Goal: Task Accomplishment & Management: Use online tool/utility

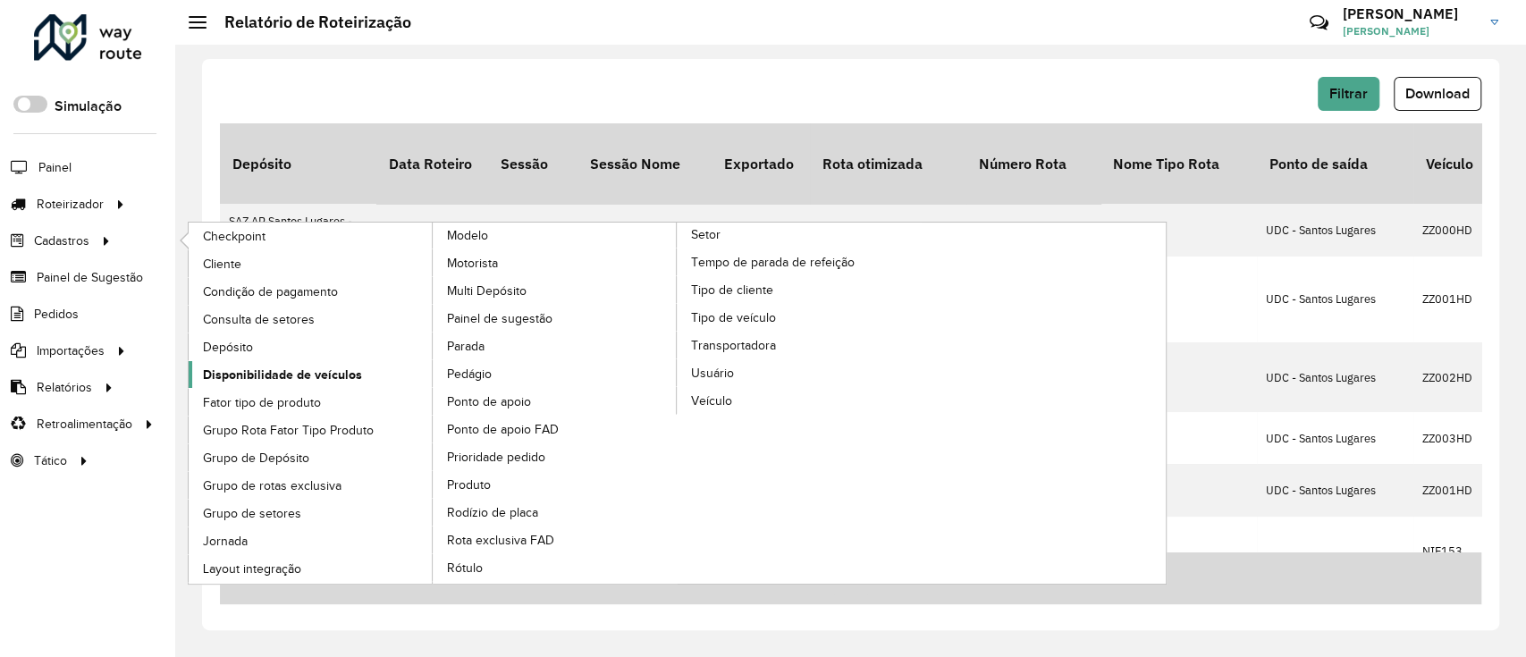
click at [291, 375] on span "Disponibilidade de veículos" at bounding box center [282, 375] width 159 height 19
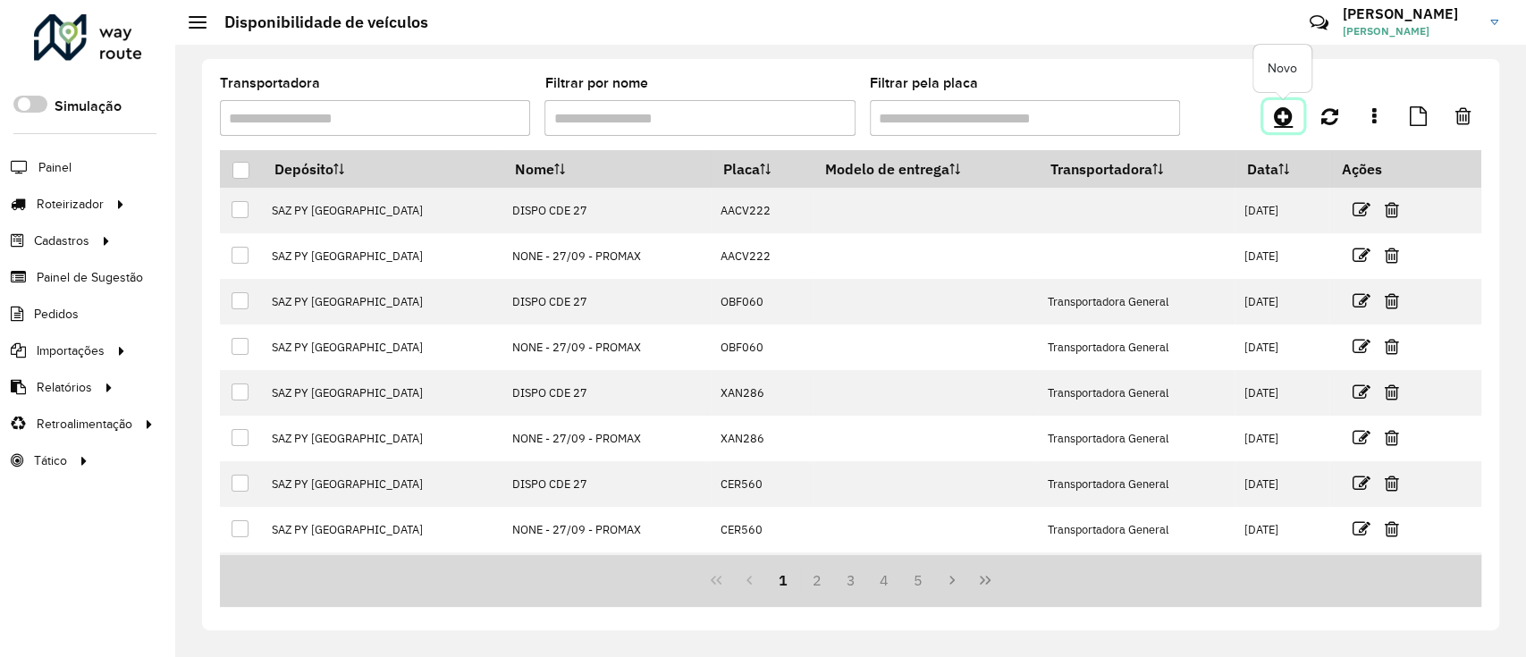
click at [1295, 114] on link at bounding box center [1283, 116] width 40 height 32
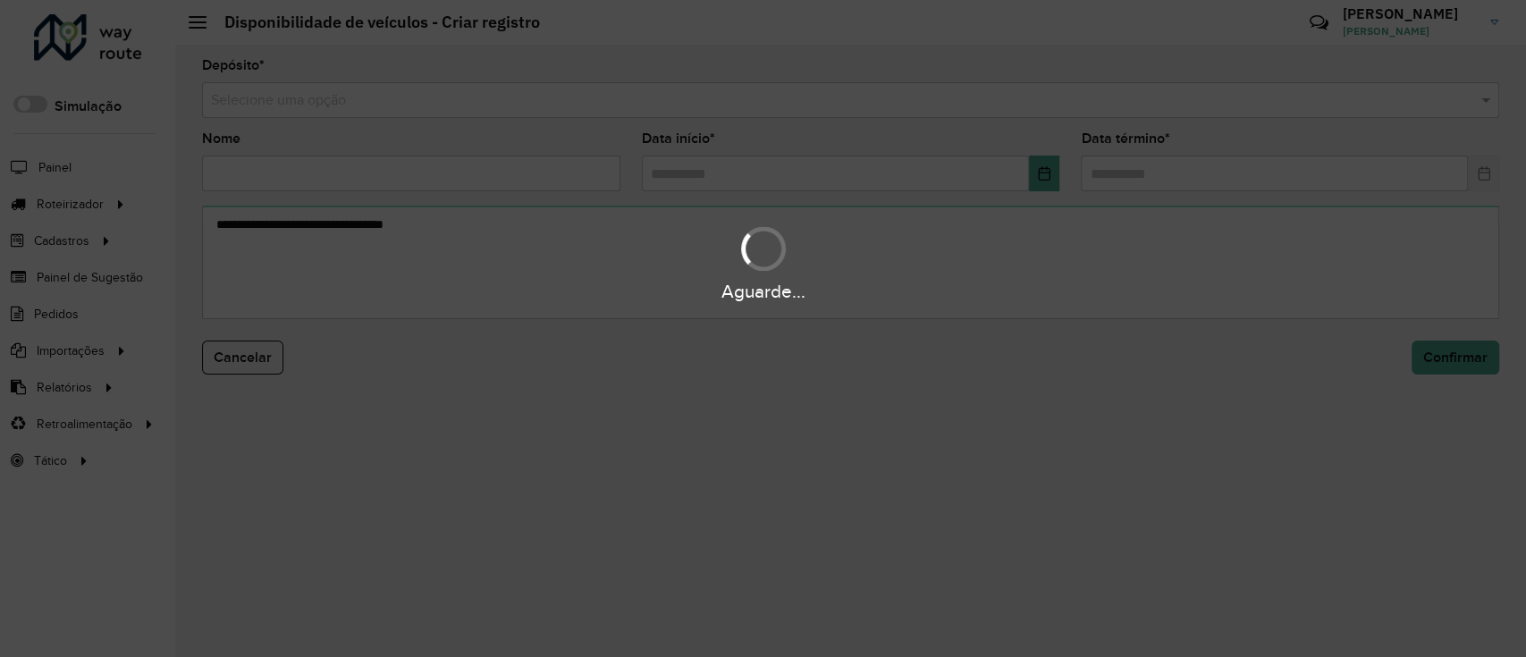
click at [985, 100] on input "text" at bounding box center [833, 100] width 1244 height 21
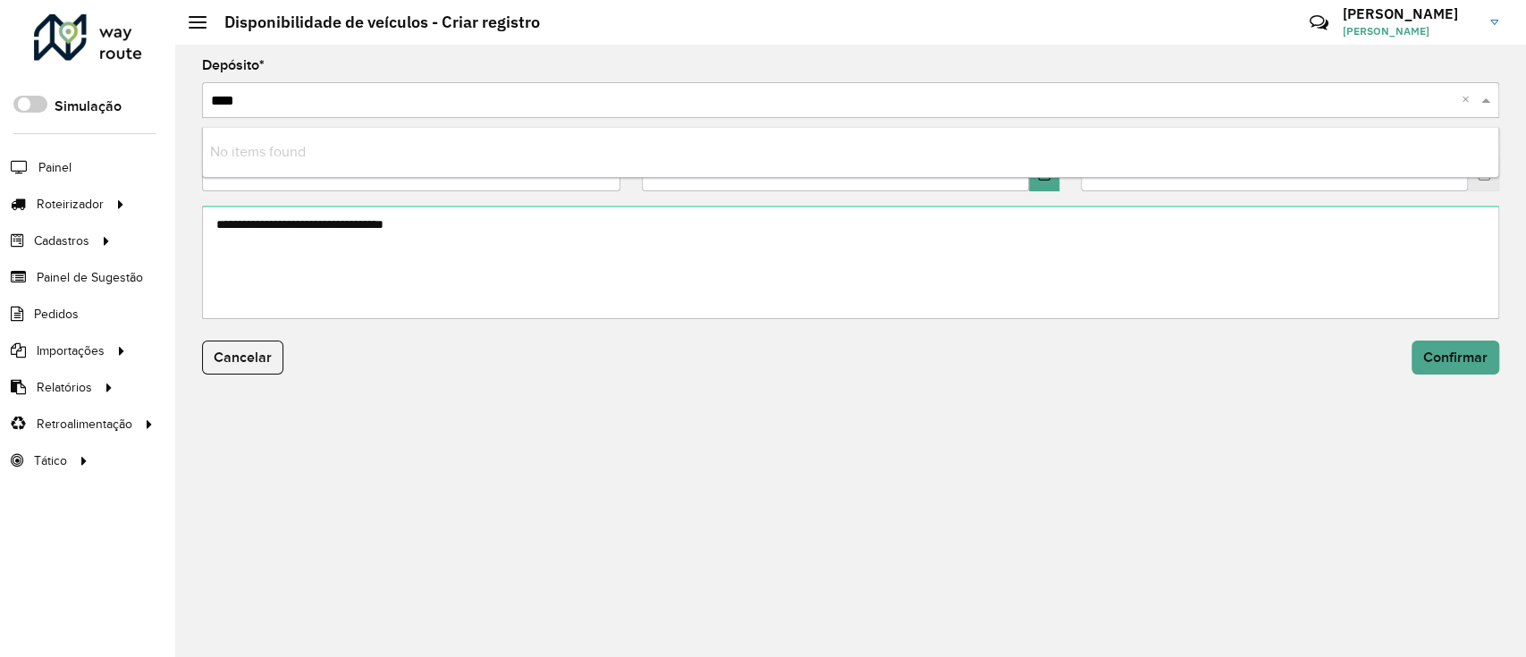
type input "***"
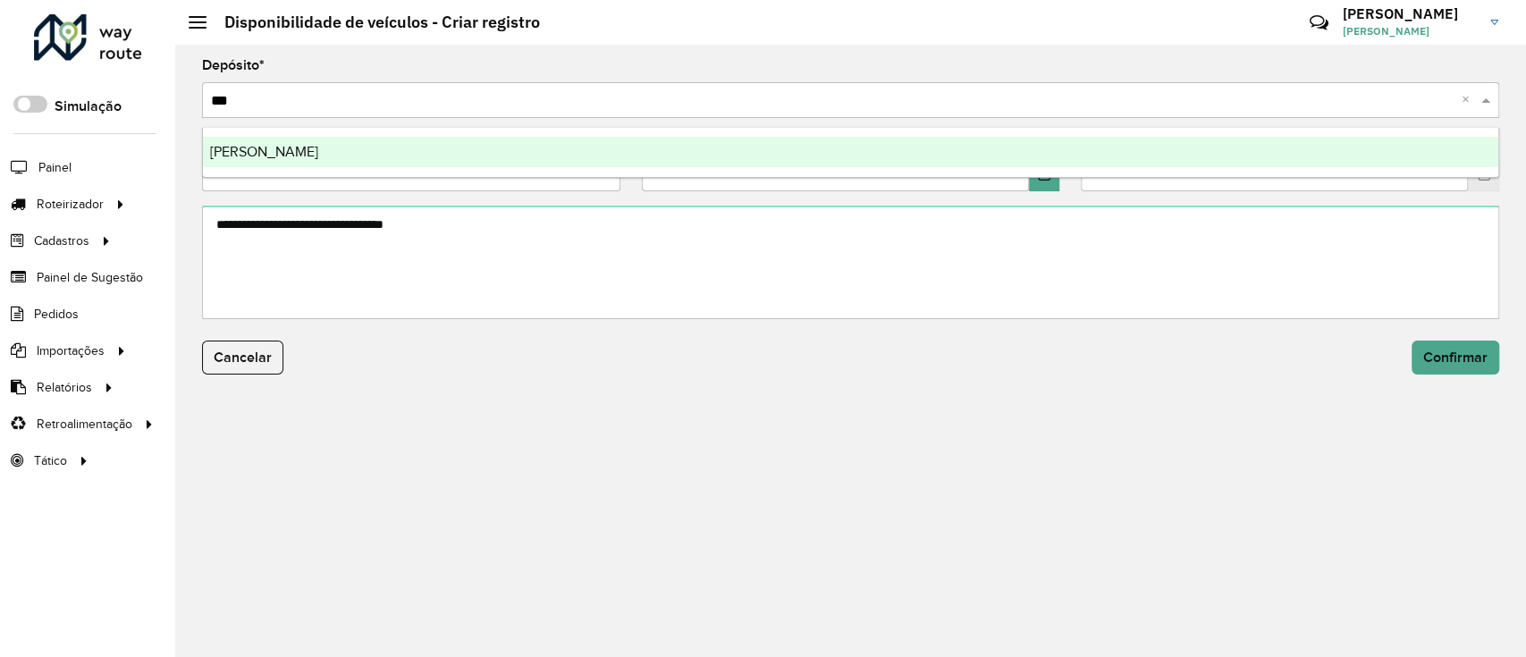
click at [857, 150] on div "[PERSON_NAME]" at bounding box center [851, 152] width 1296 height 30
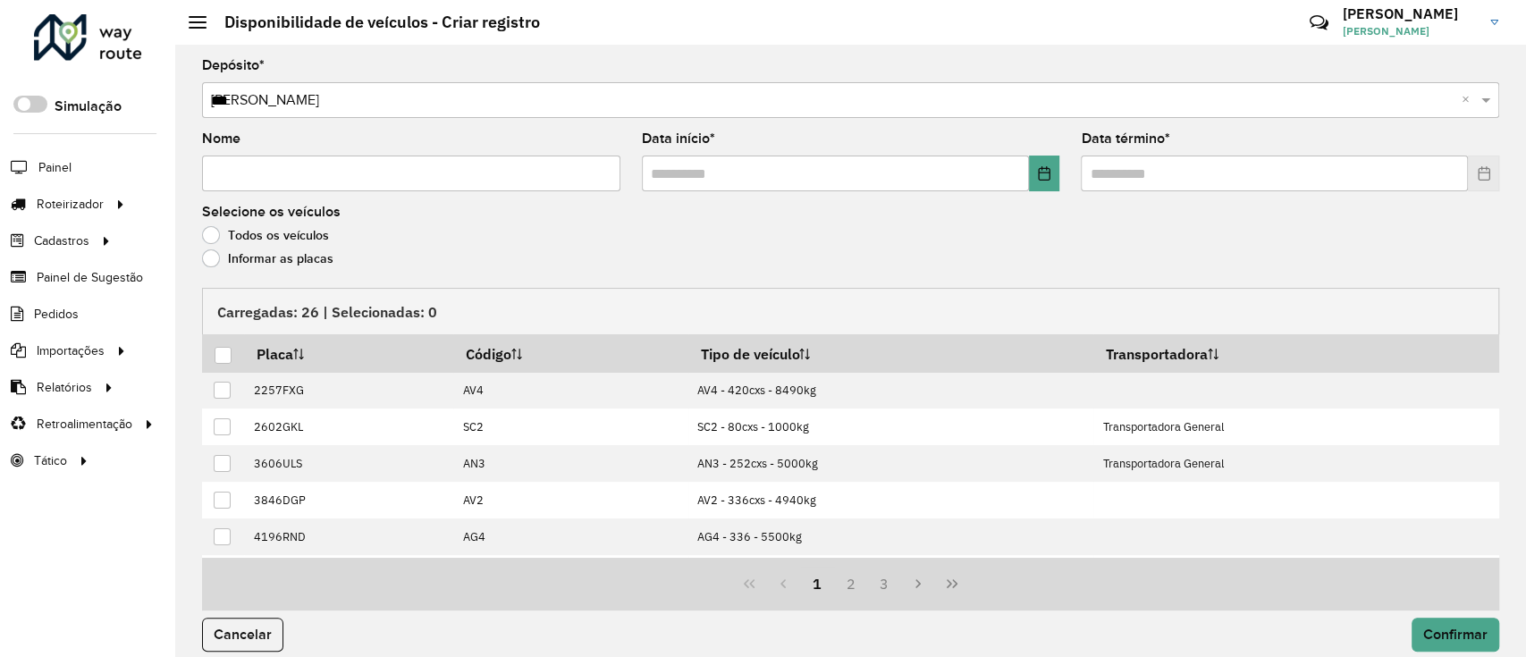
click at [553, 168] on input "Nome" at bounding box center [411, 174] width 418 height 36
type input "**********"
click at [1051, 177] on button "Choose Date" at bounding box center [1044, 174] width 31 height 36
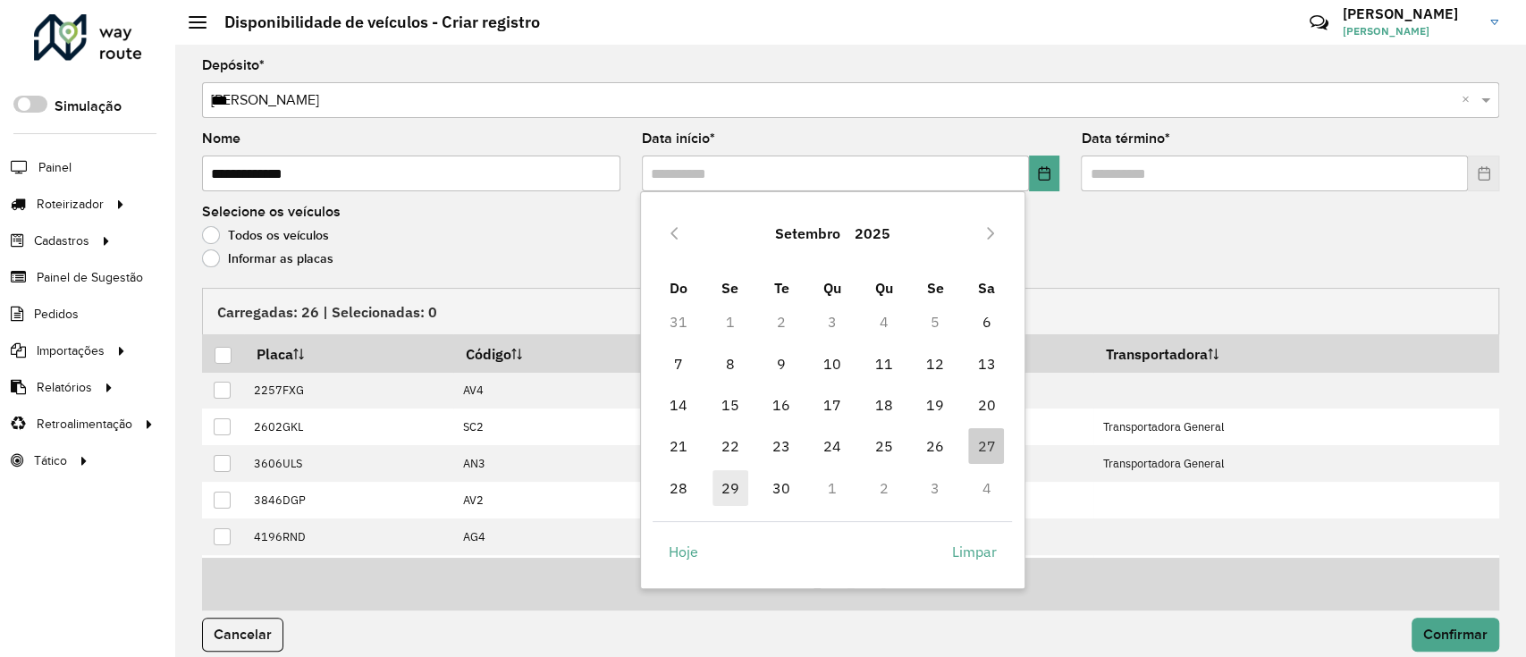
click at [733, 478] on span "29" at bounding box center [731, 488] width 36 height 36
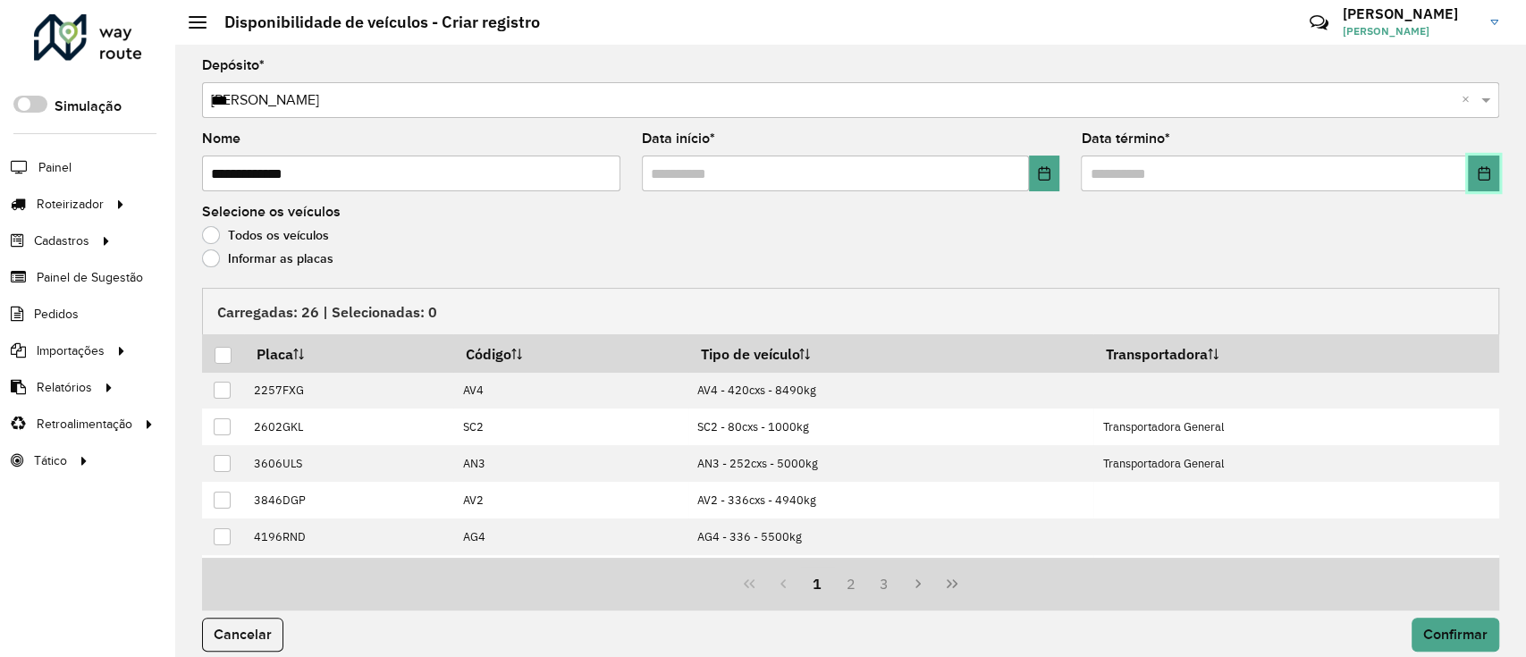
click at [1478, 171] on icon "Choose Date" at bounding box center [1484, 173] width 14 height 14
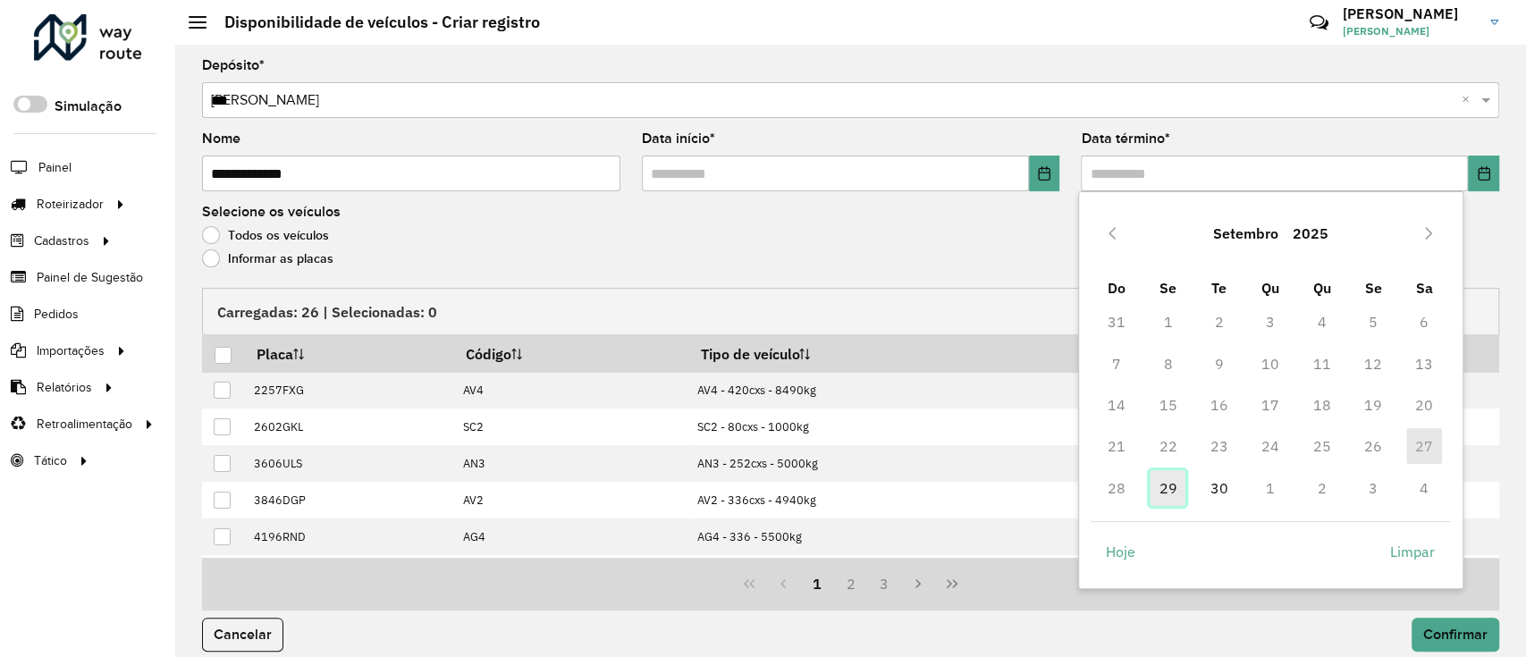
click at [1169, 490] on span "29" at bounding box center [1168, 488] width 36 height 36
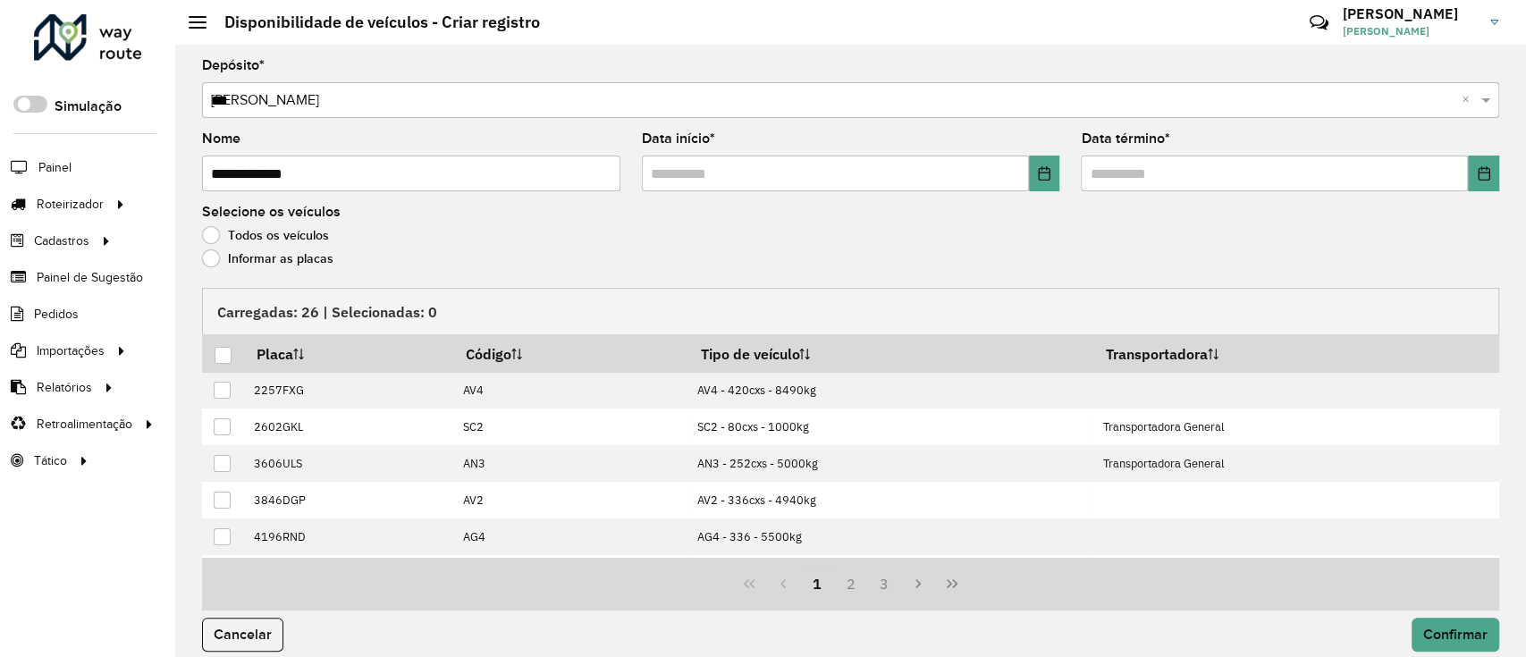
click at [258, 267] on label "Informar as placas" at bounding box center [267, 258] width 131 height 18
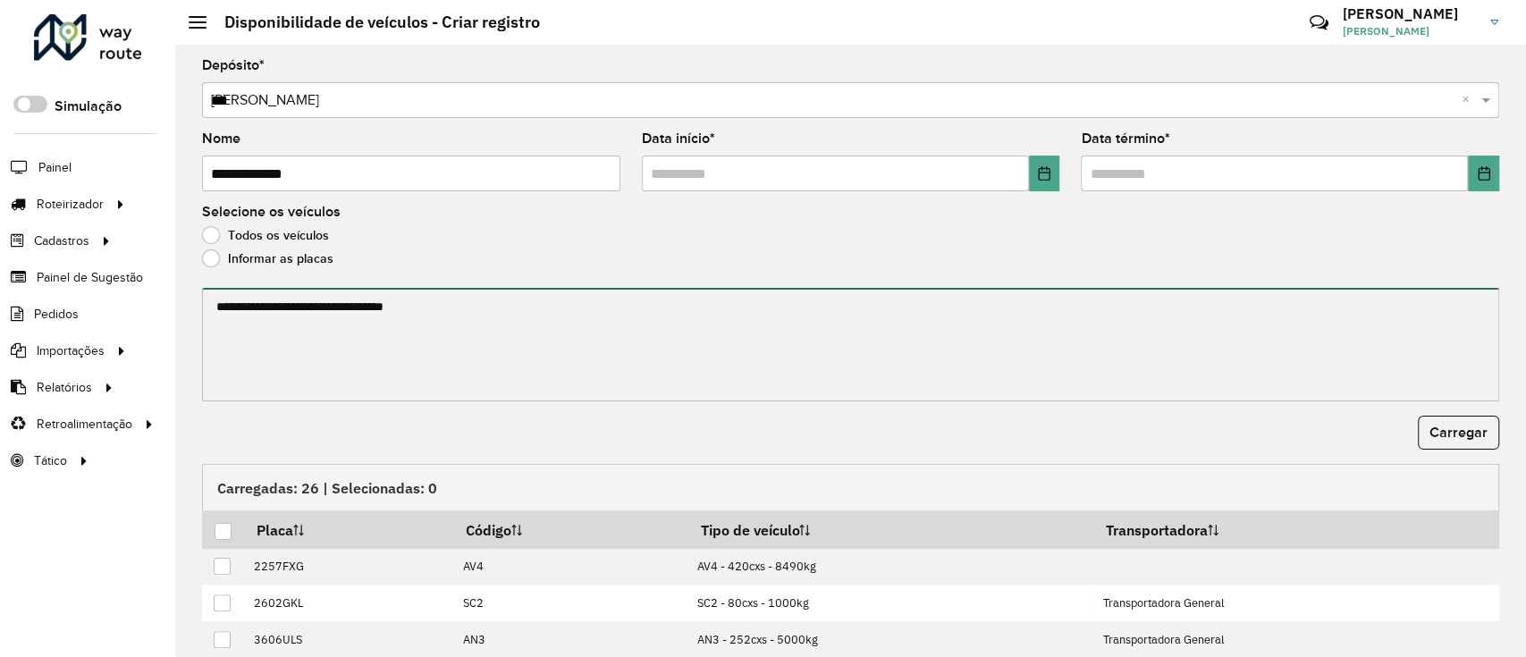
click at [300, 329] on textarea at bounding box center [850, 345] width 1297 height 114
paste textarea "******* ******* ******* ******* ******* ******* *******"
type textarea "******* ******* ******* ******* ******* ******* *******"
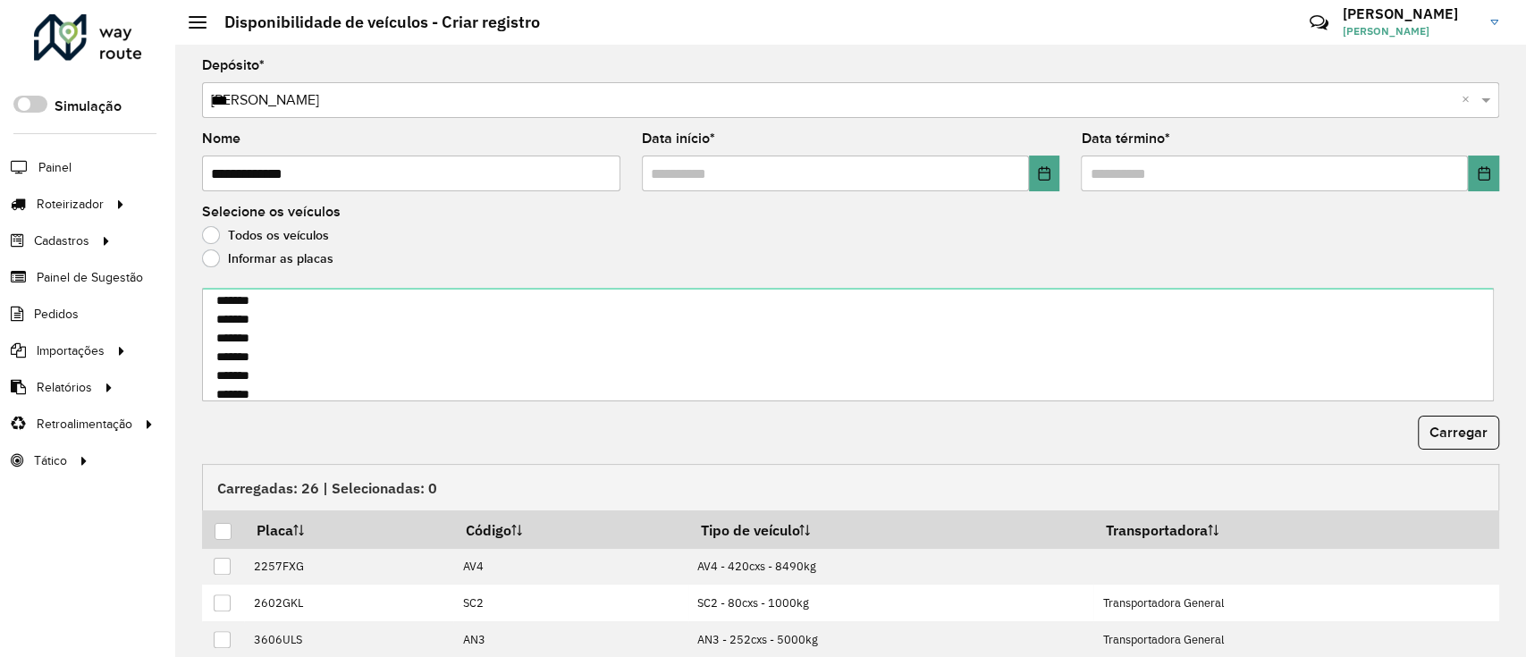
click at [1459, 452] on form "**********" at bounding box center [850, 454] width 1297 height 790
click at [1440, 432] on span "Carregar" at bounding box center [1459, 432] width 58 height 15
click at [231, 537] on div at bounding box center [224, 532] width 18 height 18
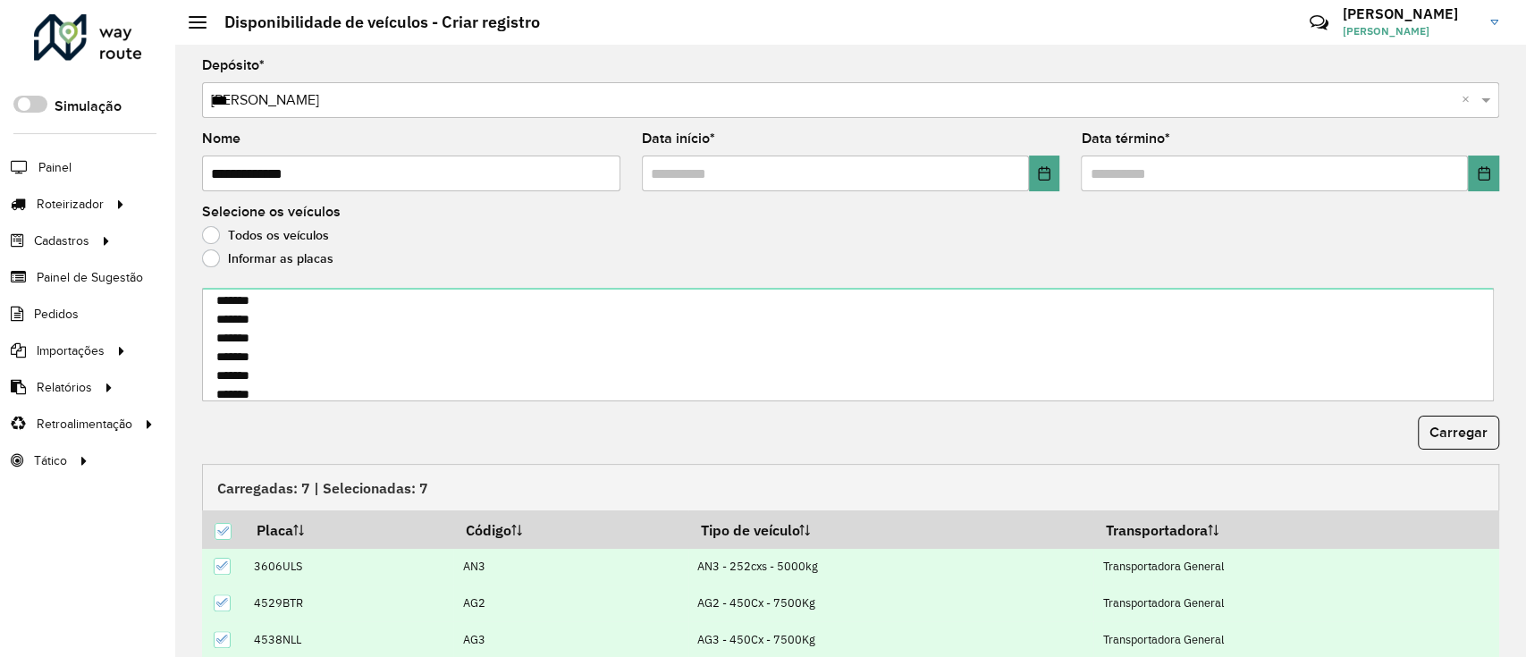
scroll to position [139, 0]
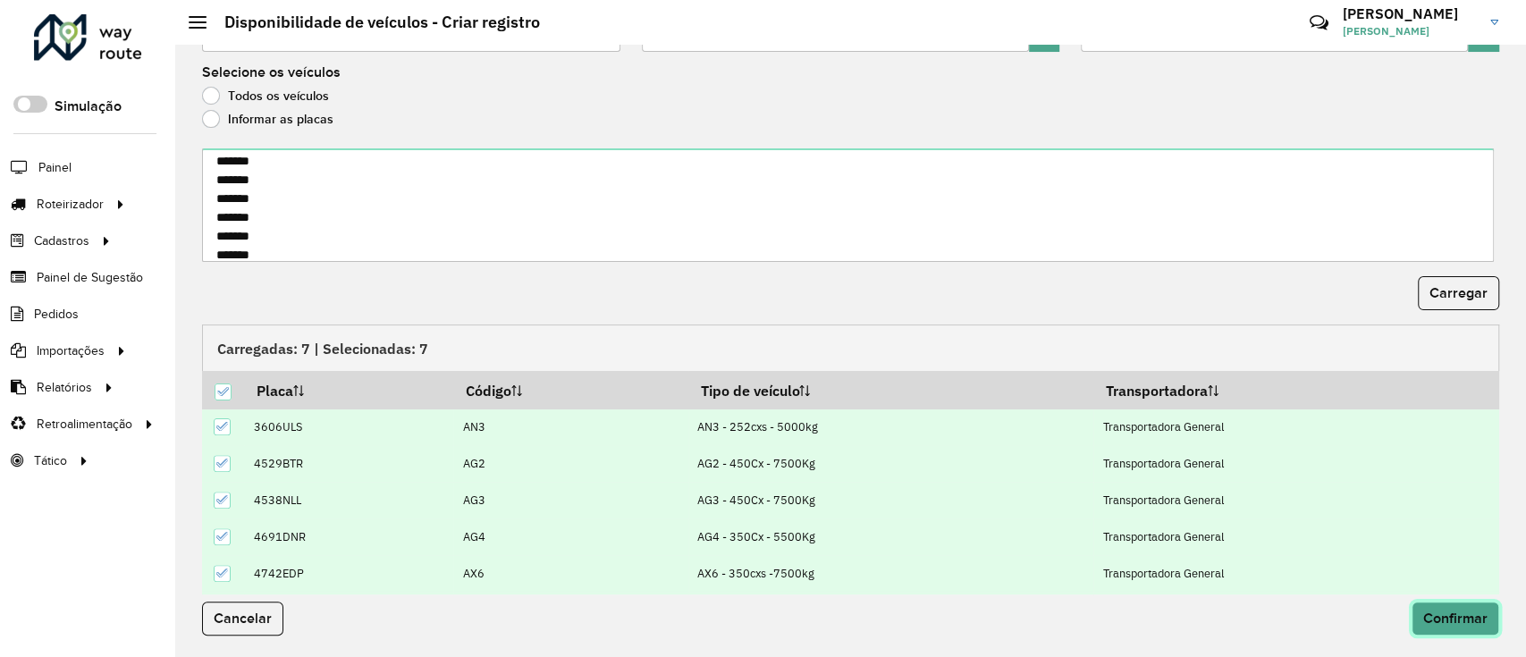
click at [1416, 621] on button "Confirmar" at bounding box center [1456, 619] width 88 height 34
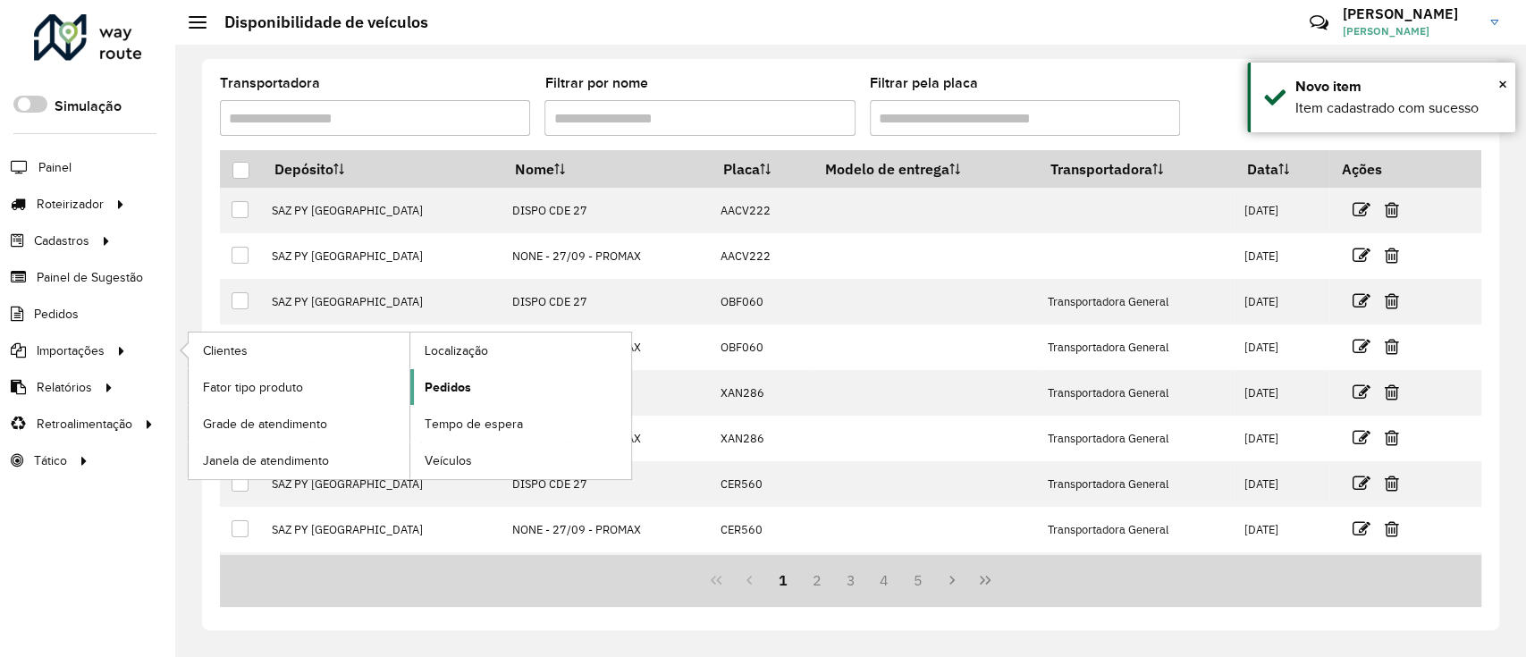
click at [495, 396] on link "Pedidos" at bounding box center [520, 387] width 221 height 36
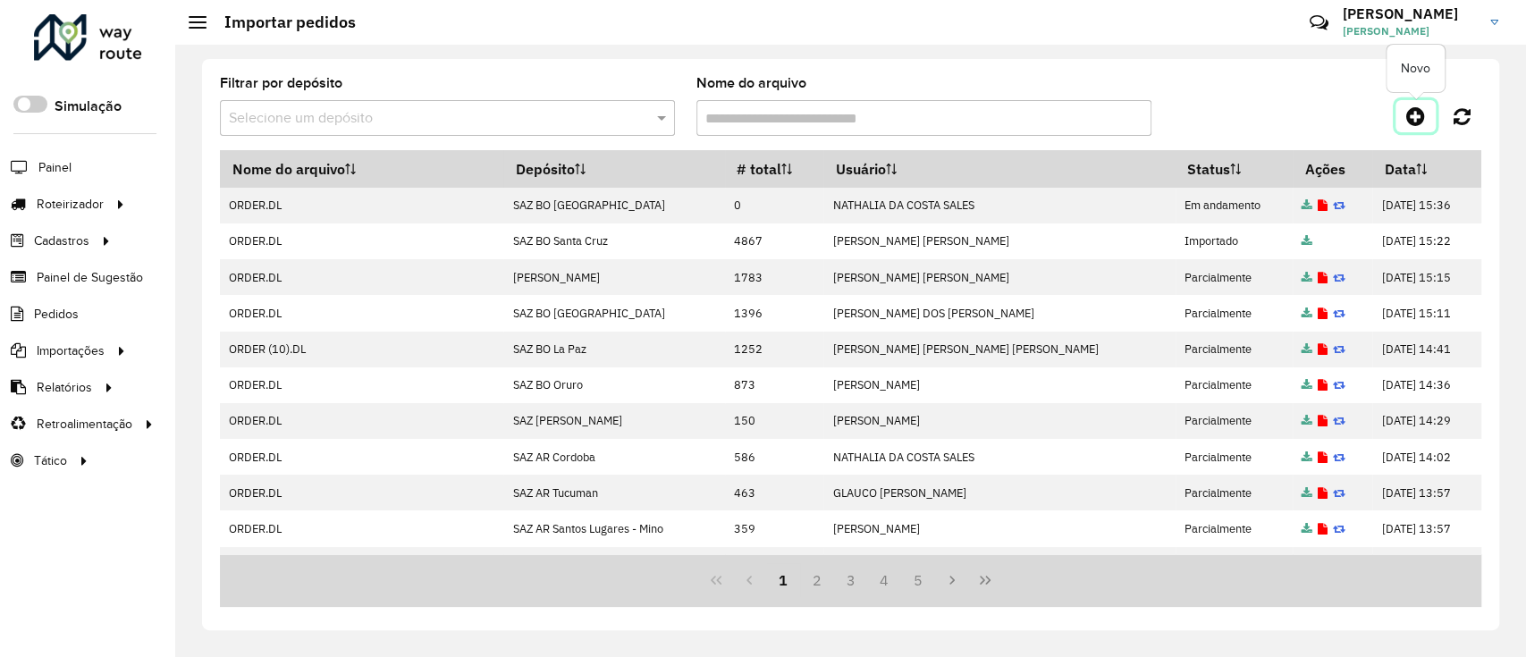
click at [1412, 117] on icon at bounding box center [1415, 116] width 19 height 21
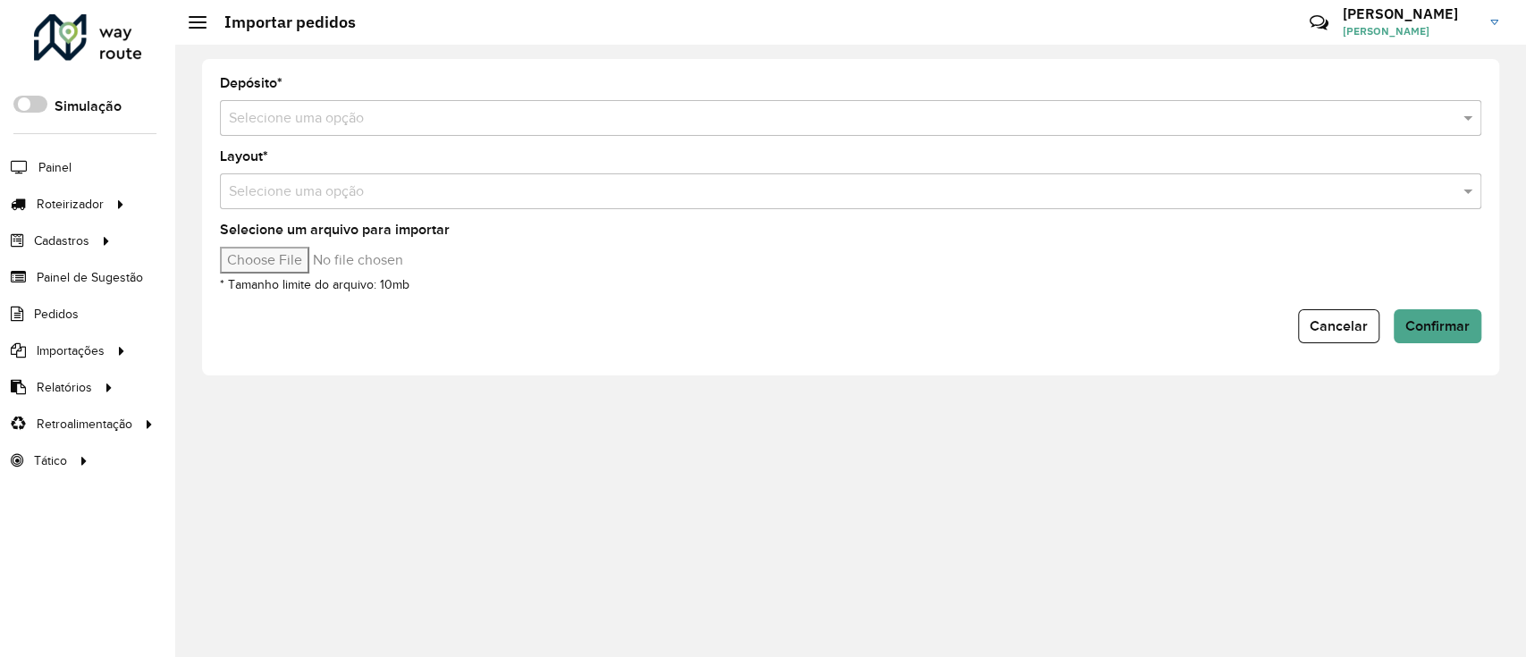
click at [1121, 97] on div "Depósito * Selecione uma opção" at bounding box center [851, 106] width 1262 height 59
click at [1128, 108] on input "text" at bounding box center [833, 118] width 1208 height 21
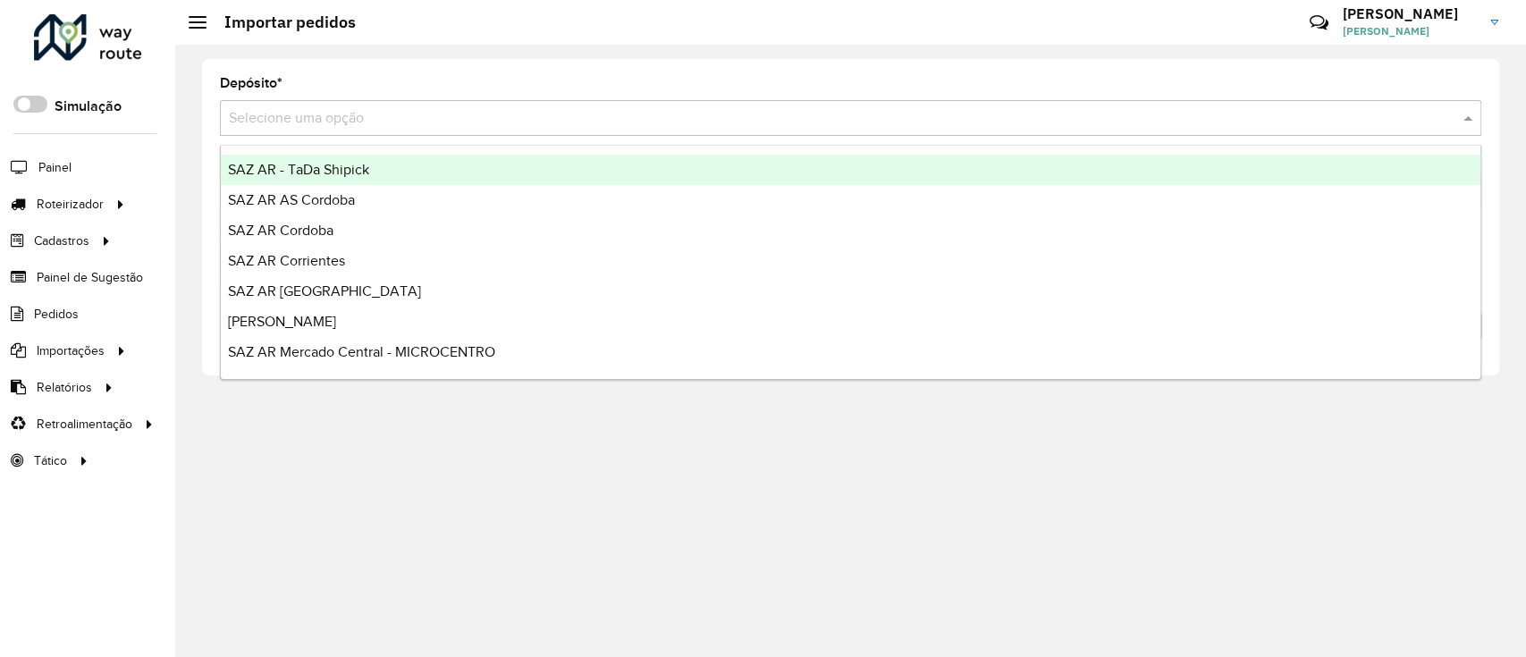
click at [1129, 108] on input "text" at bounding box center [833, 118] width 1208 height 21
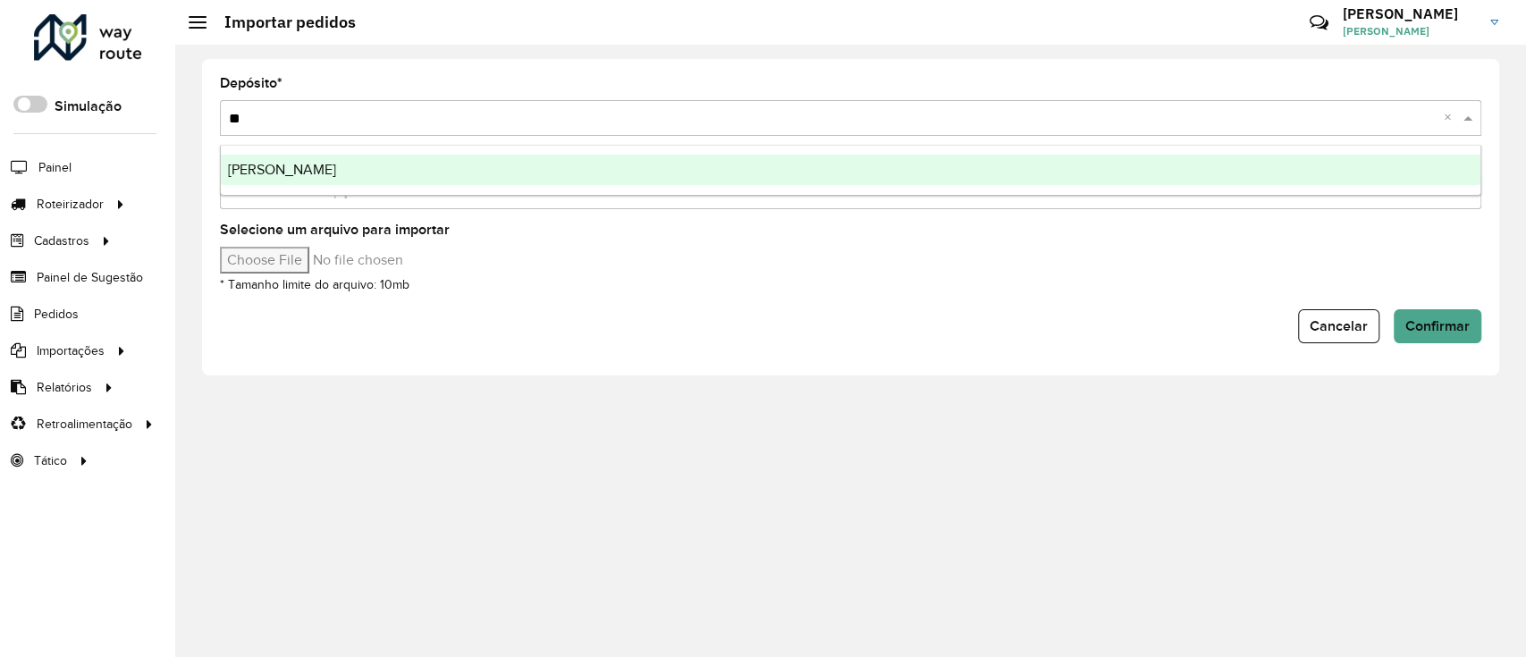
type input "***"
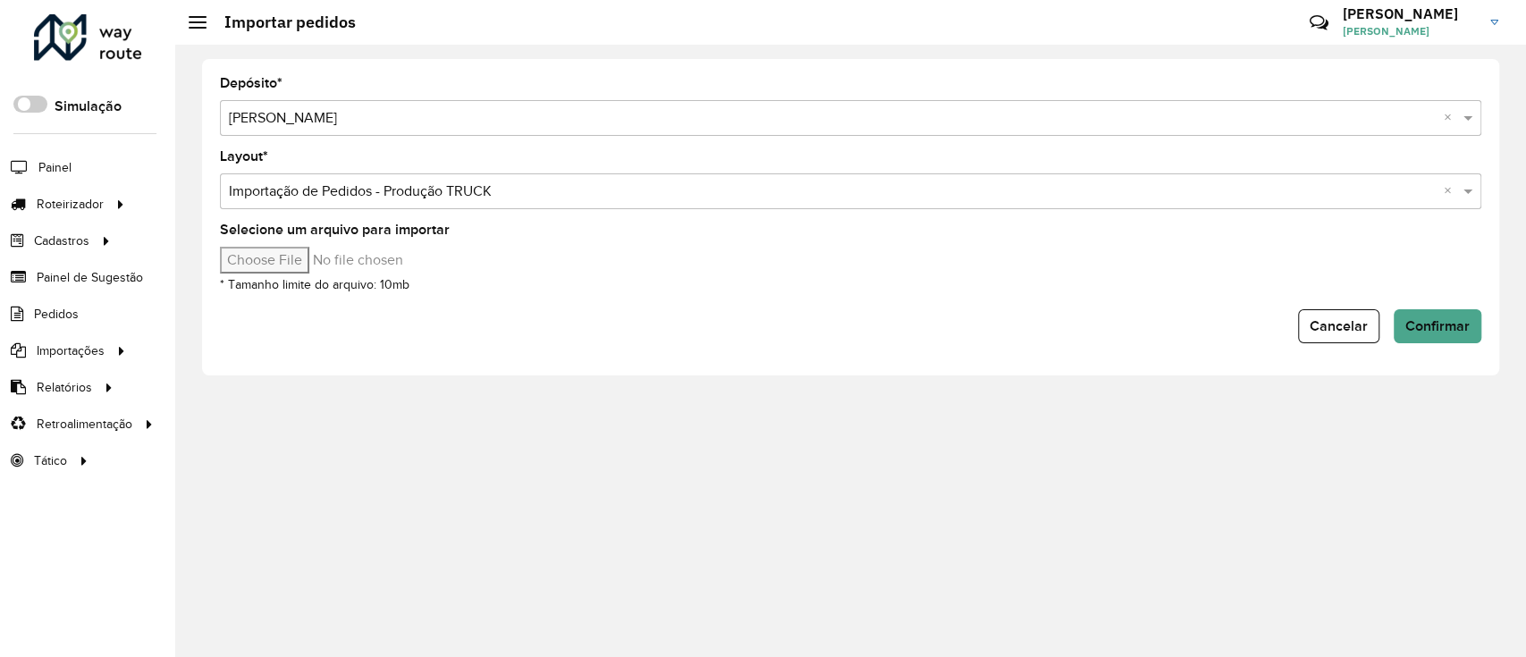
click at [256, 260] on input "Selecione um arquivo para importar" at bounding box center [372, 260] width 304 height 27
type input "**********"
click at [1437, 328] on span "Confirmar" at bounding box center [1438, 325] width 64 height 15
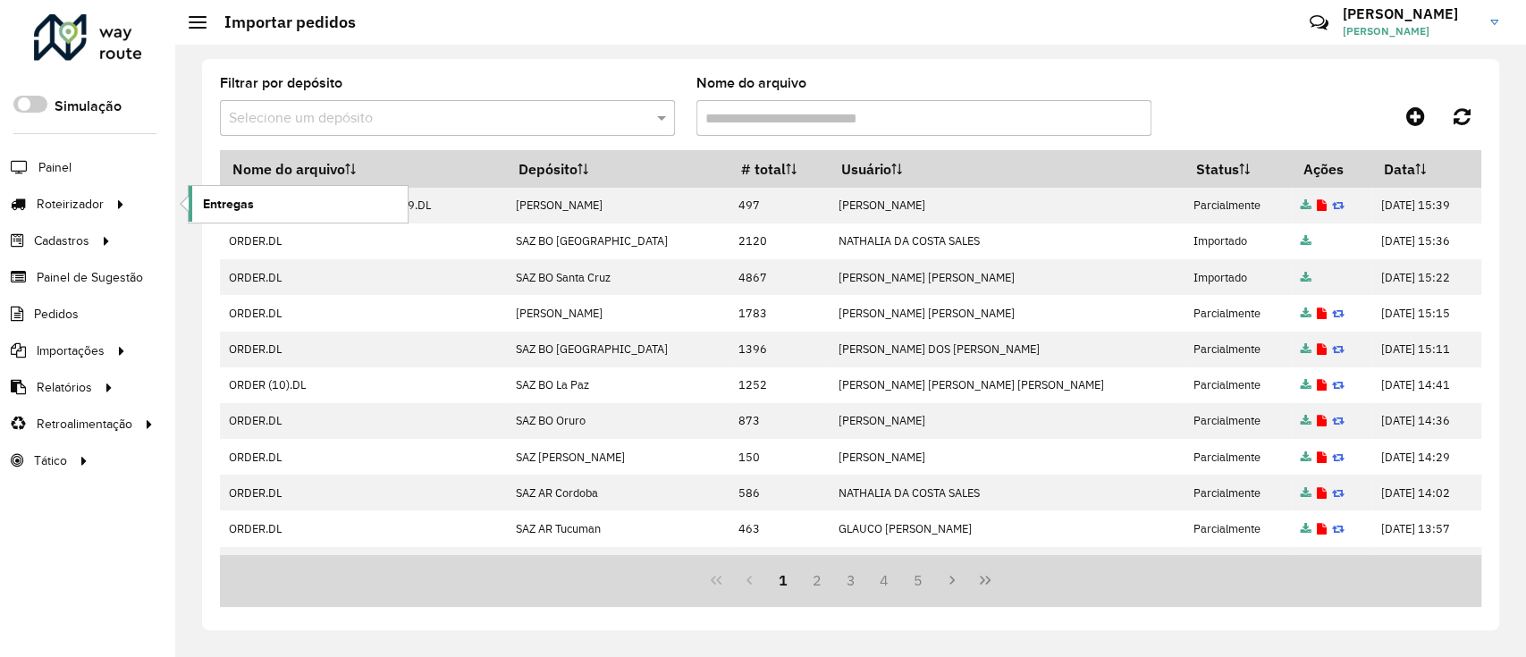
click at [207, 210] on span "Entregas" at bounding box center [228, 204] width 51 height 19
click at [1402, 122] on link at bounding box center [1416, 116] width 40 height 32
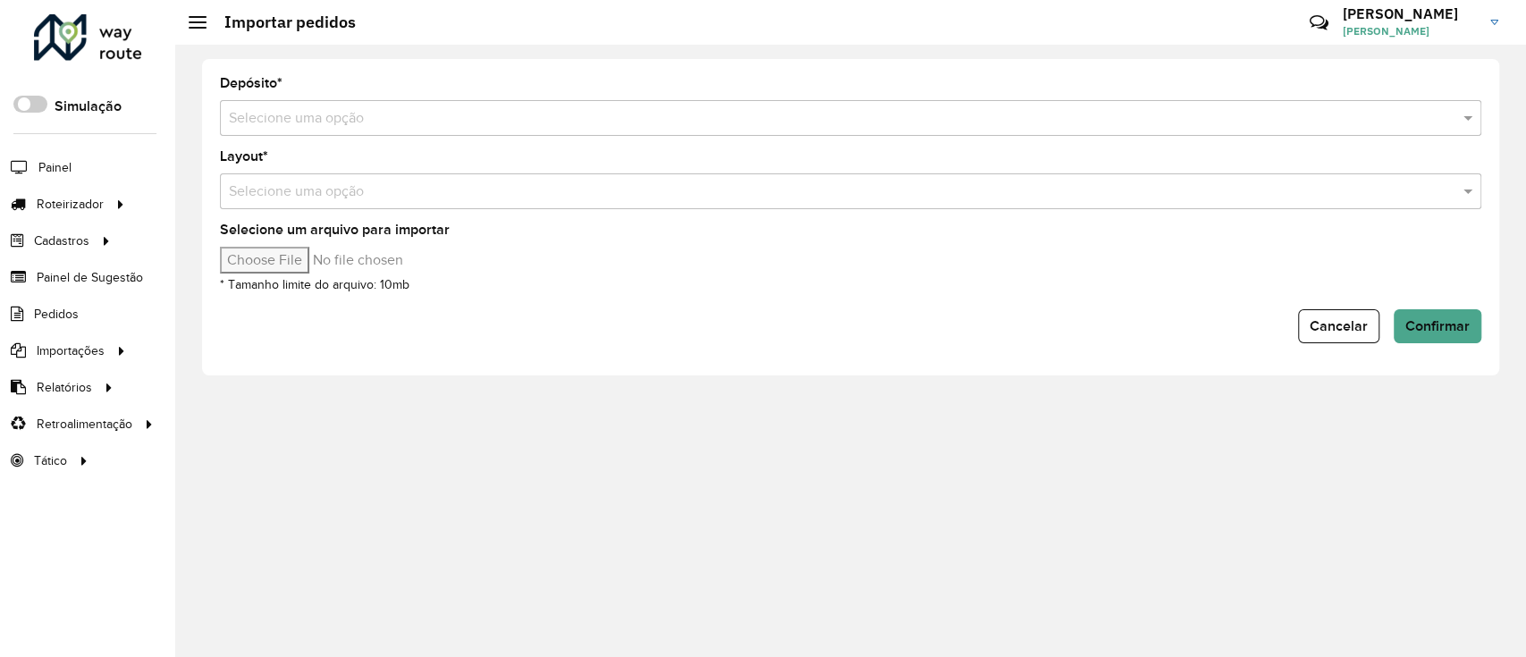
click at [731, 122] on input "text" at bounding box center [833, 118] width 1208 height 21
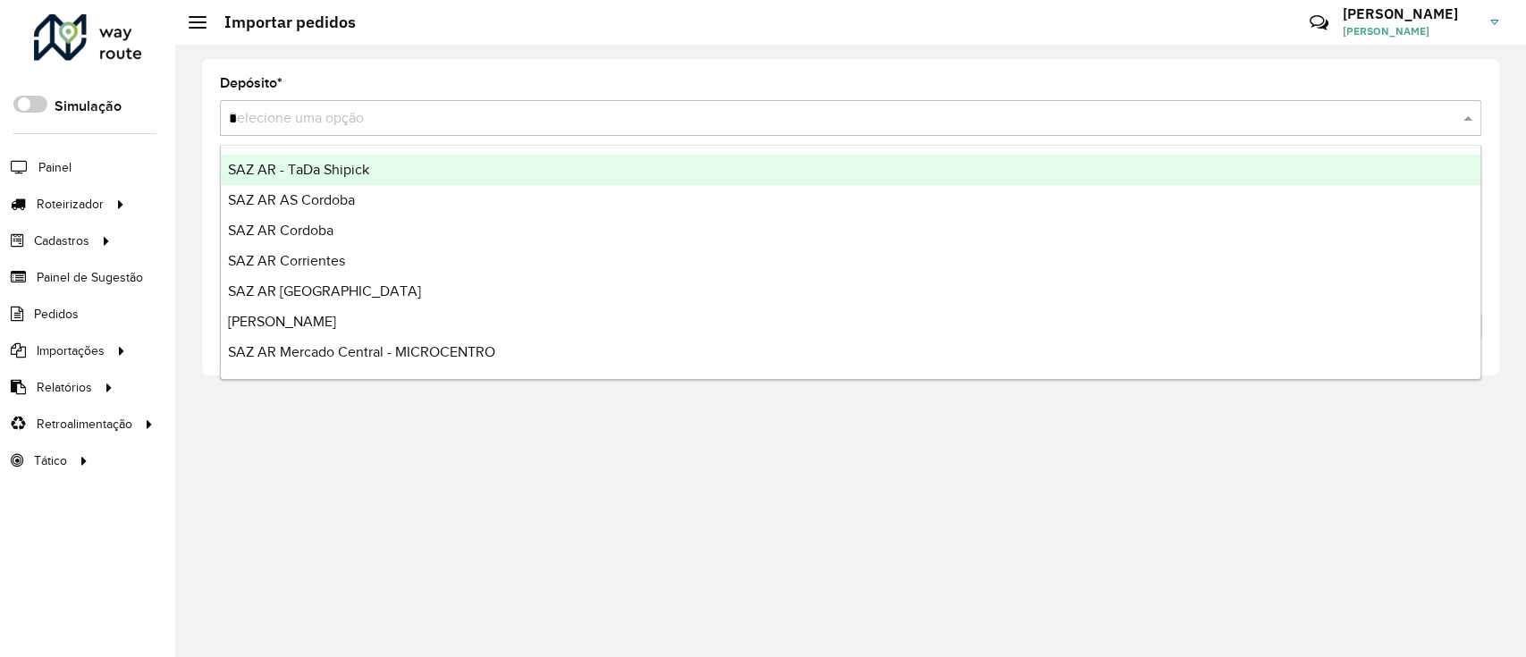
type input "**"
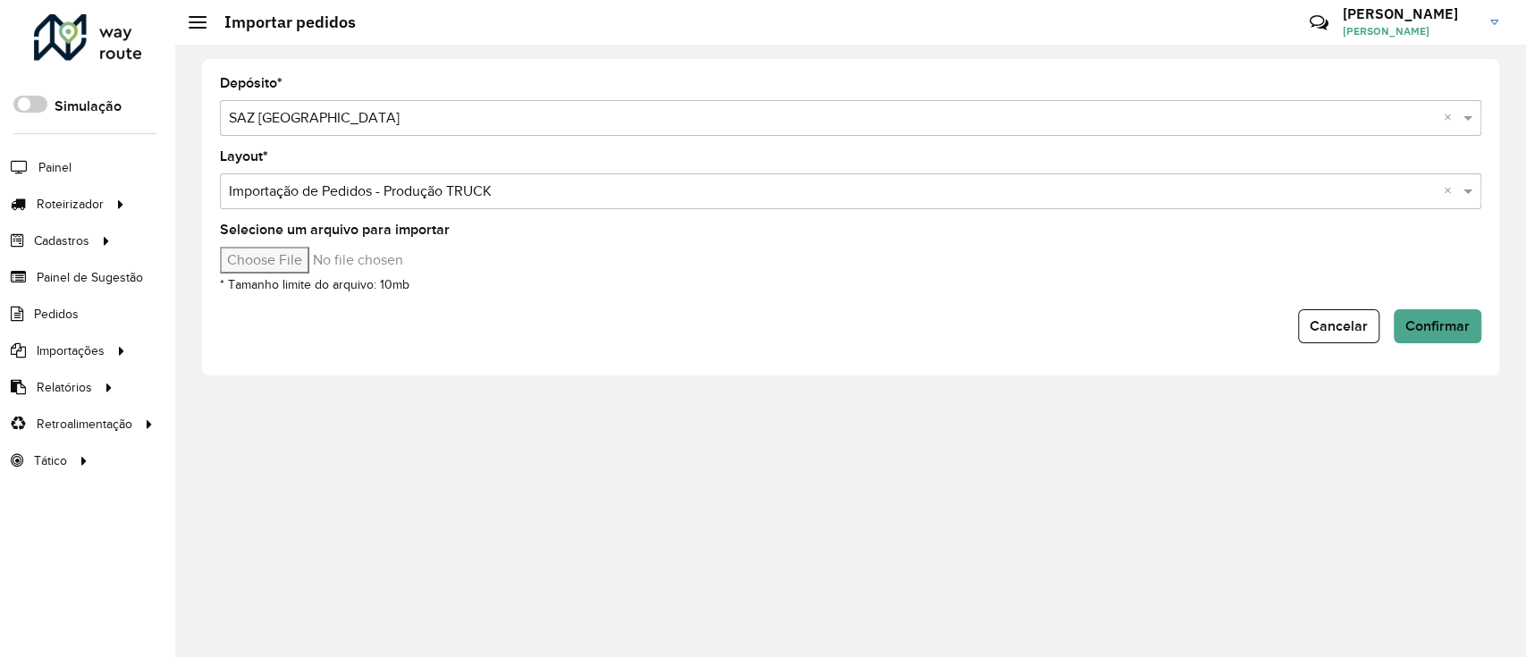
click at [300, 247] on input "Selecione um arquivo para importar" at bounding box center [372, 260] width 304 height 27
type input "**********"
click at [1423, 314] on button "Confirmar" at bounding box center [1438, 326] width 88 height 34
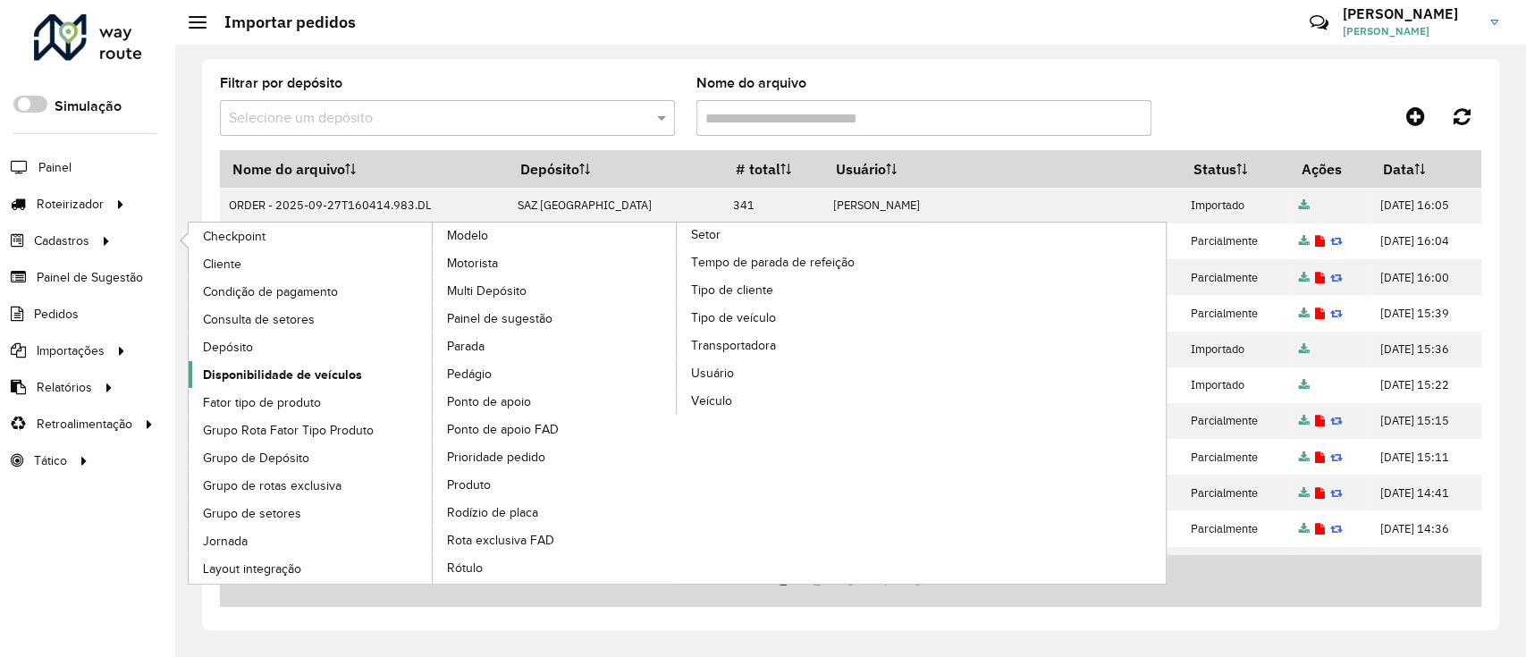
click at [331, 373] on span "Disponibilidade de veículos" at bounding box center [282, 375] width 159 height 19
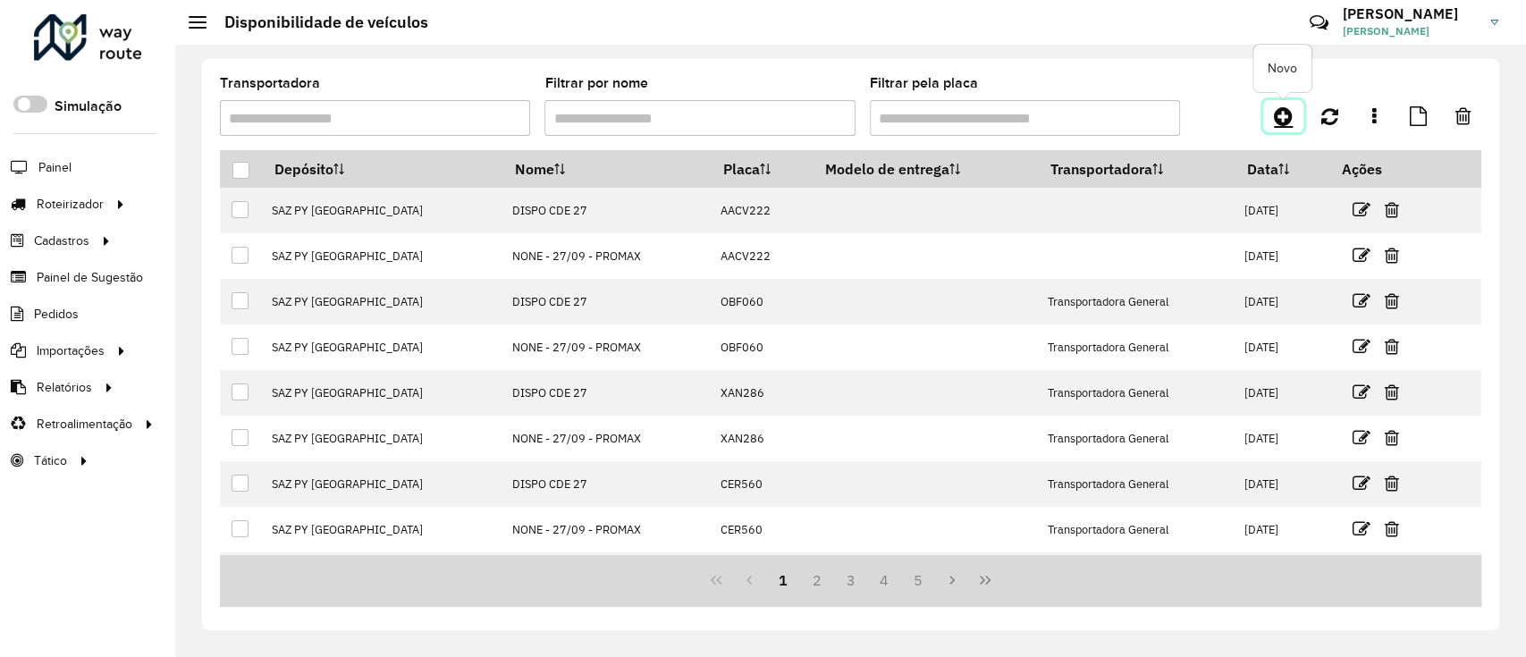
click at [1274, 109] on icon at bounding box center [1283, 116] width 19 height 21
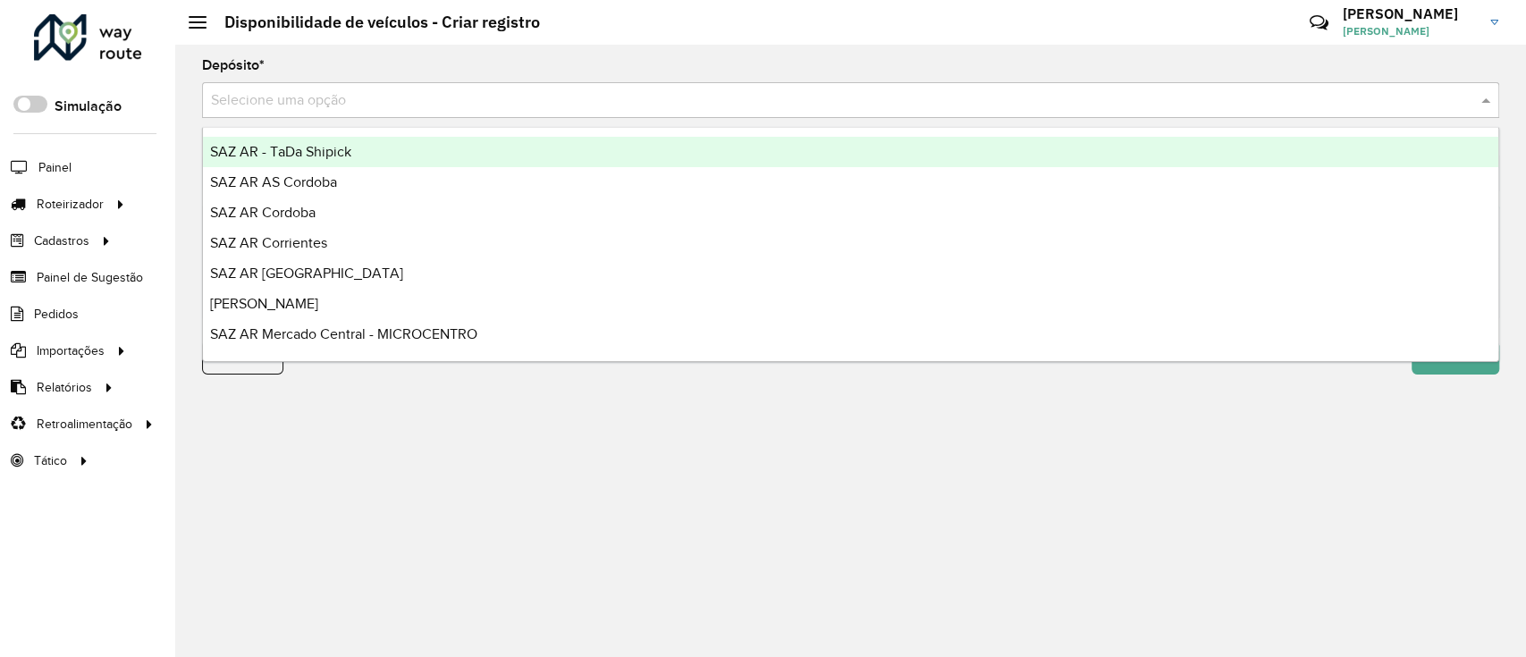
click at [835, 85] on div "Selecione uma opção" at bounding box center [850, 100] width 1297 height 36
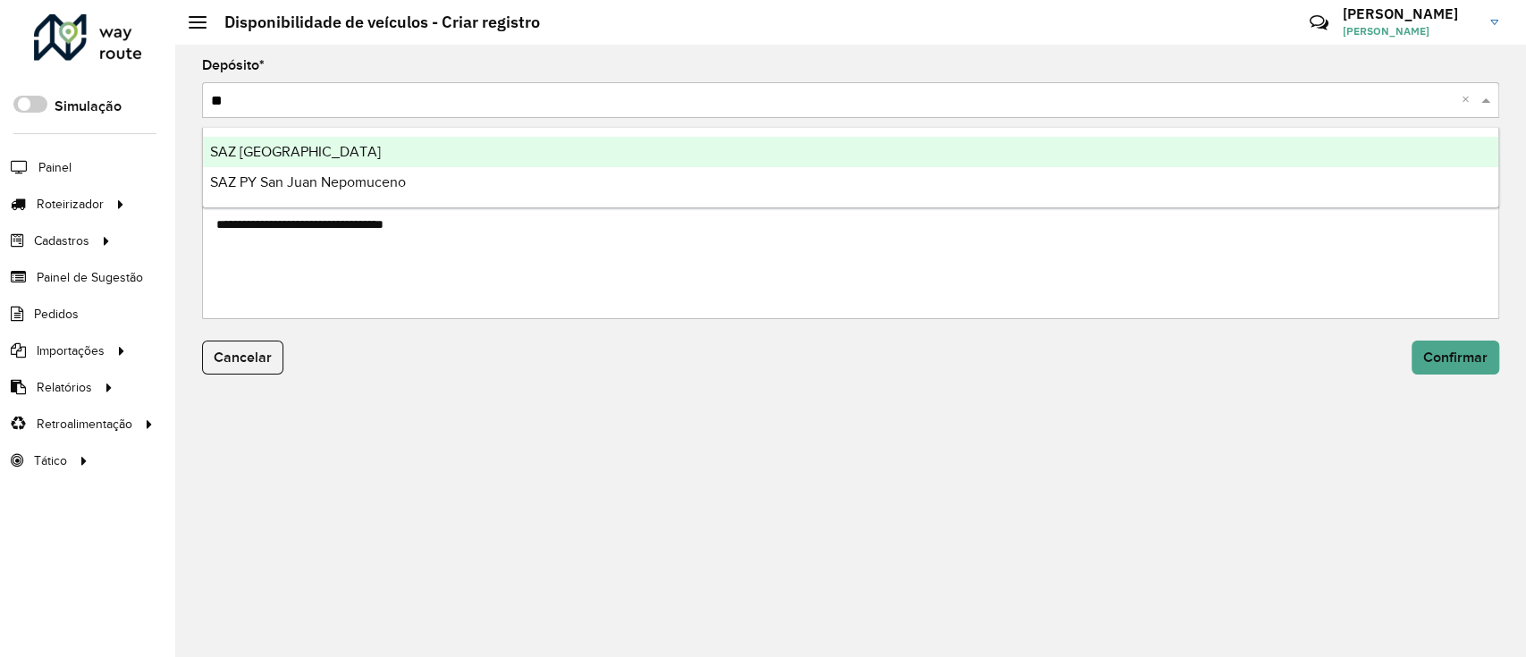
type input "***"
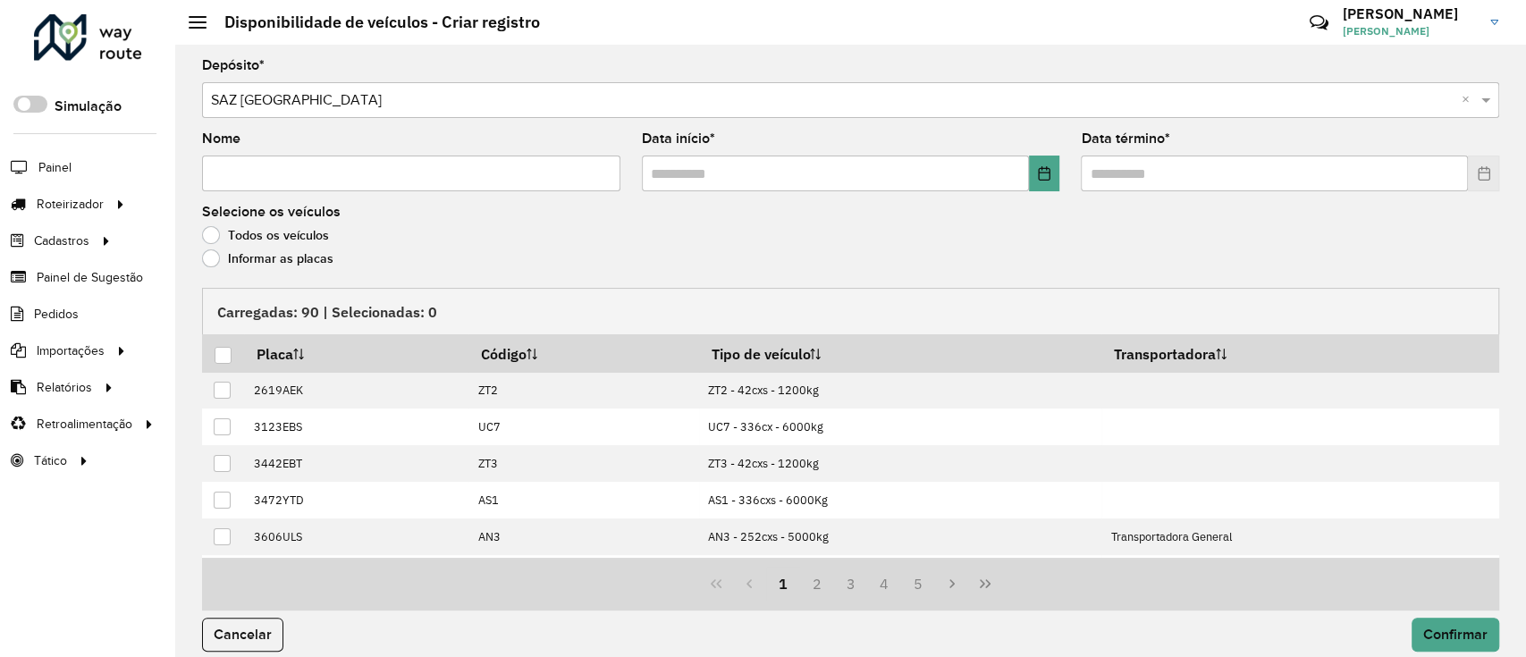
click at [449, 179] on input "Nome" at bounding box center [411, 174] width 418 height 36
type input "**********"
click at [1042, 164] on button "Choose Date" at bounding box center [1044, 174] width 31 height 36
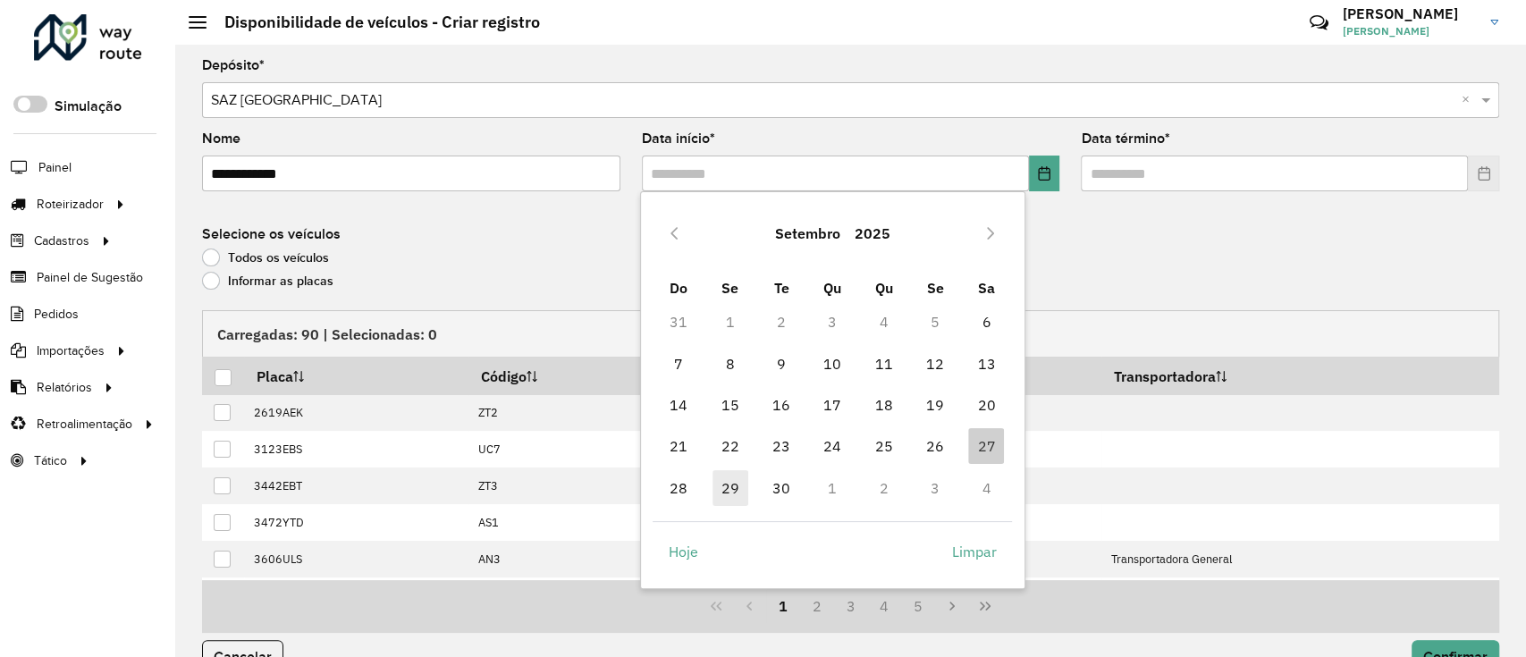
click at [722, 477] on span "29" at bounding box center [731, 488] width 36 height 36
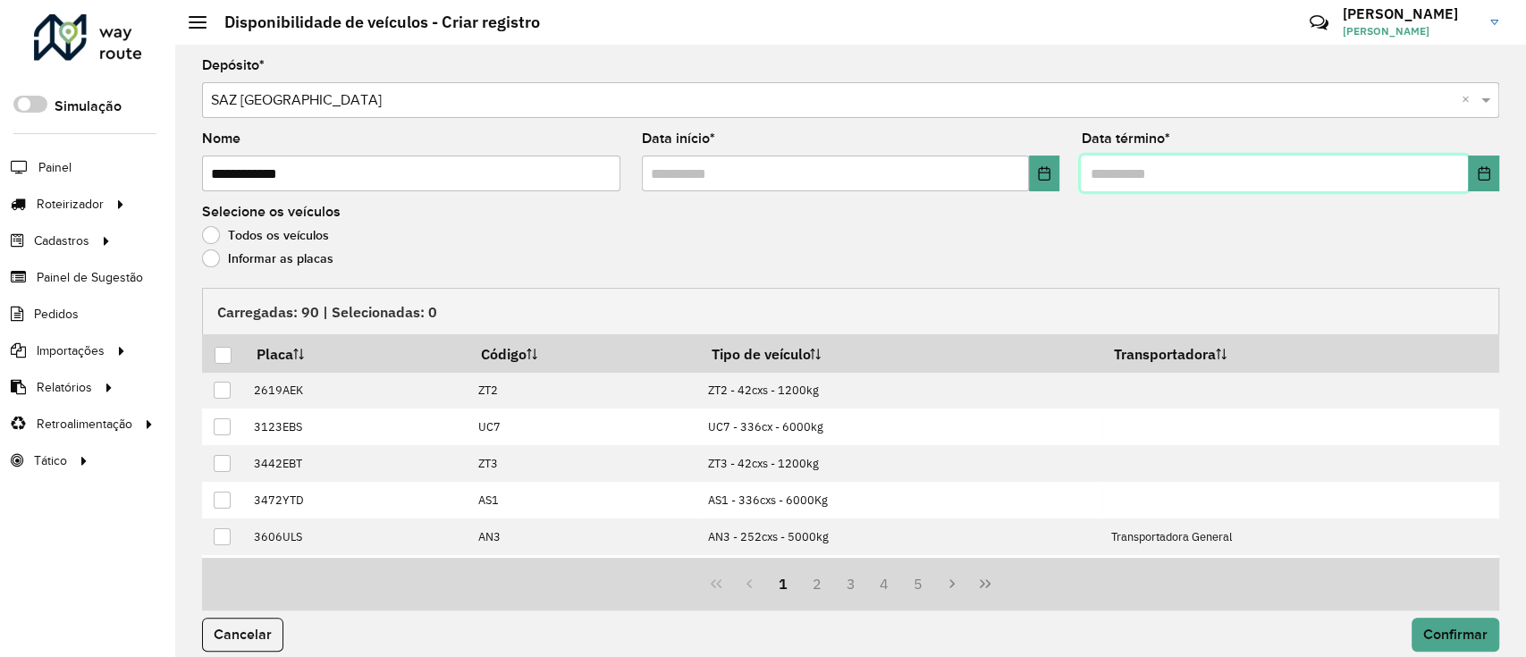
click at [1462, 182] on input "text" at bounding box center [1274, 174] width 387 height 36
click at [1477, 176] on icon "Choose Date" at bounding box center [1484, 173] width 14 height 14
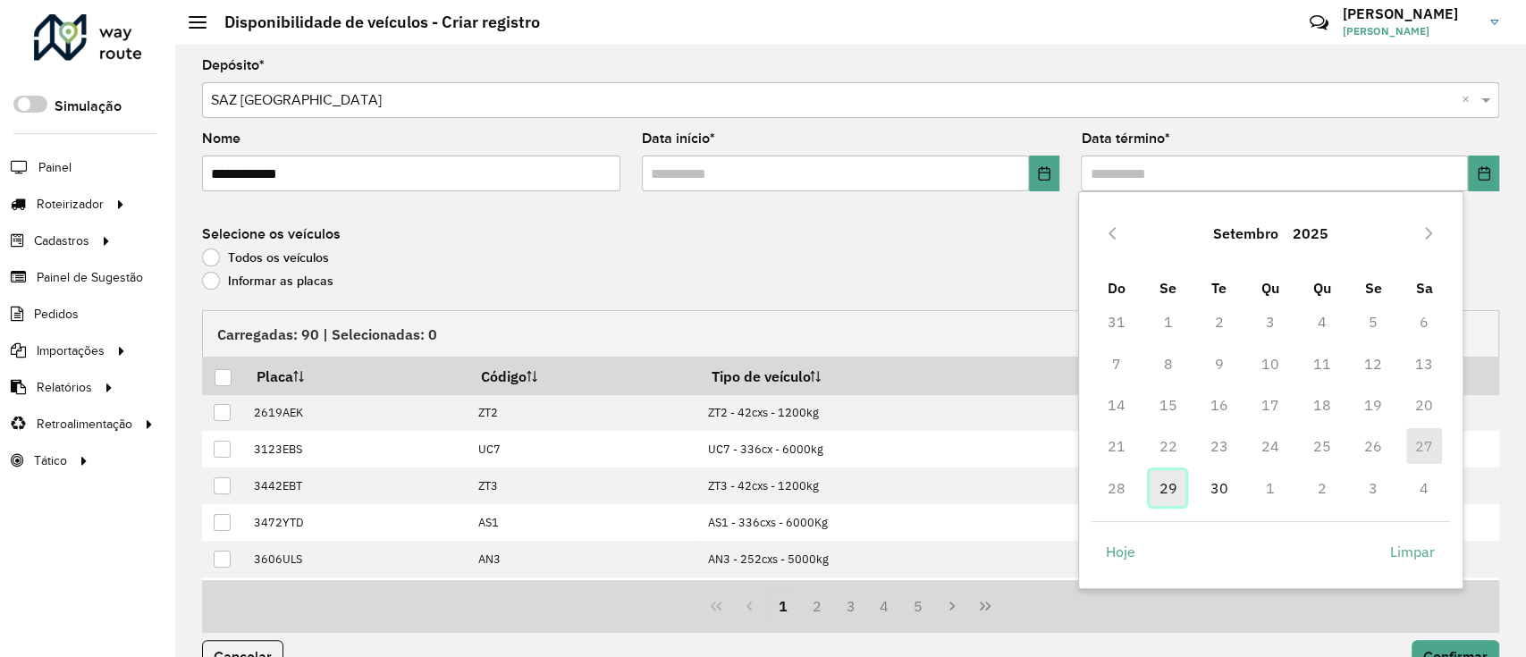
click at [1166, 496] on span "29" at bounding box center [1168, 488] width 36 height 36
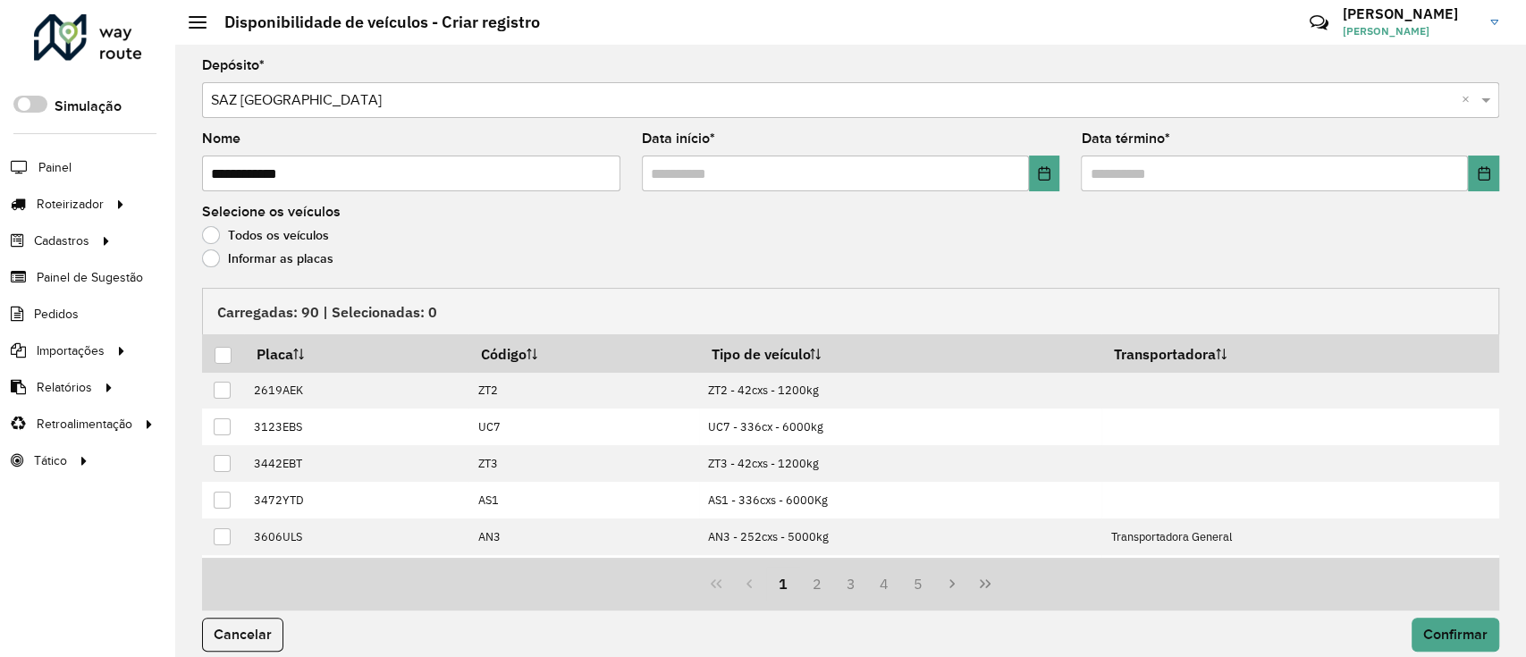
drag, startPoint x: 252, startPoint y: 258, endPoint x: 271, endPoint y: 285, distance: 33.5
click at [254, 258] on label "Informar as placas" at bounding box center [267, 258] width 131 height 18
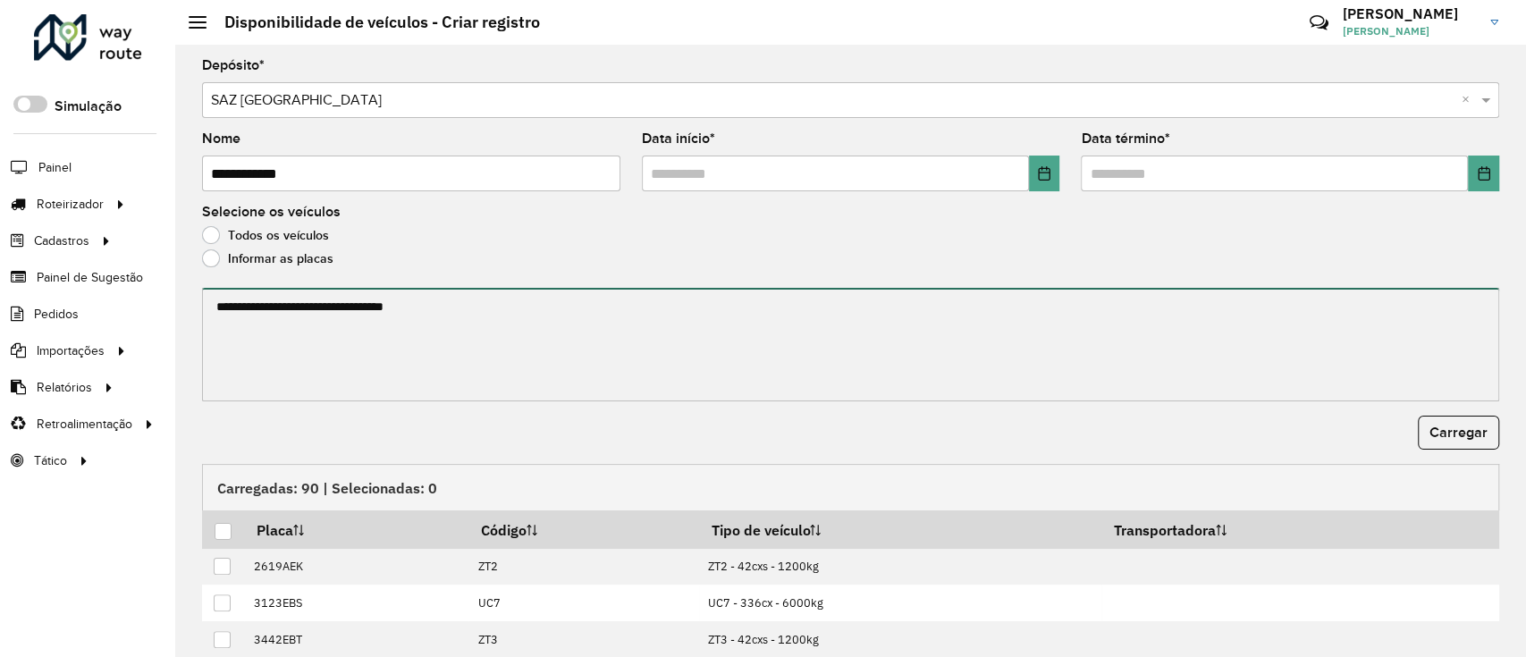
click at [292, 313] on textarea at bounding box center [850, 345] width 1297 height 114
paste textarea "******* ******* ******* ******* ******* ******* ******* ******* ******* *******…"
type textarea "******* ******* ******* ******* ******* ******* ******* ******* ******* *******…"
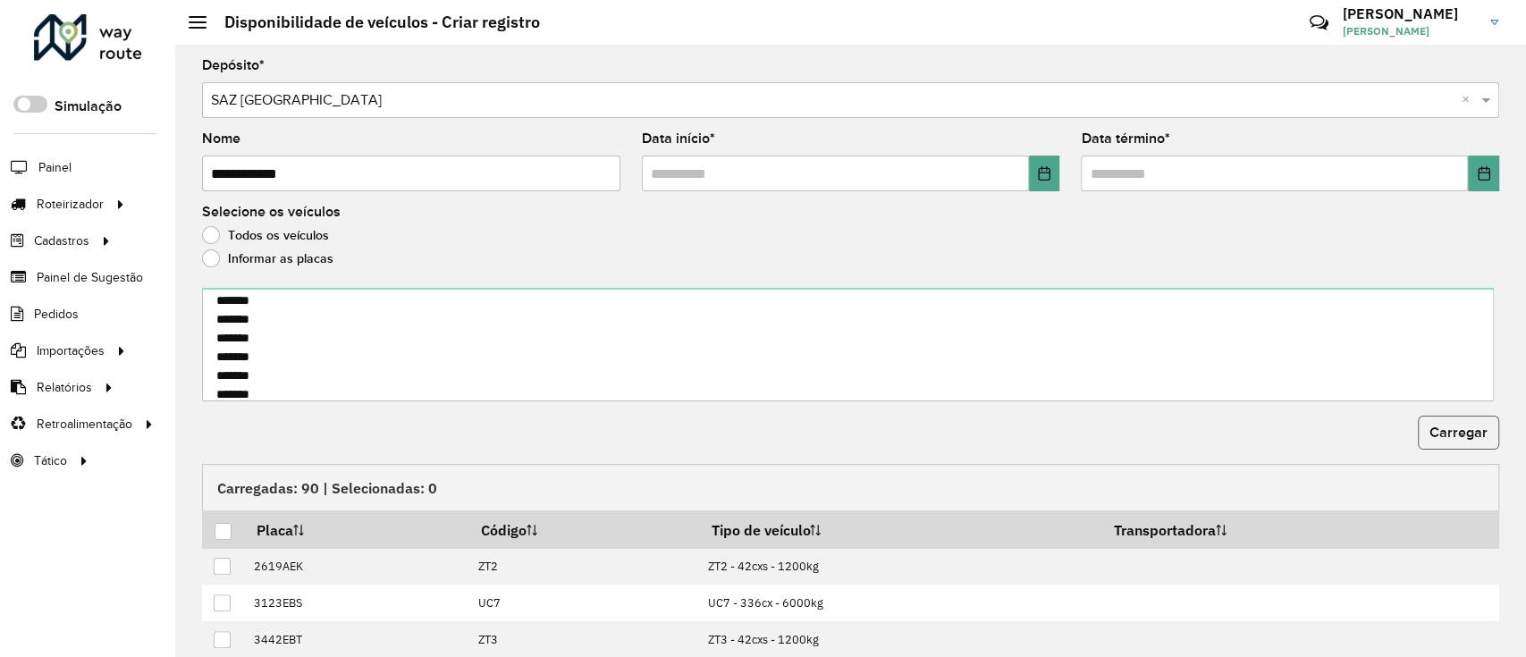
click at [1453, 449] on button "Carregar" at bounding box center [1458, 433] width 81 height 34
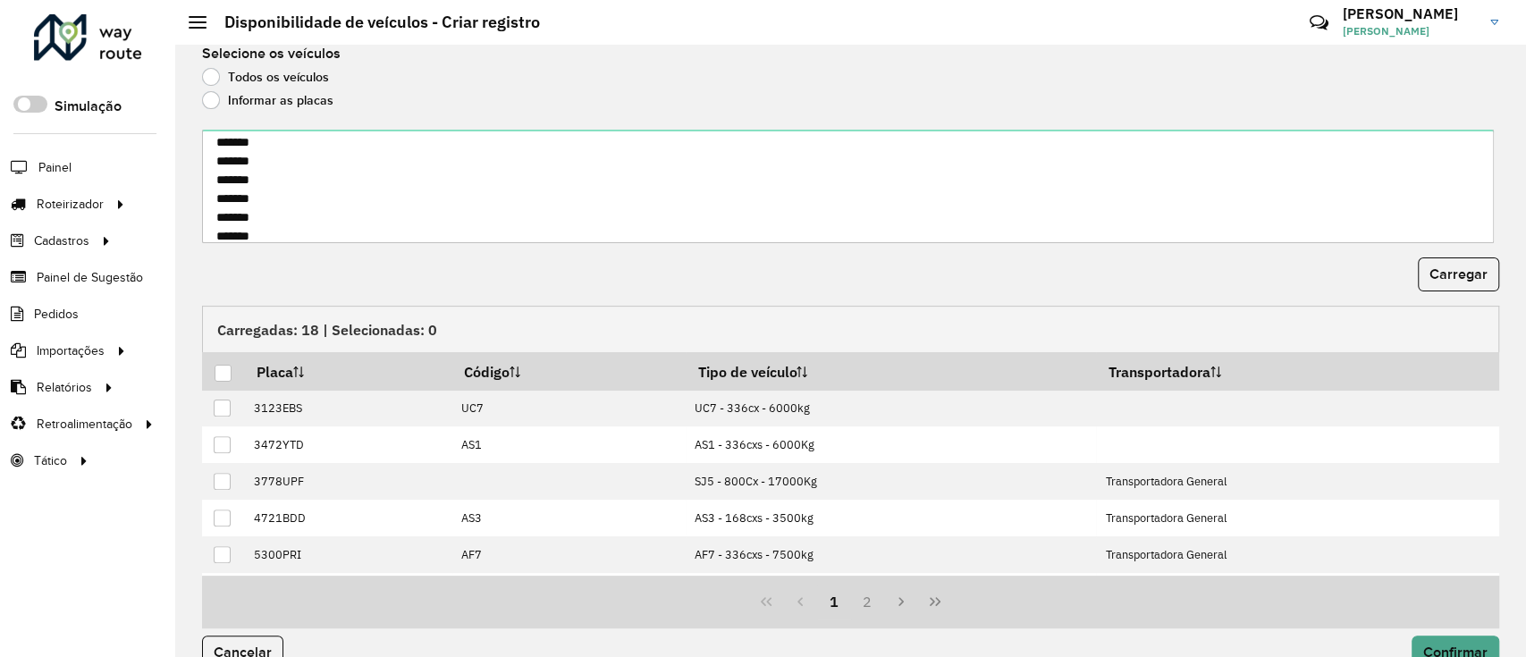
scroll to position [159, 0]
click at [222, 368] on div at bounding box center [223, 372] width 17 height 17
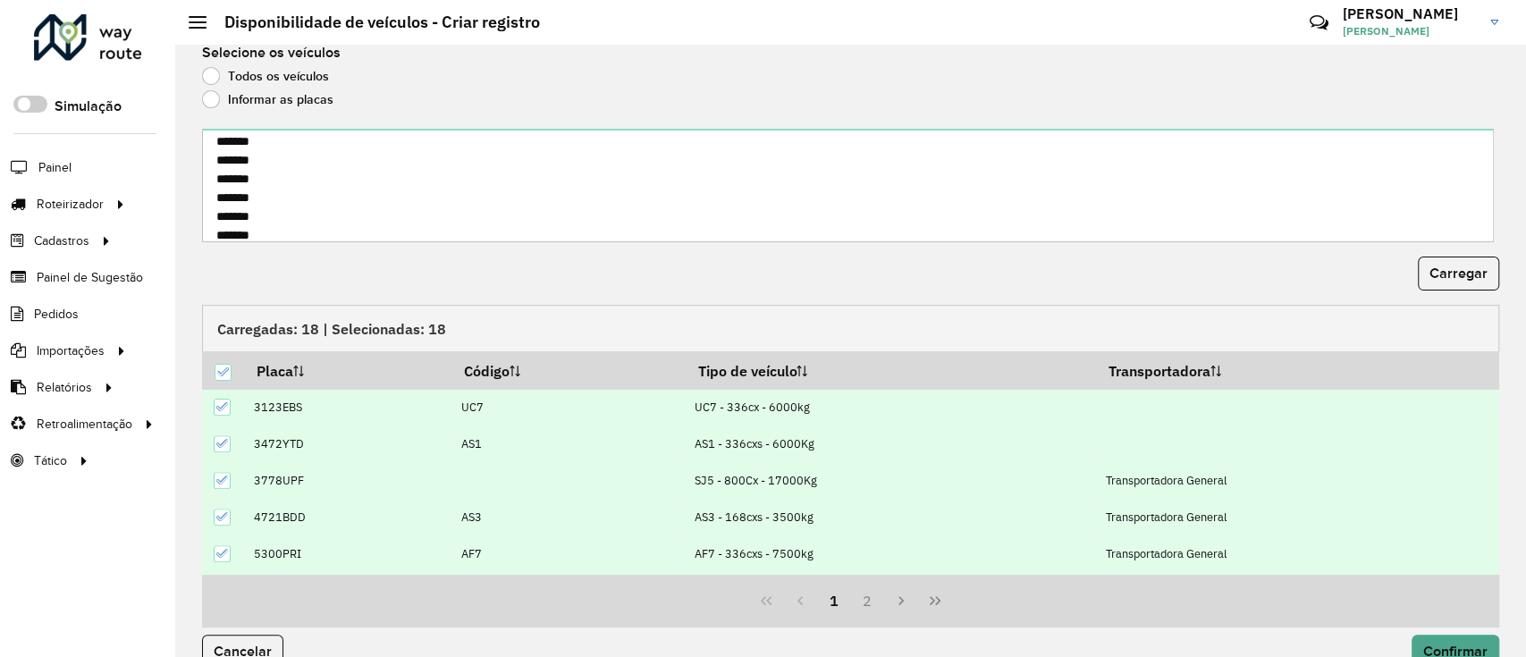
scroll to position [192, 0]
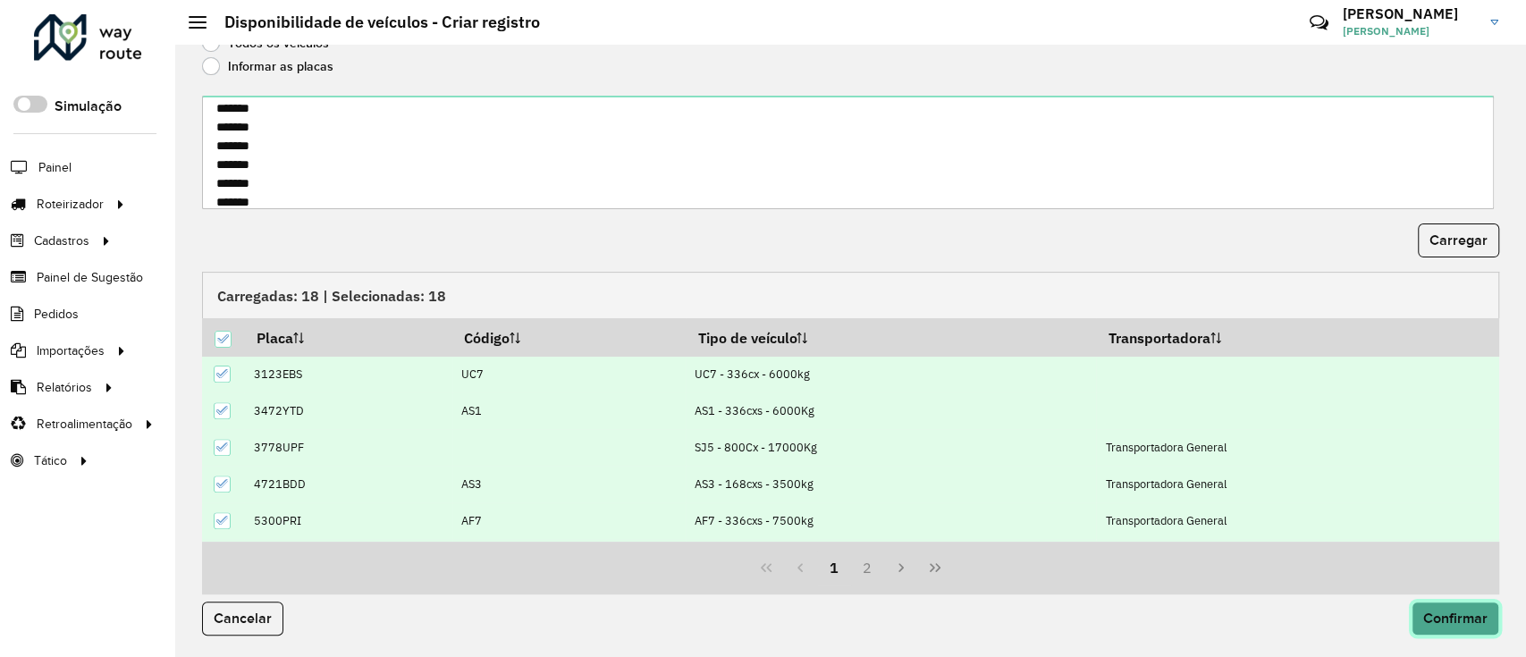
click at [1466, 605] on button "Confirmar" at bounding box center [1456, 619] width 88 height 34
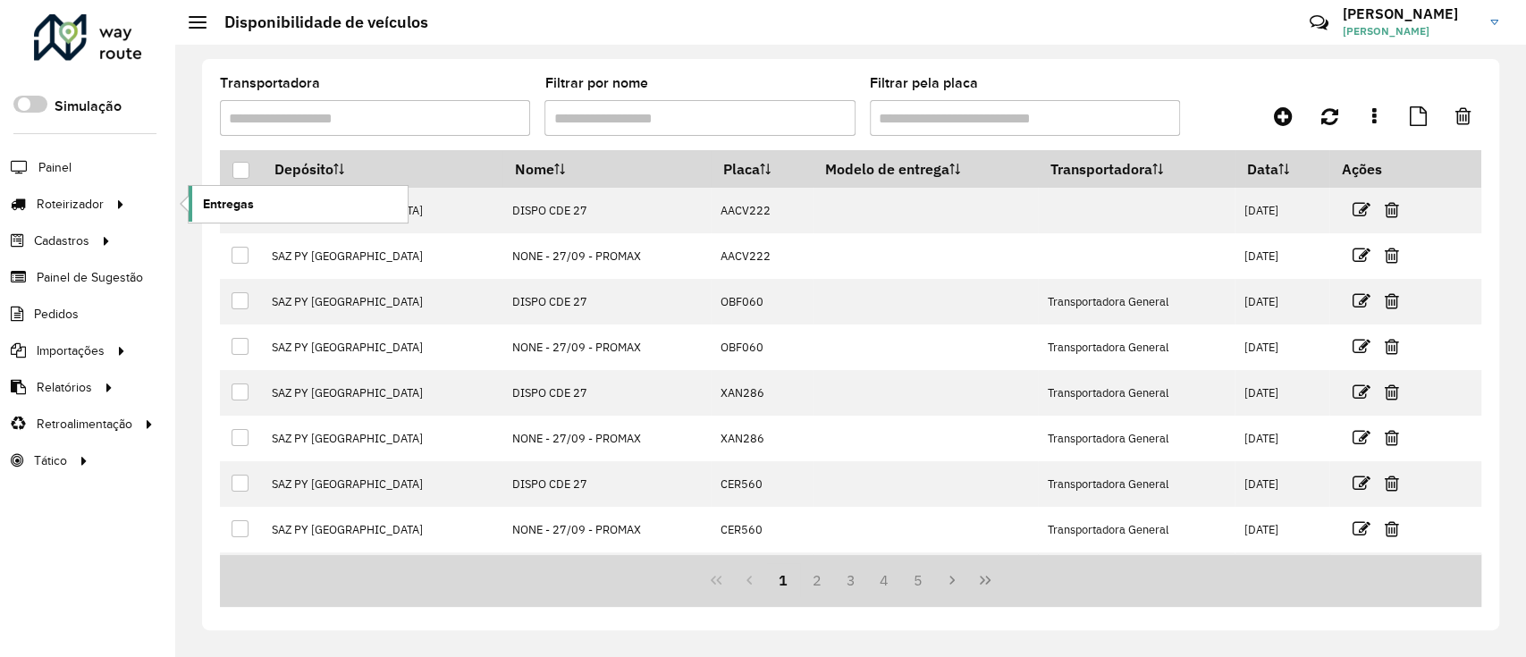
click at [228, 195] on span "Entregas" at bounding box center [228, 204] width 51 height 19
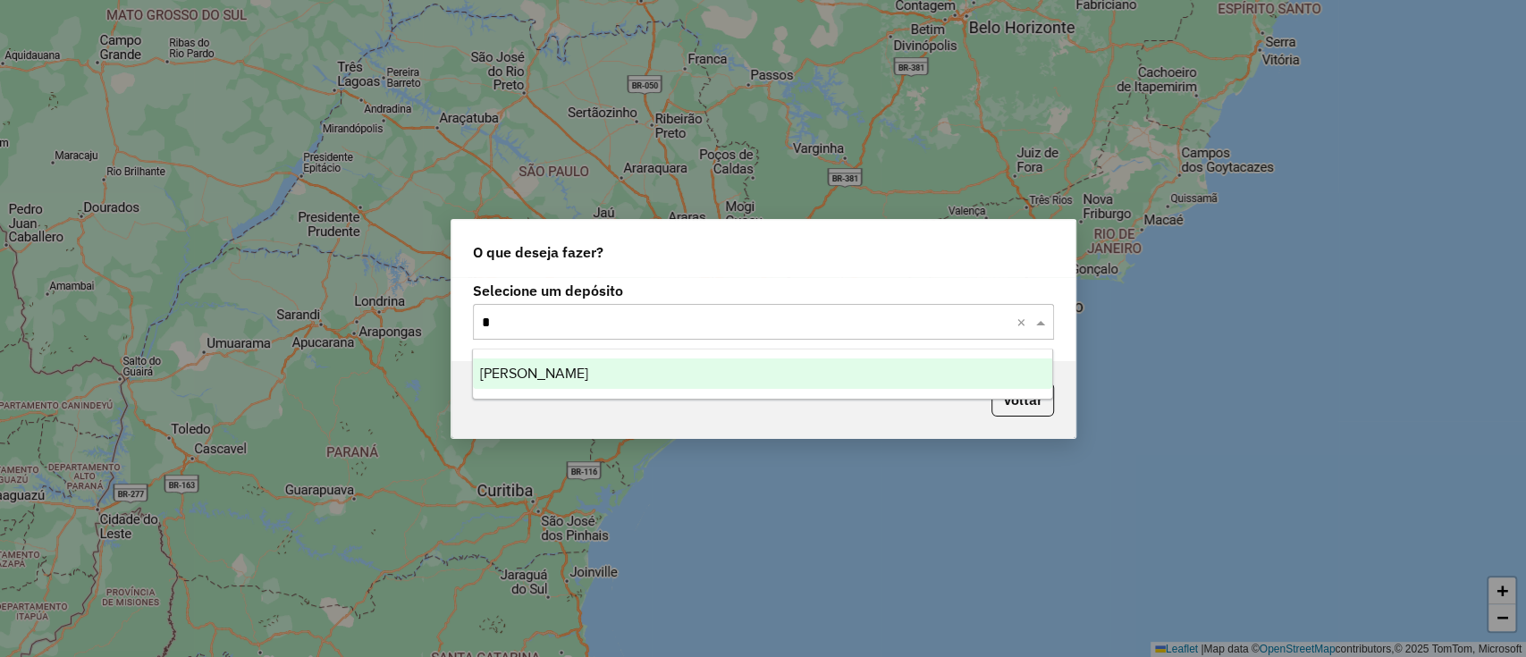
type input "**"
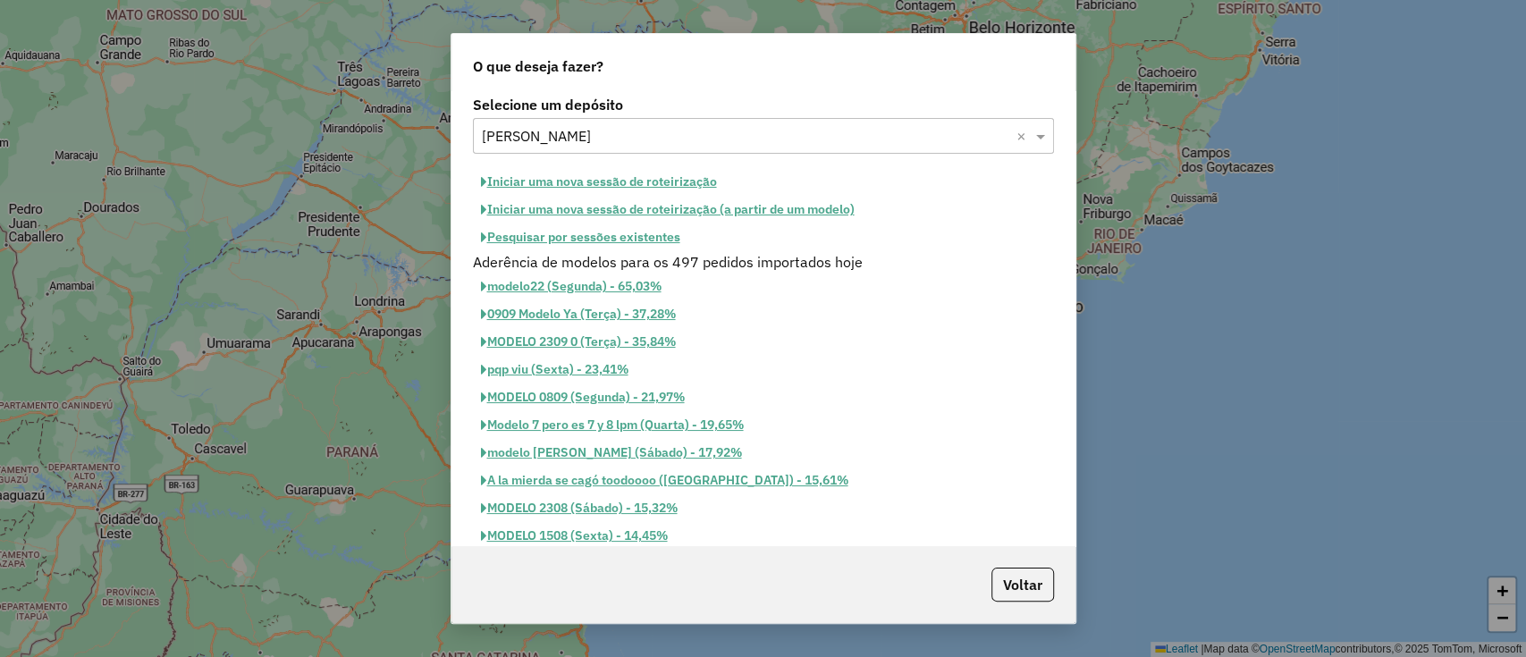
click at [602, 177] on button "Iniciar uma nova sessão de roteirização" at bounding box center [599, 182] width 252 height 28
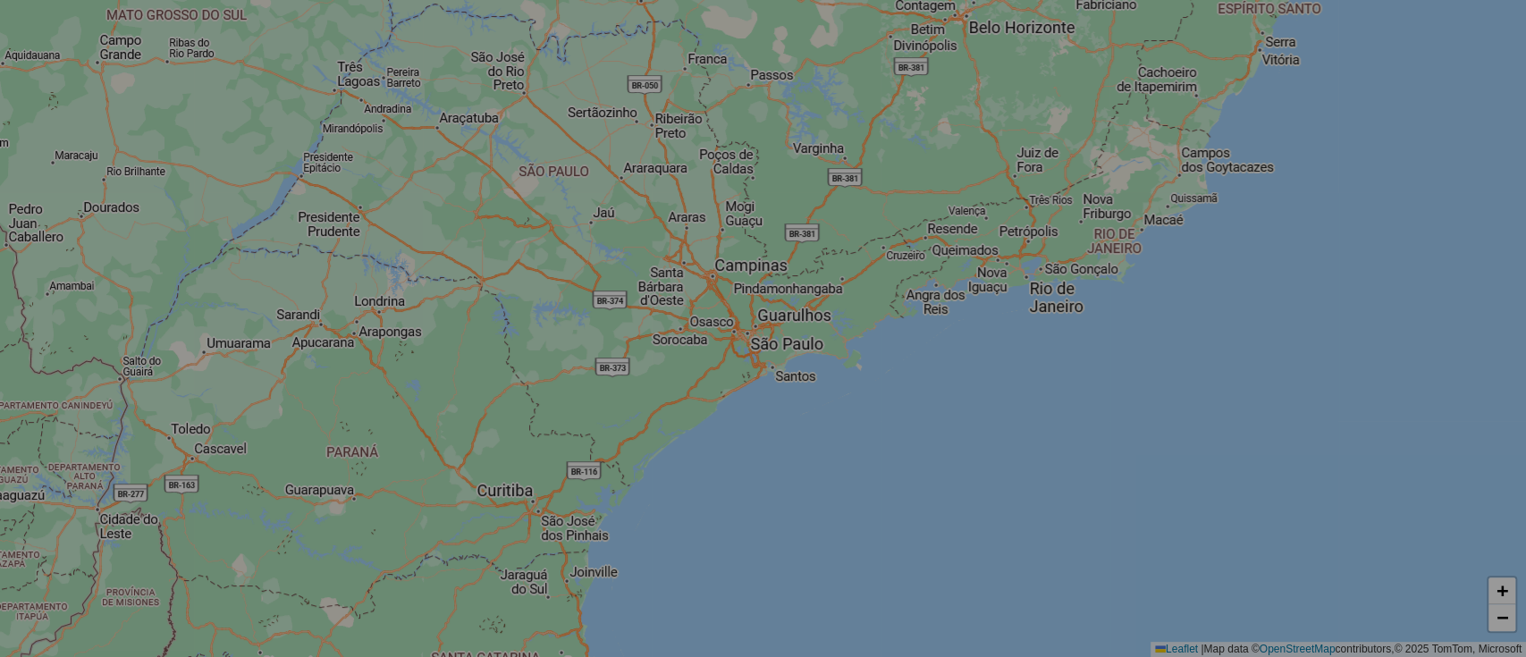
select select "*"
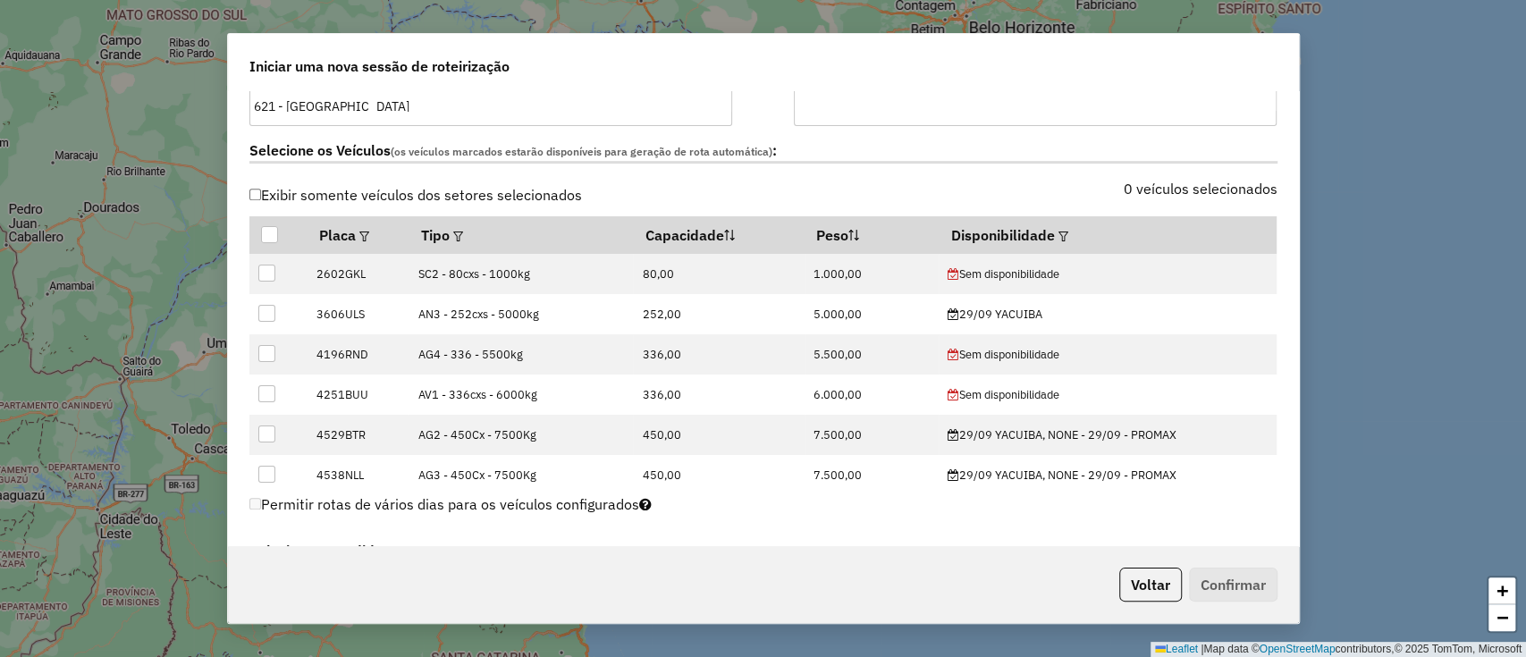
scroll to position [527, 0]
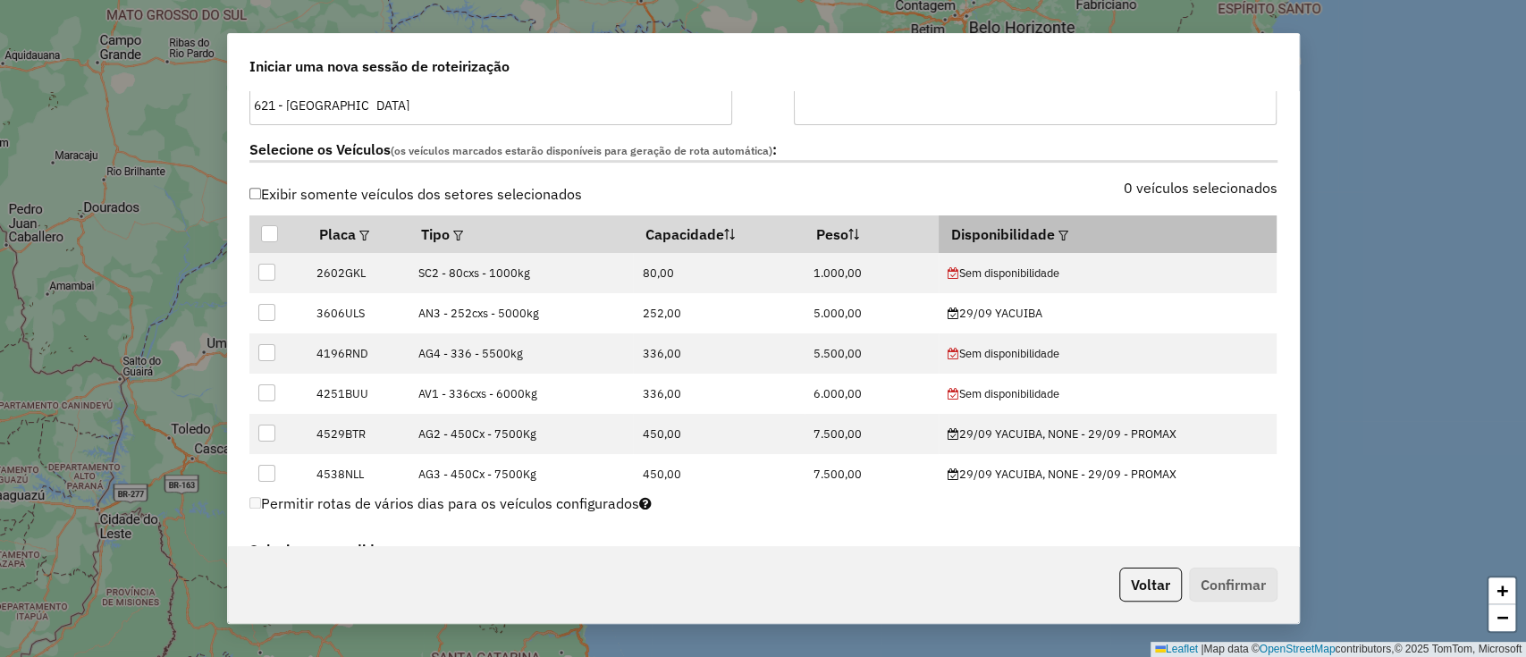
click at [1058, 232] on em at bounding box center [1063, 236] width 10 height 10
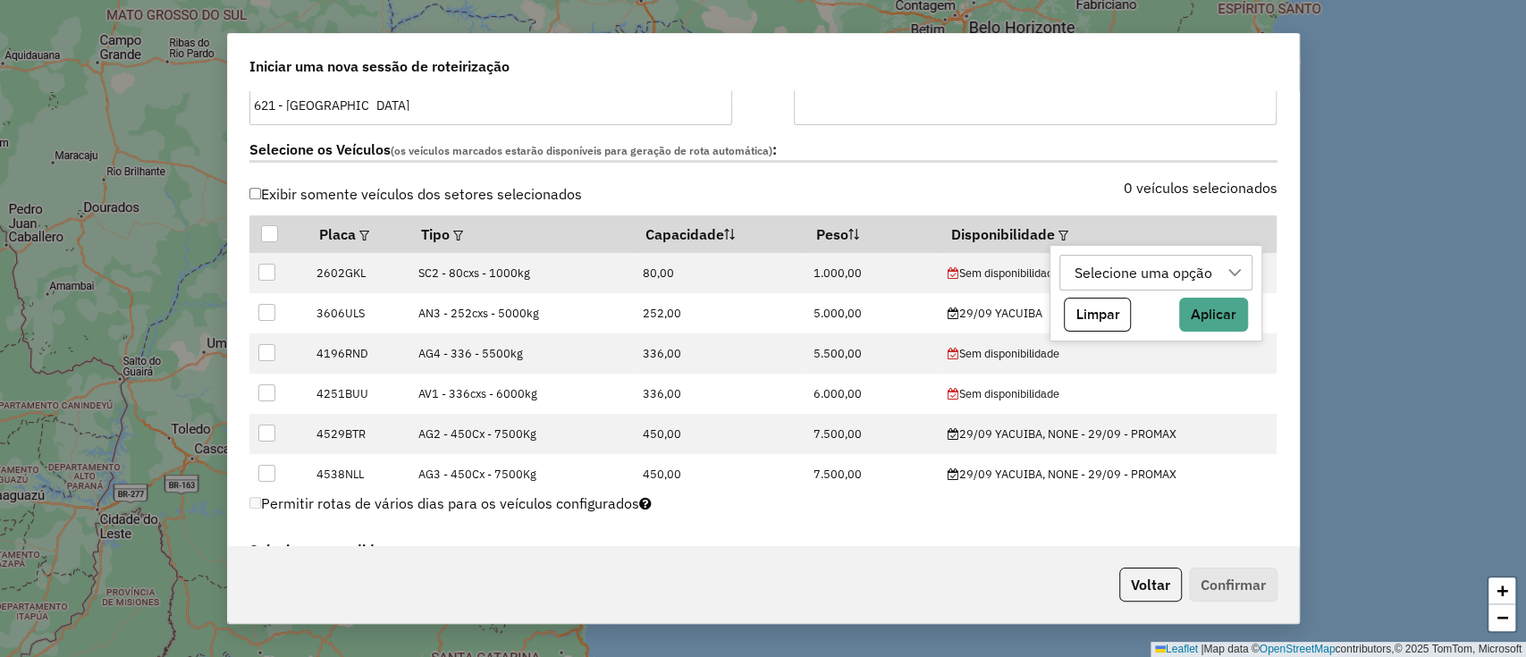
click at [1120, 274] on div "Selecione uma opção" at bounding box center [1143, 273] width 150 height 34
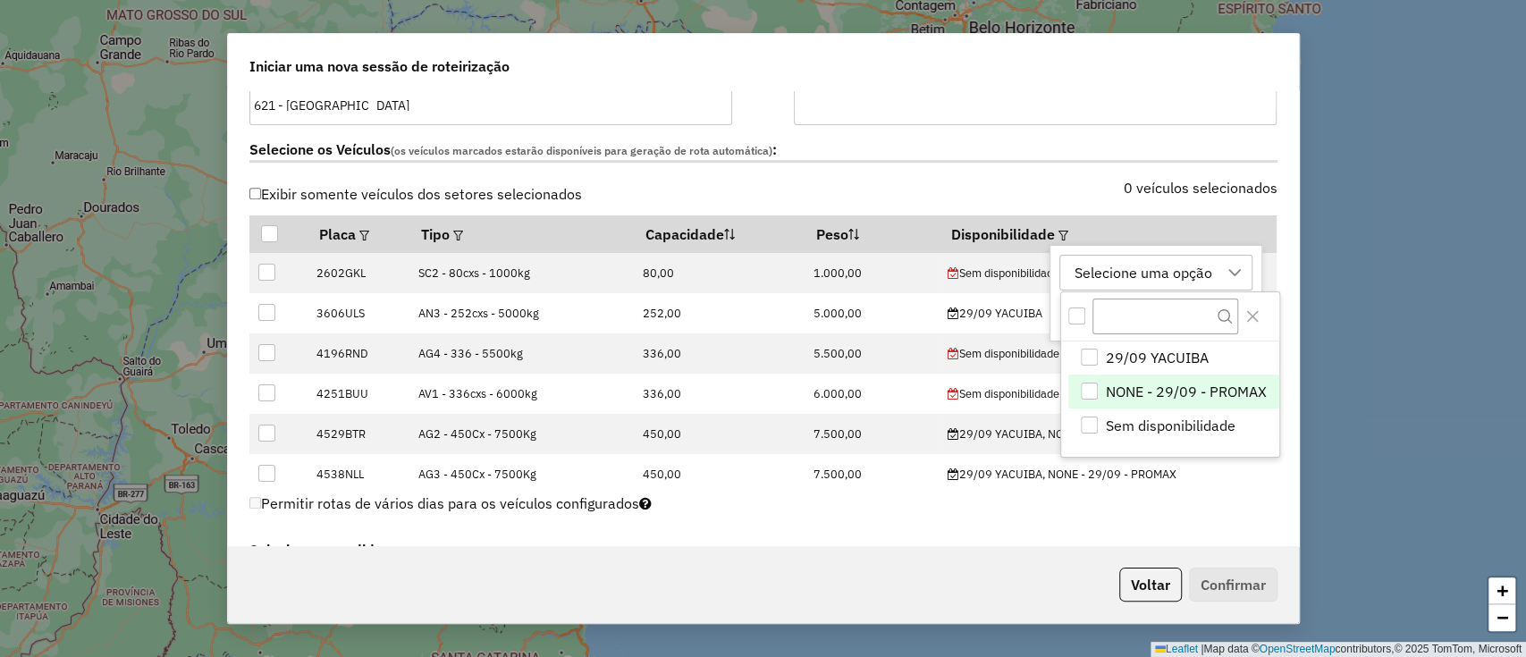
click at [1146, 372] on ul "29/09 YACUIBA NONE - 29/09 - PROMAX Sem disponibilidade" at bounding box center [1169, 392] width 217 height 101
click at [1212, 355] on li "29/09 YACUIBA" at bounding box center [1173, 359] width 210 height 34
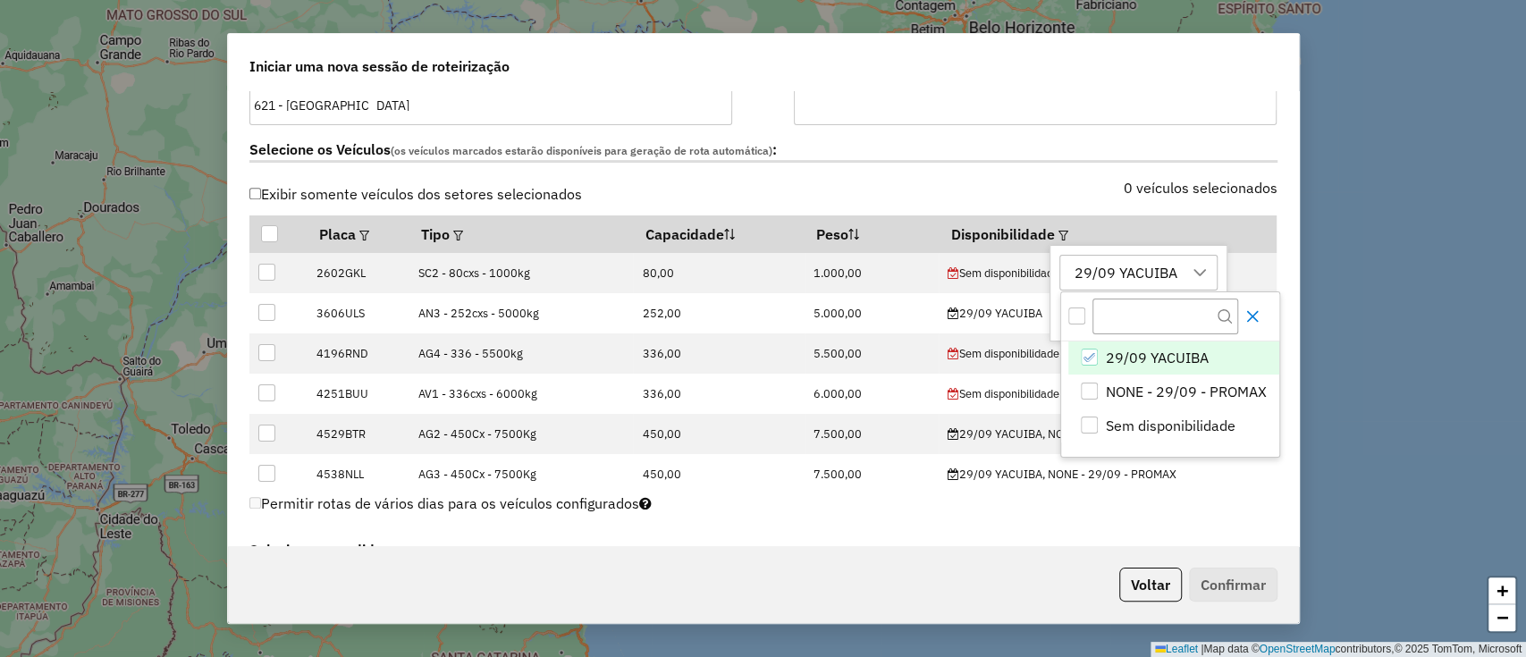
click at [1254, 309] on icon "Close" at bounding box center [1253, 316] width 14 height 14
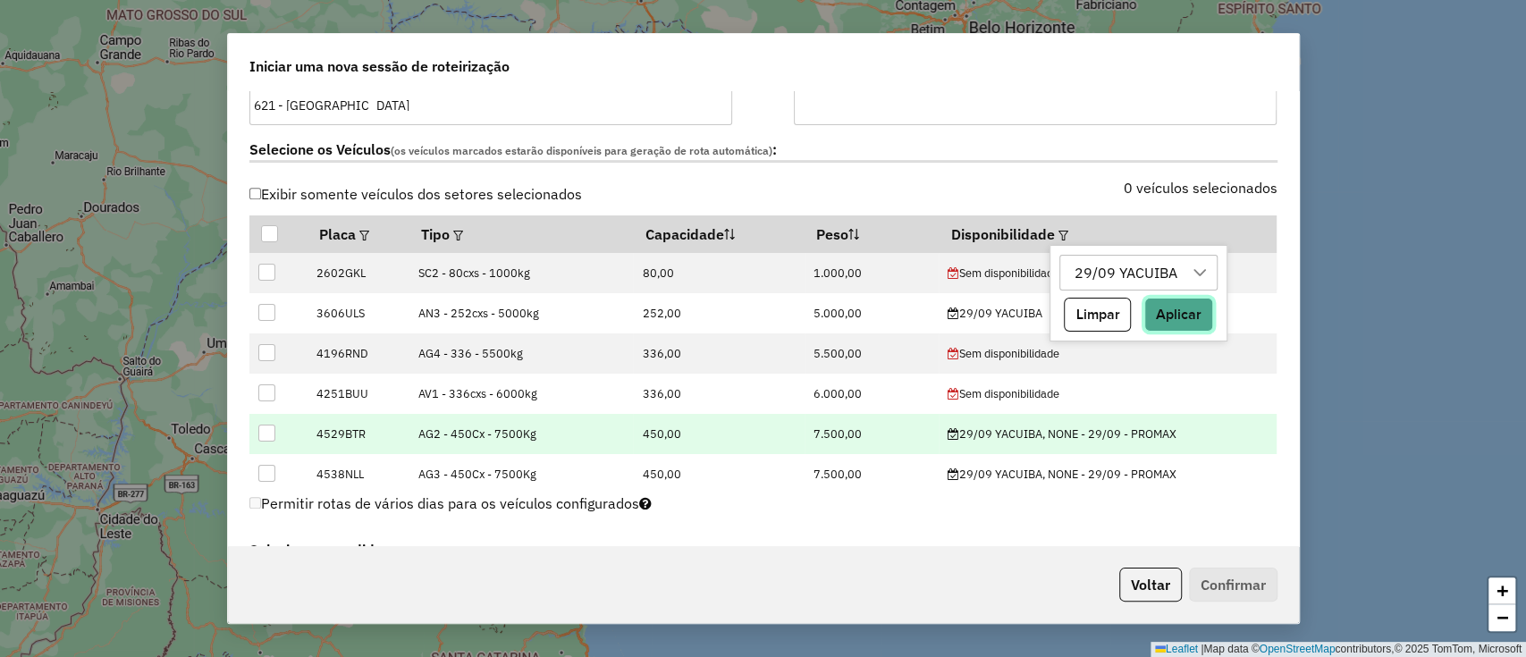
click at [1195, 320] on button "Aplicar" at bounding box center [1178, 315] width 69 height 34
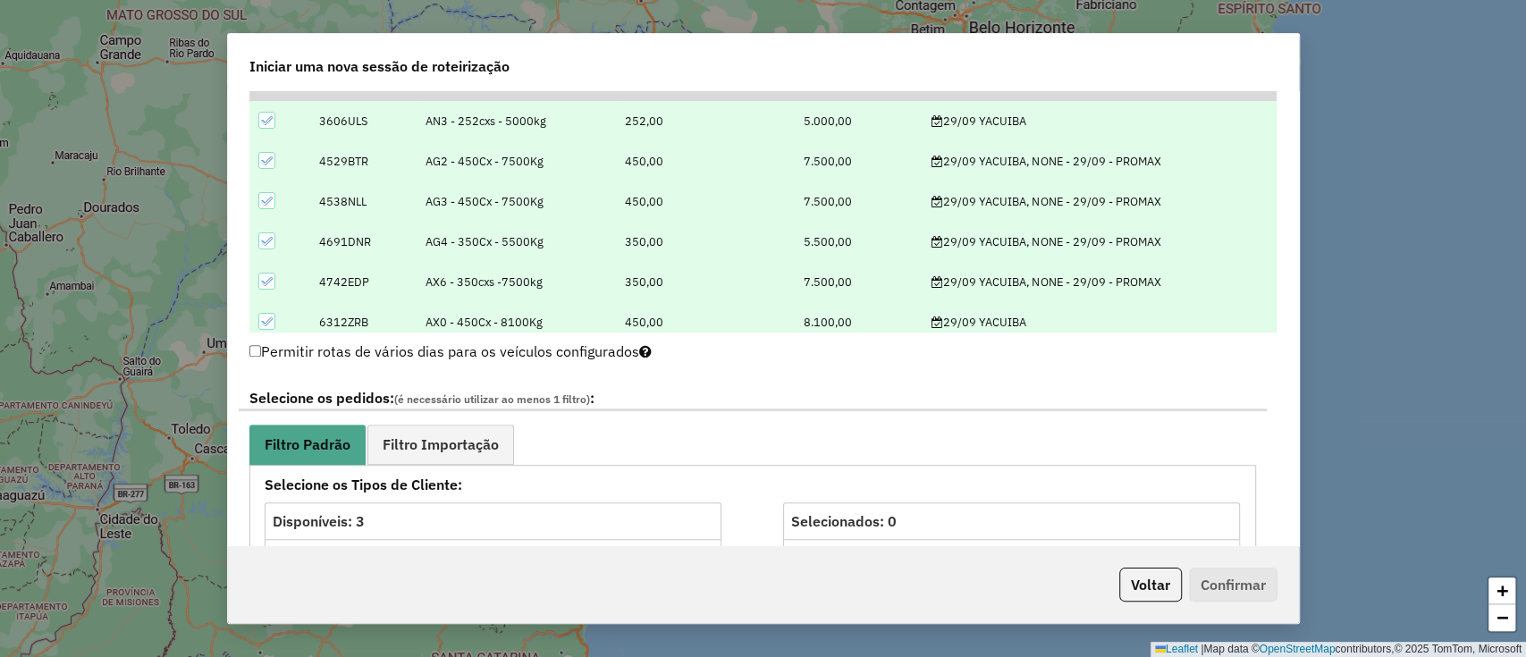
scroll to position [708, 0]
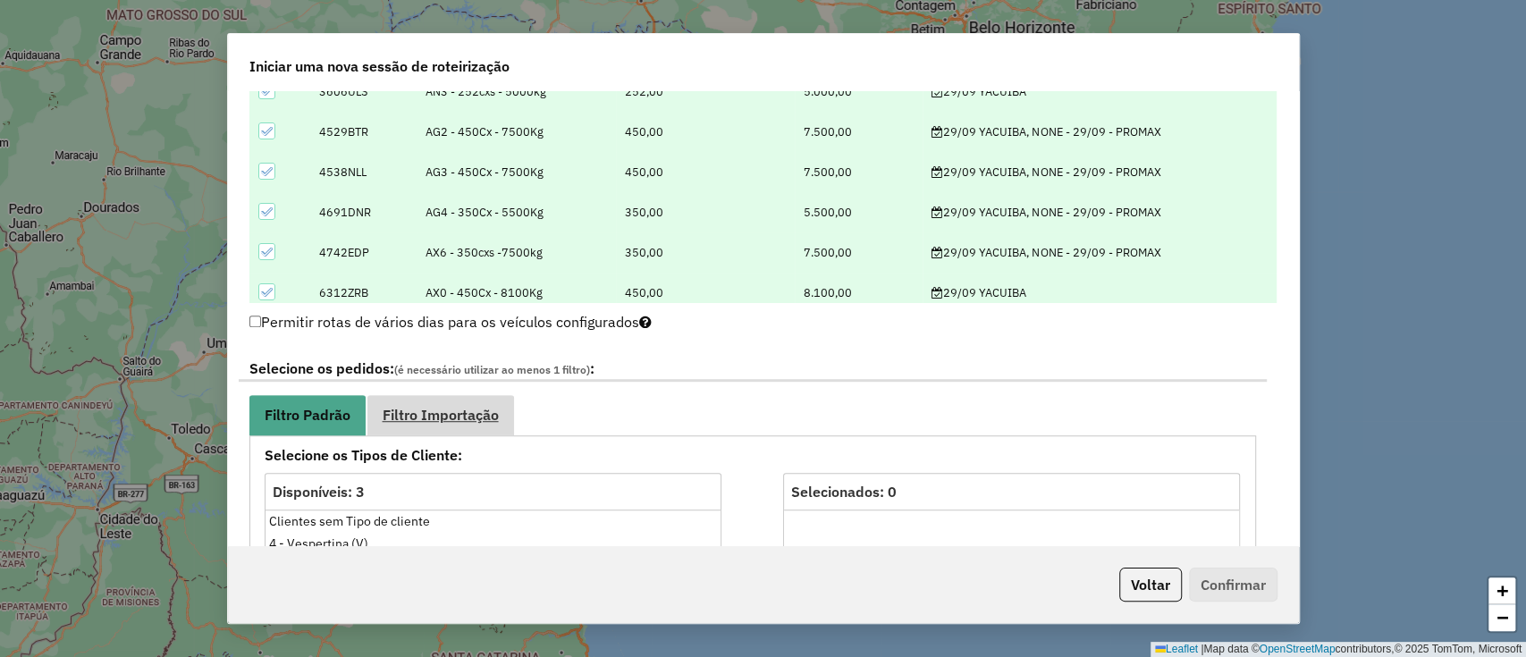
click at [476, 410] on span "Filtro Importação" at bounding box center [441, 415] width 116 height 14
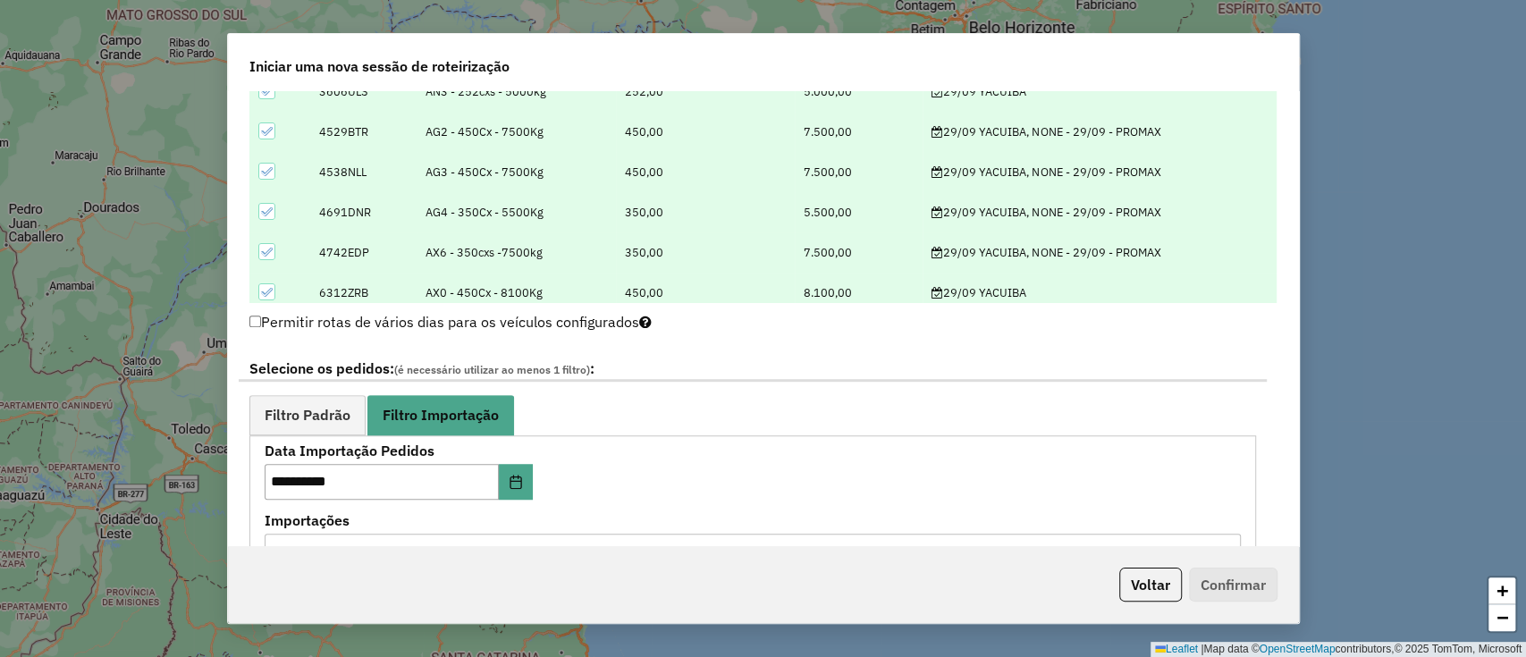
scroll to position [901, 0]
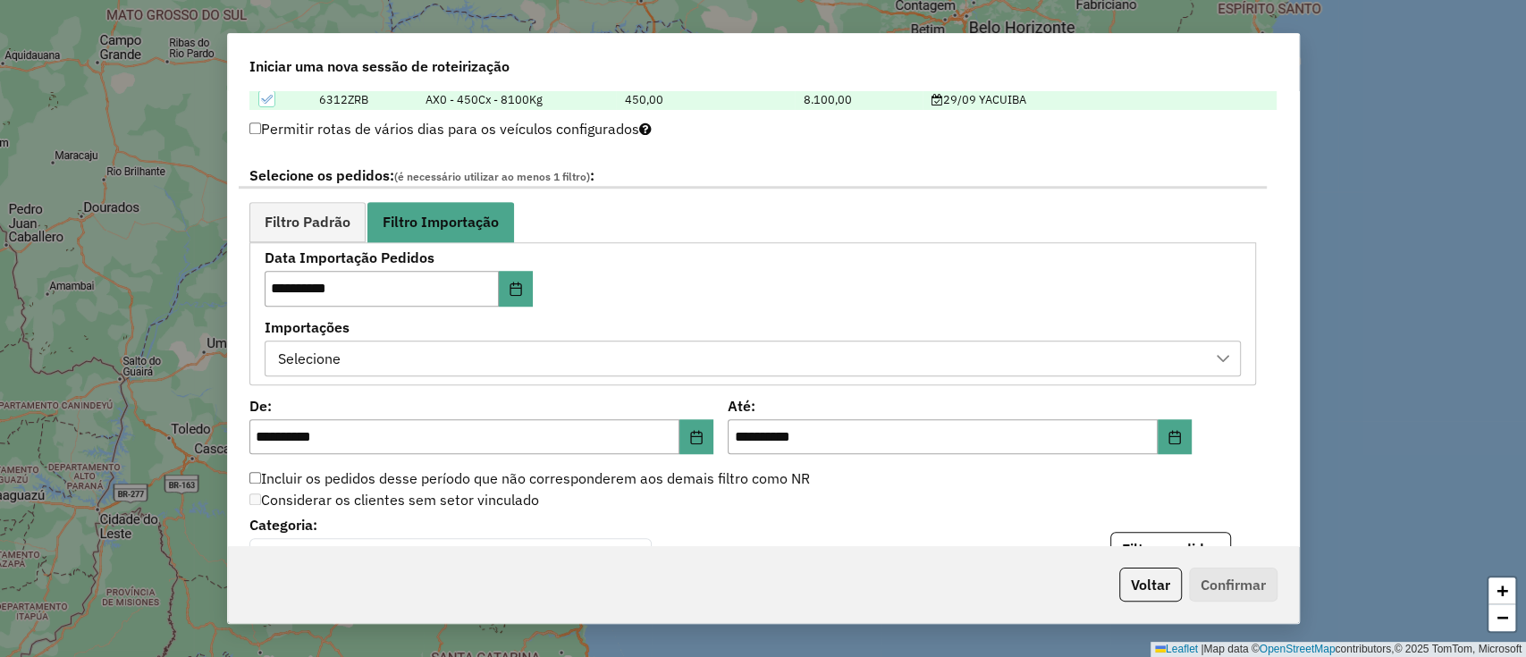
click at [622, 356] on div "Selecione" at bounding box center [739, 359] width 933 height 34
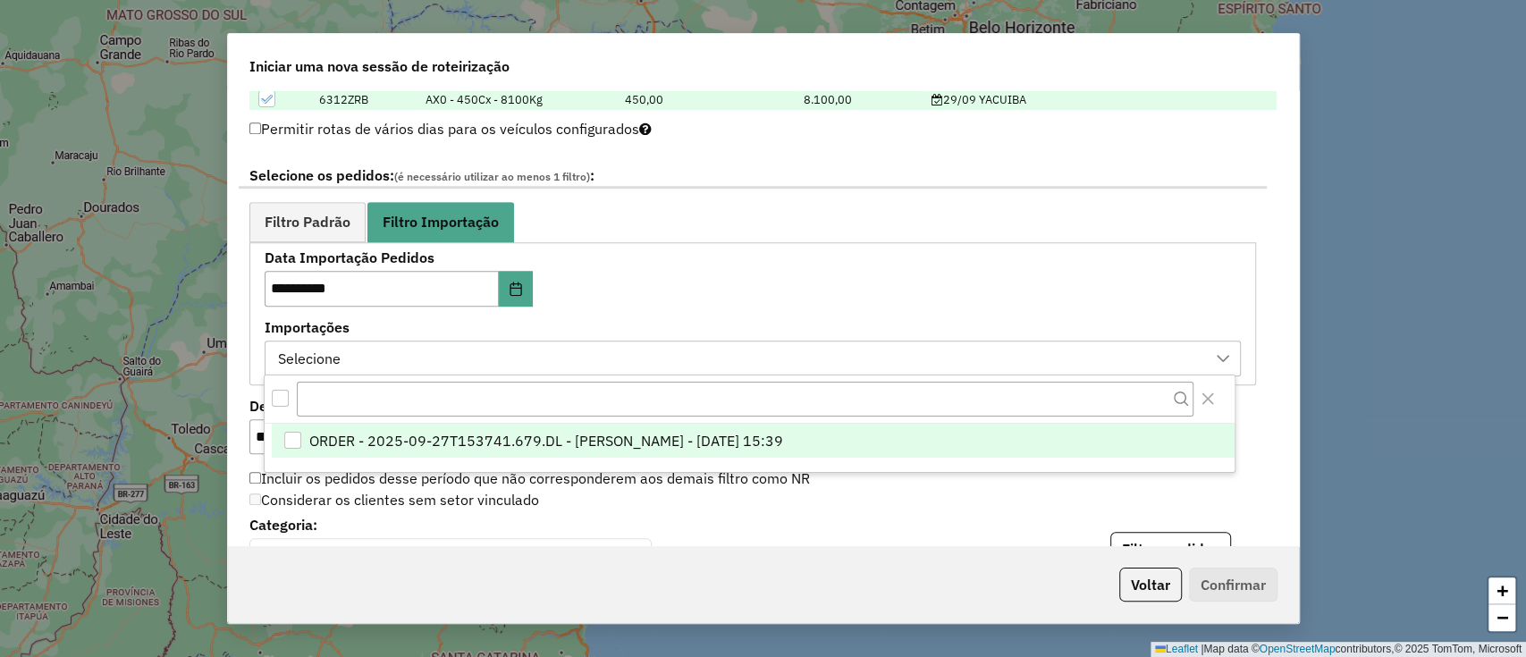
click at [663, 451] on li "ORDER - 2025-09-27T153741.679.DL - [PERSON_NAME] - [DATE] 15:39" at bounding box center [753, 441] width 963 height 34
click at [687, 500] on div "Considerar os clientes sem setor vinculado" at bounding box center [753, 500] width 1028 height 21
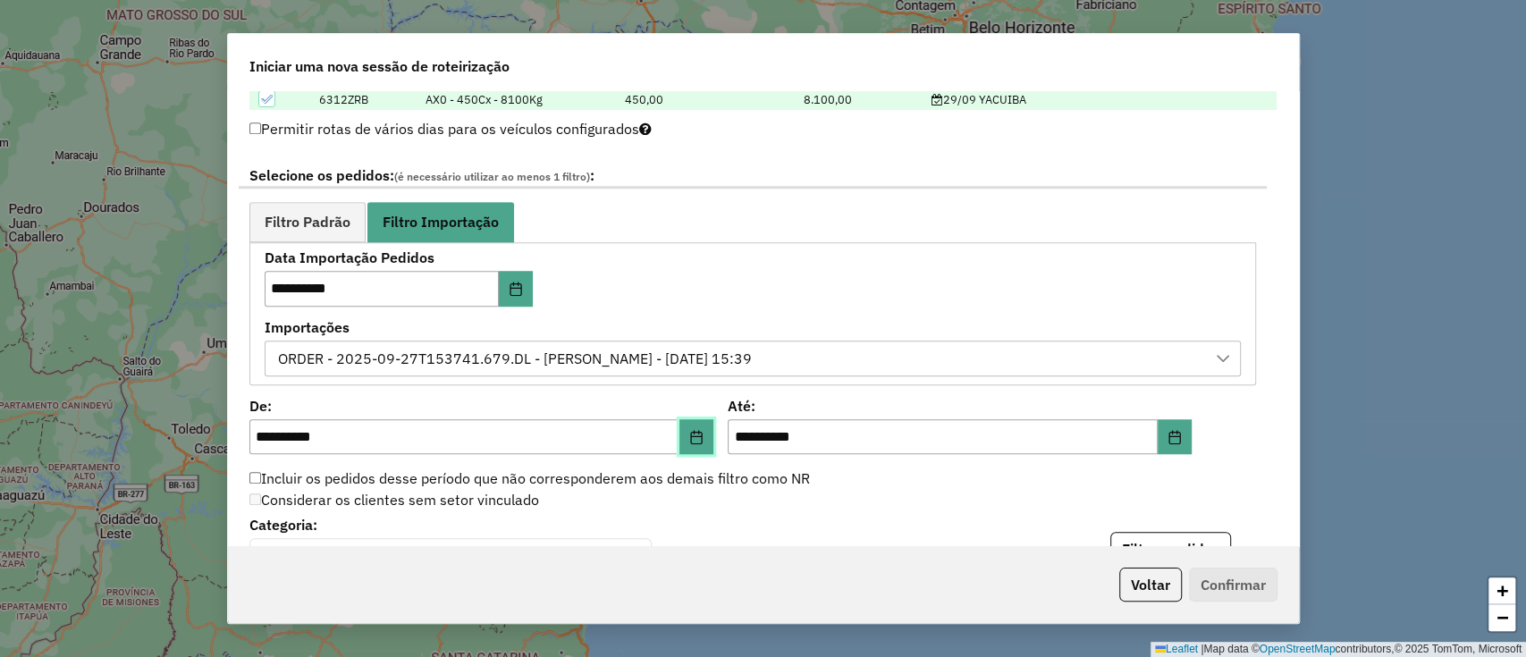
click at [693, 443] on button "Choose Date" at bounding box center [697, 437] width 34 height 36
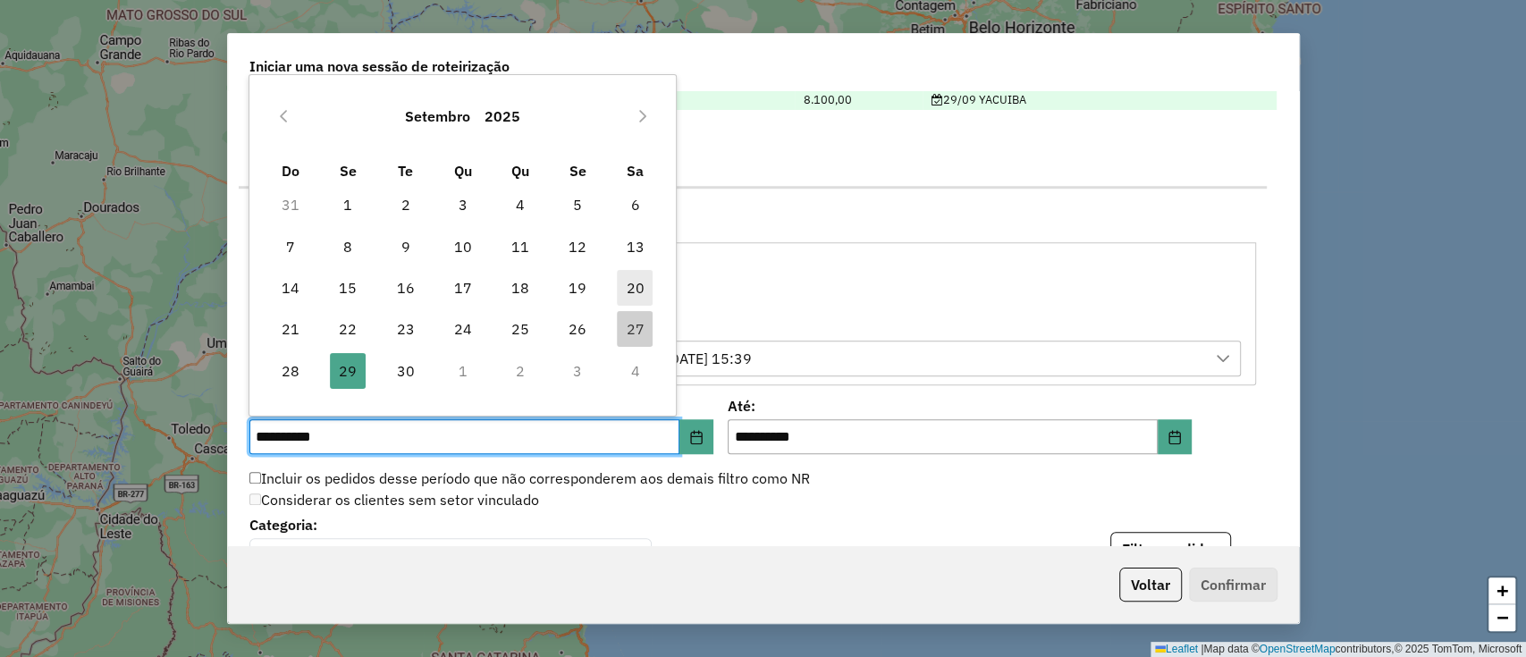
click at [620, 288] on span "20" at bounding box center [635, 288] width 36 height 36
type input "**********"
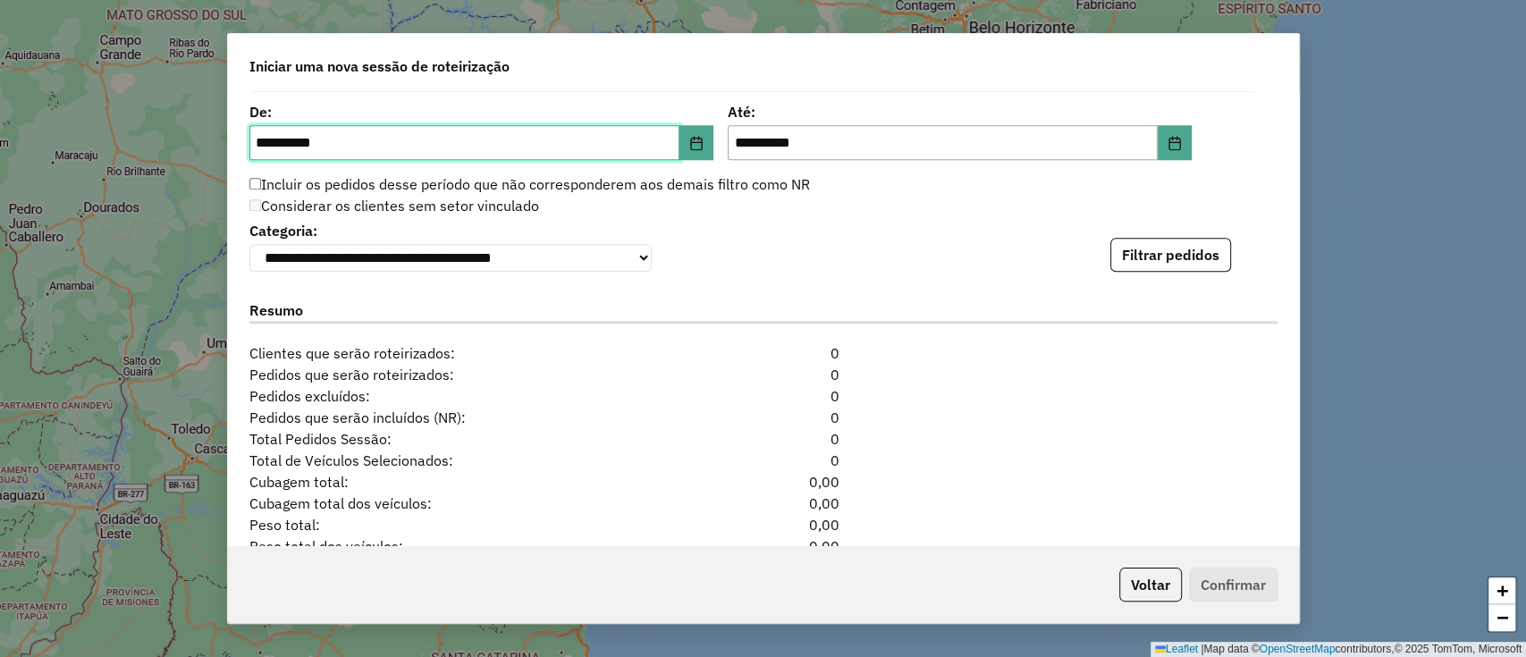
scroll to position [1196, 0]
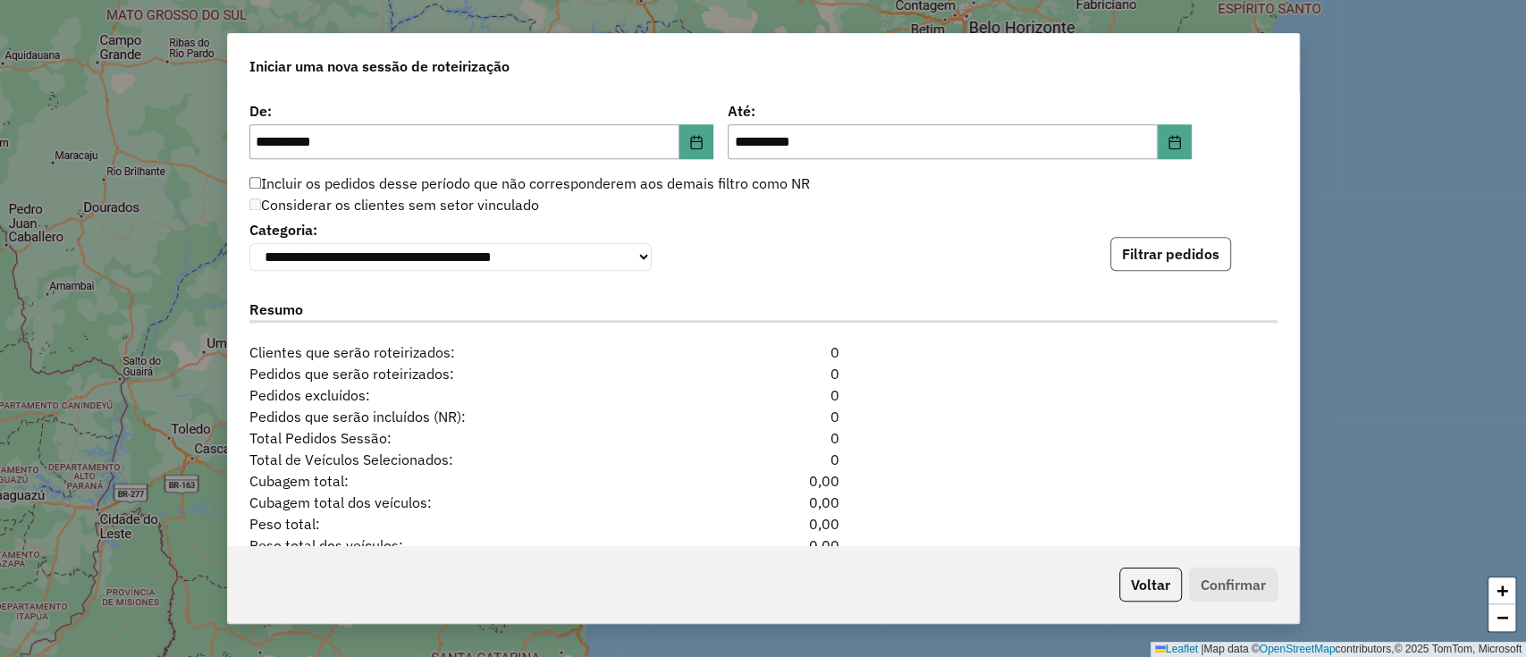
click at [1167, 265] on button "Filtrar pedidos" at bounding box center [1171, 254] width 121 height 34
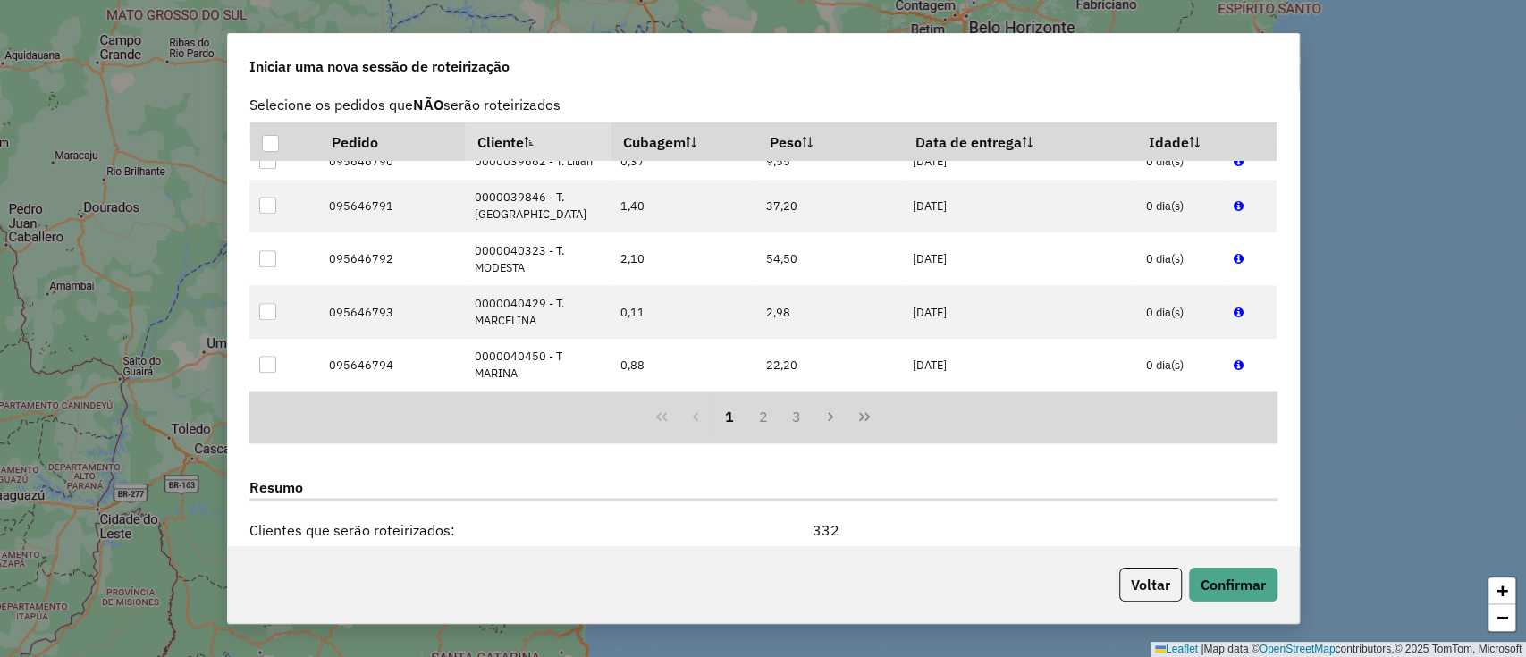
scroll to position [1695, 0]
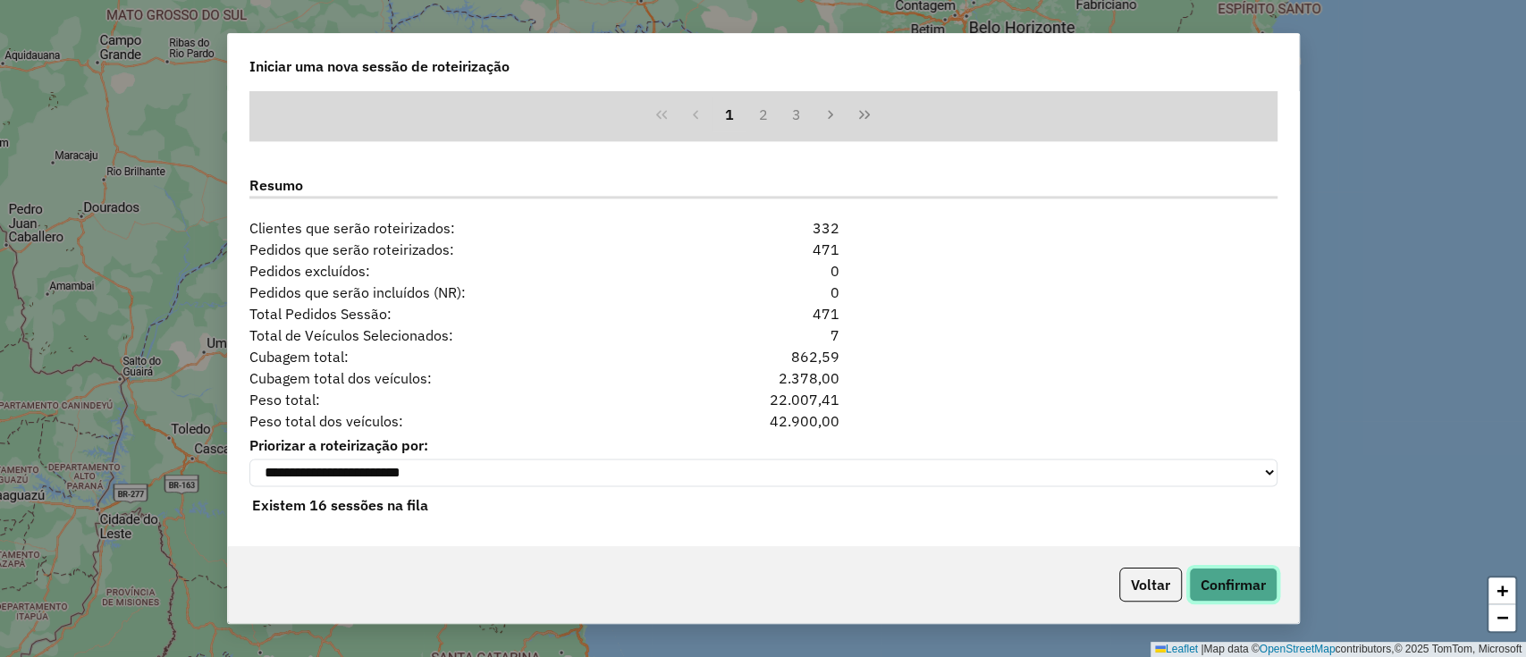
click at [1233, 595] on button "Confirmar" at bounding box center [1233, 585] width 89 height 34
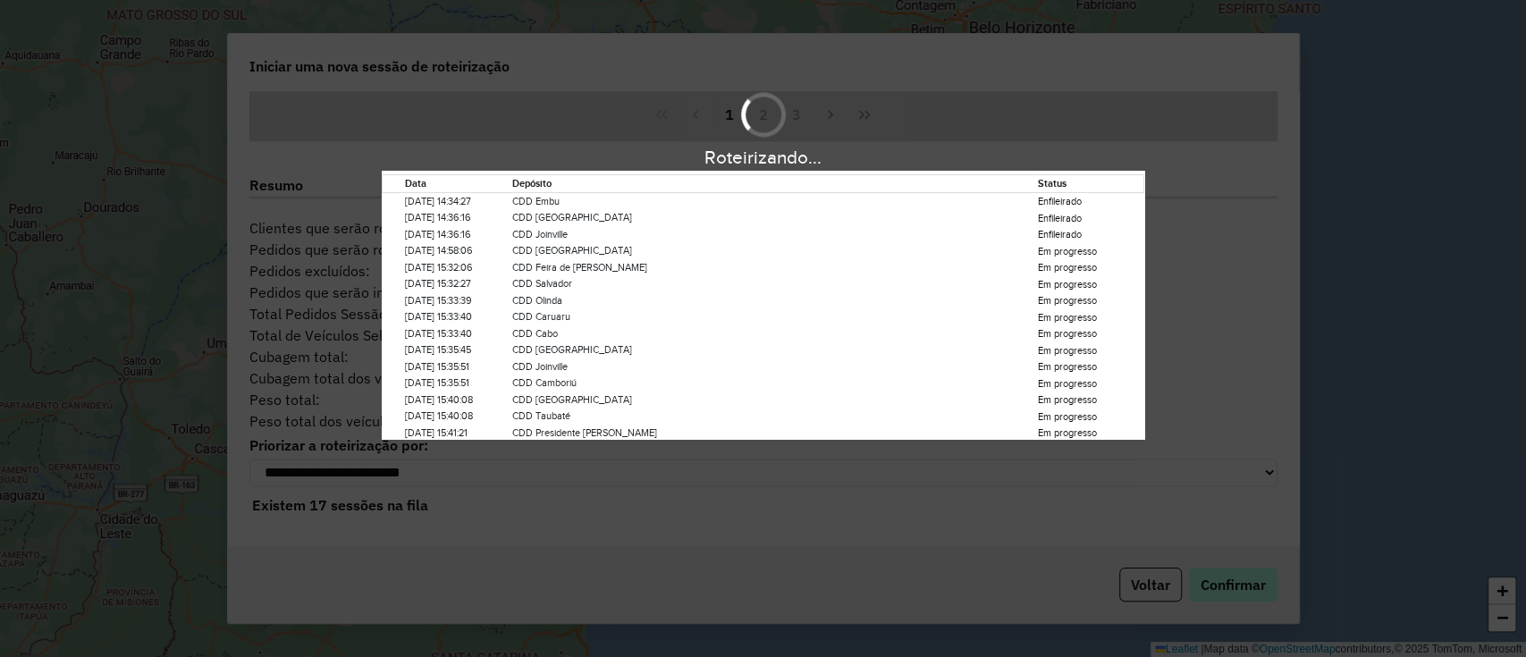
click at [1233, 596] on div "Roteirizando... Data Depósito Status [DATE] 14:34:27 CDD Embu Enfileirado [DATE…" at bounding box center [763, 328] width 1526 height 657
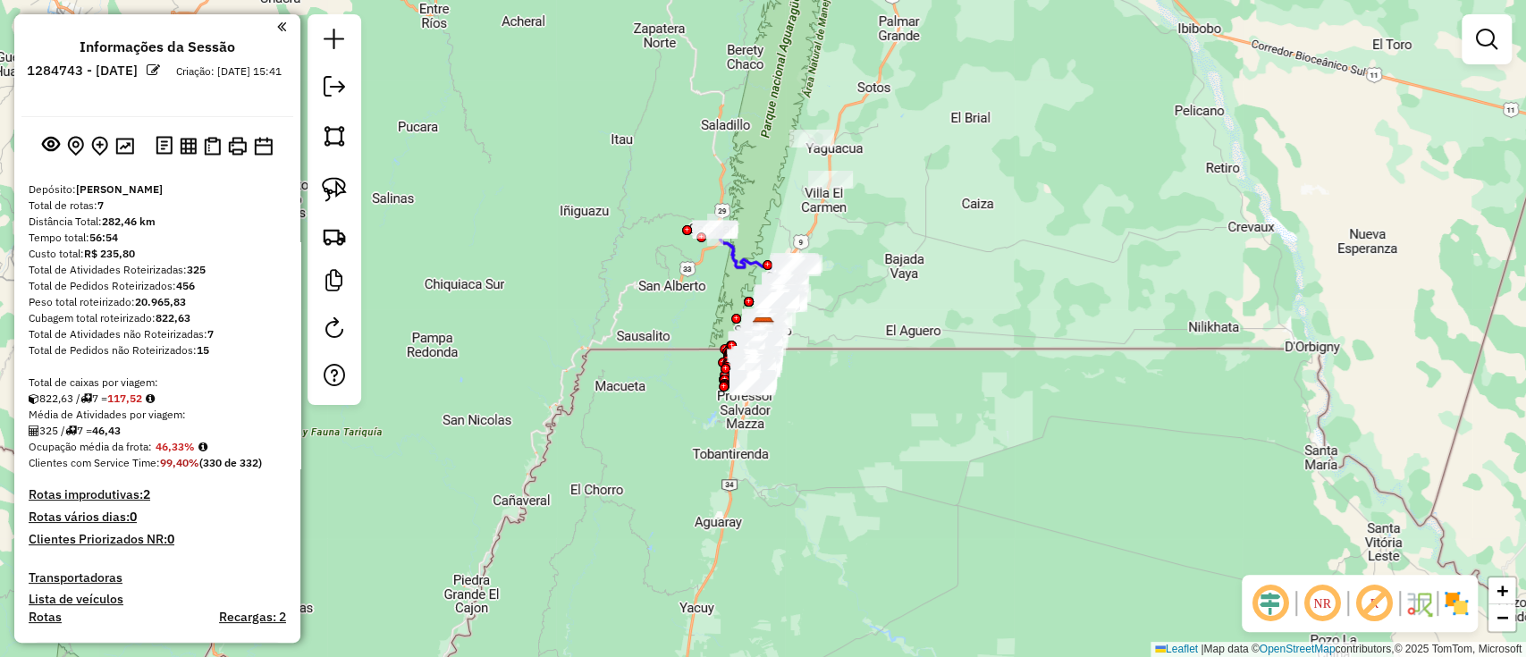
click at [1447, 594] on img at bounding box center [1456, 603] width 29 height 29
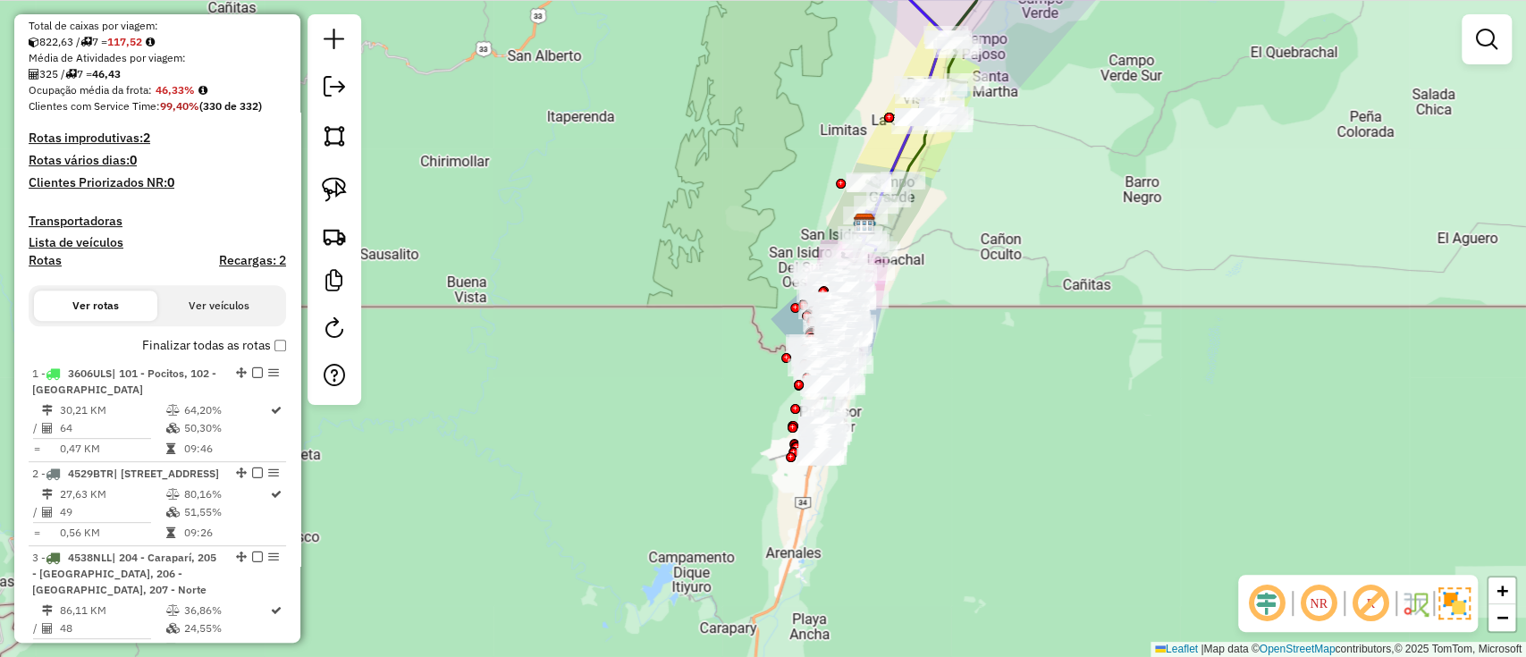
scroll to position [364, 0]
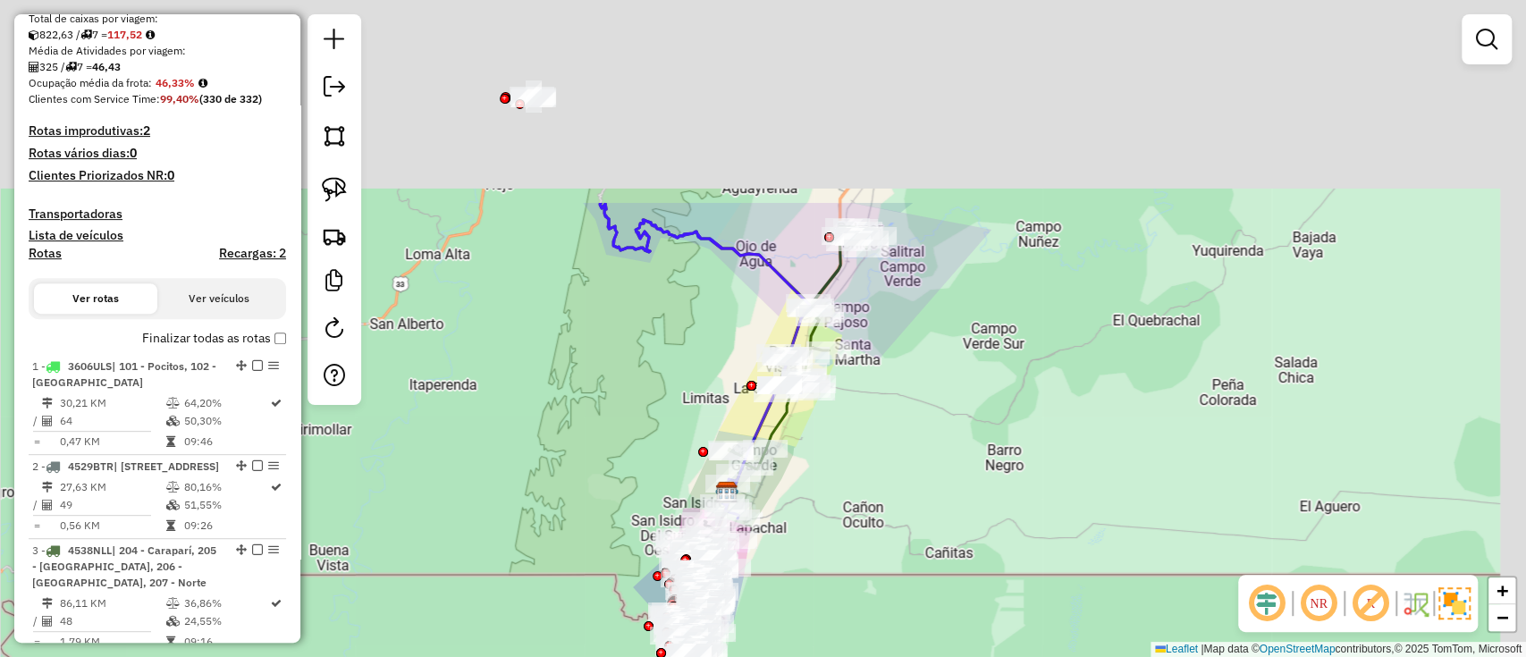
drag, startPoint x: 737, startPoint y: 168, endPoint x: 599, endPoint y: 429, distance: 295.2
click at [599, 437] on div "Janela de atendimento Grade de atendimento Capacidade Transportadoras Veículos …" at bounding box center [763, 328] width 1526 height 657
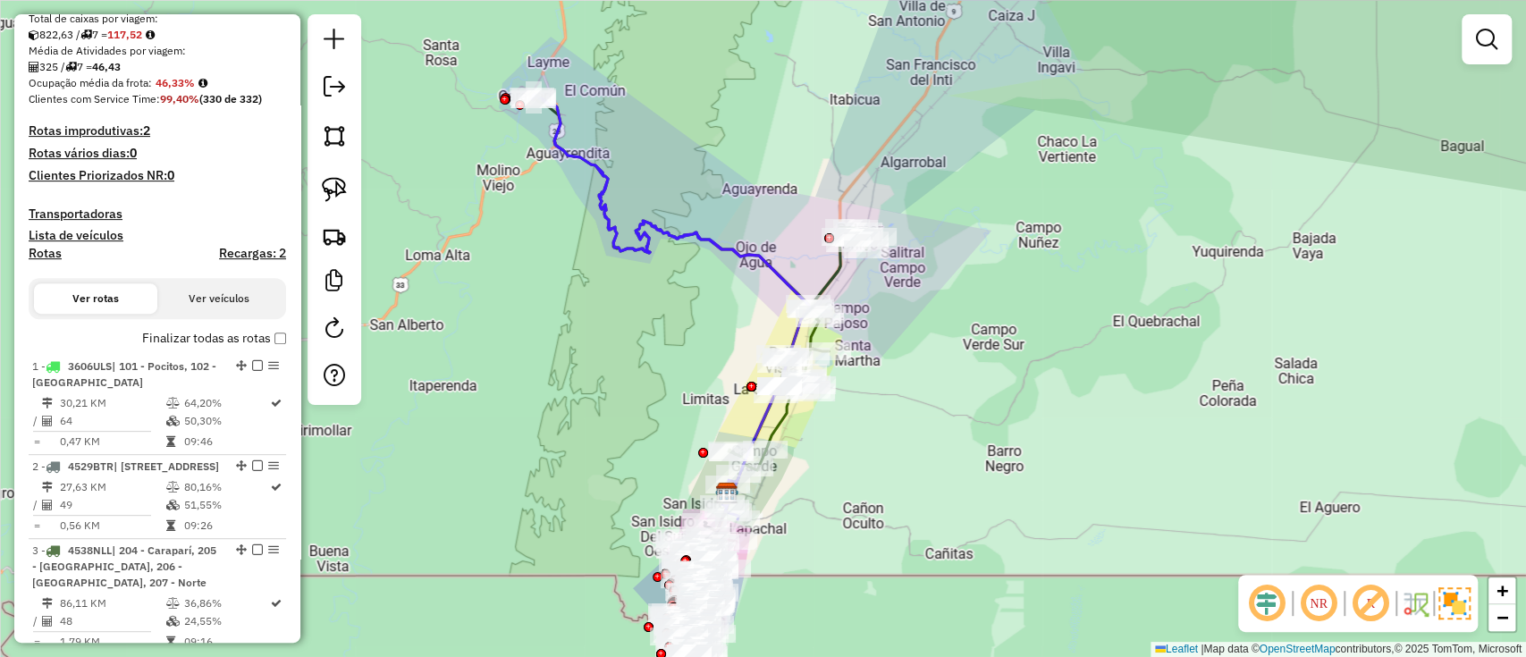
click at [693, 231] on icon at bounding box center [670, 307] width 279 height 426
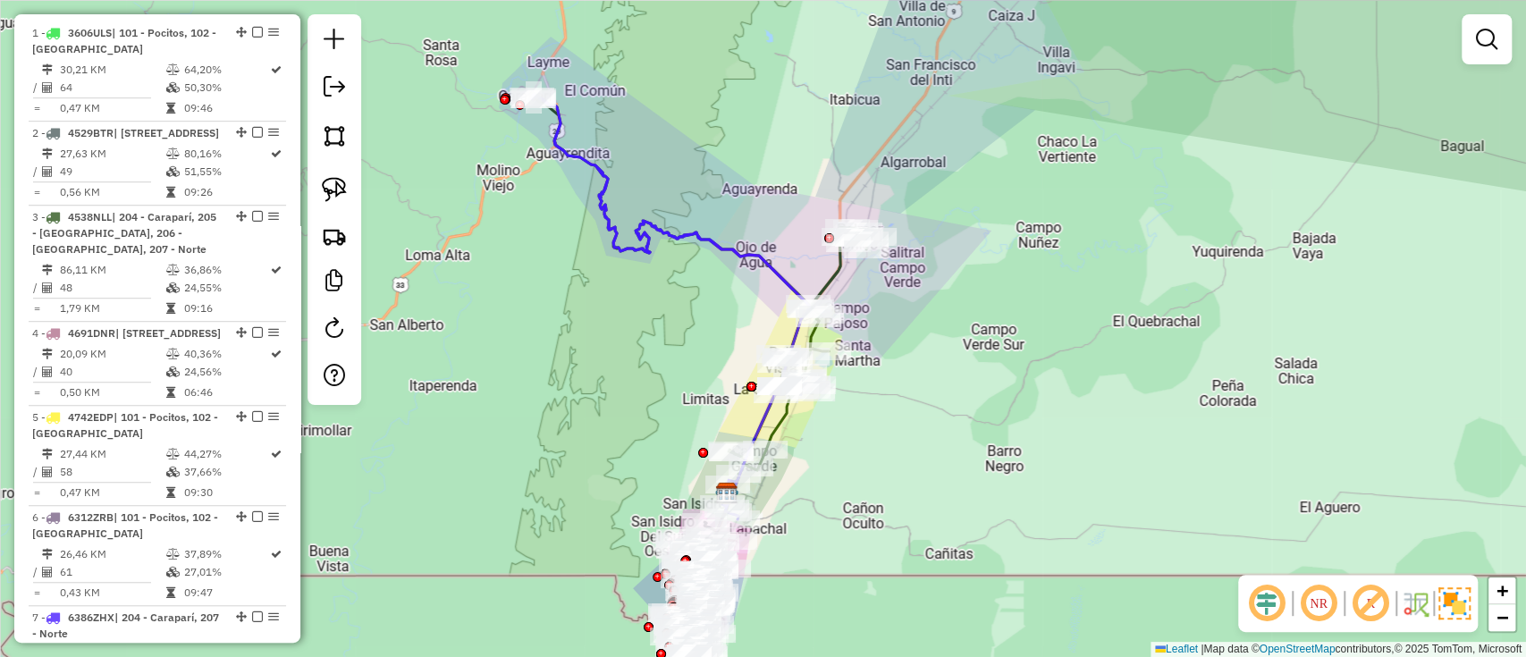
select select "**********"
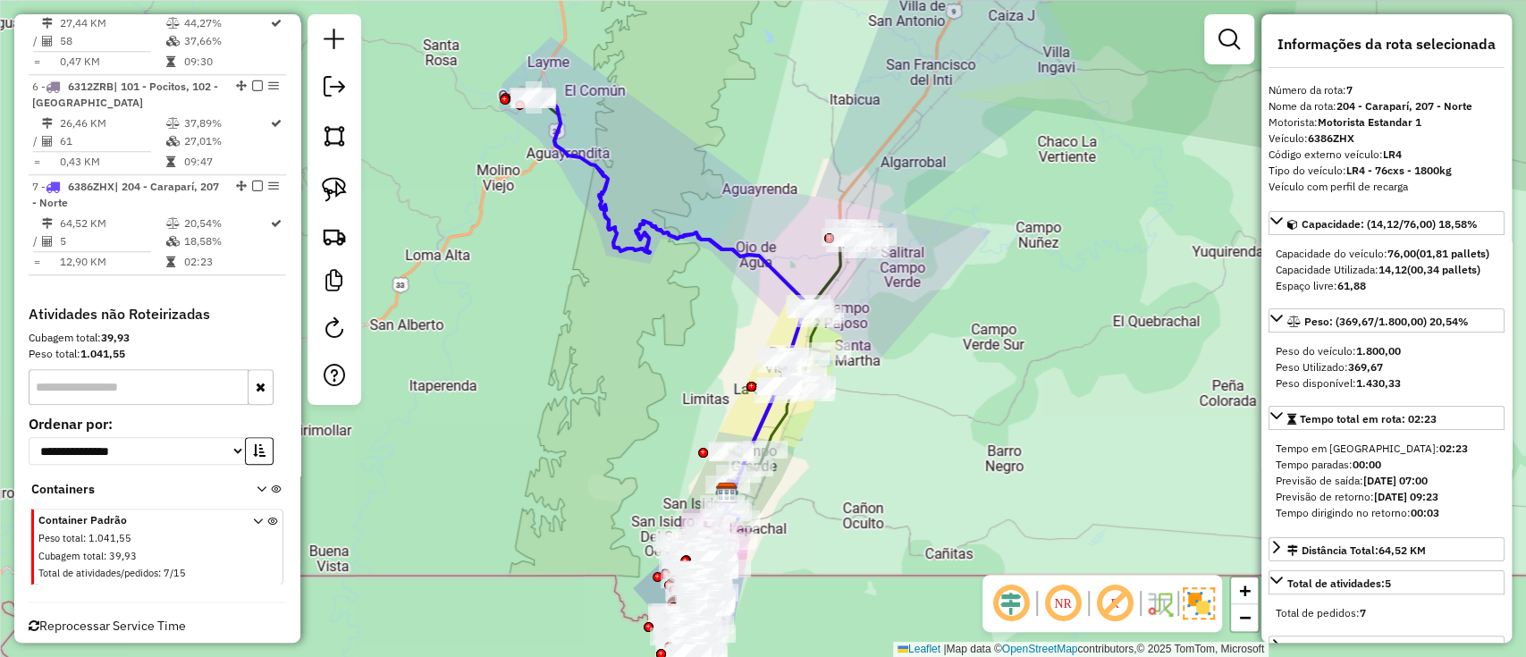
scroll to position [1191, 0]
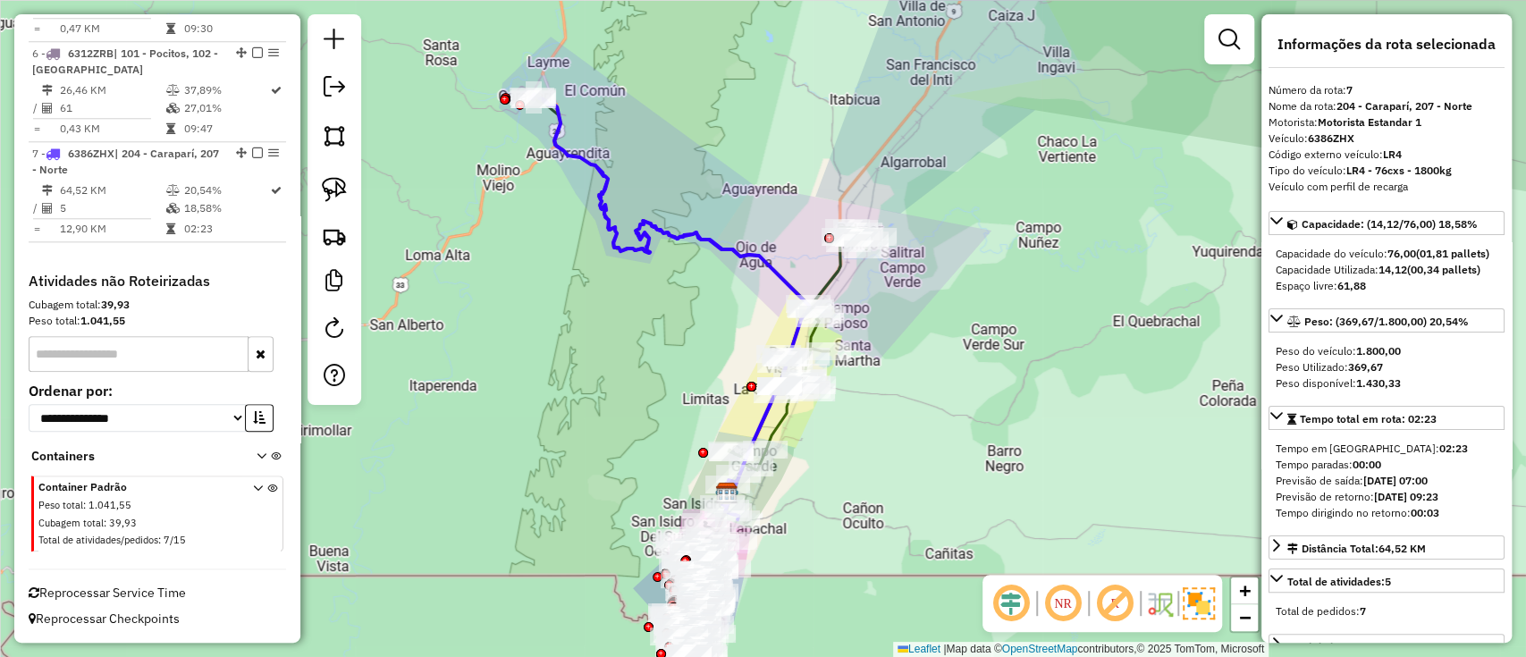
click at [823, 276] on icon at bounding box center [702, 300] width 344 height 417
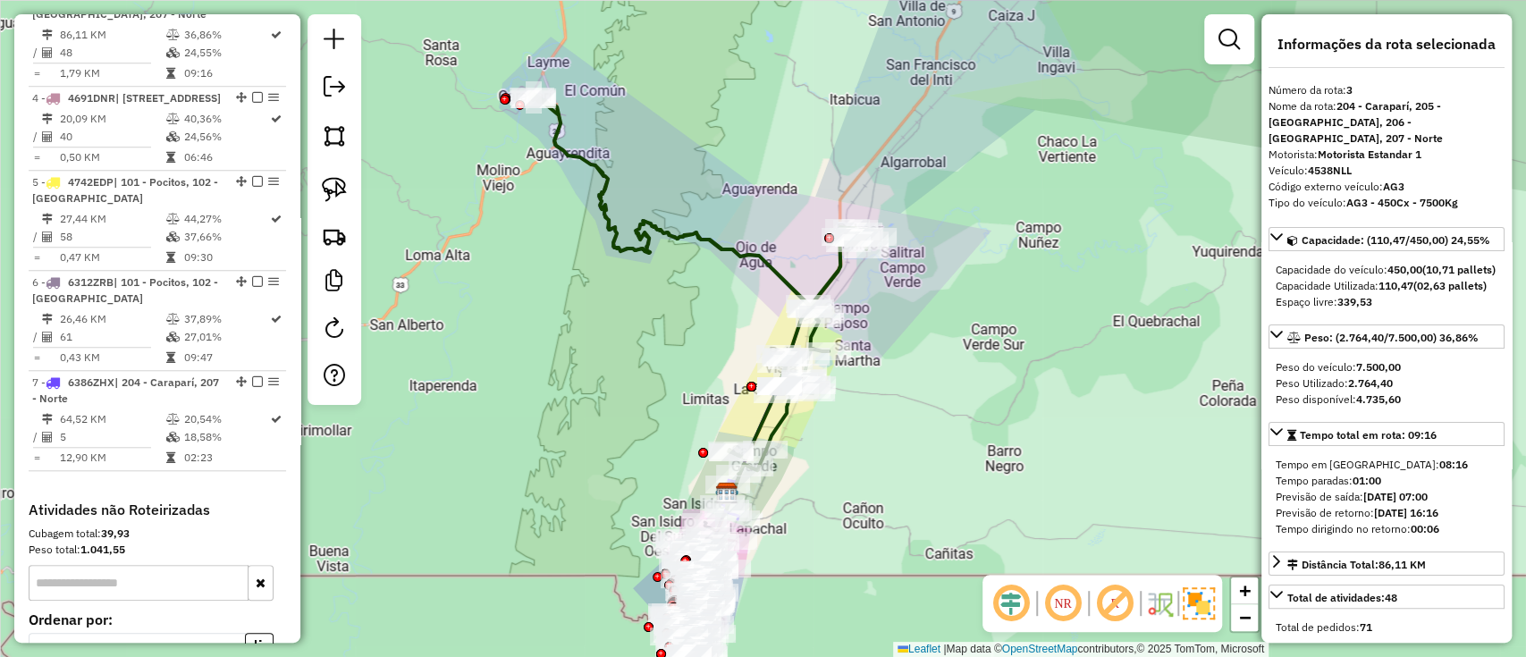
scroll to position [903, 0]
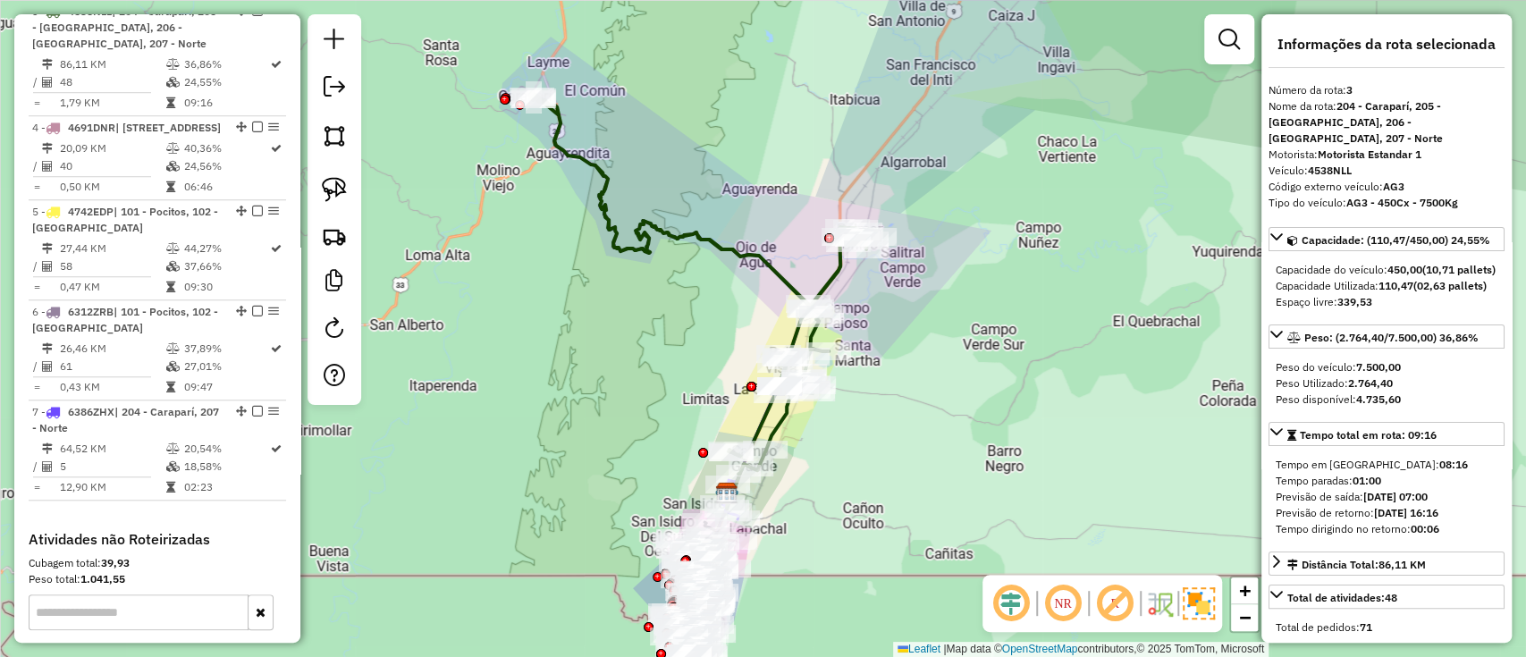
click at [763, 187] on div "Janela de atendimento Grade de atendimento Capacidade Transportadoras Veículos …" at bounding box center [763, 328] width 1526 height 657
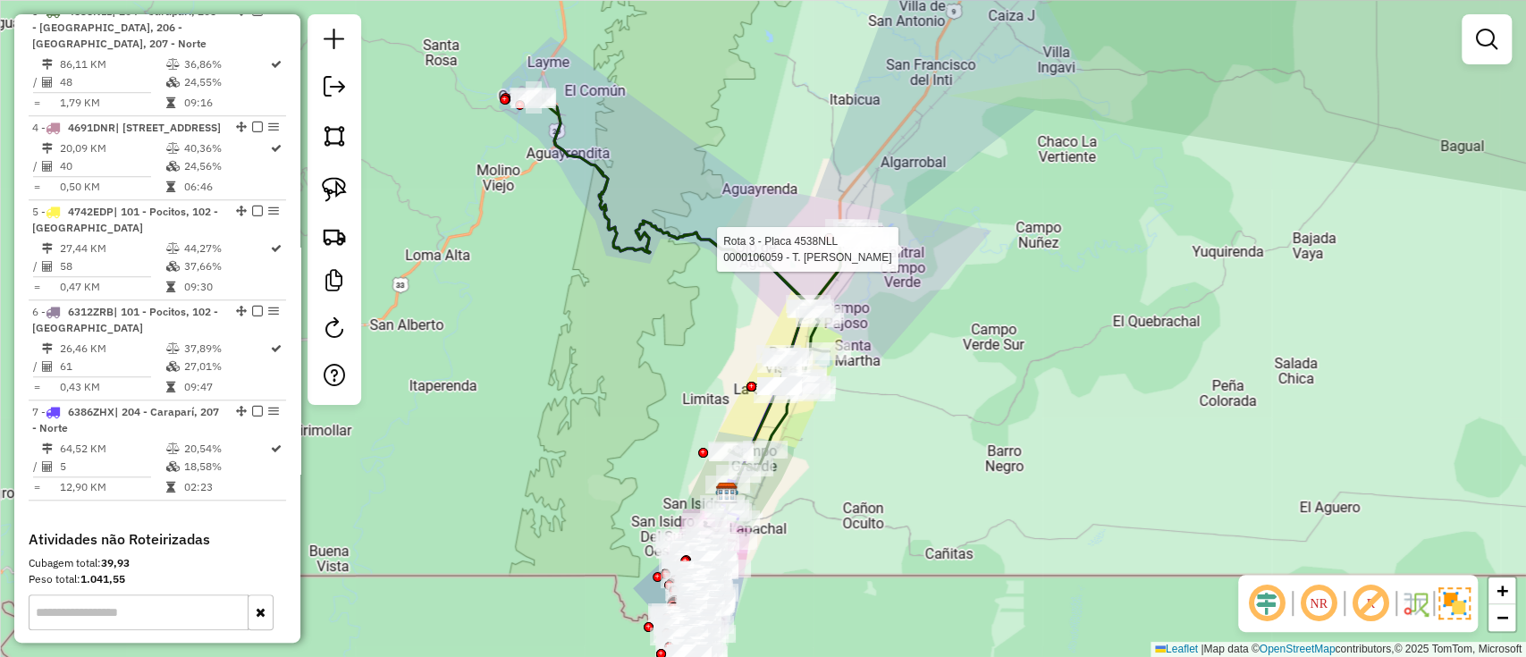
click at [845, 258] on div at bounding box center [866, 250] width 45 height 18
click at [834, 268] on icon at bounding box center [702, 300] width 344 height 417
select select "**********"
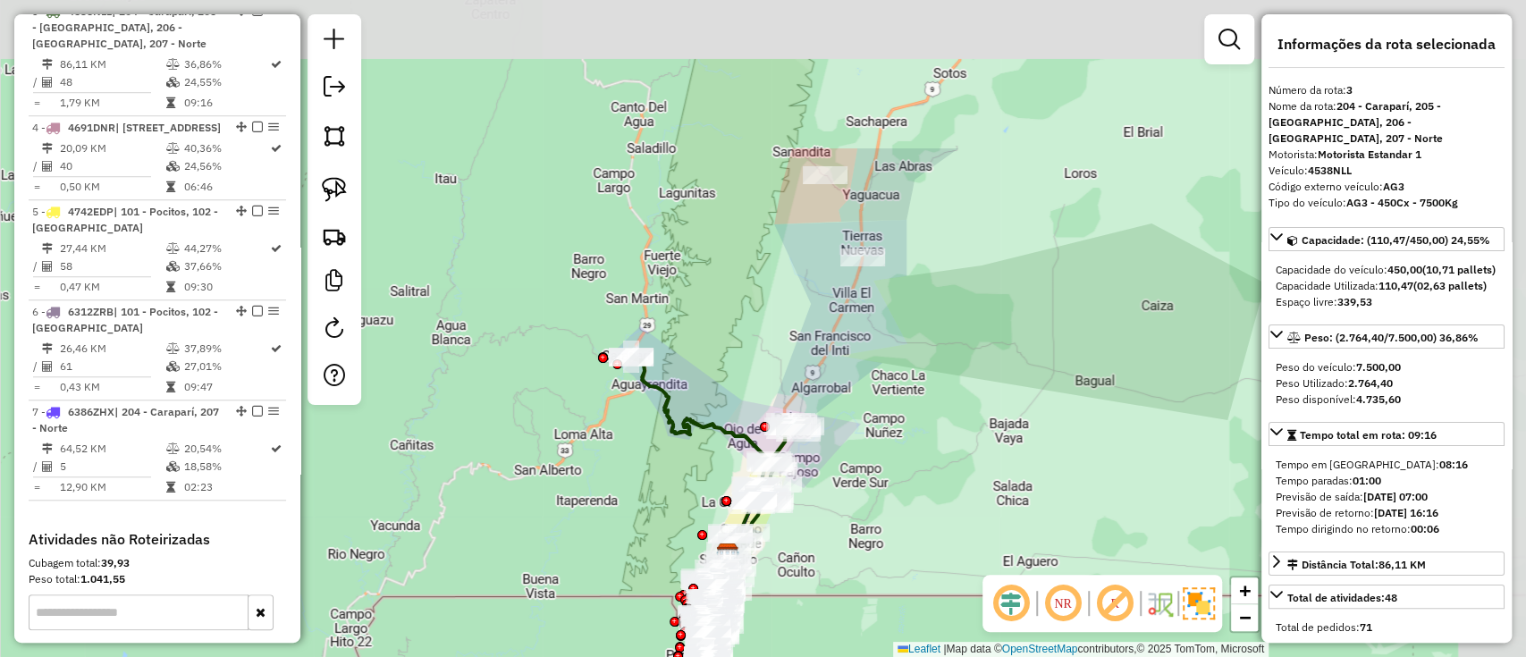
drag, startPoint x: 973, startPoint y: 142, endPoint x: 901, endPoint y: 356, distance: 225.4
click at [901, 356] on div "Janela de atendimento Grade de atendimento Capacidade Transportadoras Veículos …" at bounding box center [763, 328] width 1526 height 657
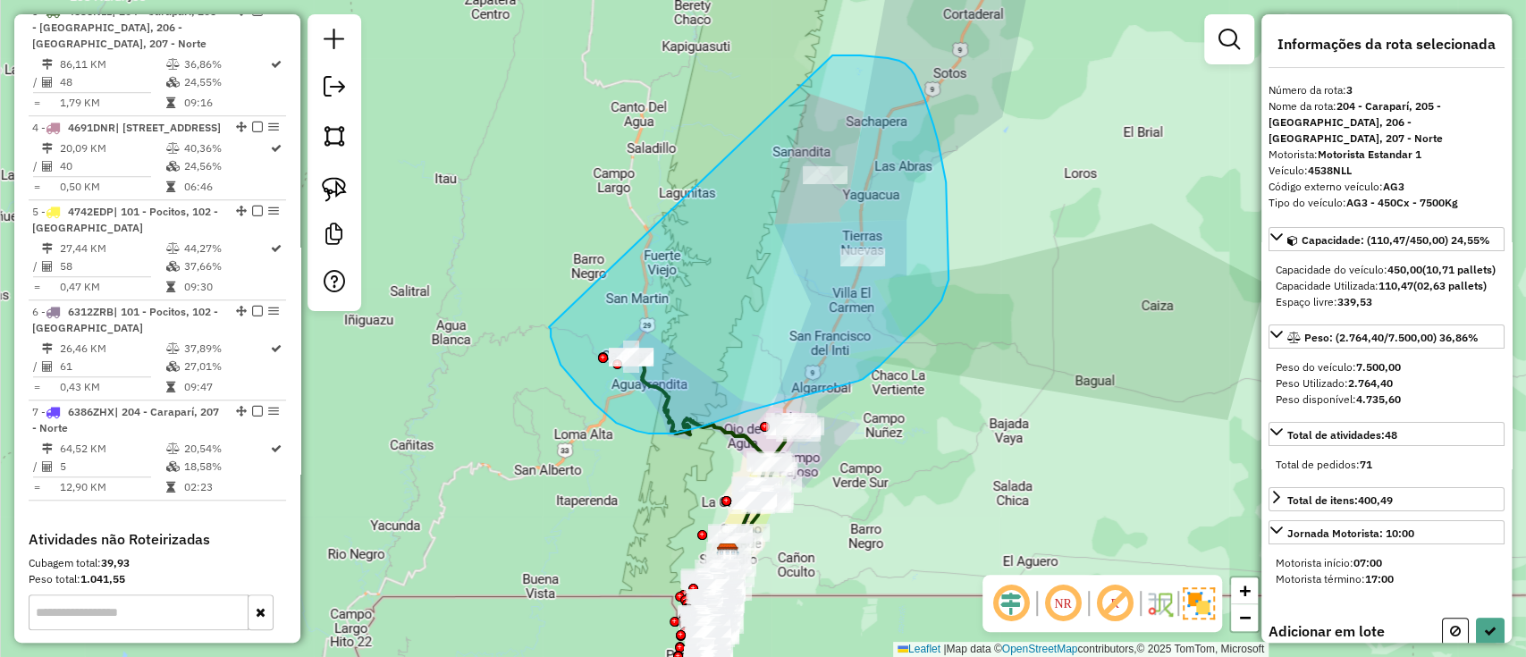
drag, startPoint x: 548, startPoint y: 327, endPoint x: 831, endPoint y: 55, distance: 392.1
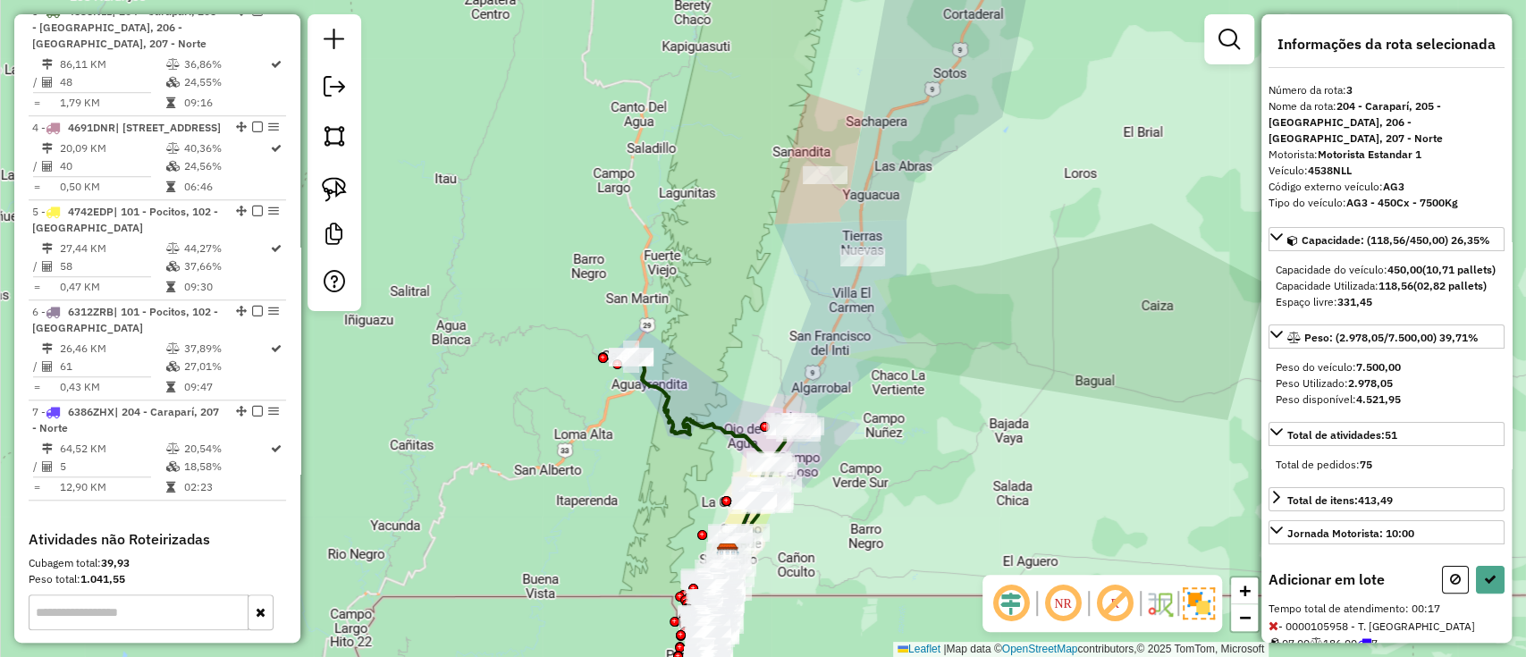
select select "**********"
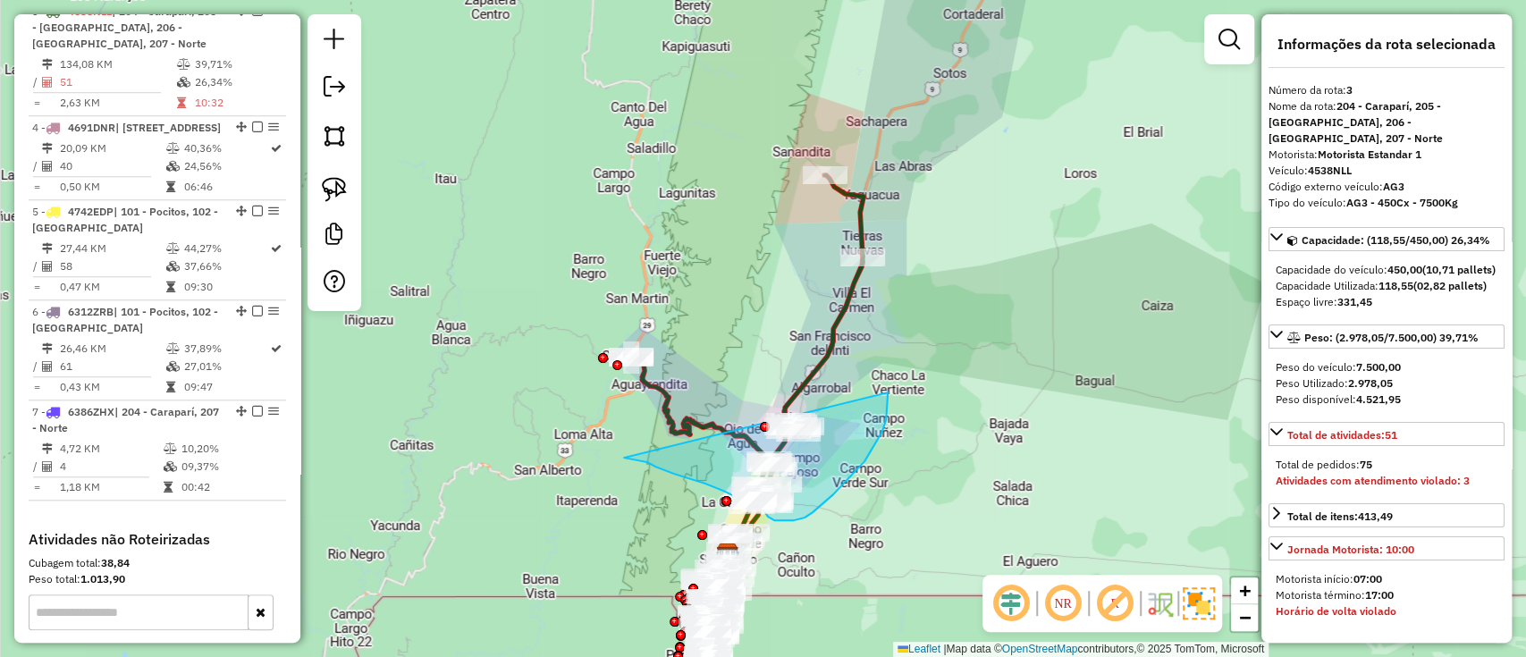
drag, startPoint x: 624, startPoint y: 458, endPoint x: 888, endPoint y: 391, distance: 272.2
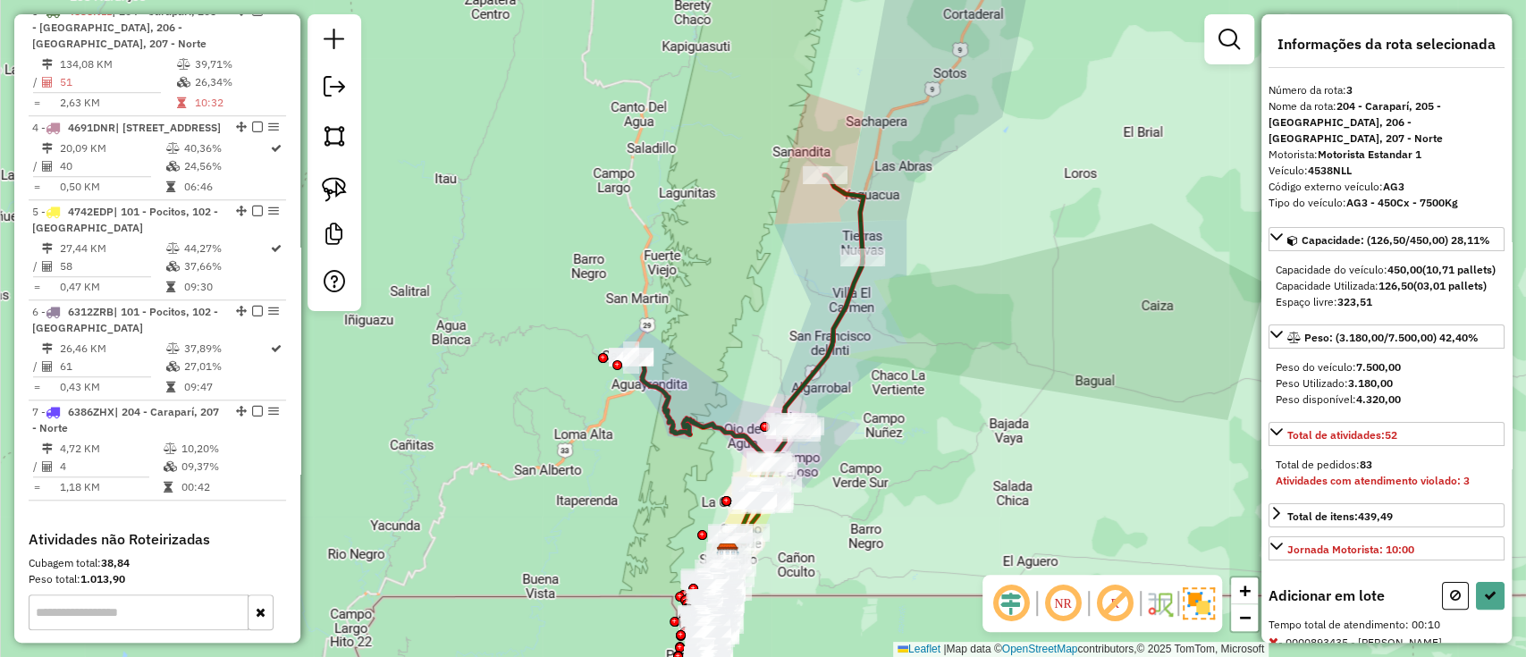
select select "**********"
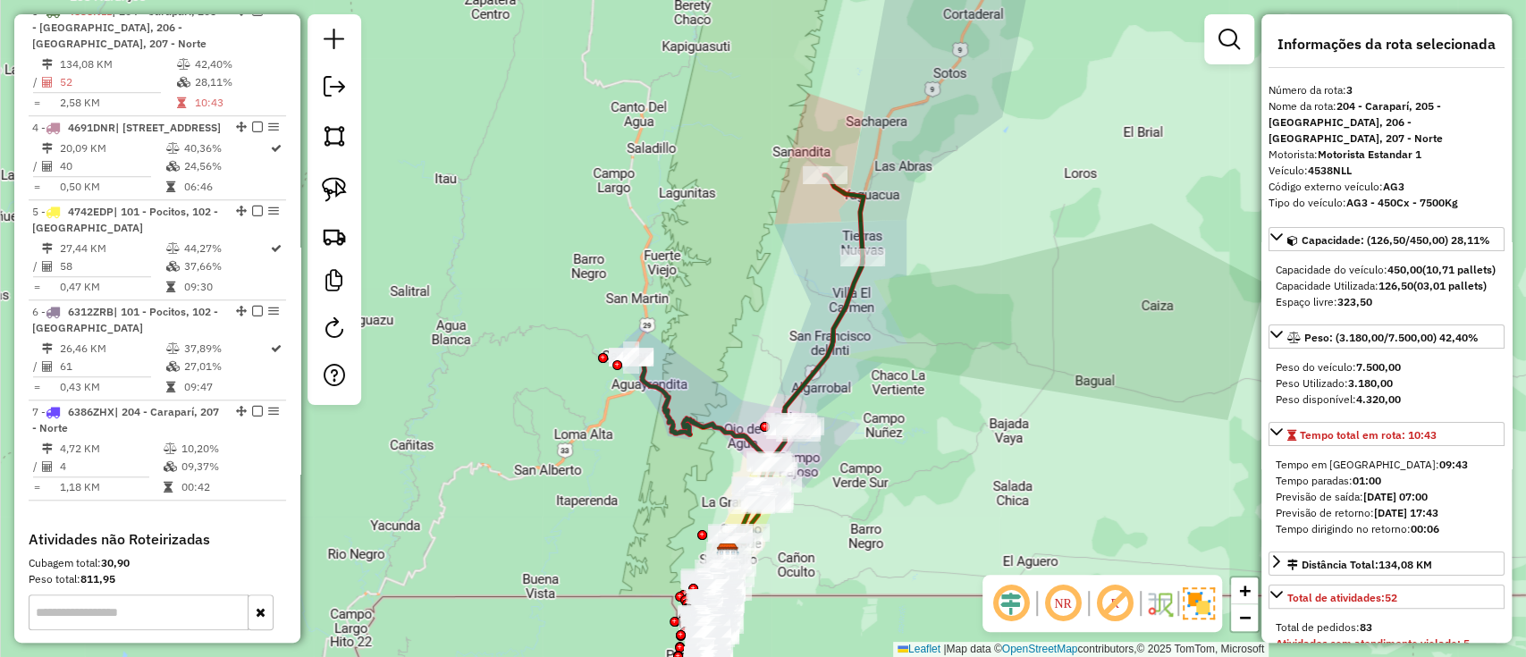
click at [855, 280] on div "Janela de atendimento Grade de atendimento Capacidade Transportadoras Veículos …" at bounding box center [763, 328] width 1526 height 657
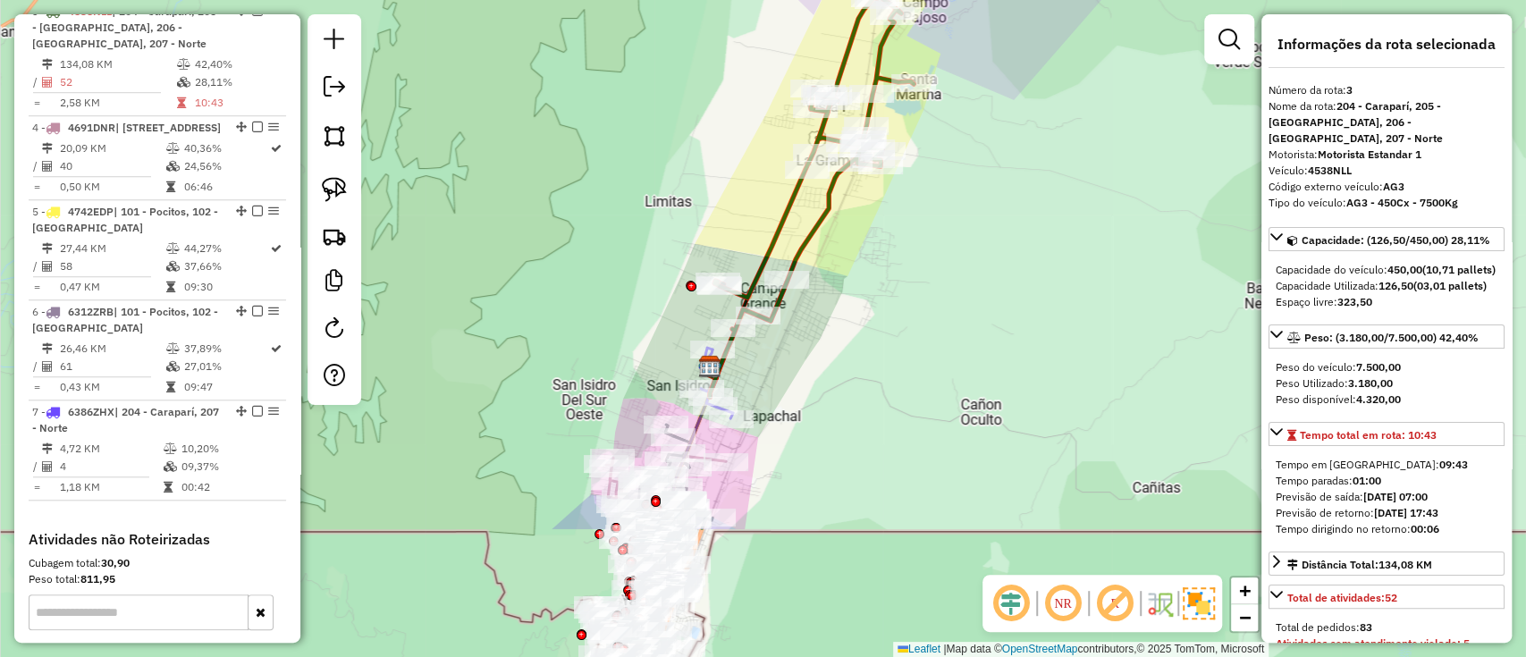
drag, startPoint x: 577, startPoint y: 482, endPoint x: 653, endPoint y: 301, distance: 196.0
click at [636, 277] on div "Janela de atendimento Grade de atendimento Capacidade Transportadoras Veículos …" at bounding box center [763, 328] width 1526 height 657
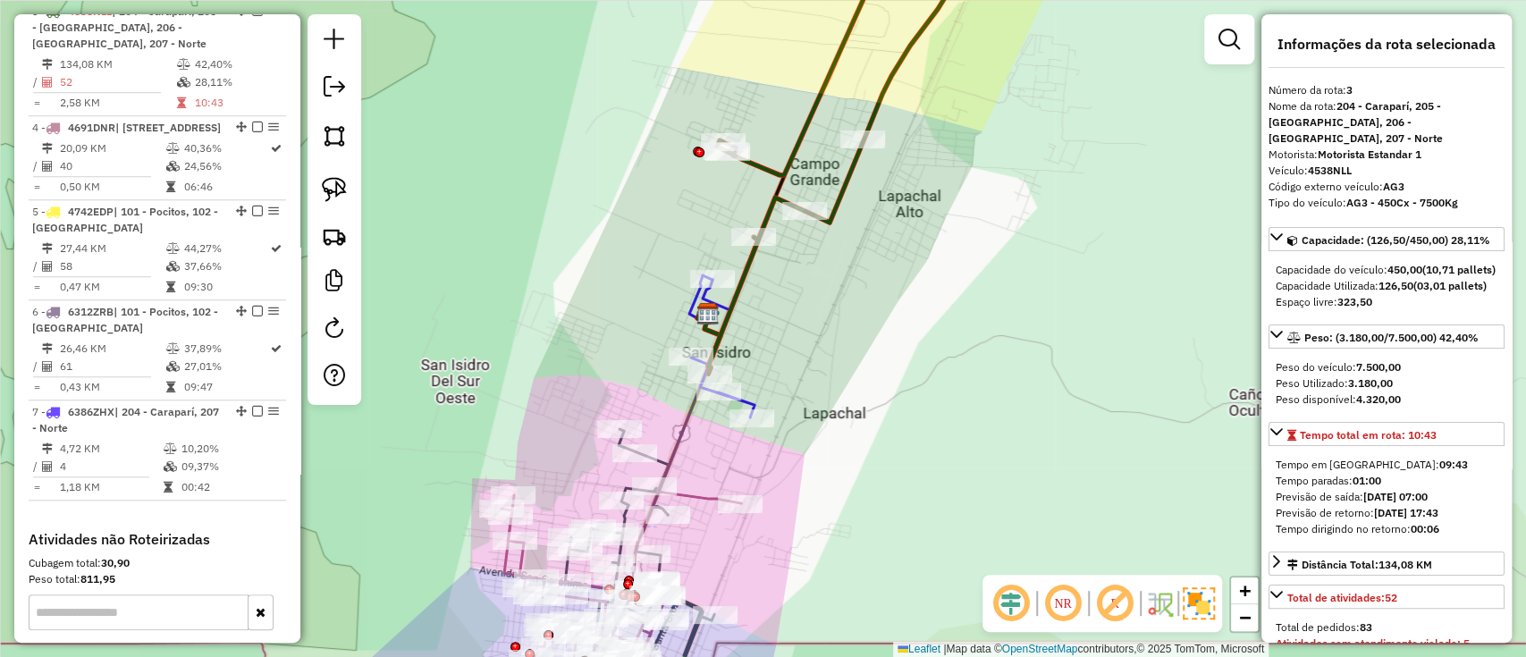
click at [715, 303] on img at bounding box center [708, 313] width 23 height 23
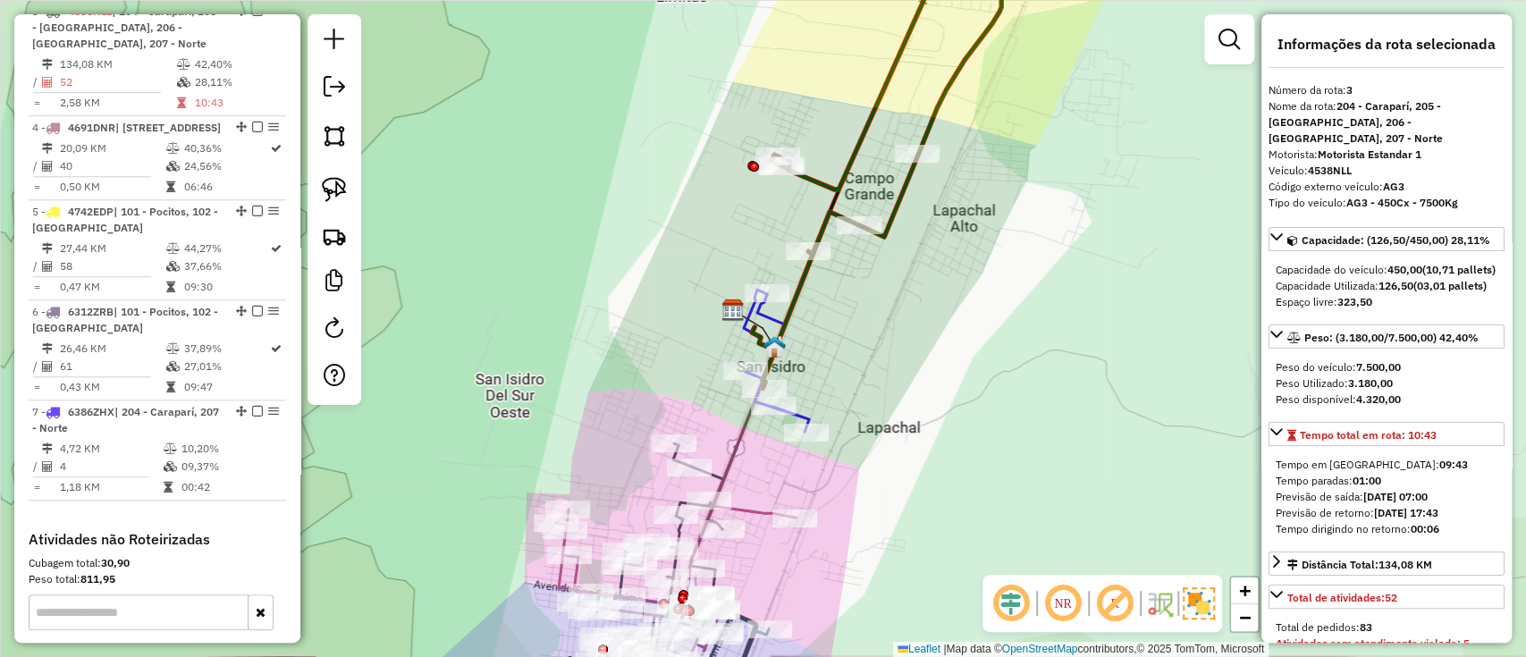
click at [762, 327] on icon at bounding box center [763, 357] width 23 height 61
click at [767, 317] on icon at bounding box center [777, 363] width 63 height 138
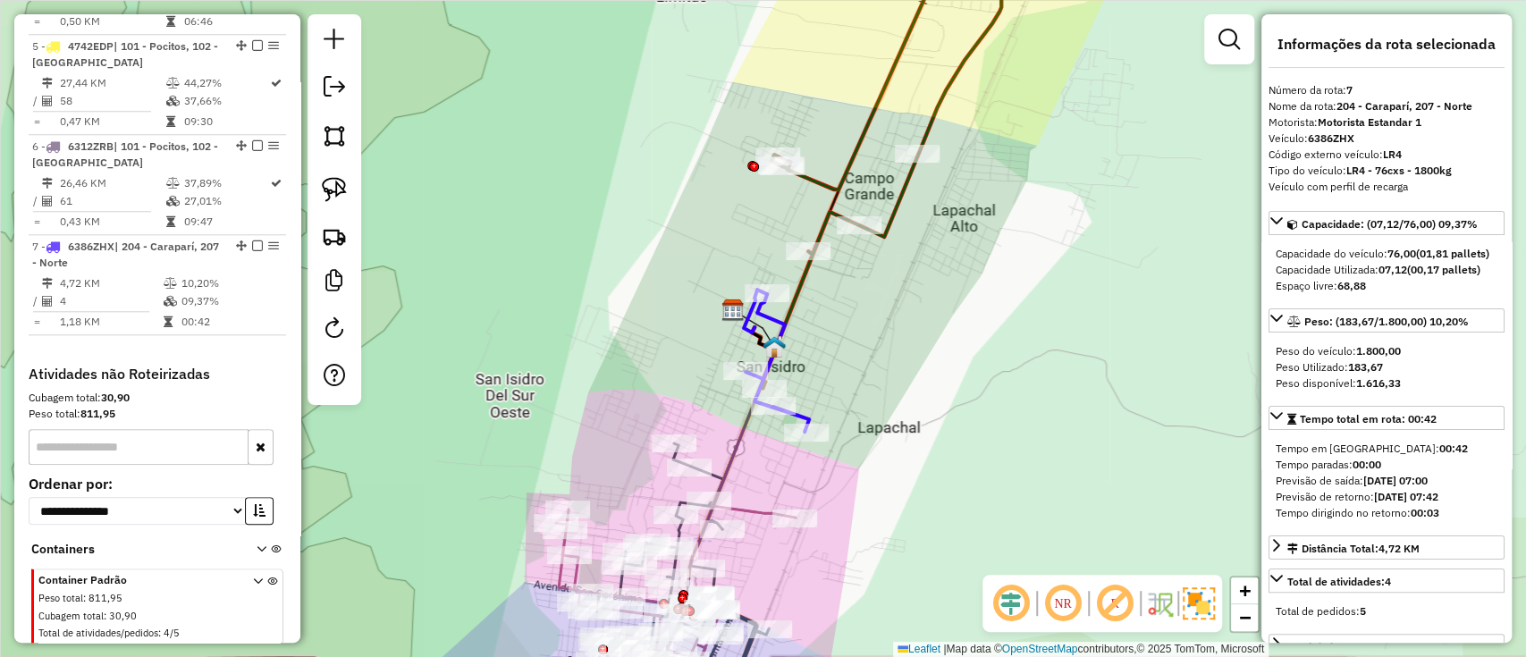
scroll to position [1191, 0]
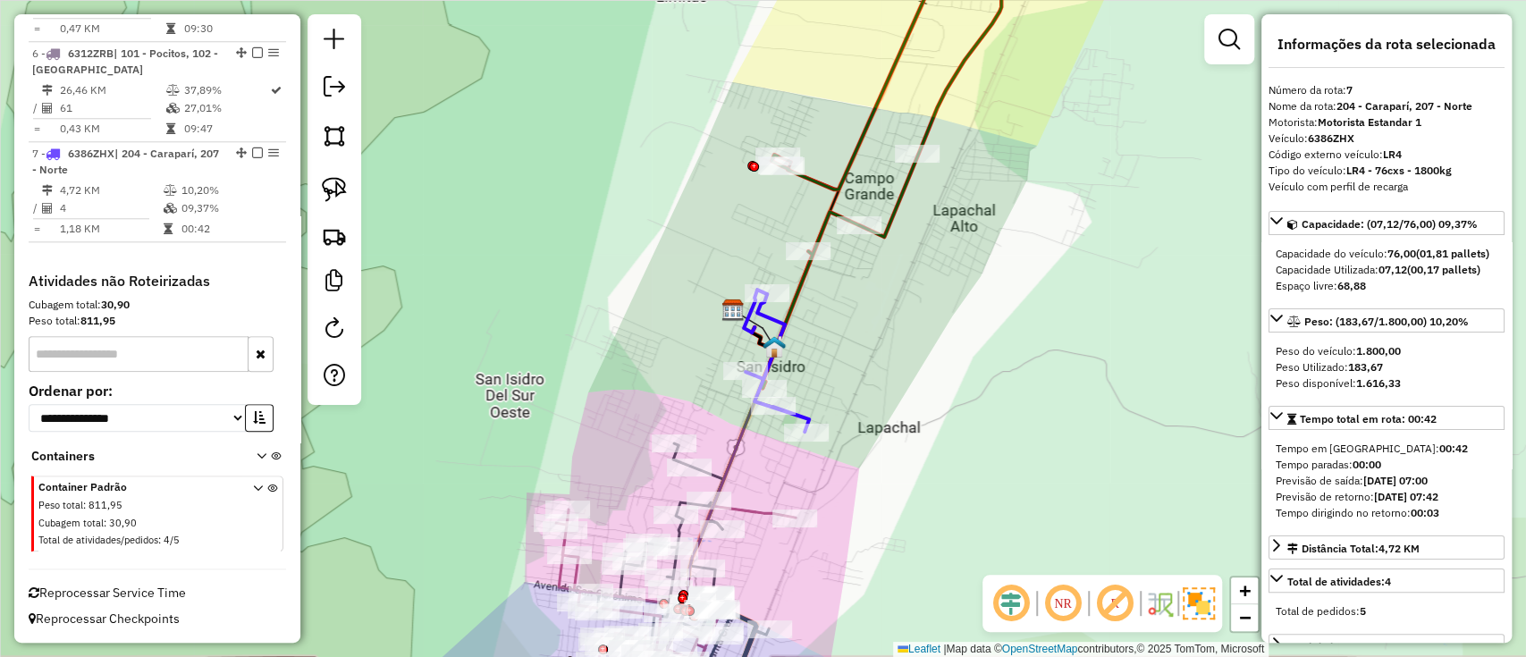
click at [765, 317] on icon at bounding box center [777, 363] width 63 height 138
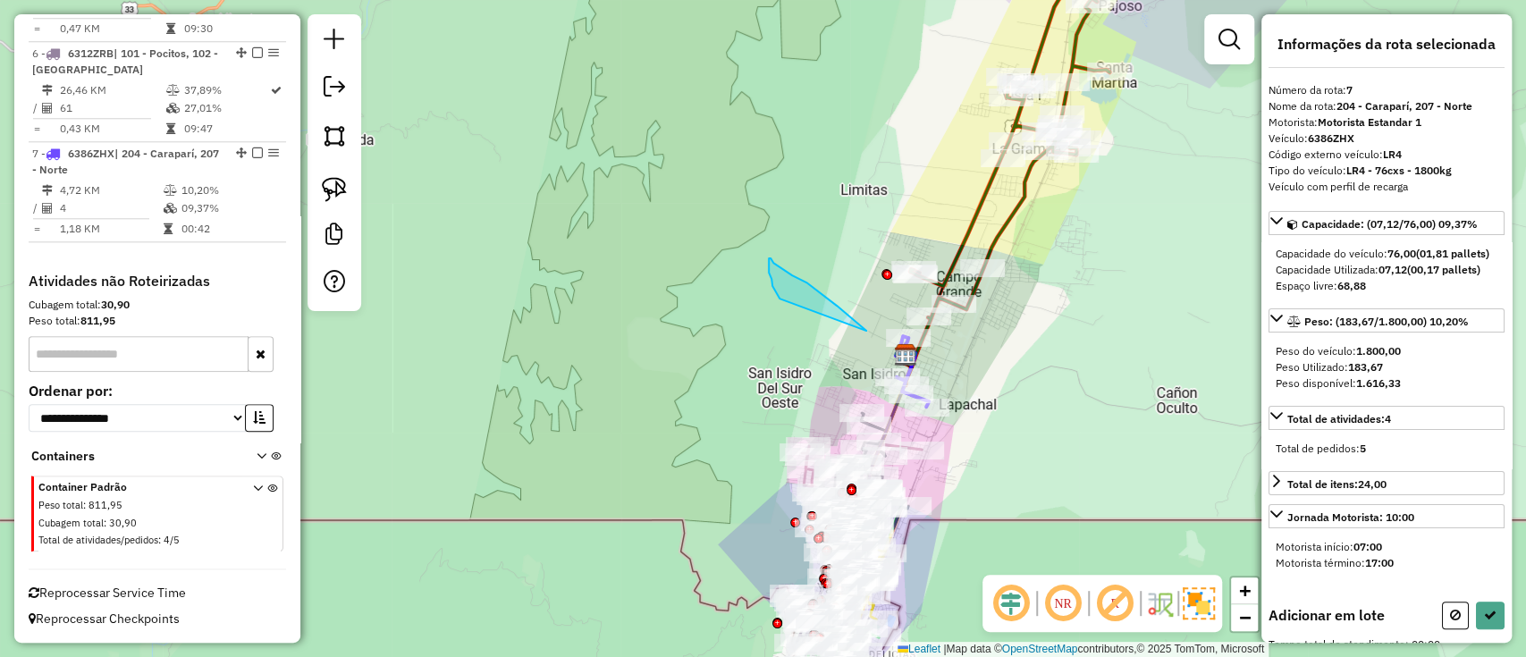
drag, startPoint x: 826, startPoint y: 299, endPoint x: 819, endPoint y: 363, distance: 64.8
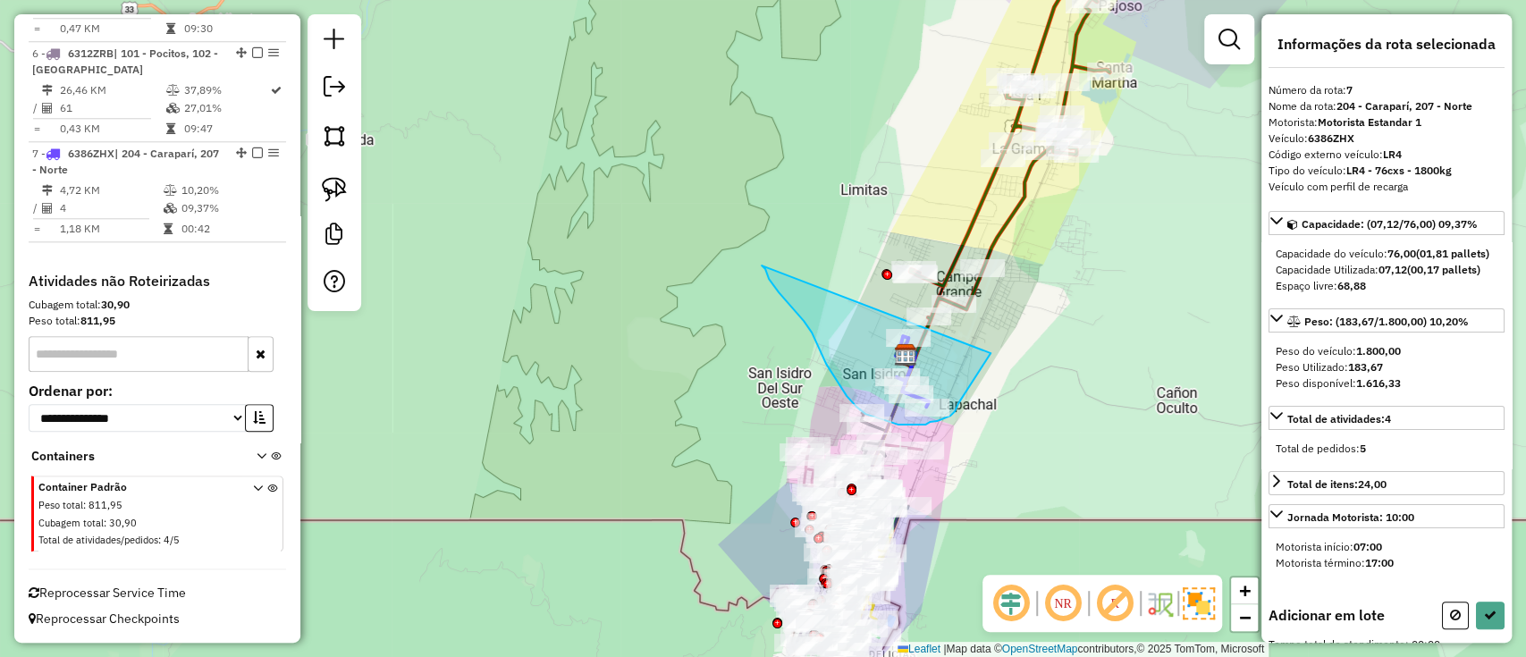
drag, startPoint x: 762, startPoint y: 266, endPoint x: 1024, endPoint y: 198, distance: 270.9
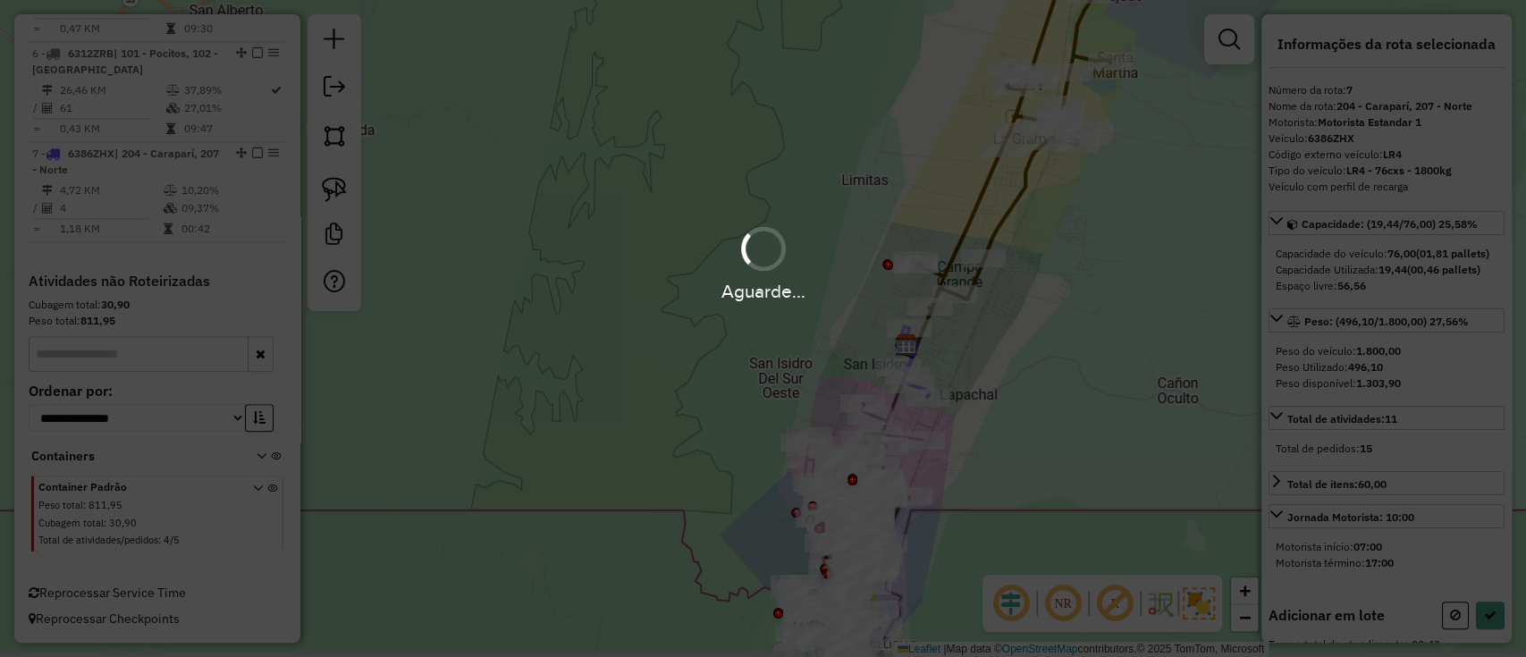
click at [1025, 197] on hb-app "Aguarde... Pop-up bloqueado! Seu navegador bloqueou automáticamente a abertura …" at bounding box center [763, 328] width 1526 height 657
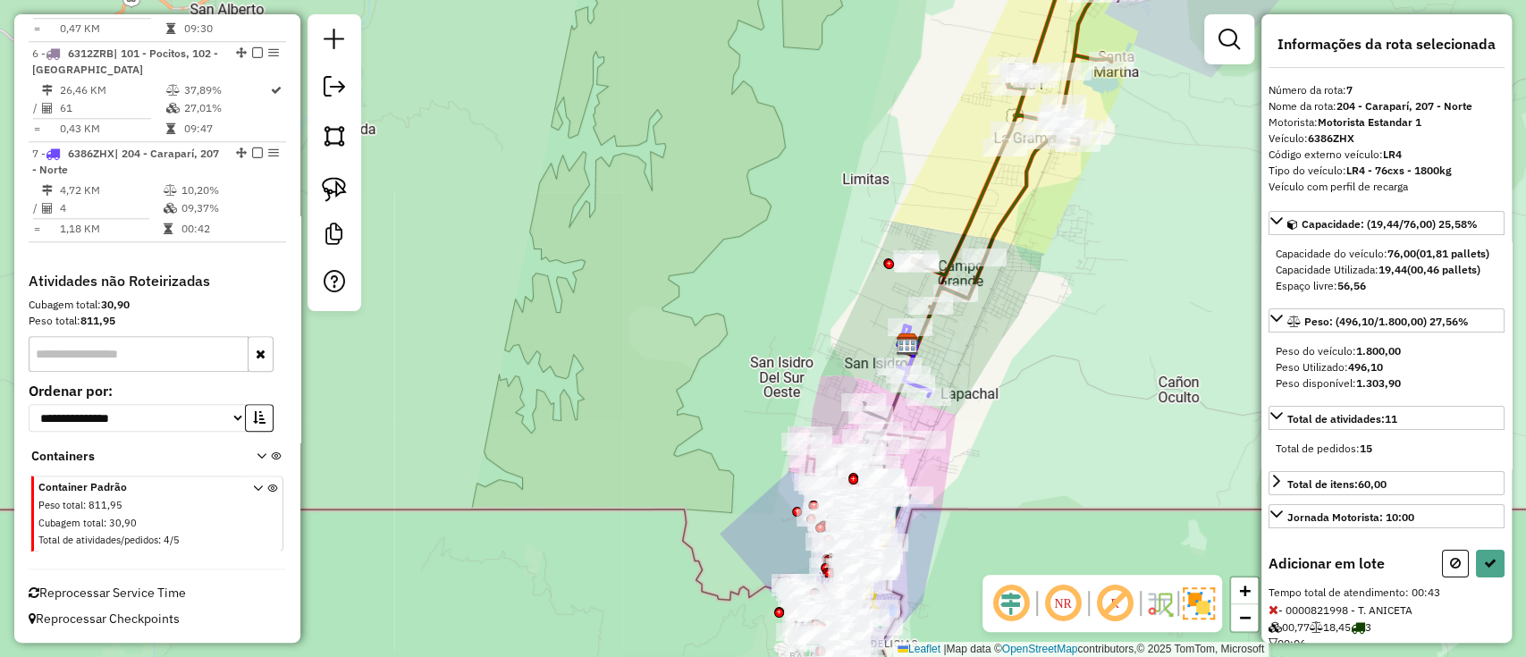
select select "**********"
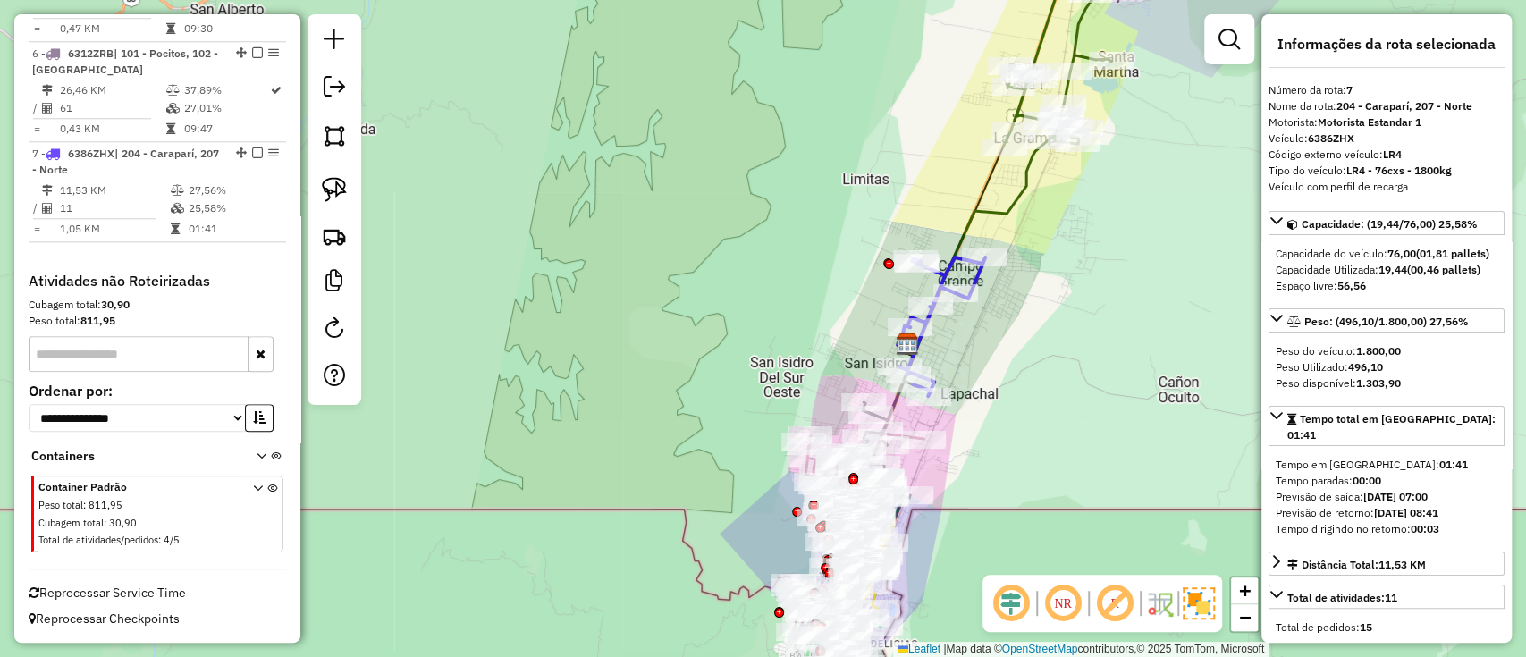
click at [975, 276] on icon at bounding box center [942, 327] width 87 height 139
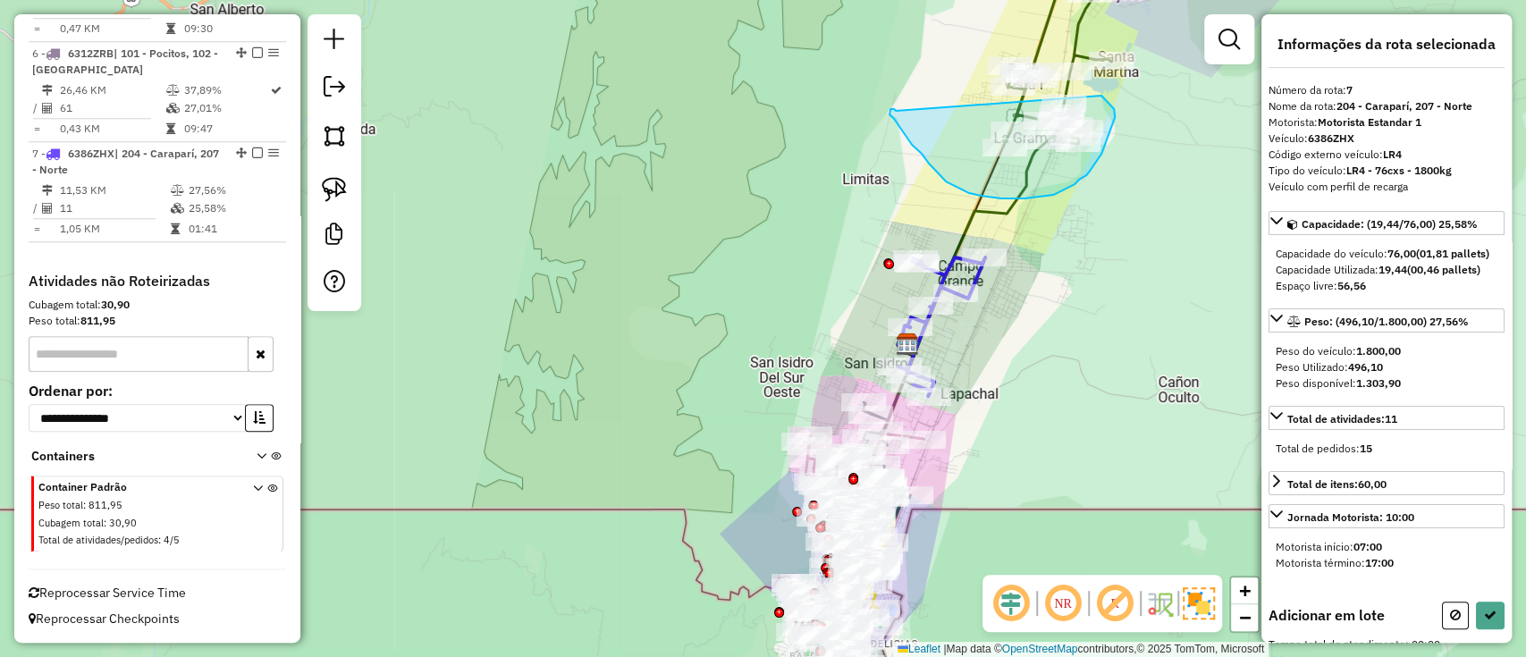
drag, startPoint x: 890, startPoint y: 114, endPoint x: 1094, endPoint y: 89, distance: 205.4
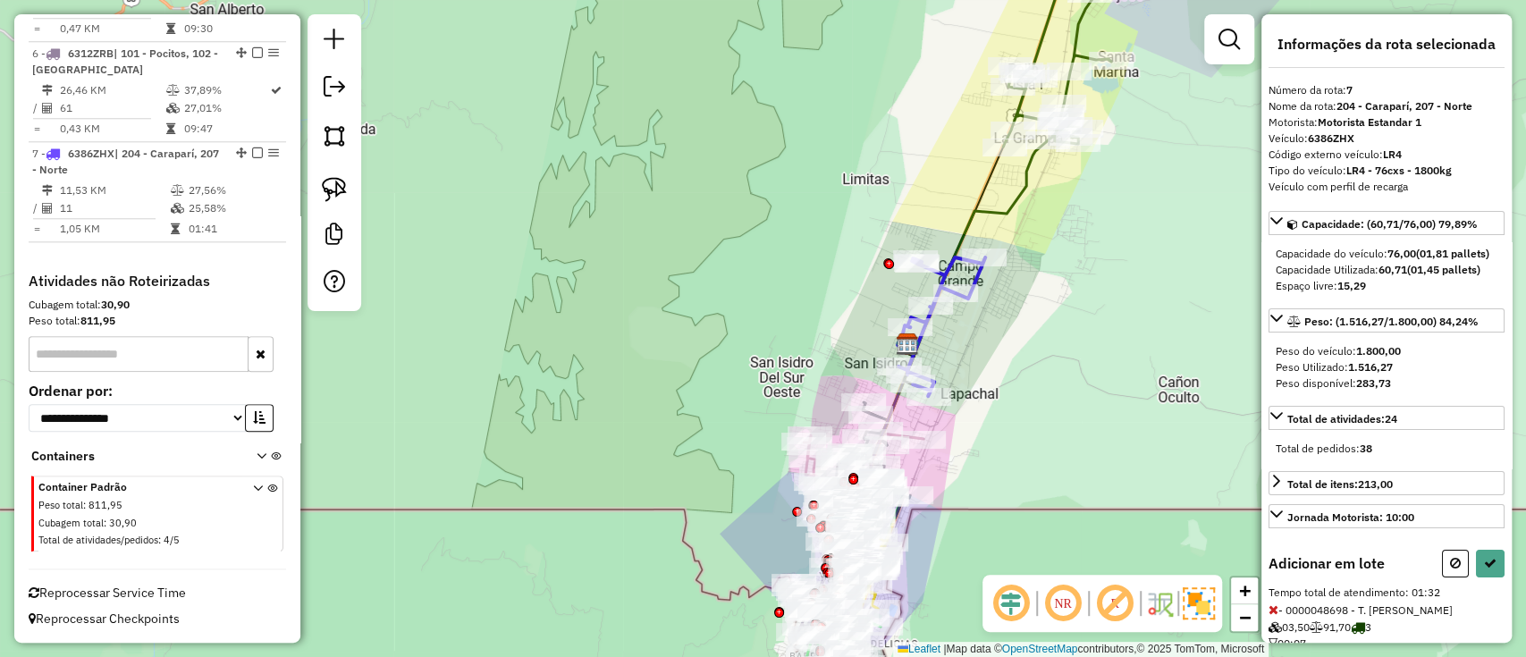
select select "**********"
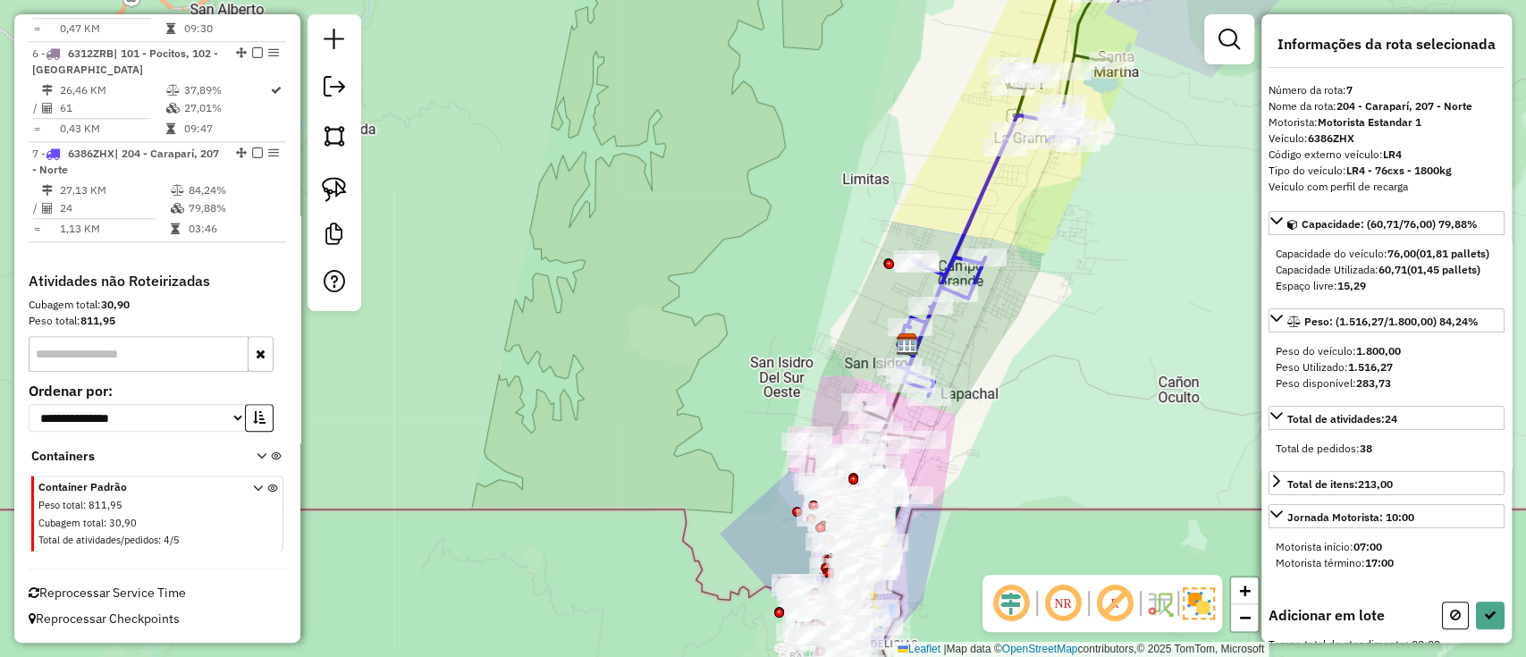
click at [937, 112] on div "Rota 3 - Placa 4538NLL 0000040429 - T. [PERSON_NAME] 3 - Placa 4538NLL 00008250…" at bounding box center [763, 328] width 1526 height 657
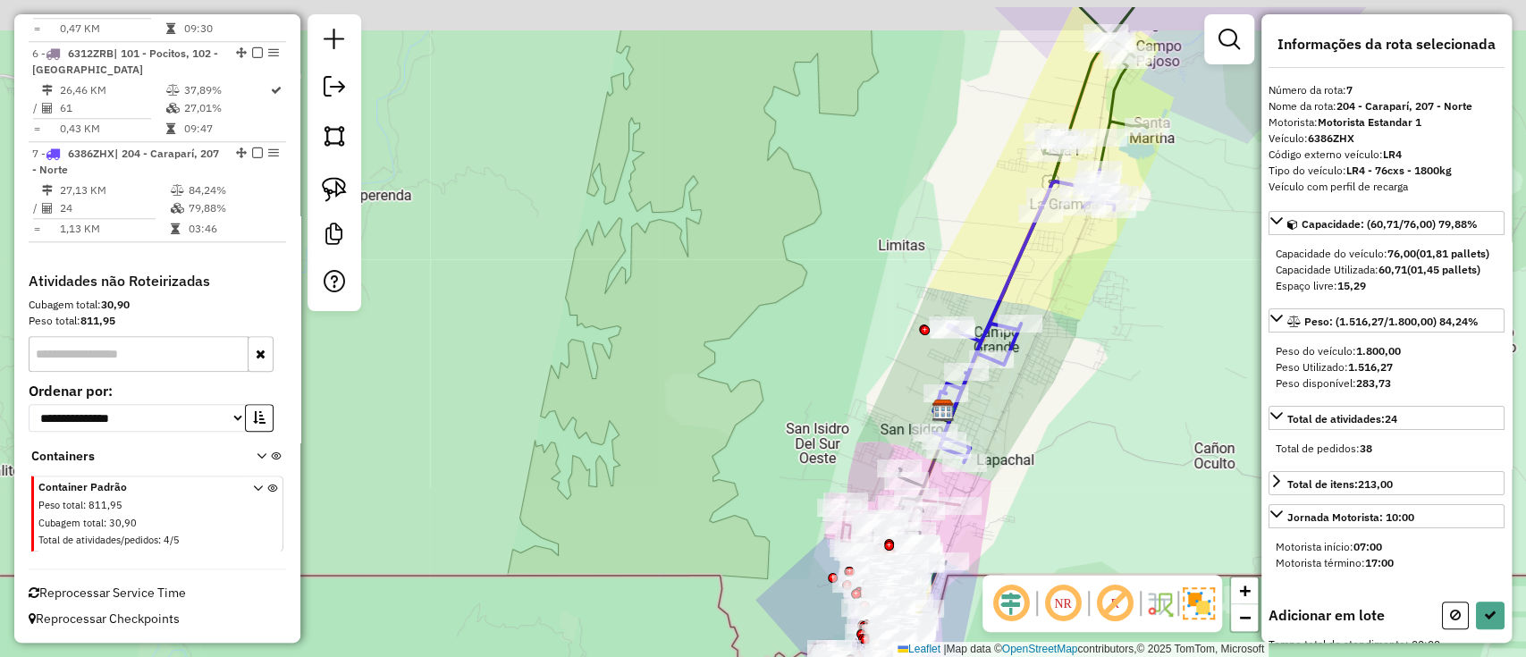
drag, startPoint x: 935, startPoint y: 103, endPoint x: 975, endPoint y: 176, distance: 83.6
click at [975, 176] on div "Janela de atendimento Grade de atendimento Capacidade Transportadoras Veículos …" at bounding box center [763, 328] width 1526 height 657
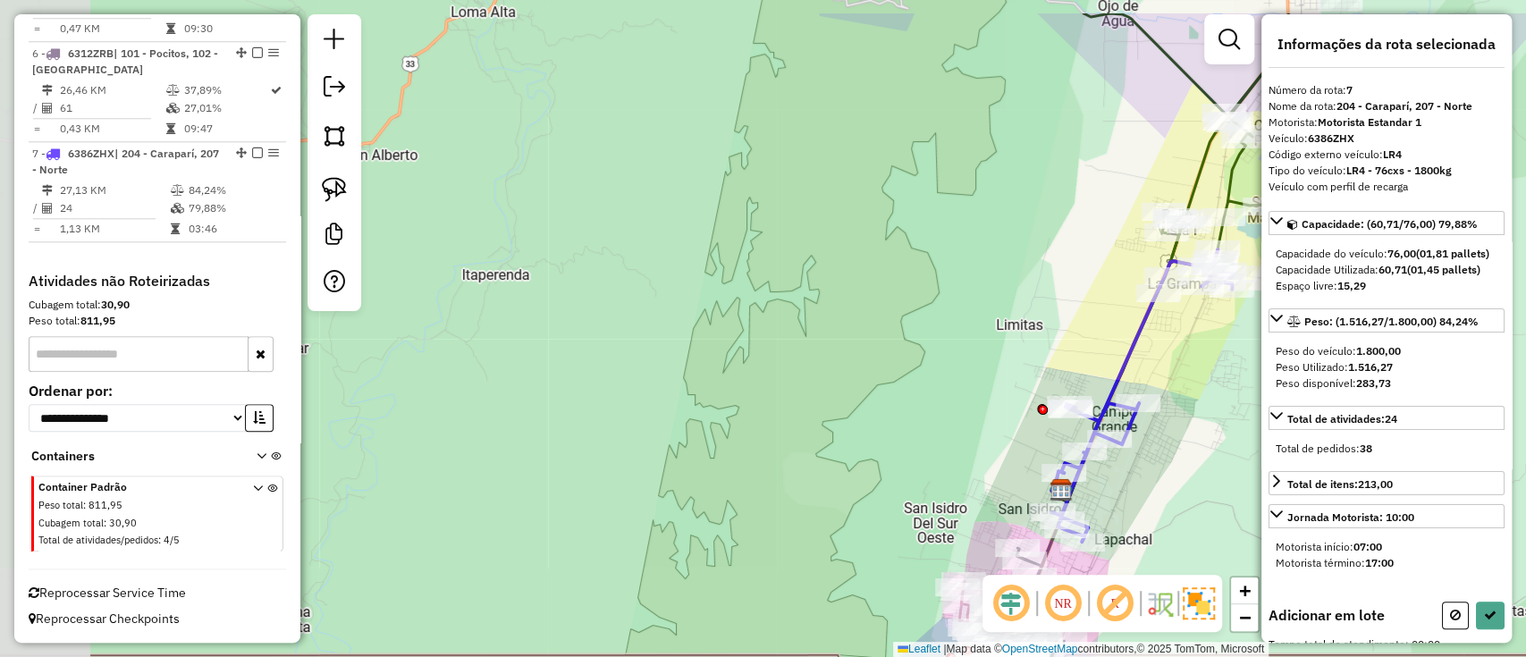
drag, startPoint x: 984, startPoint y: 154, endPoint x: 1080, endPoint y: 220, distance: 117.1
click at [1080, 220] on div "Janela de atendimento Grade de atendimento Capacidade Transportadoras Veículos …" at bounding box center [763, 328] width 1526 height 657
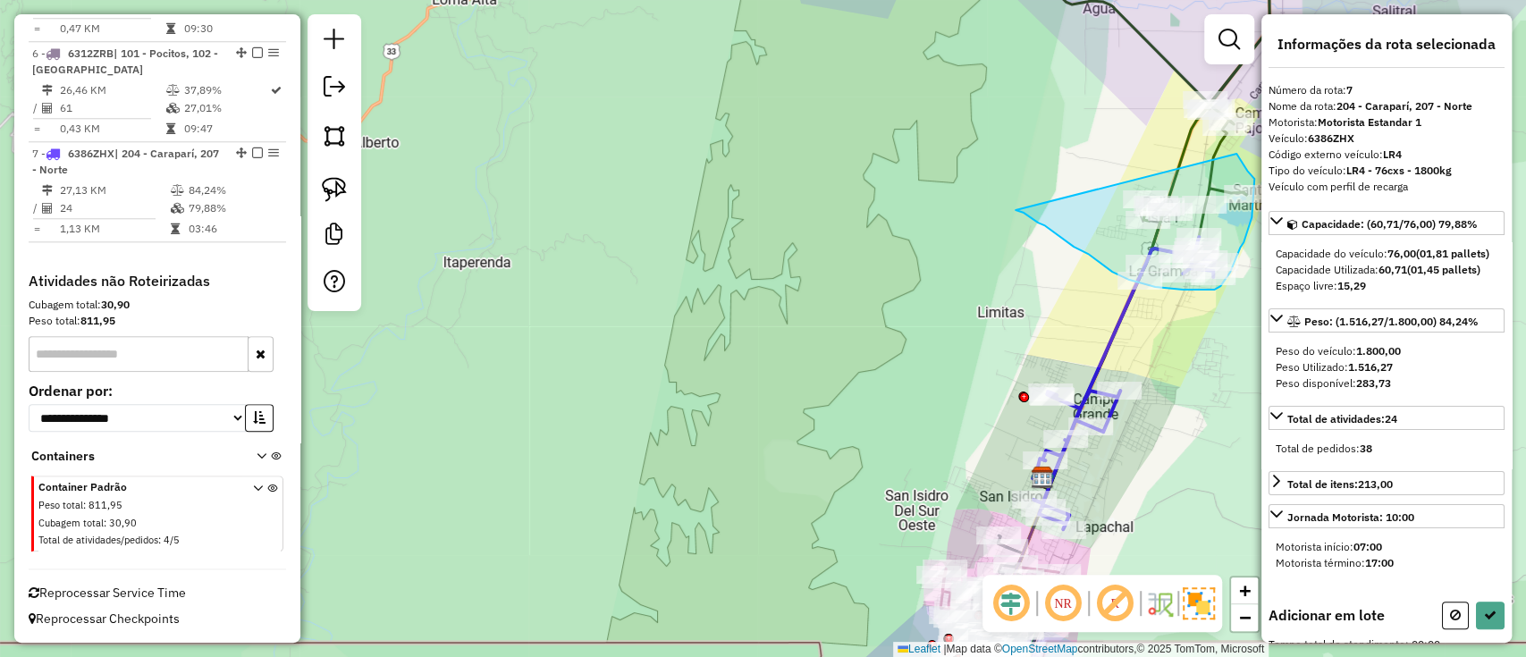
drag, startPoint x: 1018, startPoint y: 210, endPoint x: 1235, endPoint y: 154, distance: 224.5
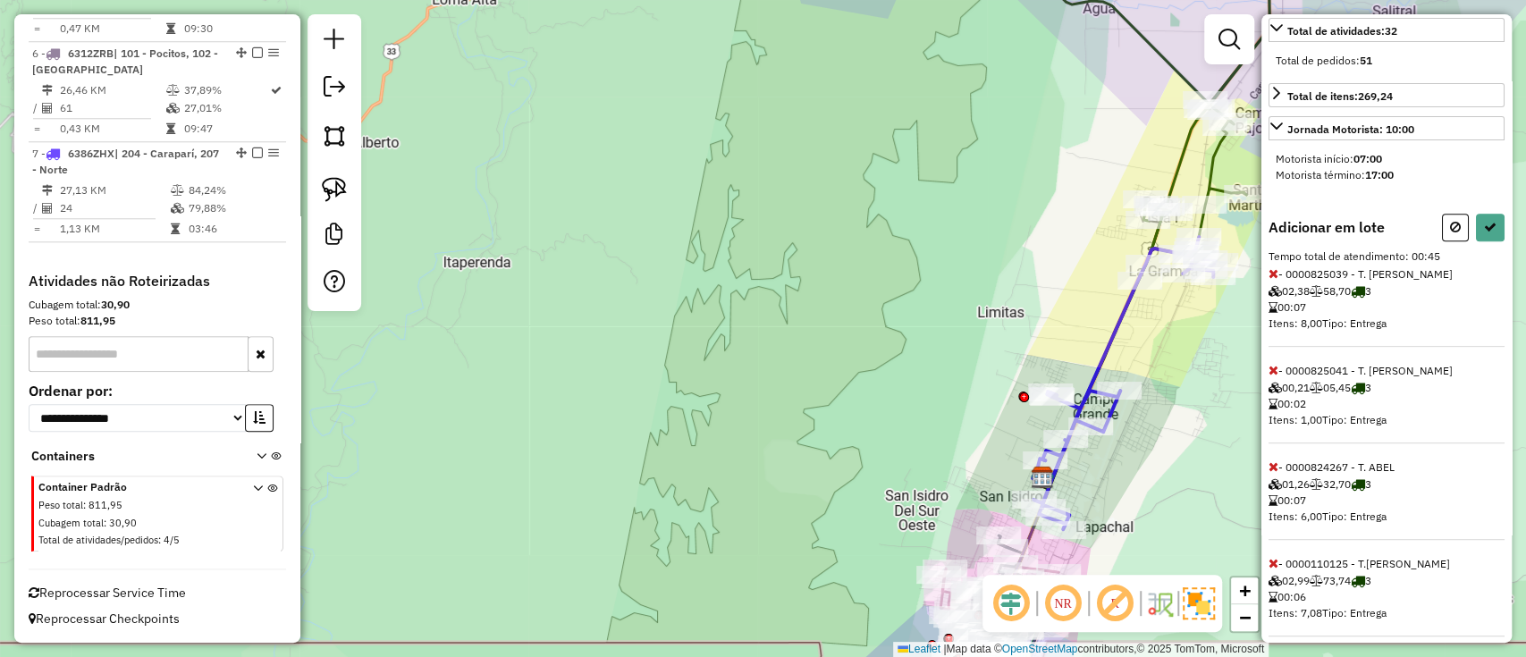
scroll to position [391, 0]
click at [1277, 277] on icon at bounding box center [1274, 271] width 10 height 13
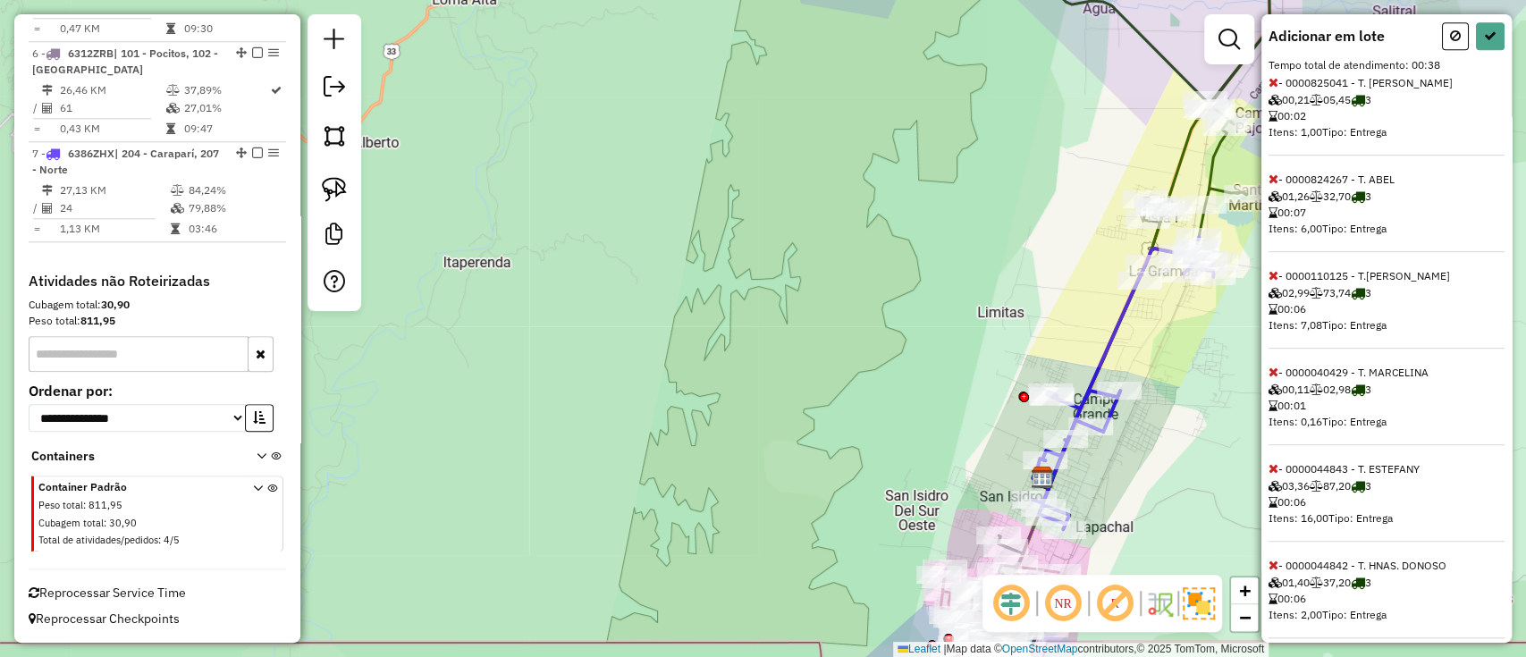
scroll to position [583, 0]
click at [1274, 471] on icon at bounding box center [1274, 465] width 10 height 13
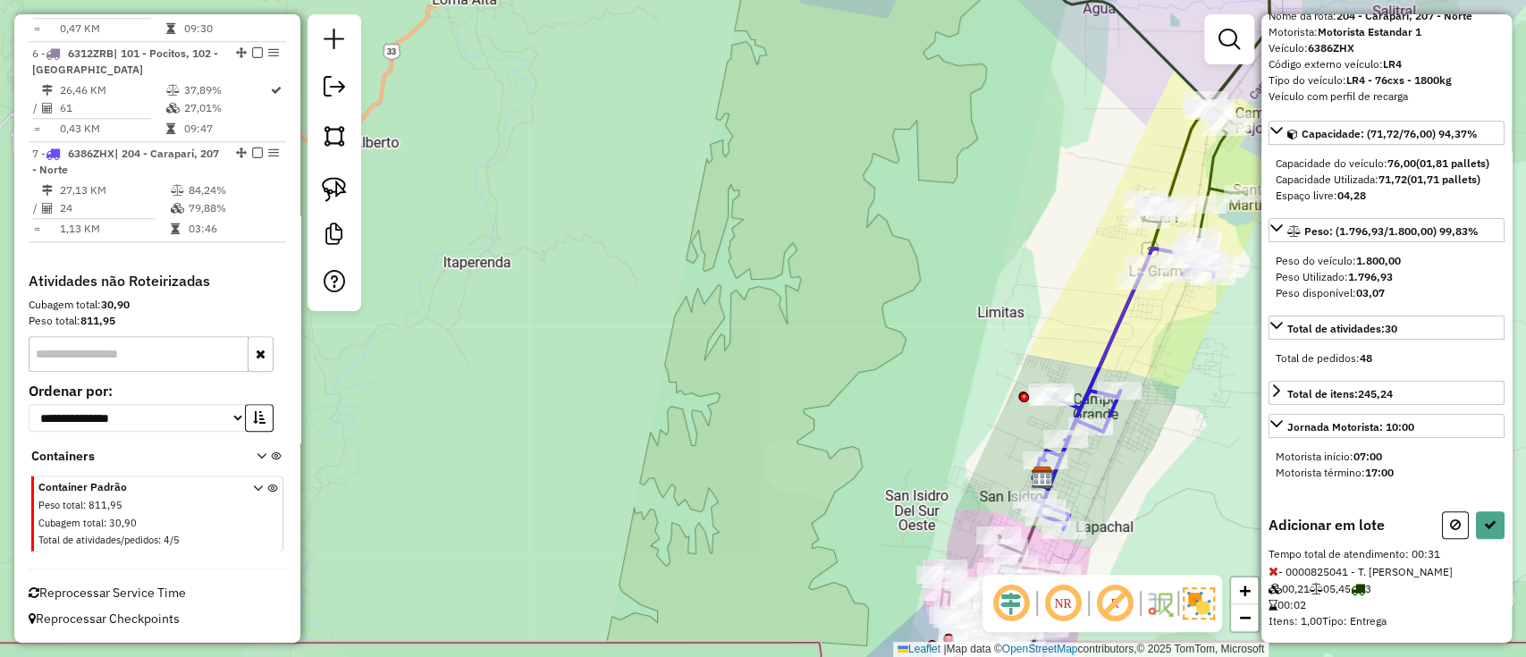
scroll to position [0, 0]
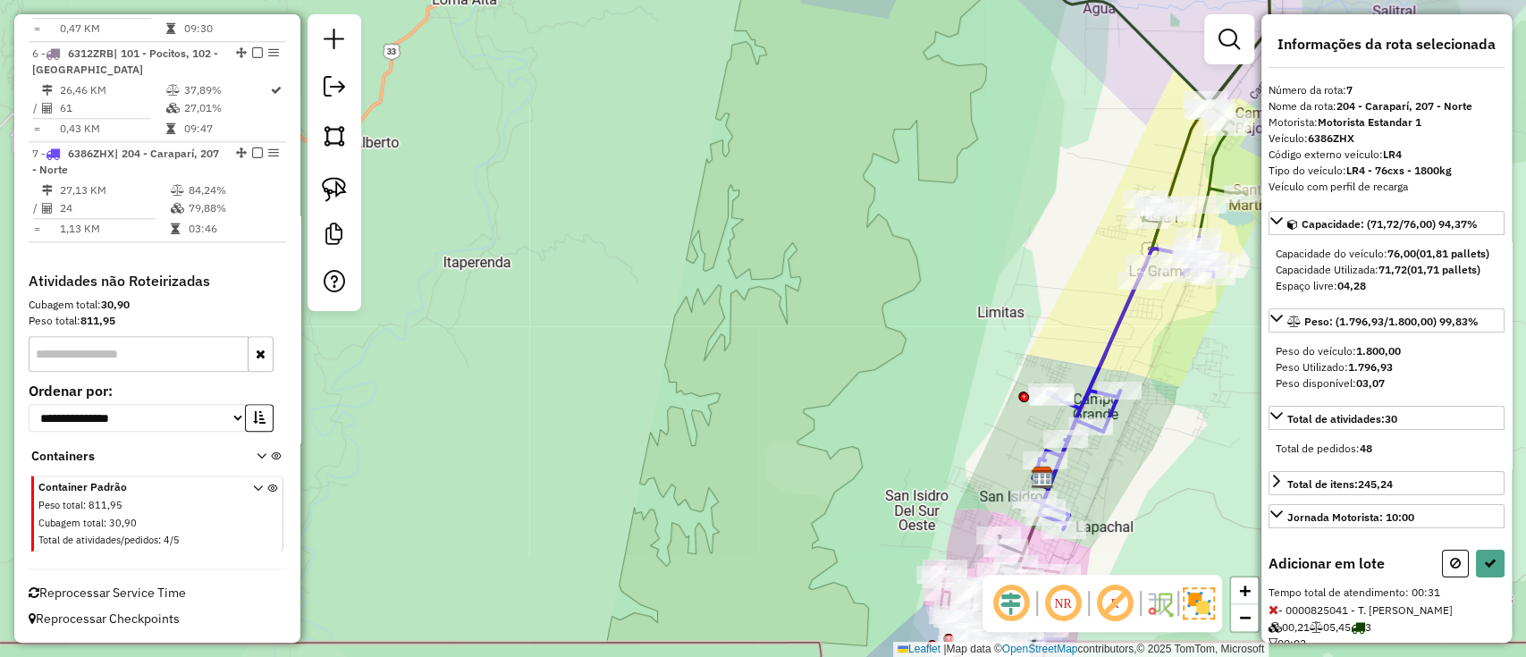
select select "**********"
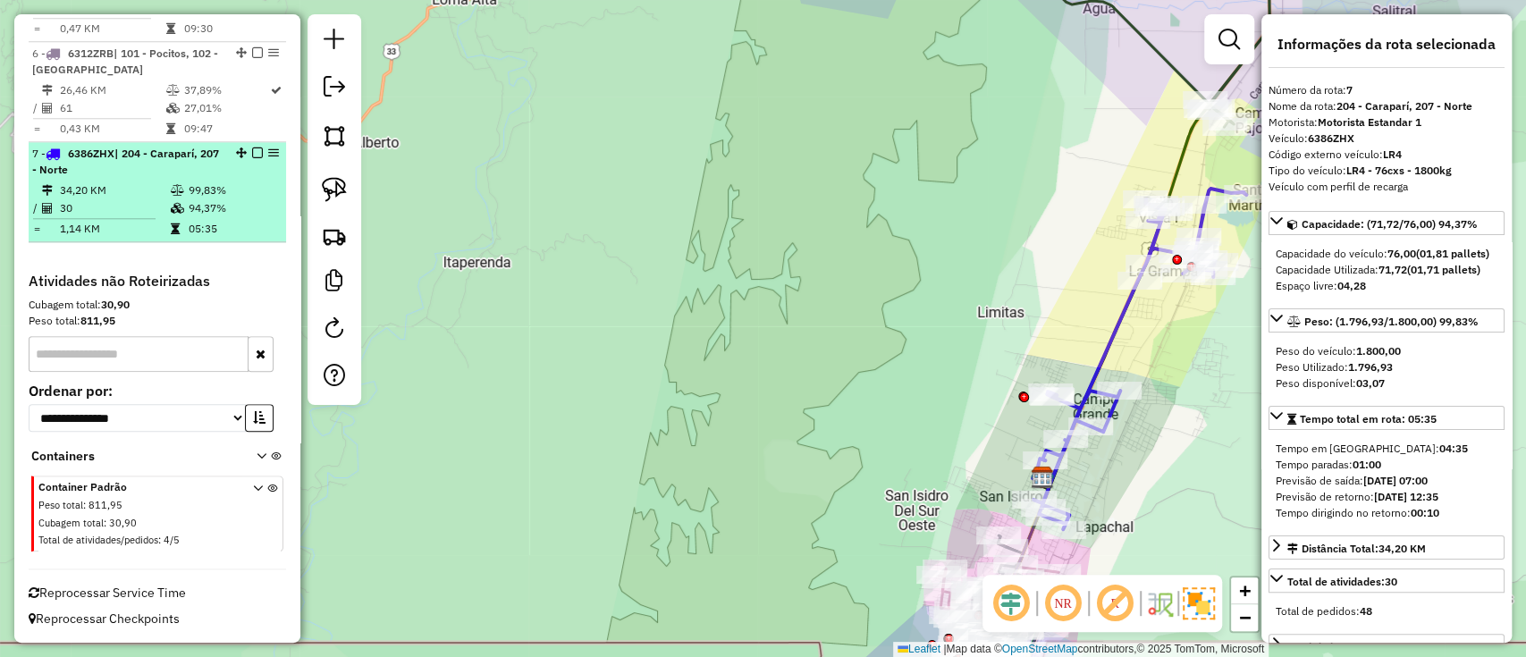
click at [252, 152] on em at bounding box center [257, 153] width 11 height 11
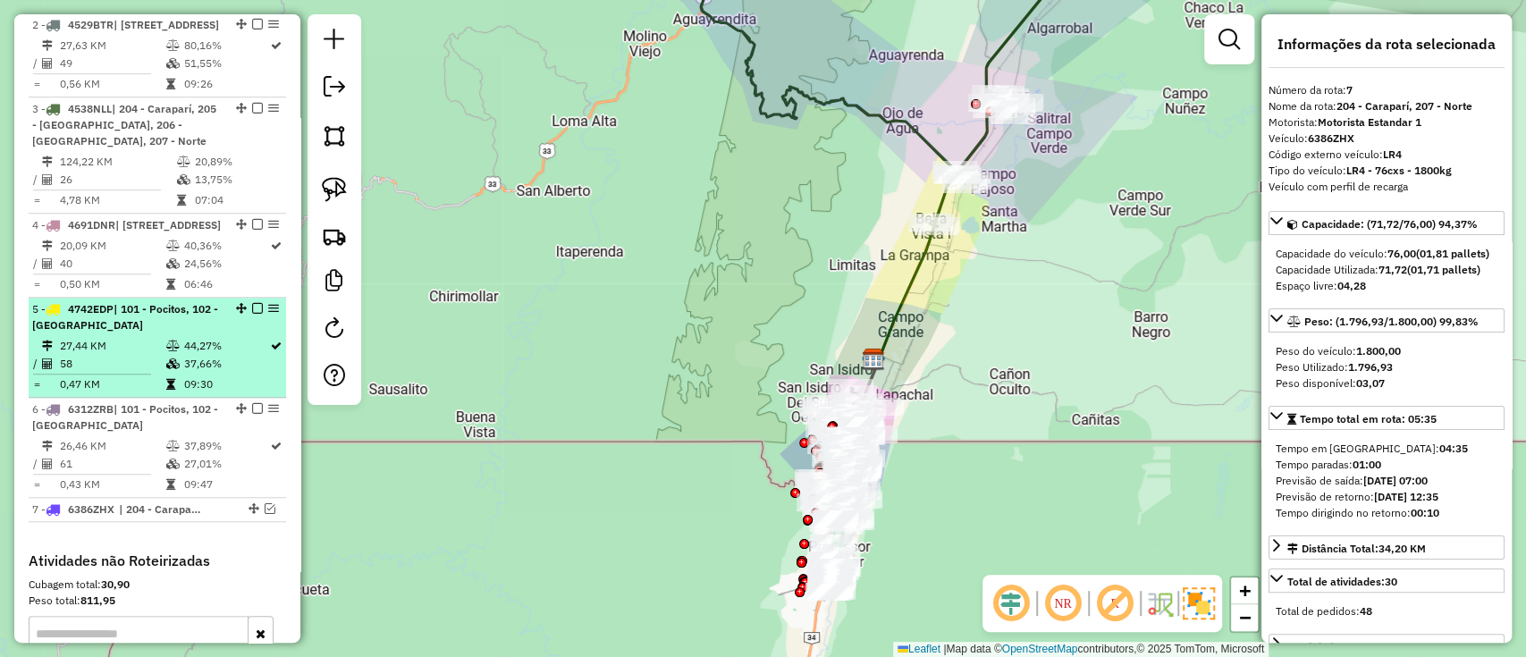
scroll to position [801, 0]
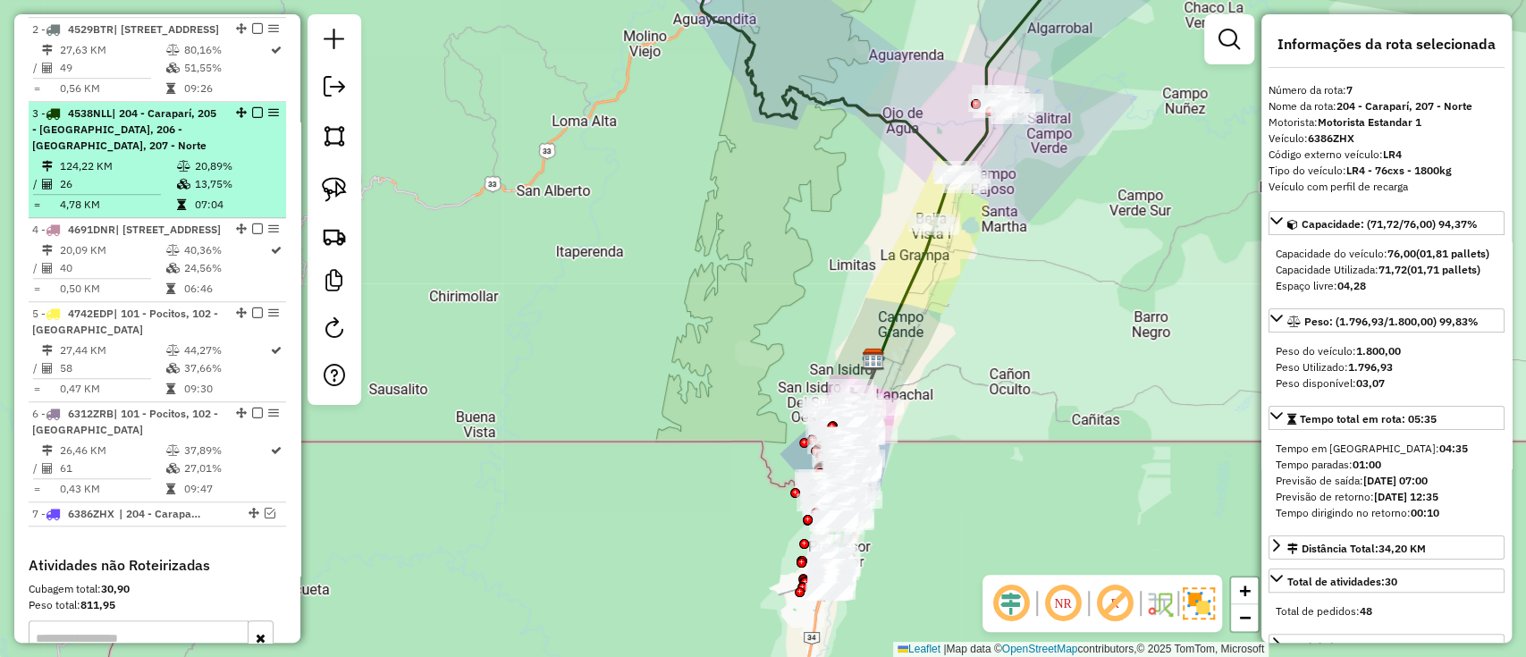
click at [234, 154] on div "3 - 4538NLL | 204 - Caraparí, 205 - [GEOGRAPHIC_DATA], 206 - [GEOGRAPHIC_DATA],…" at bounding box center [157, 130] width 250 height 48
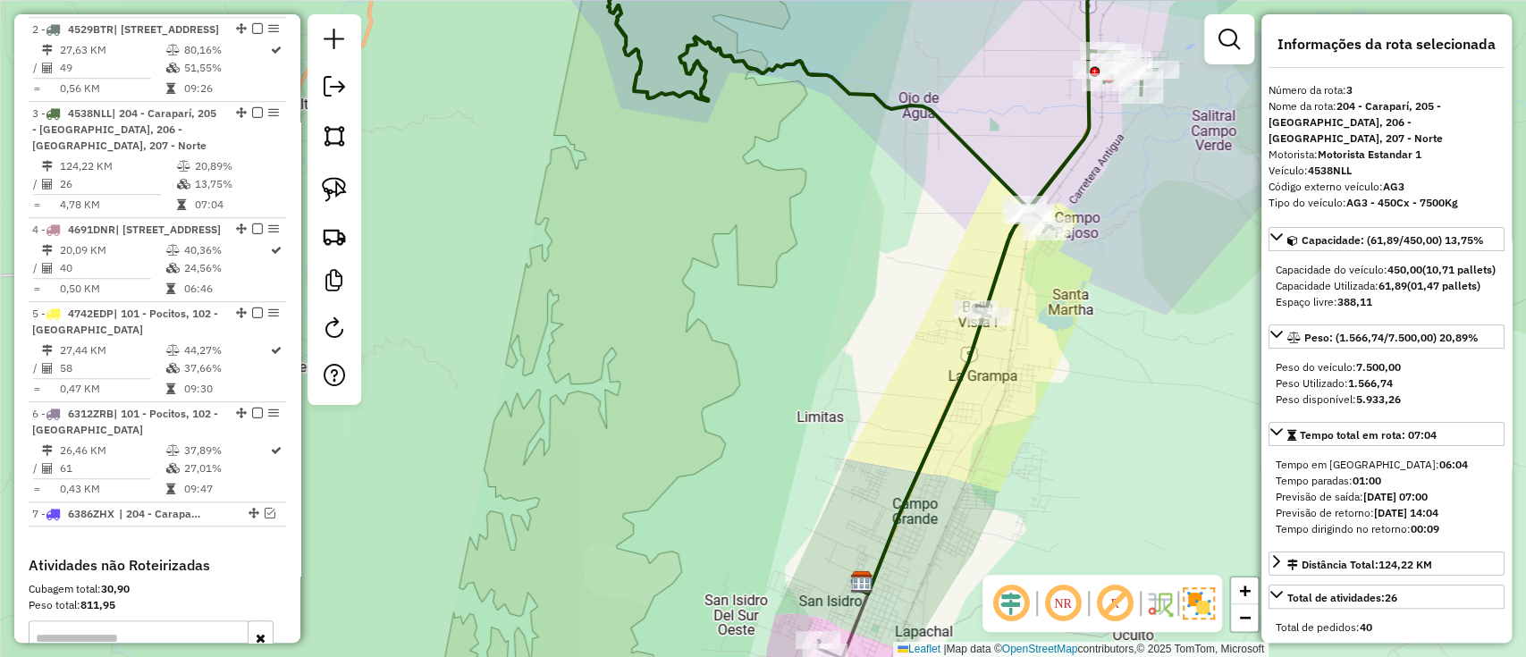
click at [705, 495] on div "Janela de atendimento Grade de atendimento Capacidade Transportadoras Veículos …" at bounding box center [763, 328] width 1526 height 657
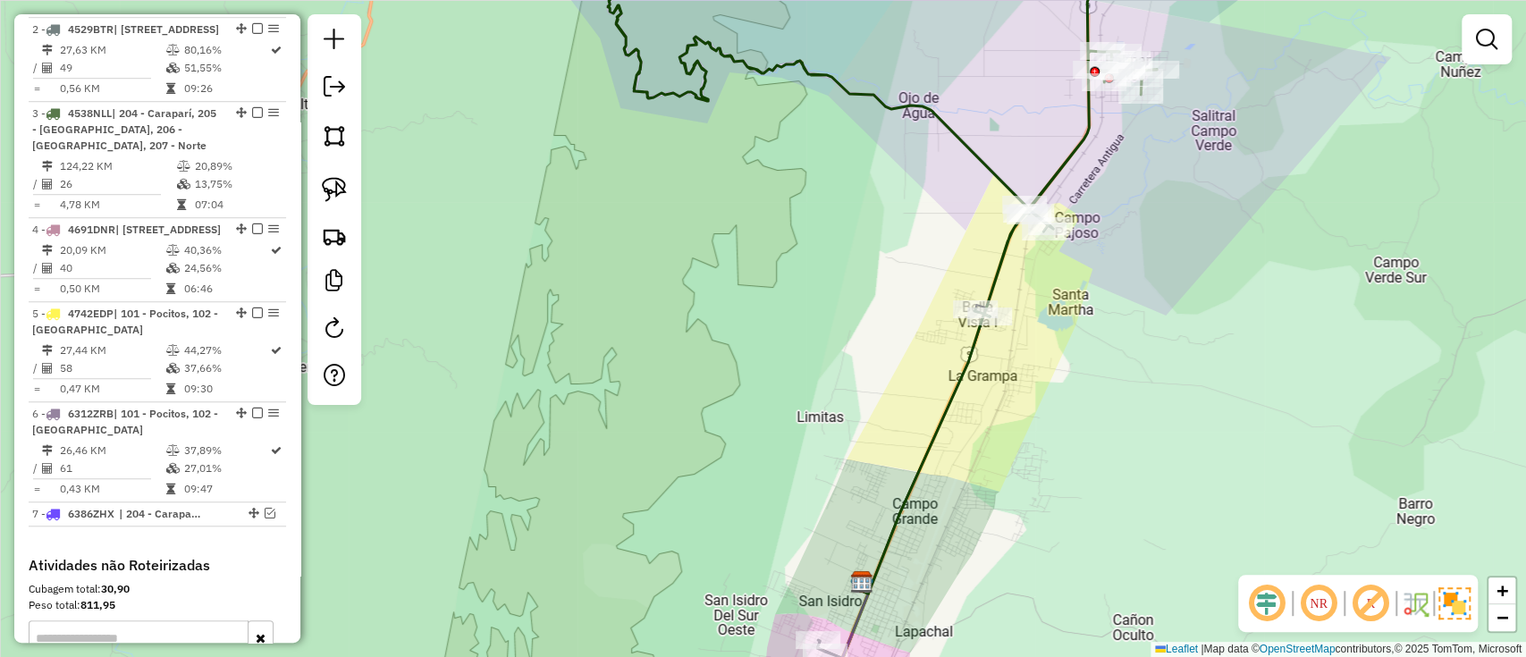
click at [705, 495] on div "Janela de atendimento Grade de atendimento Capacidade Transportadoras Veículos …" at bounding box center [763, 328] width 1526 height 657
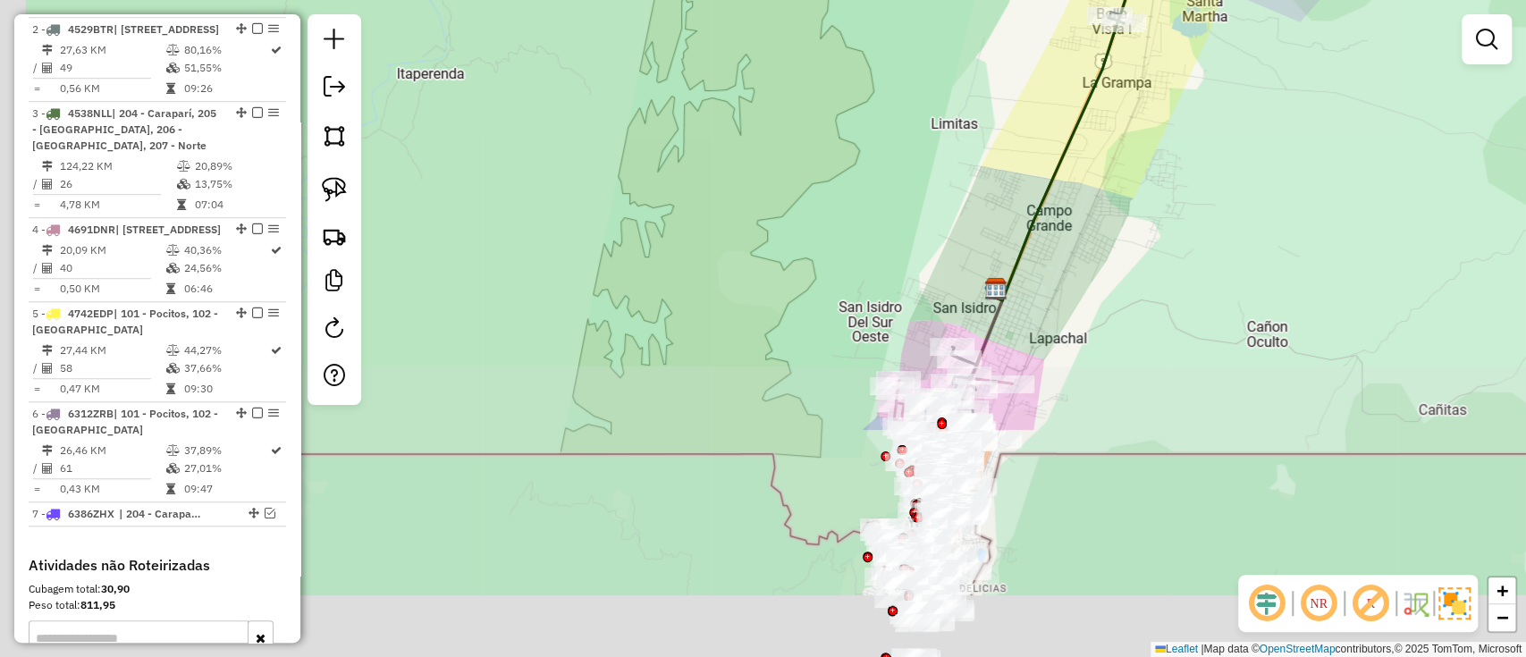
drag, startPoint x: 768, startPoint y: 478, endPoint x: 879, endPoint y: 168, distance: 329.5
click at [879, 168] on div "Janela de atendimento Grade de atendimento Capacidade Transportadoras Veículos …" at bounding box center [763, 328] width 1526 height 657
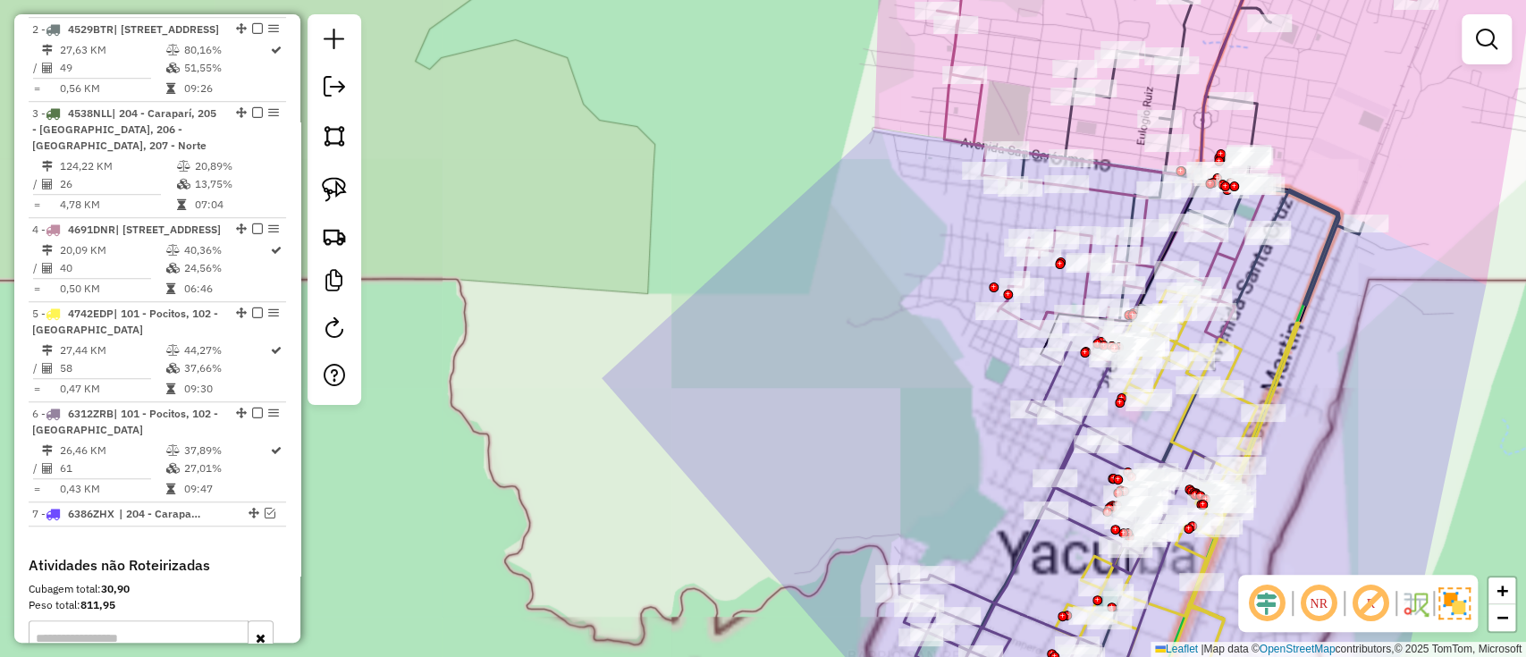
drag, startPoint x: 853, startPoint y: 452, endPoint x: 843, endPoint y: 218, distance: 233.6
click at [841, 226] on div "Janela de atendimento Grade de atendimento Capacidade Transportadoras Veículos …" at bounding box center [763, 328] width 1526 height 657
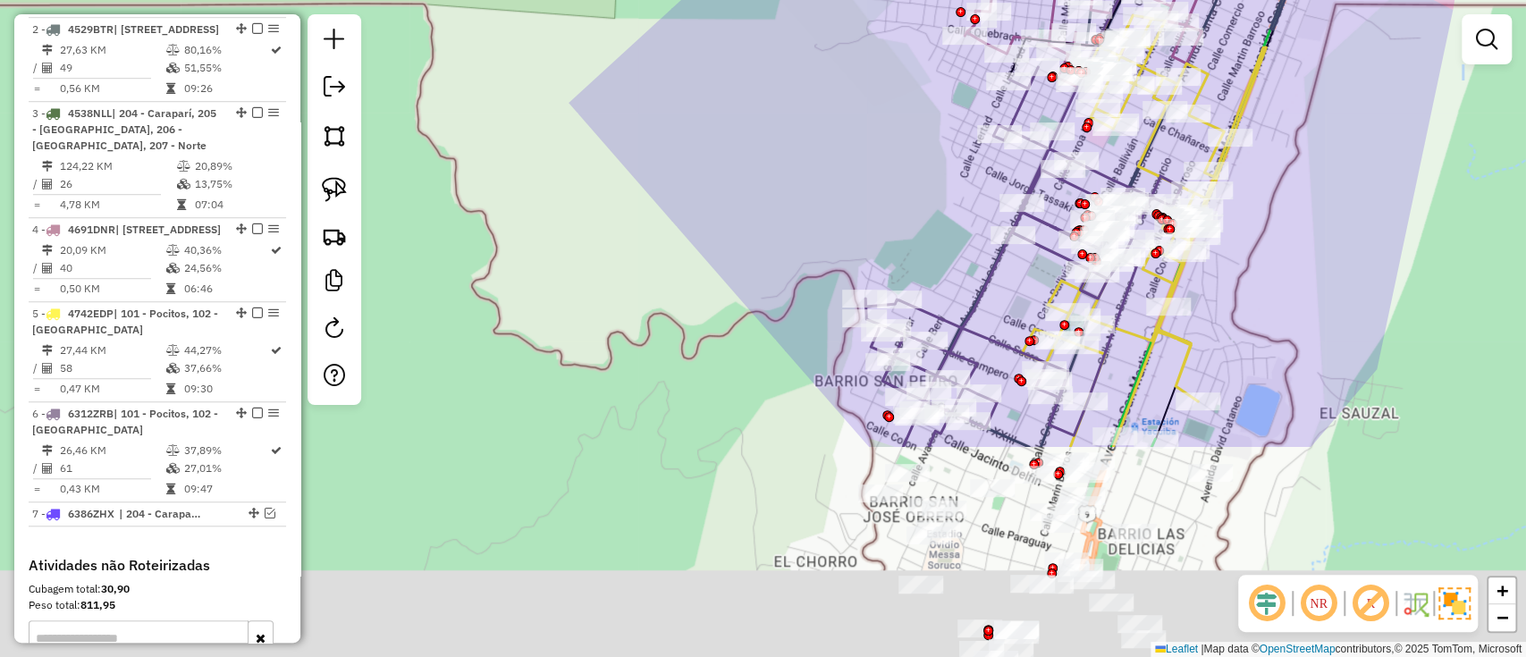
drag, startPoint x: 857, startPoint y: 359, endPoint x: 826, endPoint y: 74, distance: 286.0
click at [826, 74] on div "Janela de atendimento Grade de atendimento Capacidade Transportadoras Veículos …" at bounding box center [763, 328] width 1526 height 657
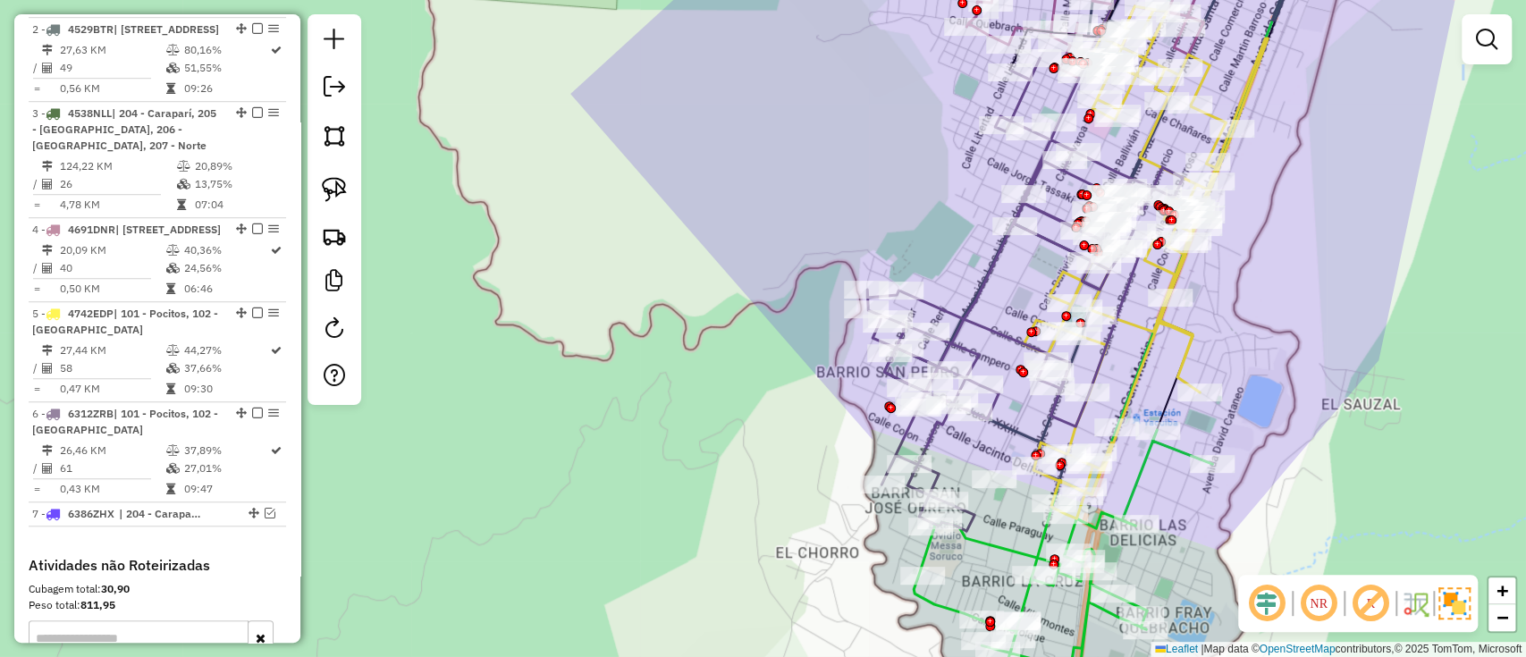
click at [937, 442] on icon at bounding box center [1025, 294] width 316 height 473
select select "**********"
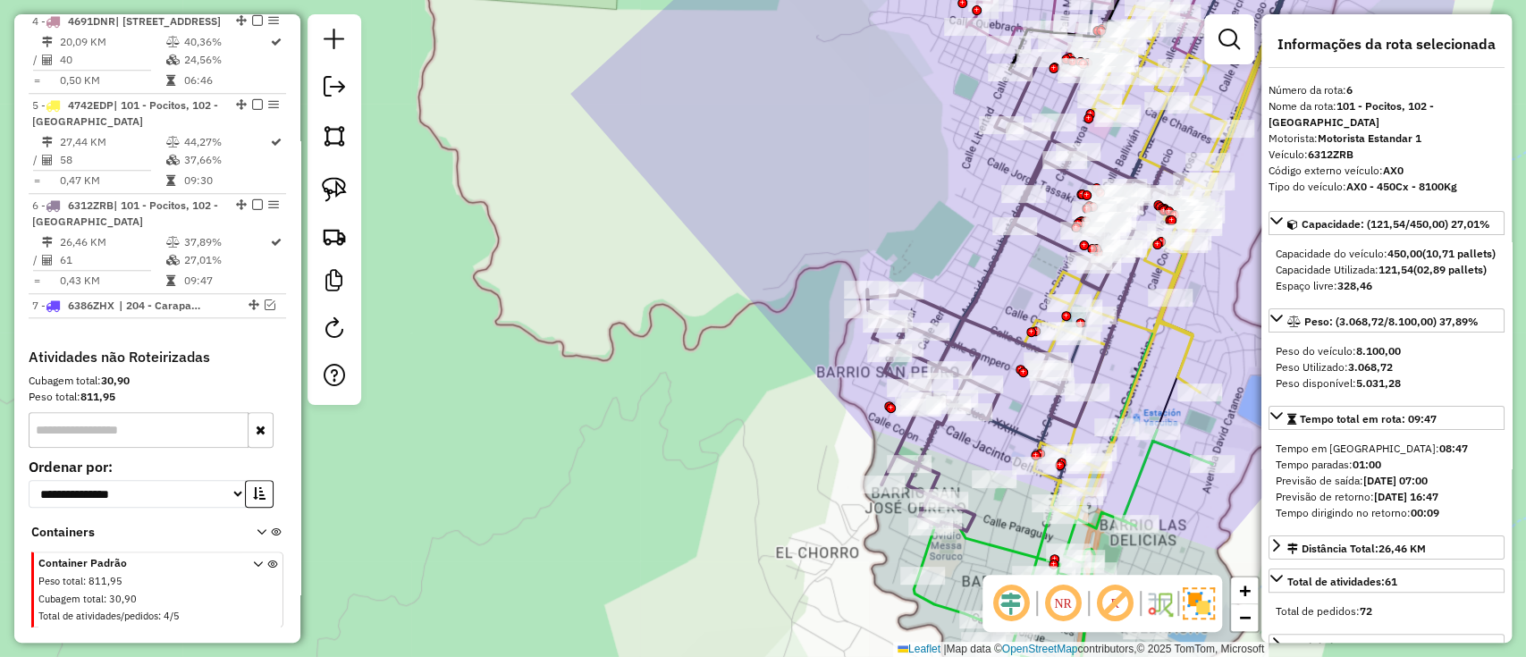
scroll to position [1116, 0]
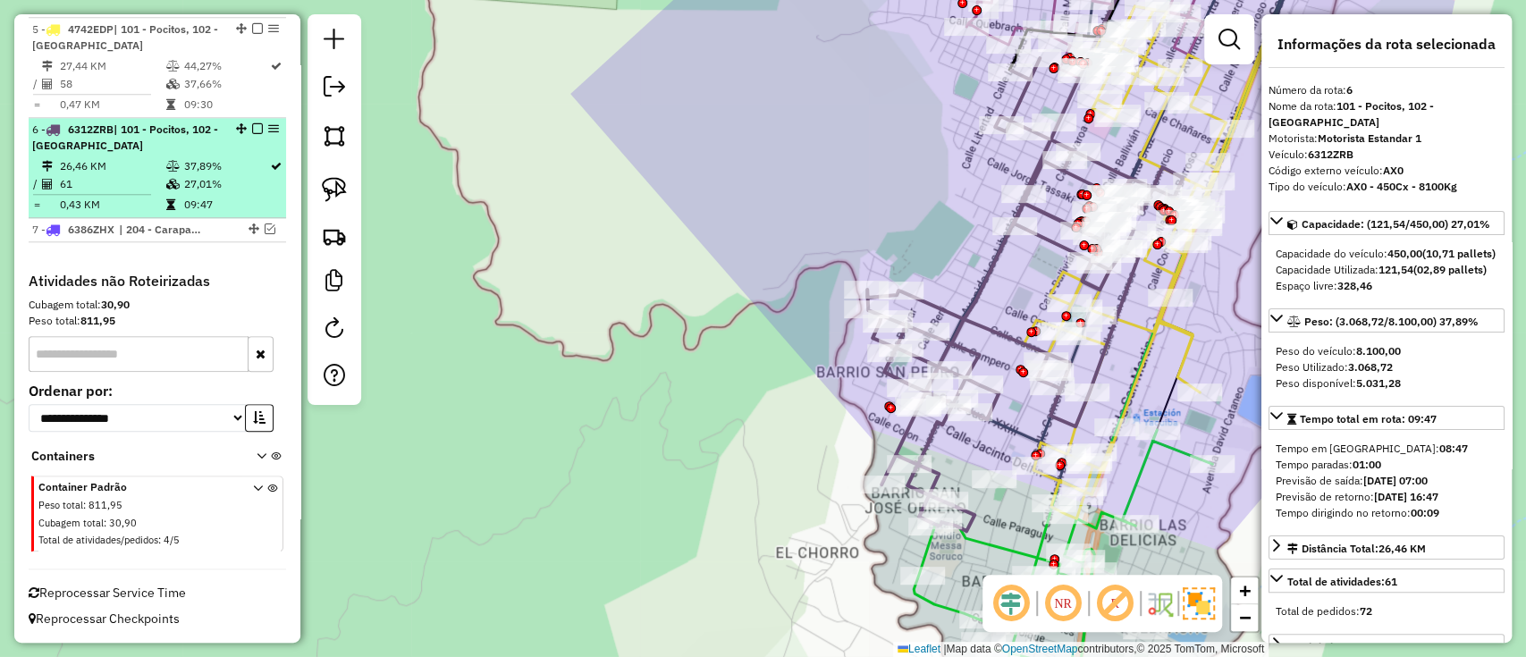
click at [255, 129] on em at bounding box center [257, 128] width 11 height 11
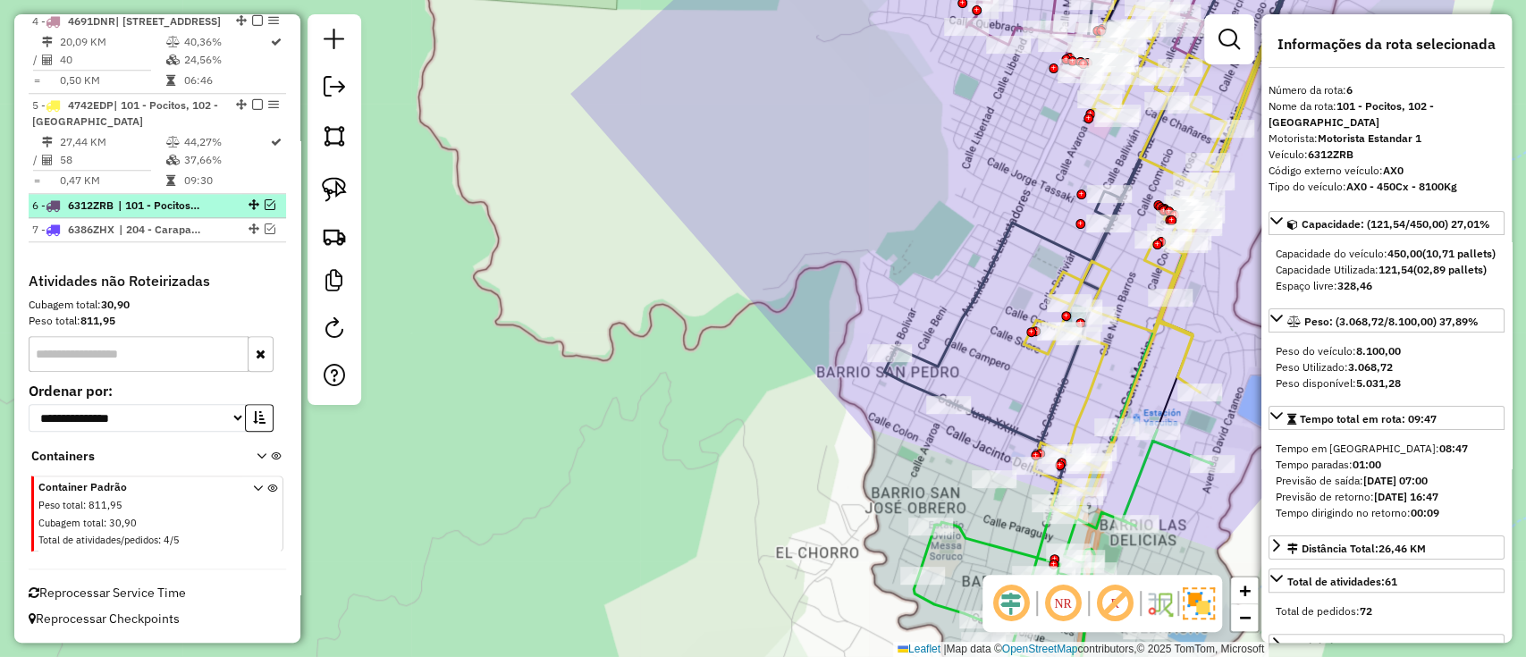
scroll to position [1039, 0]
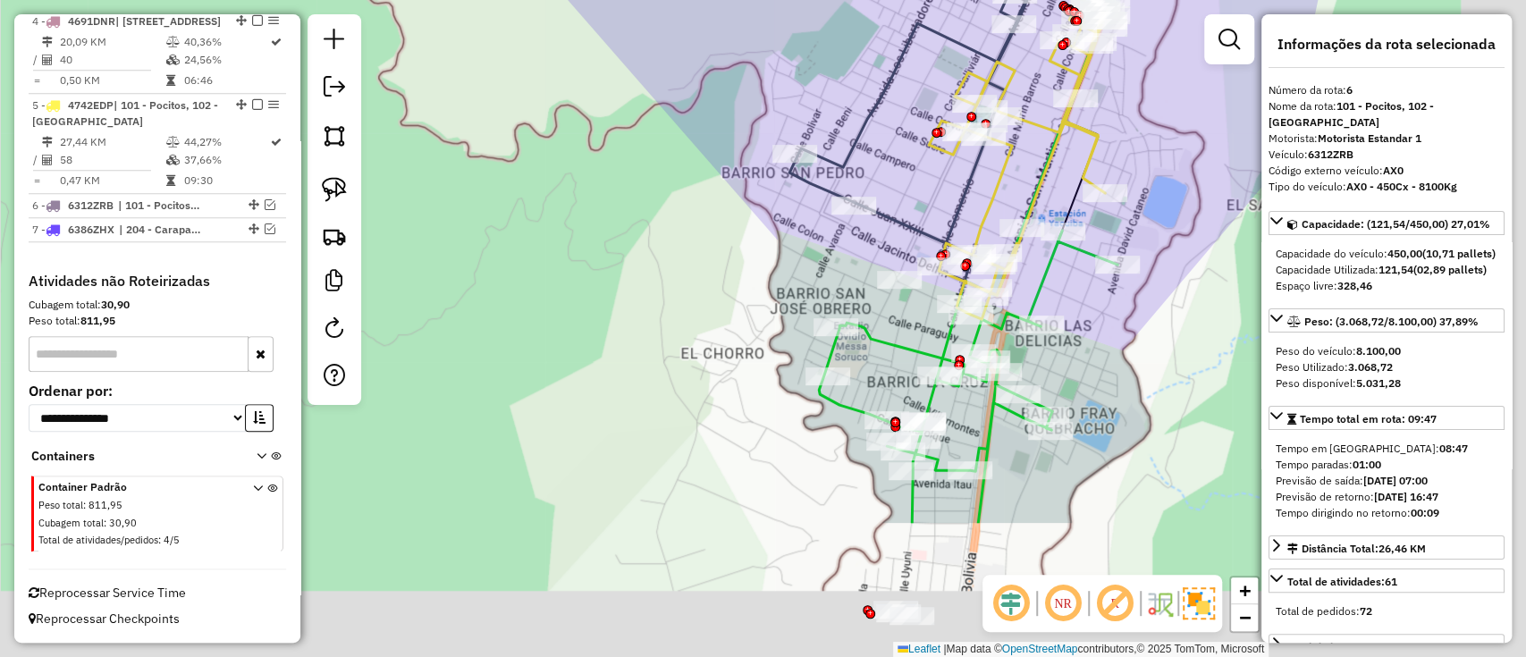
drag, startPoint x: 617, startPoint y: 311, endPoint x: 599, endPoint y: 156, distance: 155.7
click at [519, 74] on div "Janela de atendimento Grade de atendimento Capacidade Transportadoras Veículos …" at bounding box center [763, 328] width 1526 height 657
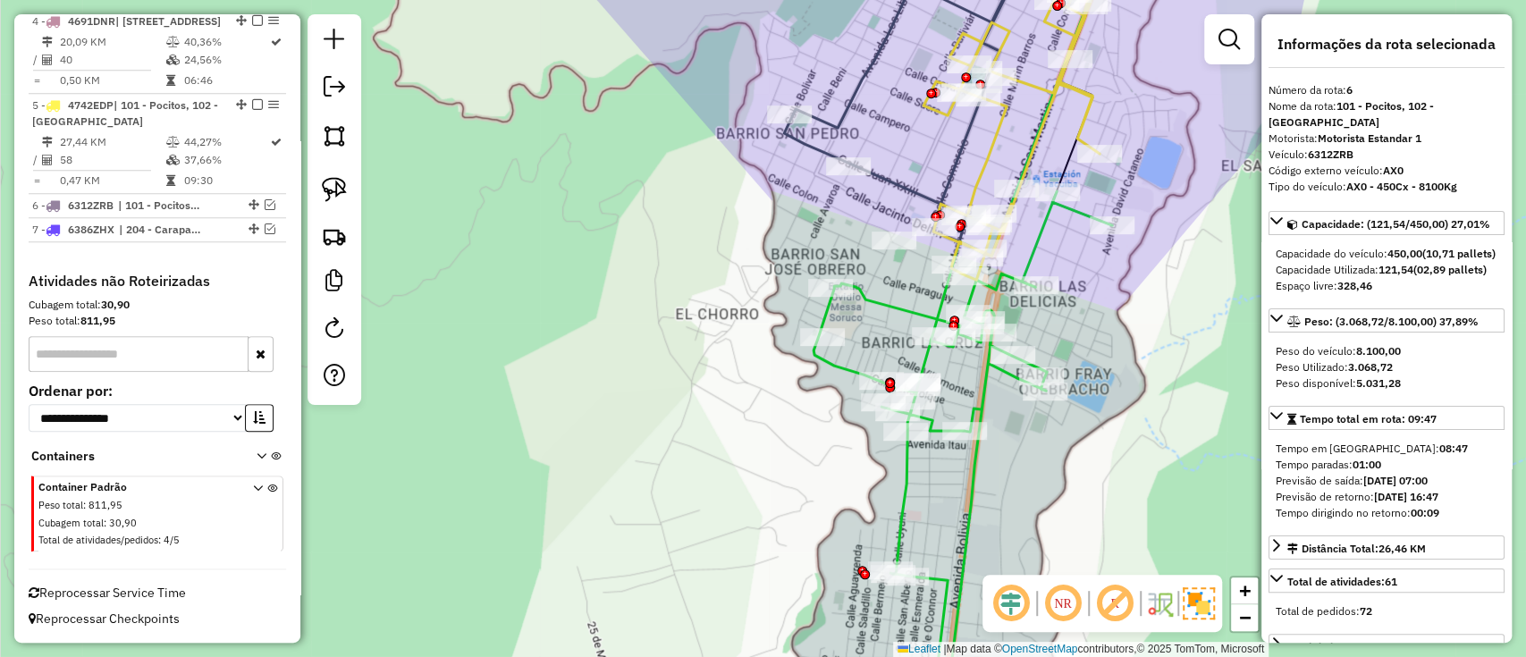
click at [898, 495] on icon at bounding box center [963, 456] width 299 height 533
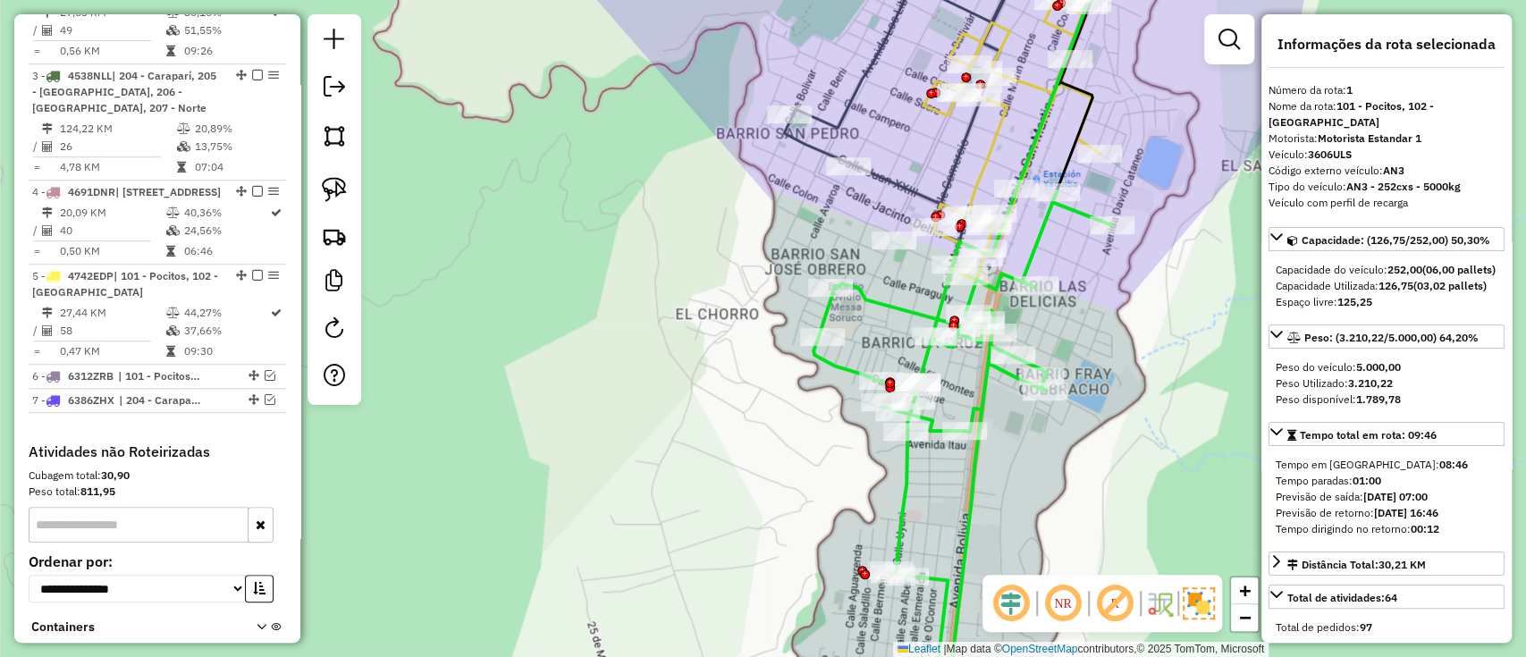
scroll to position [703, 0]
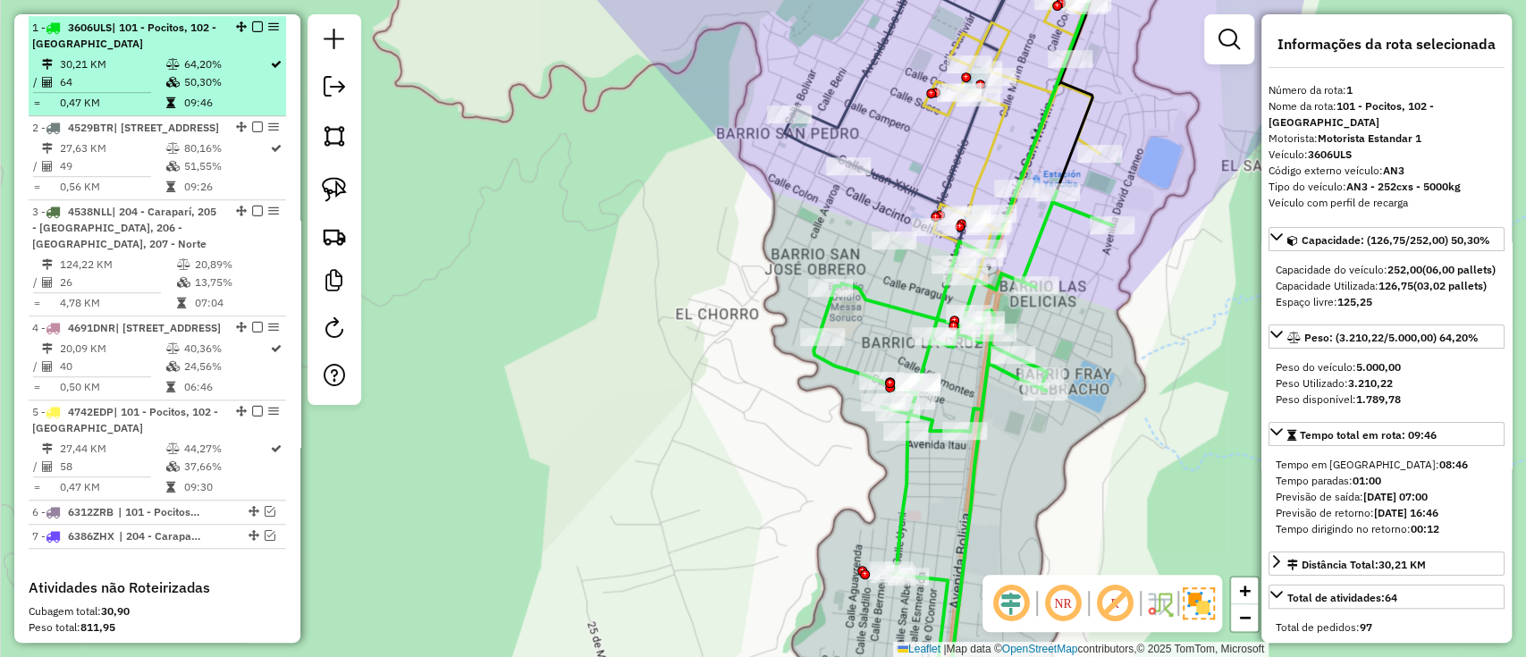
click at [255, 24] on em at bounding box center [257, 26] width 11 height 11
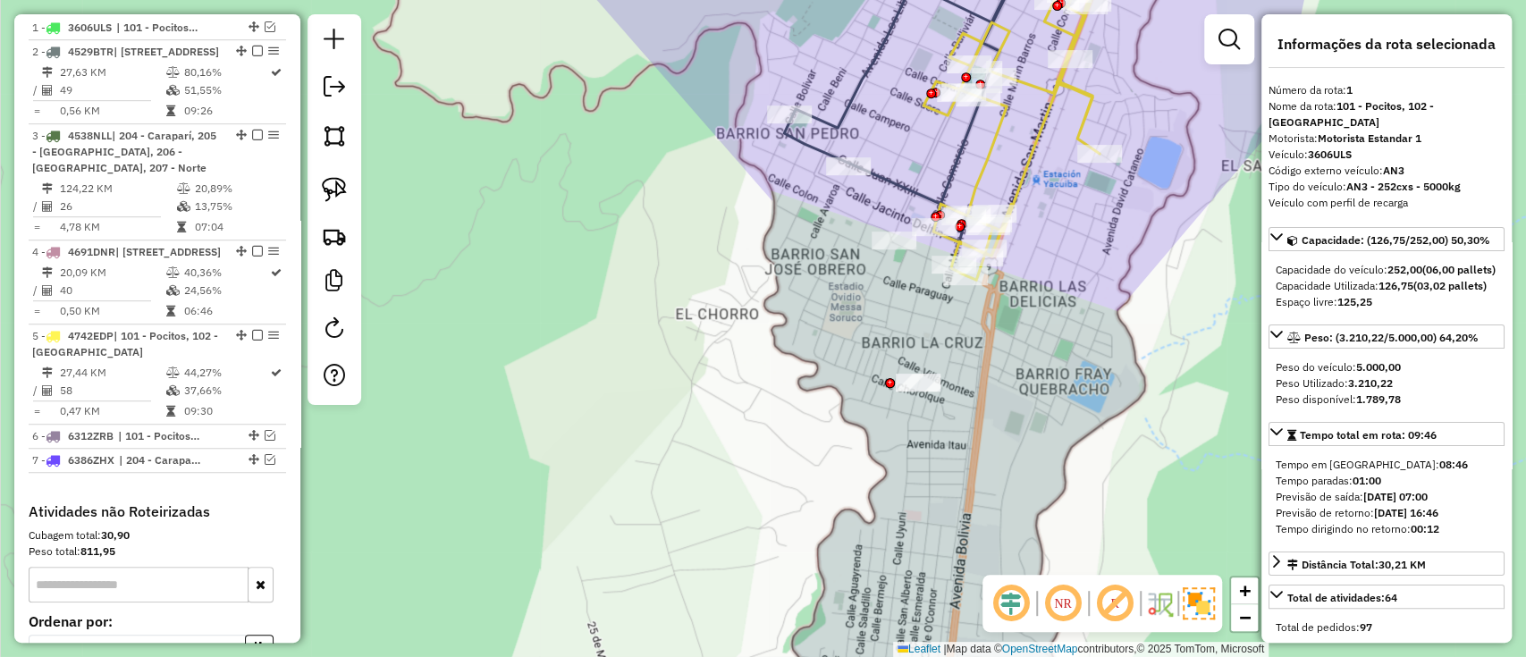
click at [902, 187] on icon at bounding box center [909, 88] width 250 height 308
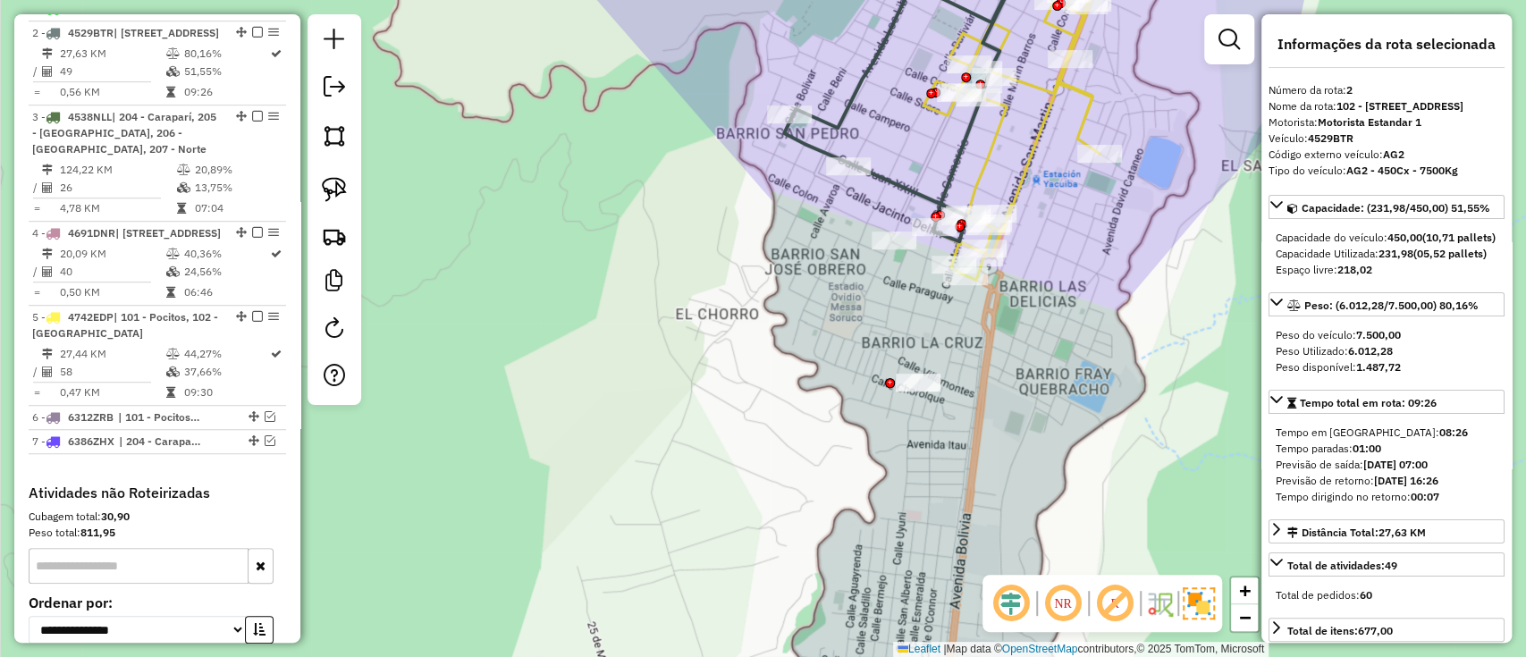
scroll to position [728, 0]
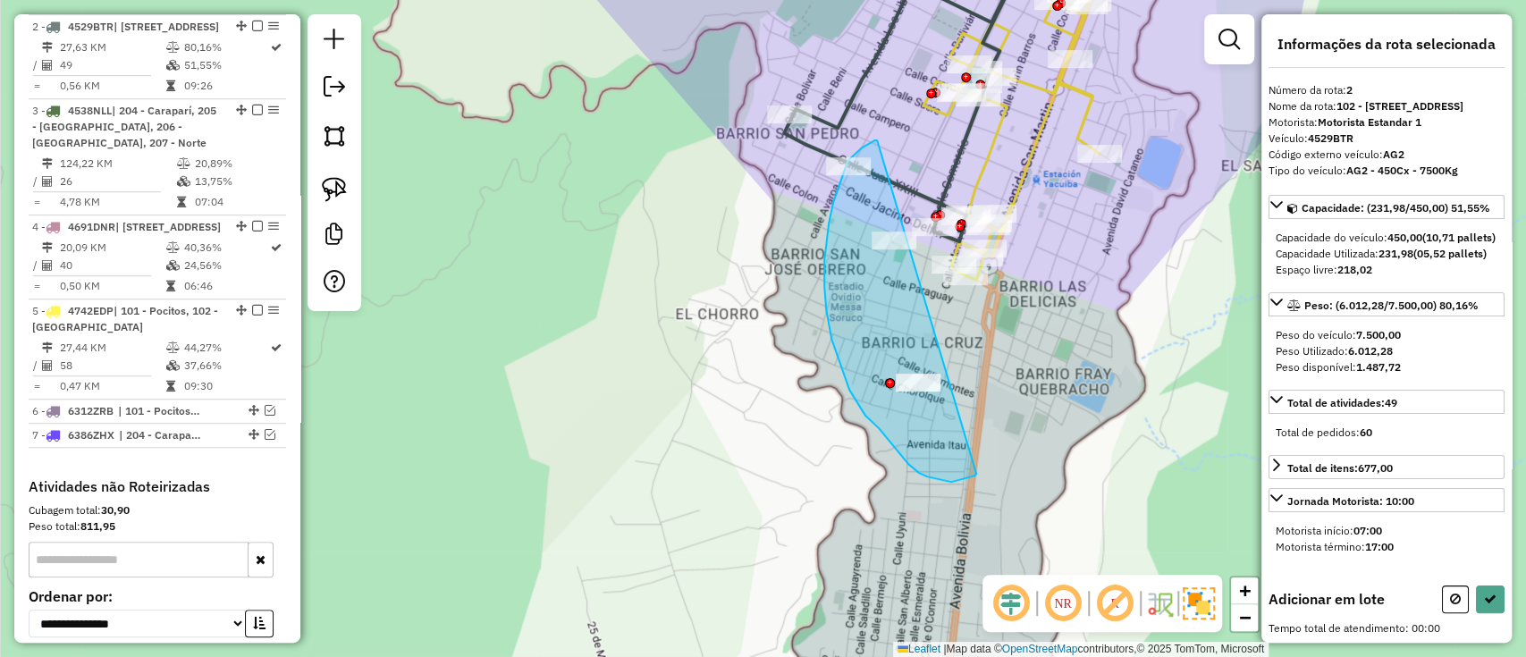
drag, startPoint x: 868, startPoint y: 145, endPoint x: 975, endPoint y: 468, distance: 340.1
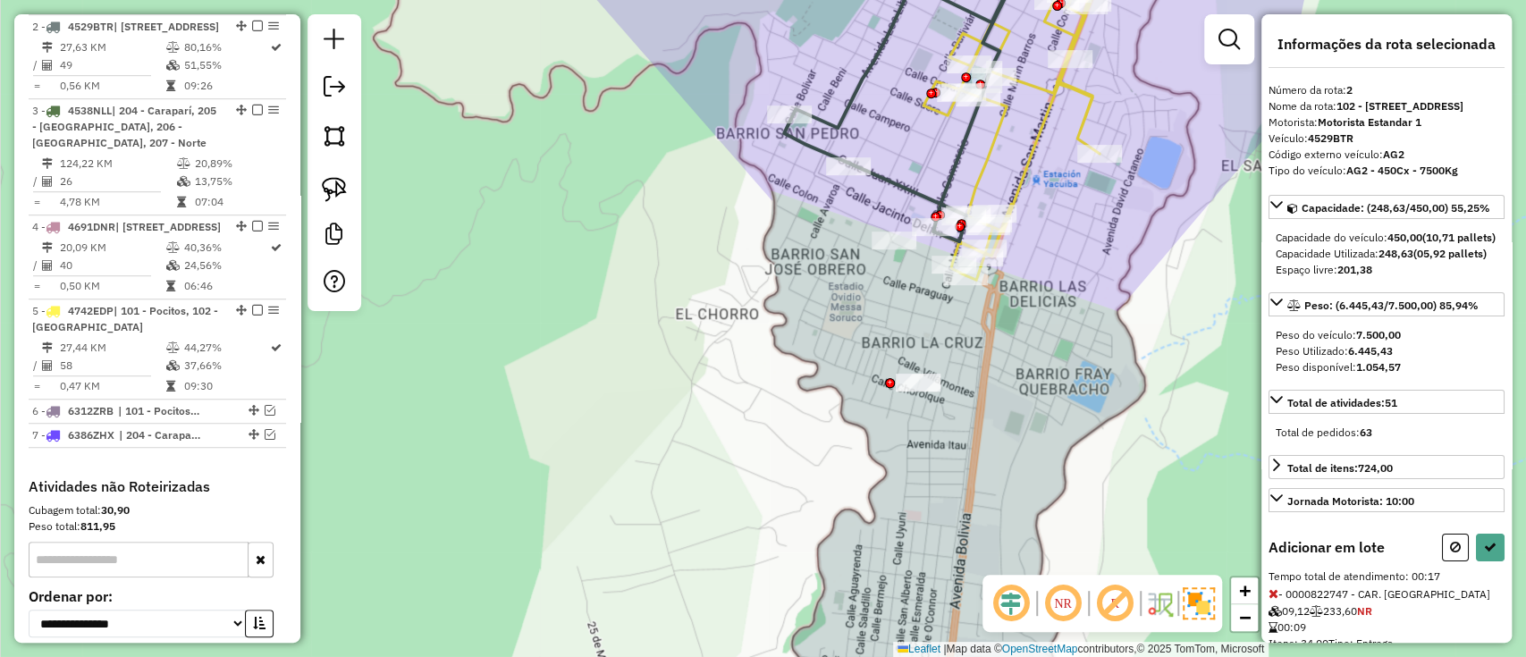
select select "**********"
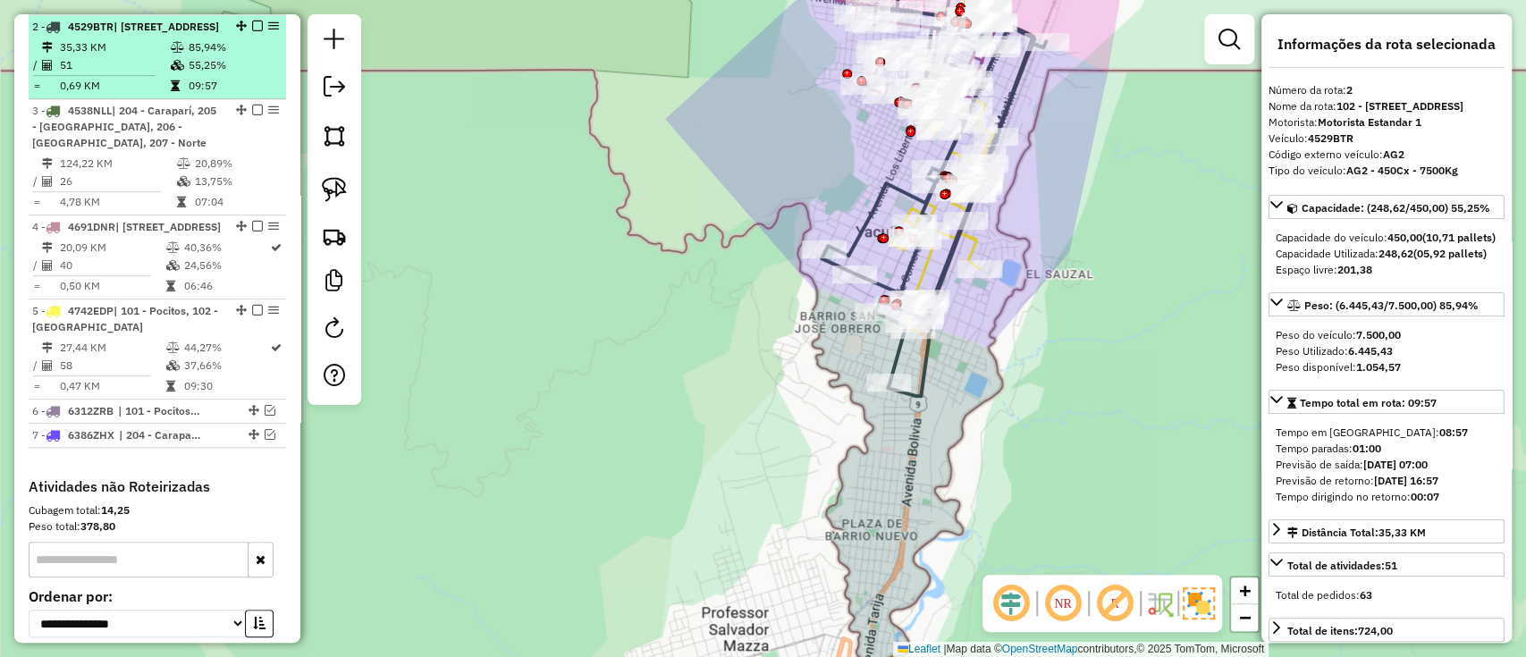
click at [252, 30] on em at bounding box center [257, 26] width 11 height 11
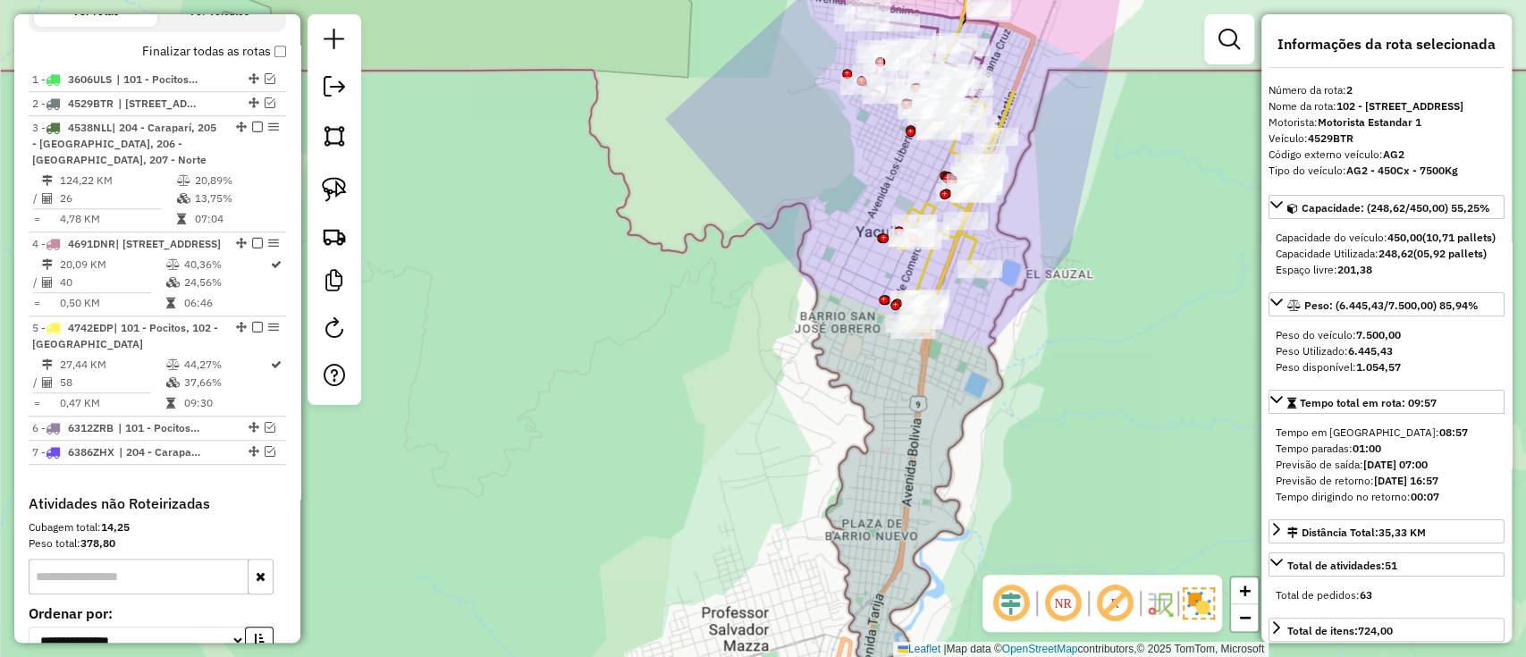
click at [954, 249] on icon at bounding box center [952, 204] width 122 height 256
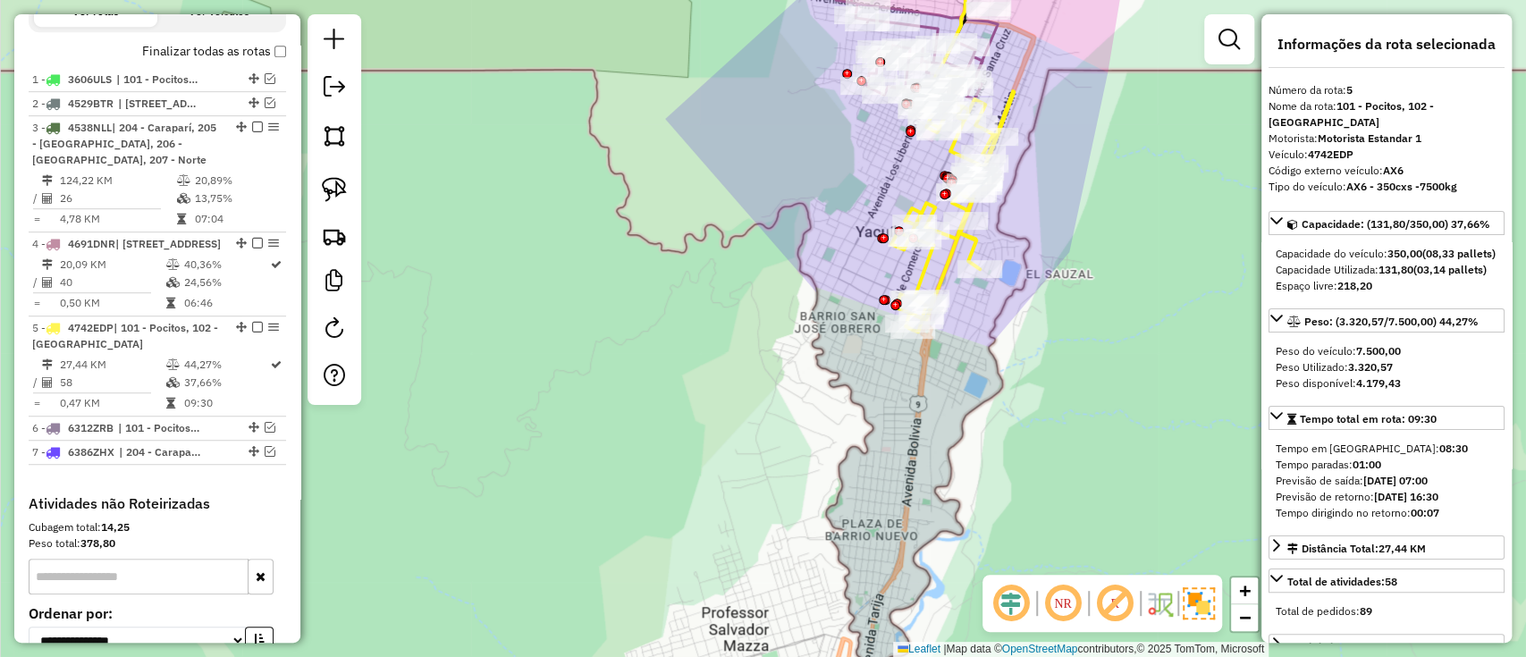
scroll to position [887, 0]
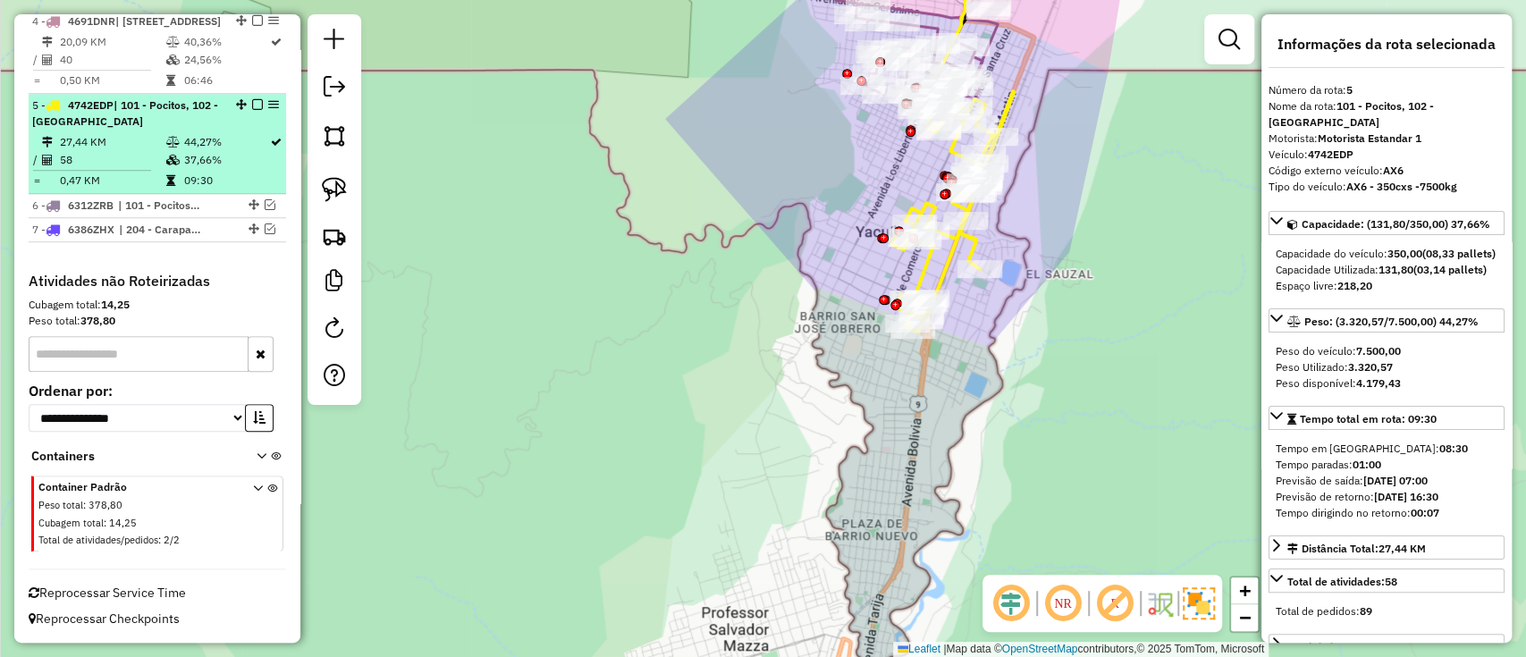
click at [255, 106] on em at bounding box center [257, 104] width 11 height 11
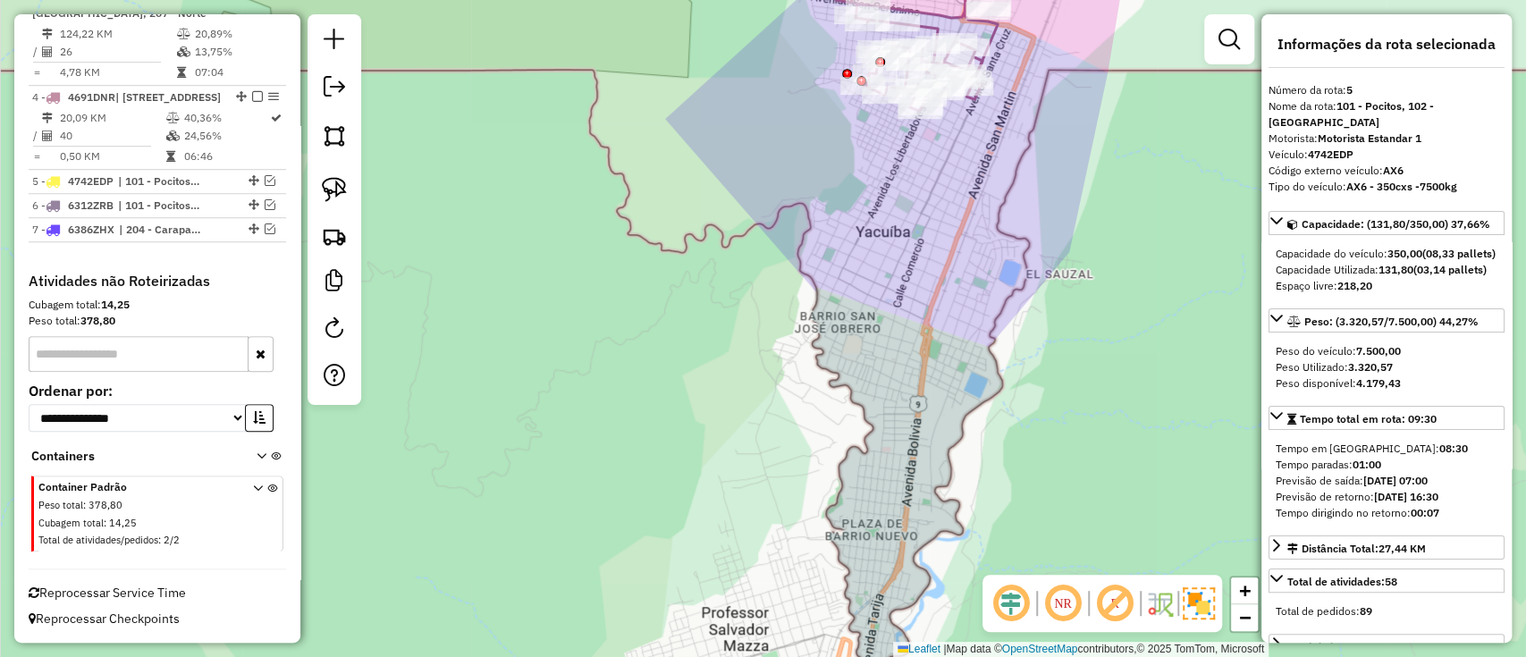
click at [879, 207] on div "Janela de atendimento Grade de atendimento Capacidade Transportadoras Veículos …" at bounding box center [763, 328] width 1526 height 657
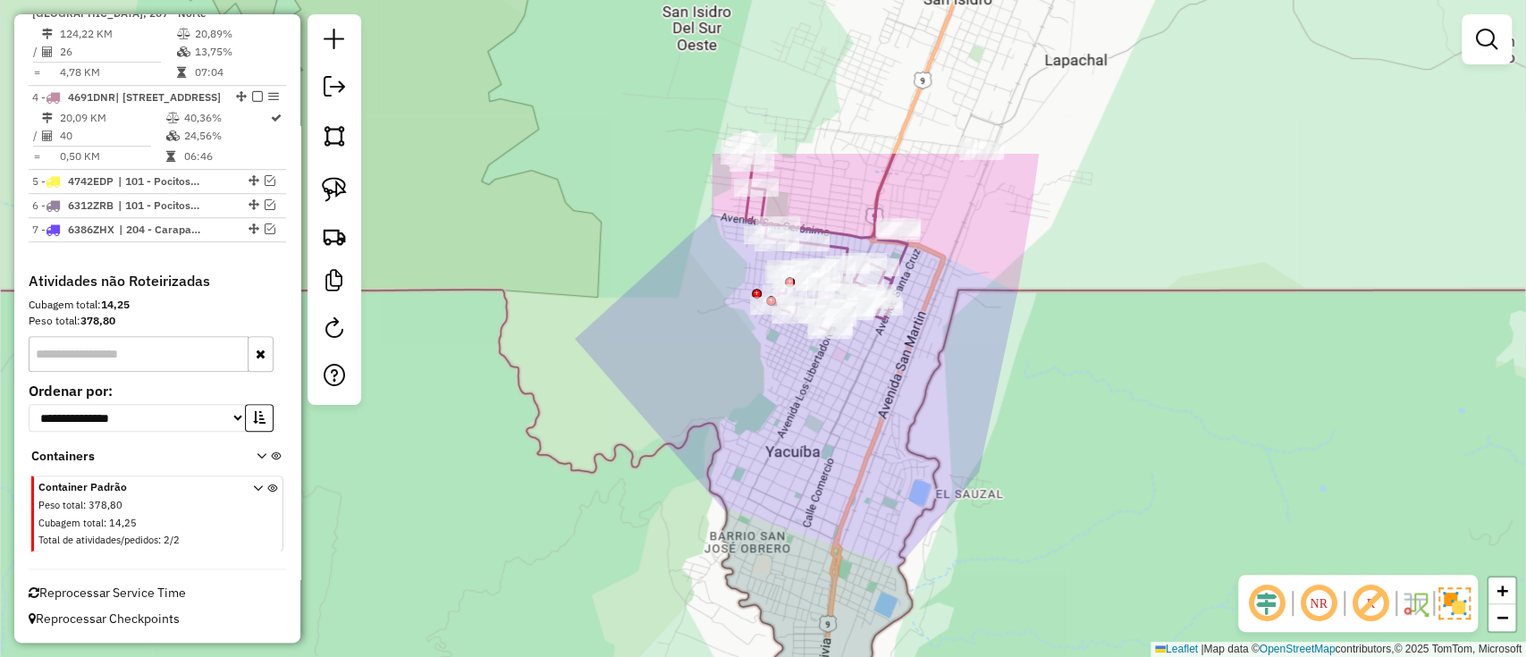
drag, startPoint x: 878, startPoint y: 207, endPoint x: 800, endPoint y: 394, distance: 202.4
click at [789, 428] on div "Janela de atendimento Grade de atendimento Capacidade Transportadoras Veículos …" at bounding box center [763, 328] width 1526 height 657
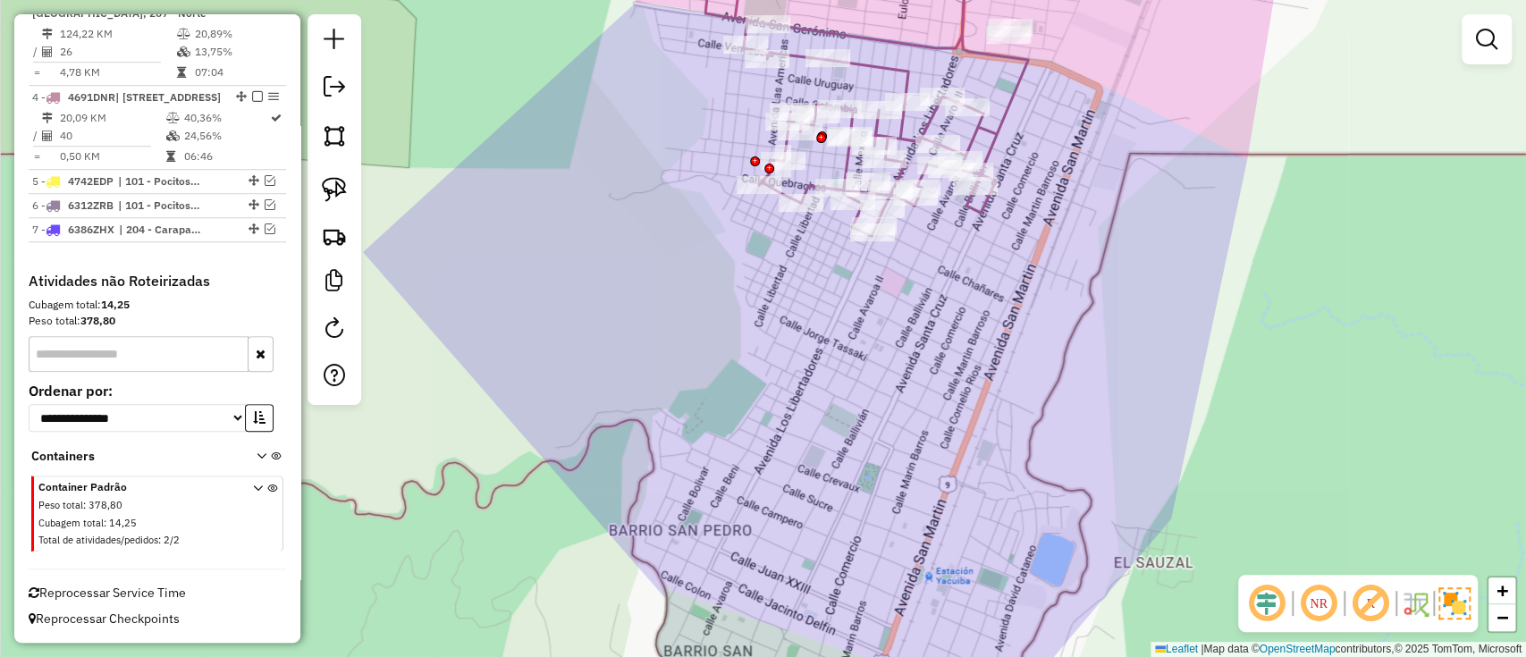
click at [903, 70] on icon at bounding box center [866, 85] width 323 height 302
select select "**********"
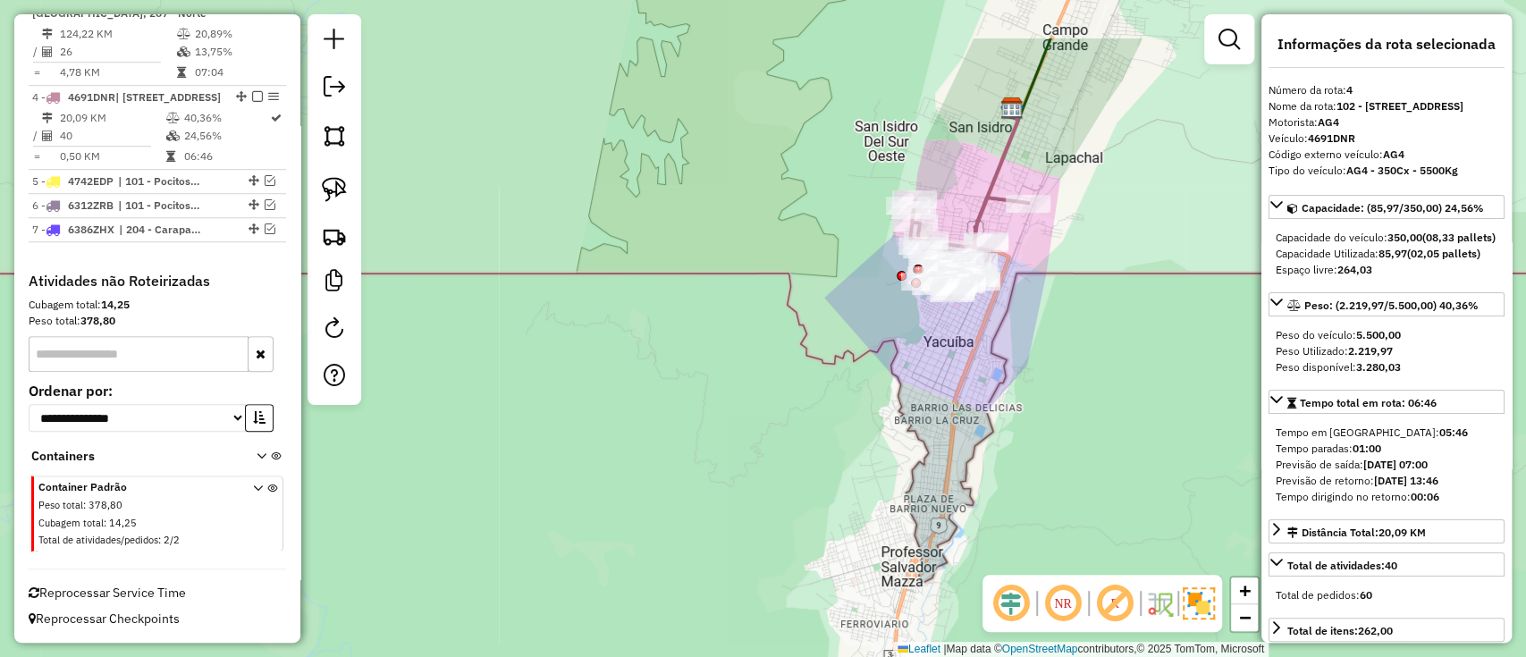
drag, startPoint x: 1048, startPoint y: 321, endPoint x: 1016, endPoint y: 383, distance: 69.6
click at [1016, 382] on div "Janela de atendimento Grade de atendimento Capacidade Transportadoras Veículos …" at bounding box center [763, 328] width 1526 height 657
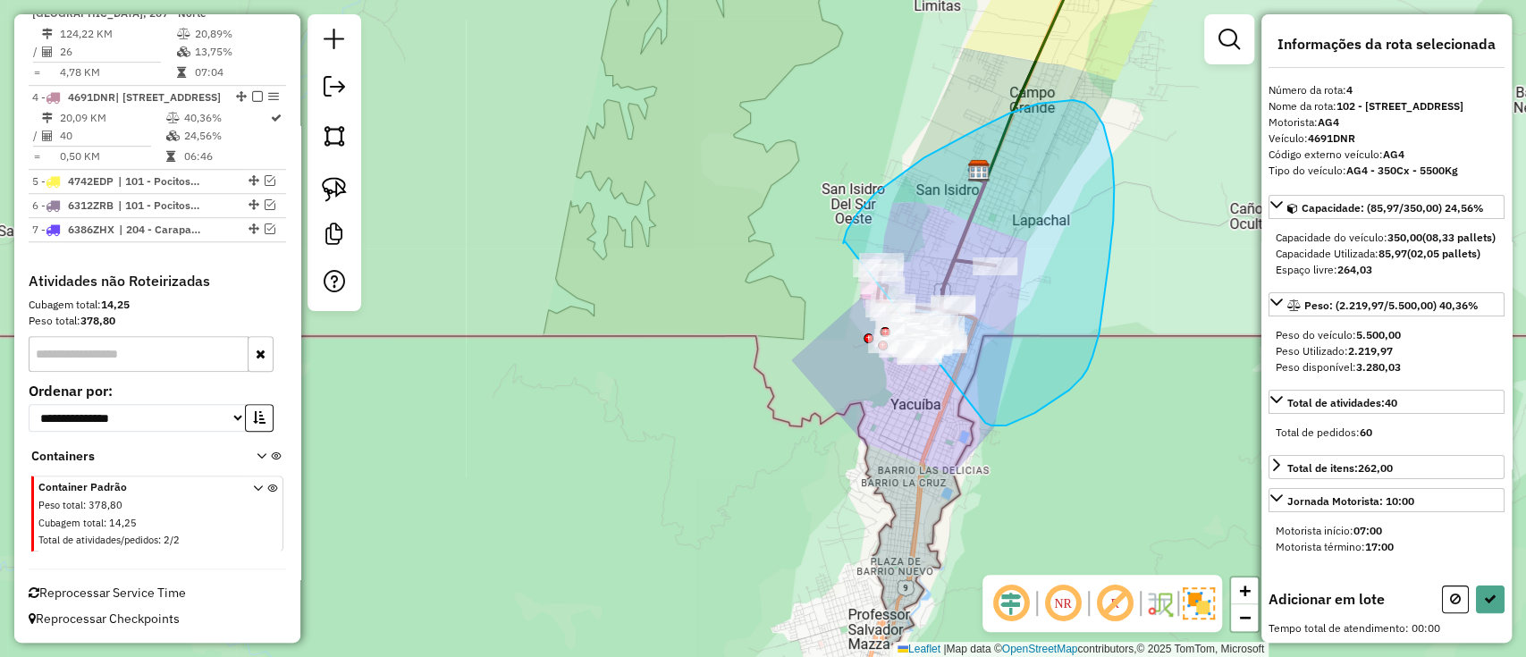
drag, startPoint x: 843, startPoint y: 244, endPoint x: 977, endPoint y: 420, distance: 221.4
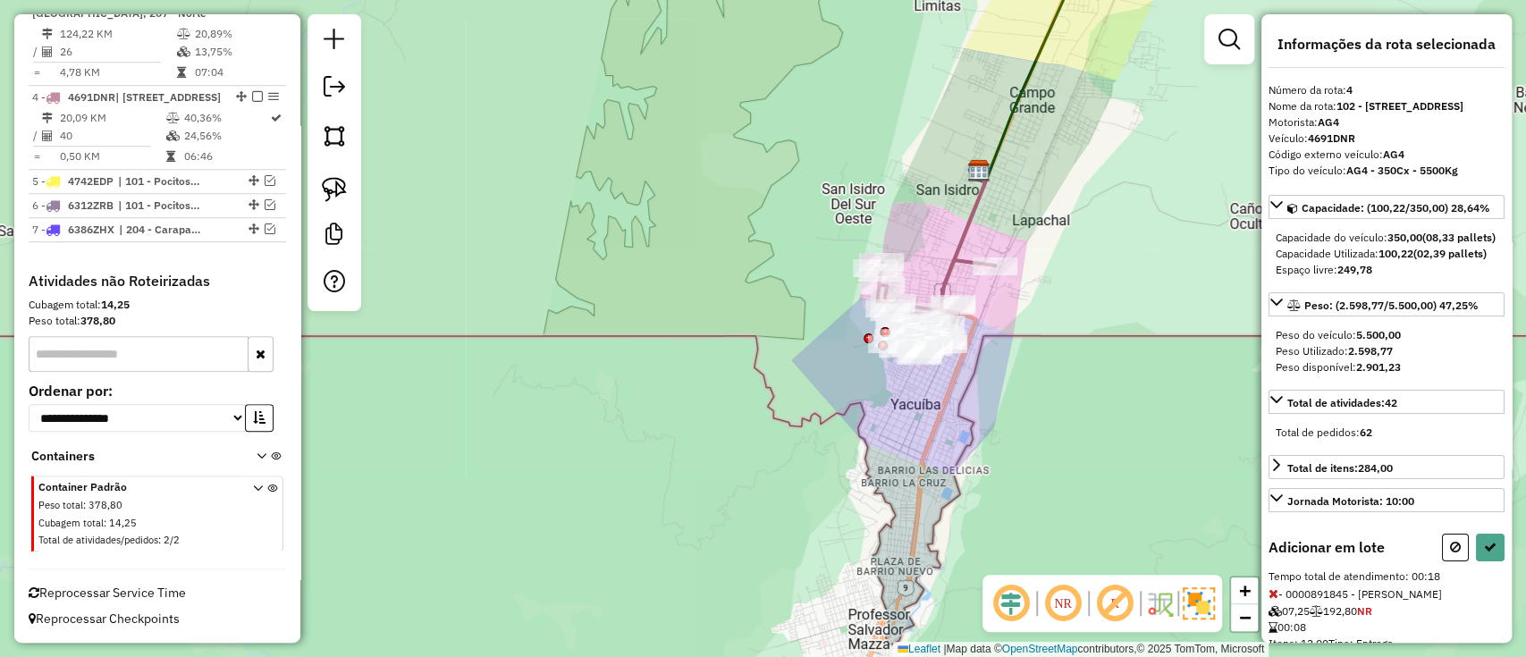
select select "**********"
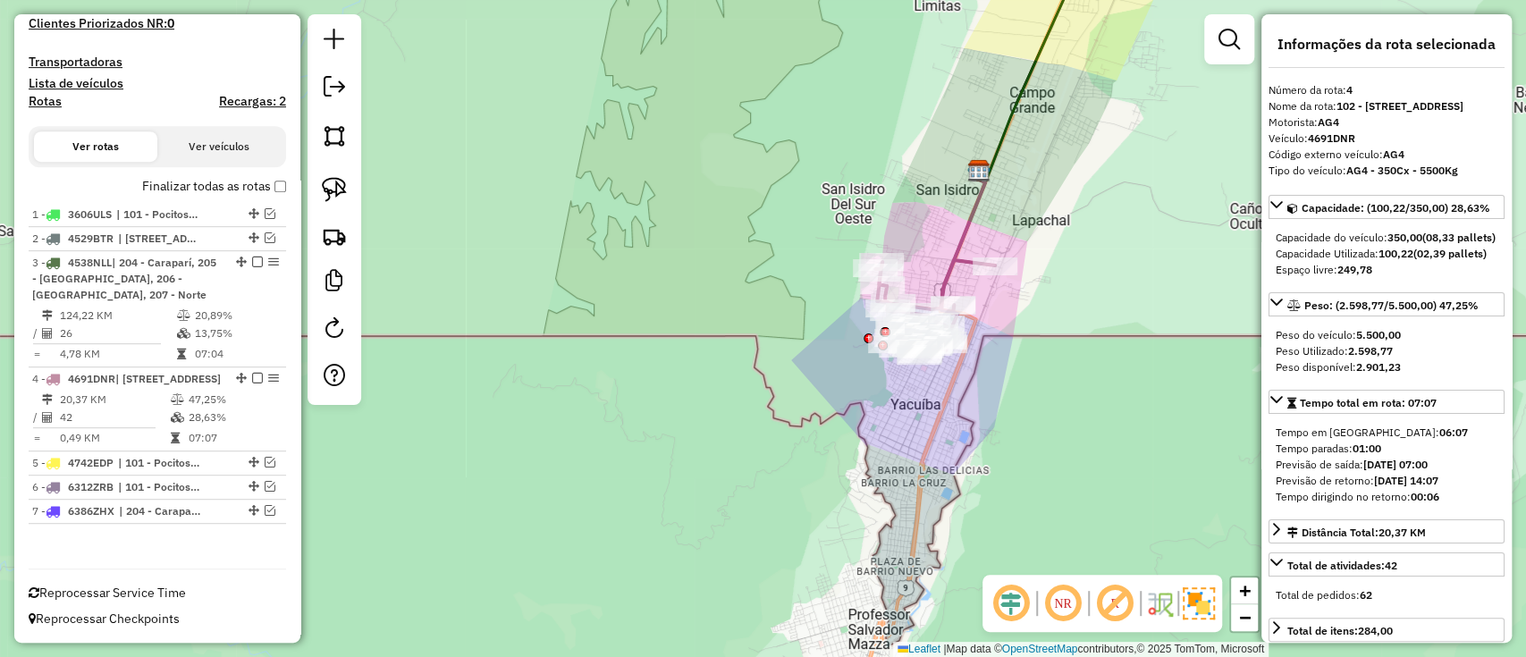
scroll to position [530, 0]
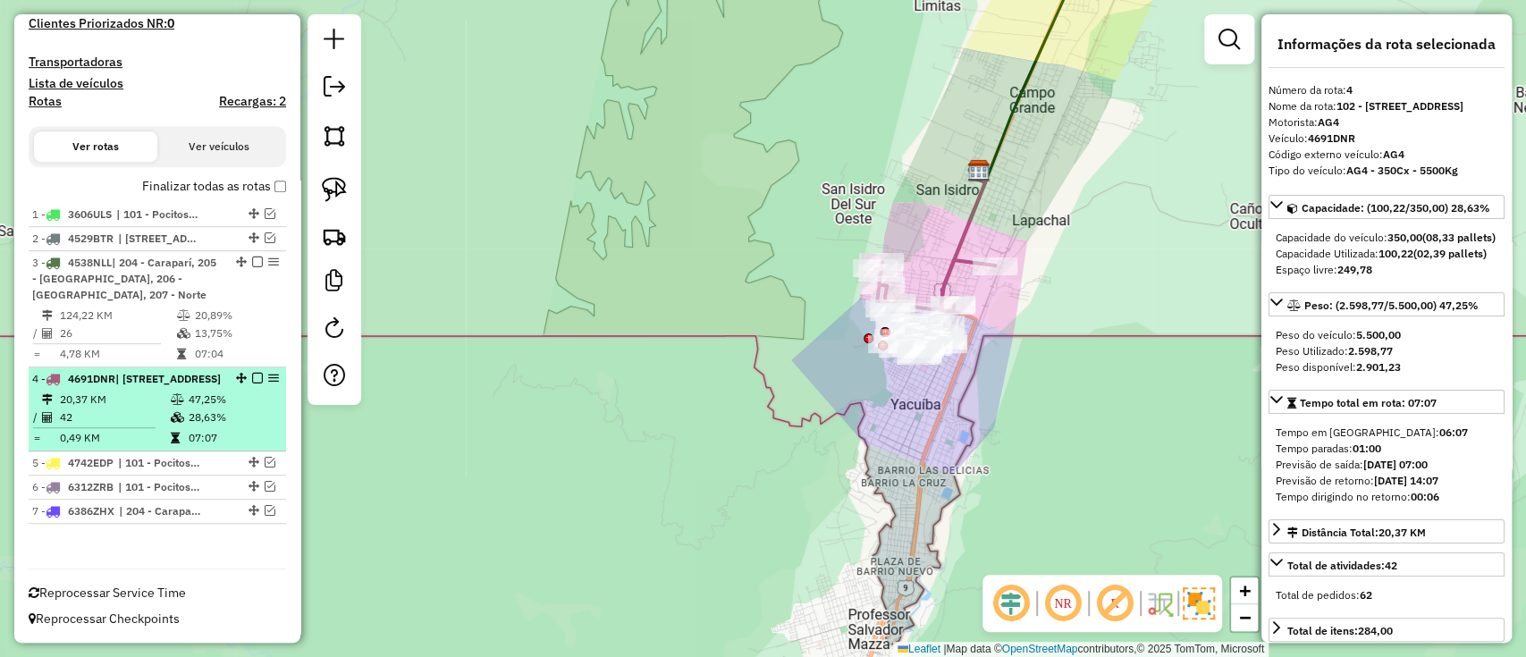
click at [252, 373] on em at bounding box center [257, 378] width 11 height 11
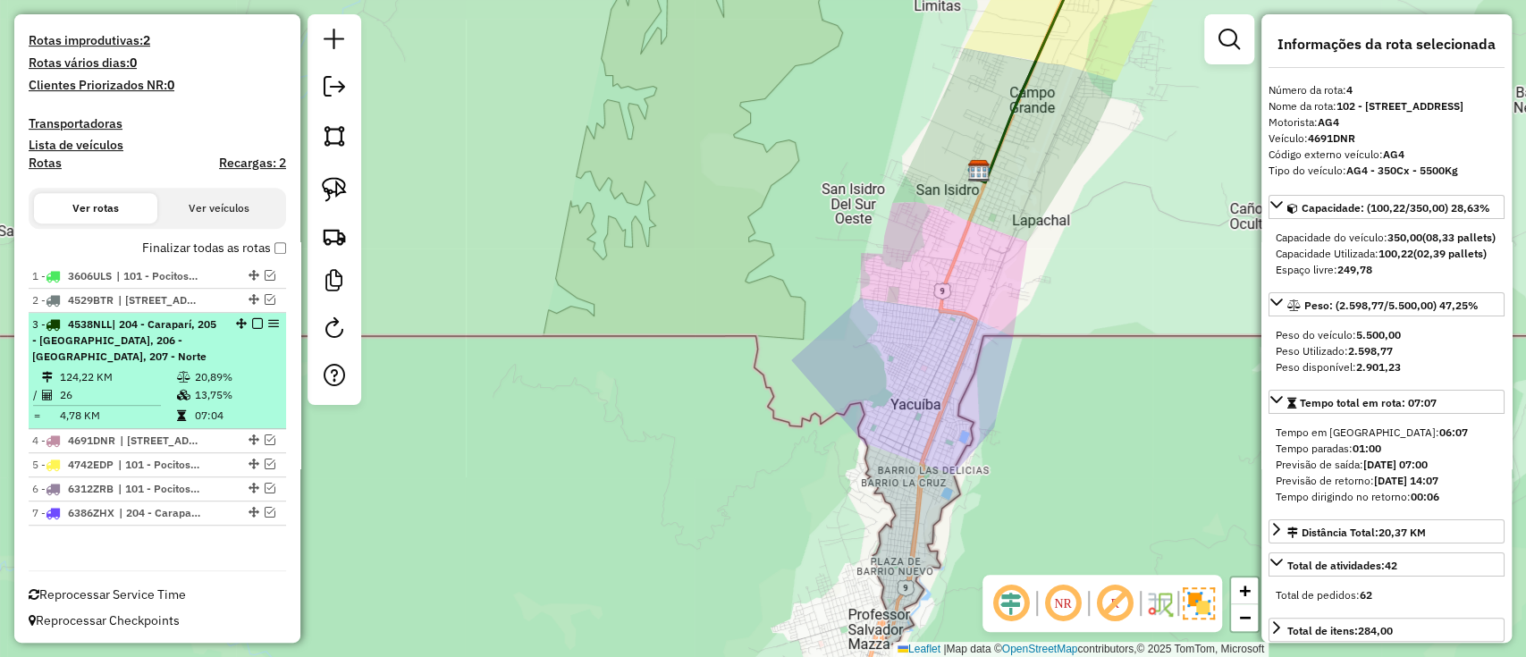
click at [252, 318] on em at bounding box center [257, 323] width 11 height 11
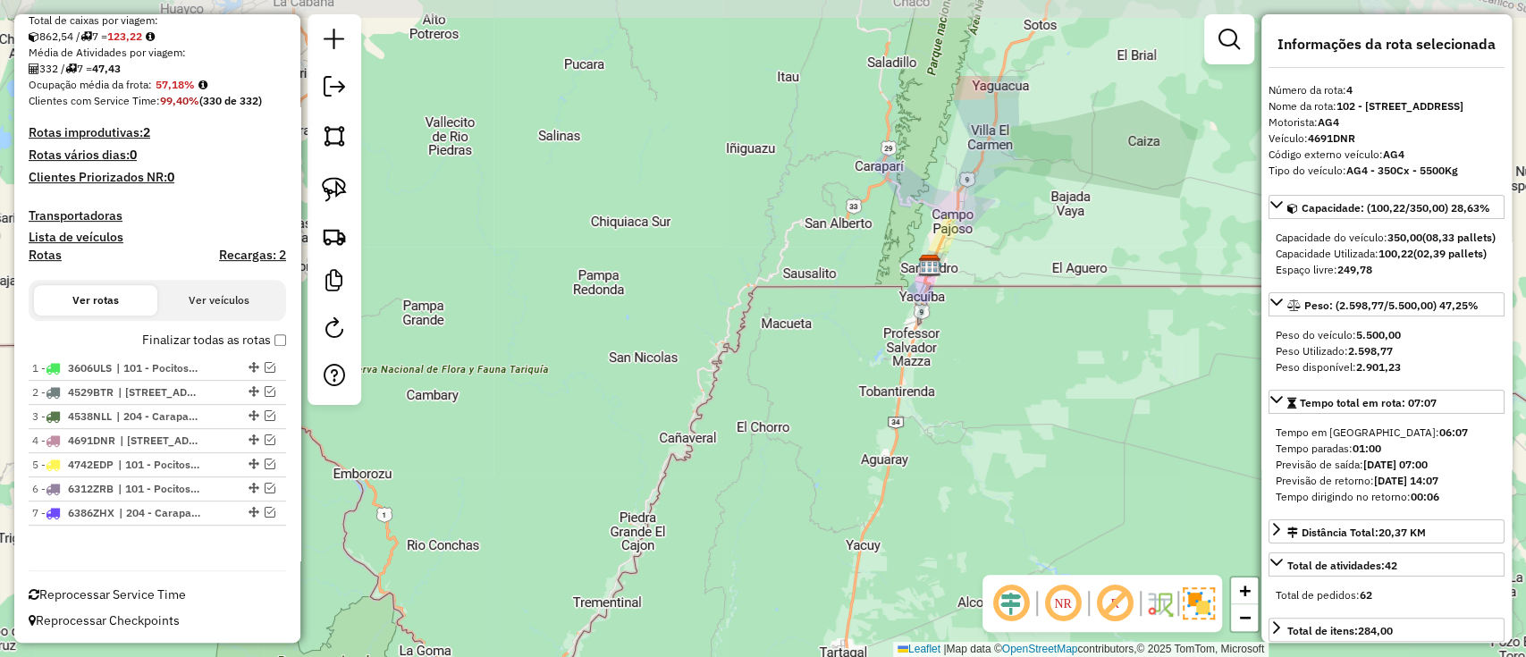
drag, startPoint x: 1038, startPoint y: 118, endPoint x: 937, endPoint y: 259, distance: 173.7
click at [937, 259] on img at bounding box center [929, 265] width 23 height 23
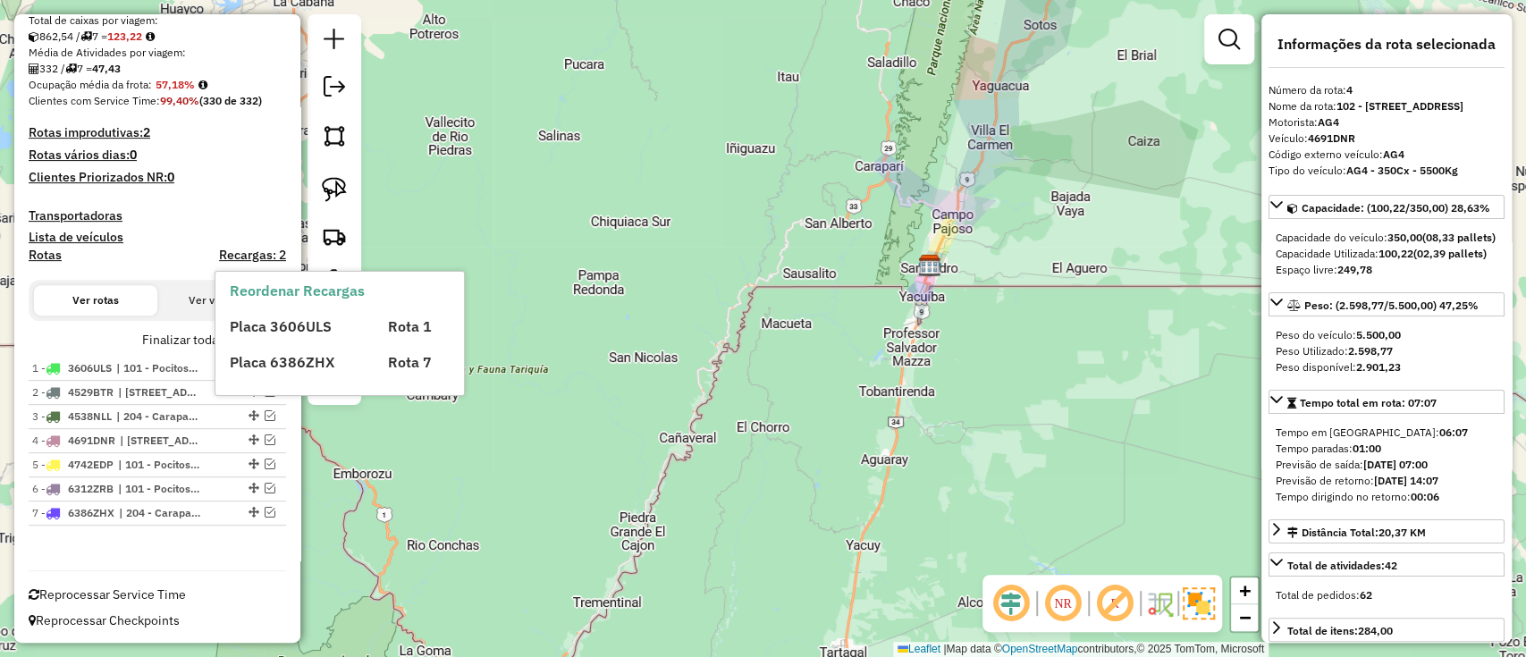
click at [245, 249] on h4 "Recargas: 2" at bounding box center [252, 255] width 67 height 15
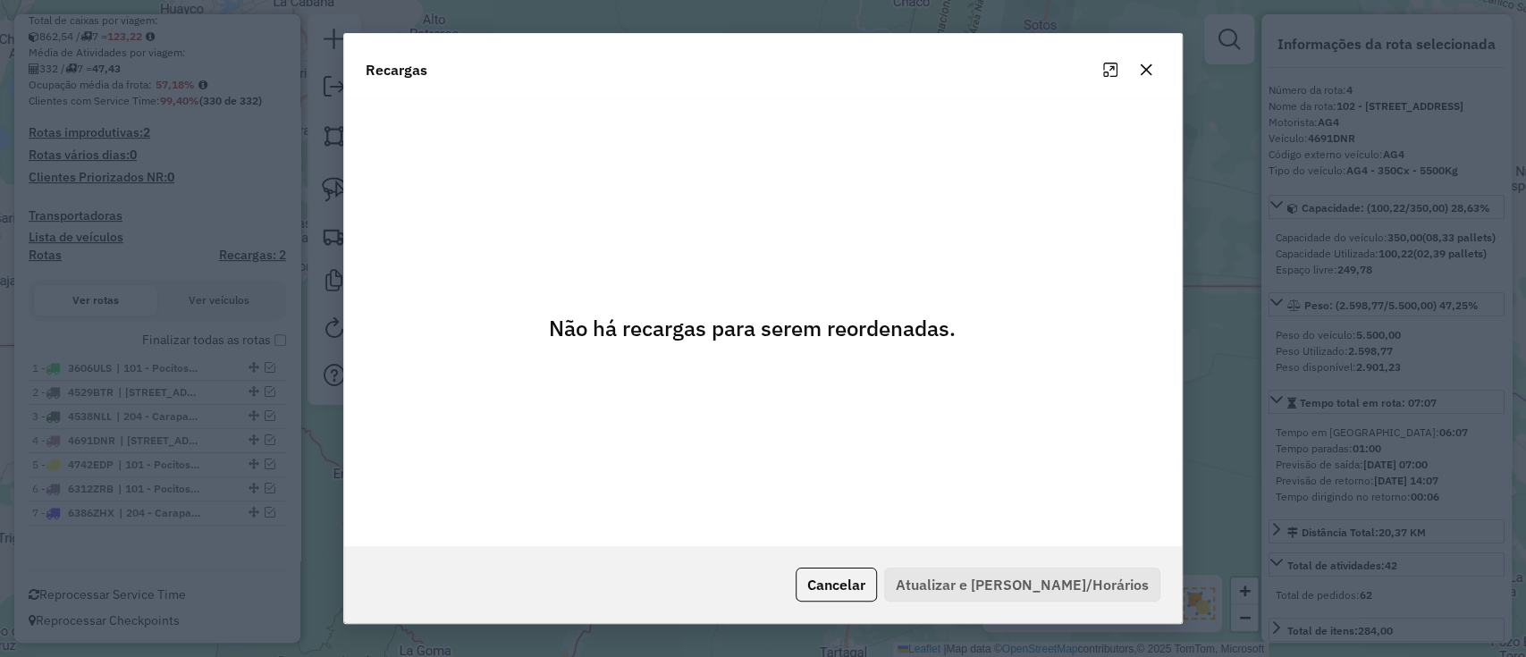
click at [1137, 72] on button "button" at bounding box center [1146, 69] width 29 height 29
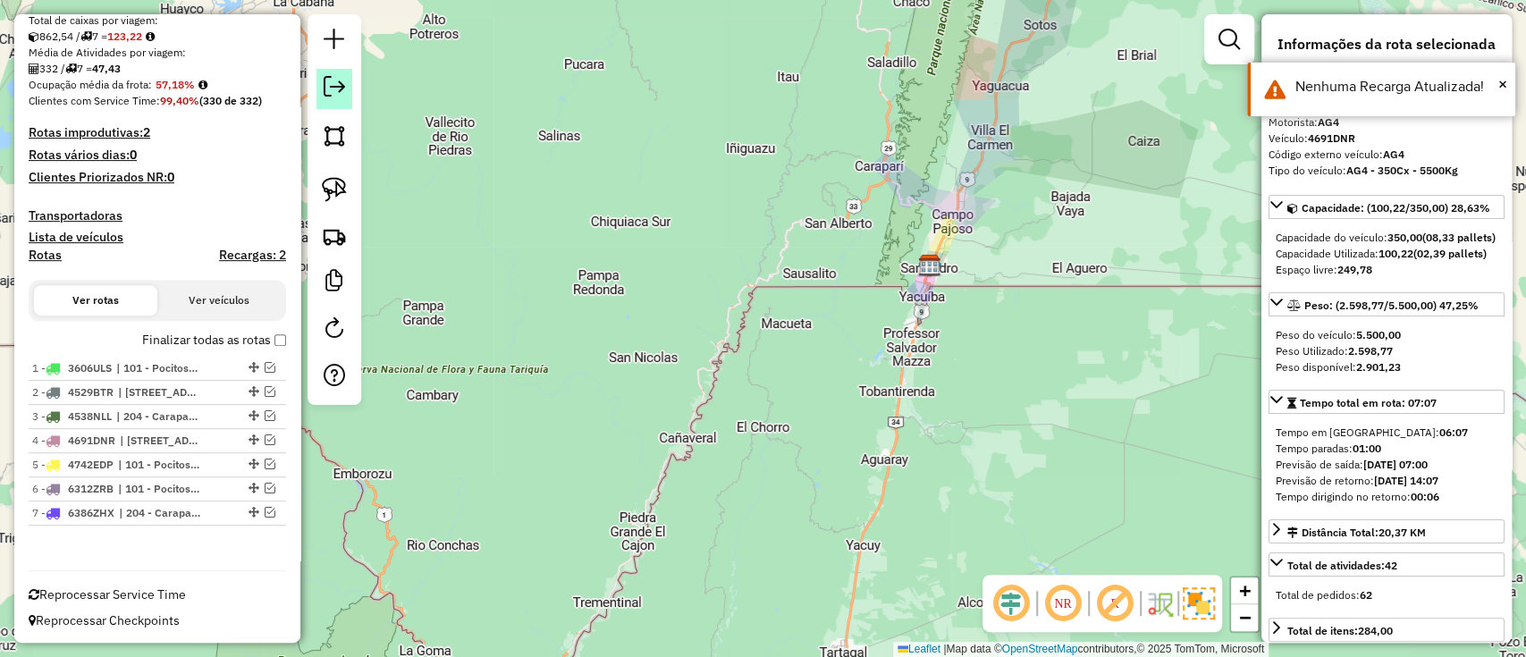
click at [325, 100] on link at bounding box center [335, 89] width 36 height 40
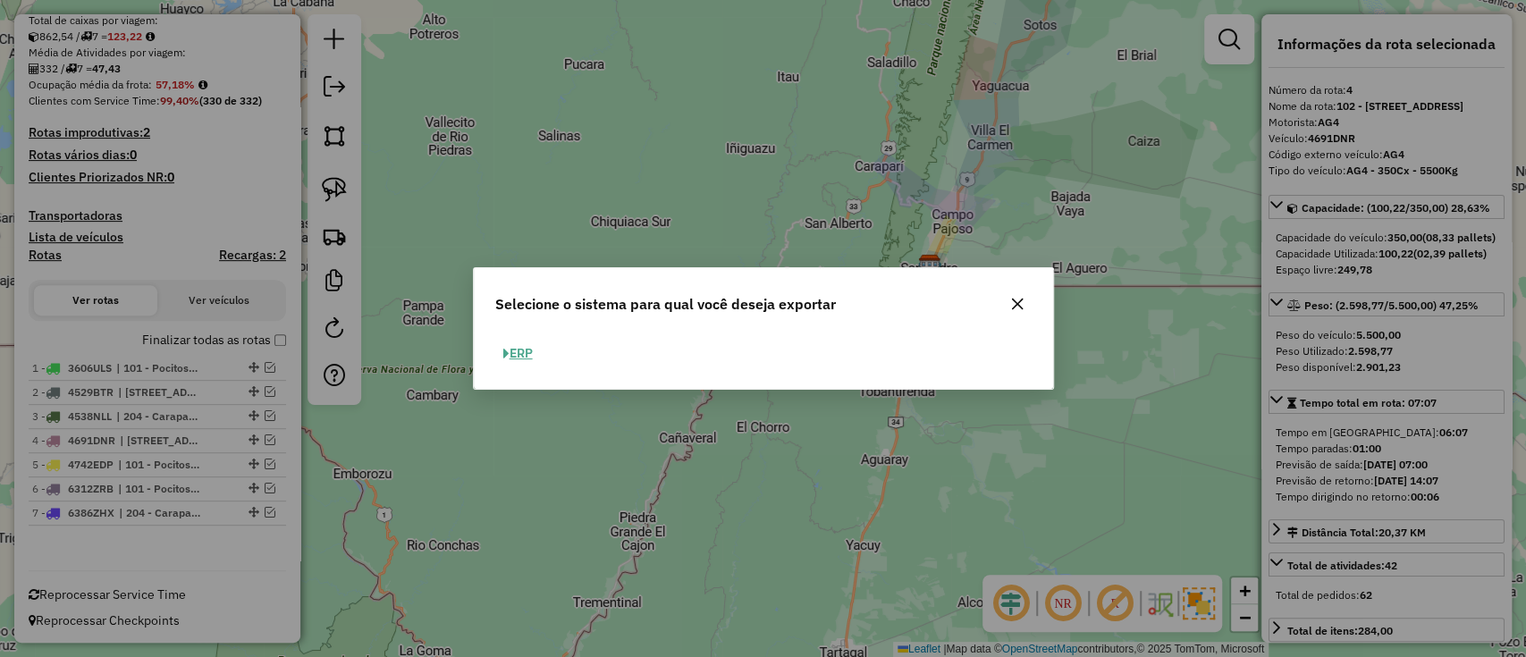
click at [520, 361] on button "ERP" at bounding box center [518, 354] width 46 height 28
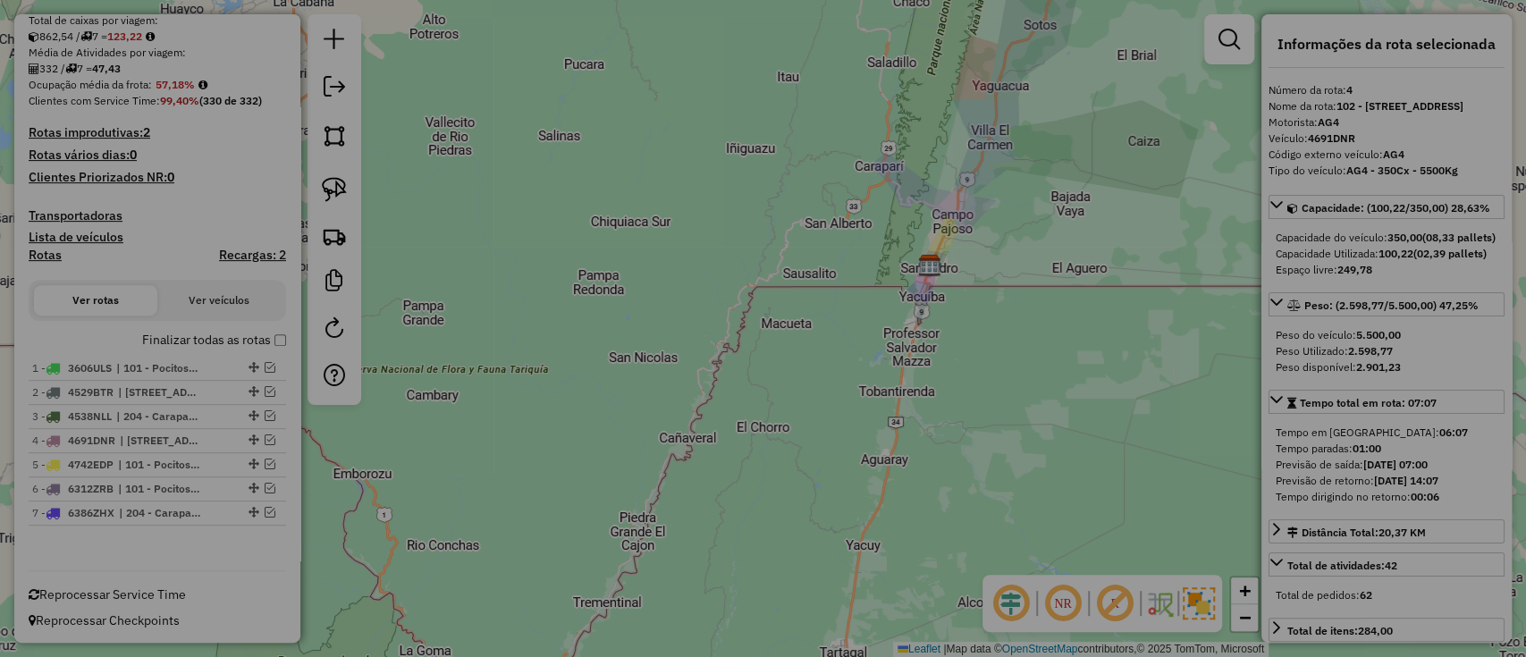
select select "**"
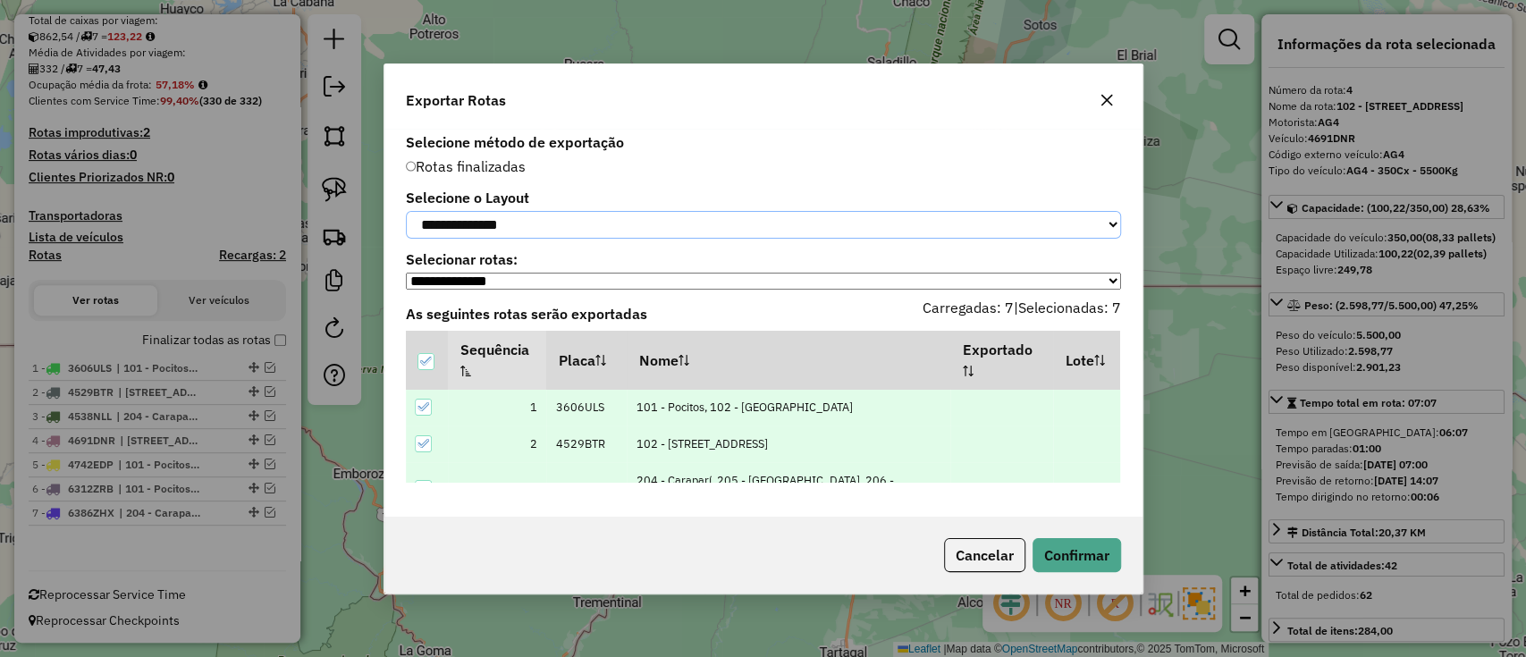
click at [560, 216] on select "**********" at bounding box center [763, 225] width 715 height 28
select select "*********"
click at [406, 211] on select "**********" at bounding box center [763, 225] width 715 height 28
click at [1075, 545] on button "Confirmar" at bounding box center [1077, 555] width 89 height 34
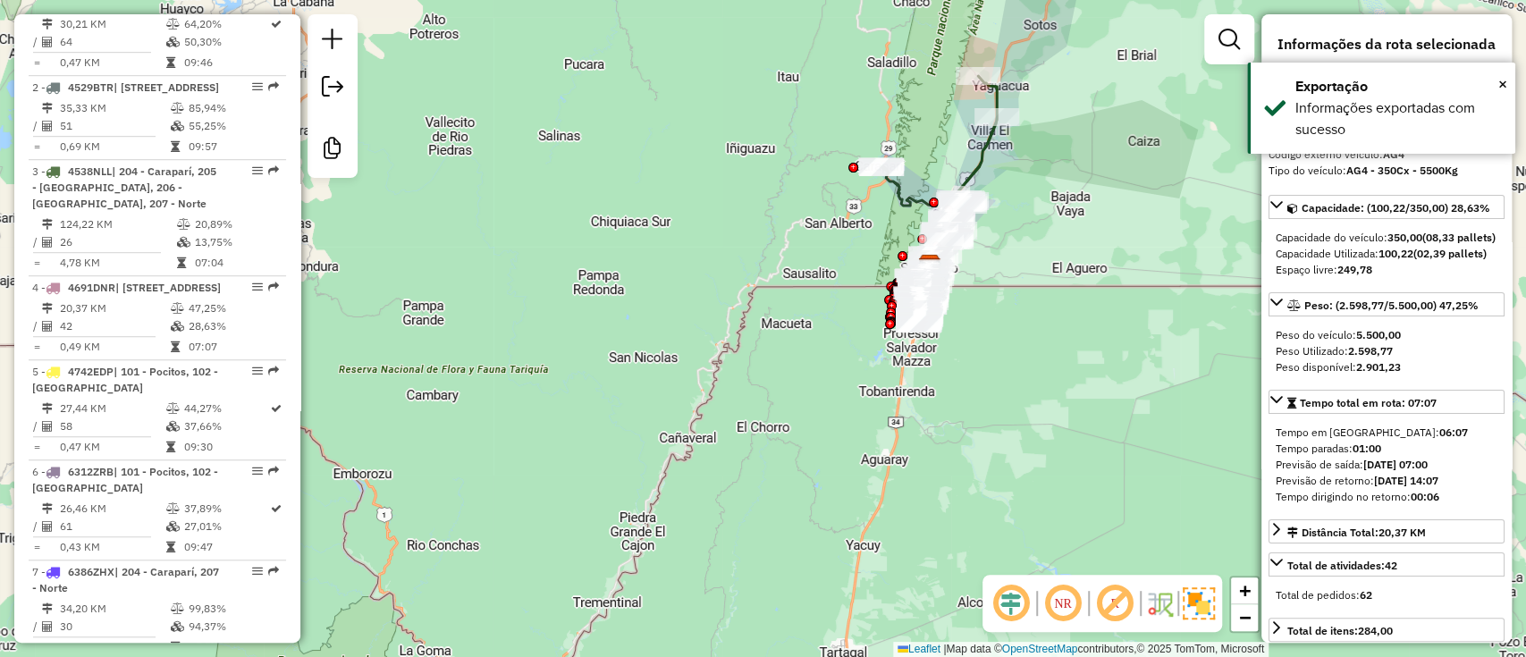
scroll to position [834, 0]
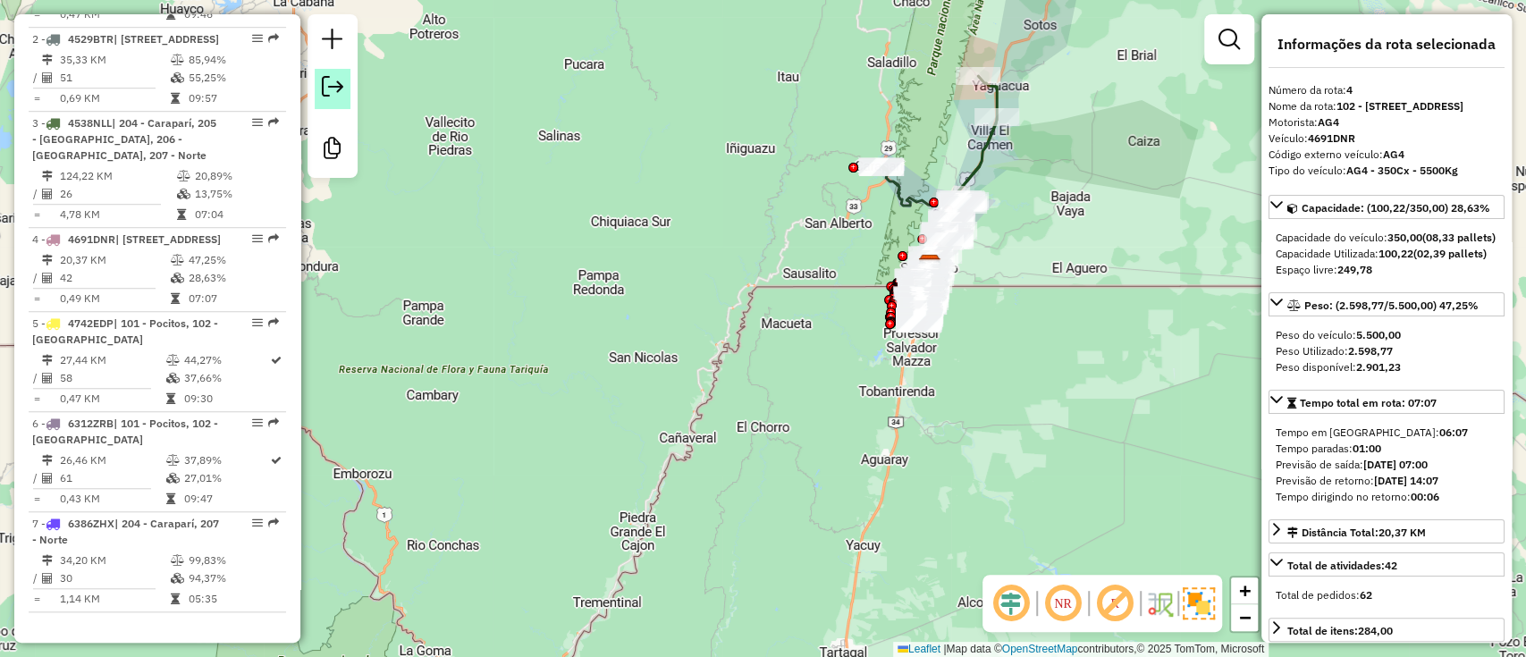
click at [322, 102] on link at bounding box center [333, 89] width 36 height 40
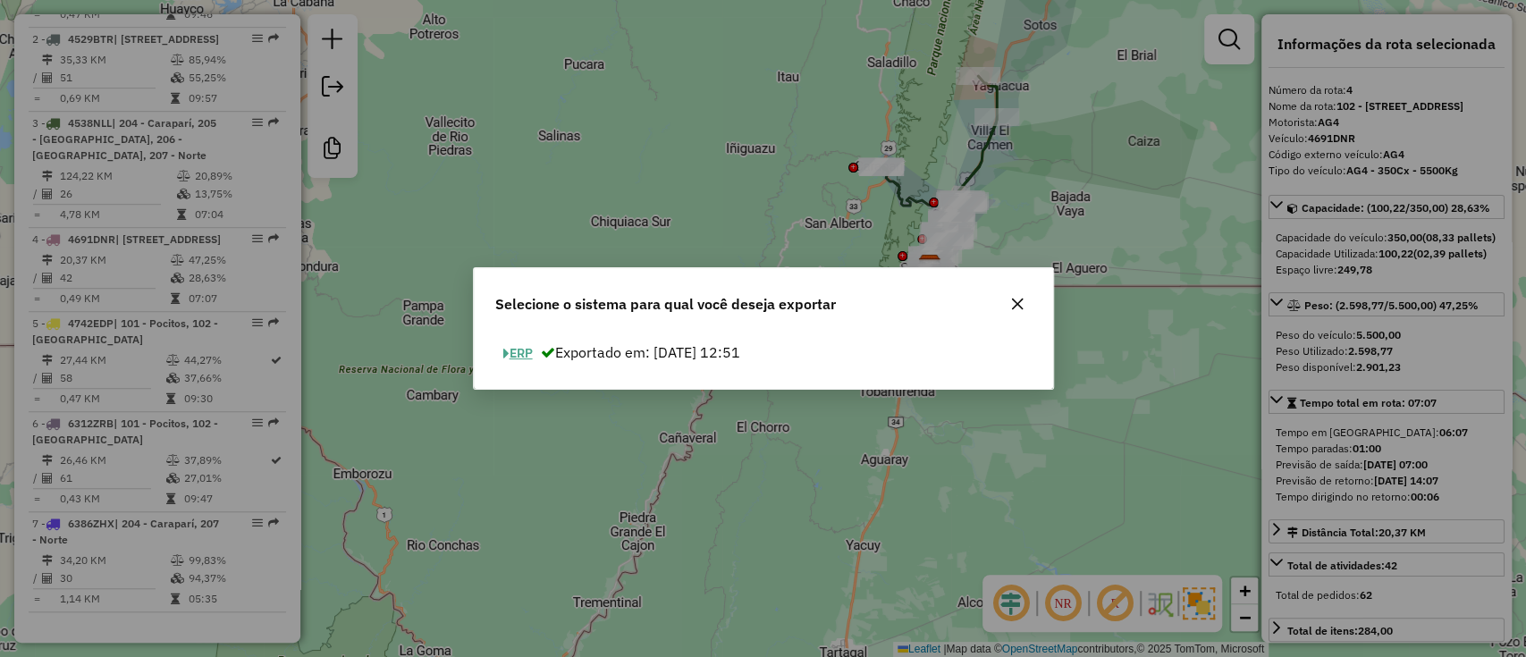
click at [520, 356] on button "ERP" at bounding box center [518, 354] width 46 height 28
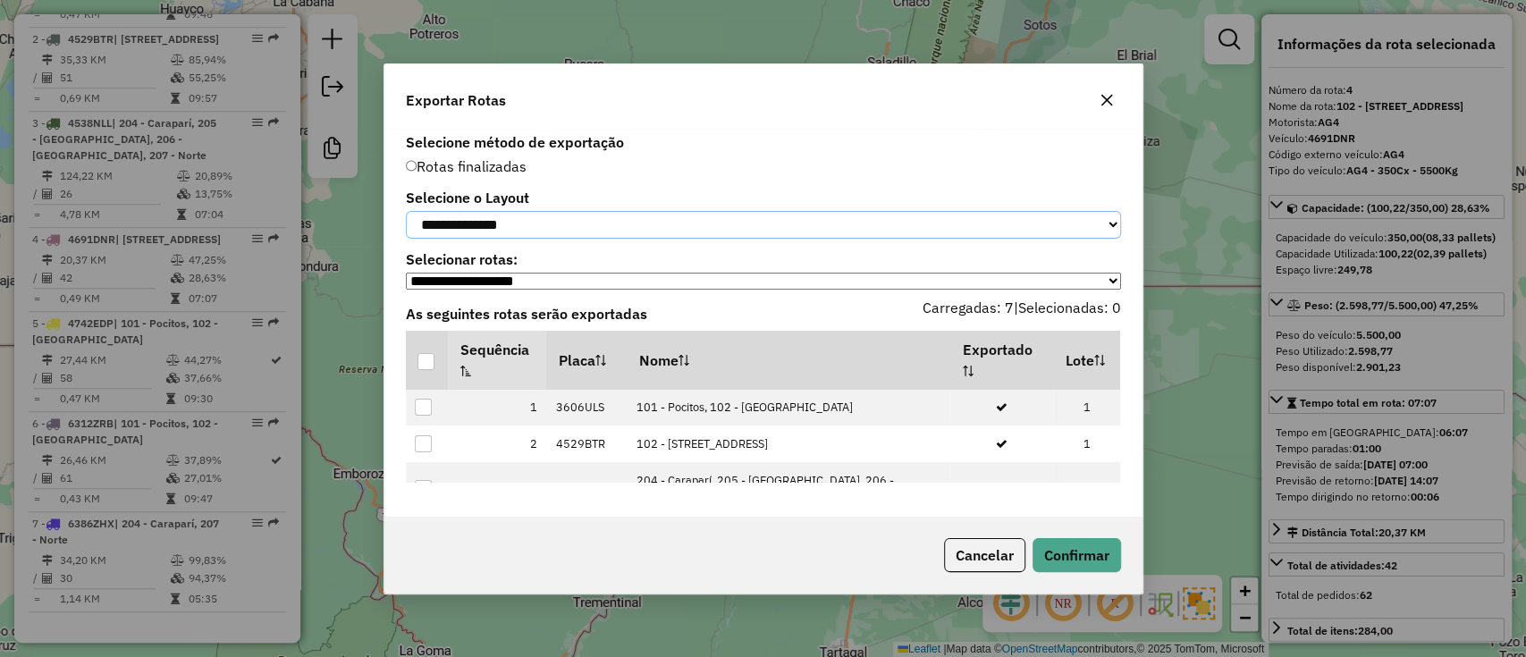
click at [558, 219] on select "**********" at bounding box center [763, 225] width 715 height 28
select select "*********"
click at [406, 211] on select "**********" at bounding box center [763, 225] width 715 height 28
click at [424, 360] on div at bounding box center [426, 361] width 17 height 17
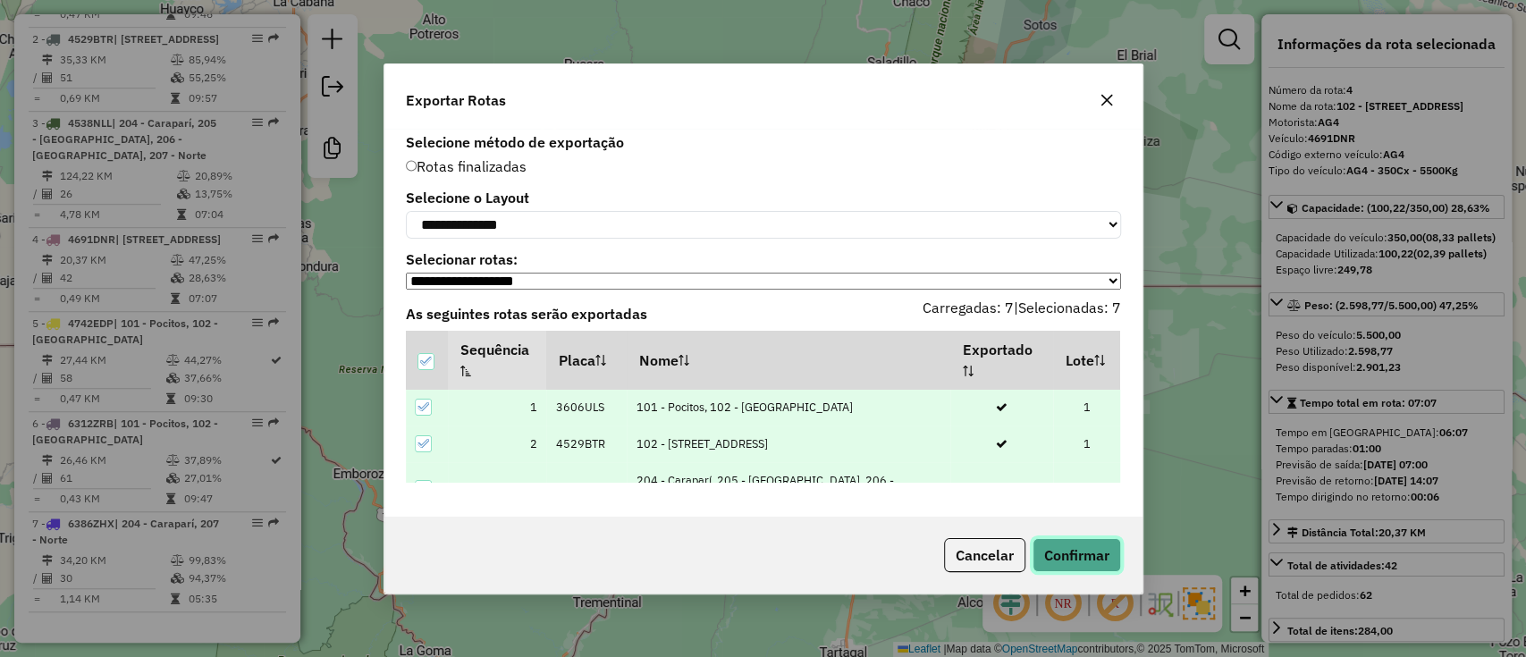
click at [1079, 547] on button "Confirmar" at bounding box center [1077, 555] width 89 height 34
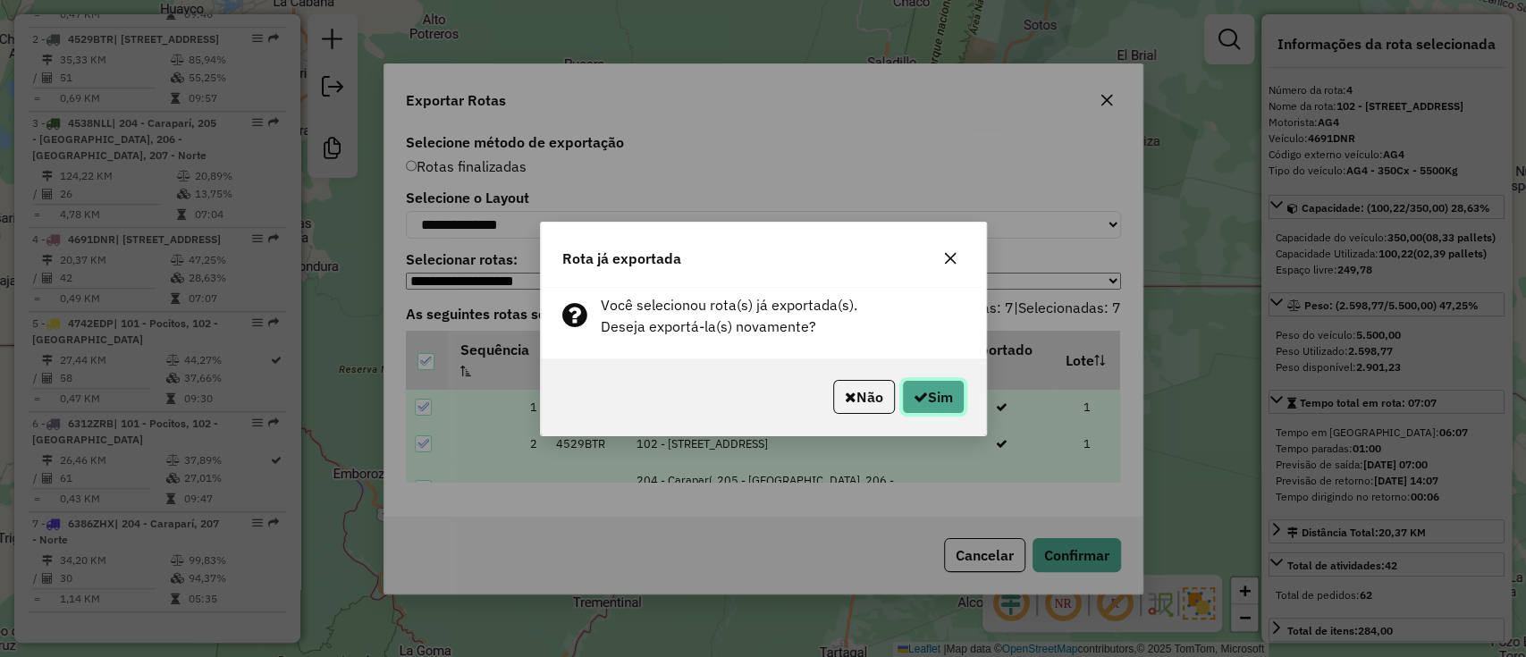
click at [932, 402] on button "Sim" at bounding box center [933, 397] width 63 height 34
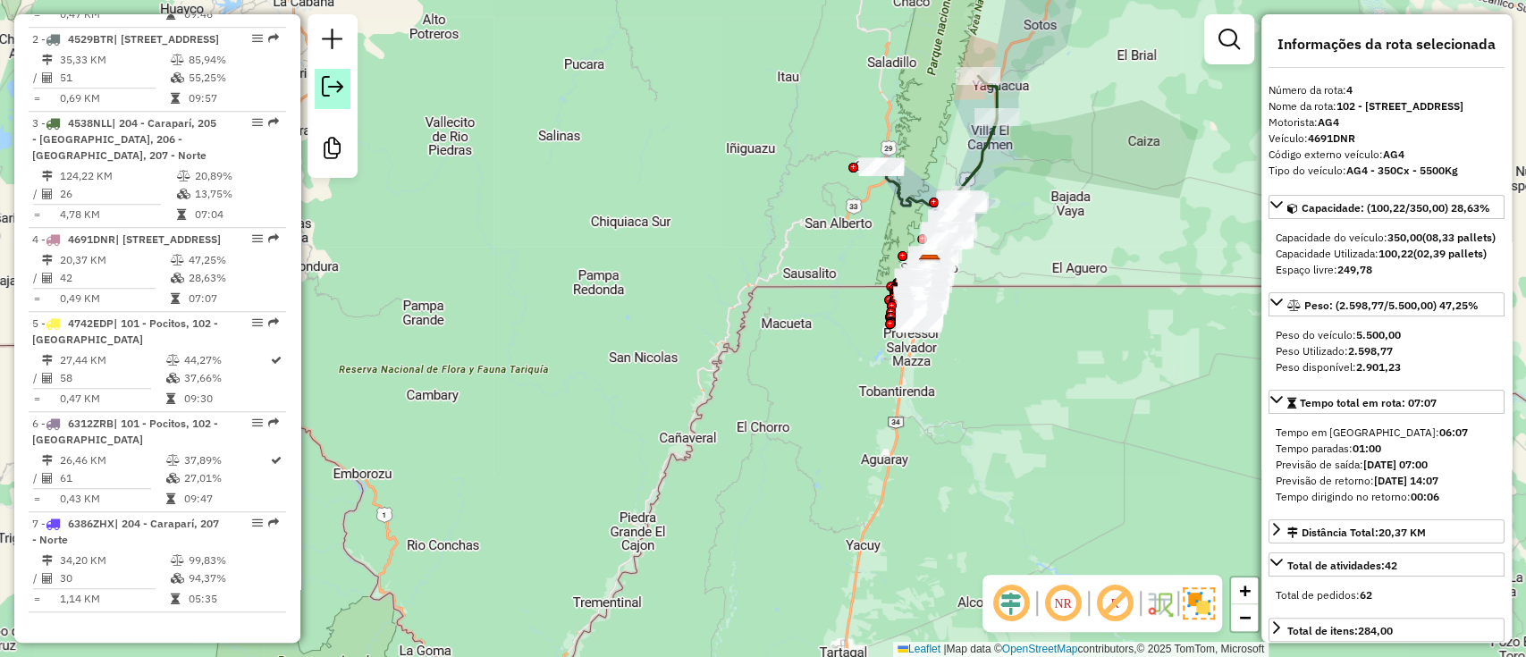
click at [332, 87] on em at bounding box center [332, 86] width 21 height 21
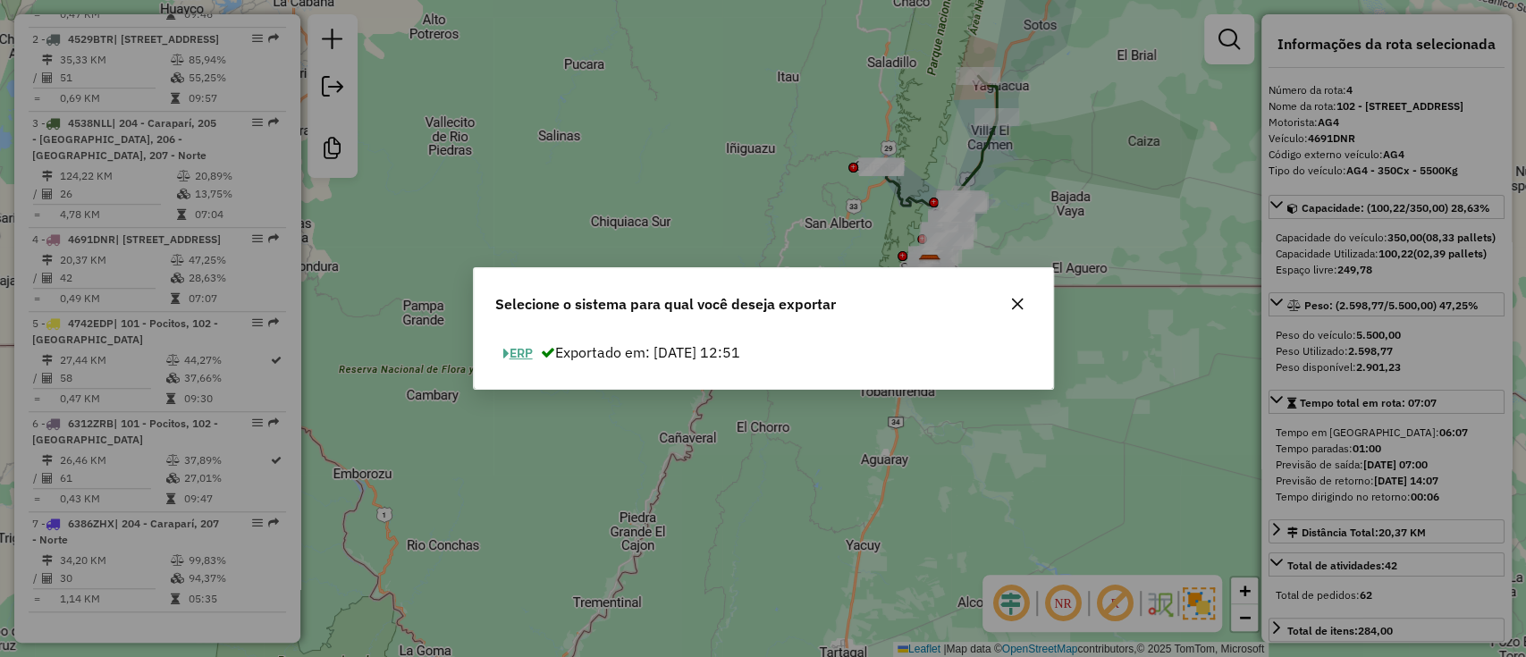
click at [515, 353] on button "ERP" at bounding box center [518, 354] width 46 height 28
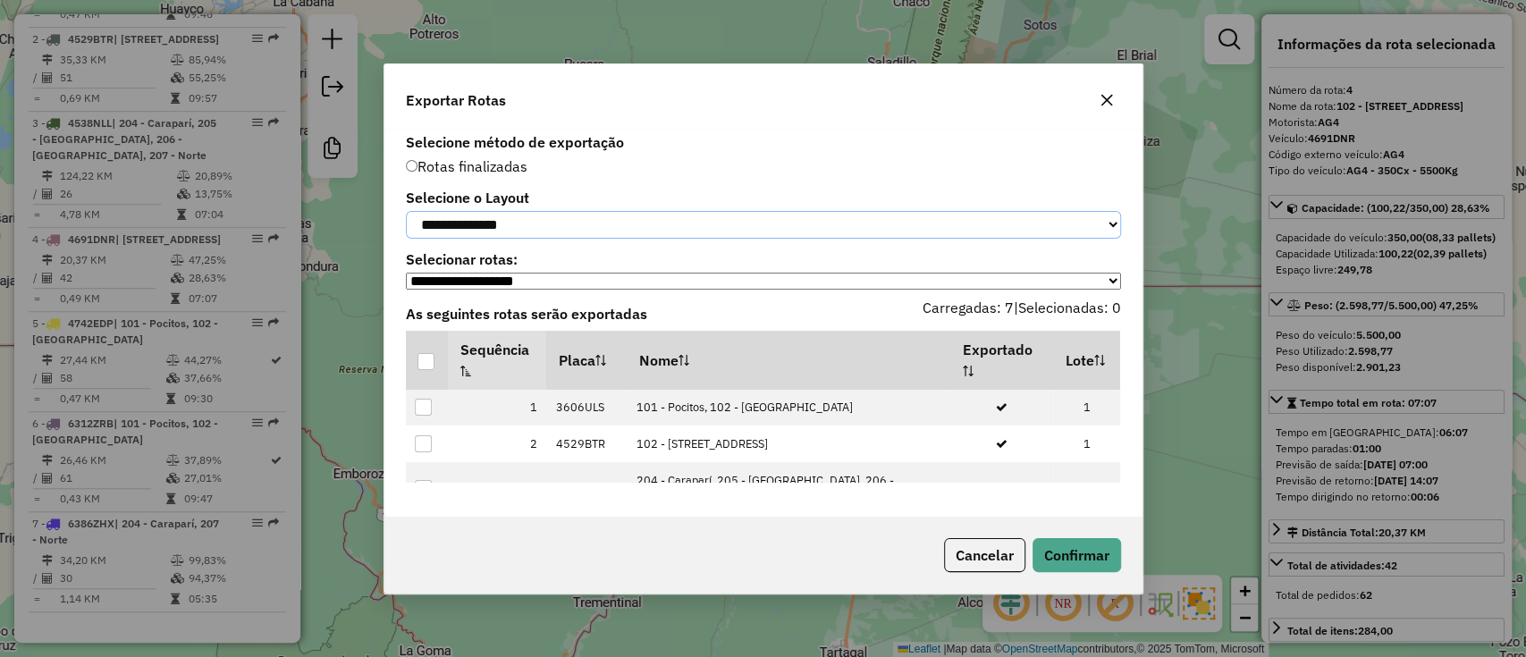
click at [525, 219] on select "**********" at bounding box center [763, 225] width 715 height 28
select select "*********"
click at [406, 211] on select "**********" at bounding box center [763, 225] width 715 height 28
click at [429, 370] on div at bounding box center [426, 361] width 17 height 17
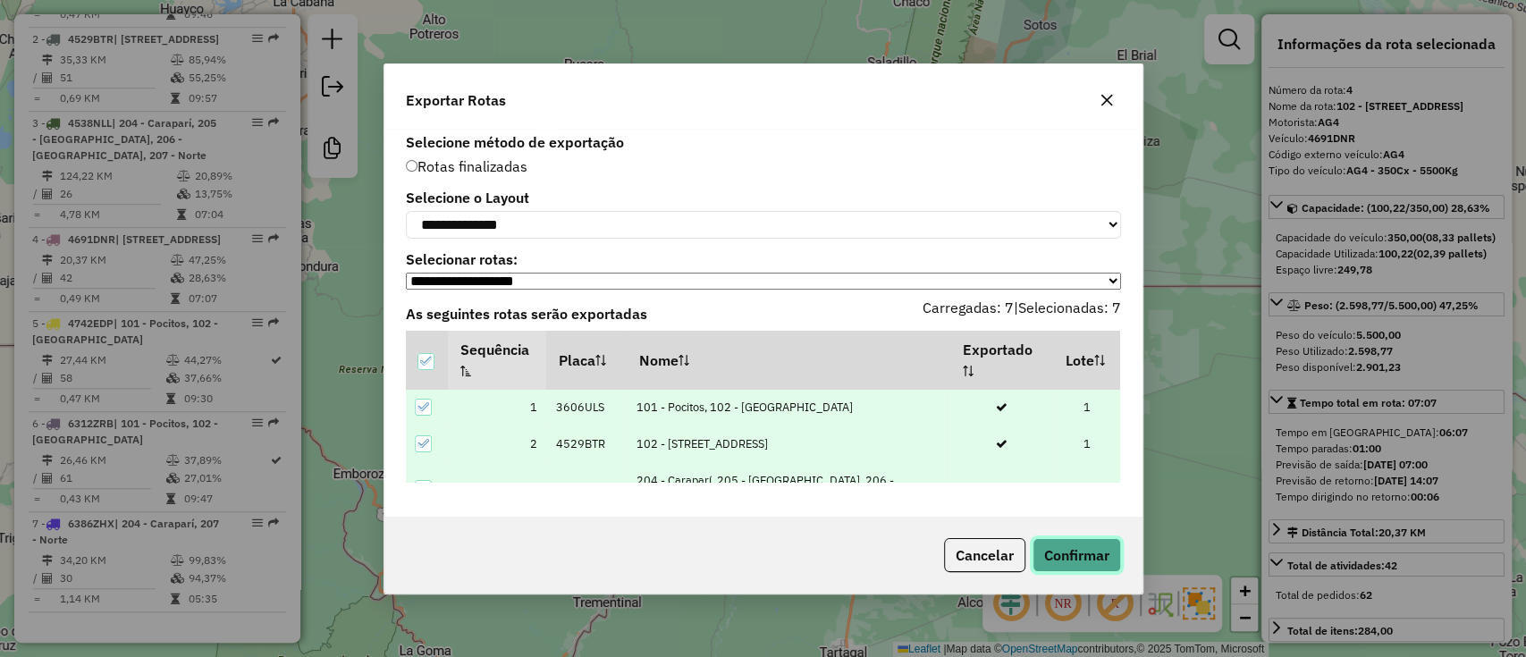
click at [1082, 545] on button "Confirmar" at bounding box center [1077, 555] width 89 height 34
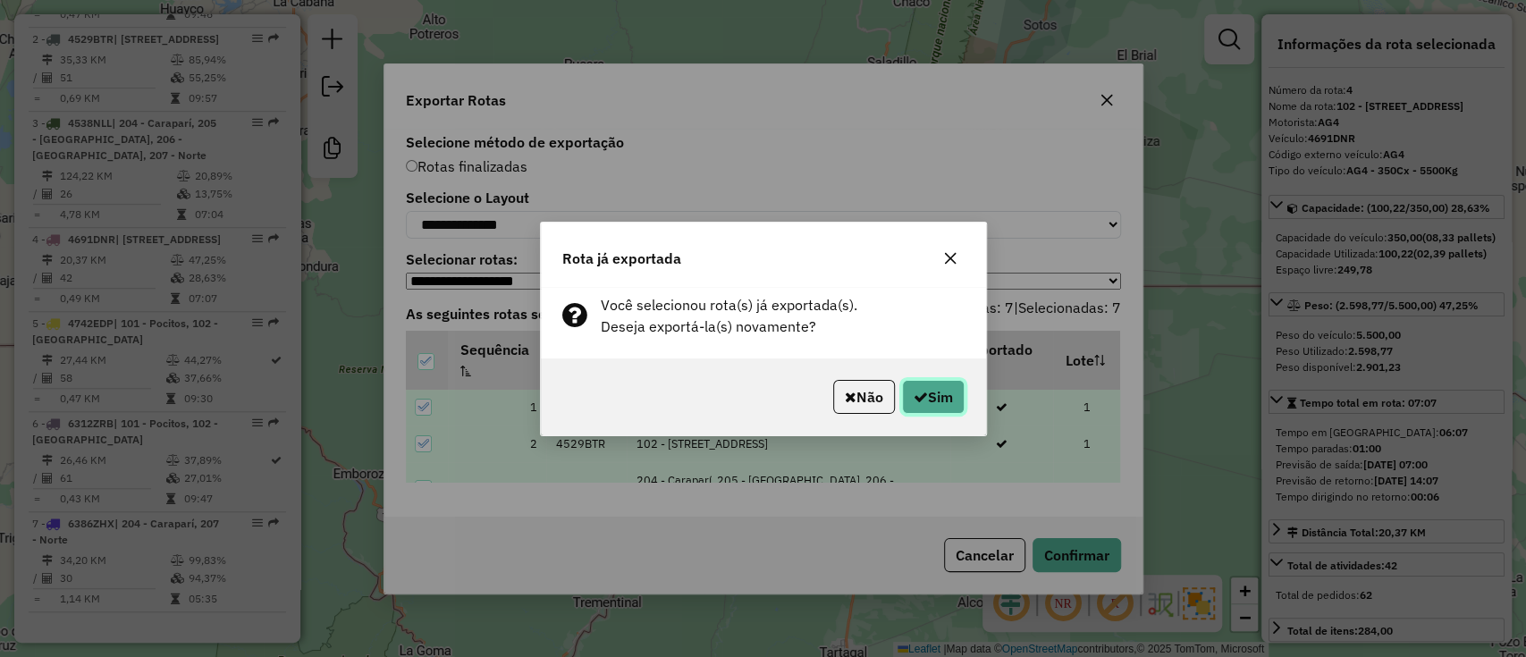
click at [922, 398] on icon "button" at bounding box center [921, 397] width 14 height 14
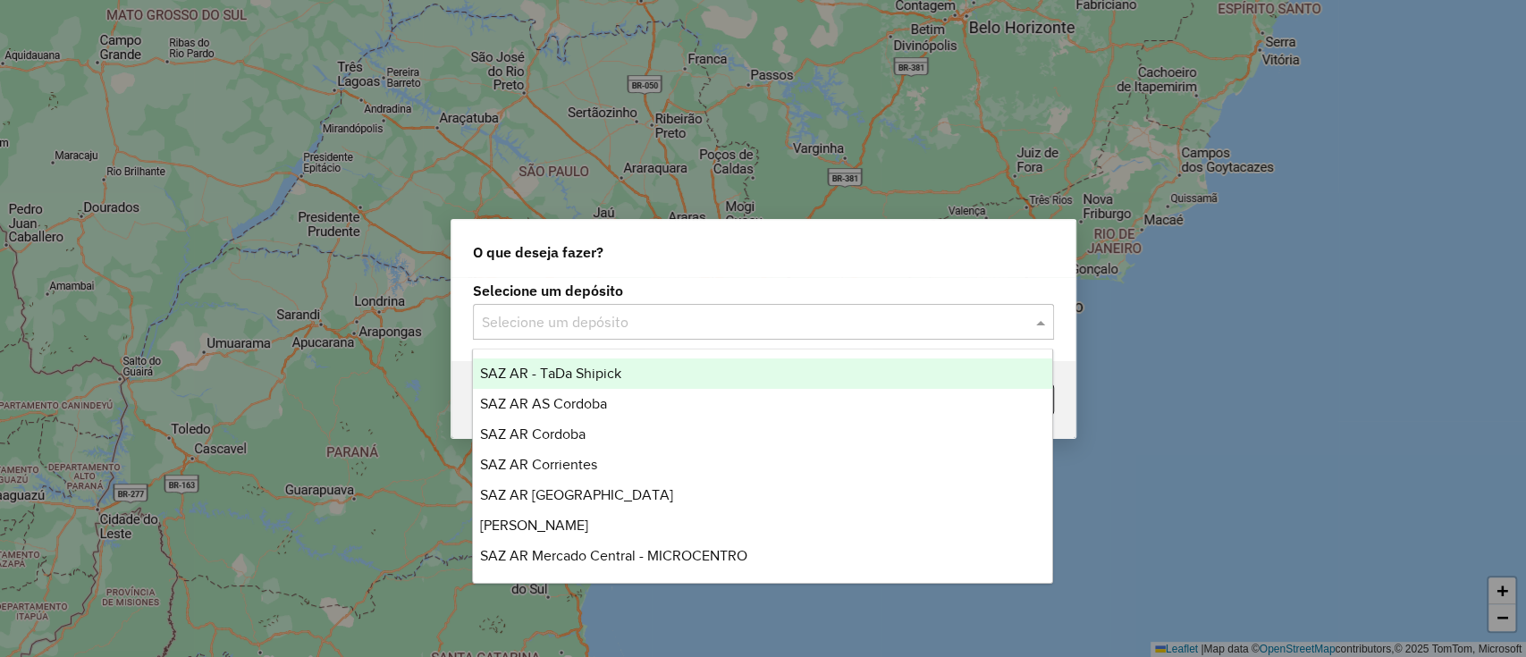
click at [730, 313] on input "text" at bounding box center [746, 322] width 528 height 21
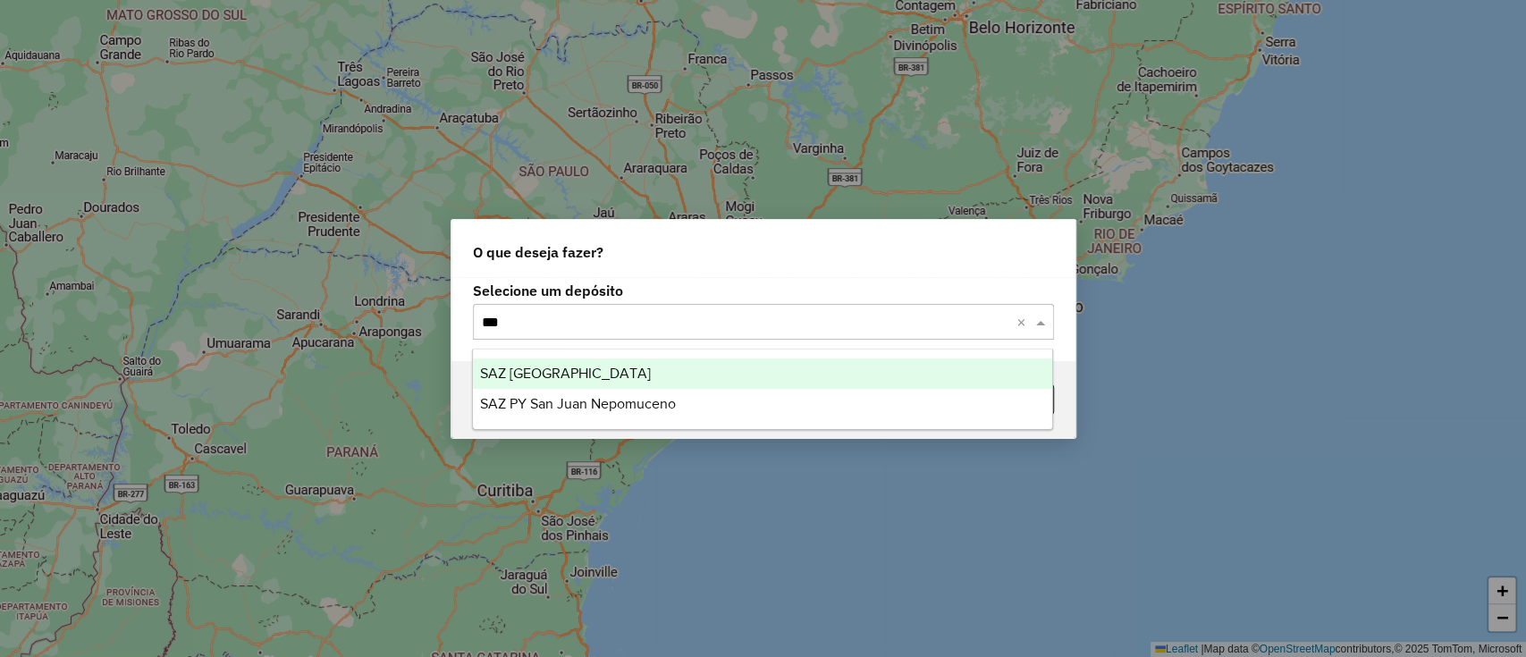
type input "****"
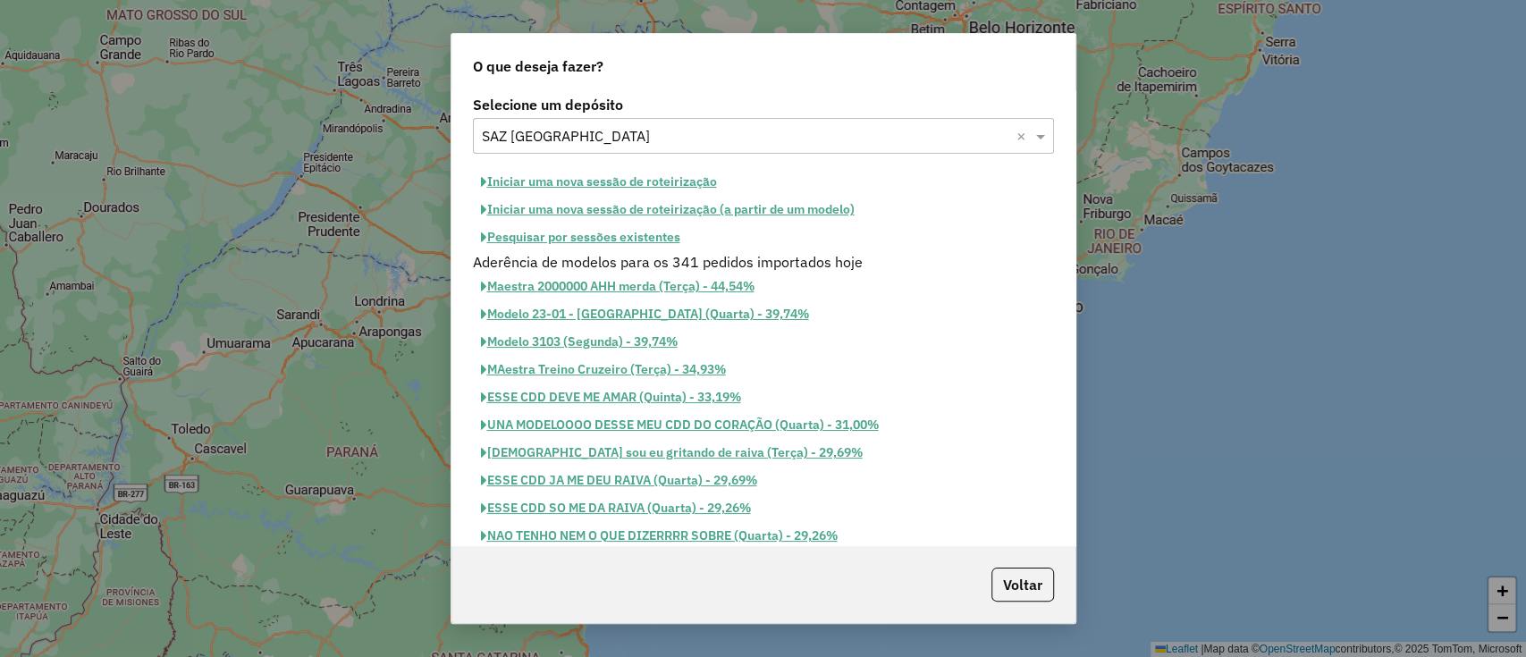
click at [658, 181] on button "Iniciar uma nova sessão de roteirização" at bounding box center [599, 182] width 252 height 28
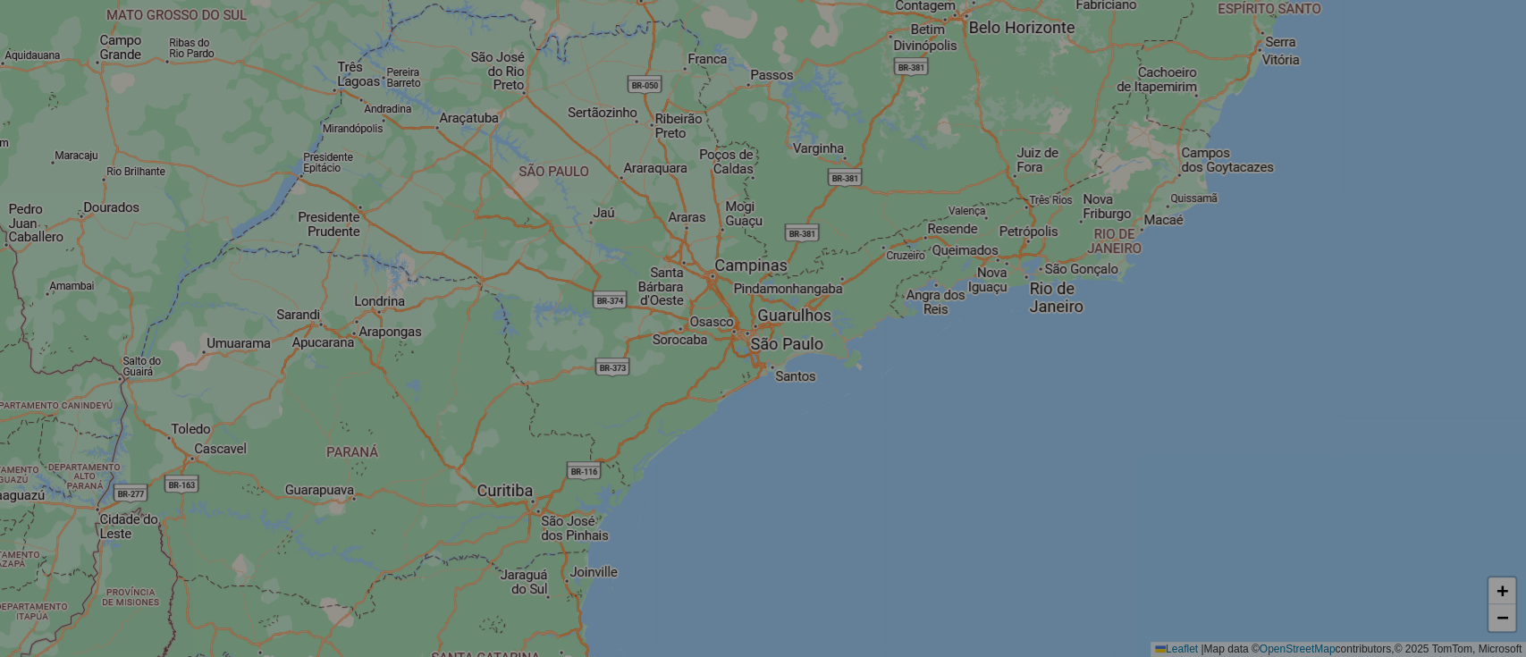
select select "*"
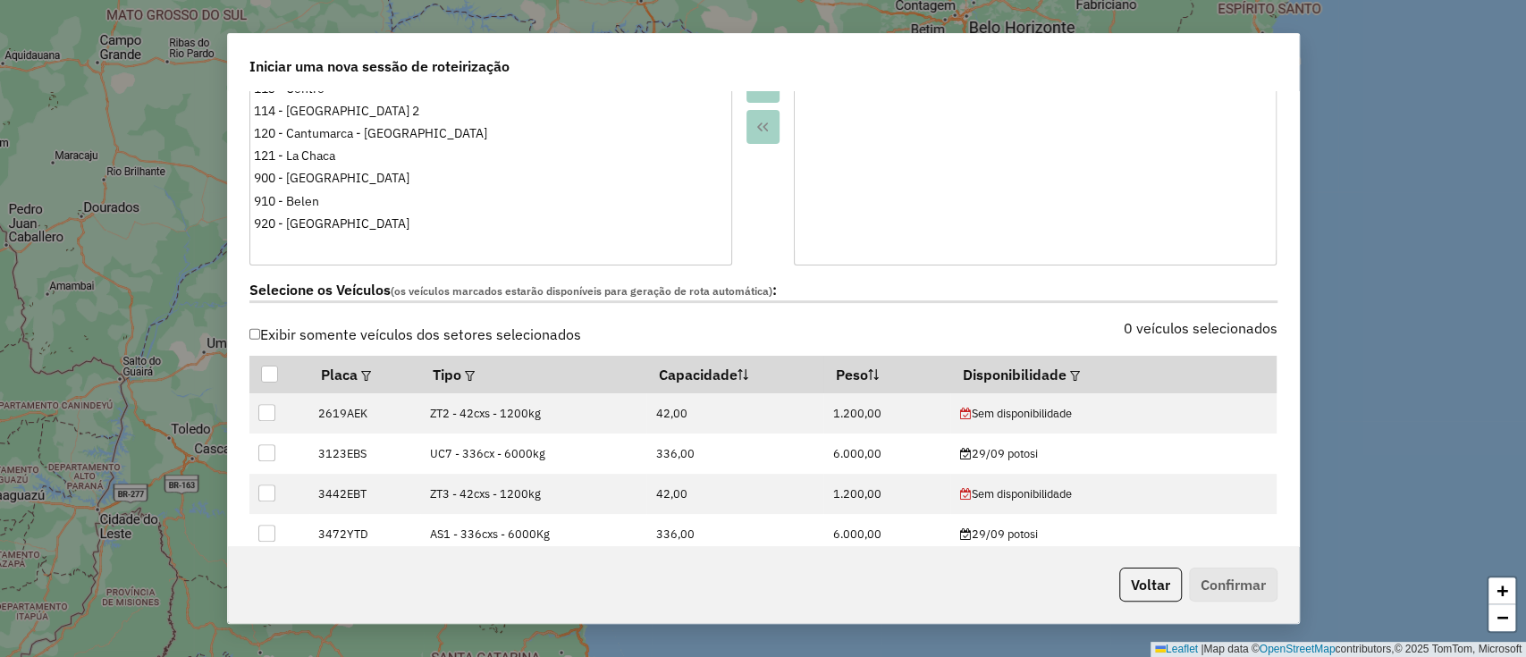
scroll to position [387, 0]
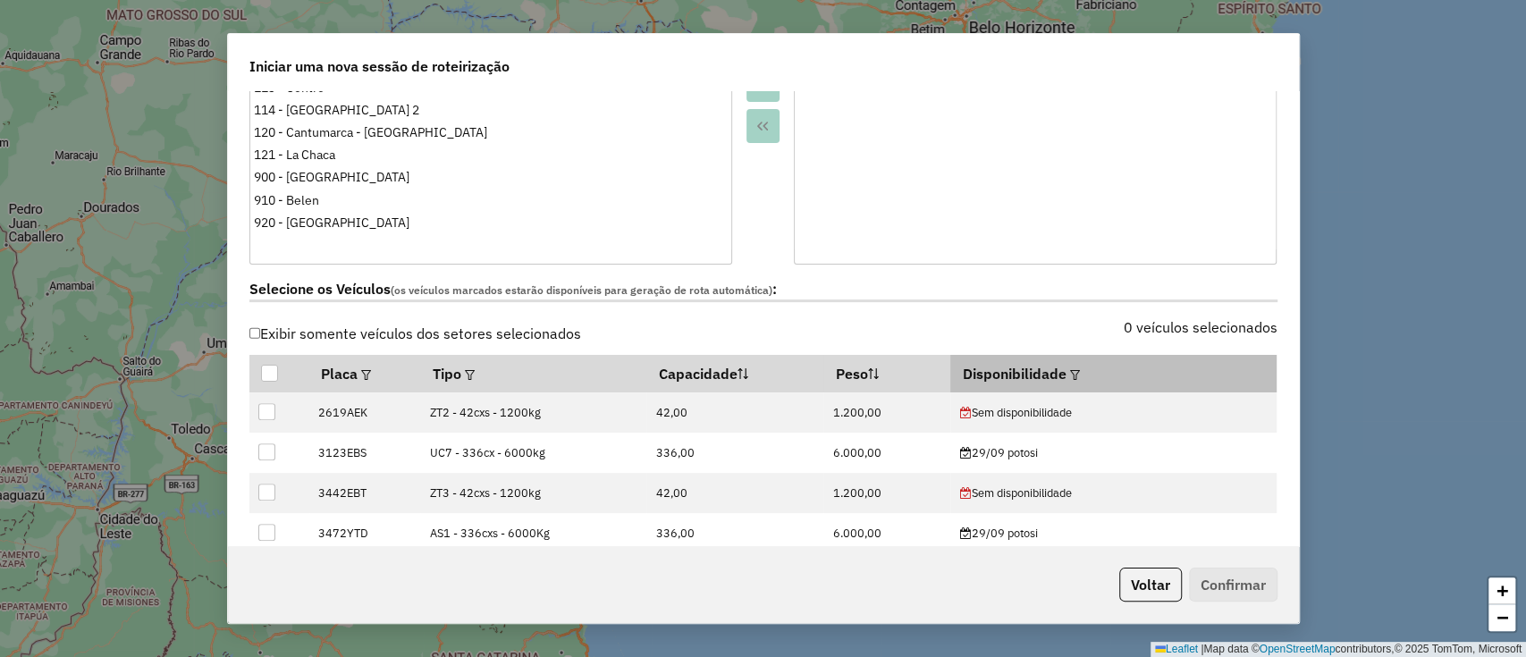
click at [1067, 368] on div at bounding box center [1073, 373] width 13 height 21
click at [1070, 372] on em at bounding box center [1075, 375] width 10 height 10
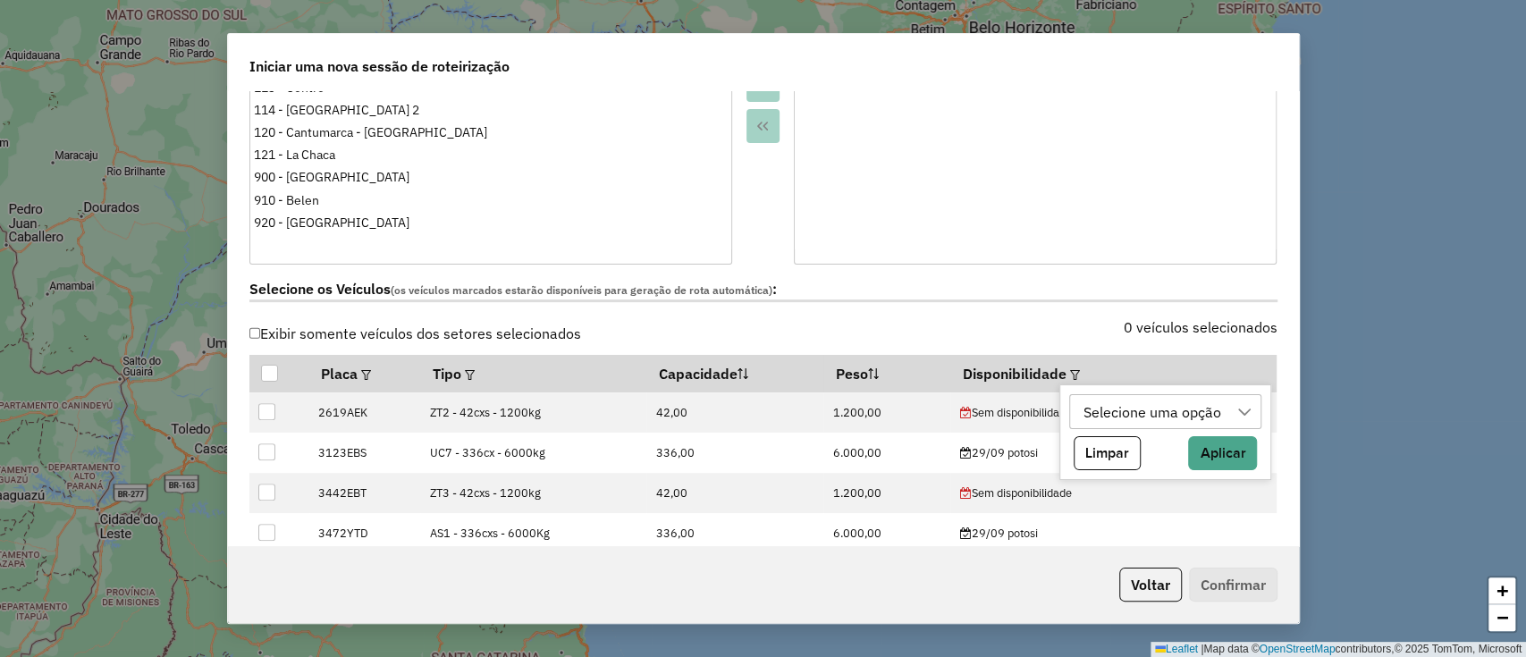
click at [1092, 421] on div "Selecione uma opção" at bounding box center [1152, 412] width 150 height 34
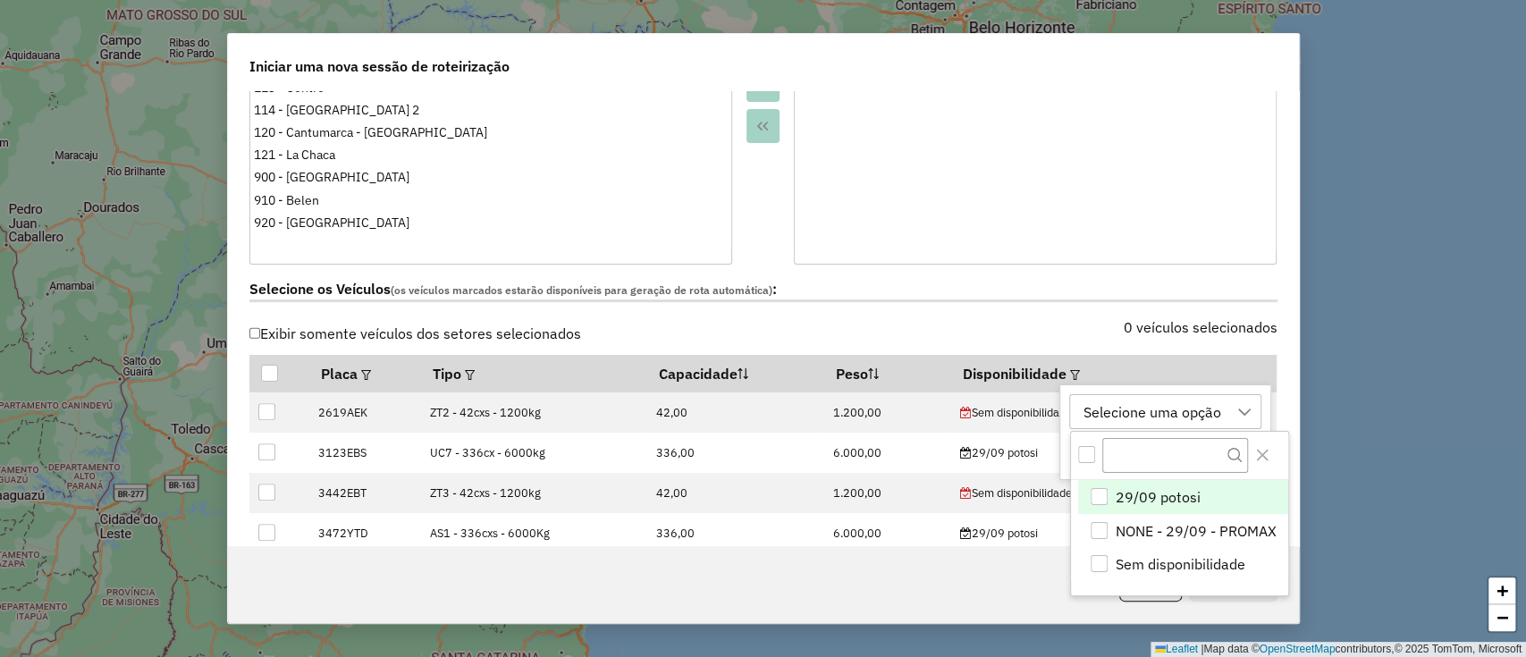
click at [1162, 494] on span "29/09 potosi" at bounding box center [1158, 496] width 85 height 21
click at [1258, 459] on icon "Close" at bounding box center [1262, 455] width 14 height 14
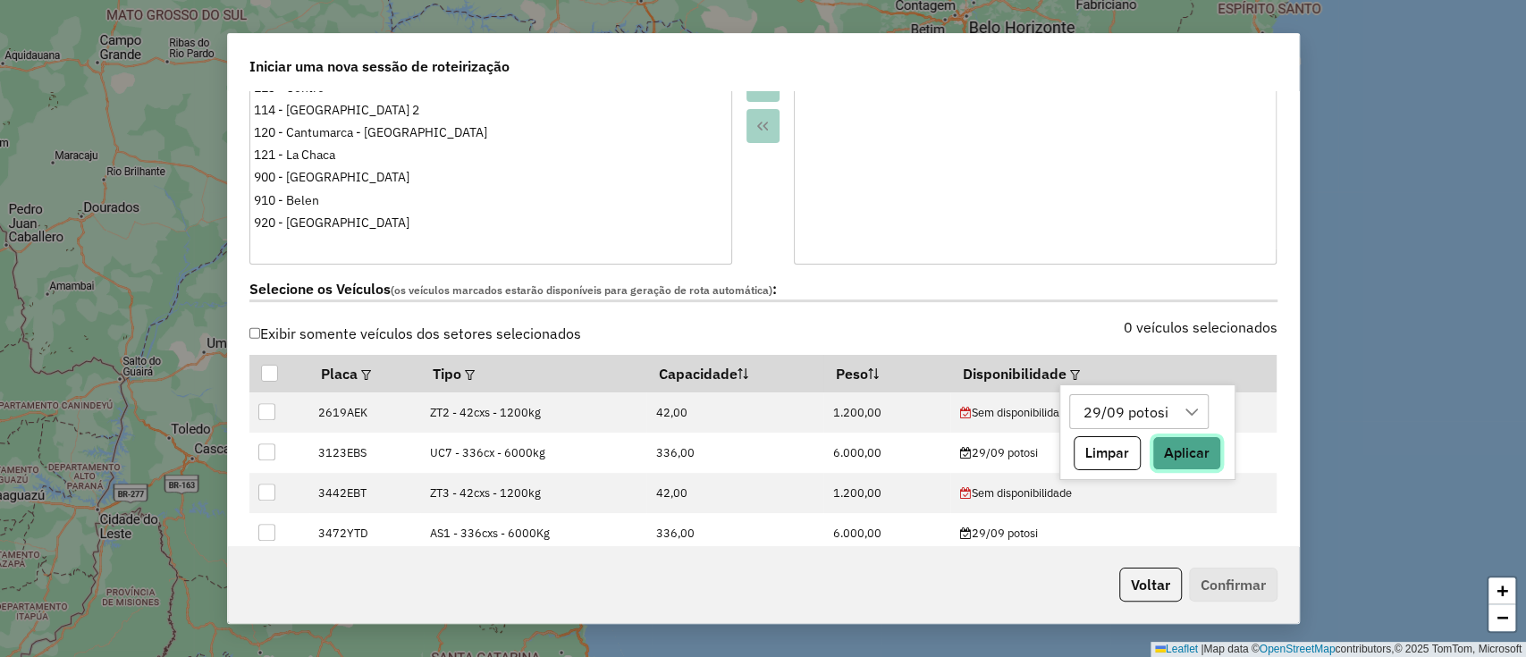
click at [1205, 451] on button "Aplicar" at bounding box center [1187, 453] width 69 height 34
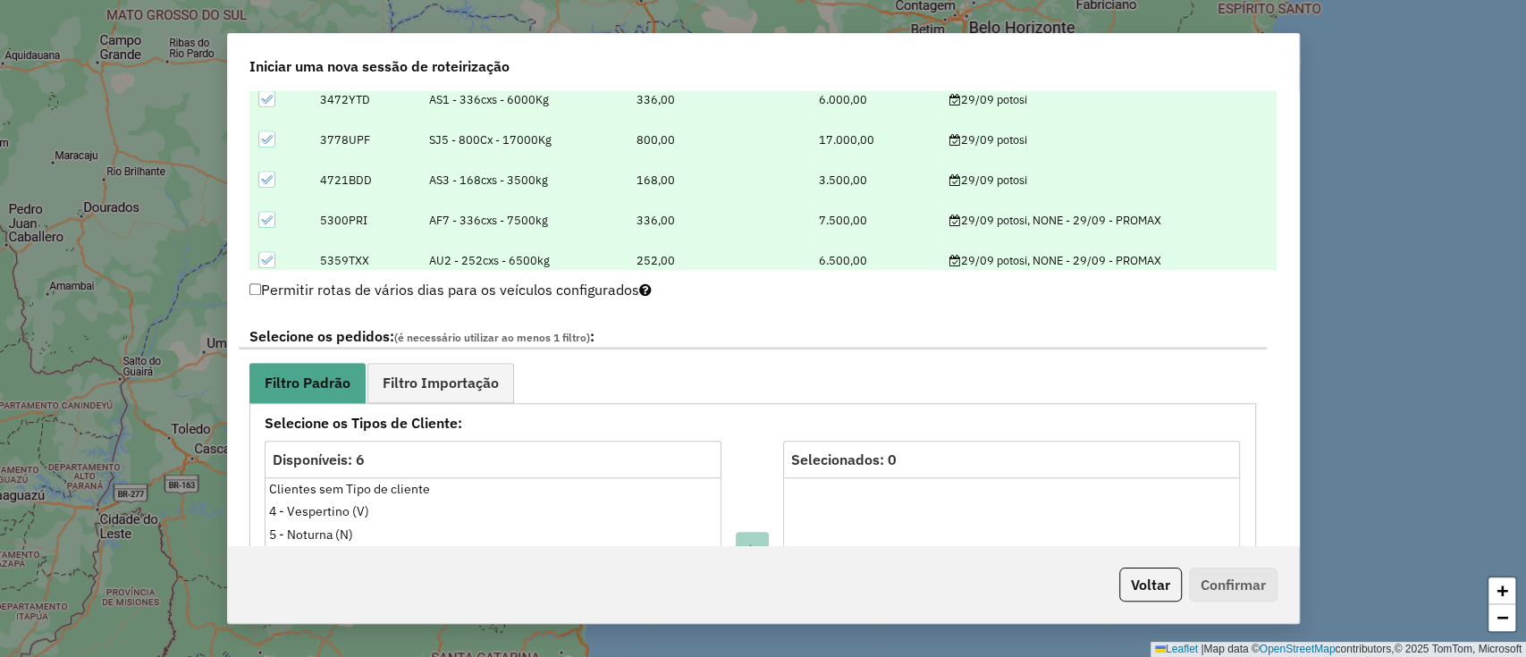
scroll to position [741, 0]
click at [416, 383] on span "Filtro Importação" at bounding box center [441, 382] width 116 height 14
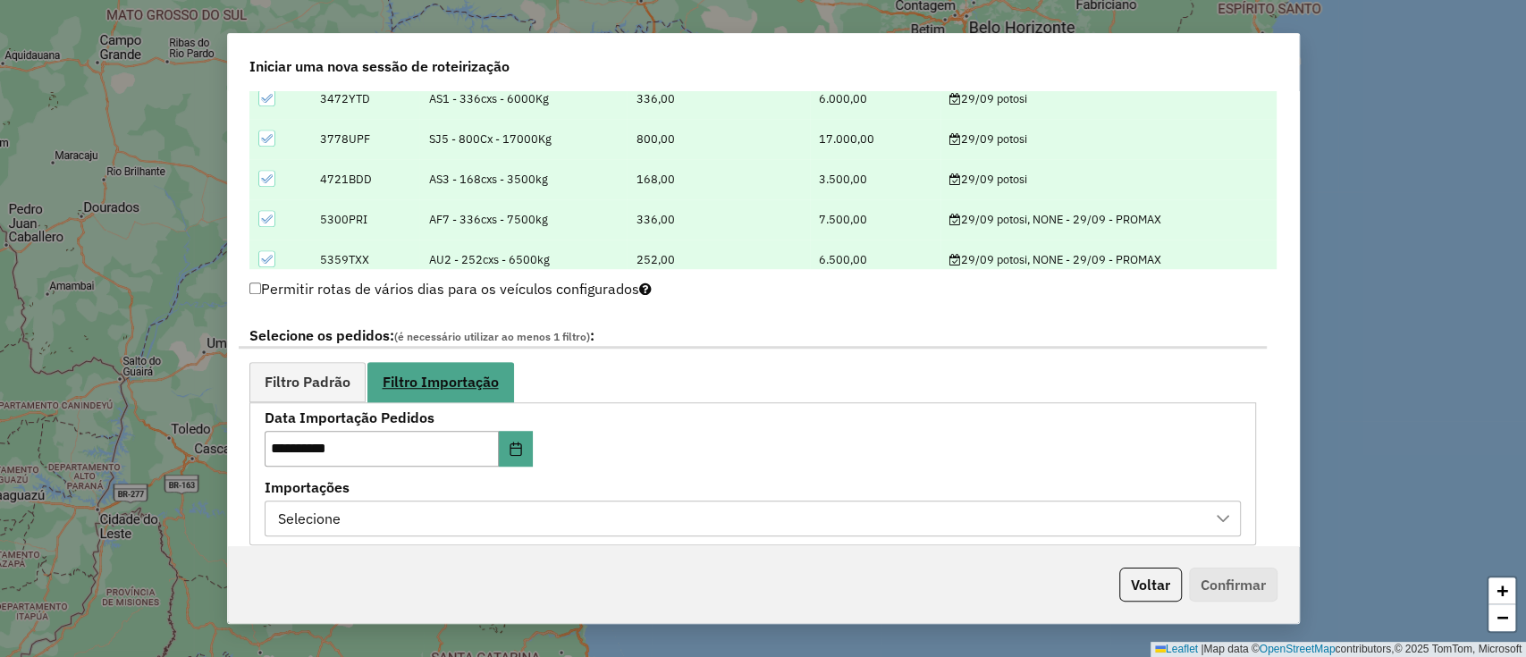
click at [416, 383] on span "Filtro Importação" at bounding box center [441, 382] width 116 height 14
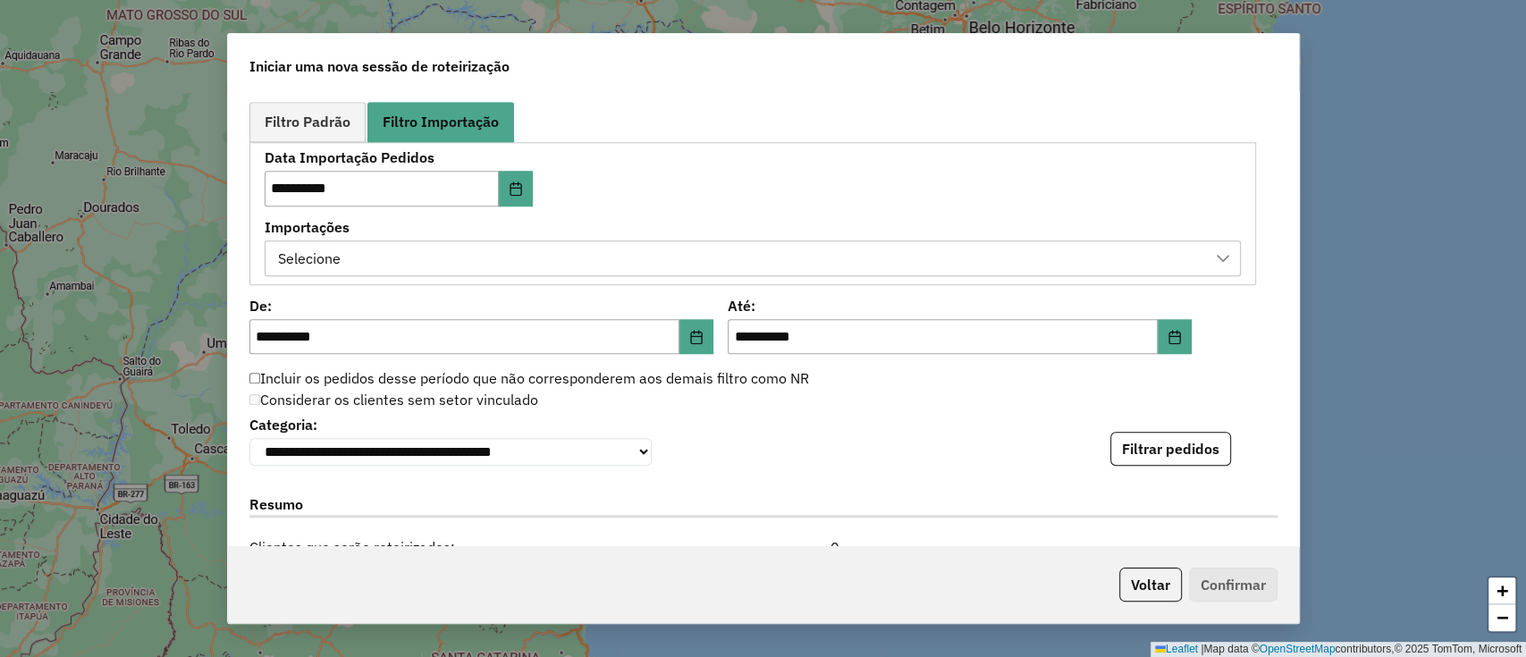
click at [469, 245] on div "Selecione" at bounding box center [739, 258] width 933 height 34
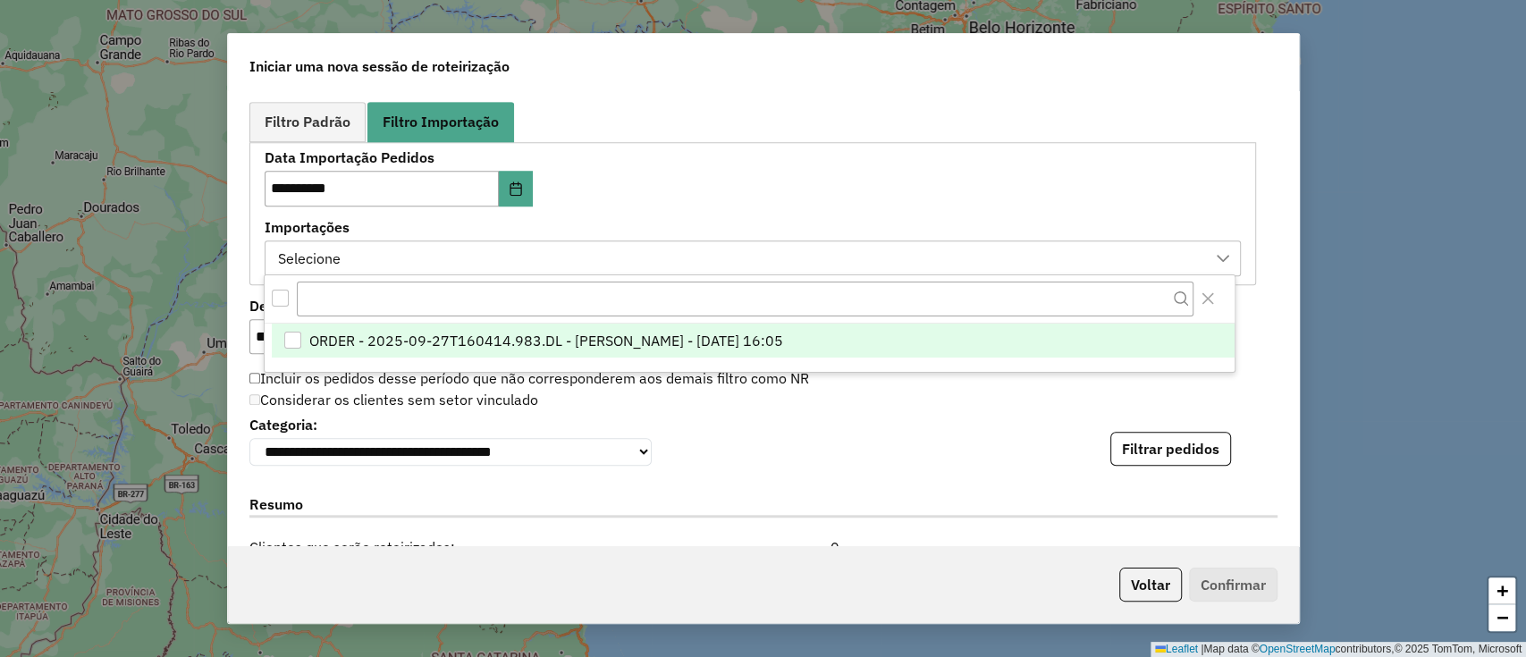
click at [552, 343] on span "ORDER - 2025-09-27T160414.983.DL - BARBARA PAULOSSI BERTO - 27/09/2025 16:05" at bounding box center [546, 340] width 474 height 21
click at [1161, 451] on button "Filtrar pedidos" at bounding box center [1171, 449] width 121 height 34
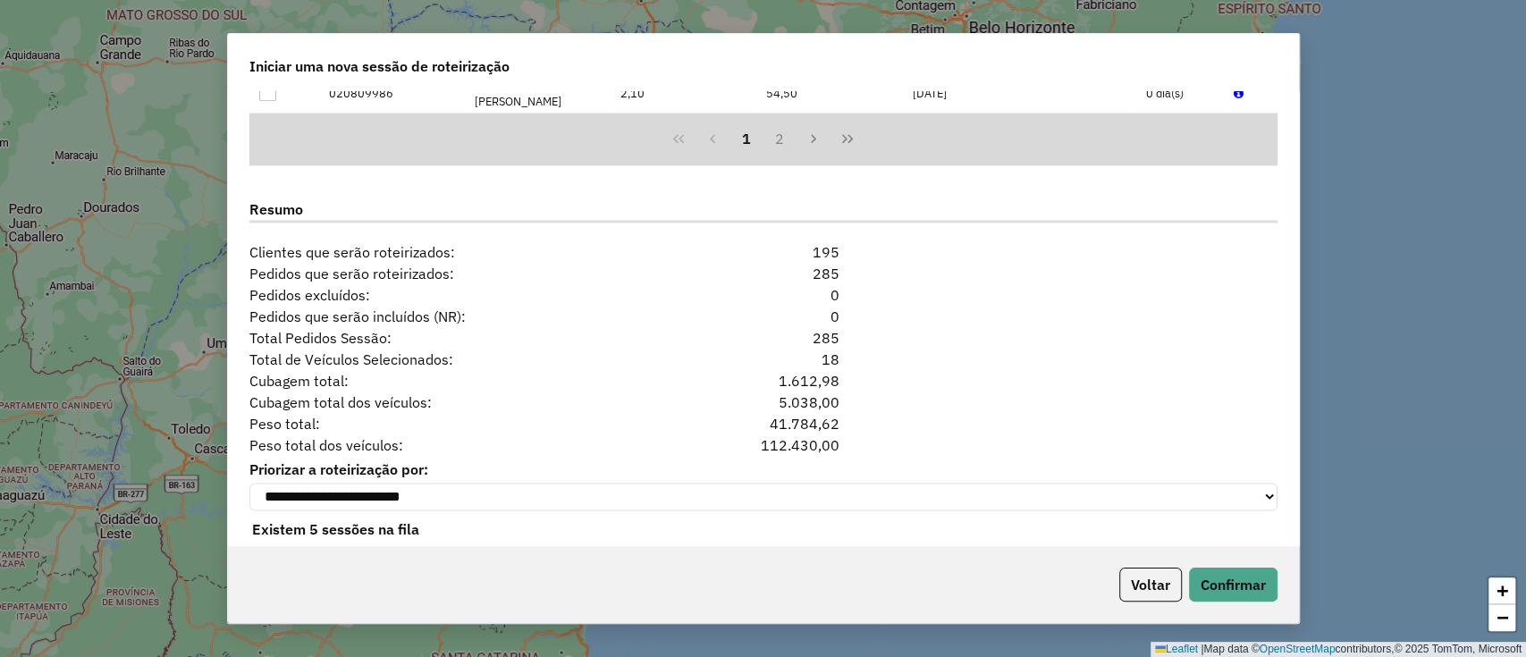
scroll to position [1667, 0]
click at [1209, 587] on button "Confirmar" at bounding box center [1233, 585] width 89 height 34
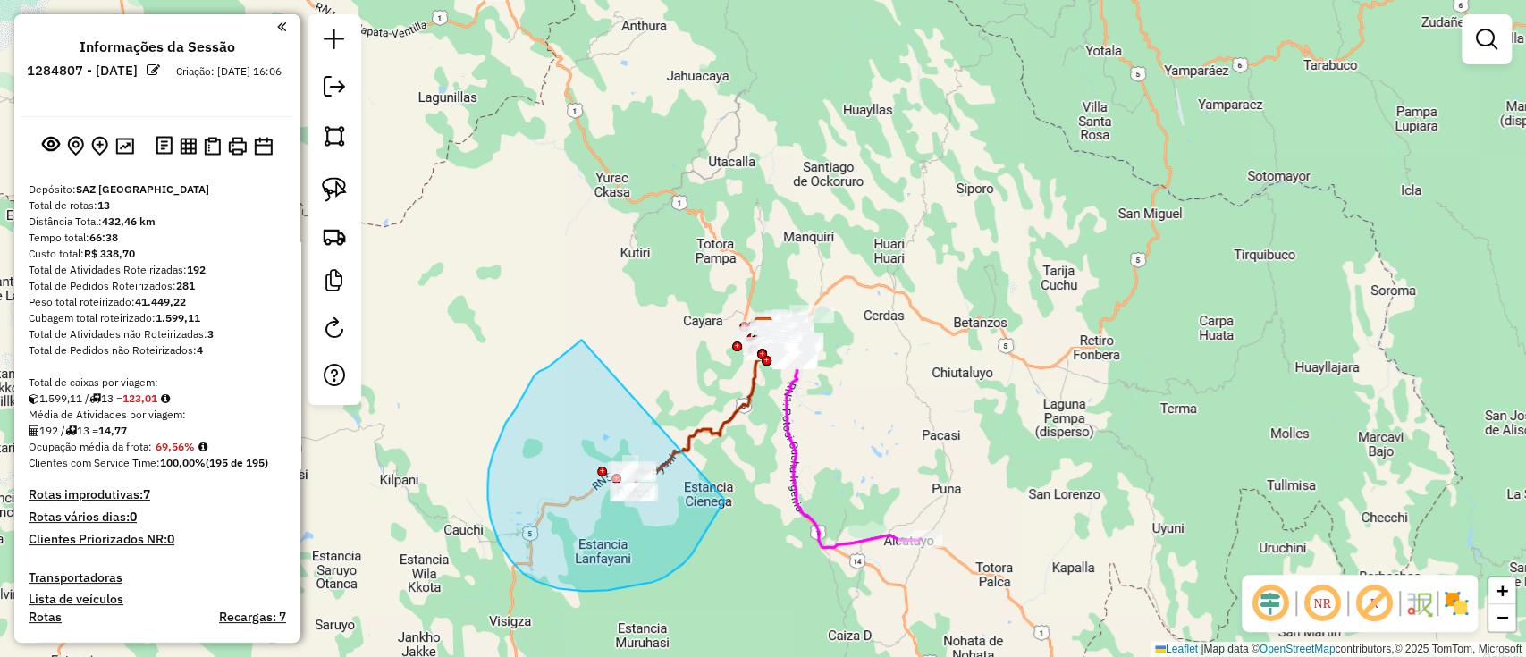
drag, startPoint x: 567, startPoint y: 353, endPoint x: 744, endPoint y: 460, distance: 207.0
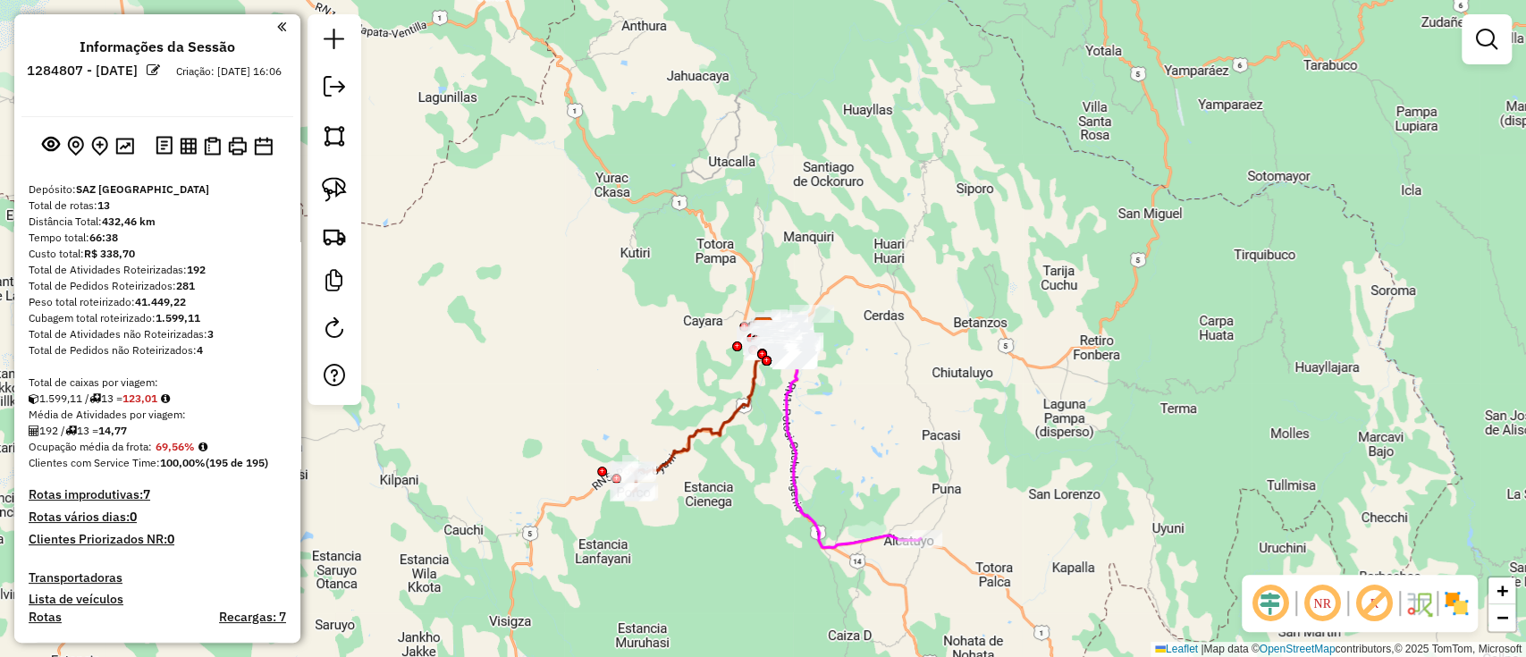
click at [694, 433] on icon at bounding box center [701, 399] width 132 height 145
select select "**********"
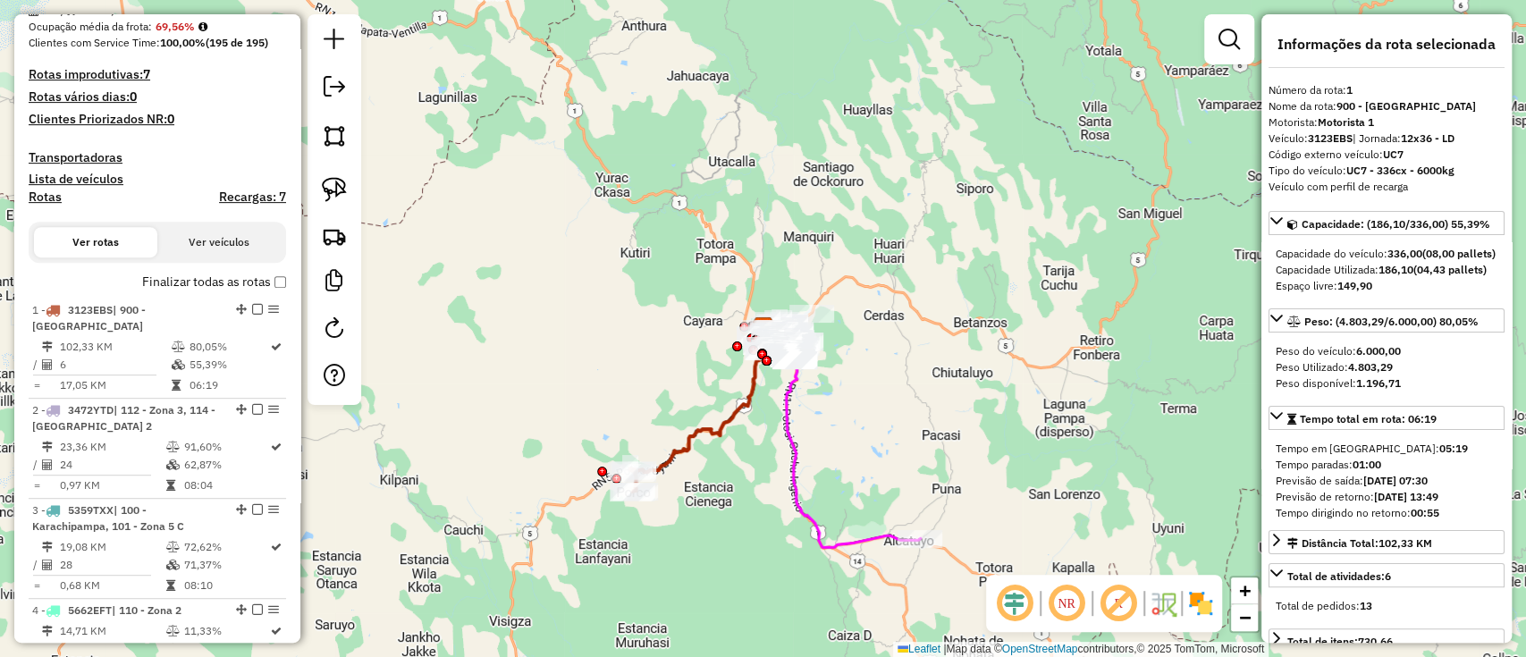
scroll to position [703, 0]
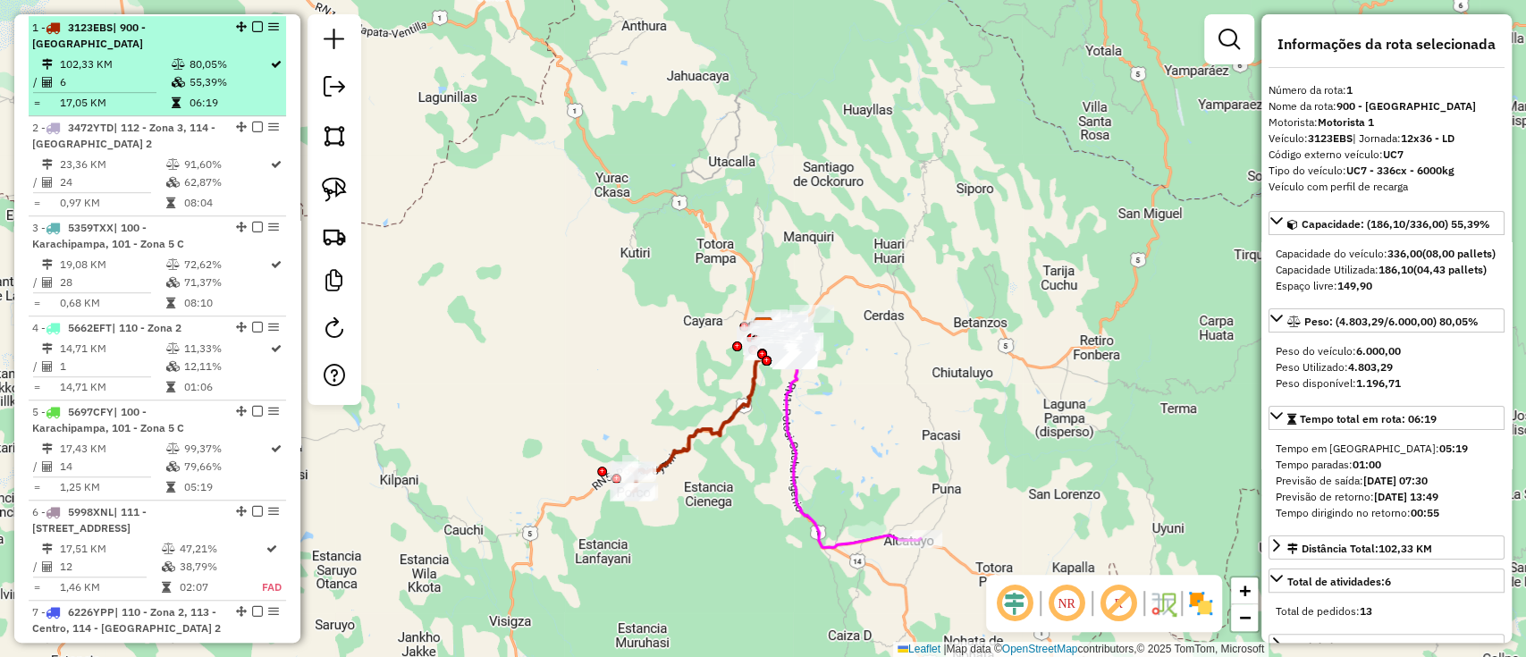
click at [255, 24] on em at bounding box center [257, 26] width 11 height 11
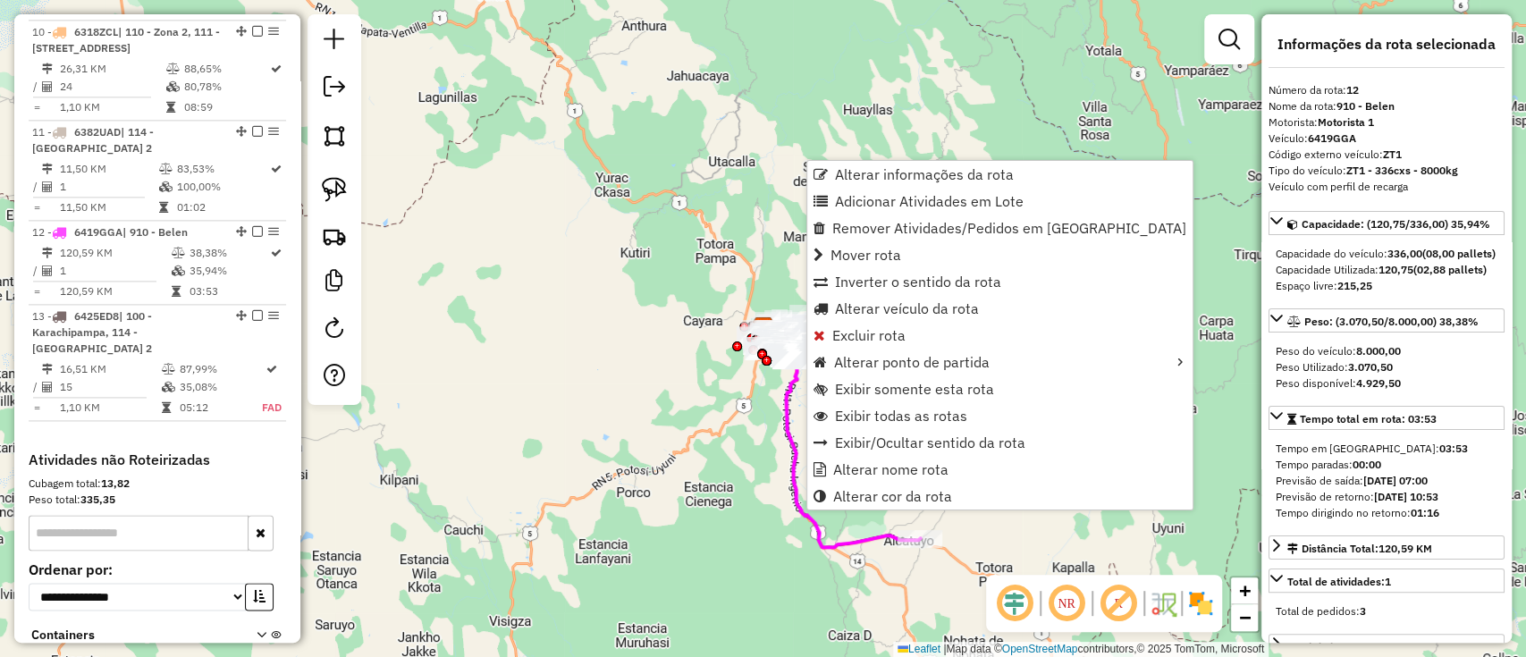
scroll to position [1683, 0]
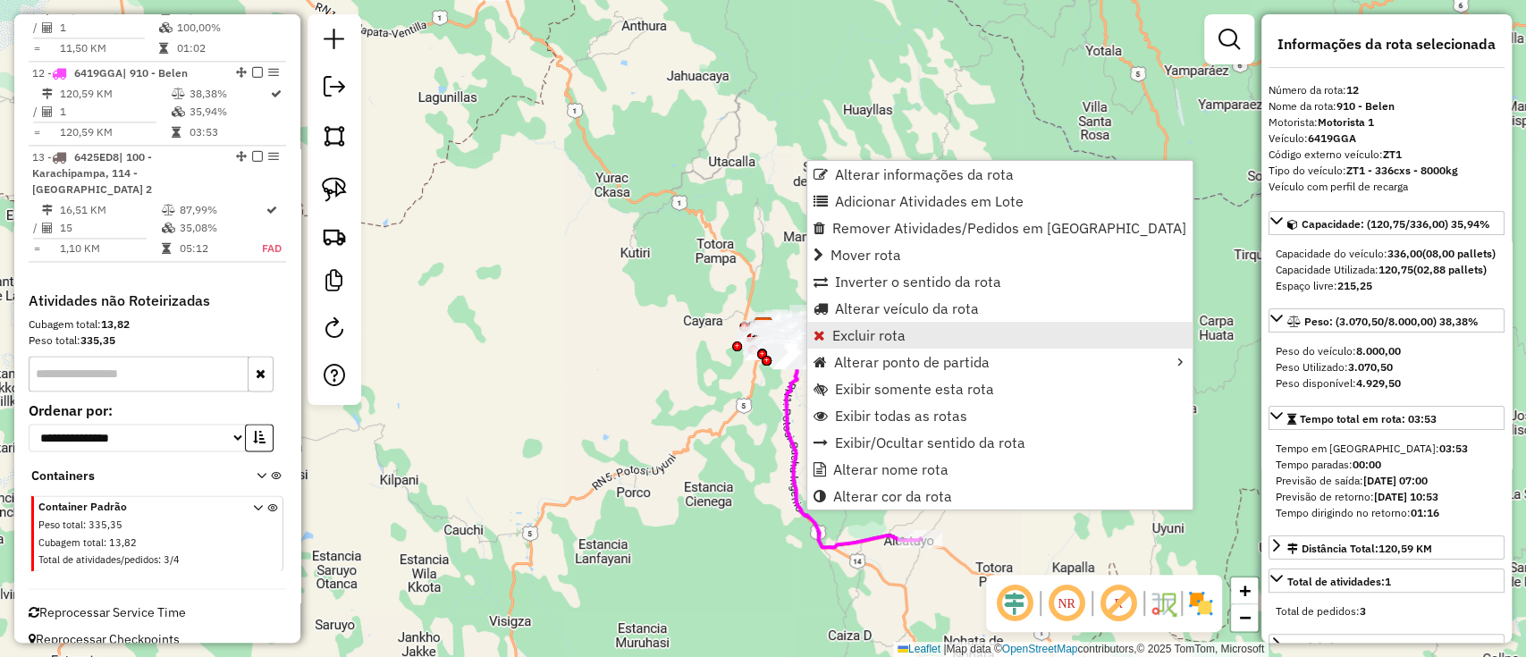
click at [843, 330] on span "Excluir rota" at bounding box center [868, 335] width 73 height 14
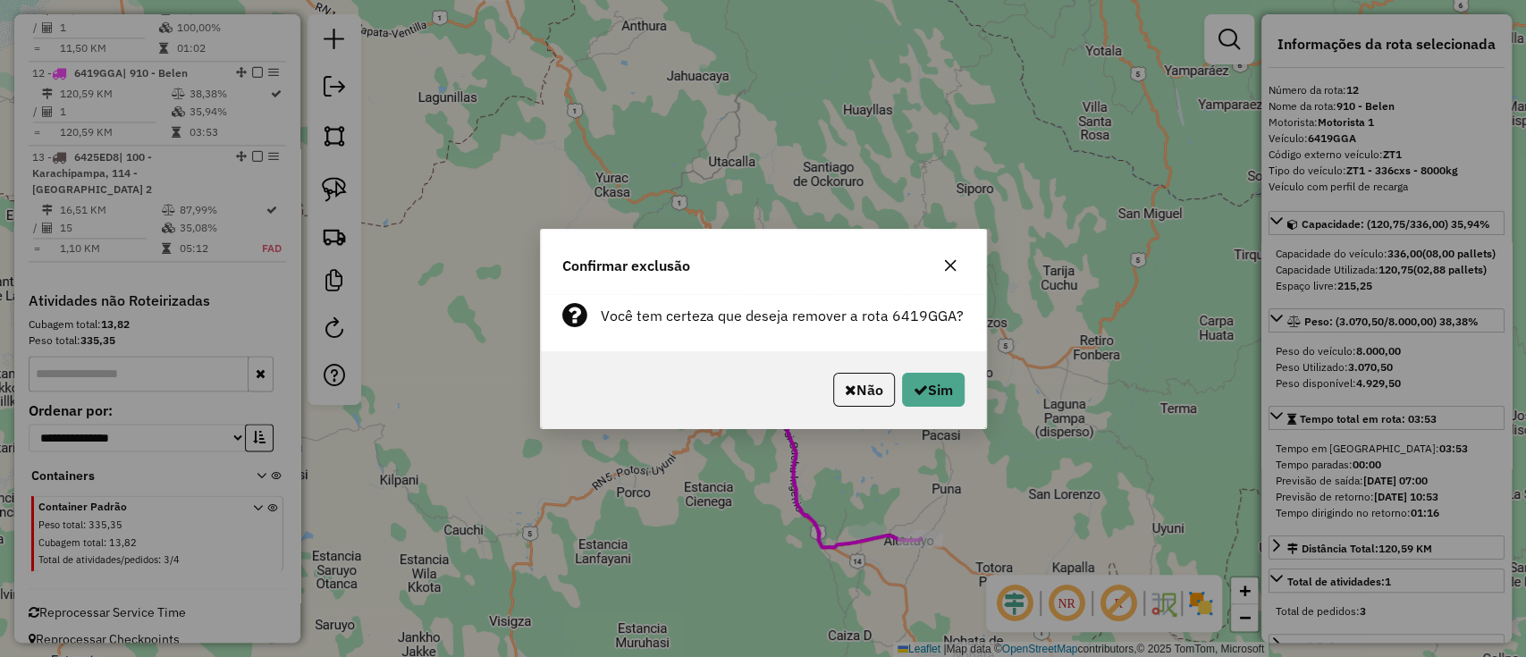
click at [940, 364] on div "Não Sim" at bounding box center [763, 389] width 445 height 77
click at [934, 397] on button "Sim" at bounding box center [933, 390] width 63 height 34
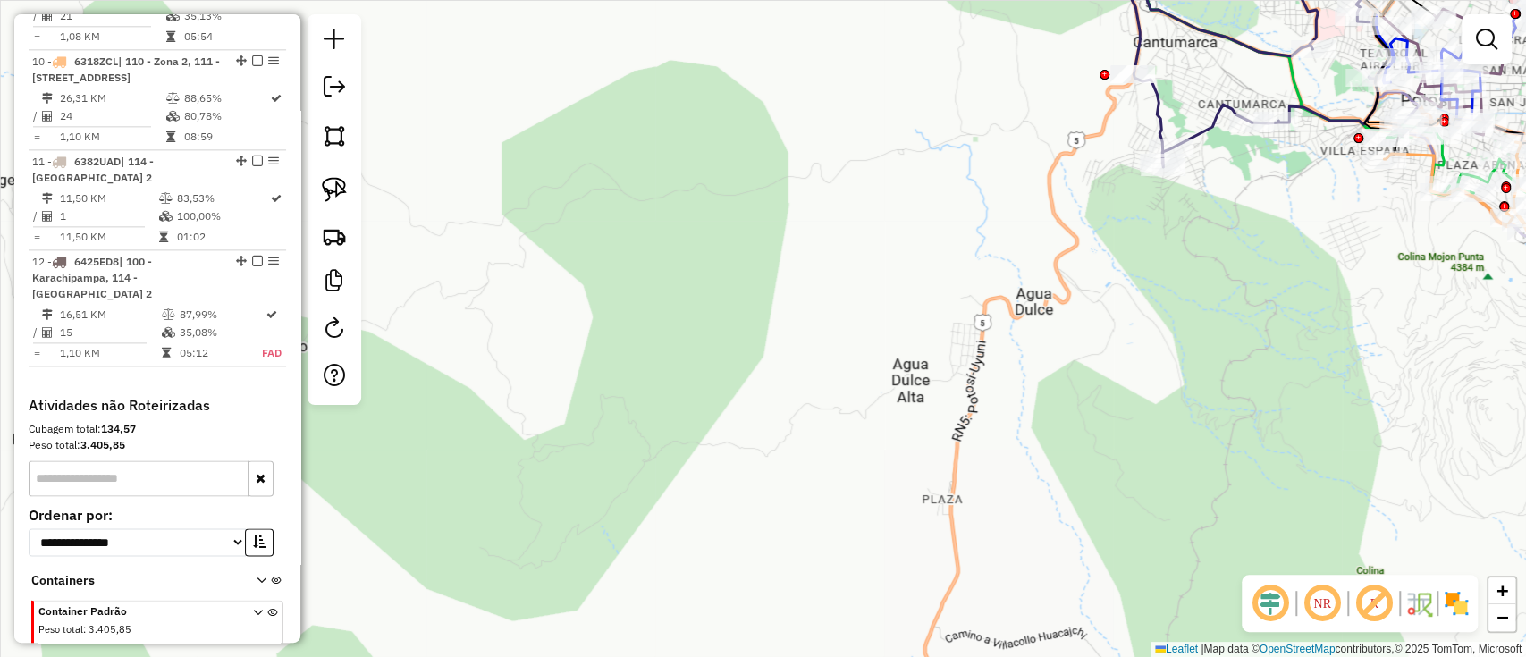
scroll to position [1492, 0]
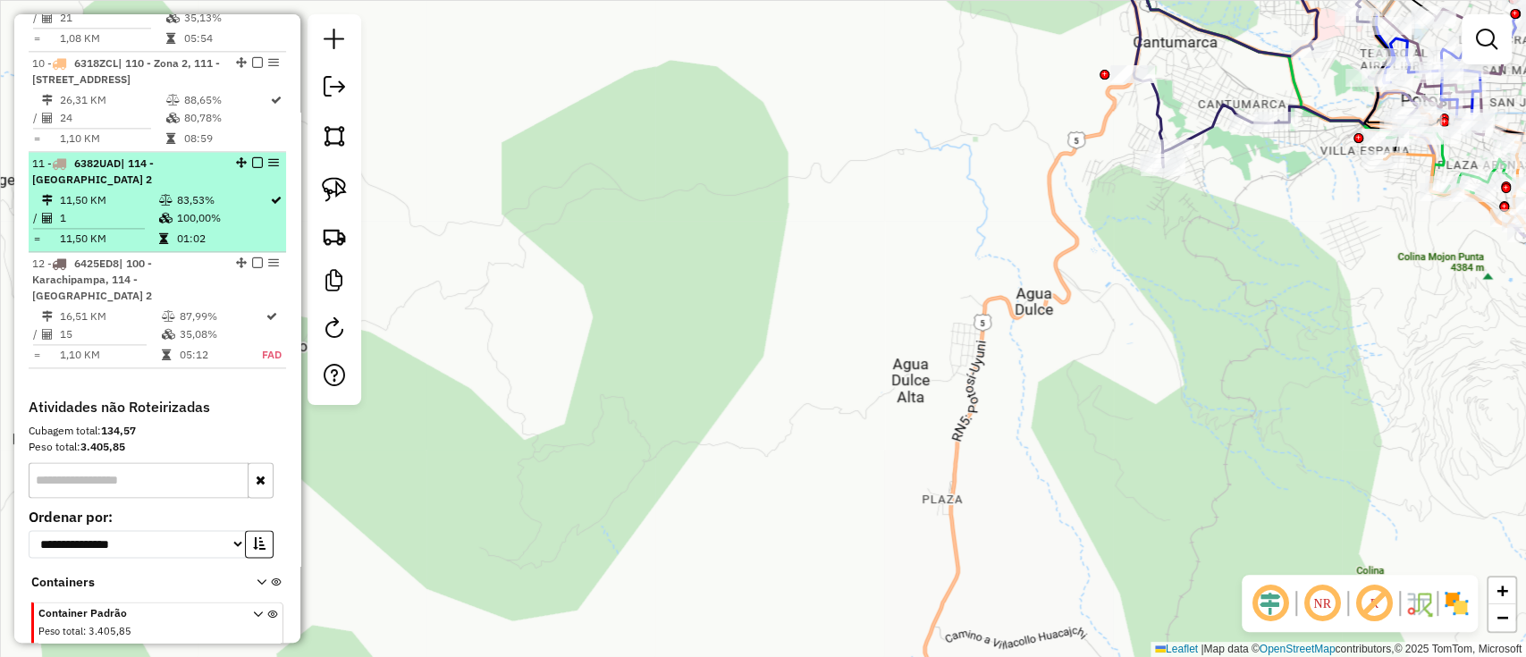
click at [223, 203] on td "83,53%" at bounding box center [222, 200] width 93 height 18
select select "**********"
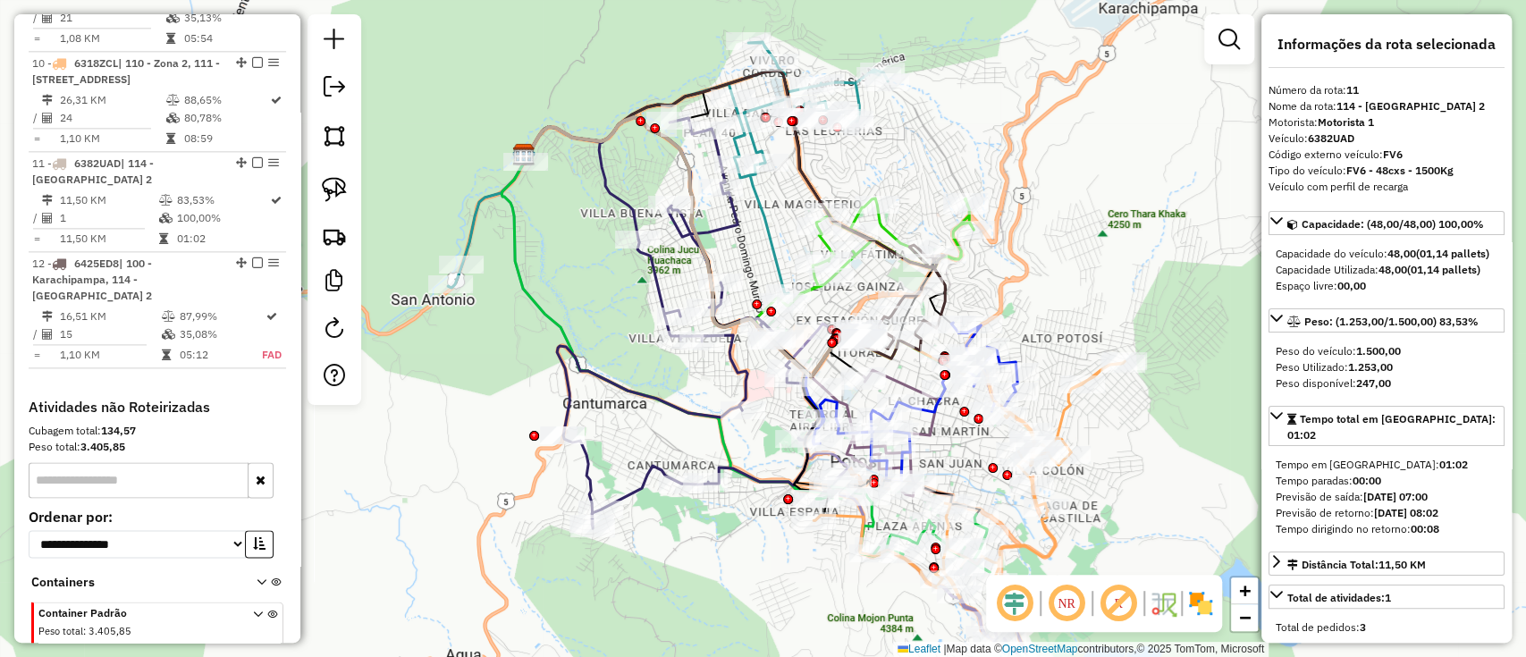
click at [1193, 607] on img at bounding box center [1201, 603] width 29 height 29
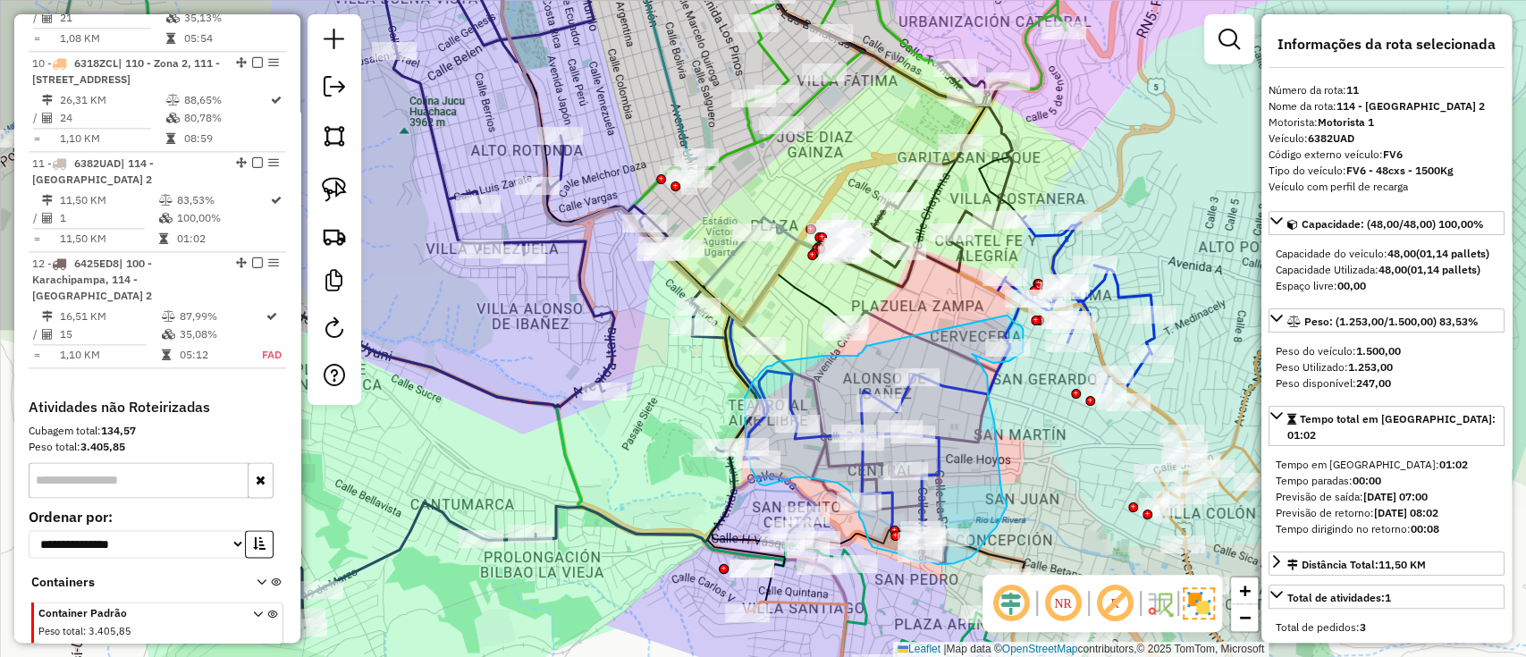
drag, startPoint x: 866, startPoint y: 346, endPoint x: 1004, endPoint y: 316, distance: 141.0
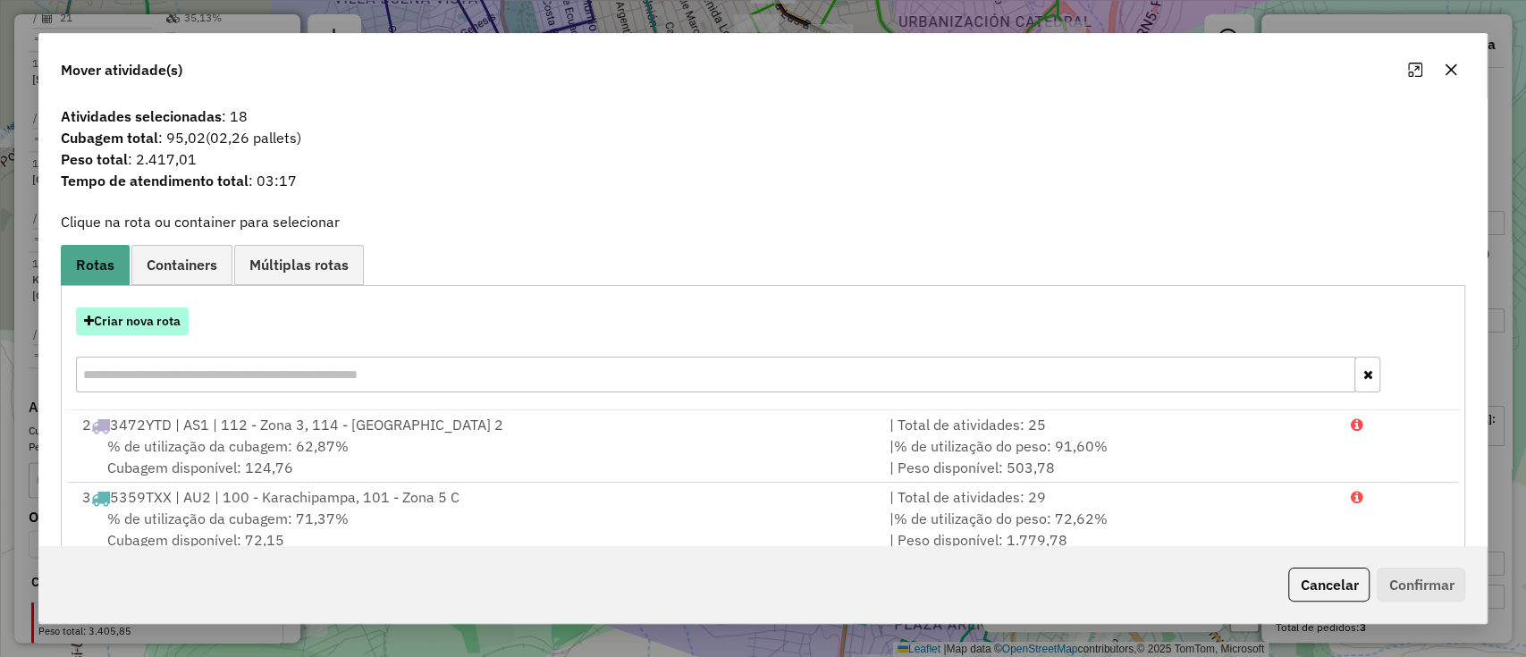
click at [156, 311] on button "Criar nova rota" at bounding box center [132, 322] width 113 height 28
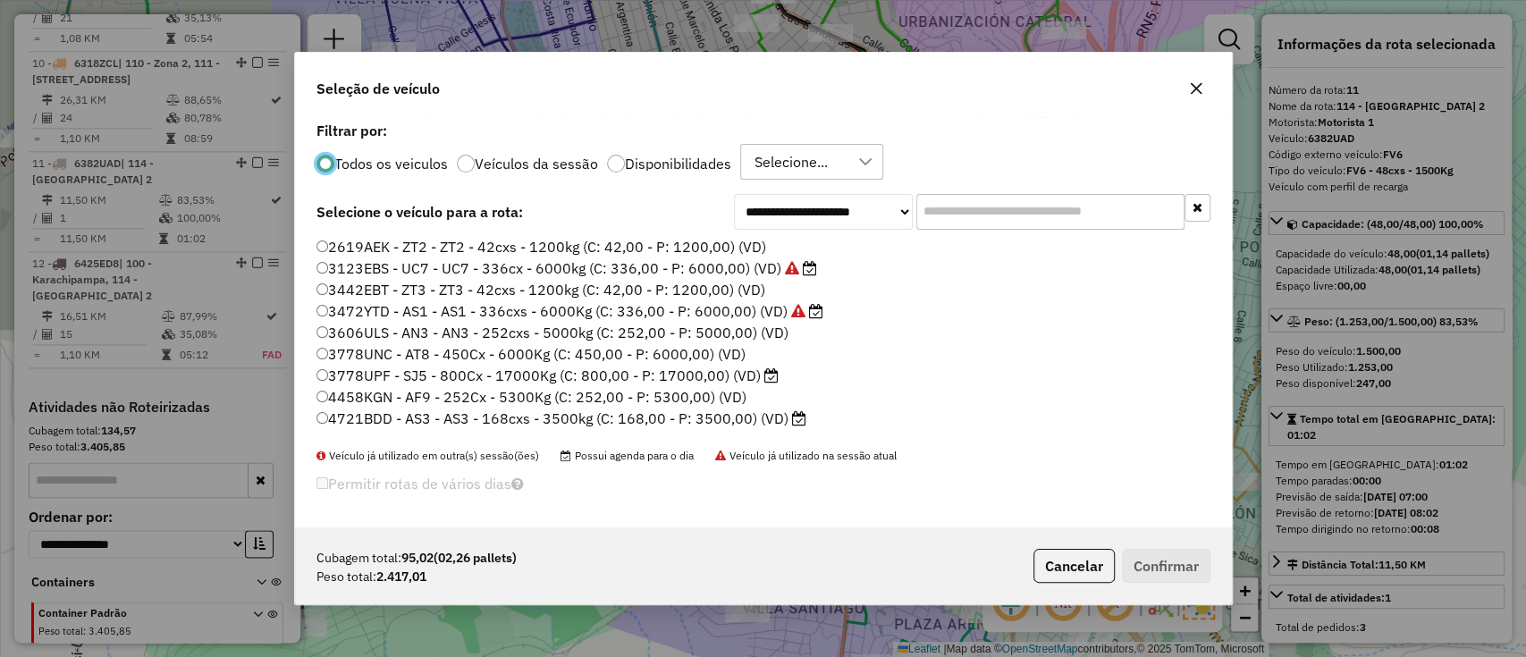
scroll to position [9, 5]
click at [514, 161] on label "Veículos da sessão" at bounding box center [536, 163] width 123 height 14
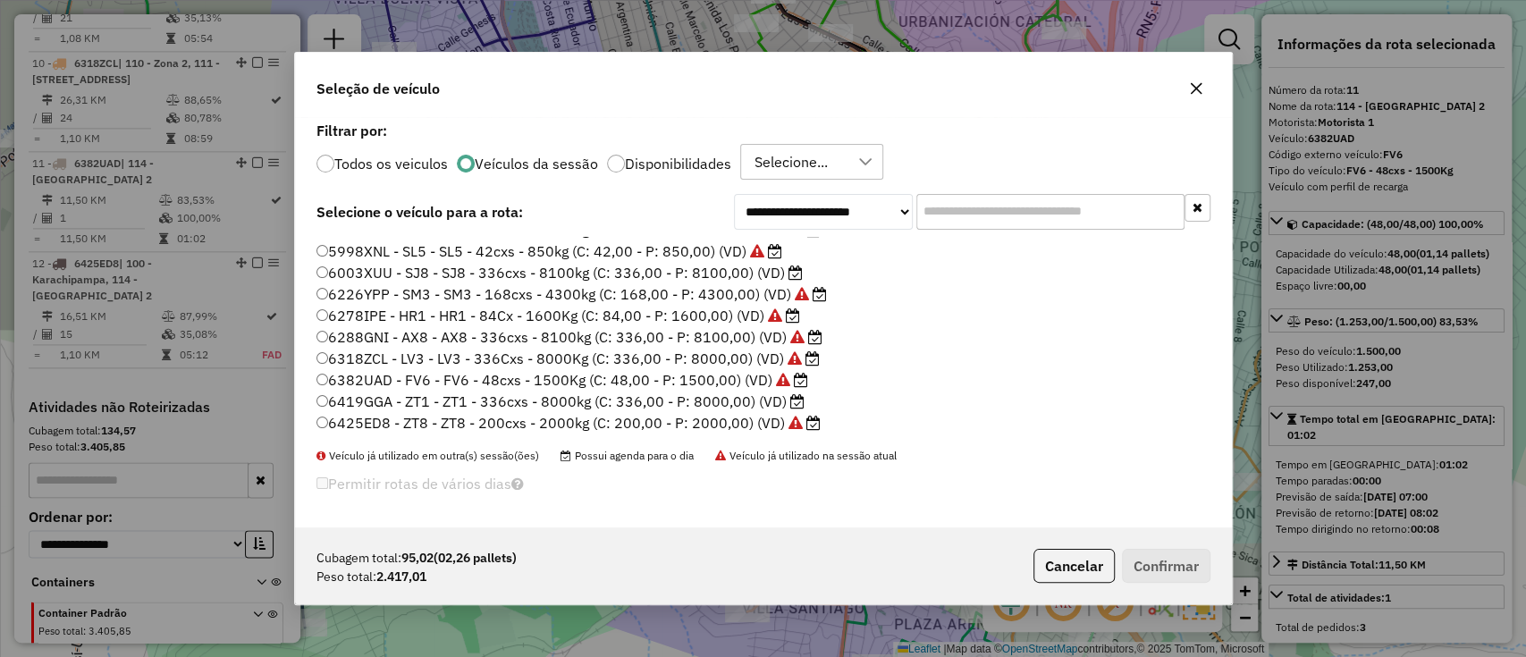
scroll to position [149, 0]
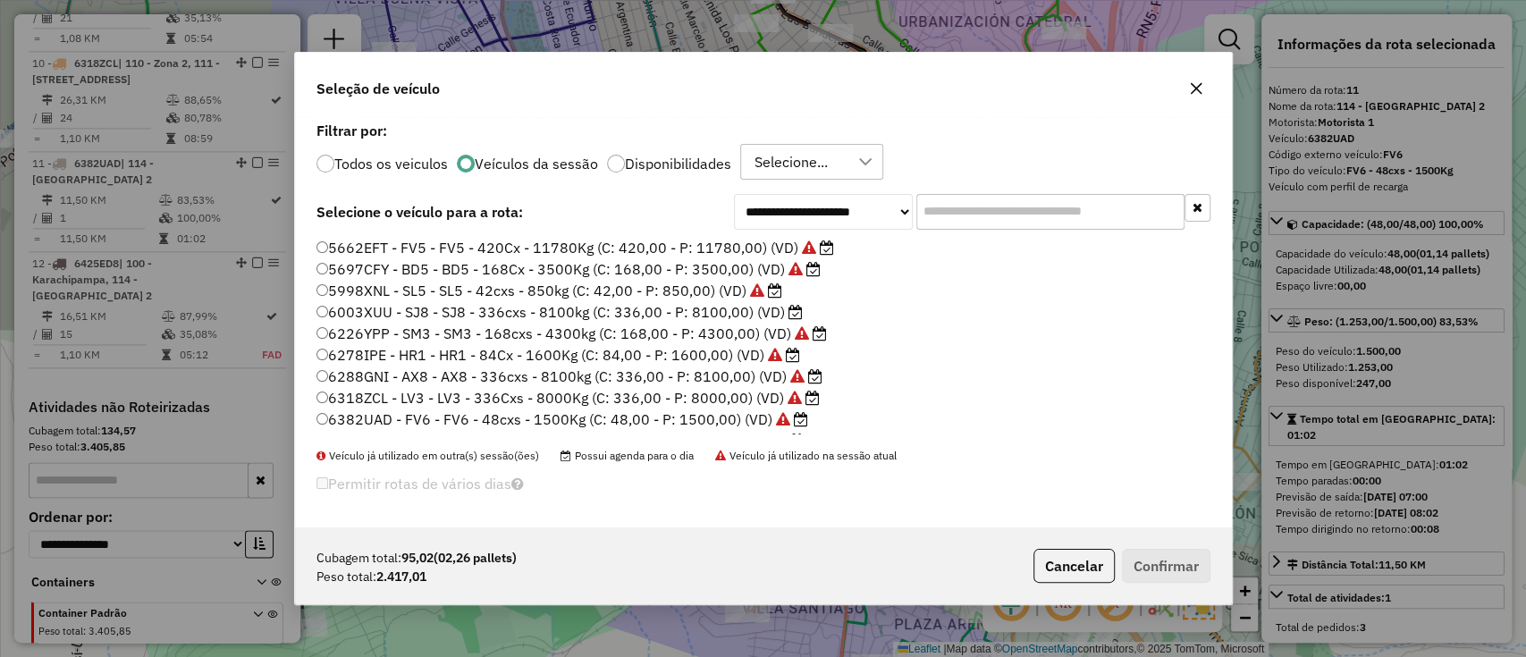
click at [486, 334] on label "6226YPP - SM3 - SM3 - 168cxs - 4300kg (C: 168,00 - P: 4300,00) (VD)" at bounding box center [572, 333] width 511 height 21
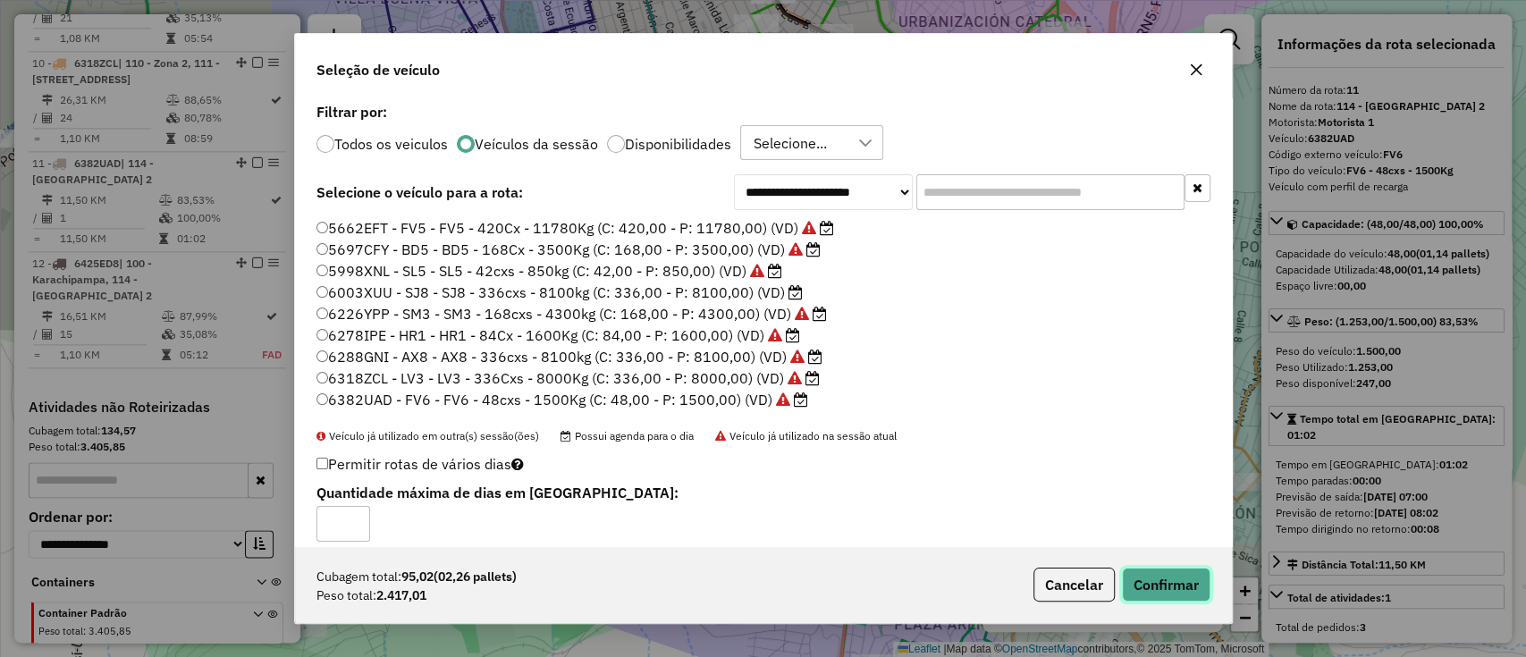
drag, startPoint x: 1159, startPoint y: 580, endPoint x: 1145, endPoint y: 574, distance: 14.8
click at [1145, 574] on button "Confirmar" at bounding box center [1166, 585] width 89 height 34
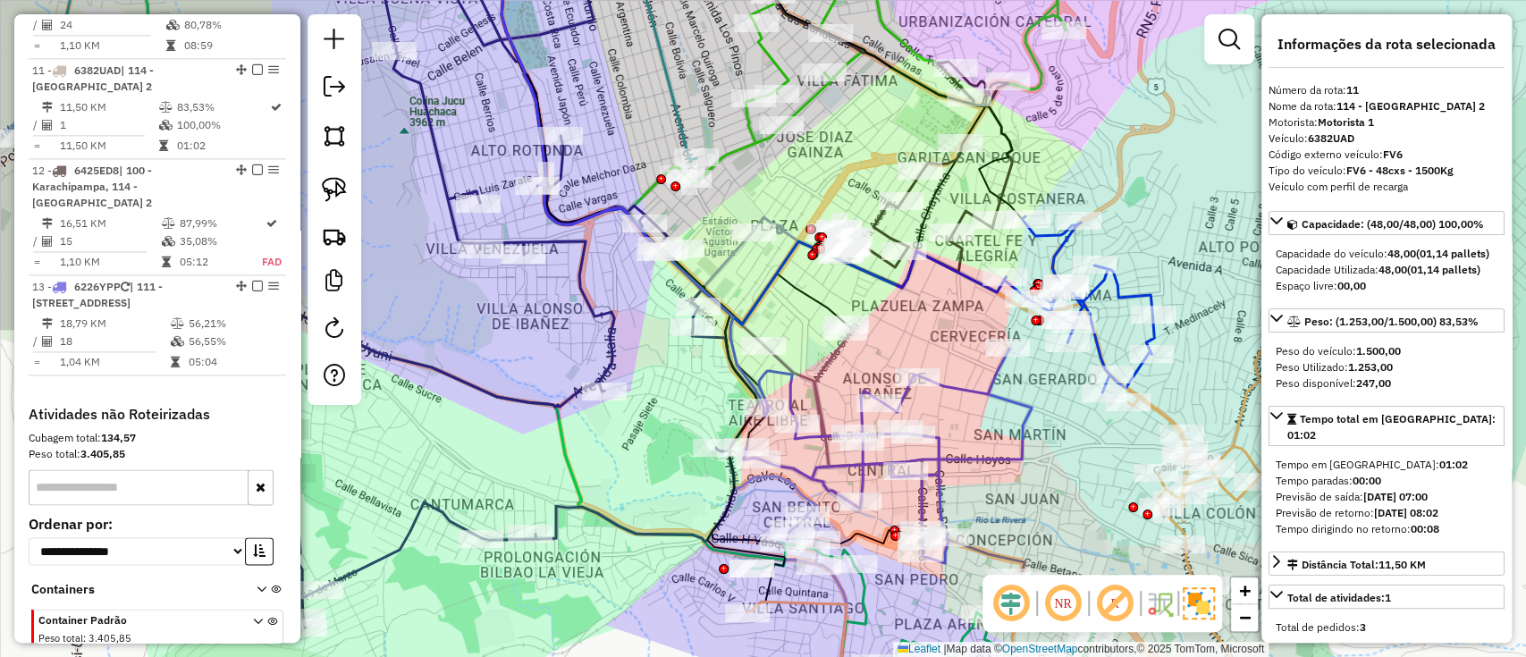
scroll to position [1628, 0]
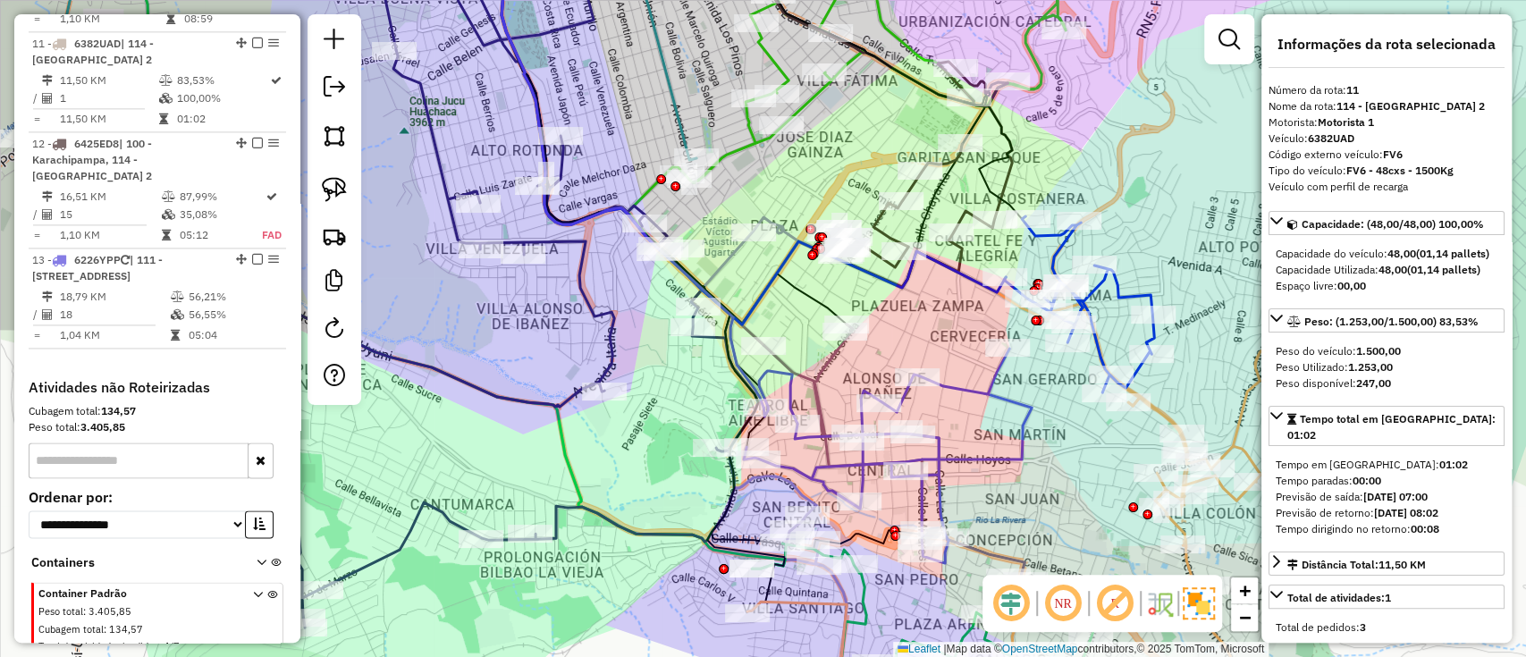
click at [984, 461] on icon at bounding box center [888, 456] width 288 height 215
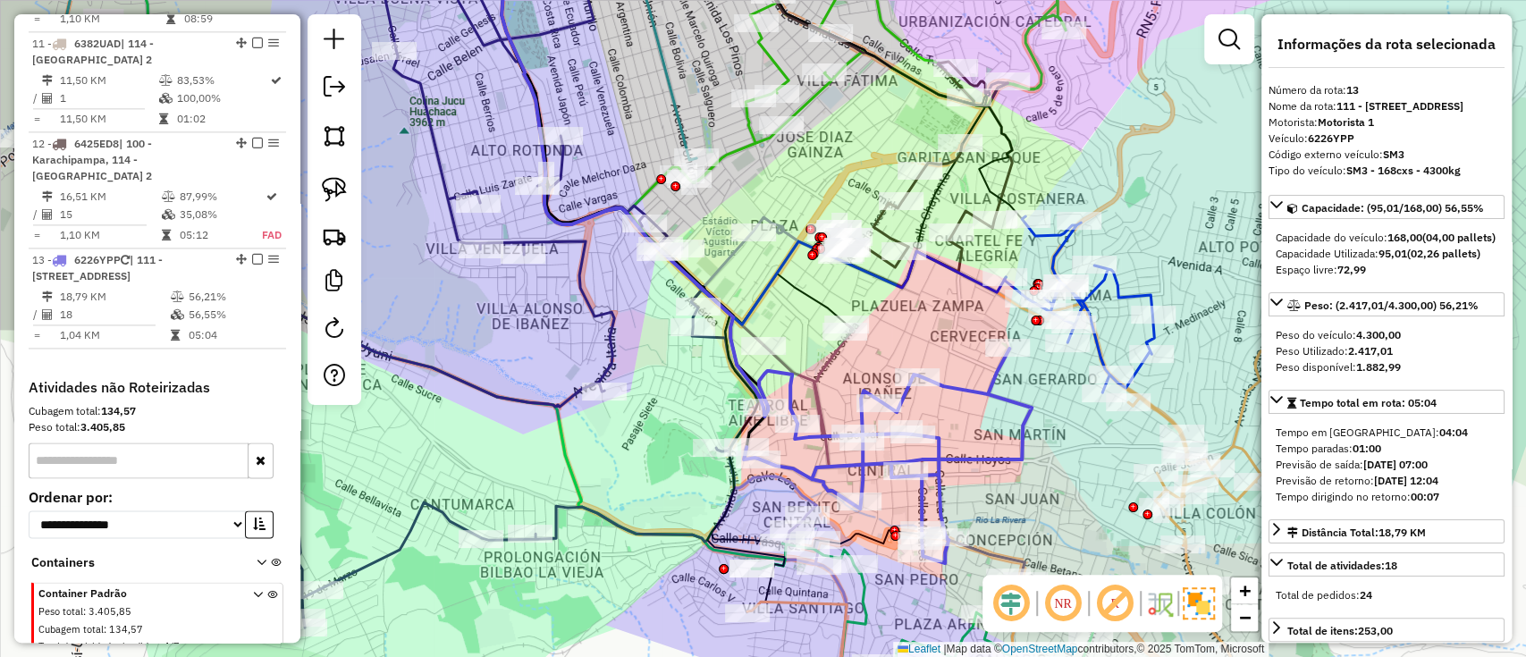
scroll to position [1700, 0]
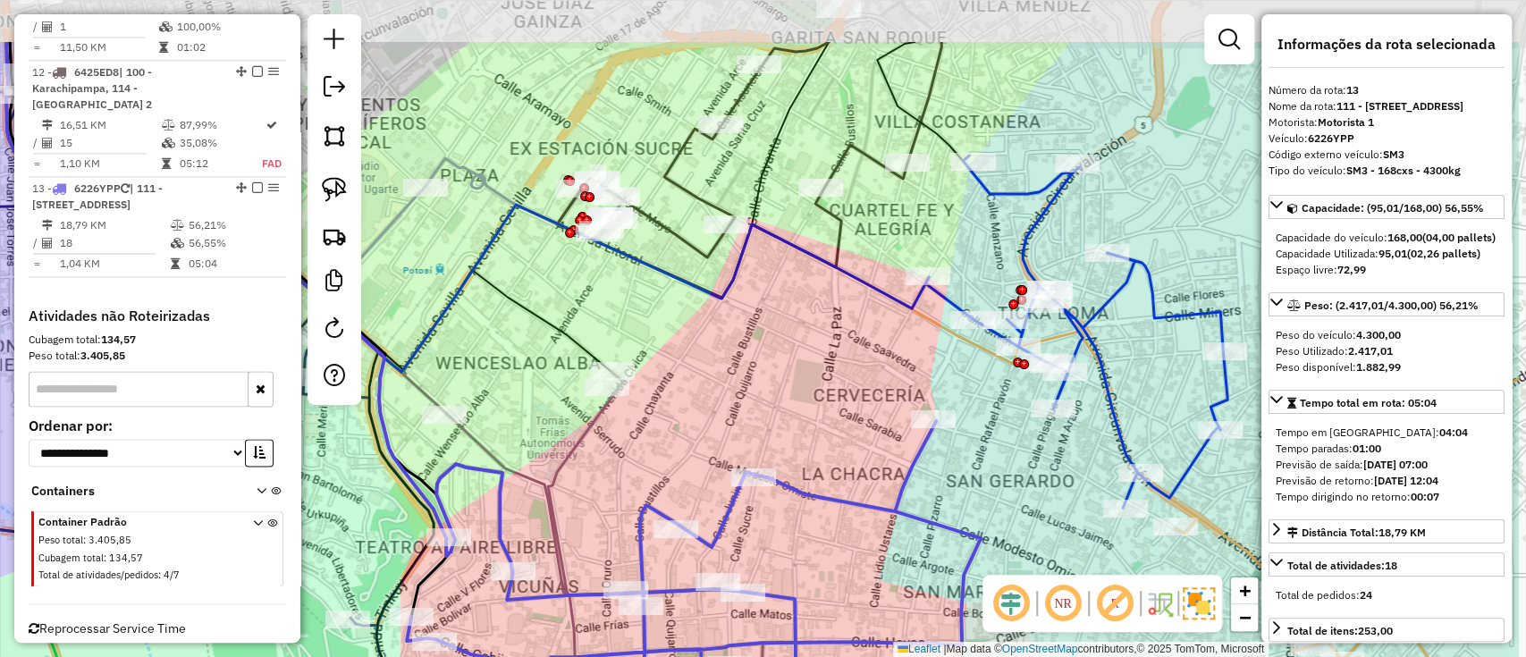
drag, startPoint x: 997, startPoint y: 307, endPoint x: 841, endPoint y: 415, distance: 189.5
click at [841, 414] on div "Janela de atendimento Grade de atendimento Capacidade Transportadoras Veículos …" at bounding box center [763, 328] width 1526 height 657
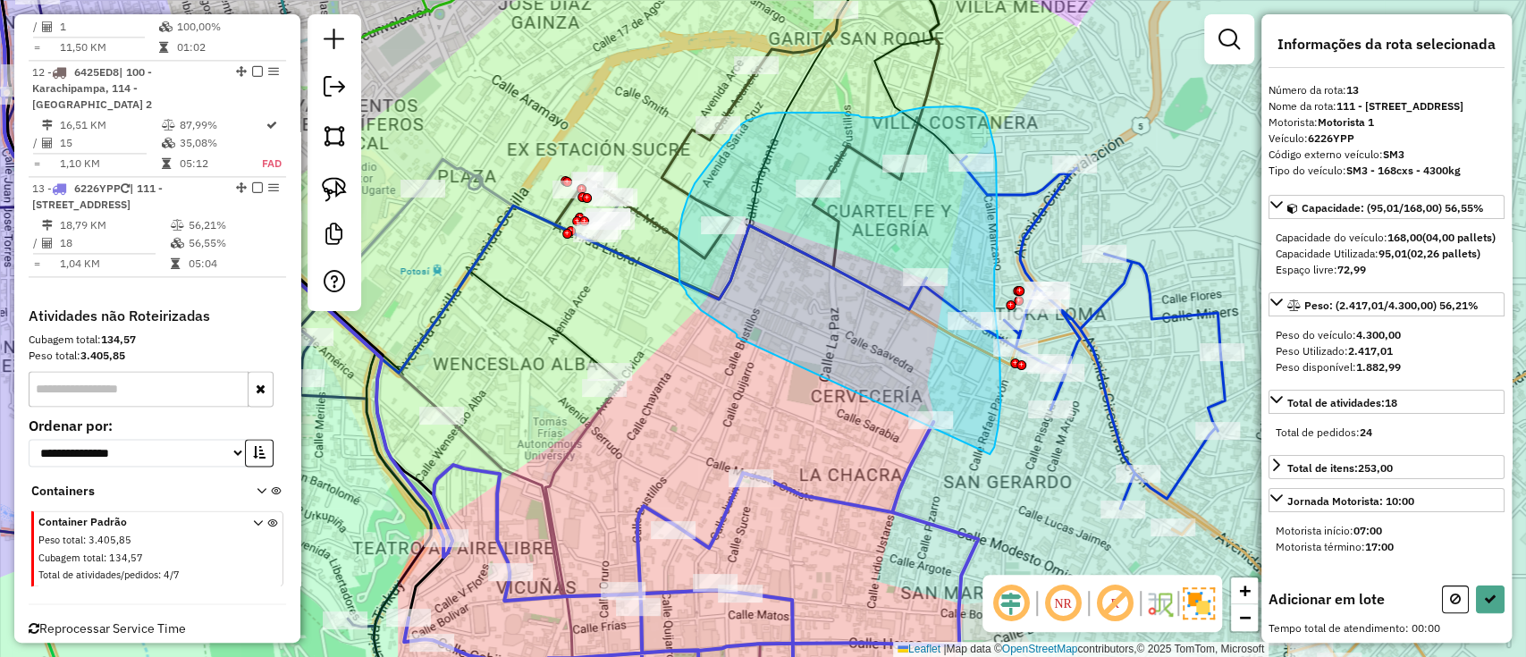
drag, startPoint x: 737, startPoint y: 334, endPoint x: 990, endPoint y: 454, distance: 280.0
click at [990, 454] on div "Janela de atendimento Grade de atendimento Capacidade Transportadoras Veículos …" at bounding box center [763, 328] width 1526 height 657
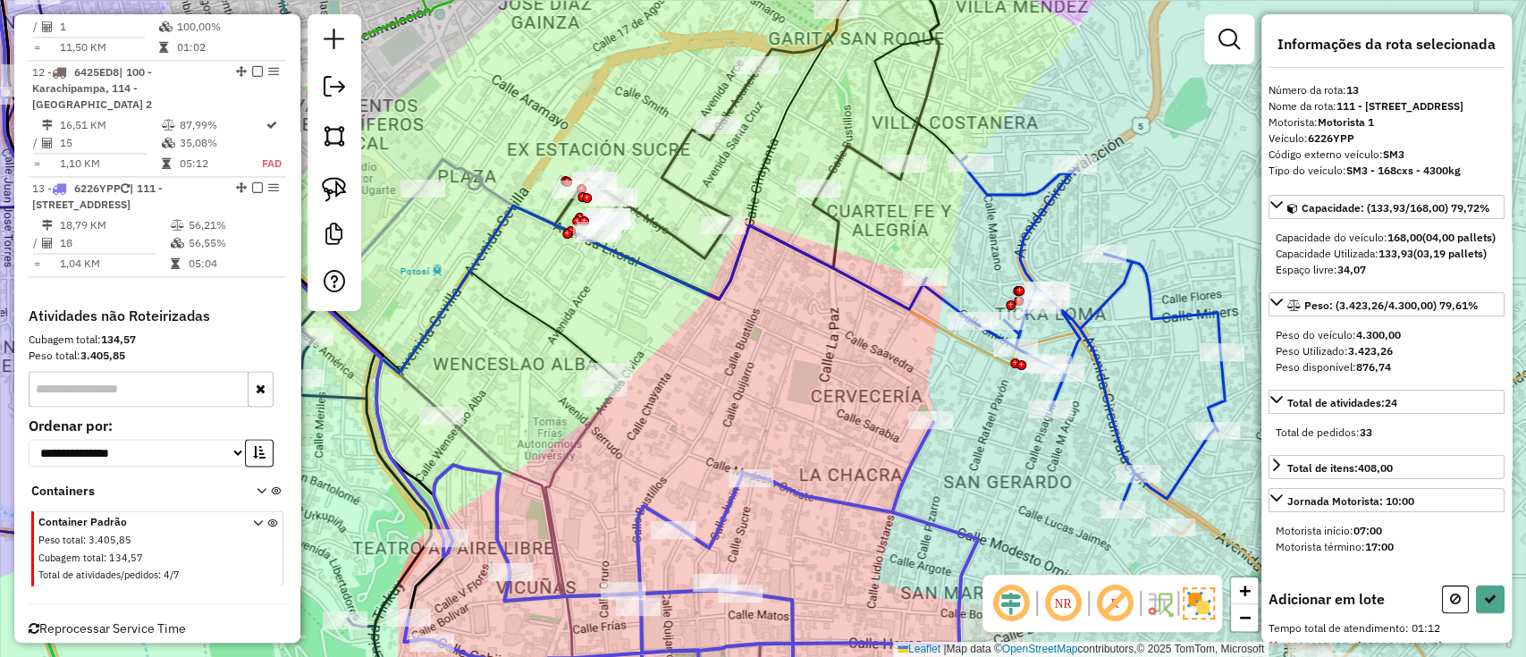
select select "**********"
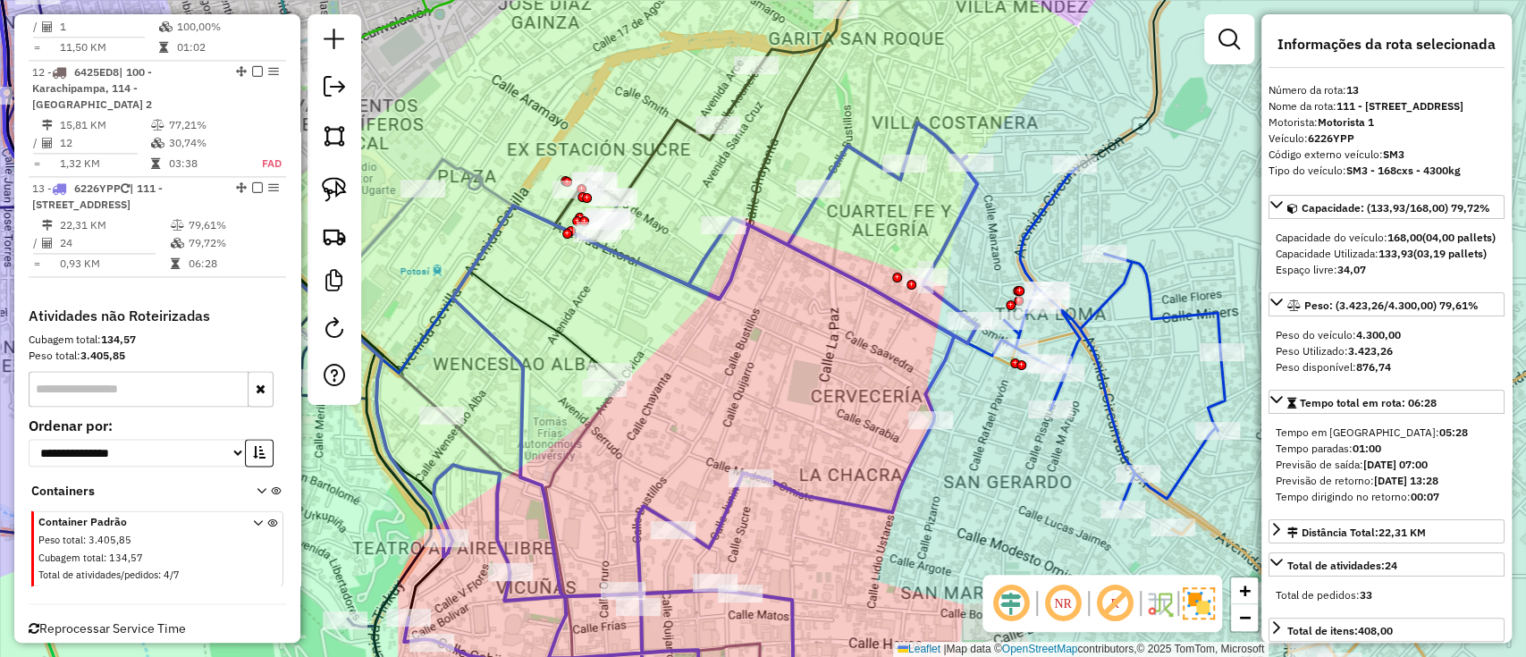
click at [926, 396] on icon at bounding box center [690, 422] width 573 height 601
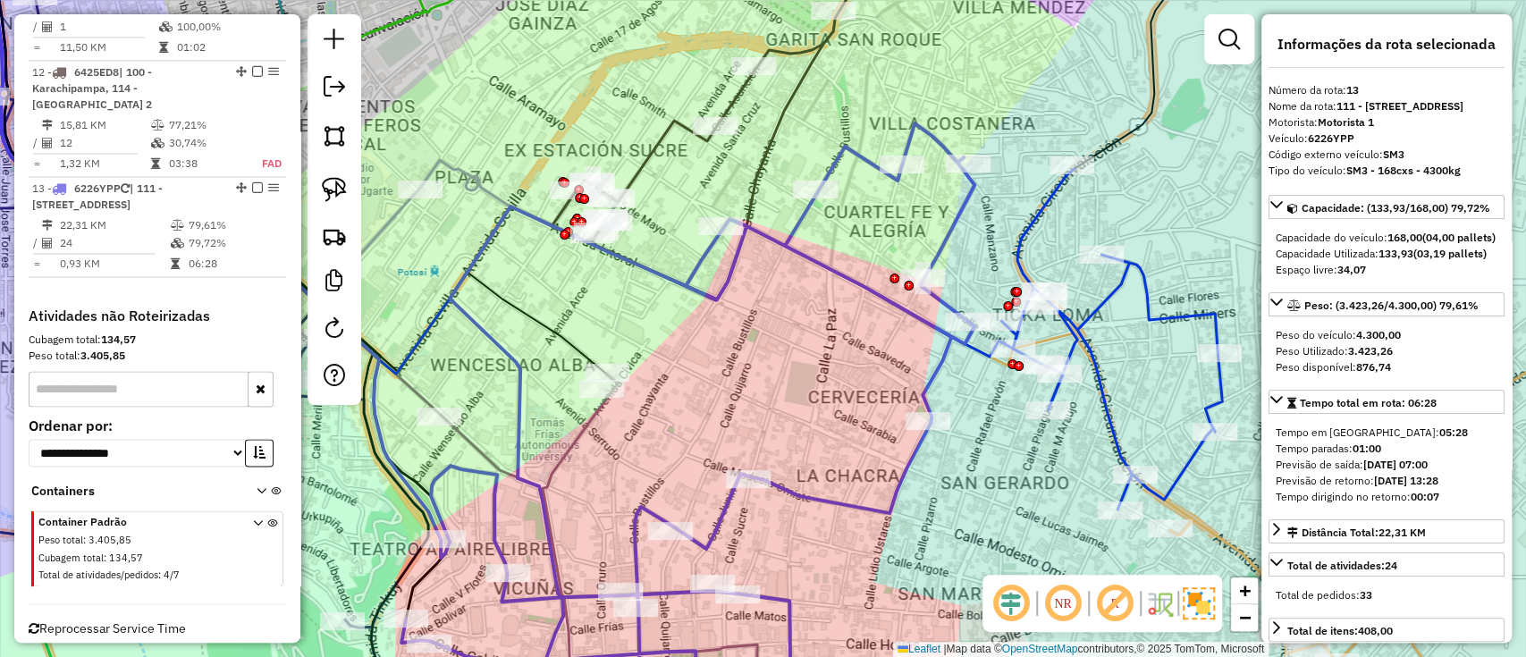
click at [925, 405] on icon at bounding box center [687, 423] width 573 height 600
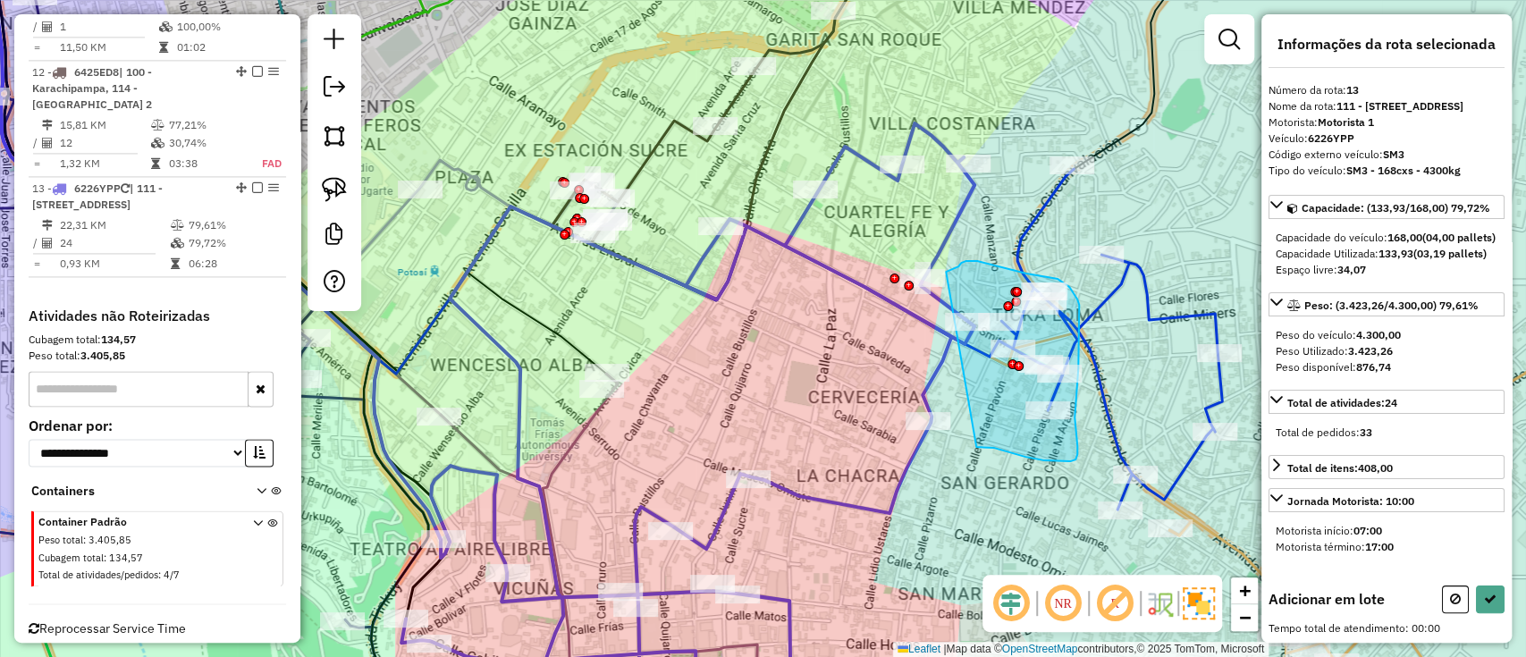
click at [944, 274] on div "Janela de atendimento Grade de atendimento Capacidade Transportadoras Veículos …" at bounding box center [763, 328] width 1526 height 657
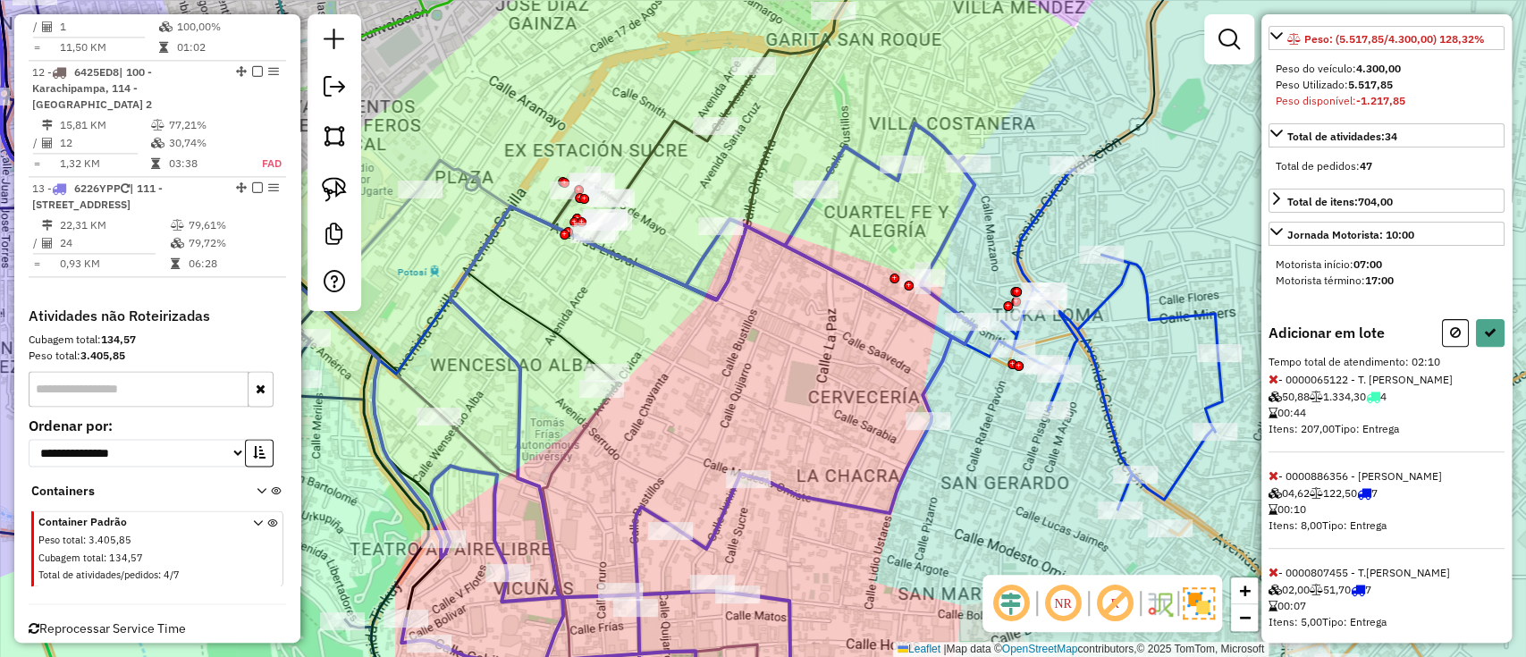
scroll to position [278, 0]
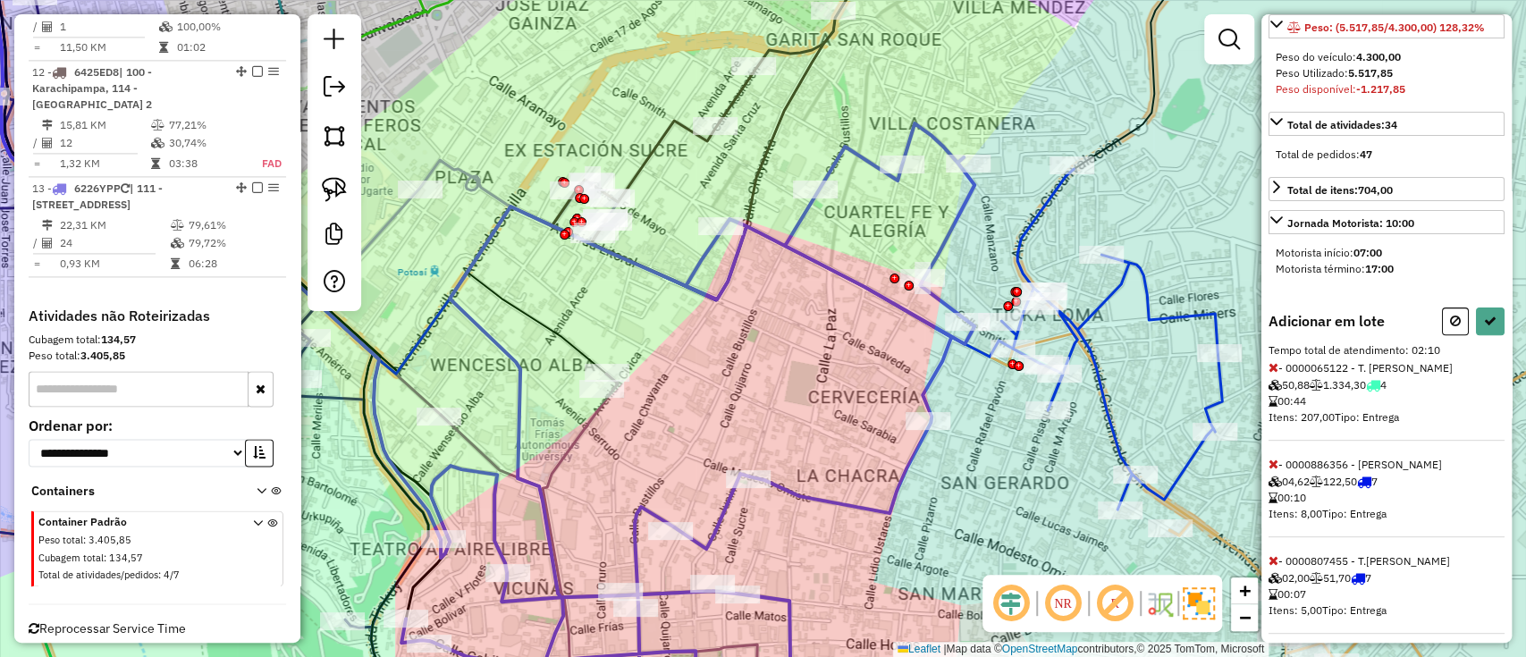
click at [1269, 374] on icon at bounding box center [1274, 367] width 10 height 13
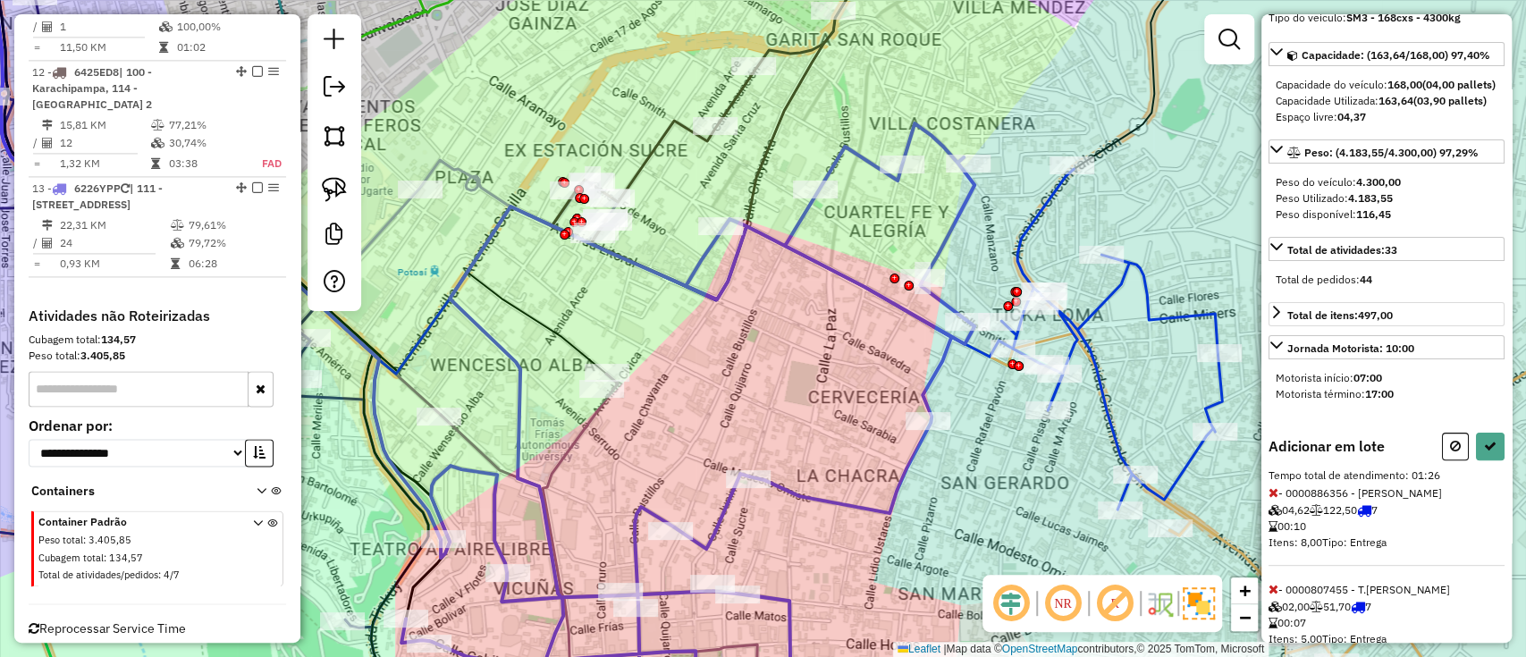
scroll to position [152, 0]
select select "**********"
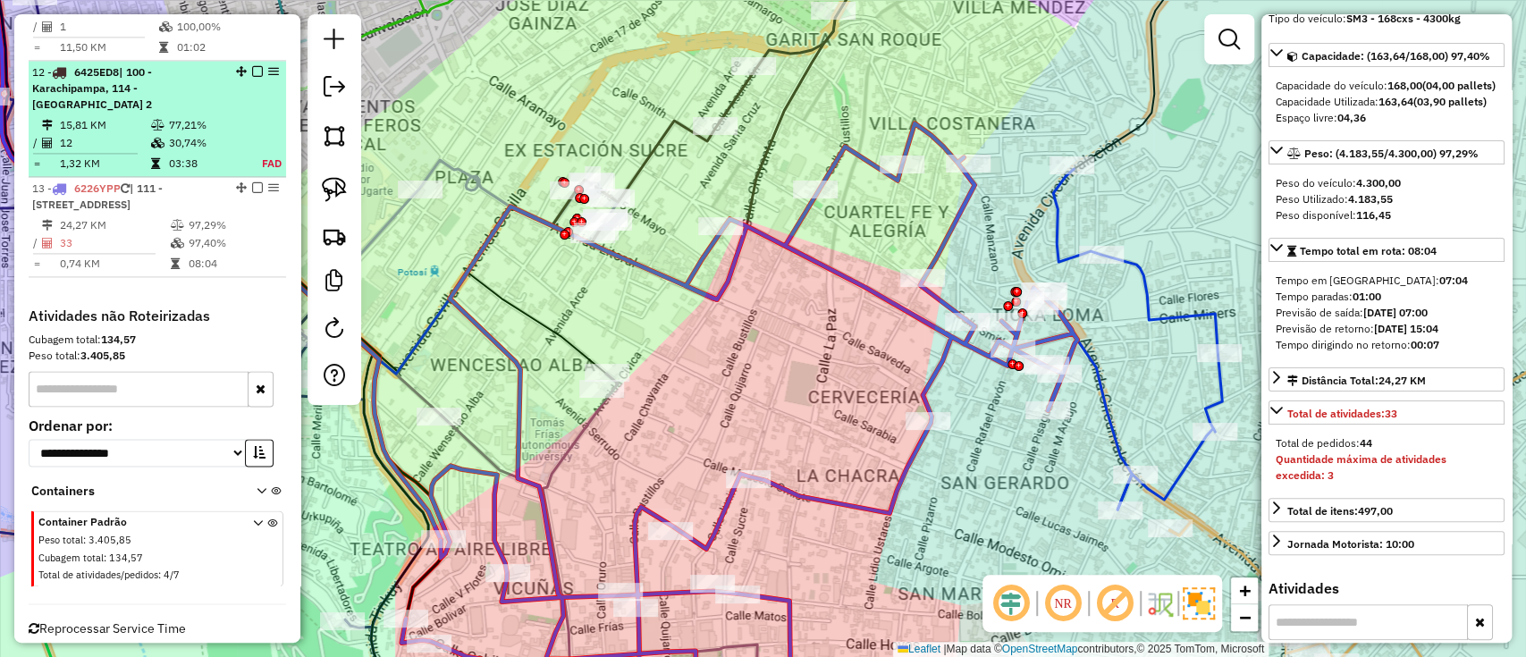
click at [254, 182] on em at bounding box center [257, 187] width 11 height 11
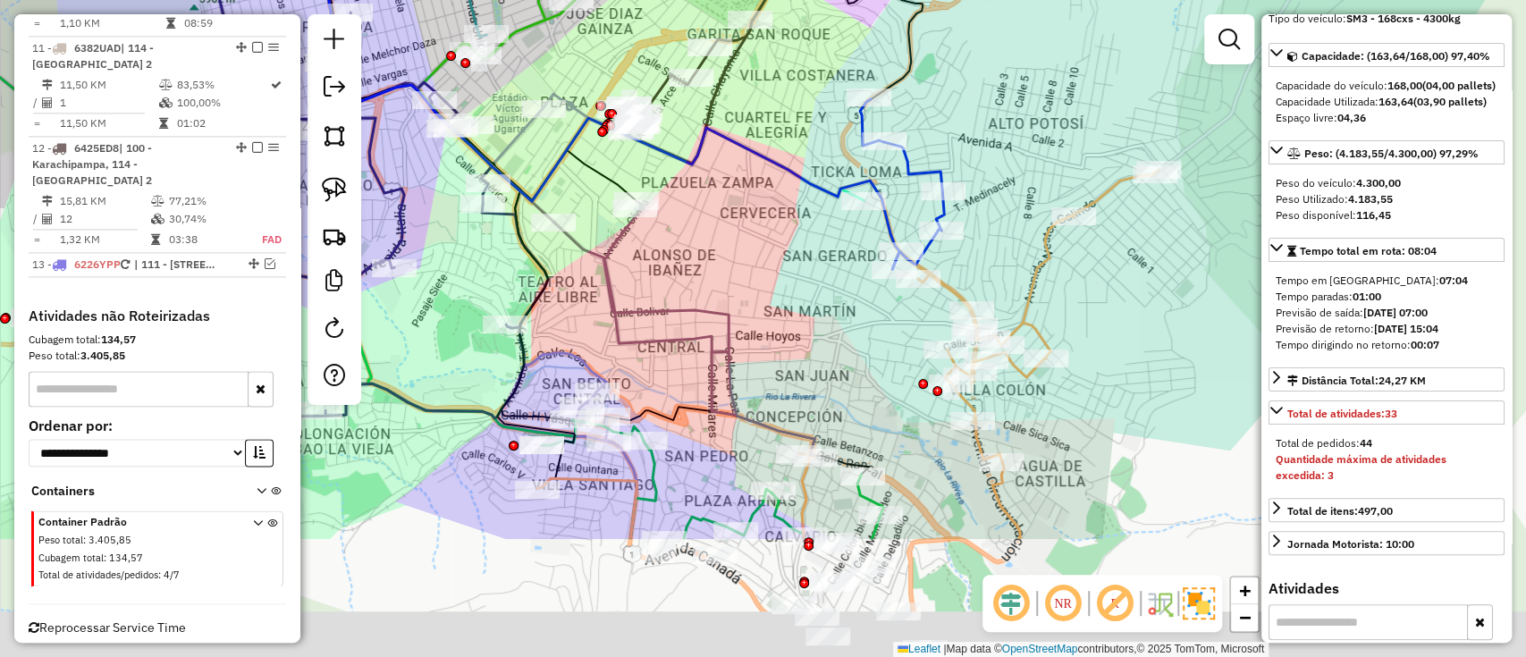
drag, startPoint x: 774, startPoint y: 442, endPoint x: 741, endPoint y: 131, distance: 312.9
click at [741, 131] on div "Janela de atendimento Grade de atendimento Capacidade Transportadoras Veículos …" at bounding box center [763, 328] width 1526 height 657
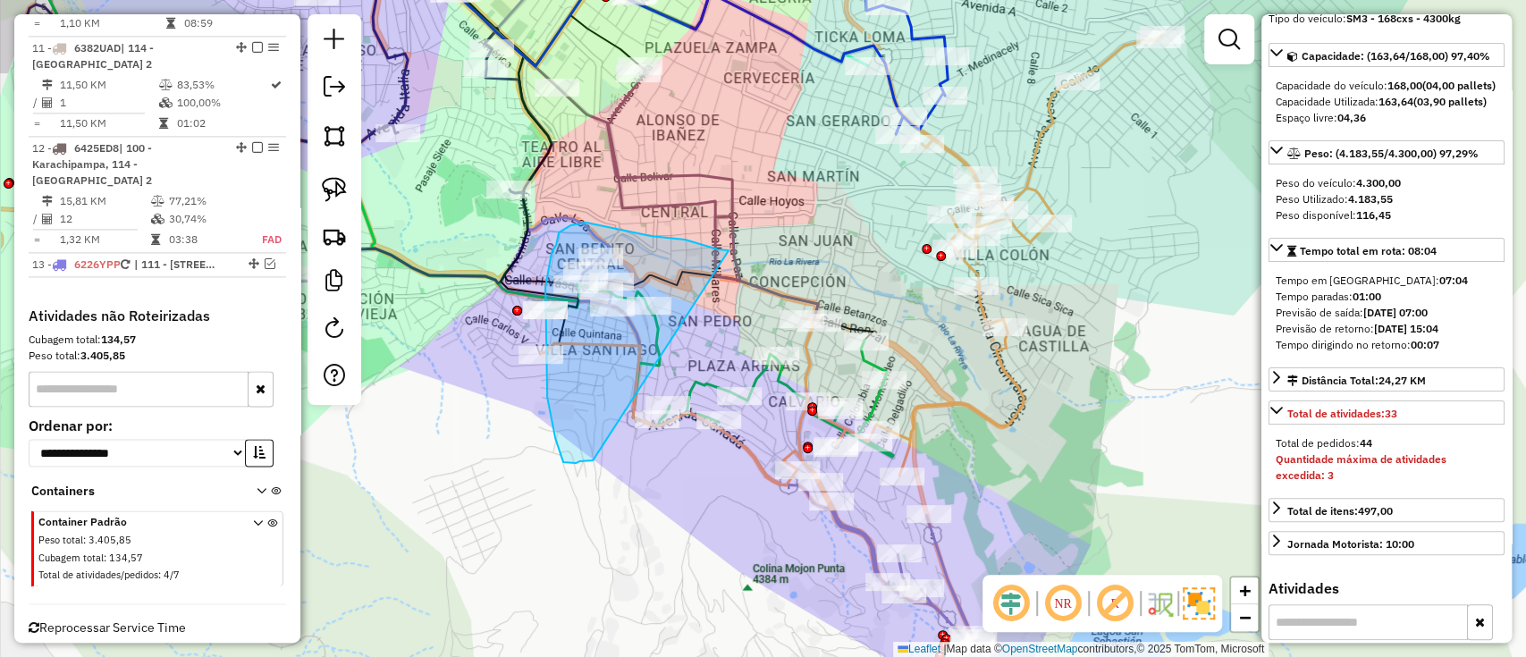
drag, startPoint x: 718, startPoint y: 249, endPoint x: 595, endPoint y: 460, distance: 244.4
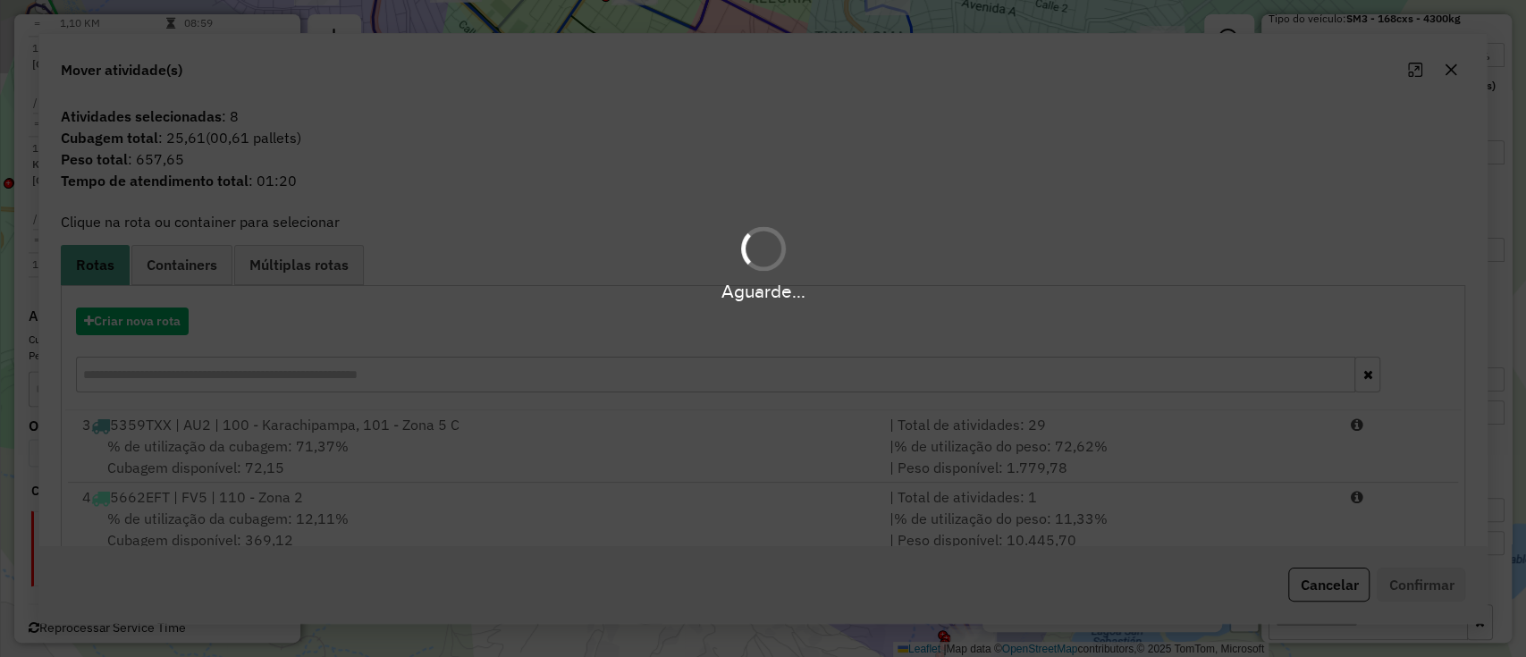
click at [592, 459] on div "Aguarde..." at bounding box center [763, 328] width 1526 height 657
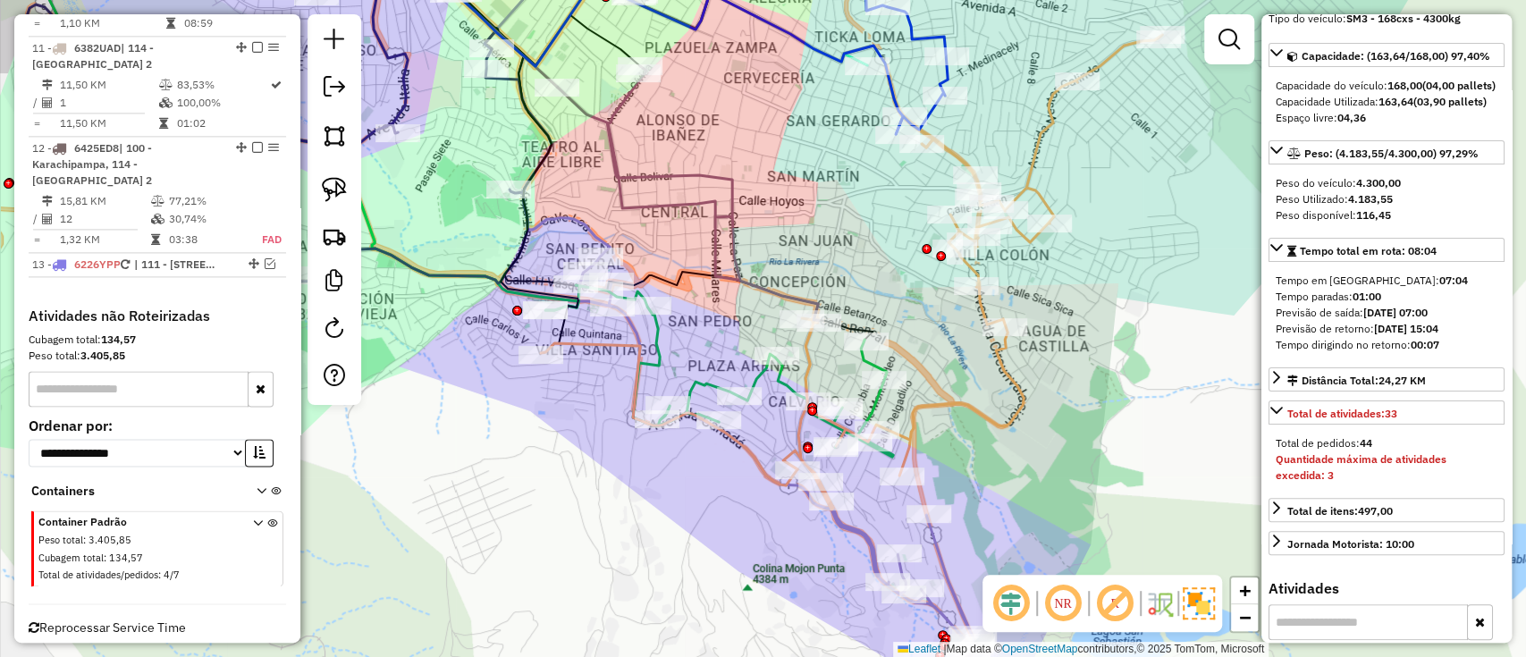
click at [787, 383] on icon at bounding box center [719, 371] width 348 height 172
click at [784, 385] on icon at bounding box center [717, 371] width 348 height 172
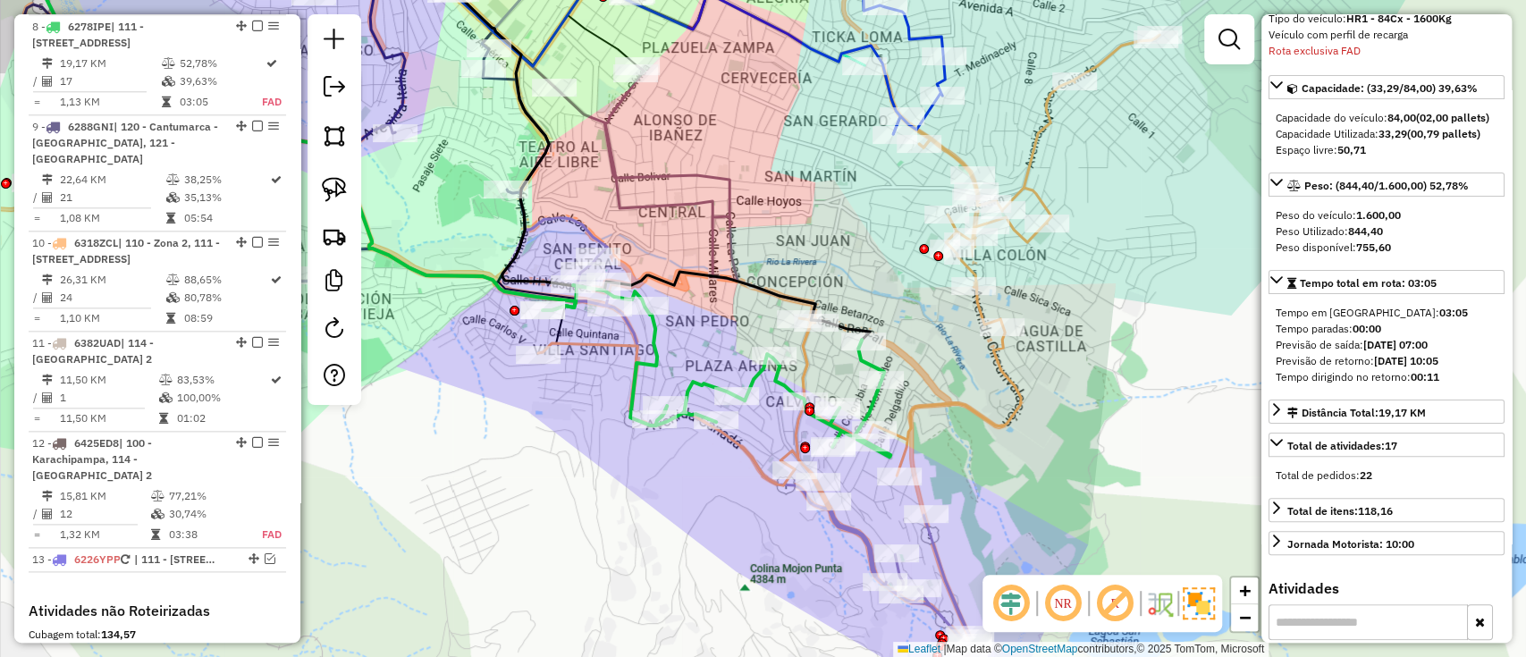
scroll to position [0, 0]
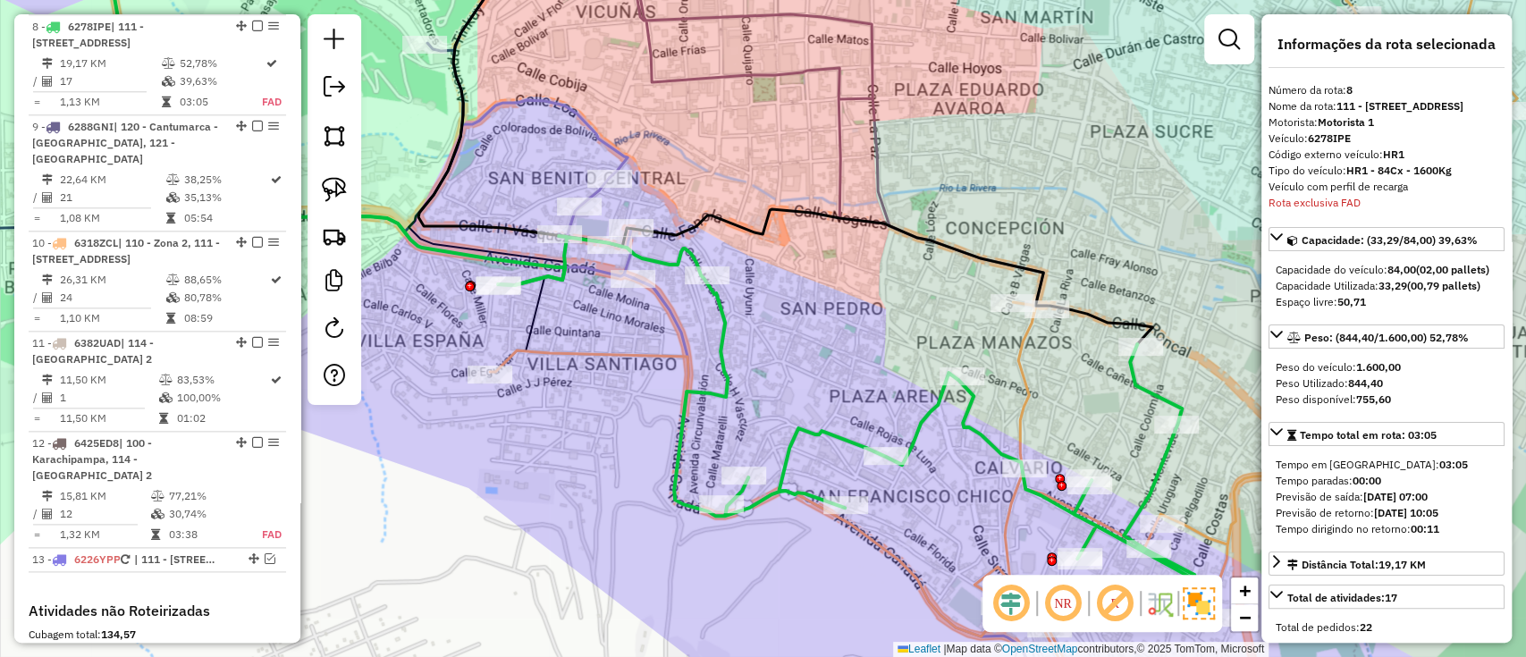
click at [587, 349] on icon at bounding box center [1003, 308] width 1027 height 749
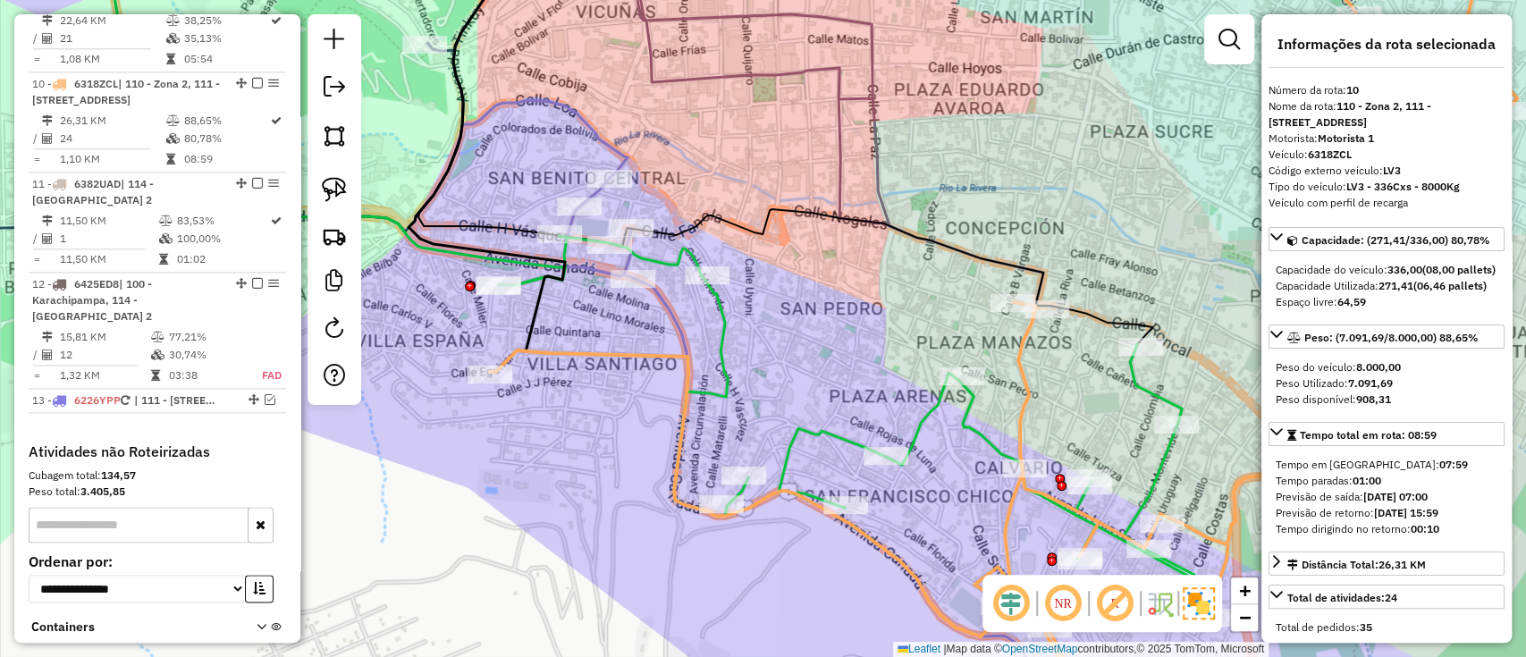
scroll to position [1528, 0]
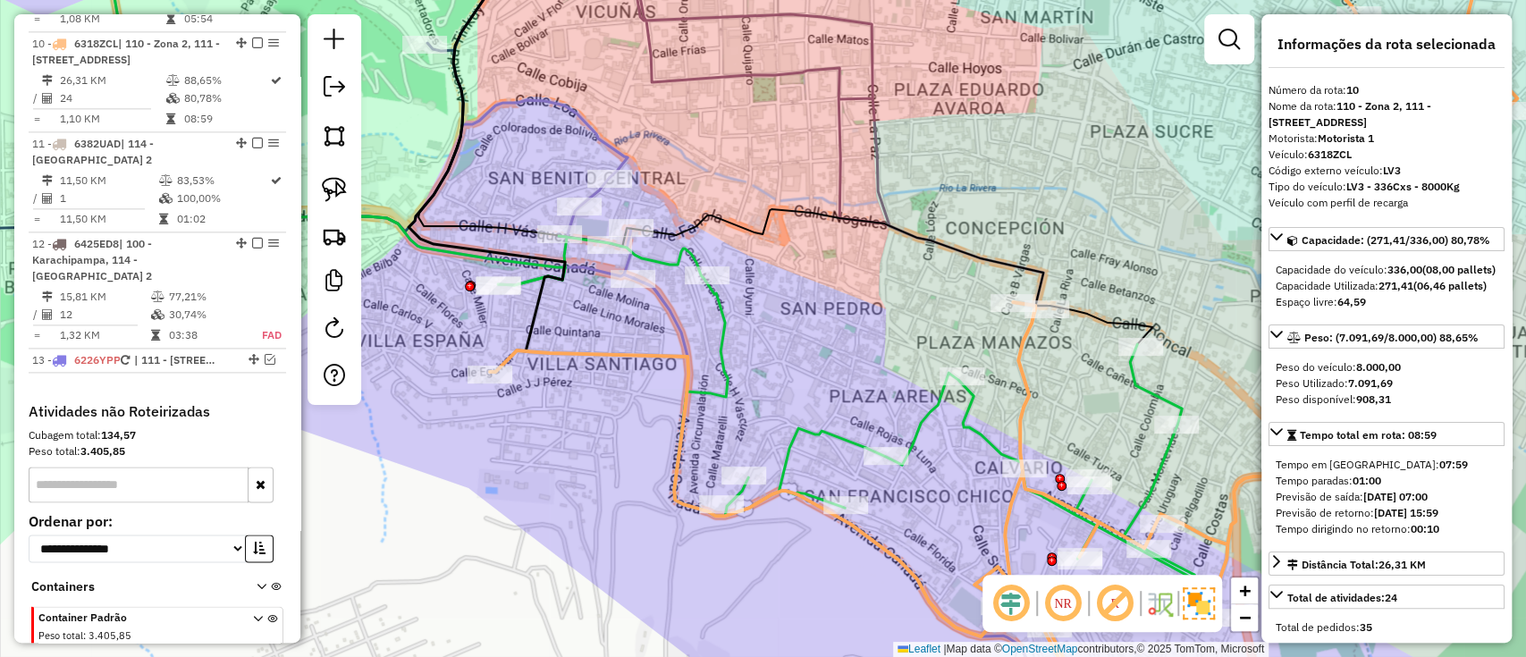
click at [532, 275] on icon at bounding box center [846, 407] width 697 height 342
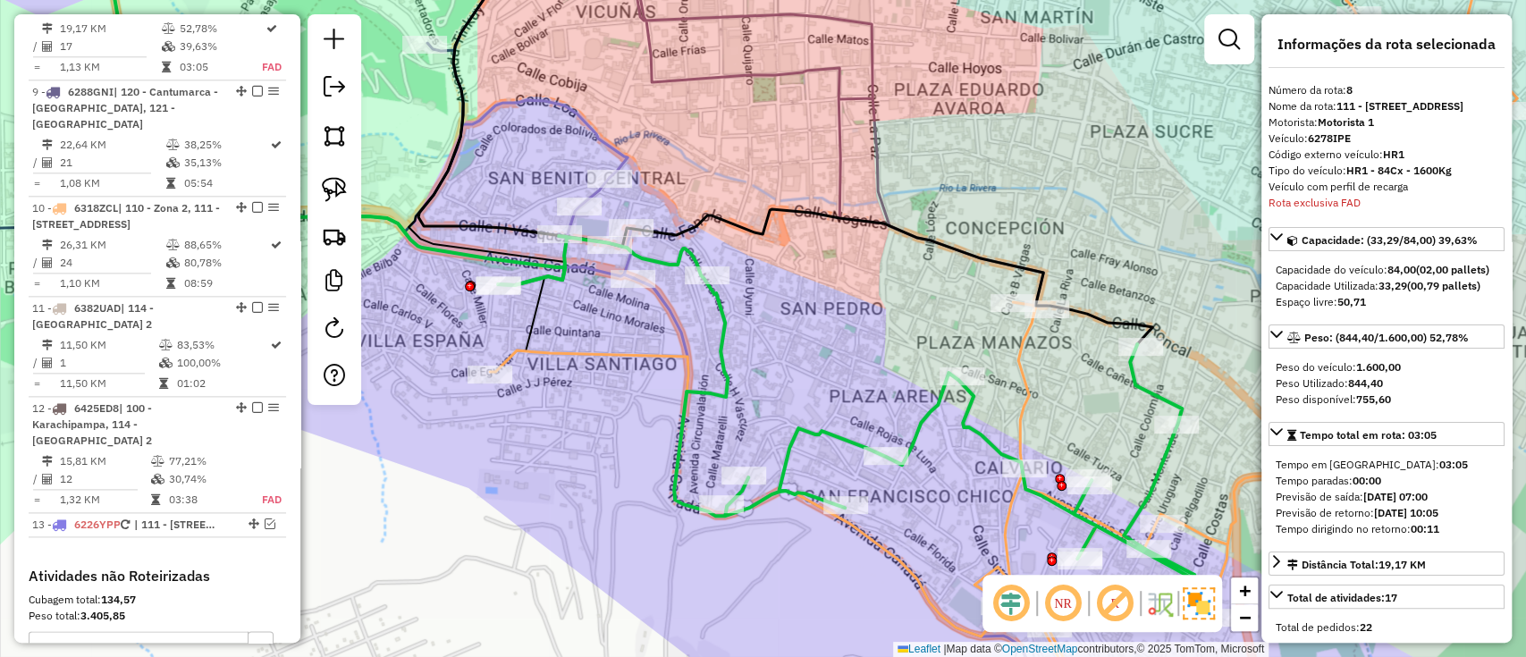
scroll to position [1330, 0]
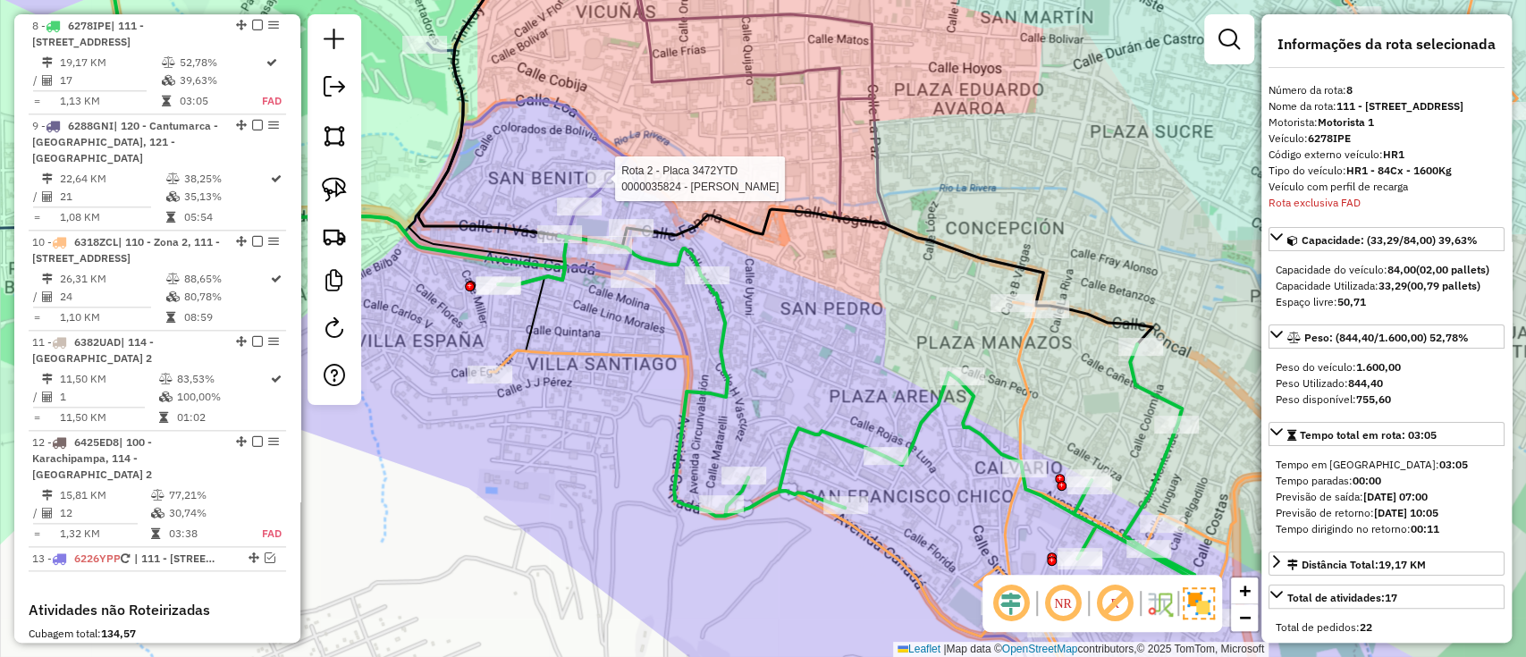
click at [608, 188] on div at bounding box center [609, 179] width 45 height 18
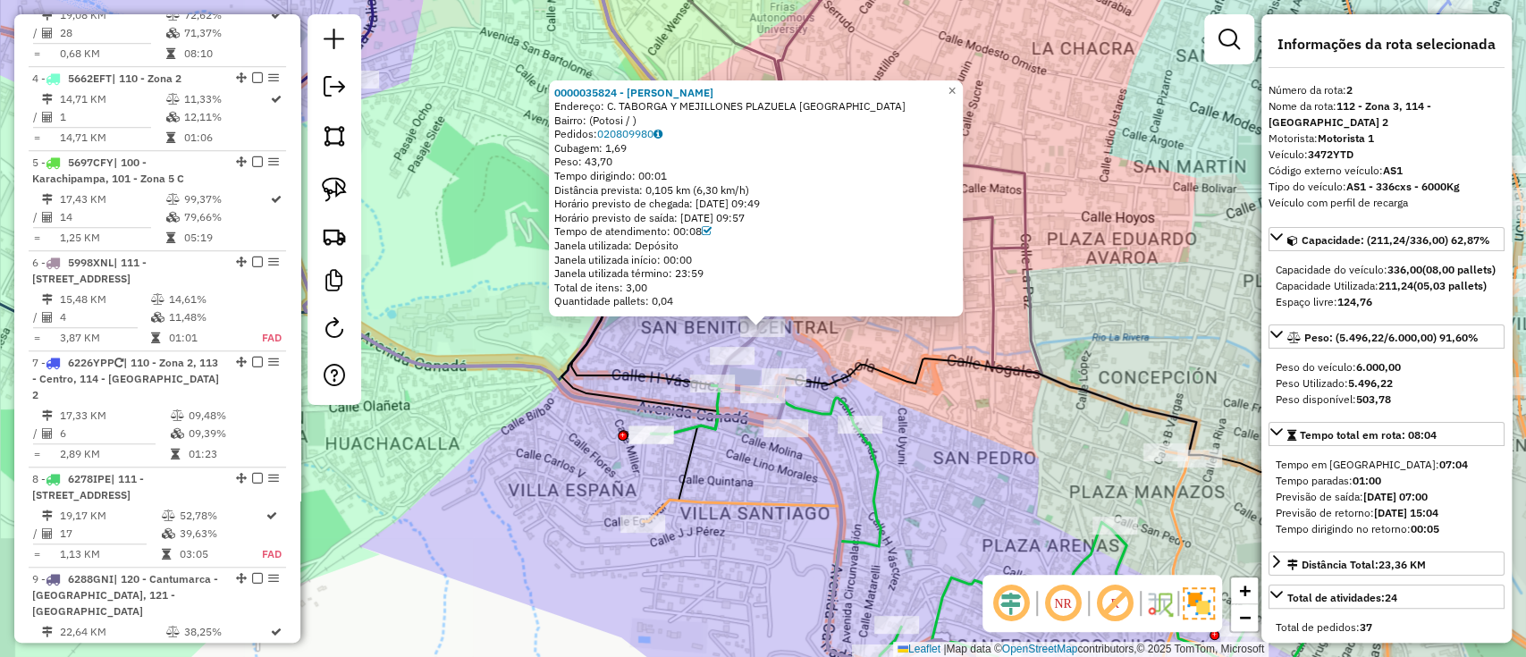
scroll to position [728, 0]
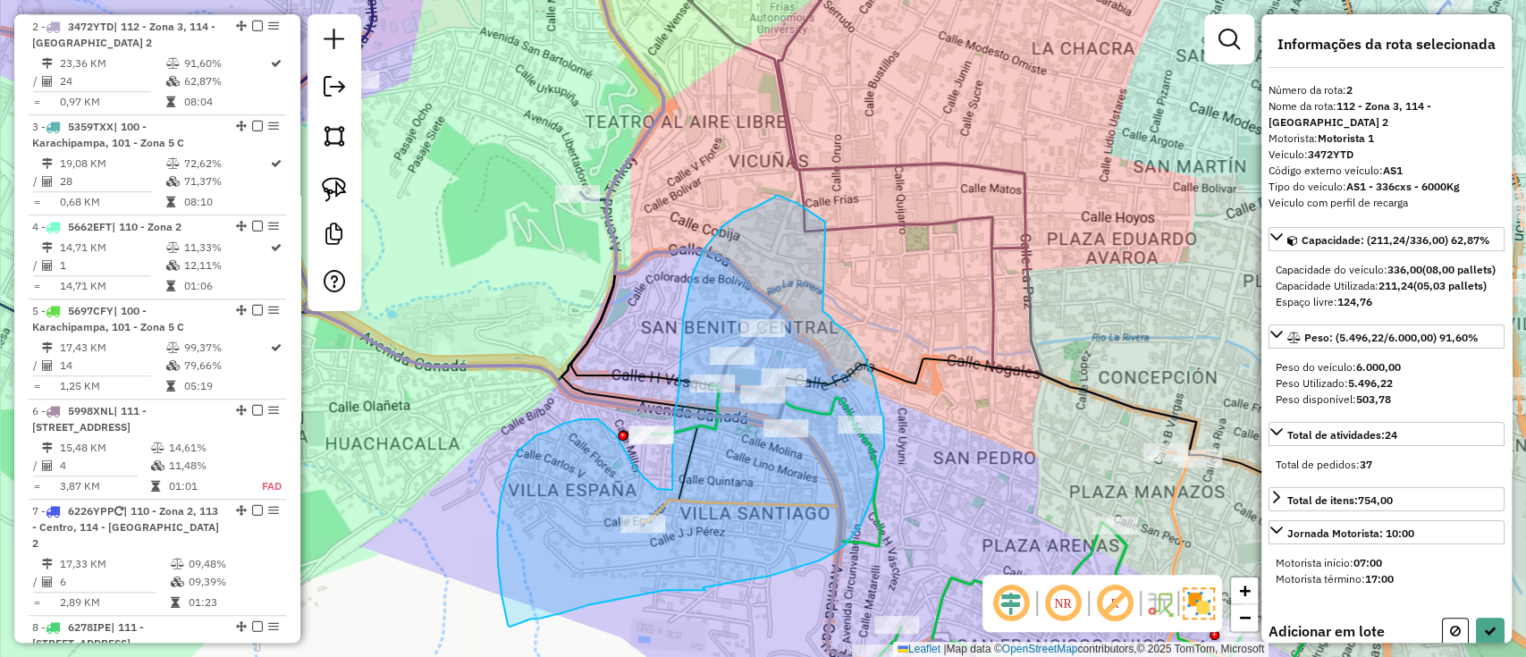
drag, startPoint x: 775, startPoint y: 197, endPoint x: 818, endPoint y: 307, distance: 118.1
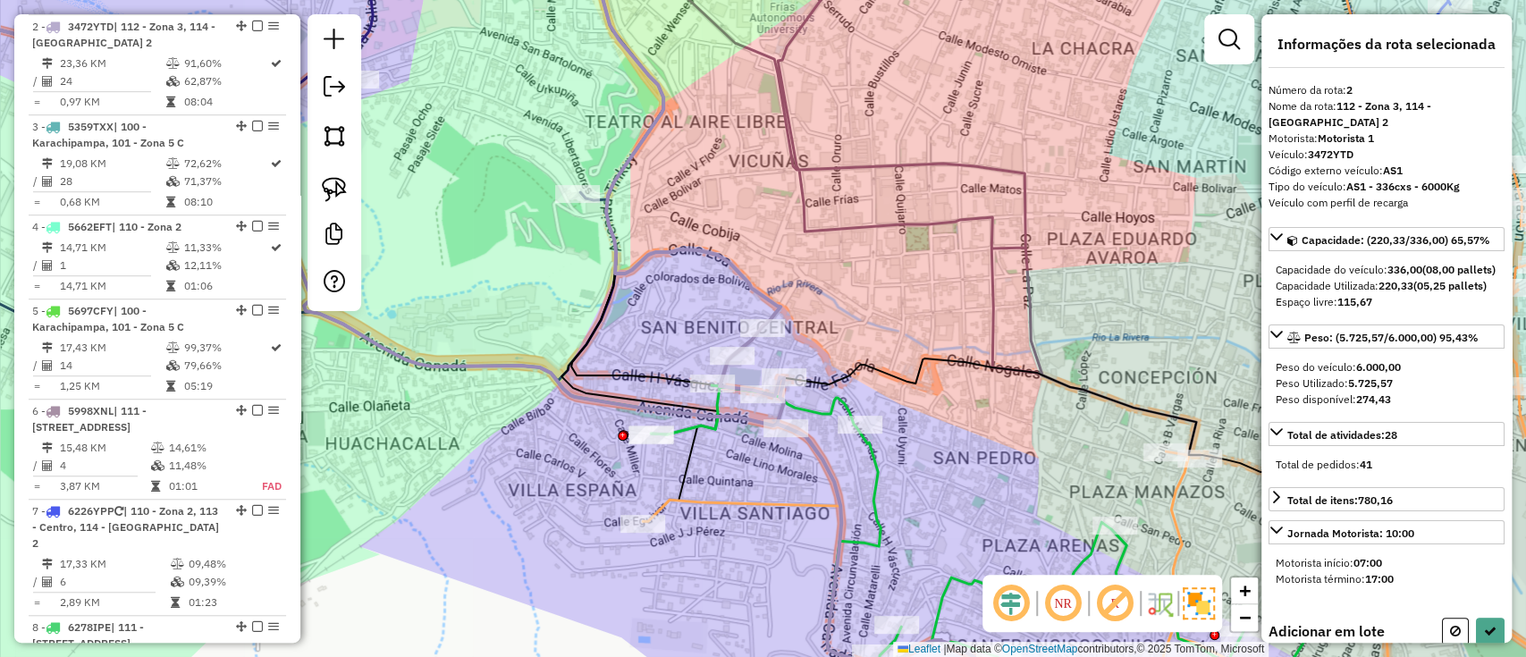
select select "**********"
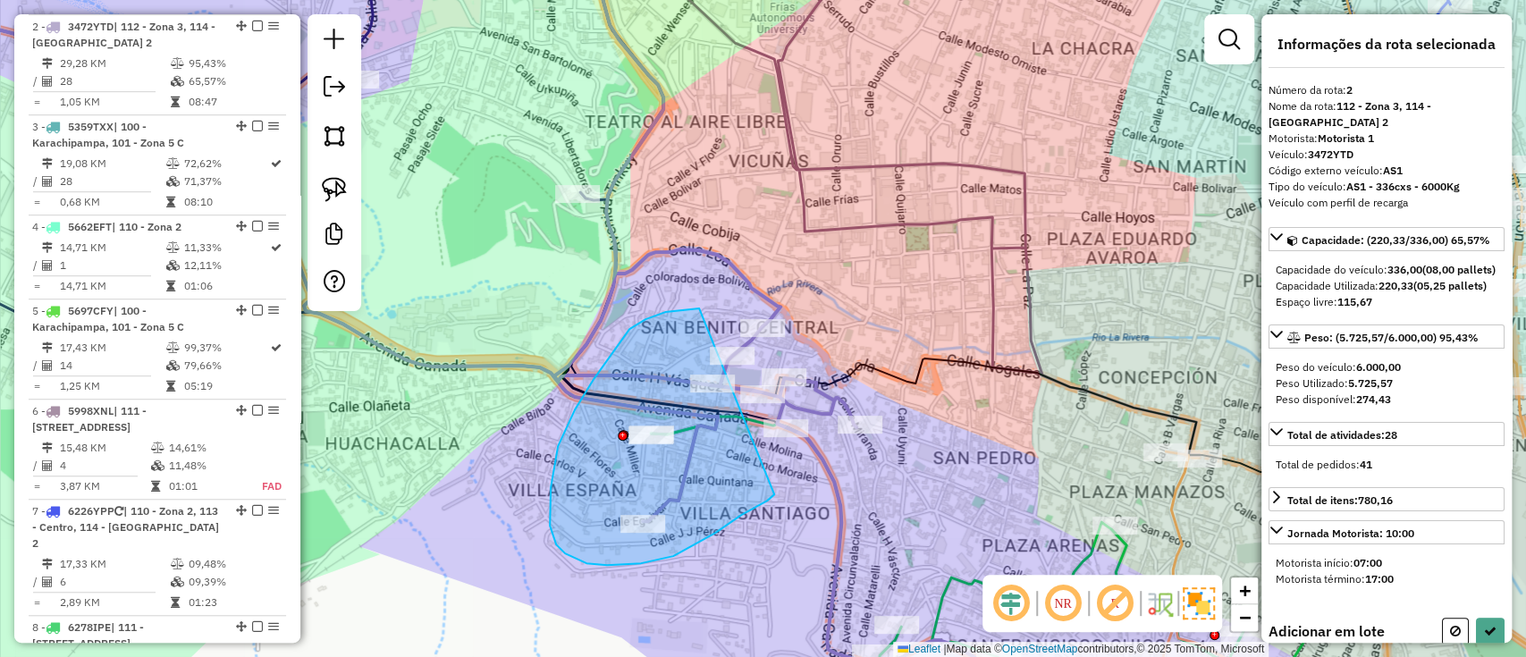
drag, startPoint x: 652, startPoint y: 317, endPoint x: 788, endPoint y: 450, distance: 189.7
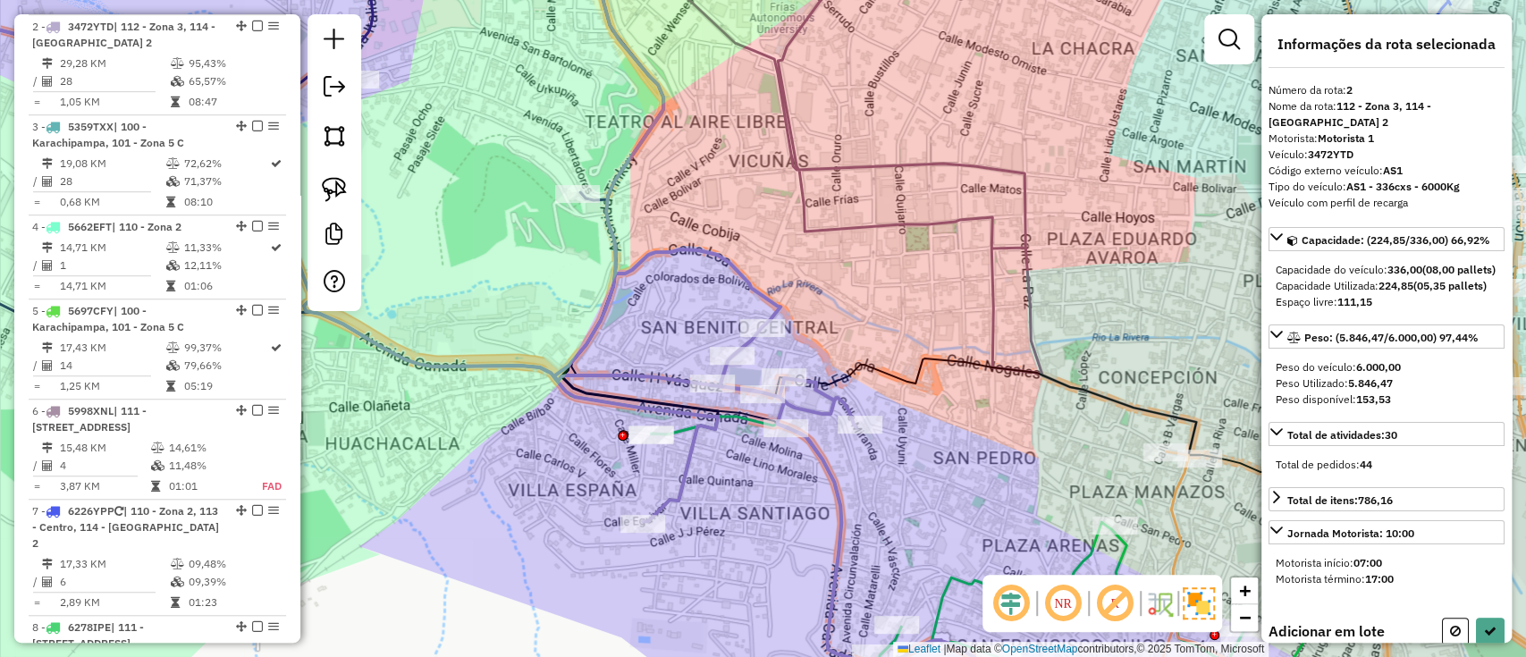
select select "**********"
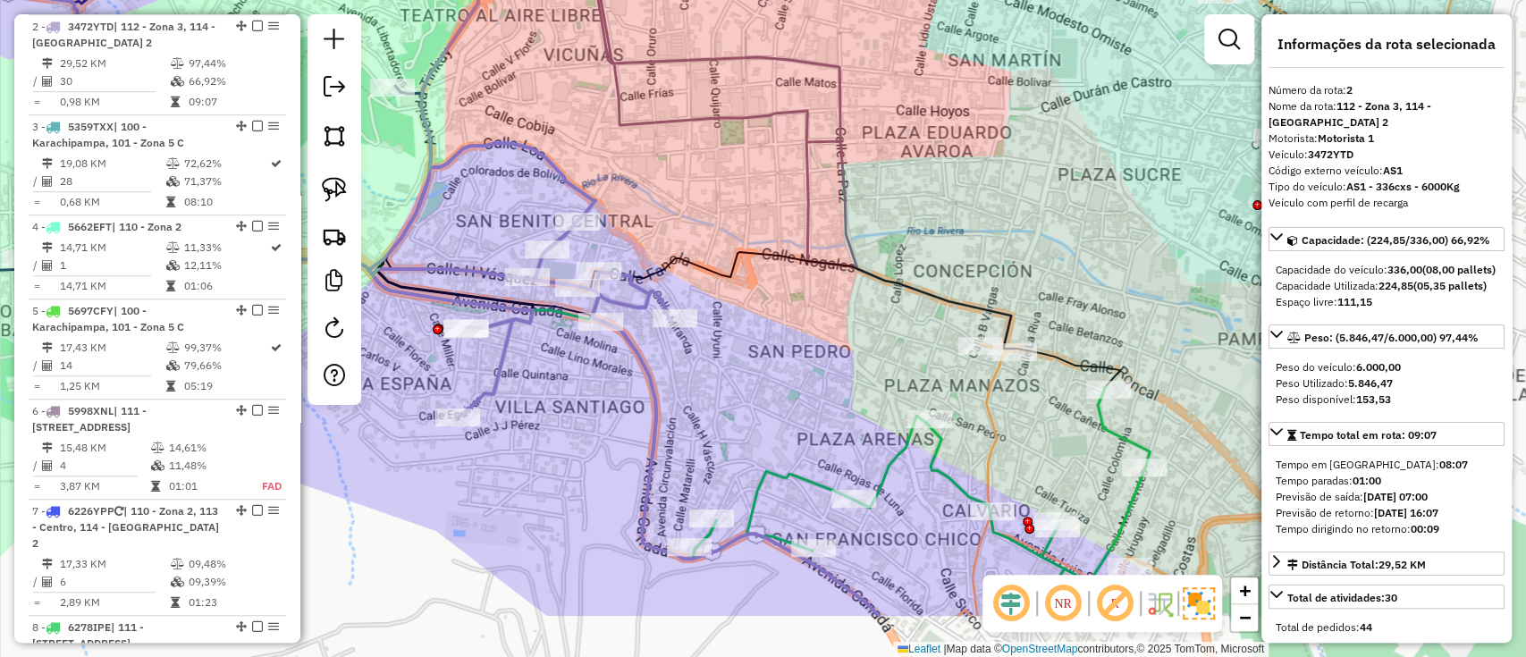
drag, startPoint x: 926, startPoint y: 540, endPoint x: 680, endPoint y: 390, distance: 288.9
click at [692, 397] on div "Janela de atendimento Grade de atendimento Capacidade Transportadoras Veículos …" at bounding box center [763, 328] width 1526 height 657
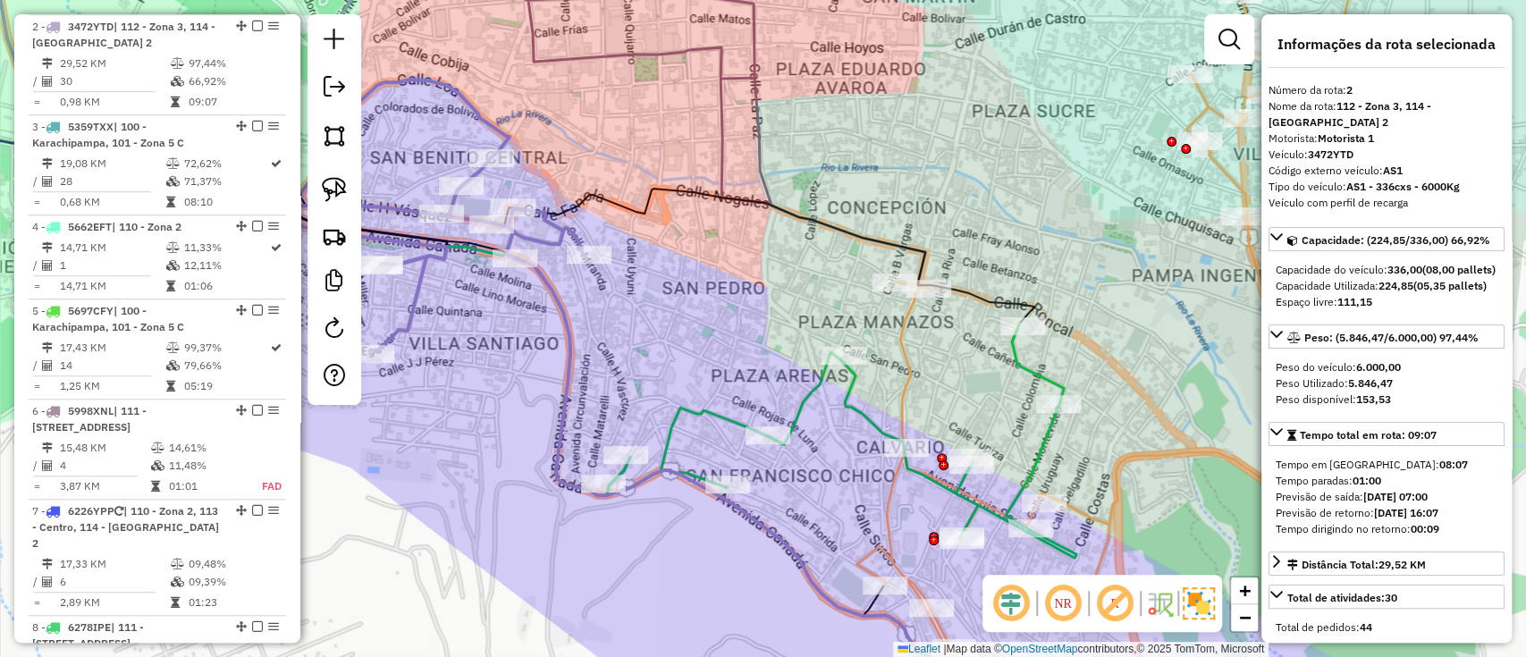
drag, startPoint x: 698, startPoint y: 364, endPoint x: 646, endPoint y: 286, distance: 94.0
click at [646, 289] on div "Janela de atendimento Grade de atendimento Capacidade Transportadoras Veículos …" at bounding box center [763, 328] width 1526 height 657
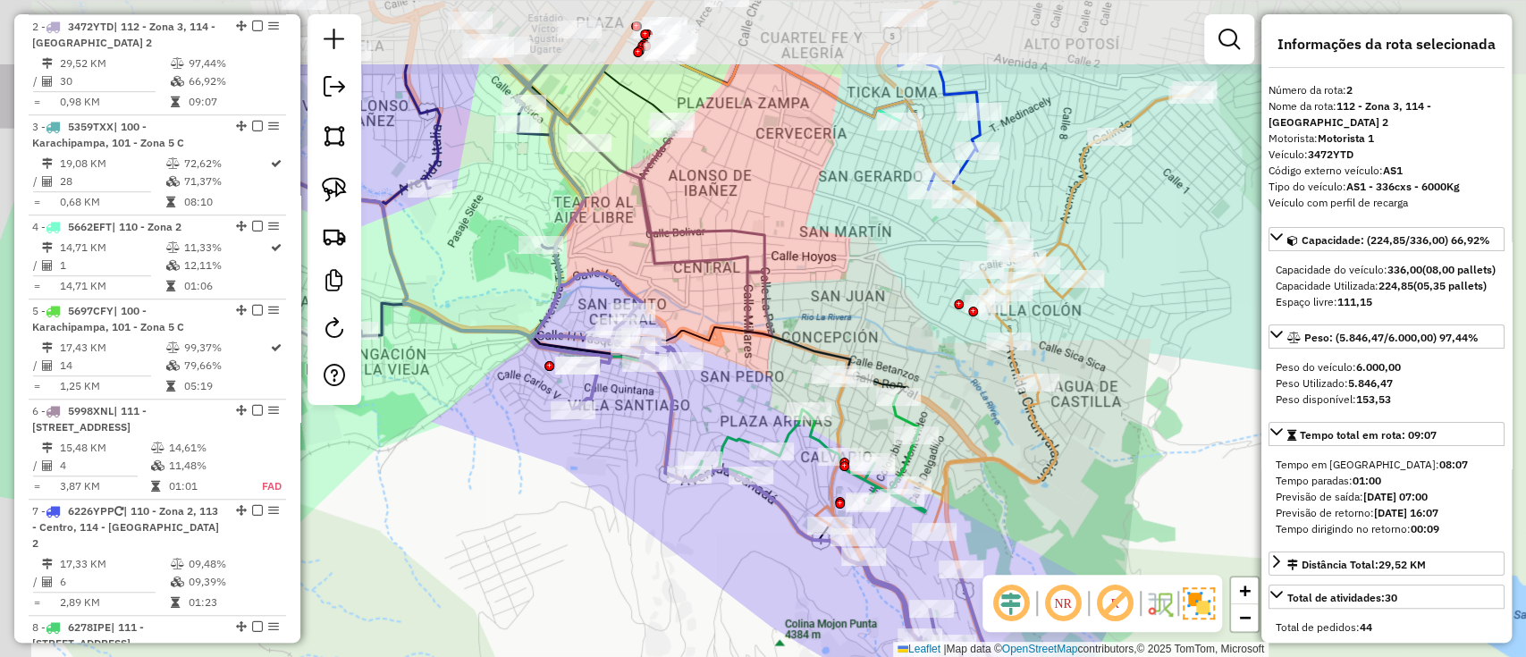
drag, startPoint x: 646, startPoint y: 286, endPoint x: 737, endPoint y: 416, distance: 158.5
click at [737, 416] on div "Rota 8 - Placa 6278IPE 0000036642 - MARIO CHARA DUA Janela de atendimento Grade…" at bounding box center [763, 328] width 1526 height 657
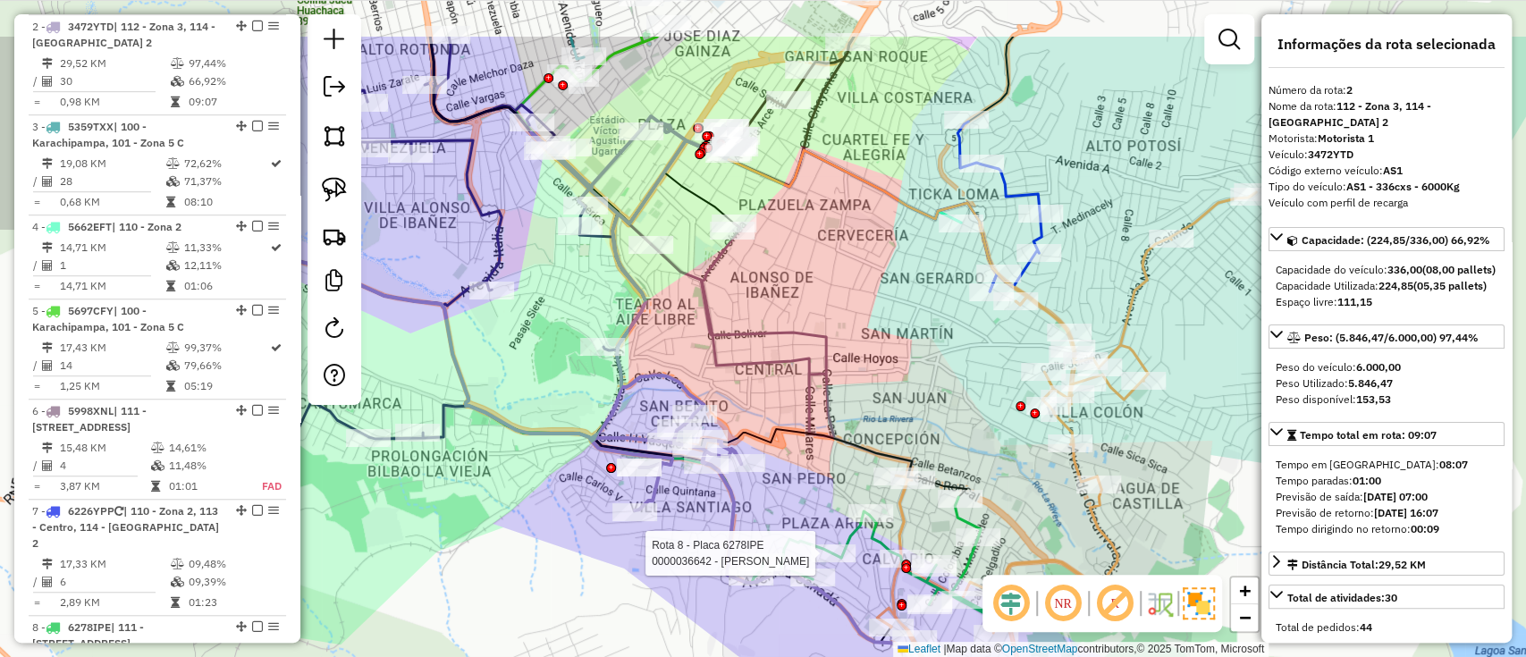
drag, startPoint x: 650, startPoint y: 261, endPoint x: 709, endPoint y: 361, distance: 116.2
click at [709, 361] on icon at bounding box center [782, 351] width 262 height 254
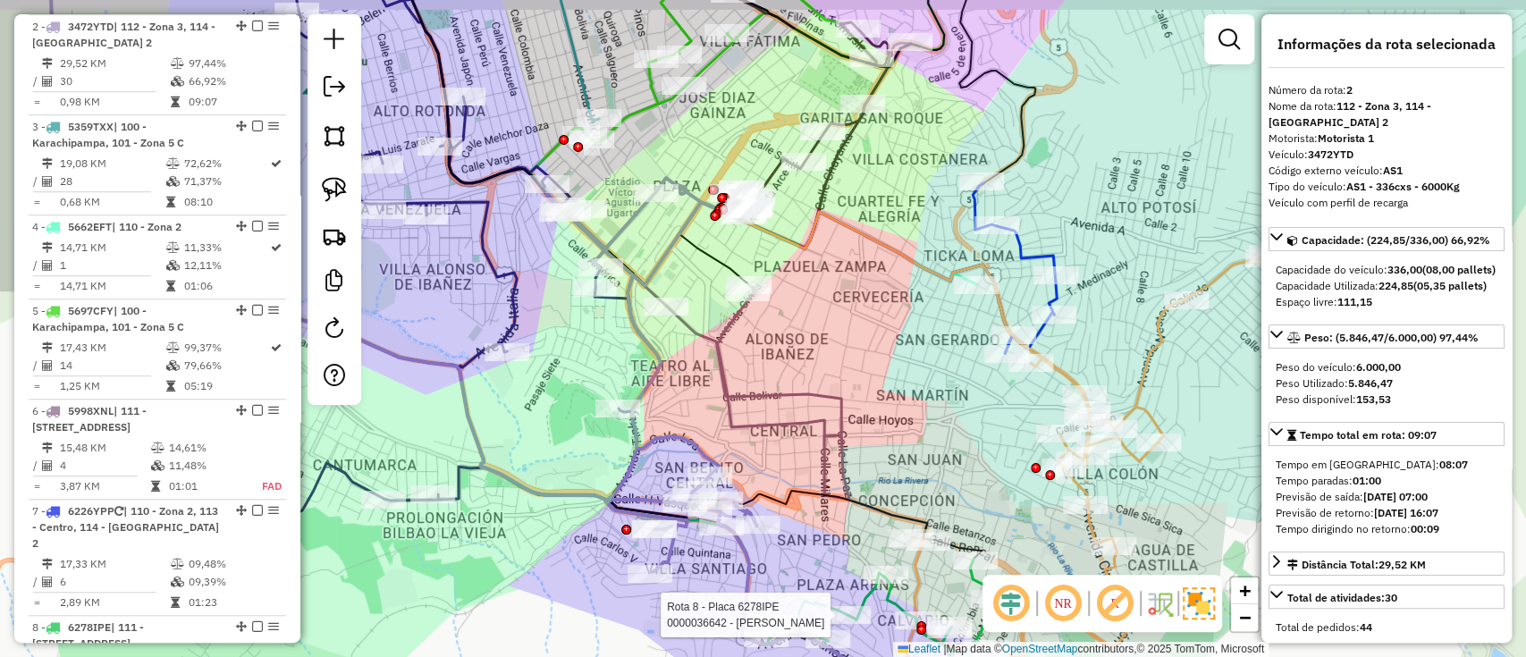
drag, startPoint x: 775, startPoint y: 277, endPoint x: 795, endPoint y: 356, distance: 81.1
click at [794, 354] on div "Rota 8 - Placa 6278IPE 0000036642 - MARIO CHARA DUA Janela de atendimento Grade…" at bounding box center [763, 328] width 1526 height 657
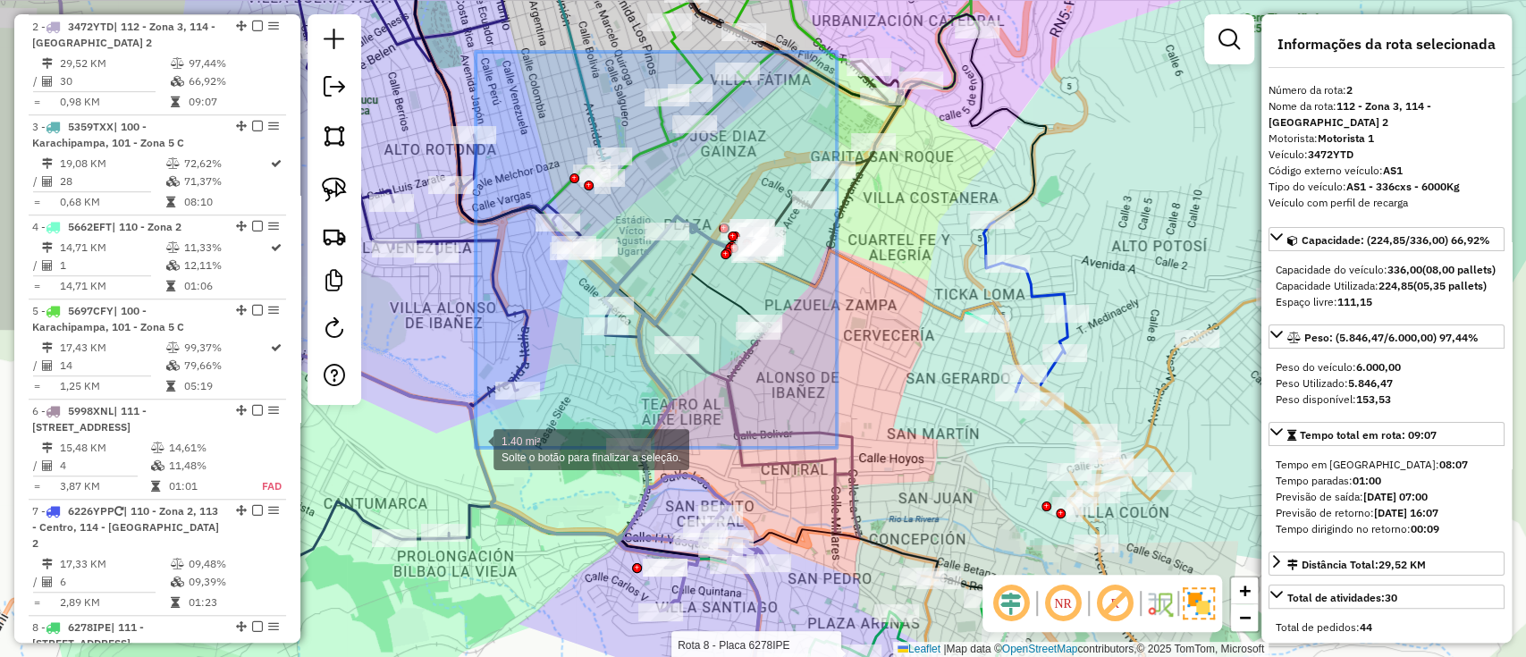
drag, startPoint x: 837, startPoint y: 51, endPoint x: 476, endPoint y: 448, distance: 536.7
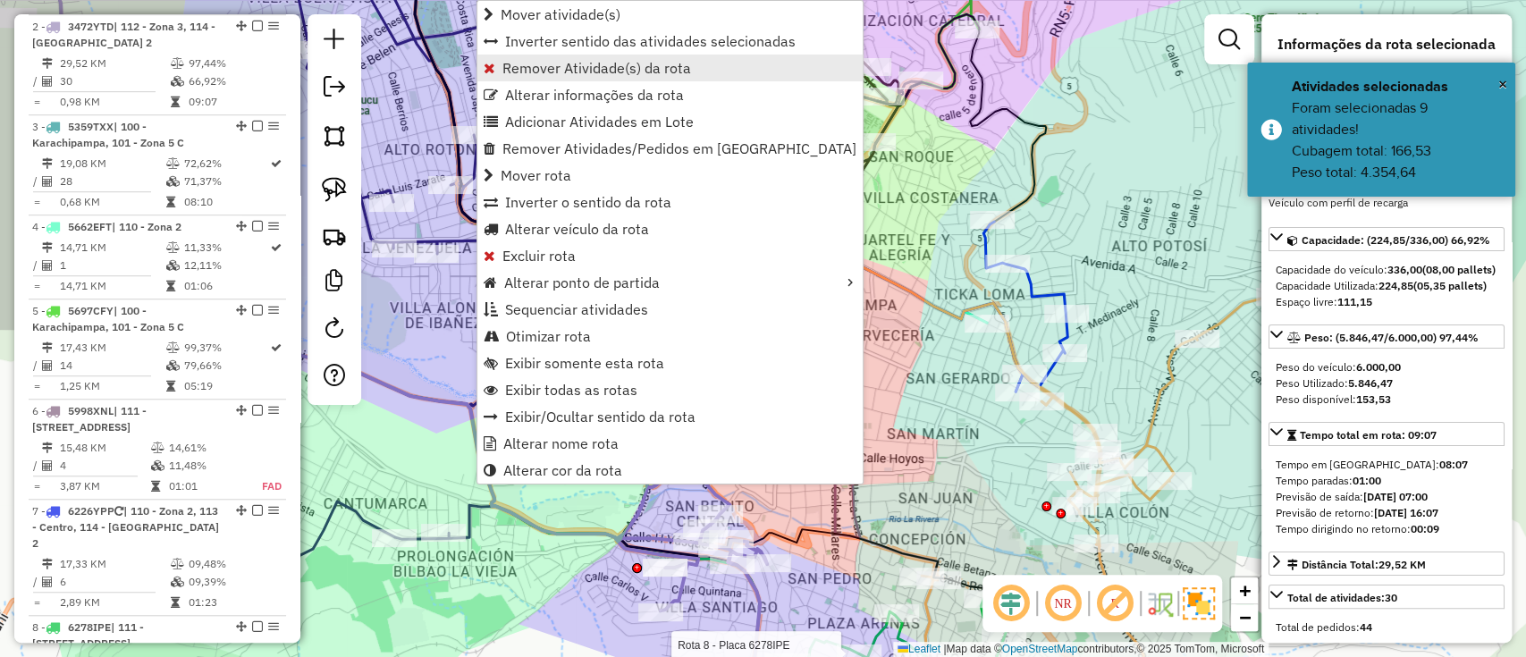
click at [580, 61] on span "Remover Atividade(s) da rota" at bounding box center [597, 68] width 189 height 14
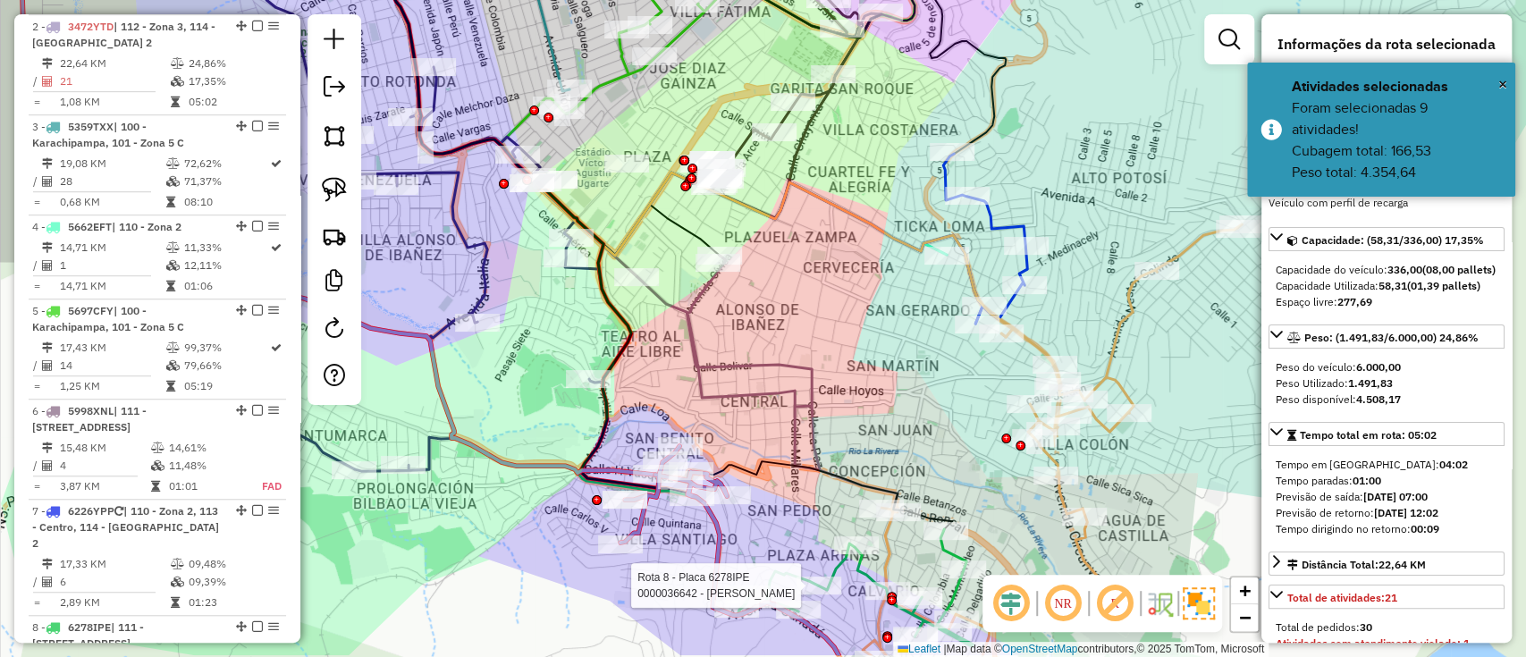
drag, startPoint x: 758, startPoint y: 418, endPoint x: 612, endPoint y: 149, distance: 306.5
click at [612, 149] on div "Rota 8 - Placa 6278IPE 0000036642 - MARIO CHARA DUA Janela de atendimento Grade…" at bounding box center [763, 328] width 1526 height 657
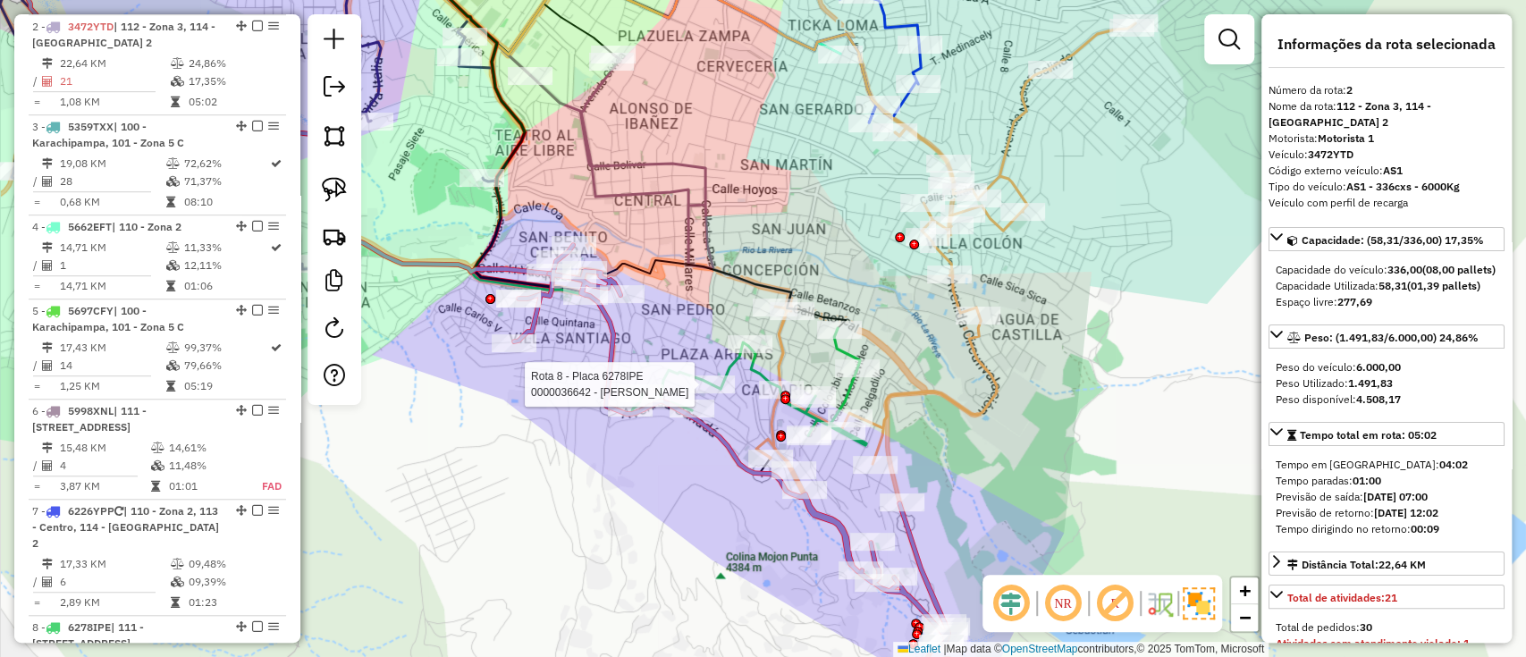
click at [603, 334] on icon at bounding box center [731, 445] width 435 height 400
click at [617, 332] on icon at bounding box center [731, 445] width 435 height 400
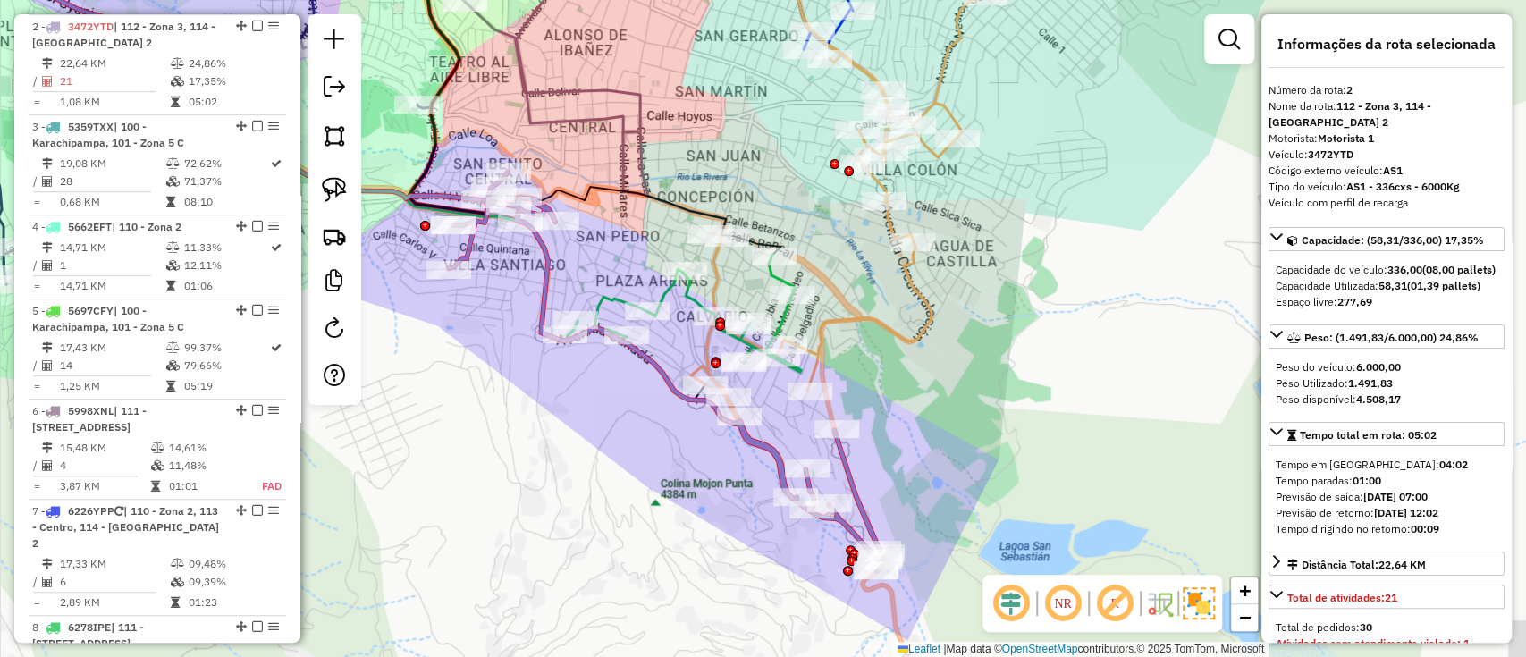
drag, startPoint x: 688, startPoint y: 350, endPoint x: 627, endPoint y: 280, distance: 93.1
click at [625, 277] on div "Janela de atendimento Grade de atendimento Capacidade Transportadoras Veículos …" at bounding box center [763, 328] width 1526 height 657
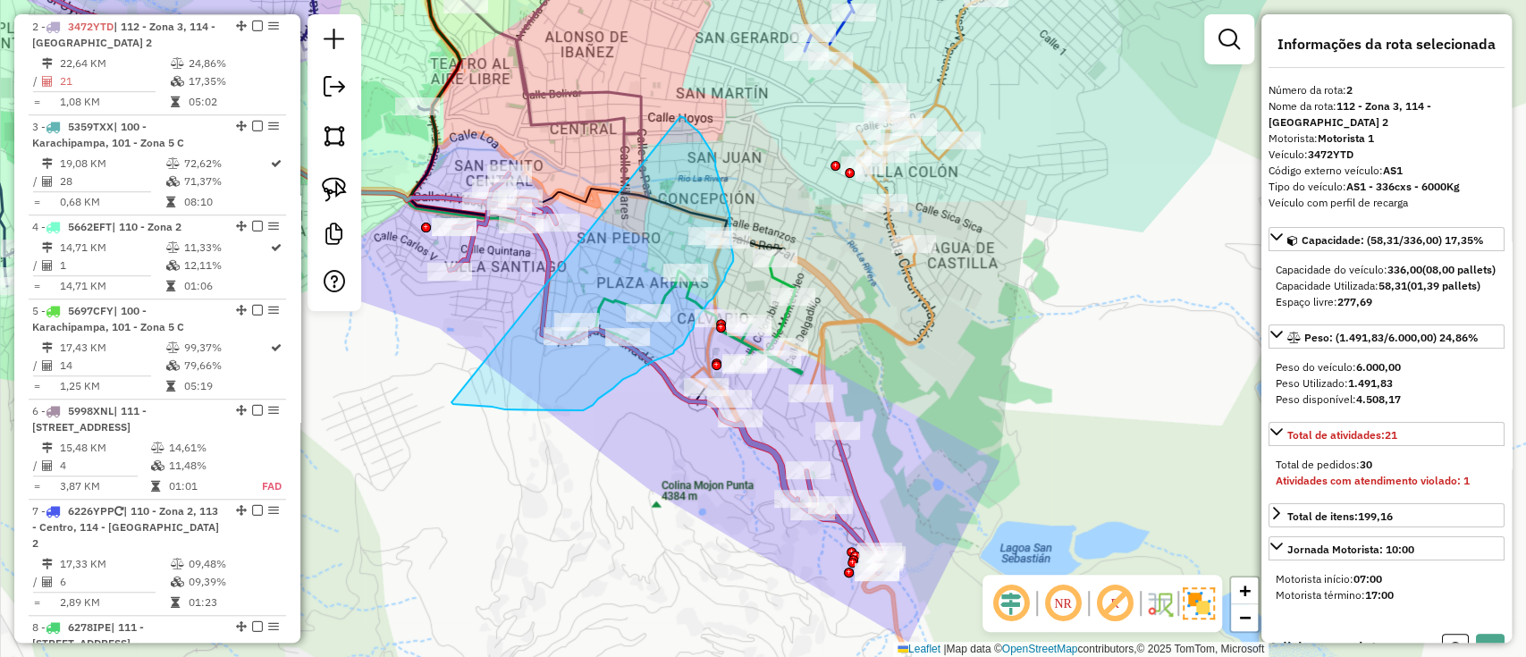
drag, startPoint x: 452, startPoint y: 403, endPoint x: 672, endPoint y: 114, distance: 363.0
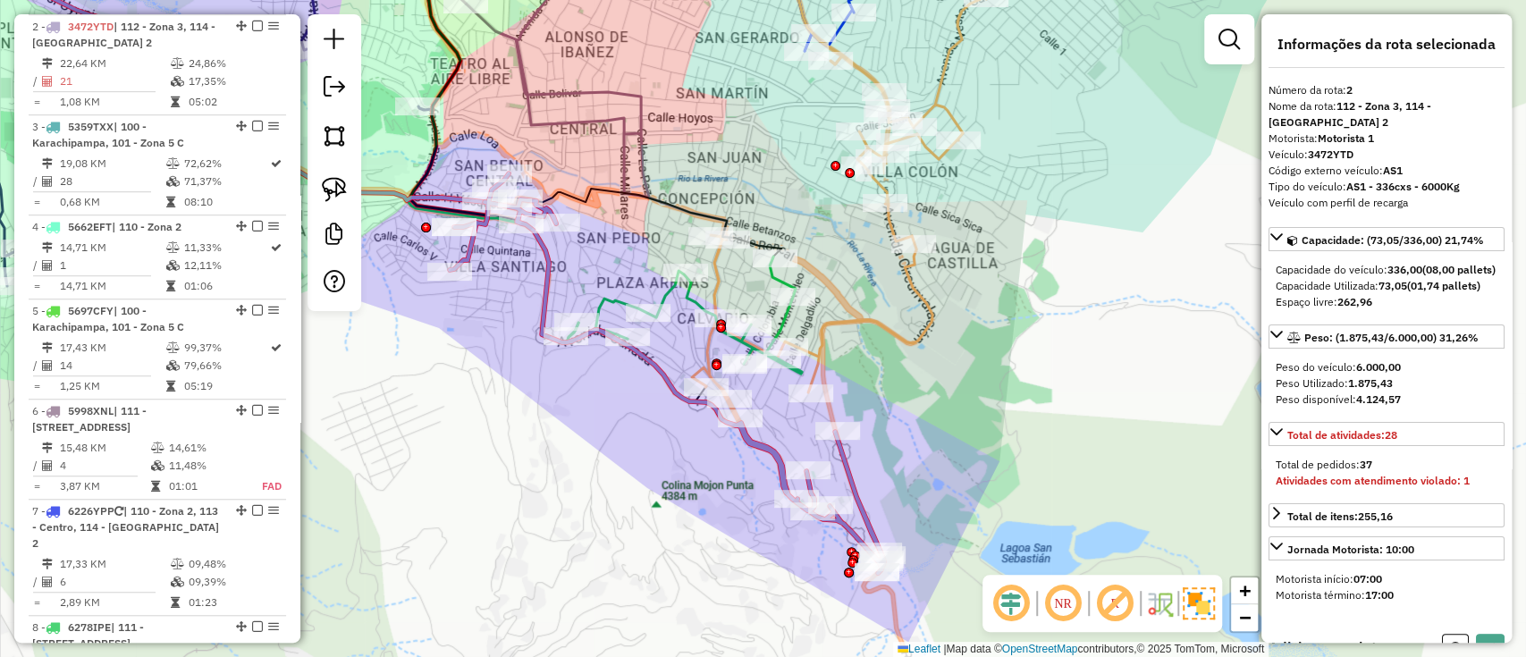
select select "**********"
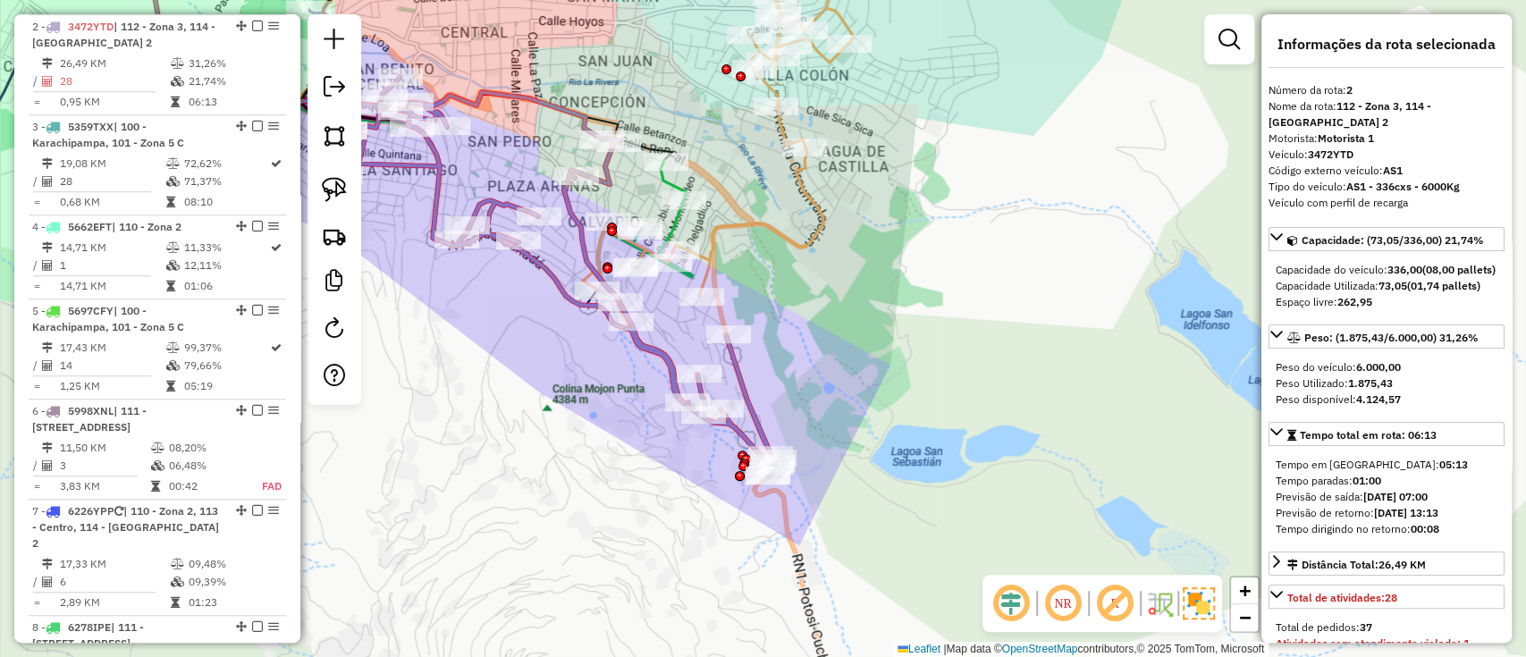
drag, startPoint x: 907, startPoint y: 469, endPoint x: 794, endPoint y: 370, distance: 150.1
click at [796, 370] on div "Janela de atendimento Grade de atendimento Capacidade Transportadoras Veículos …" at bounding box center [763, 328] width 1526 height 657
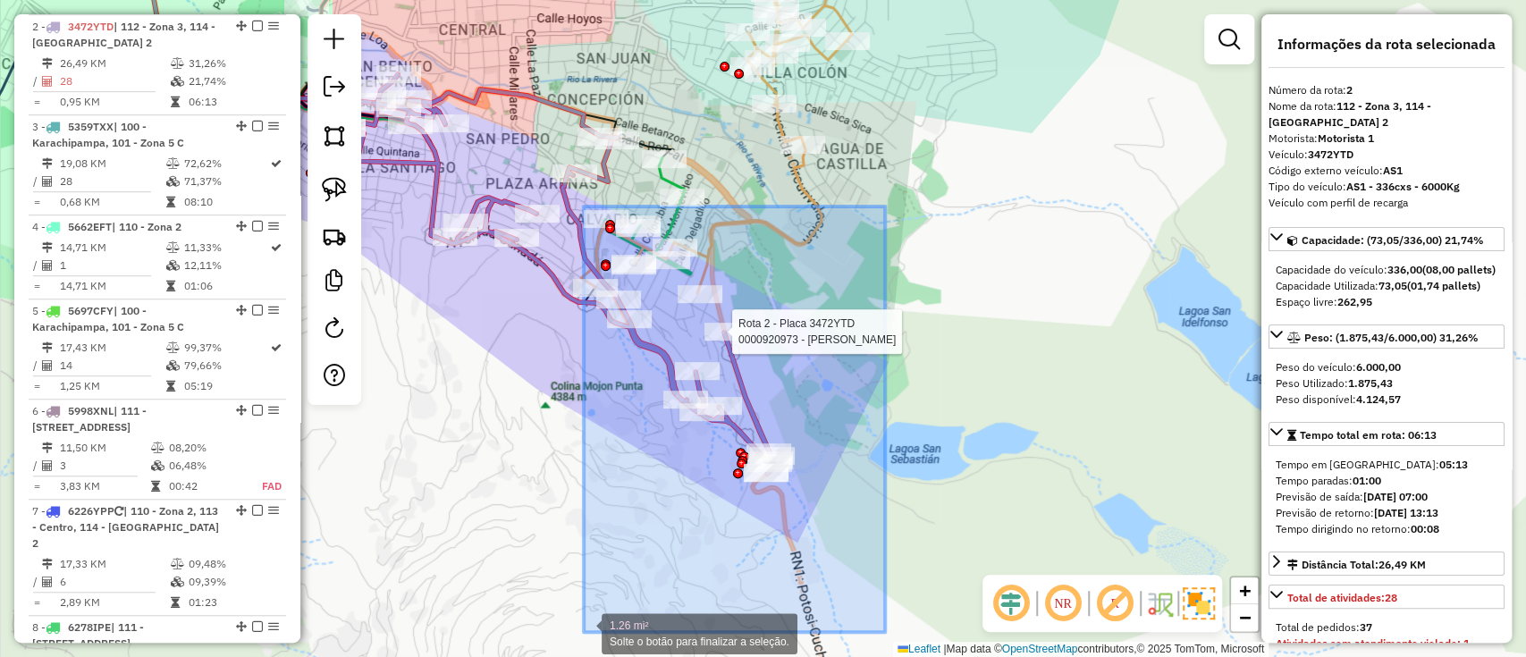
drag, startPoint x: 885, startPoint y: 207, endPoint x: 583, endPoint y: 631, distance: 521.3
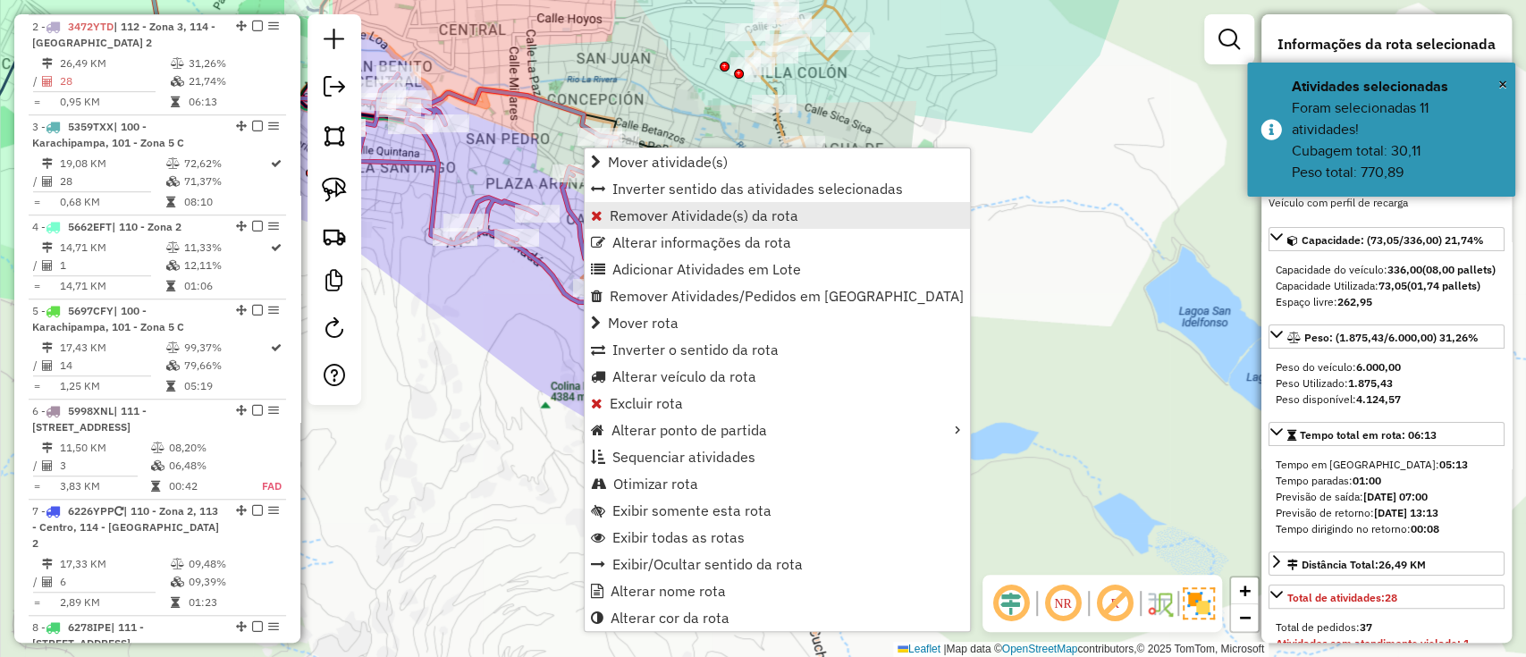
click at [765, 208] on span "Remover Atividade(s) da rota" at bounding box center [704, 215] width 189 height 14
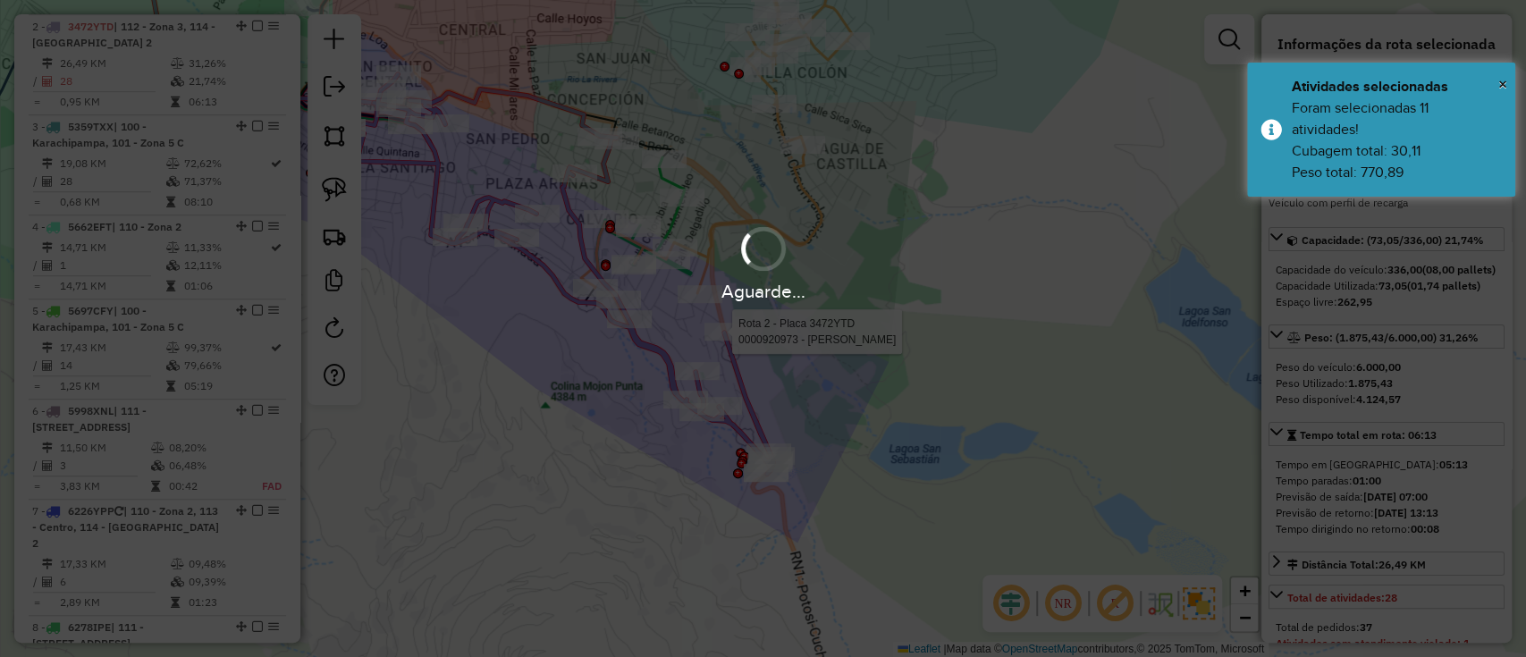
click at [816, 224] on div "Aguarde..." at bounding box center [763, 328] width 1526 height 657
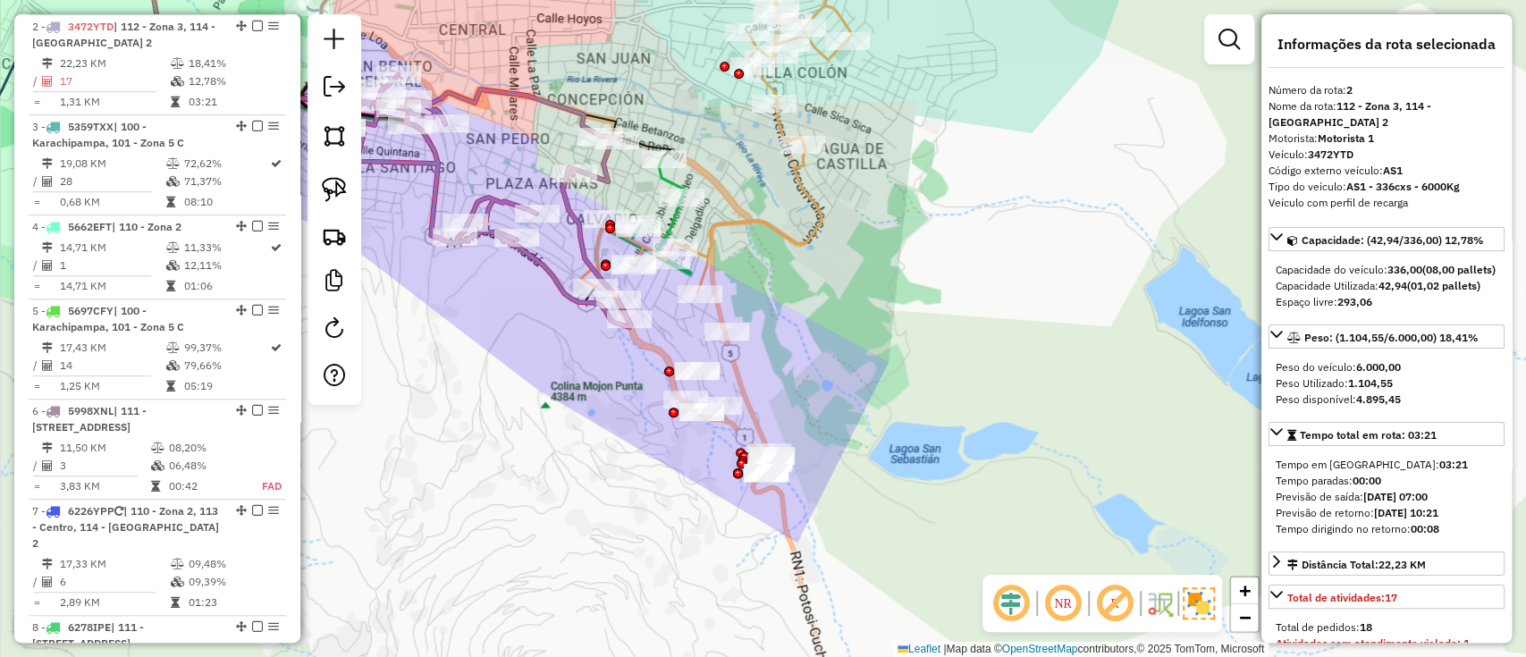
click at [488, 198] on icon at bounding box center [485, 200] width 292 height 253
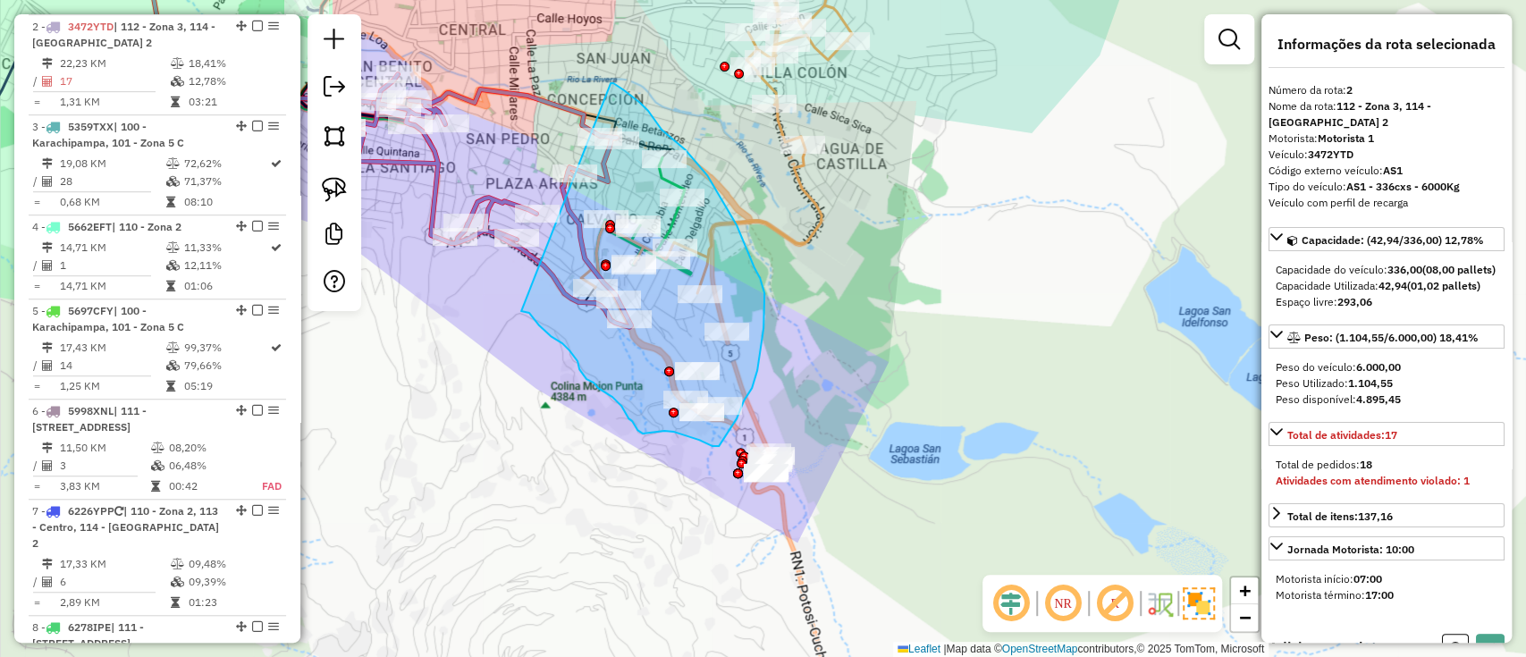
drag, startPoint x: 524, startPoint y: 312, endPoint x: 603, endPoint y: 89, distance: 236.1
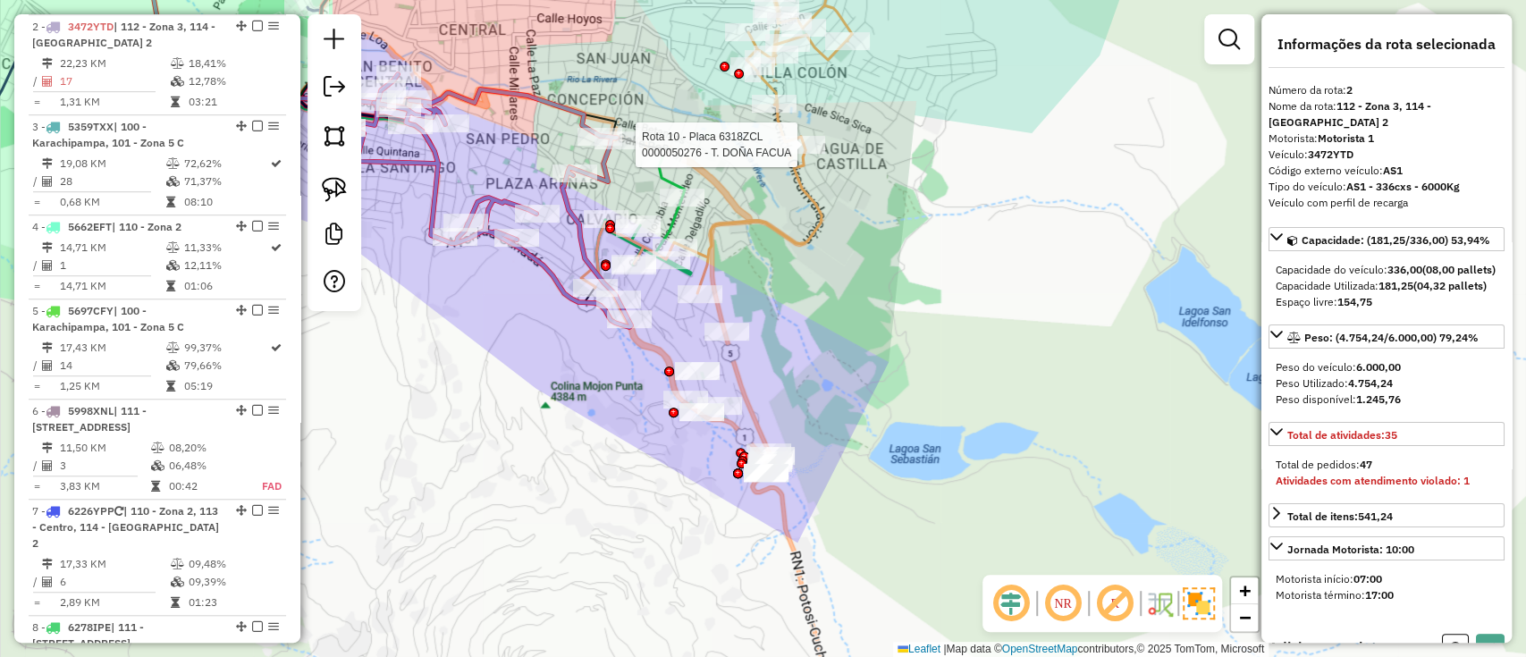
select select "**********"
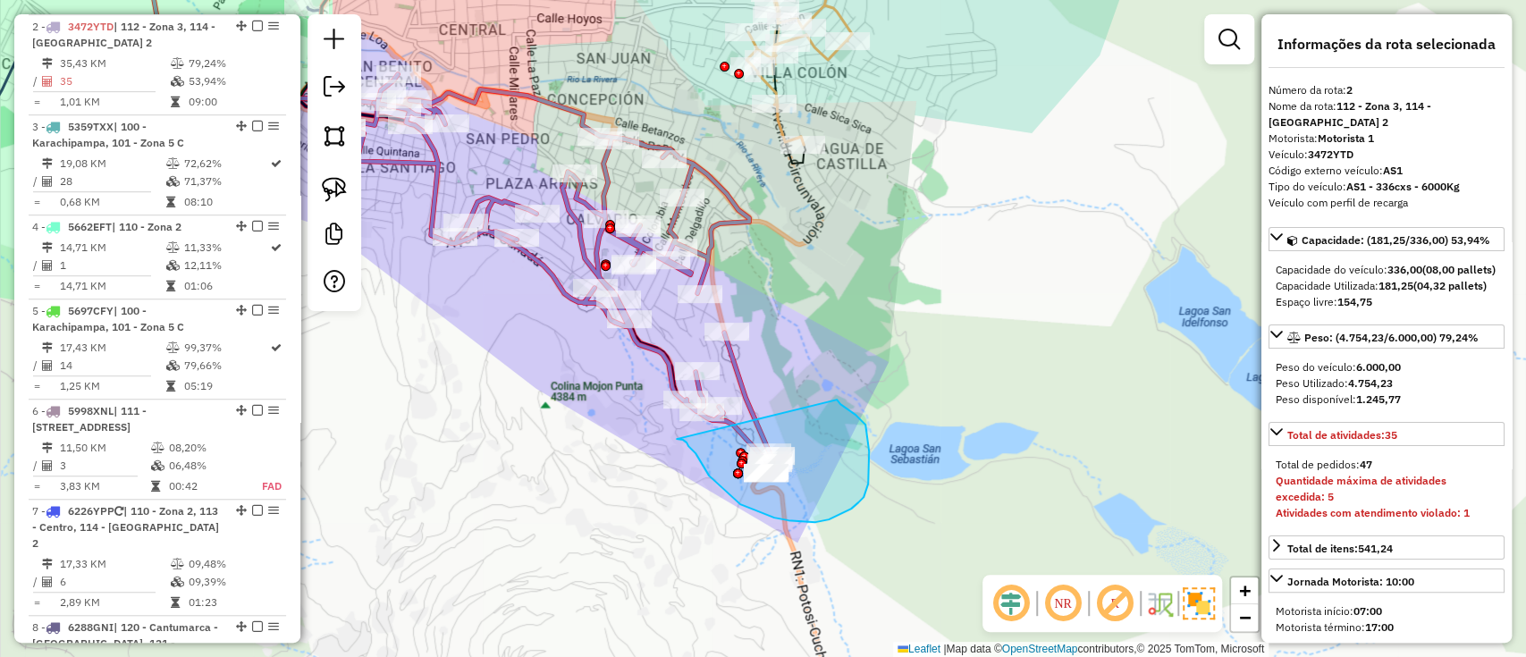
drag, startPoint x: 700, startPoint y: 461, endPoint x: 837, endPoint y: 400, distance: 150.1
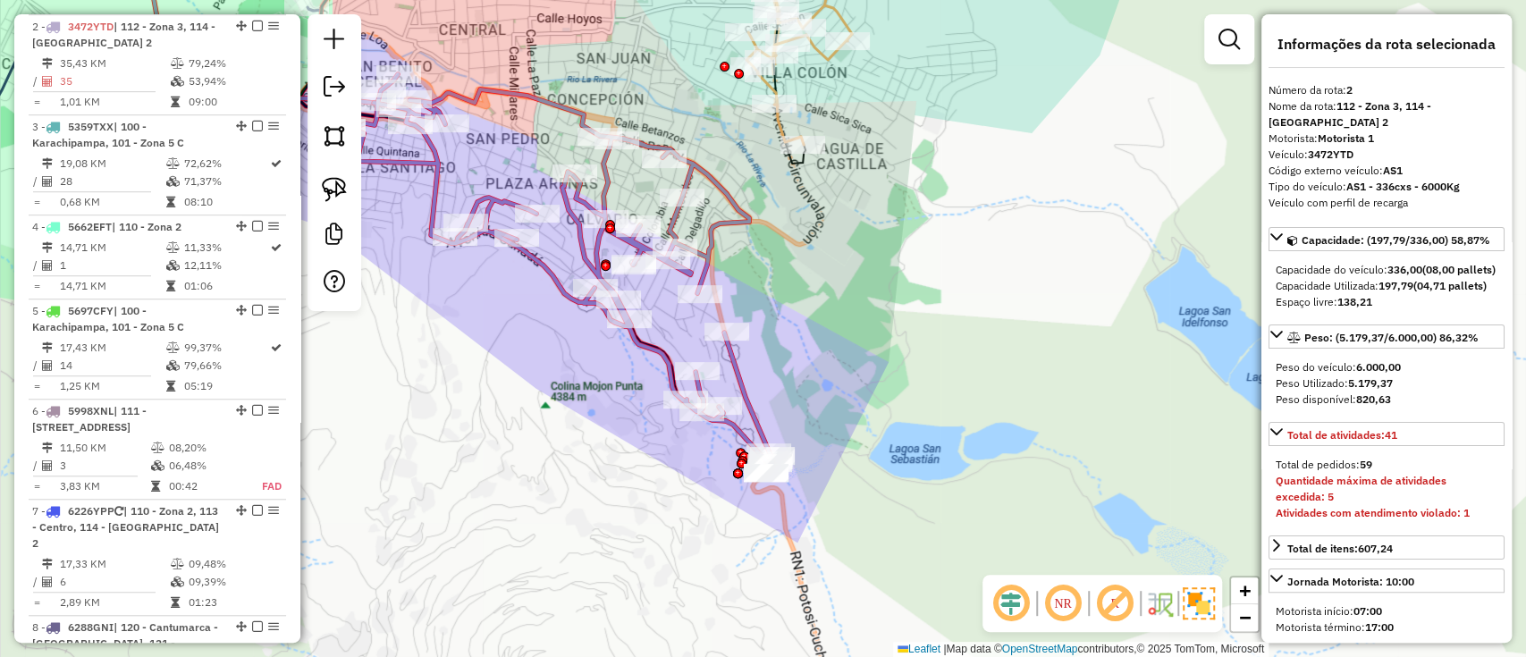
select select "**********"
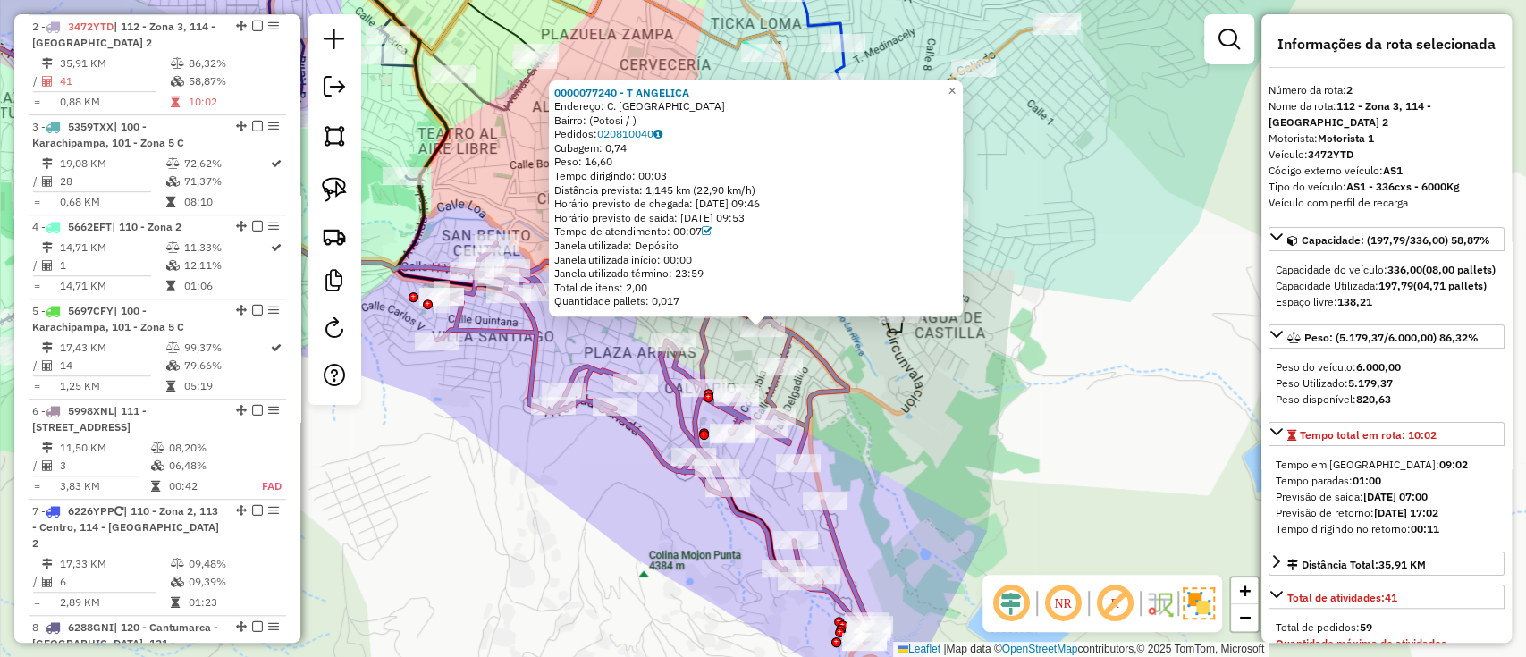
click at [777, 342] on icon at bounding box center [654, 443] width 435 height 400
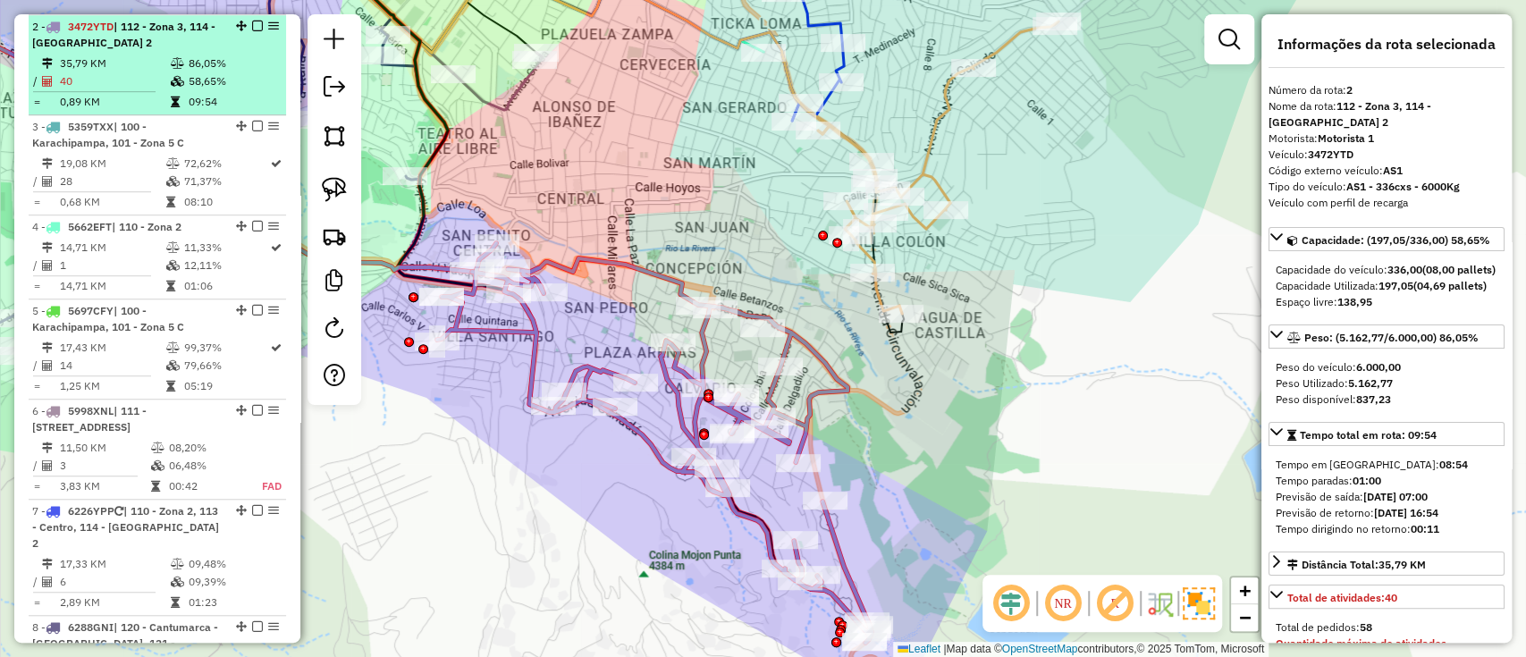
click at [258, 21] on em at bounding box center [257, 26] width 11 height 11
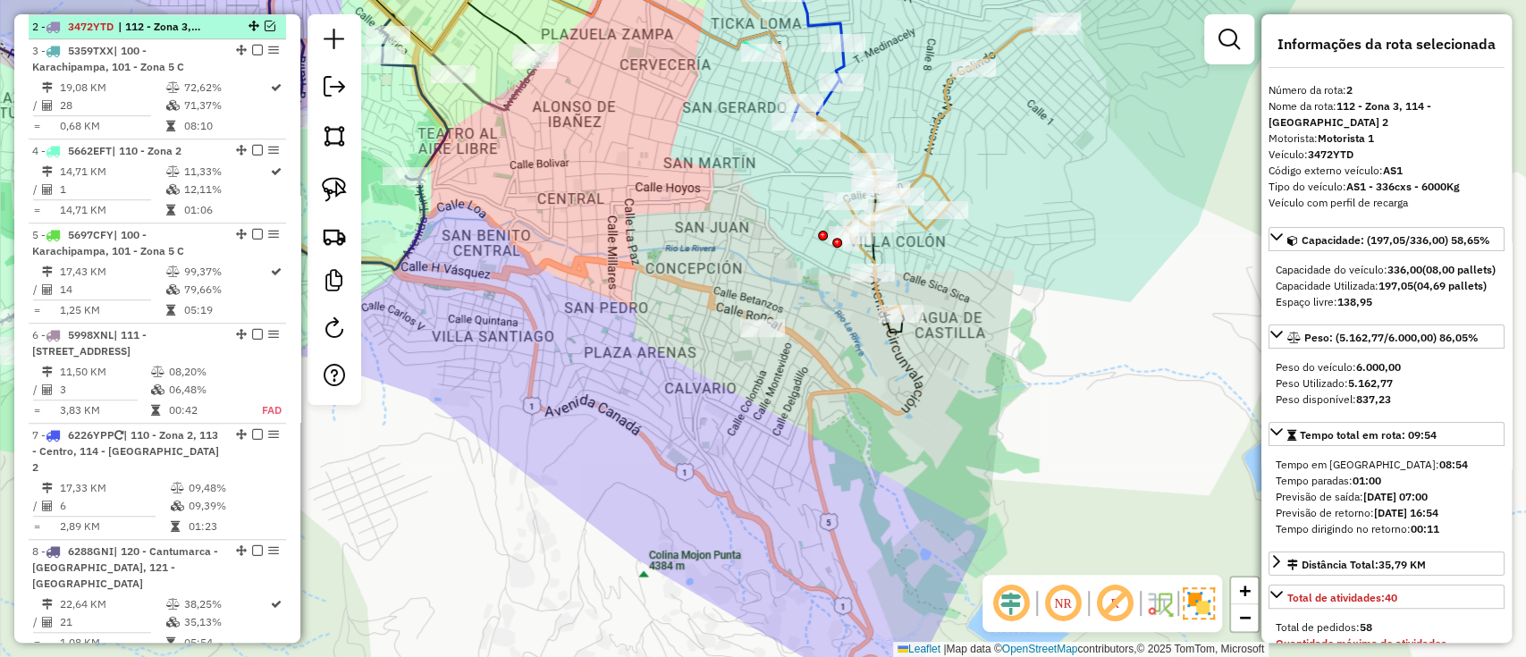
scroll to position [651, 0]
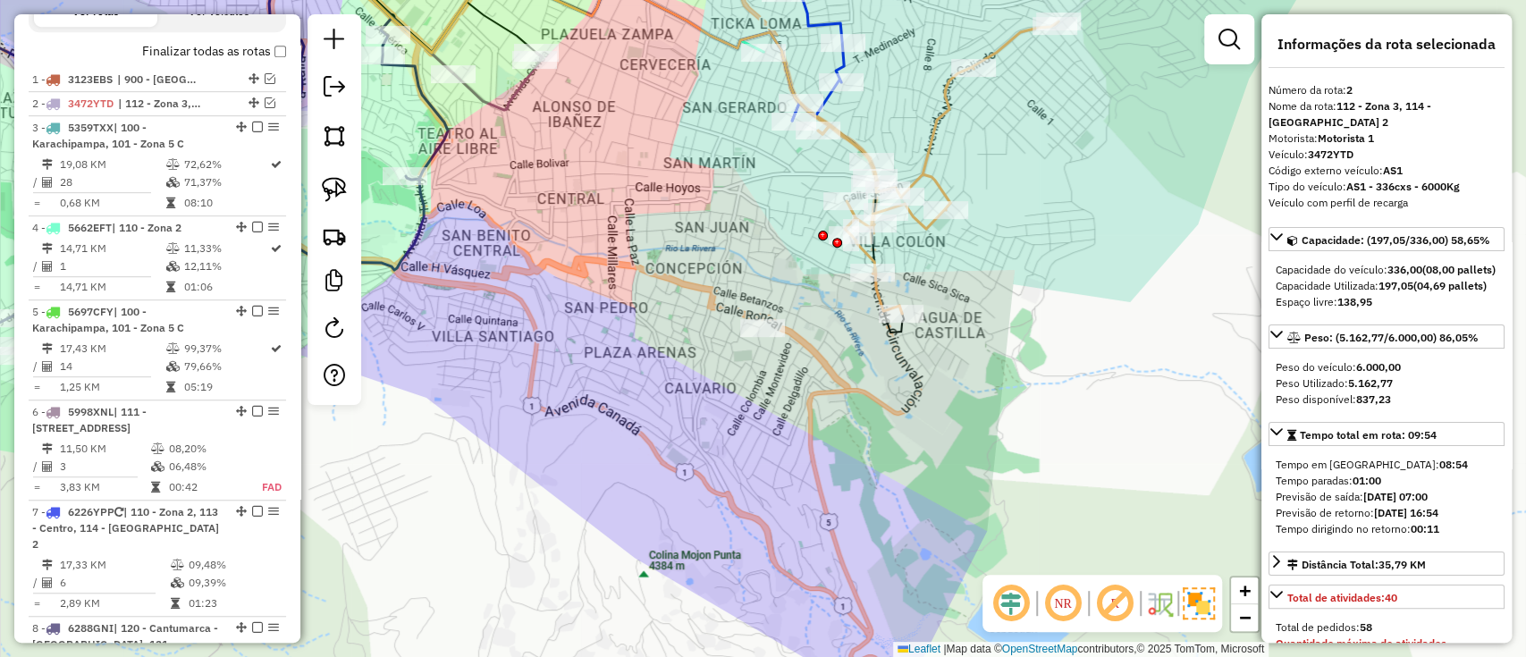
click at [930, 139] on icon at bounding box center [938, 167] width 241 height 292
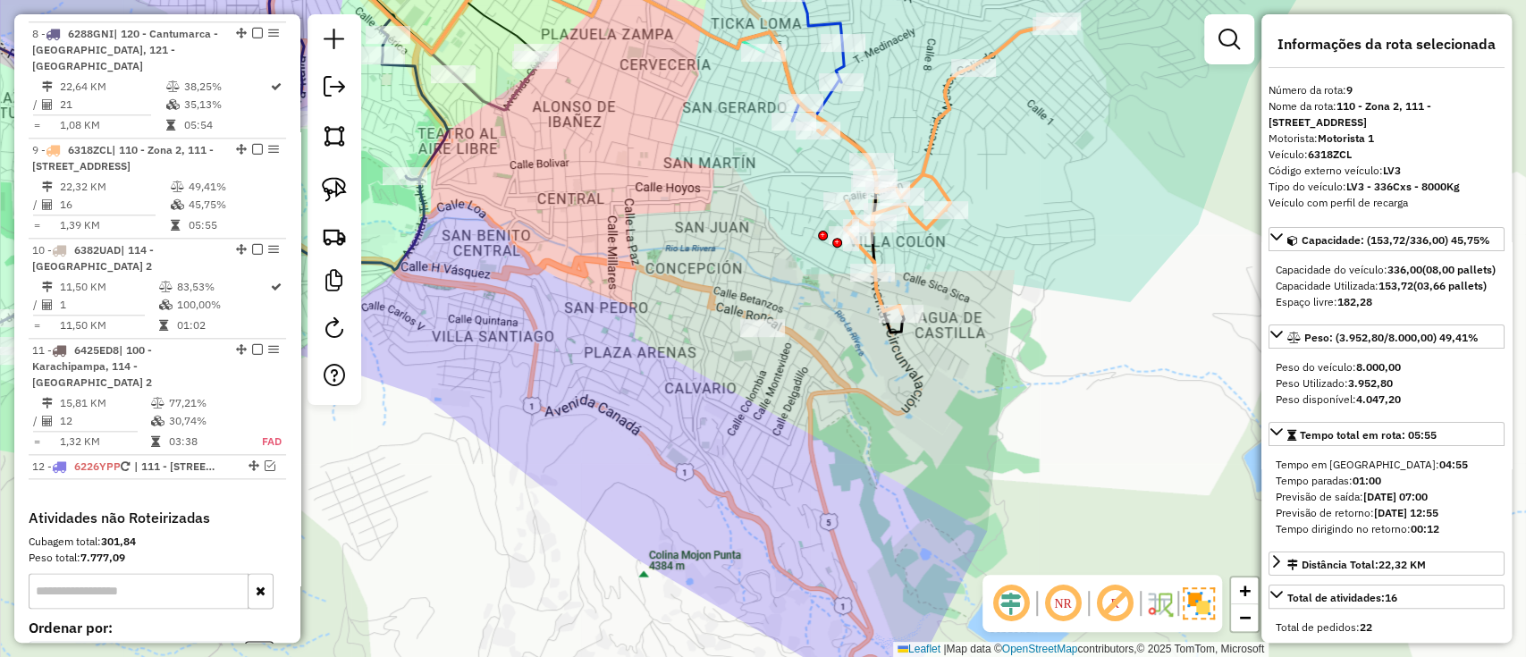
scroll to position [1352, 0]
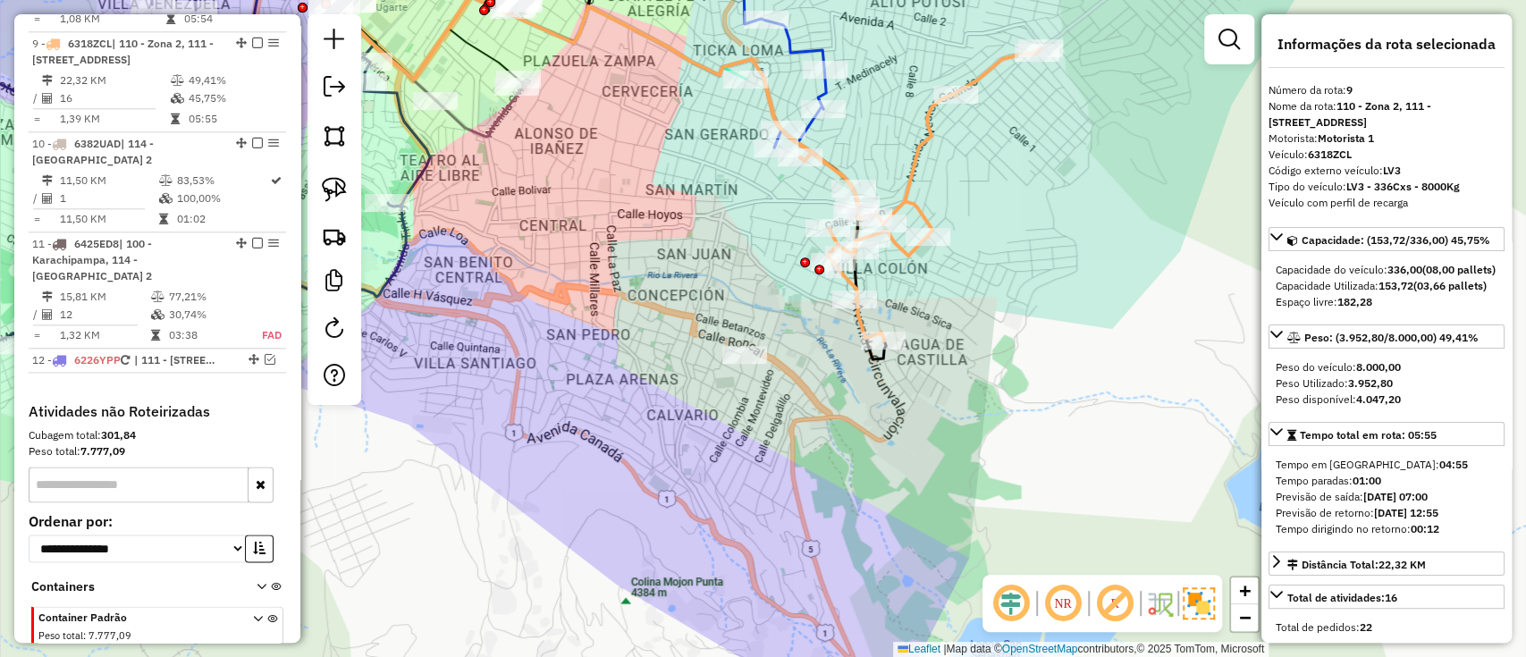
drag, startPoint x: 975, startPoint y: 178, endPoint x: 903, endPoint y: 321, distance: 160.3
click at [903, 321] on div "Janela de atendimento Grade de atendimento Capacidade Transportadoras Veículos …" at bounding box center [763, 328] width 1526 height 657
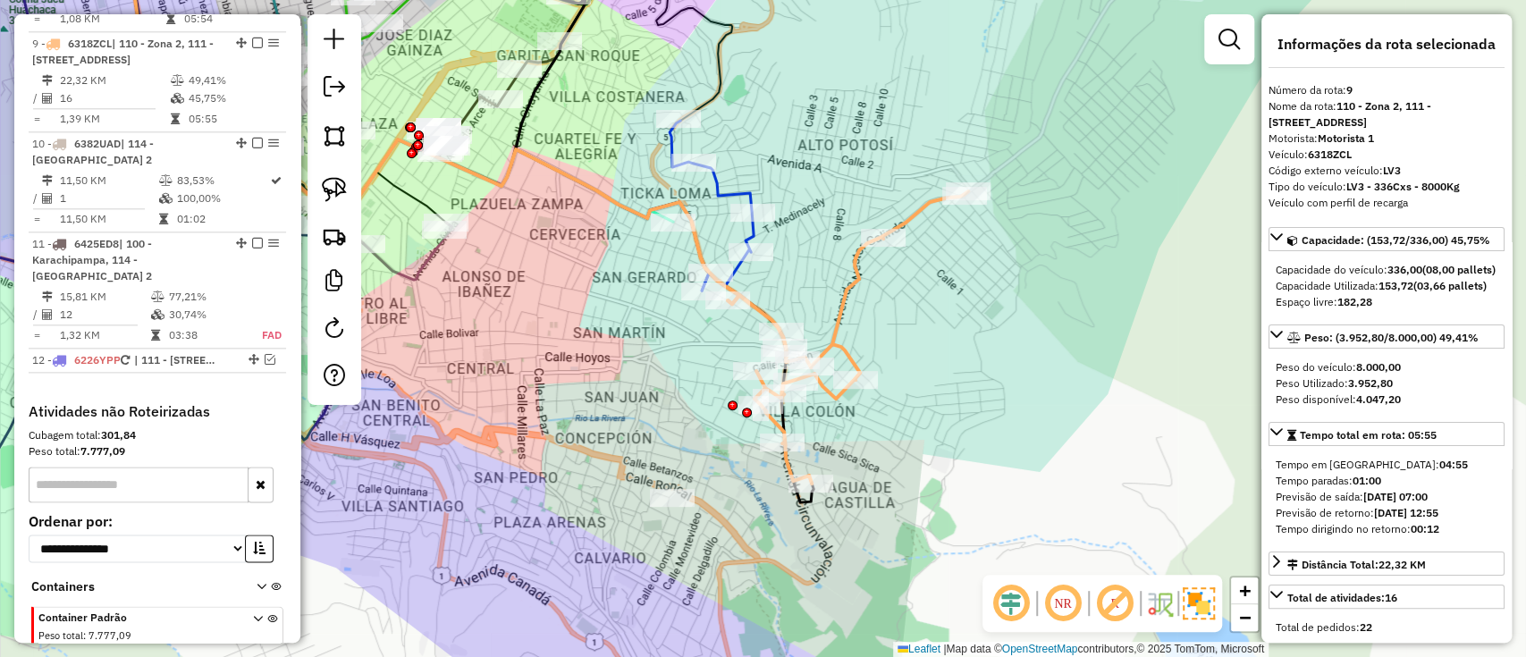
click at [723, 191] on icon at bounding box center [712, 206] width 84 height 170
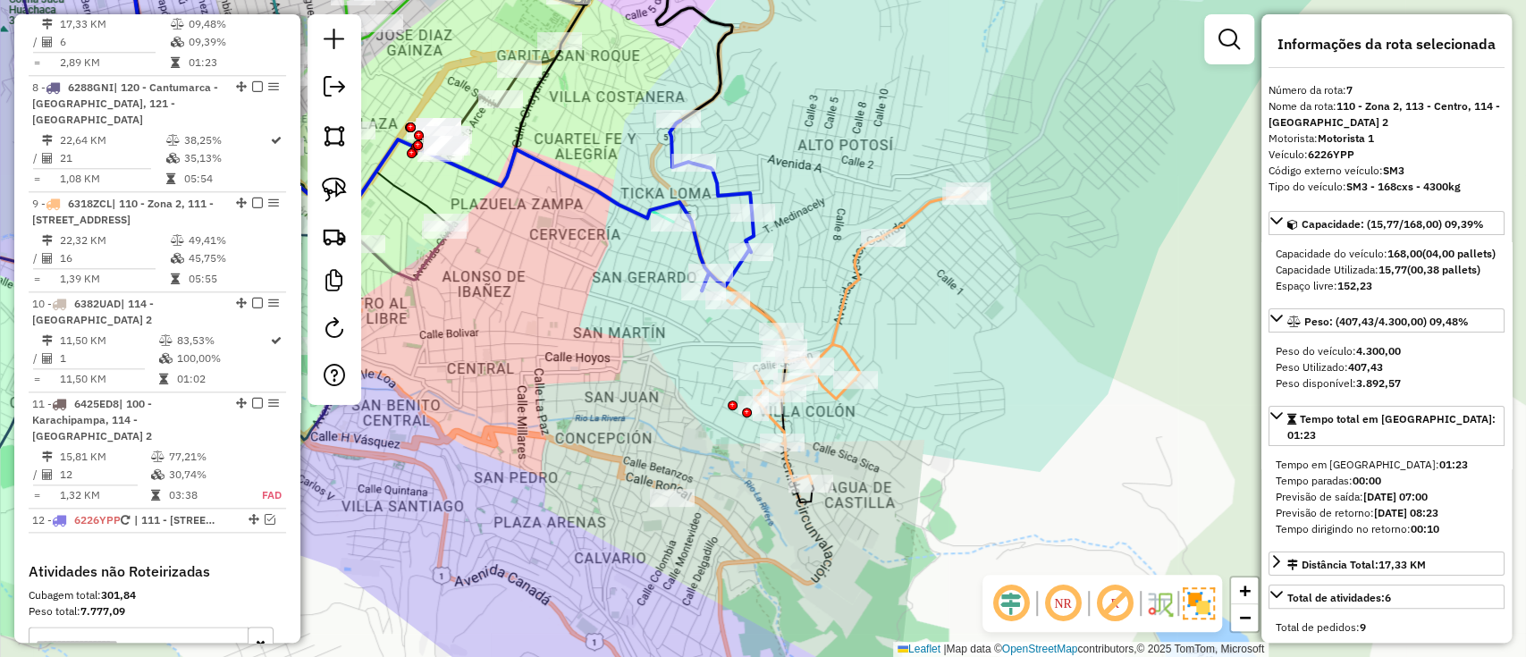
scroll to position [1152, 0]
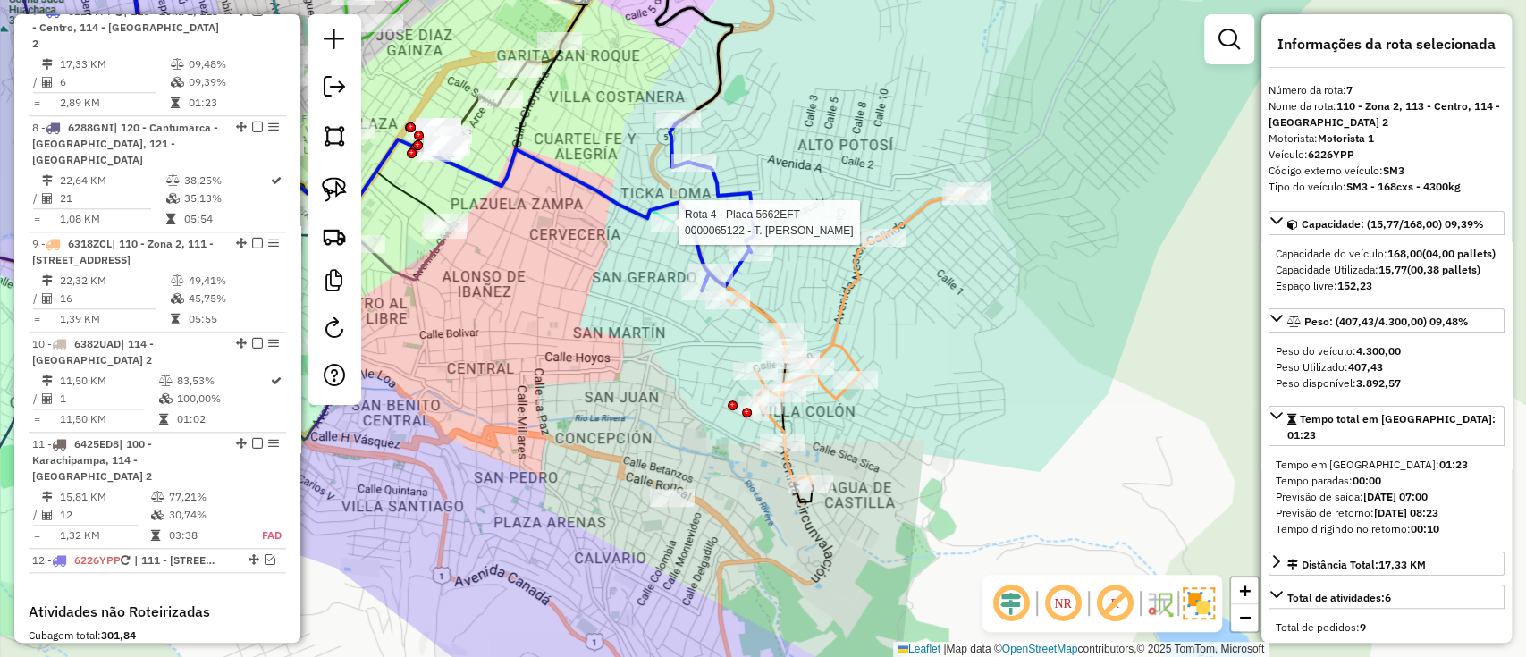
click at [672, 232] on div at bounding box center [673, 223] width 45 height 18
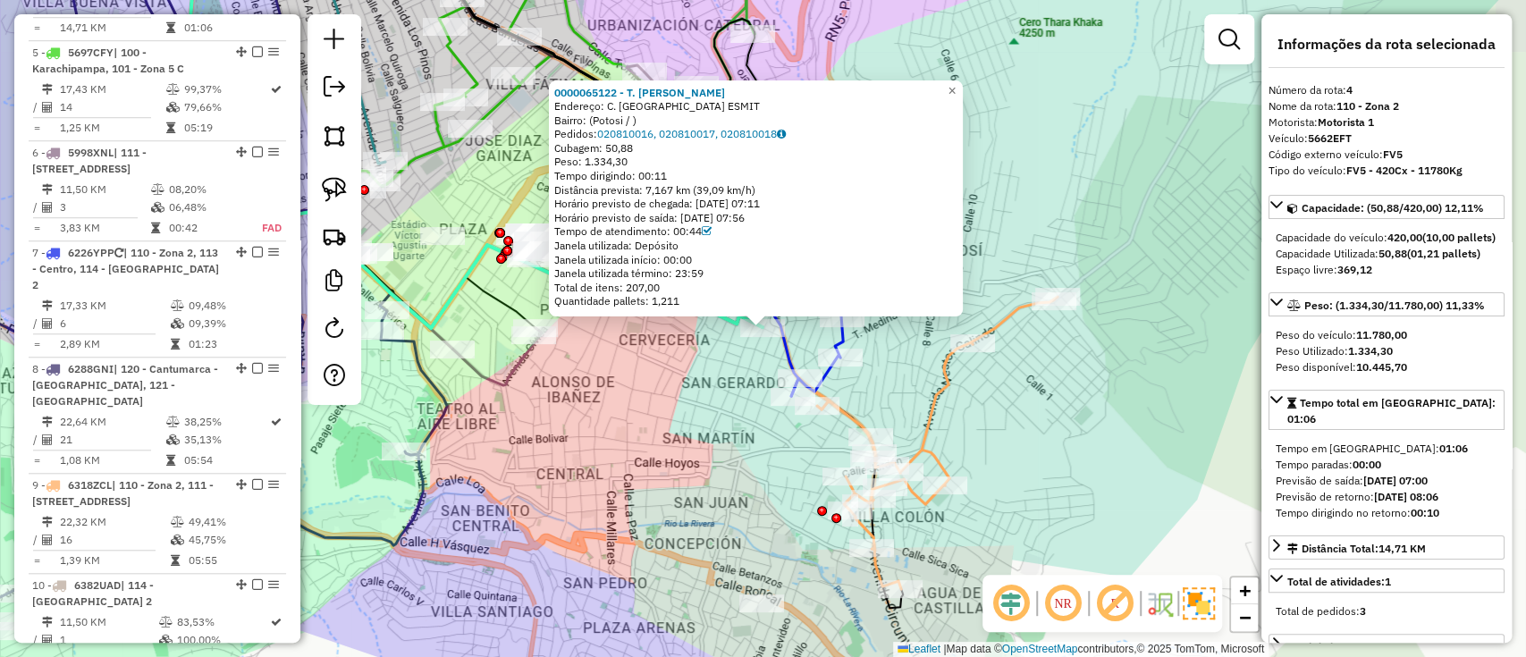
scroll to position [851, 0]
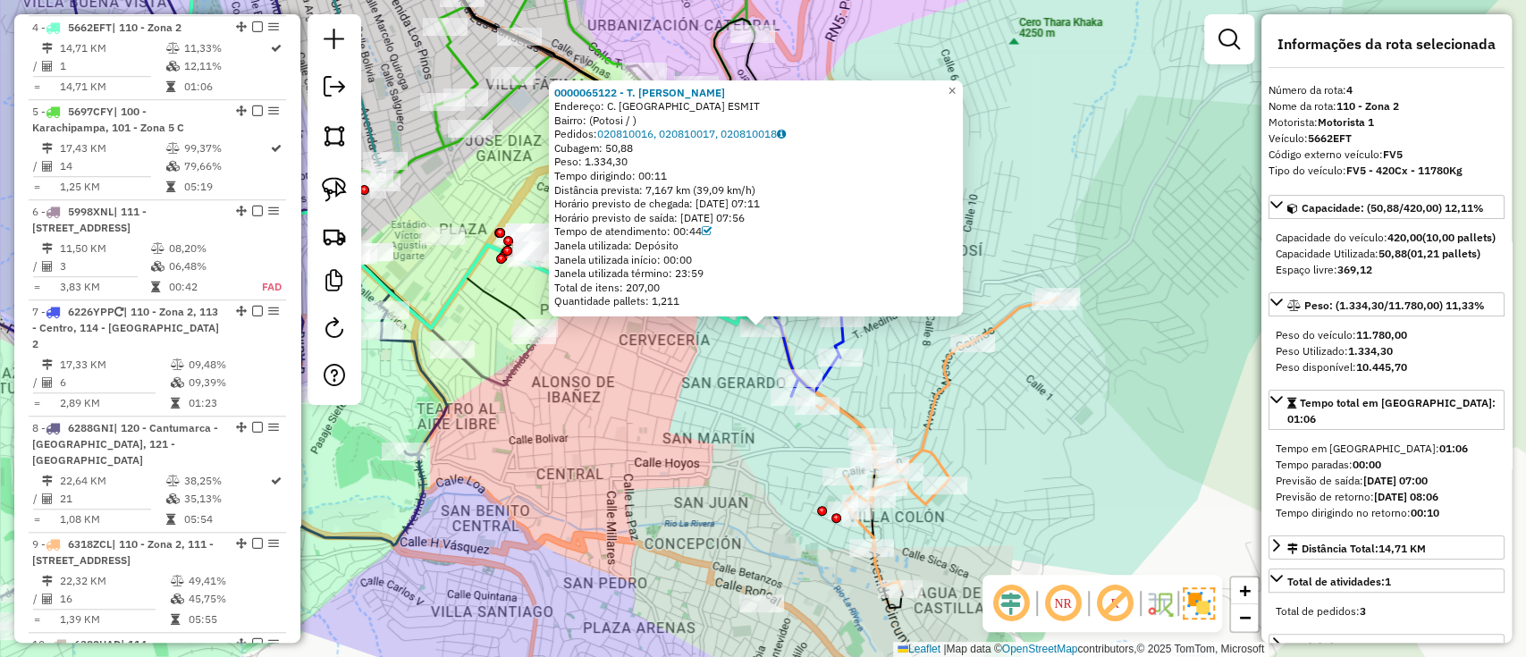
click at [941, 427] on div "0000065122 - T. ARIEL CONDOR Endereço: C. PISAGUA ESMIT Bairro: (Potosi / ) Ped…" at bounding box center [763, 328] width 1526 height 657
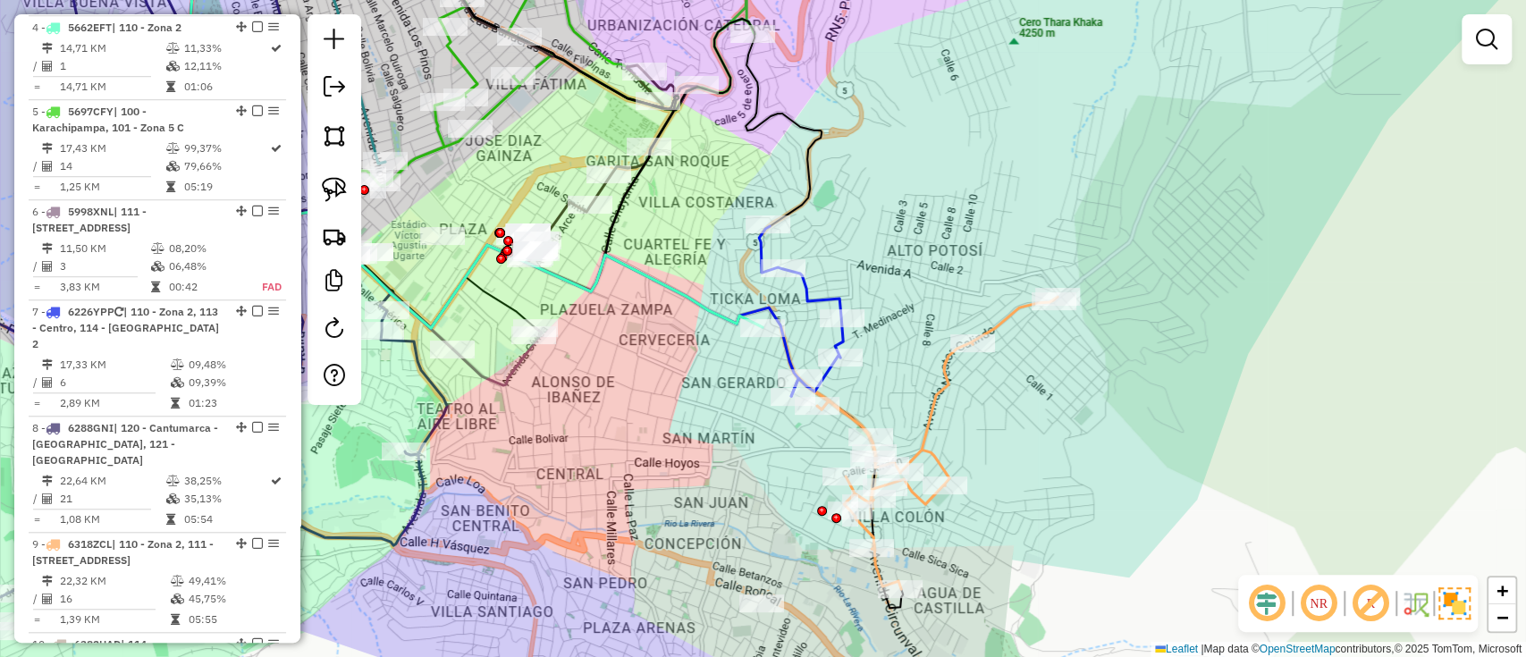
click at [940, 427] on div "Janela de atendimento Grade de atendimento Capacidade Transportadoras Veículos …" at bounding box center [763, 328] width 1526 height 657
click at [929, 424] on icon at bounding box center [937, 443] width 241 height 292
select select "**********"
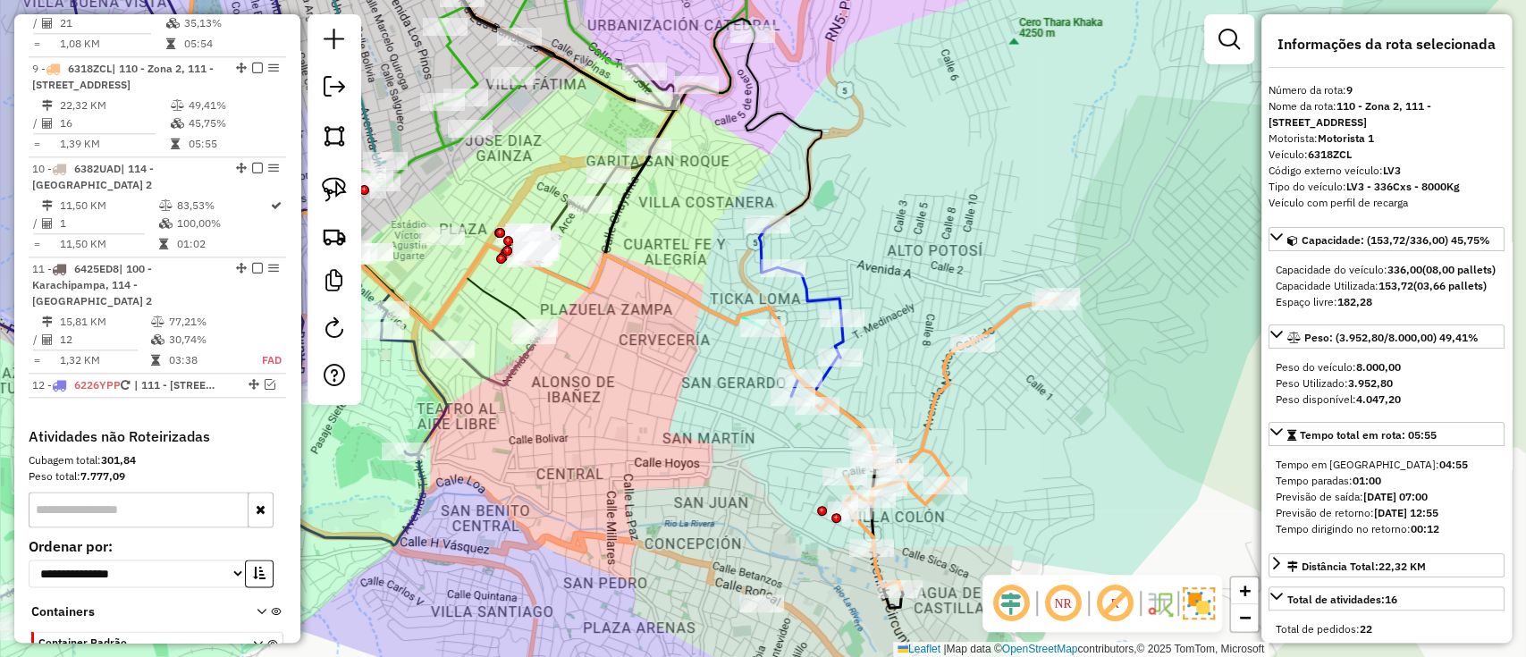
scroll to position [1352, 0]
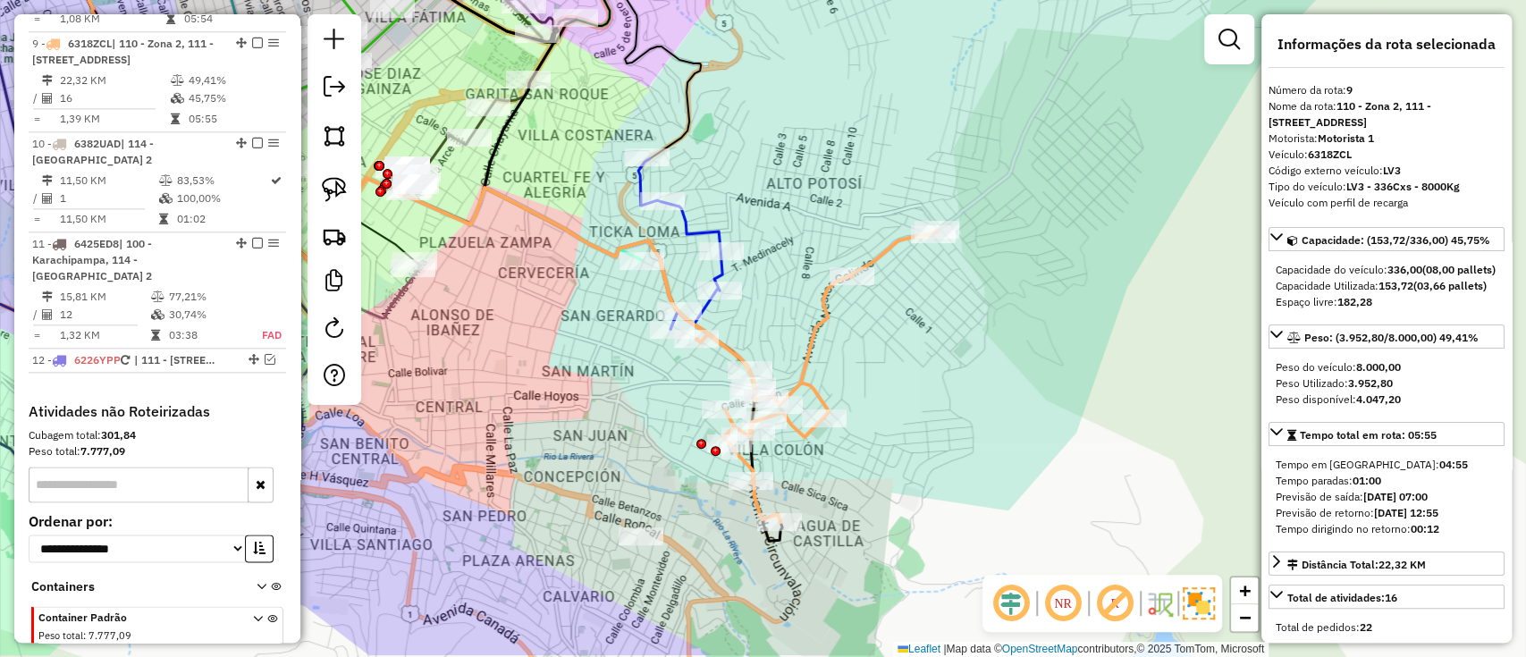
drag, startPoint x: 1015, startPoint y: 413, endPoint x: 973, endPoint y: 379, distance: 54.0
click at [974, 381] on div "Janela de atendimento Grade de atendimento Capacidade Transportadoras Veículos …" at bounding box center [763, 328] width 1526 height 657
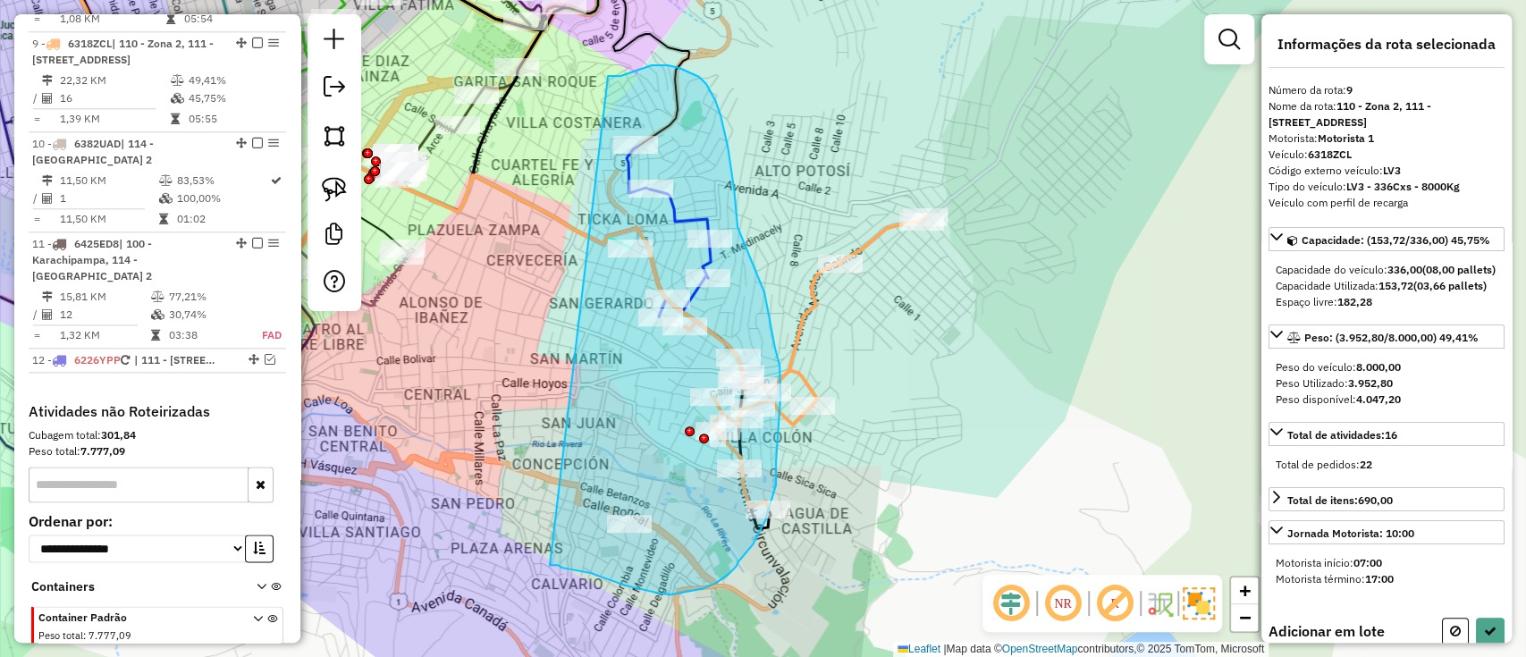
drag, startPoint x: 550, startPoint y: 565, endPoint x: 604, endPoint y: 76, distance: 492.1
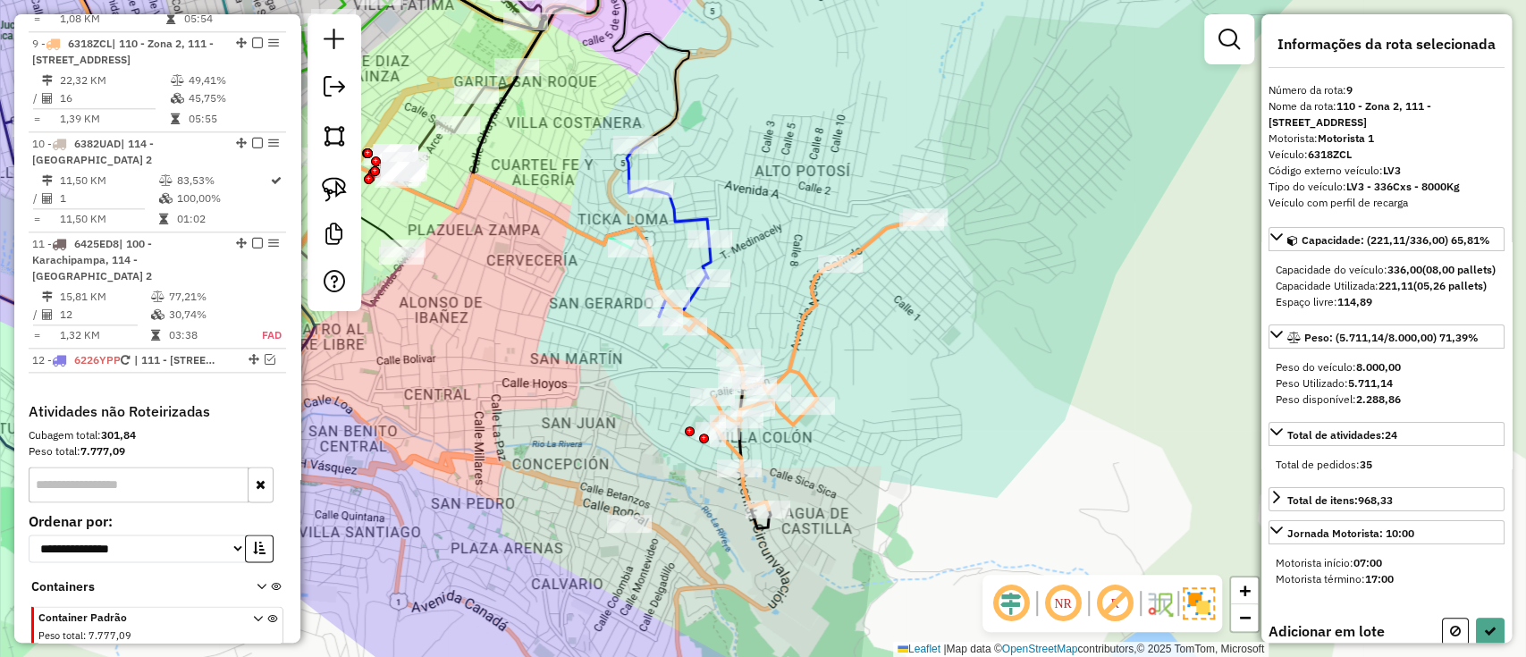
select select "**********"
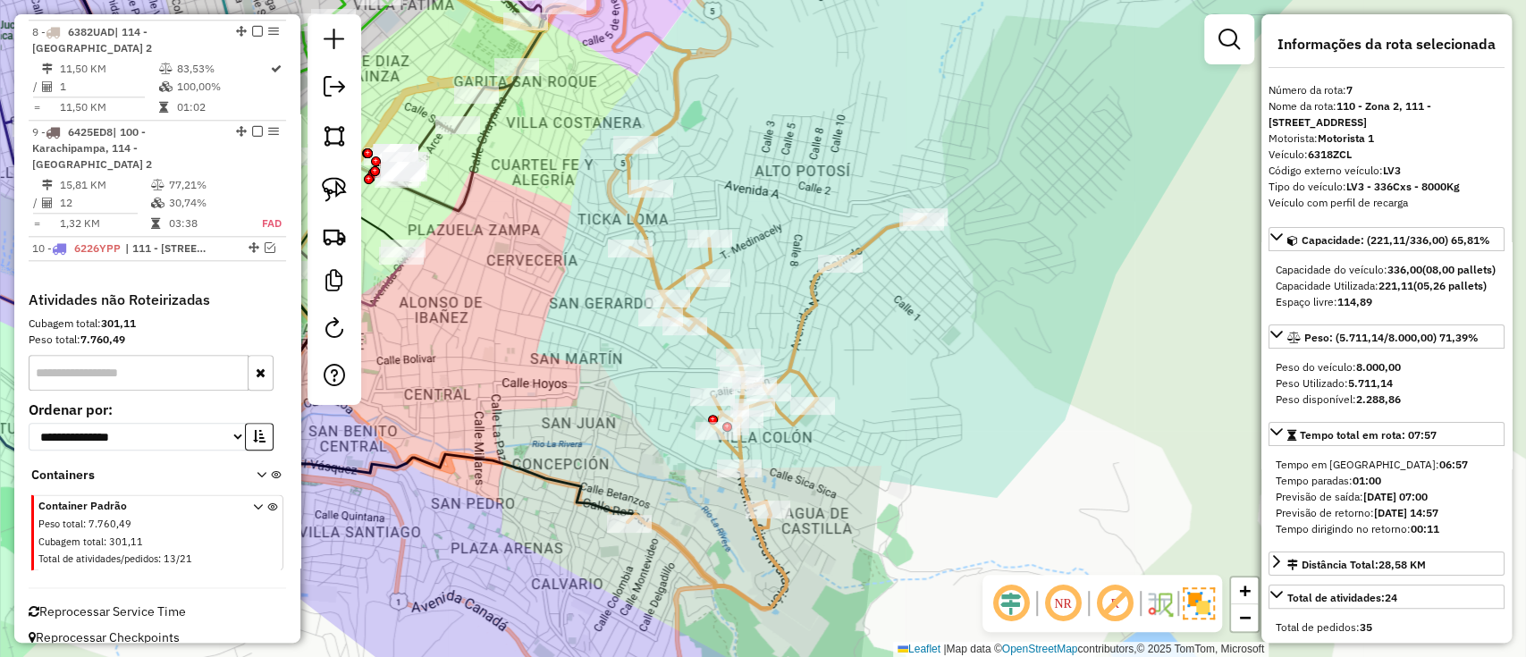
scroll to position [1263, 0]
click at [630, 223] on icon at bounding box center [776, 377] width 299 height 461
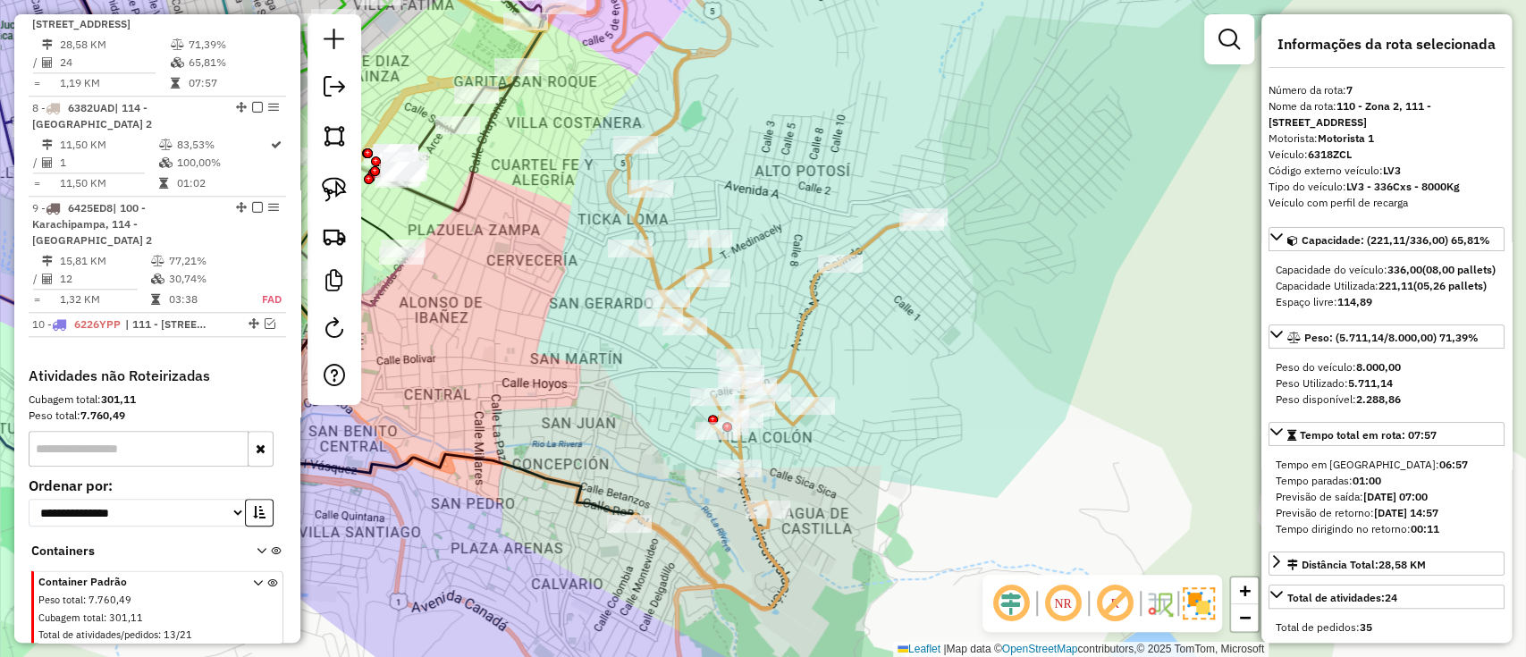
scroll to position [1168, 0]
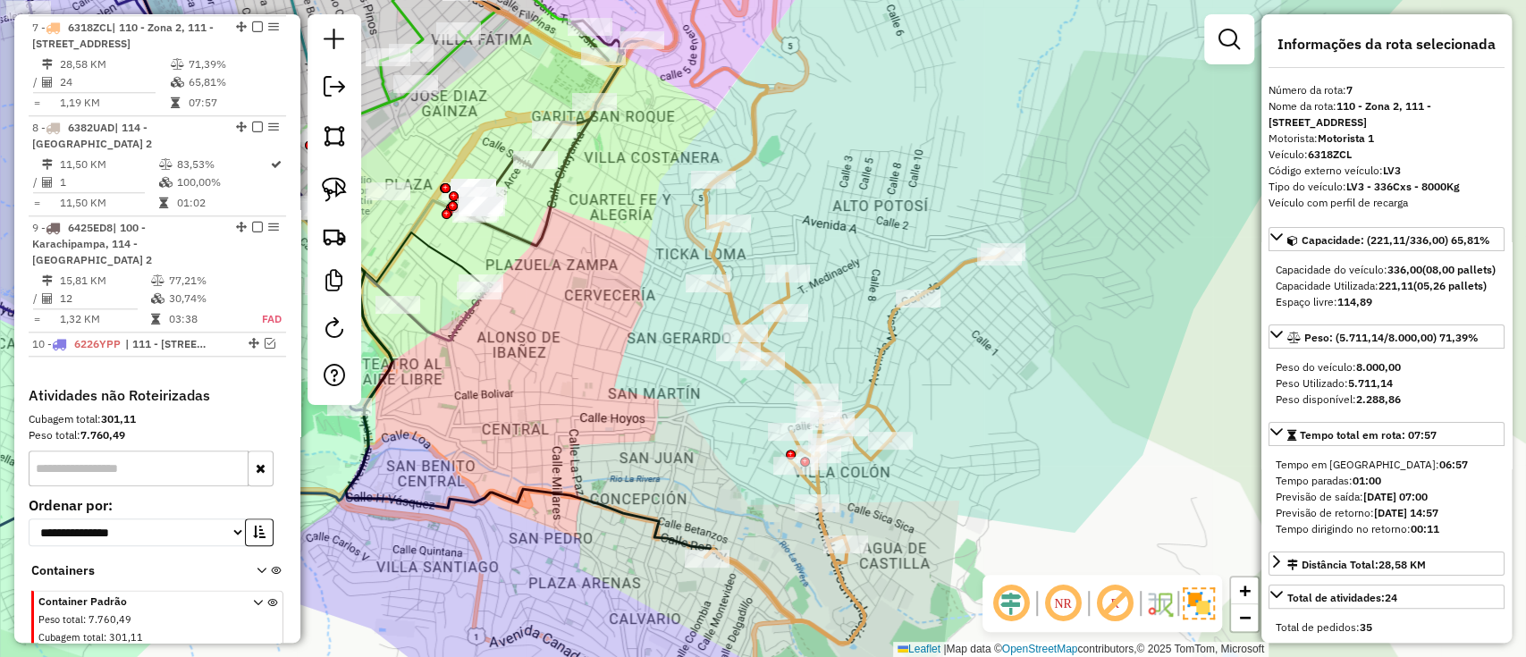
drag, startPoint x: 515, startPoint y: 304, endPoint x: 770, endPoint y: 406, distance: 274.5
click at [770, 406] on div "Janela de atendimento Grade de atendimento Capacidade Transportadoras Veículos …" at bounding box center [763, 328] width 1526 height 657
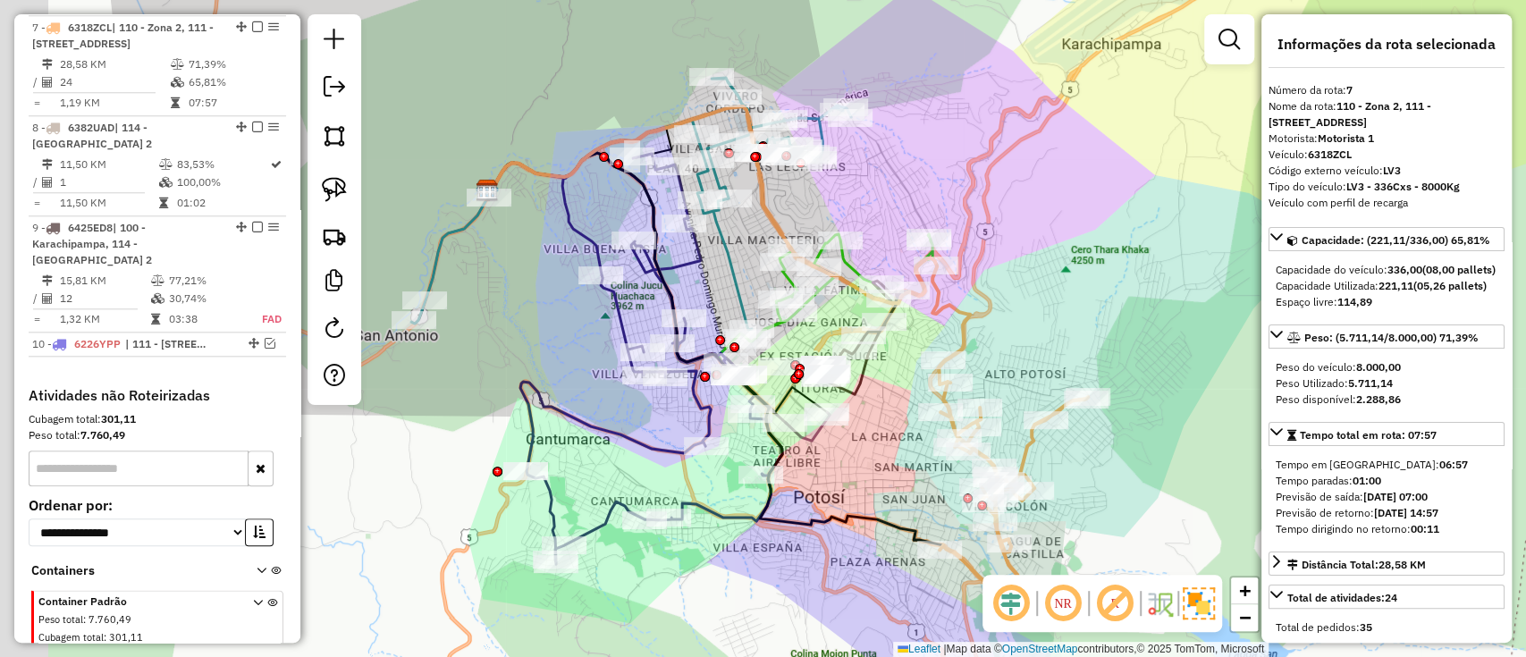
drag, startPoint x: 773, startPoint y: 147, endPoint x: 849, endPoint y: 164, distance: 78.7
click at [875, 181] on div "Janela de atendimento Grade de atendimento Capacidade Transportadoras Veículos …" at bounding box center [763, 328] width 1526 height 657
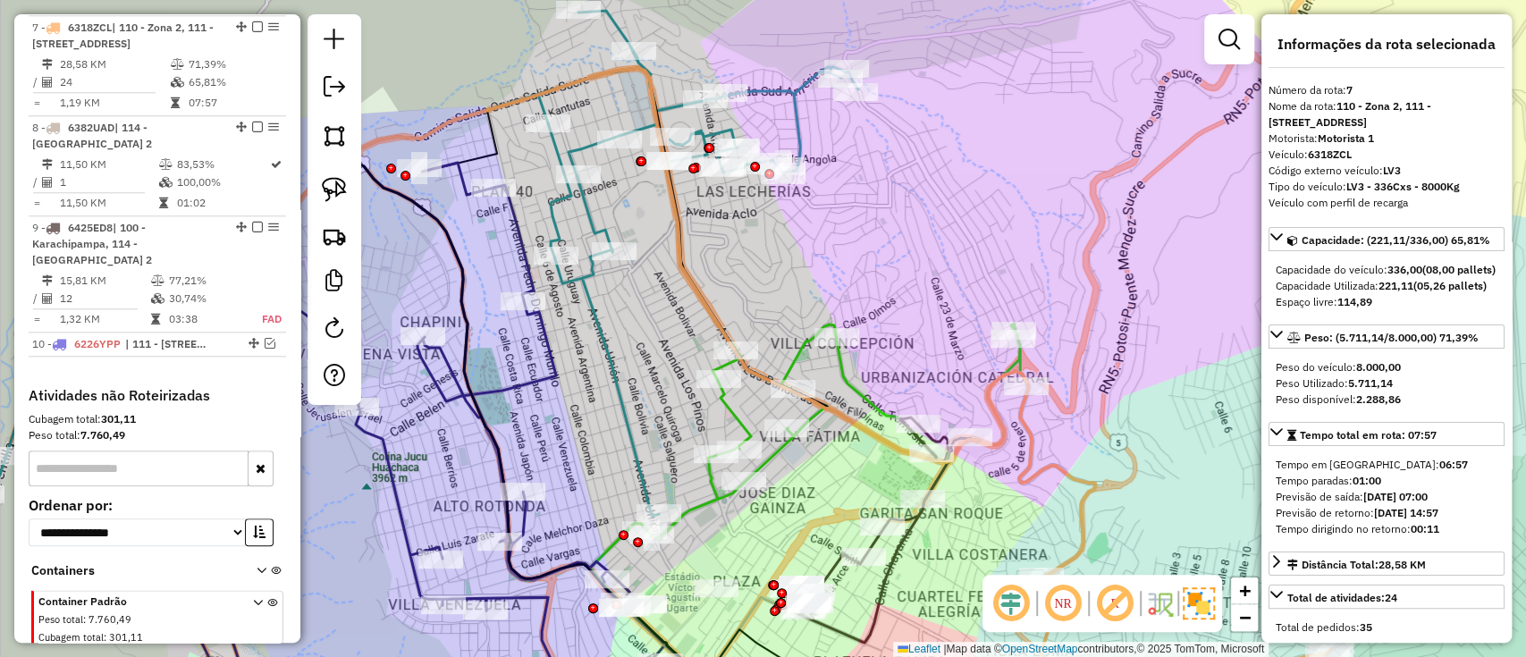
click at [797, 133] on icon at bounding box center [419, 263] width 880 height 505
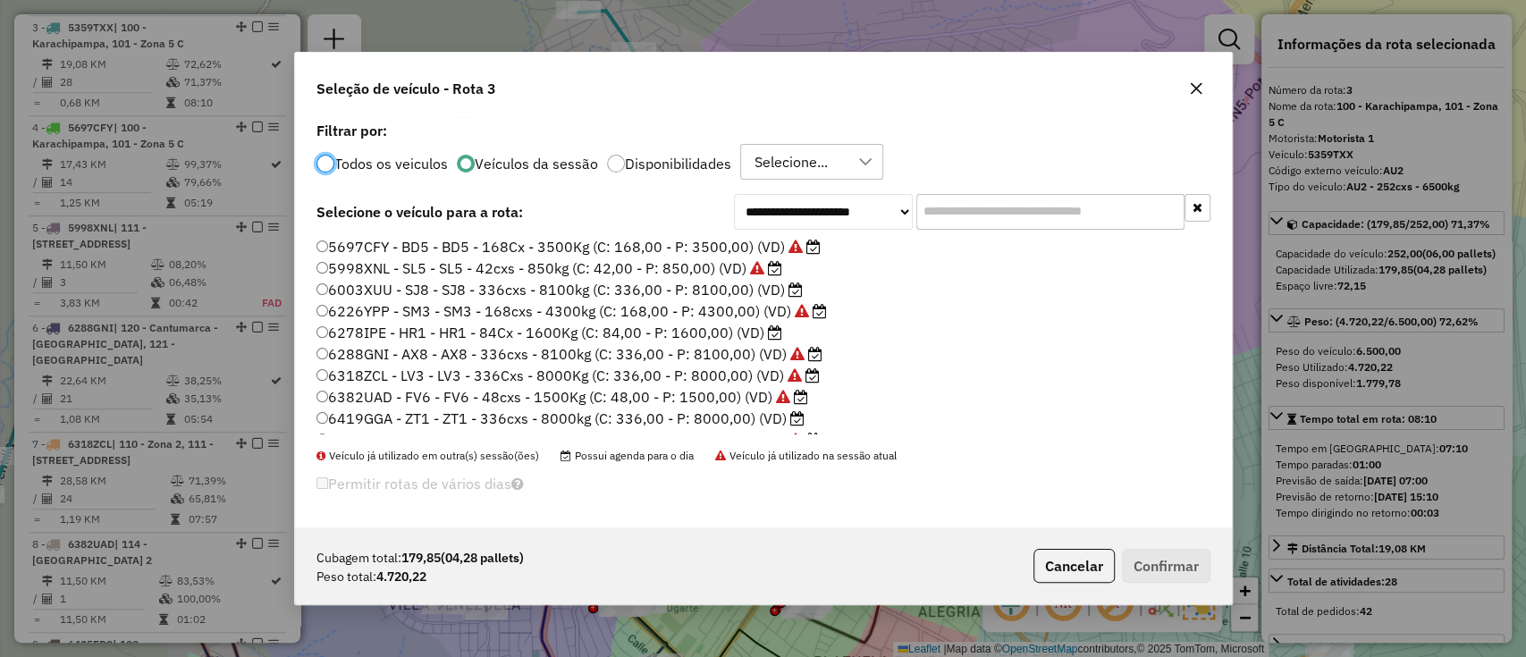
scroll to position [186, 0]
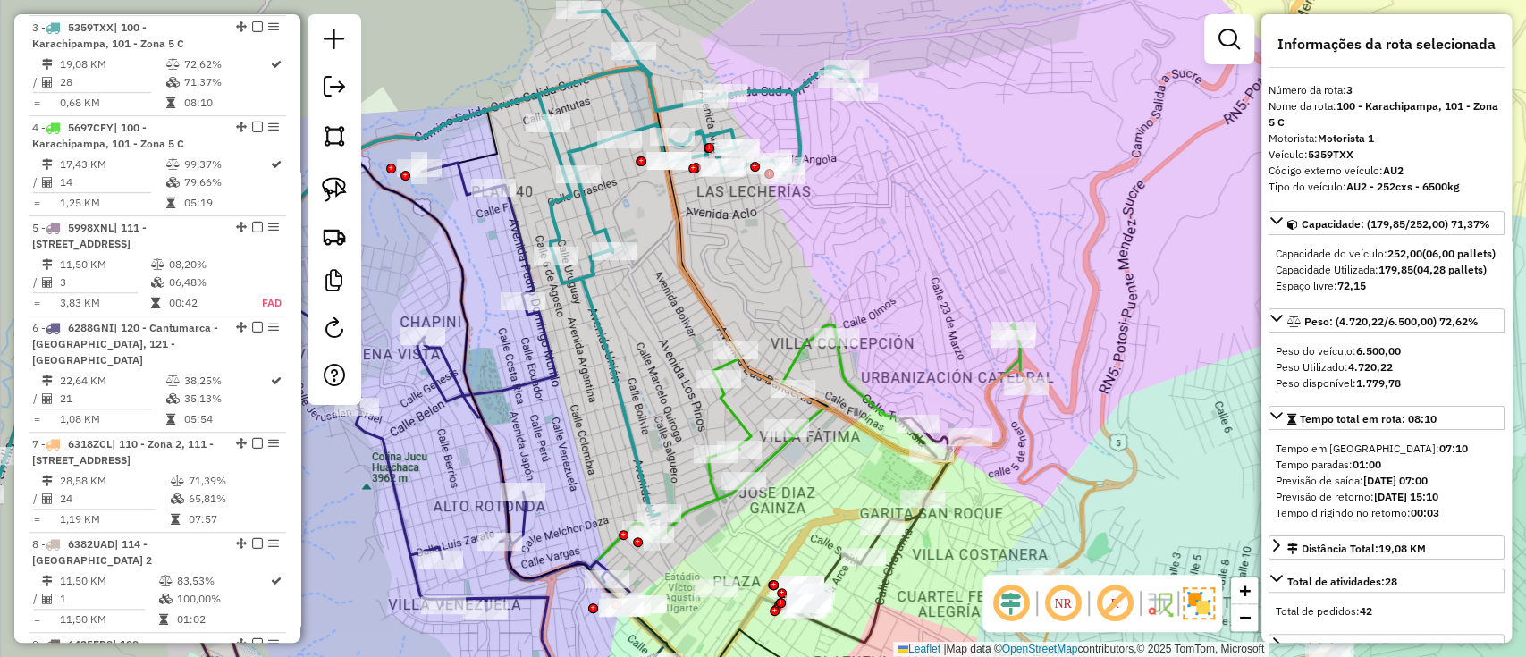
click at [857, 399] on icon at bounding box center [809, 463] width 438 height 279
click at [862, 402] on icon at bounding box center [812, 464] width 438 height 279
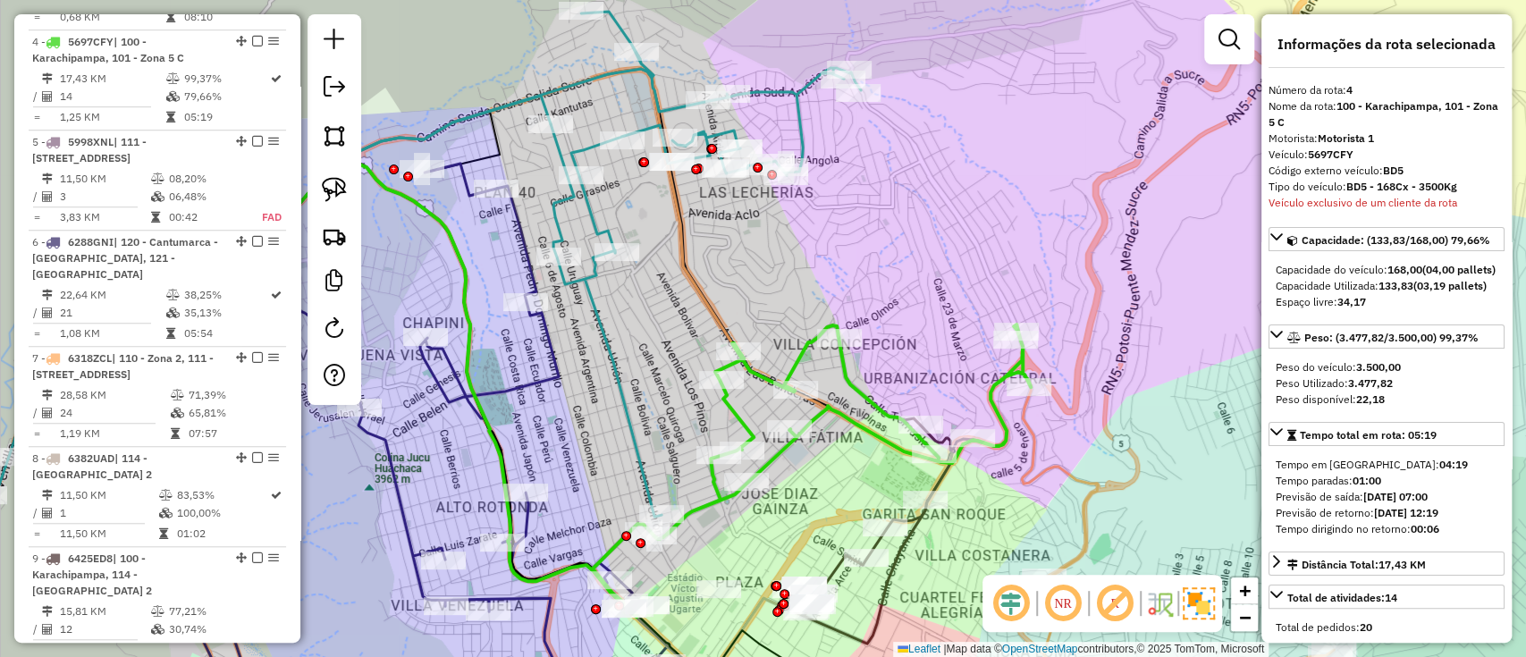
scroll to position [851, 0]
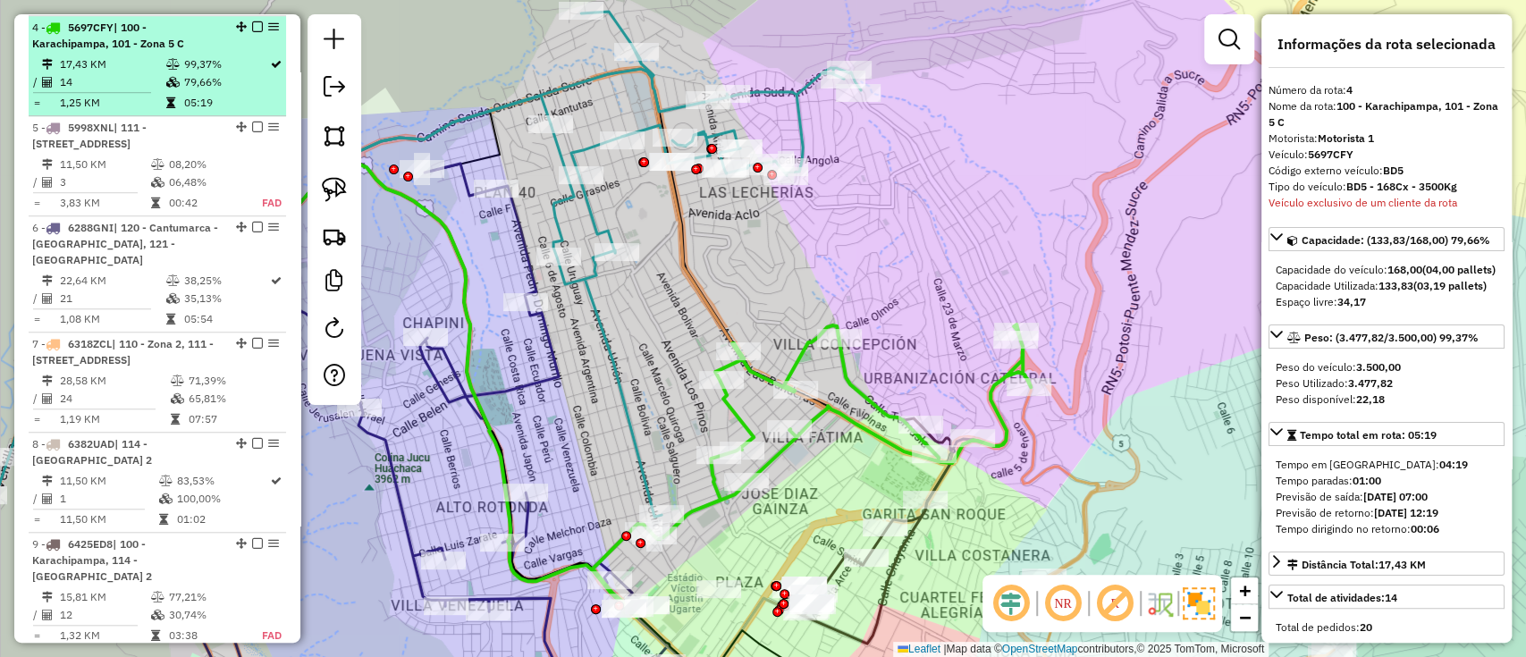
click at [256, 22] on em at bounding box center [257, 26] width 11 height 11
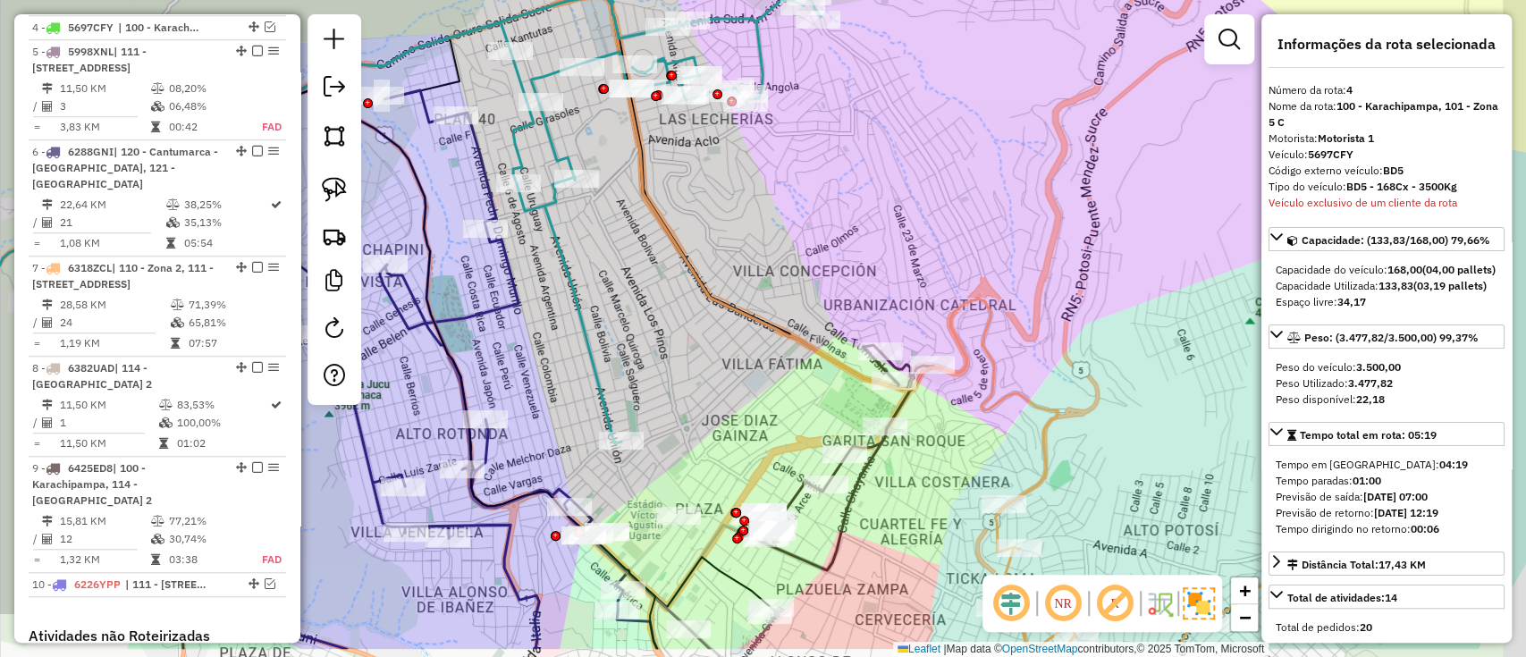
drag, startPoint x: 611, startPoint y: 260, endPoint x: 531, endPoint y: 140, distance: 143.8
click at [533, 141] on div "Janela de atendimento Grade de atendimento Capacidade Transportadoras Veículos …" at bounding box center [763, 328] width 1526 height 657
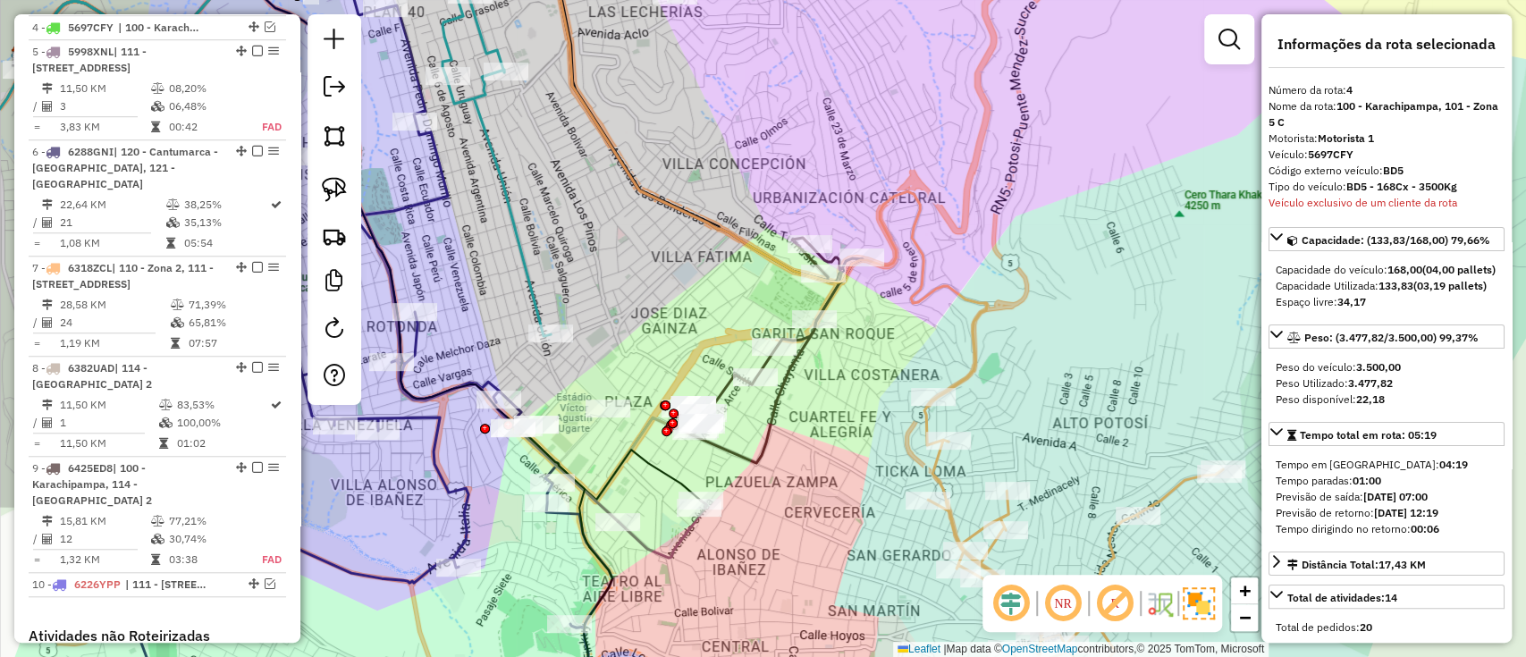
click at [767, 426] on icon at bounding box center [768, 350] width 189 height 225
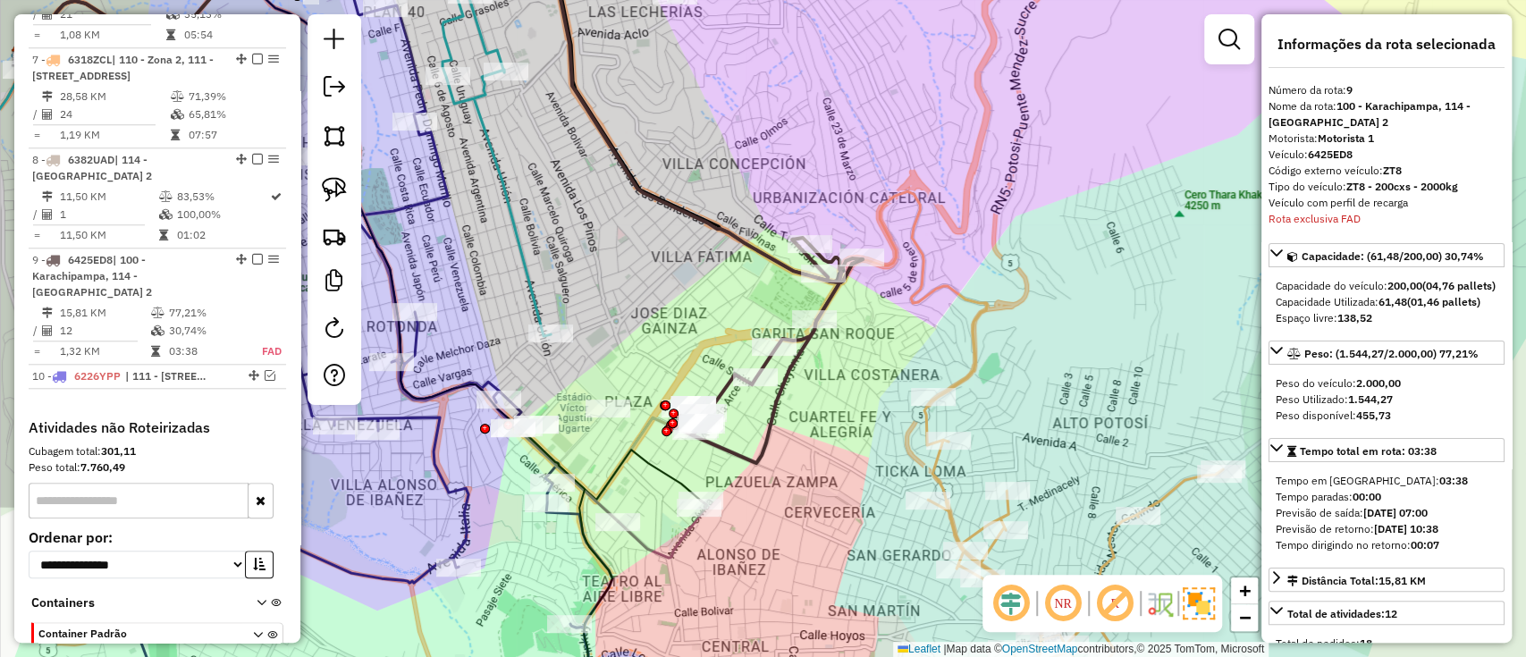
scroll to position [1187, 0]
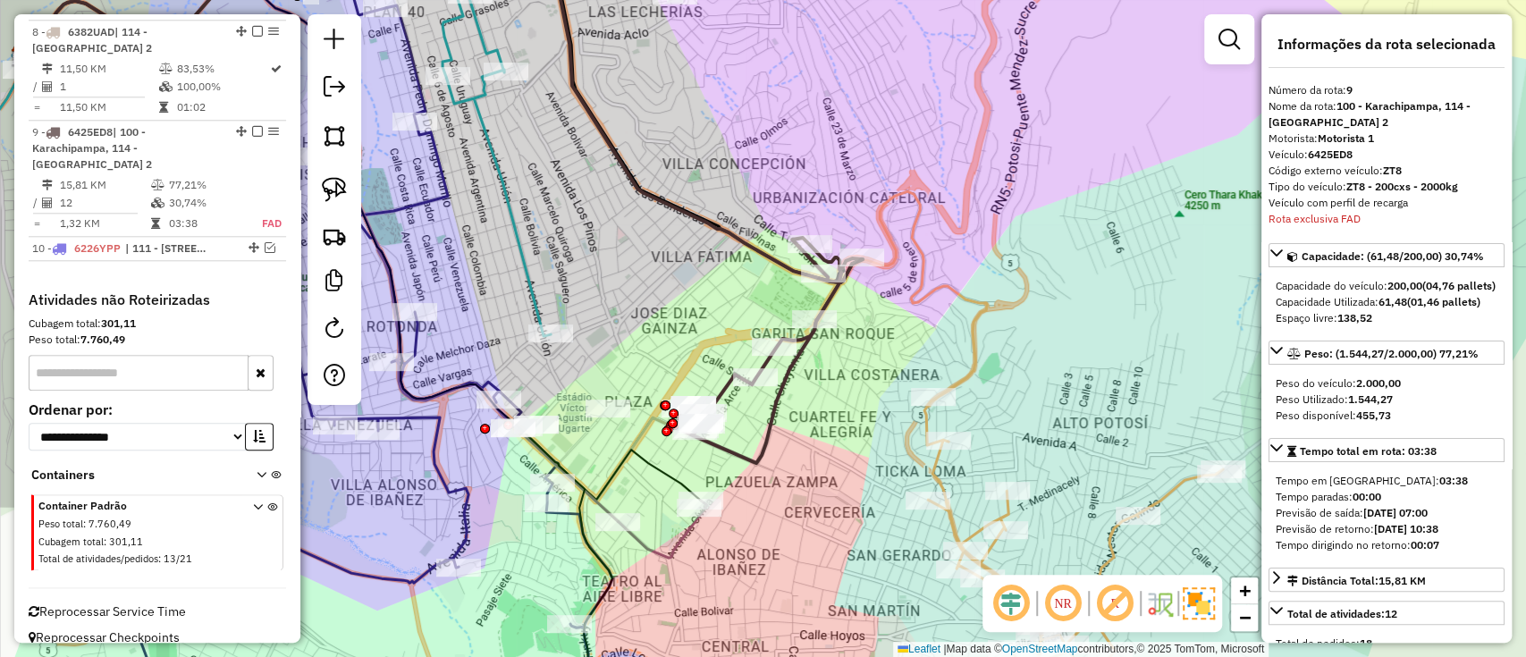
click at [665, 545] on icon at bounding box center [662, 529] width 89 height 57
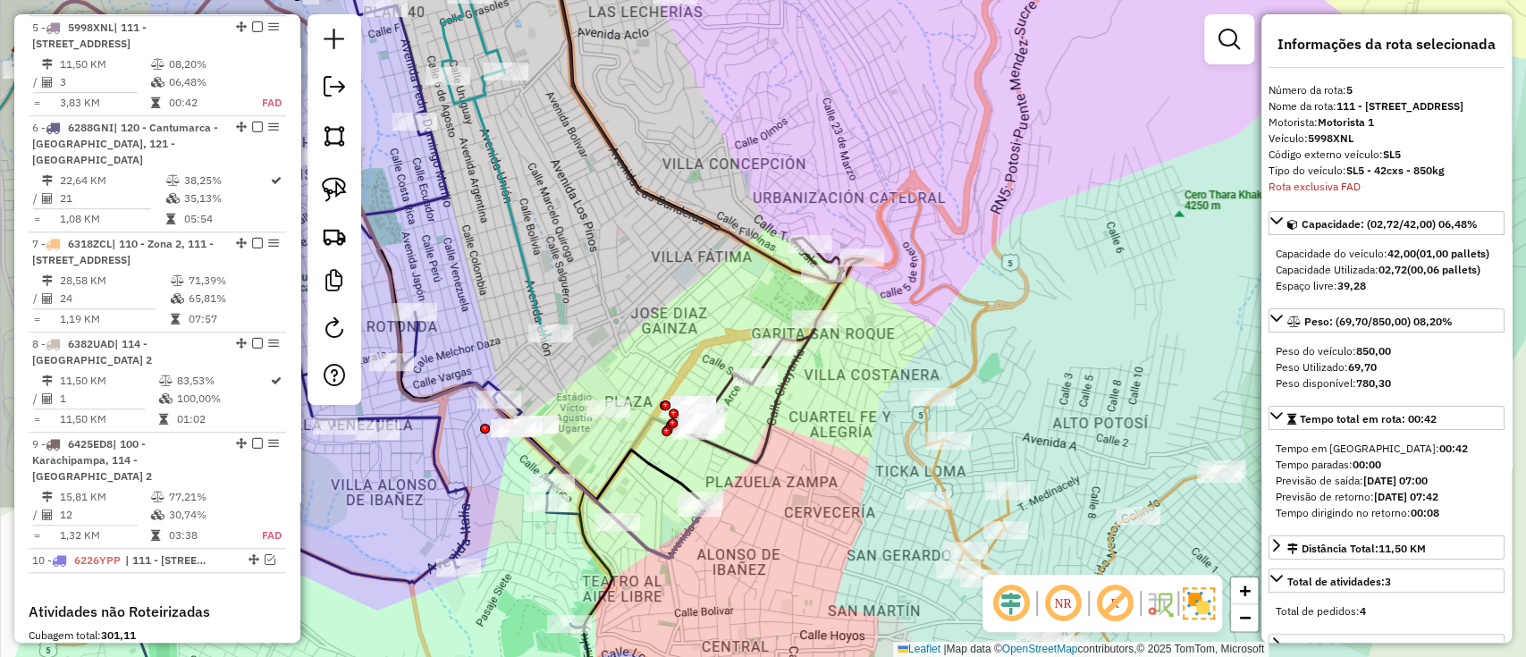
scroll to position [876, 0]
drag, startPoint x: 637, startPoint y: 324, endPoint x: 918, endPoint y: 152, distance: 329.8
click at [721, 290] on div "Janela de atendimento Grade de atendimento Capacidade Transportadoras Veículos …" at bounding box center [763, 328] width 1526 height 657
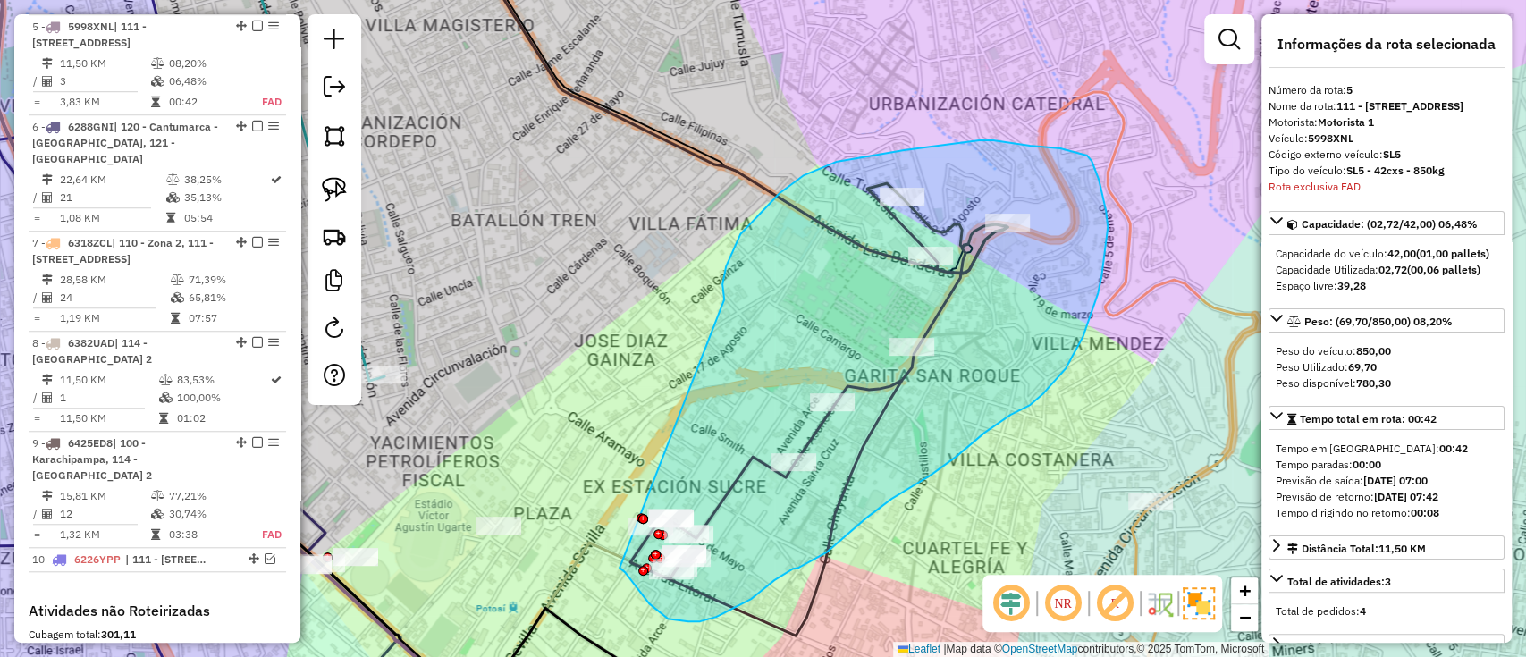
drag, startPoint x: 725, startPoint y: 299, endPoint x: 607, endPoint y: 553, distance: 280.0
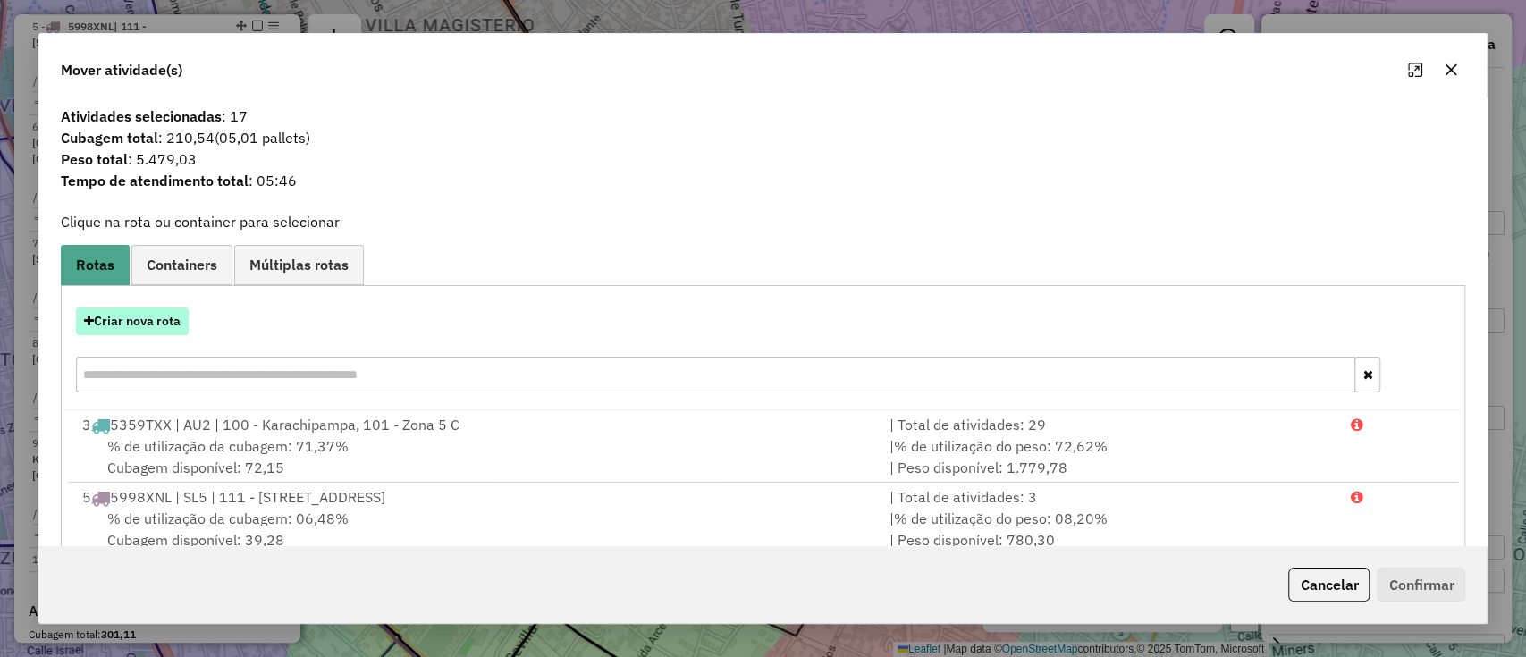
click at [155, 316] on button "Criar nova rota" at bounding box center [132, 322] width 113 height 28
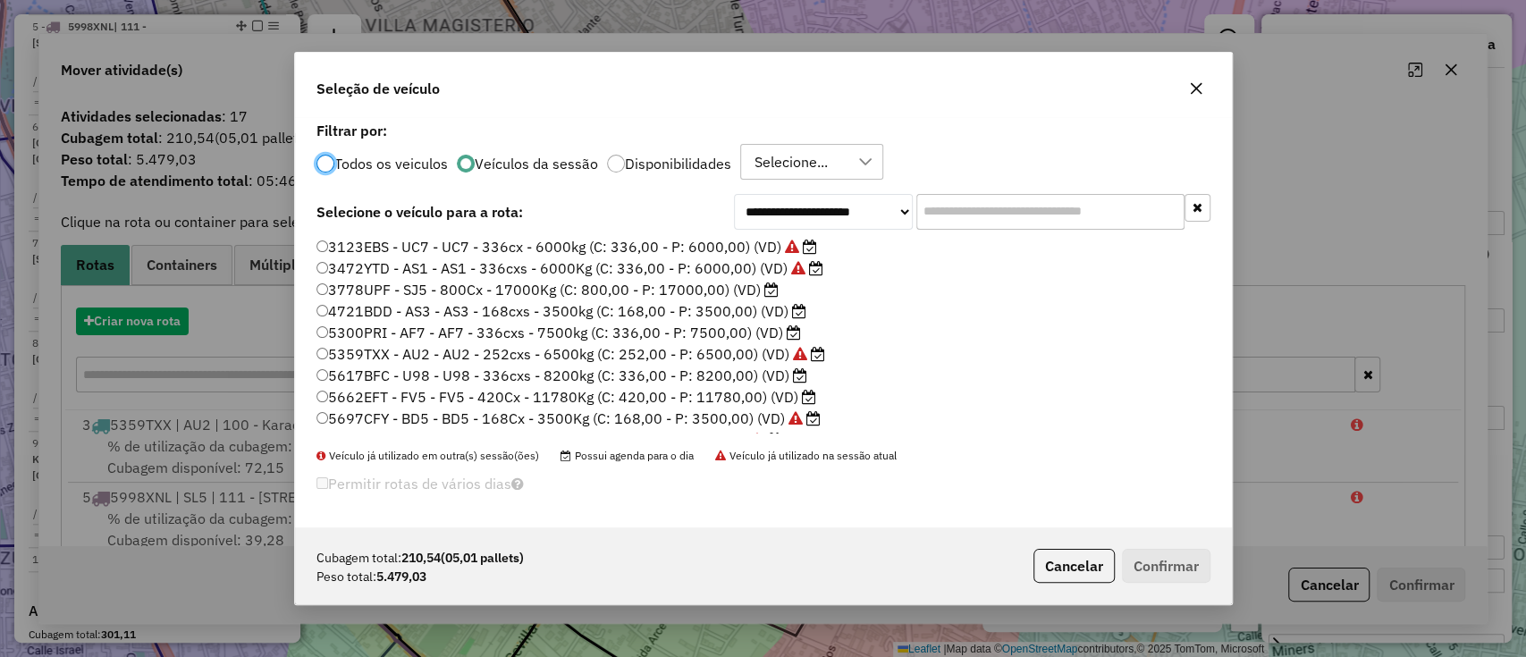
scroll to position [9, 5]
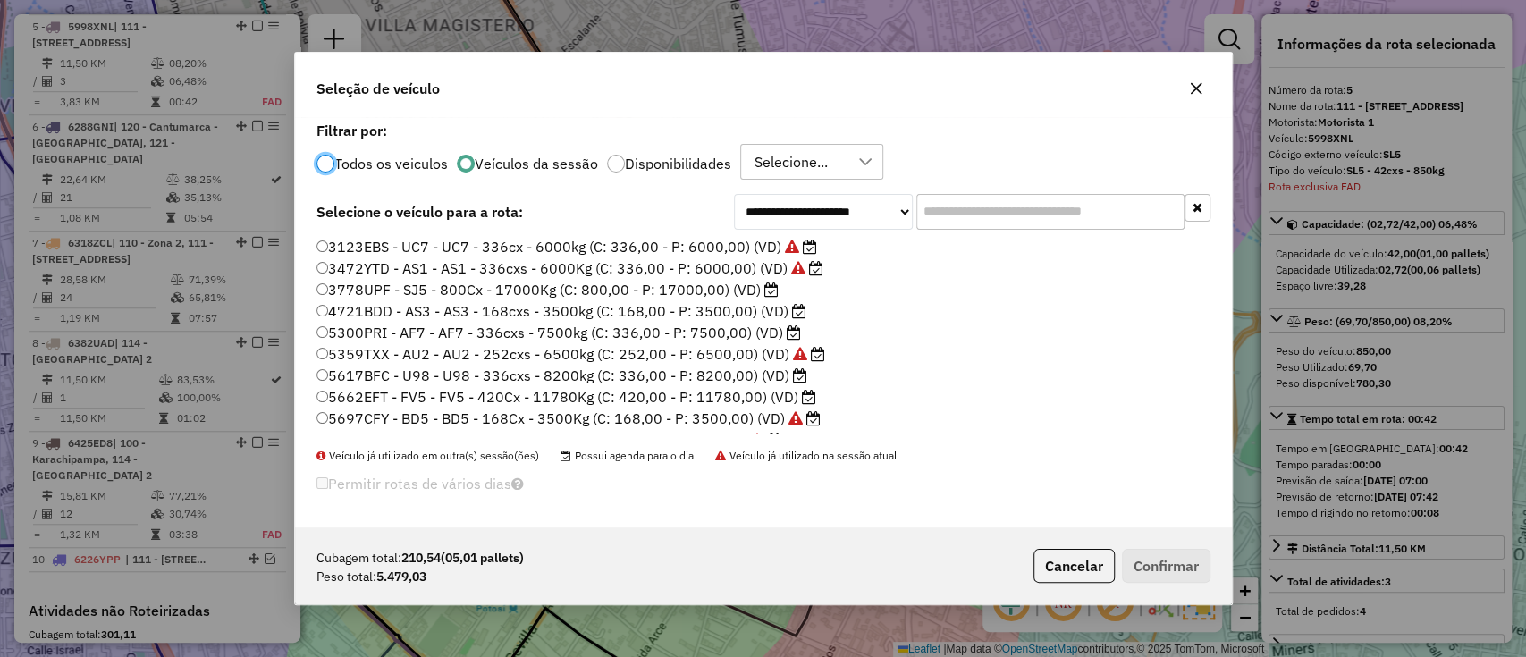
click at [781, 332] on label "5300PRI - AF7 - AF7 - 336cxs - 7500kg (C: 336,00 - P: 7500,00) (VD)" at bounding box center [559, 332] width 485 height 21
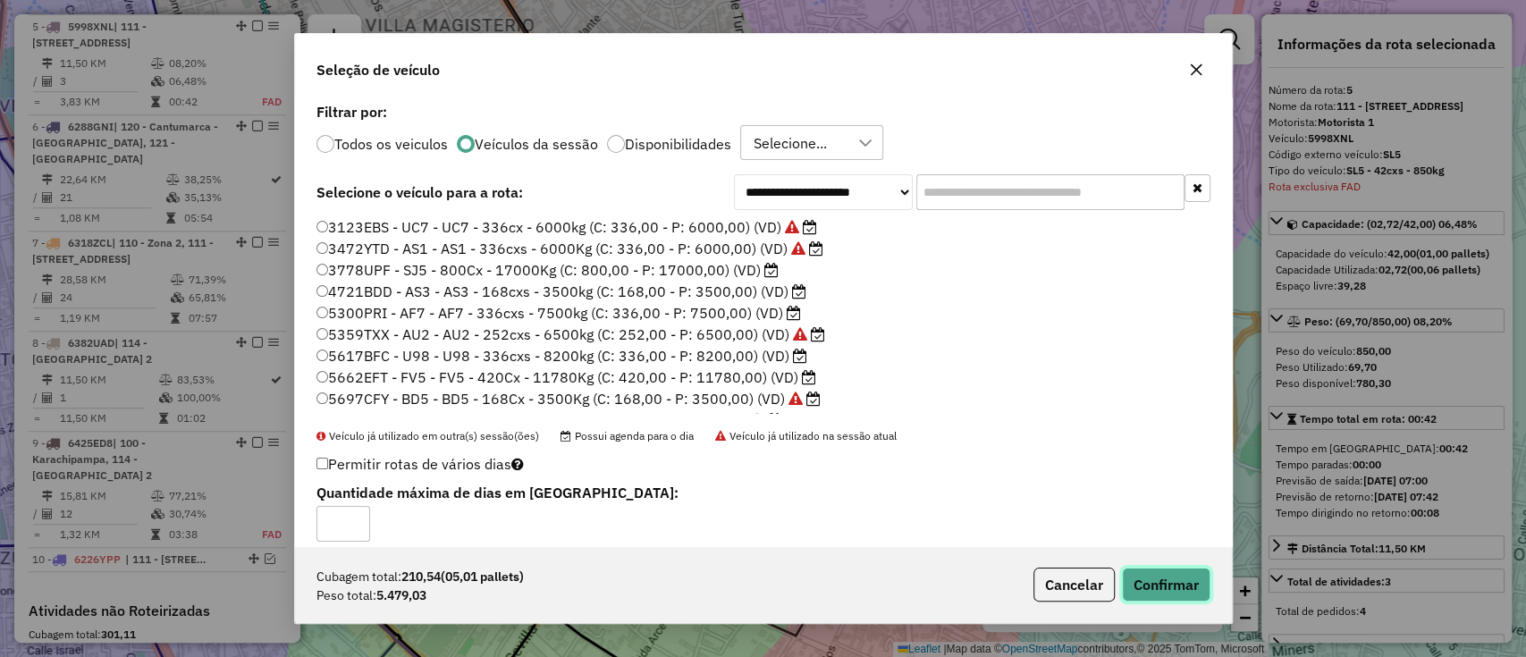
click at [1152, 574] on button "Confirmar" at bounding box center [1166, 585] width 89 height 34
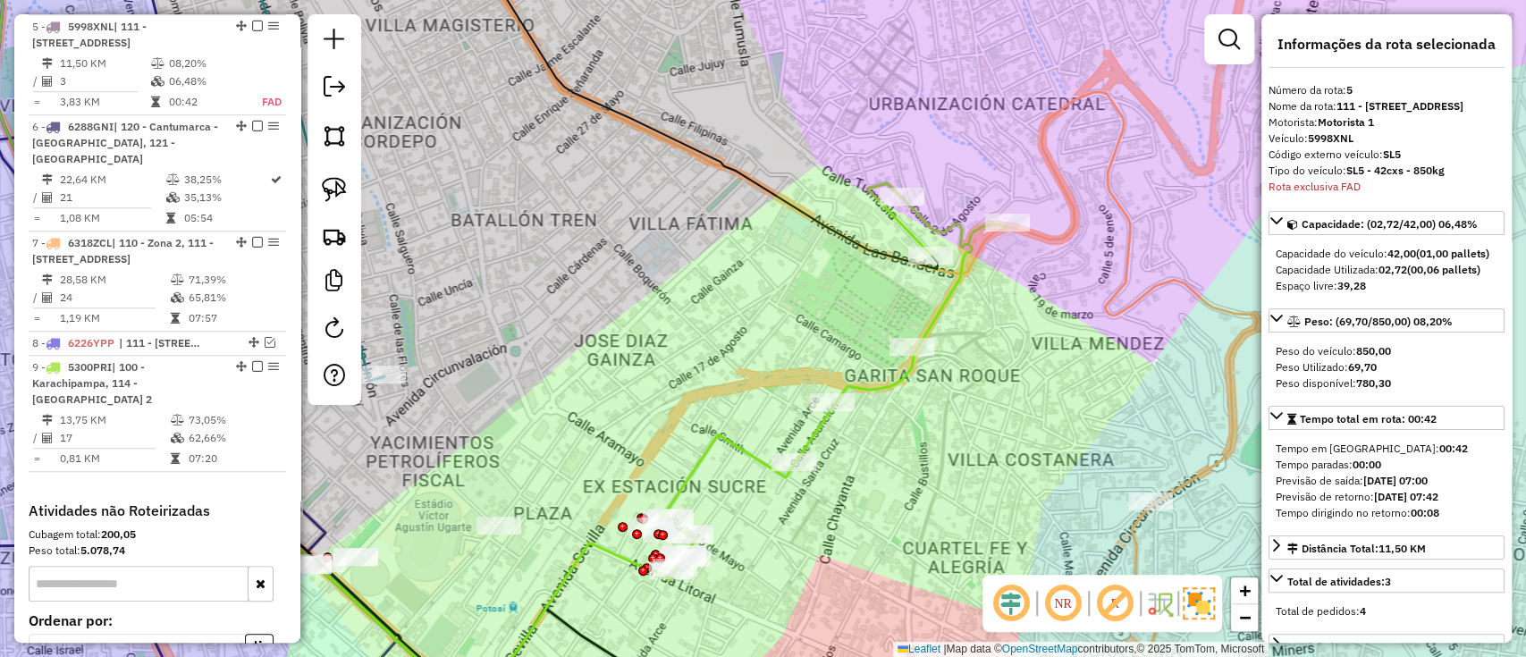
click at [897, 384] on icon at bounding box center [830, 377] width 352 height 389
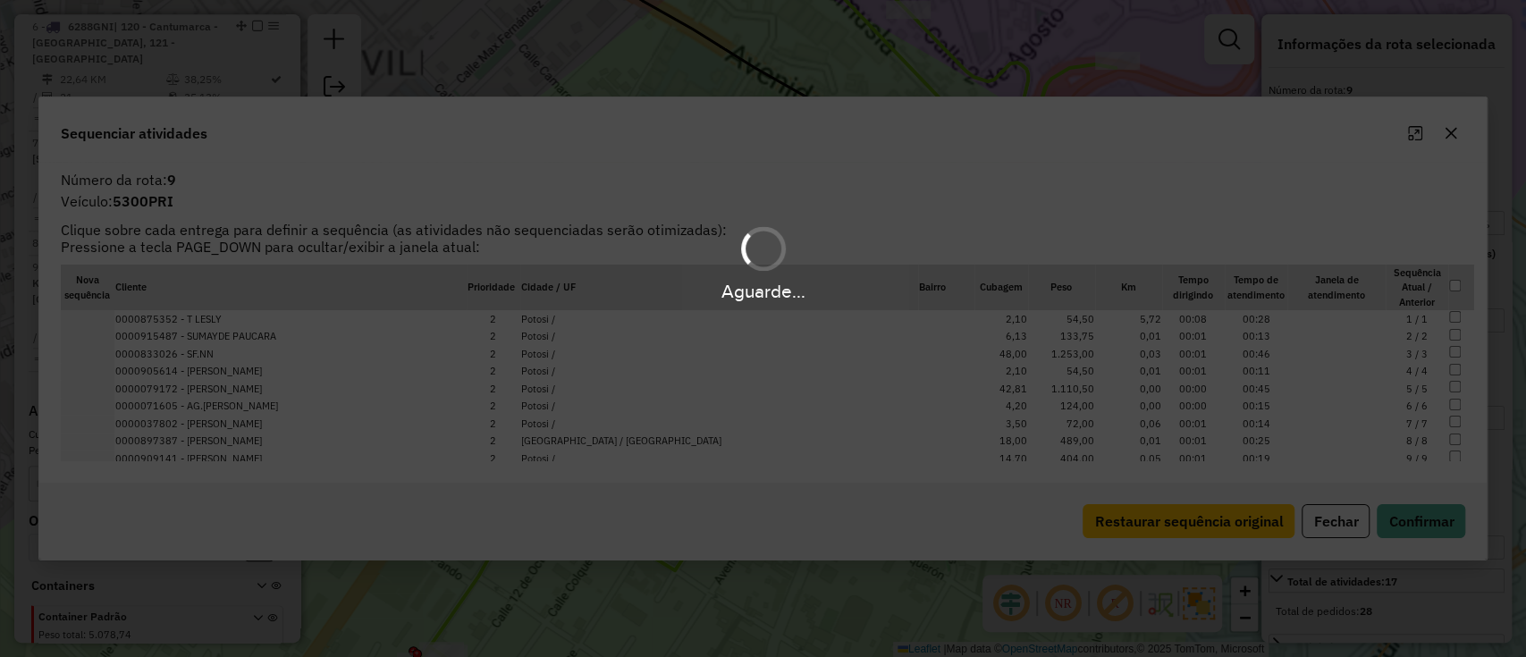
scroll to position [1087, 0]
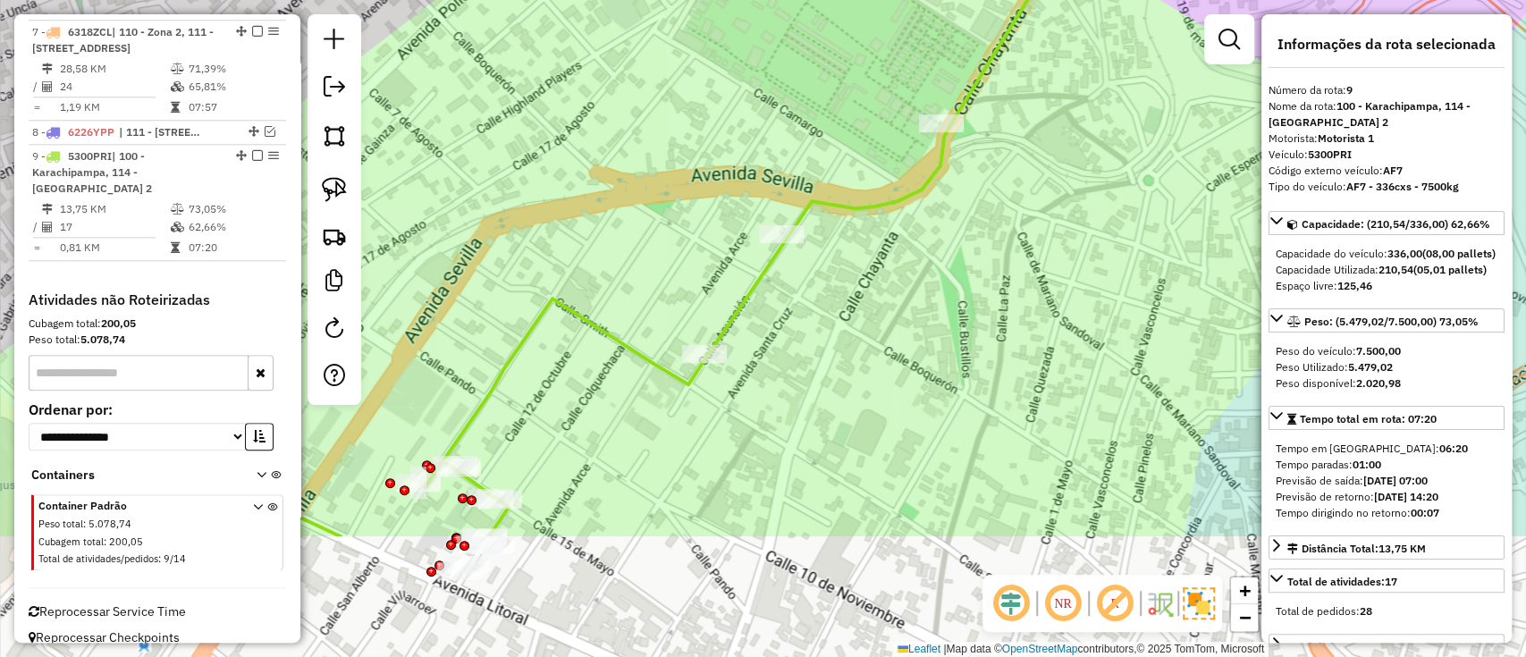
drag, startPoint x: 1059, startPoint y: 463, endPoint x: 1073, endPoint y: 277, distance: 186.5
click at [1073, 277] on div "Janela de atendimento Grade de atendimento Capacidade Transportadoras Veículos …" at bounding box center [763, 328] width 1526 height 657
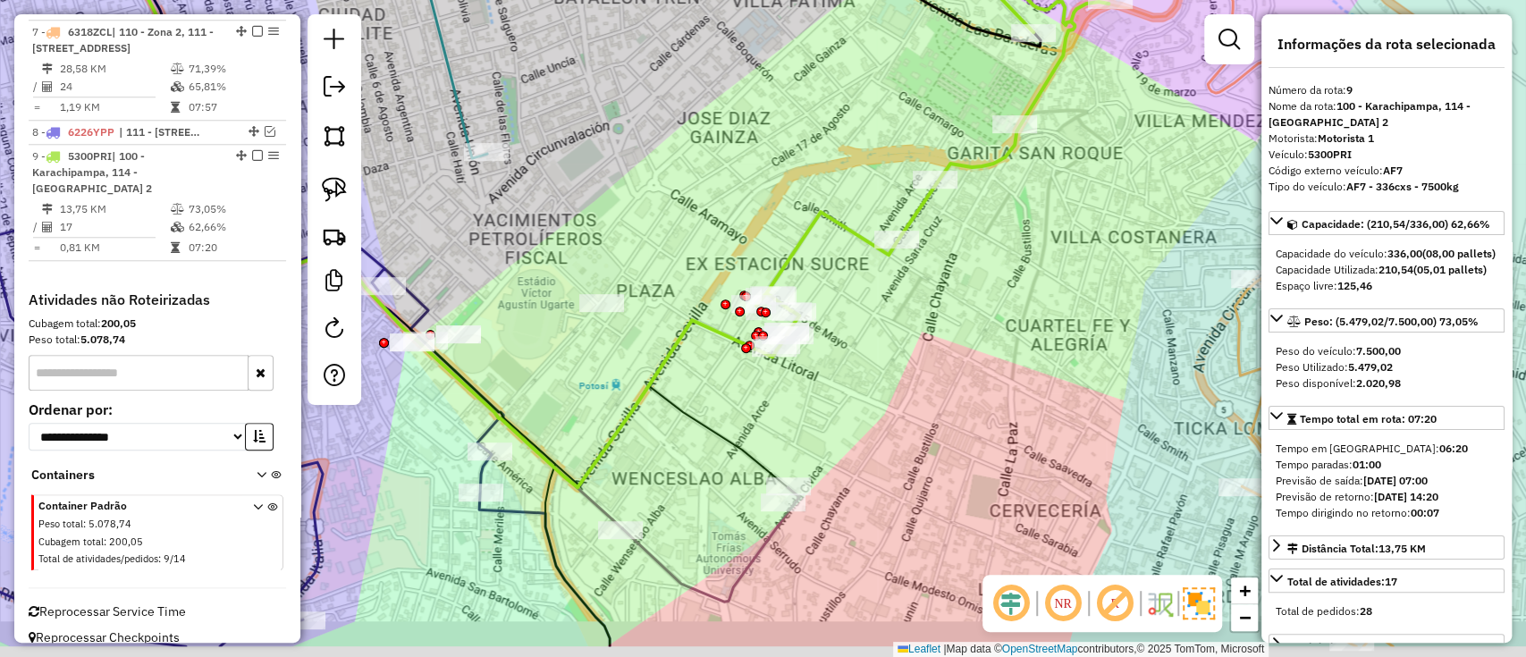
drag, startPoint x: 1008, startPoint y: 299, endPoint x: 1042, endPoint y: 123, distance: 178.5
click at [1023, 189] on div "Janela de atendimento Grade de atendimento Capacidade Transportadoras Veículos …" at bounding box center [763, 328] width 1526 height 657
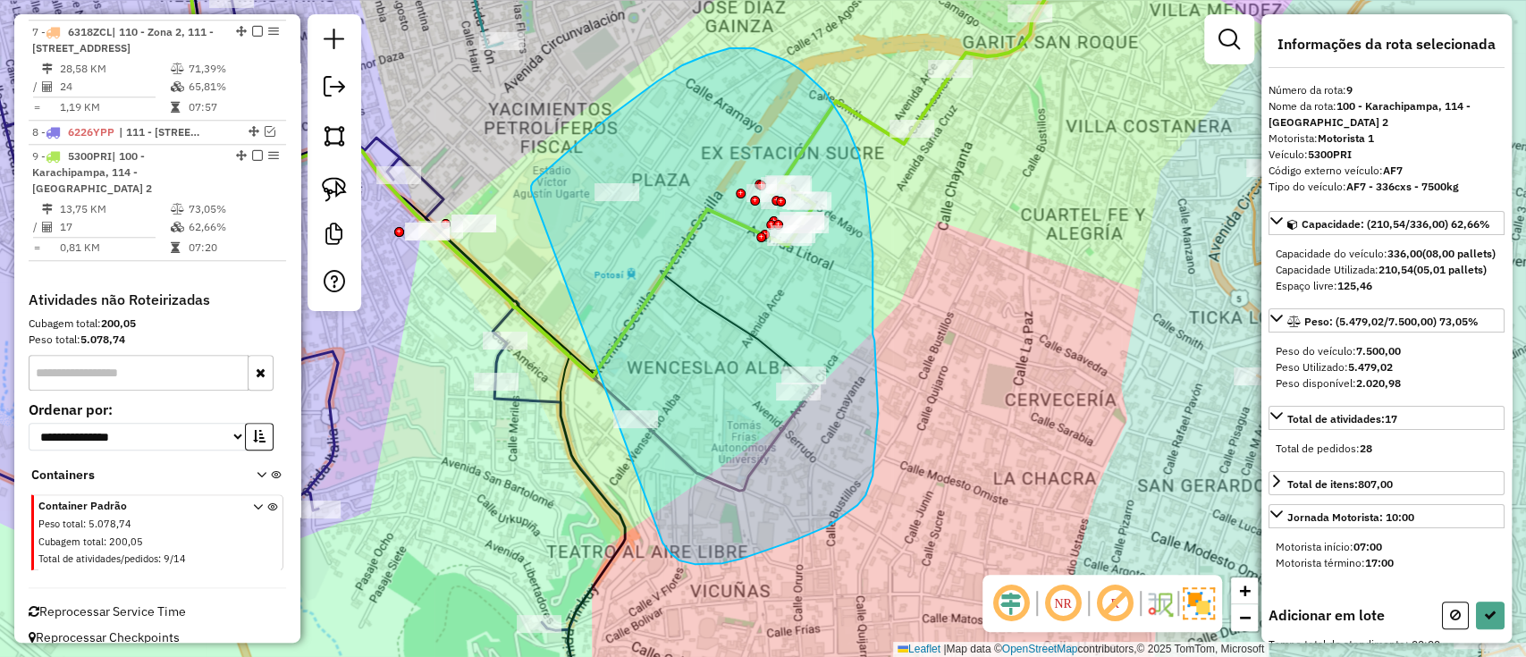
drag, startPoint x: 531, startPoint y: 189, endPoint x: 644, endPoint y: 514, distance: 344.4
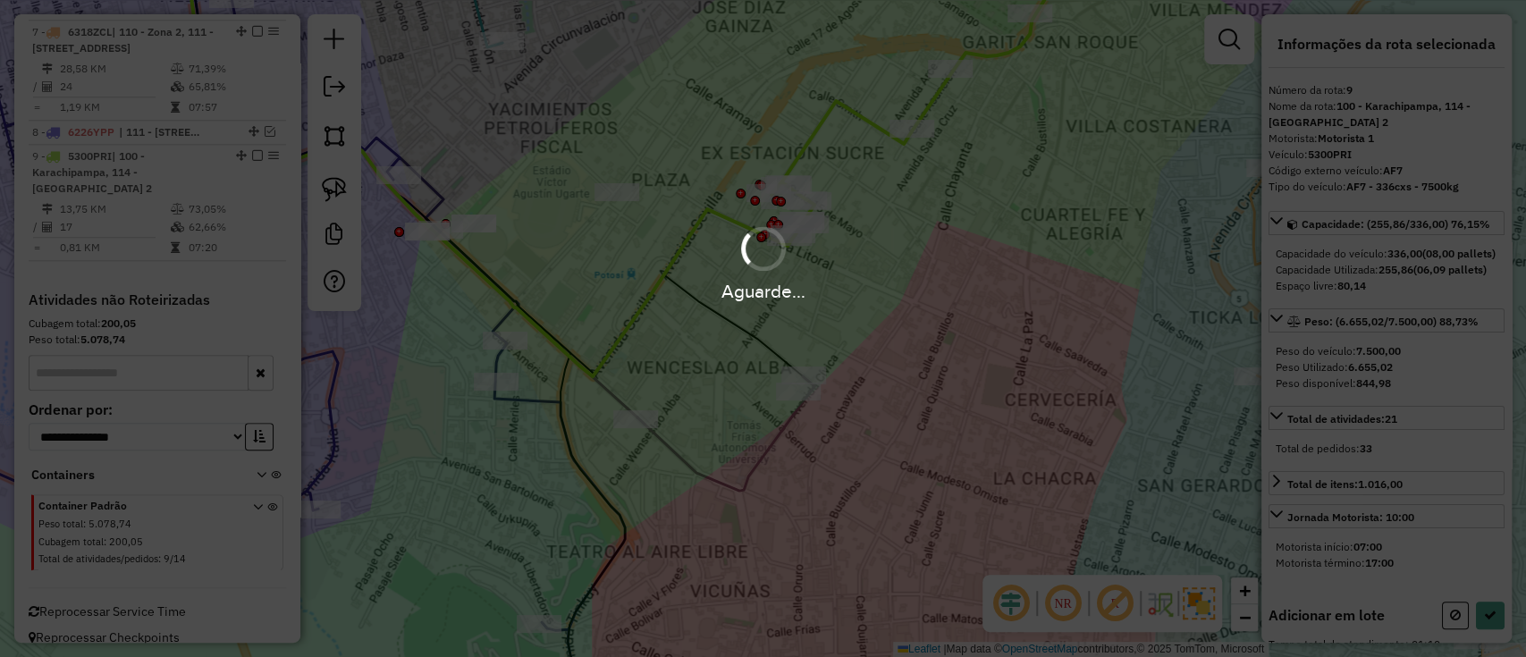
select select "**********"
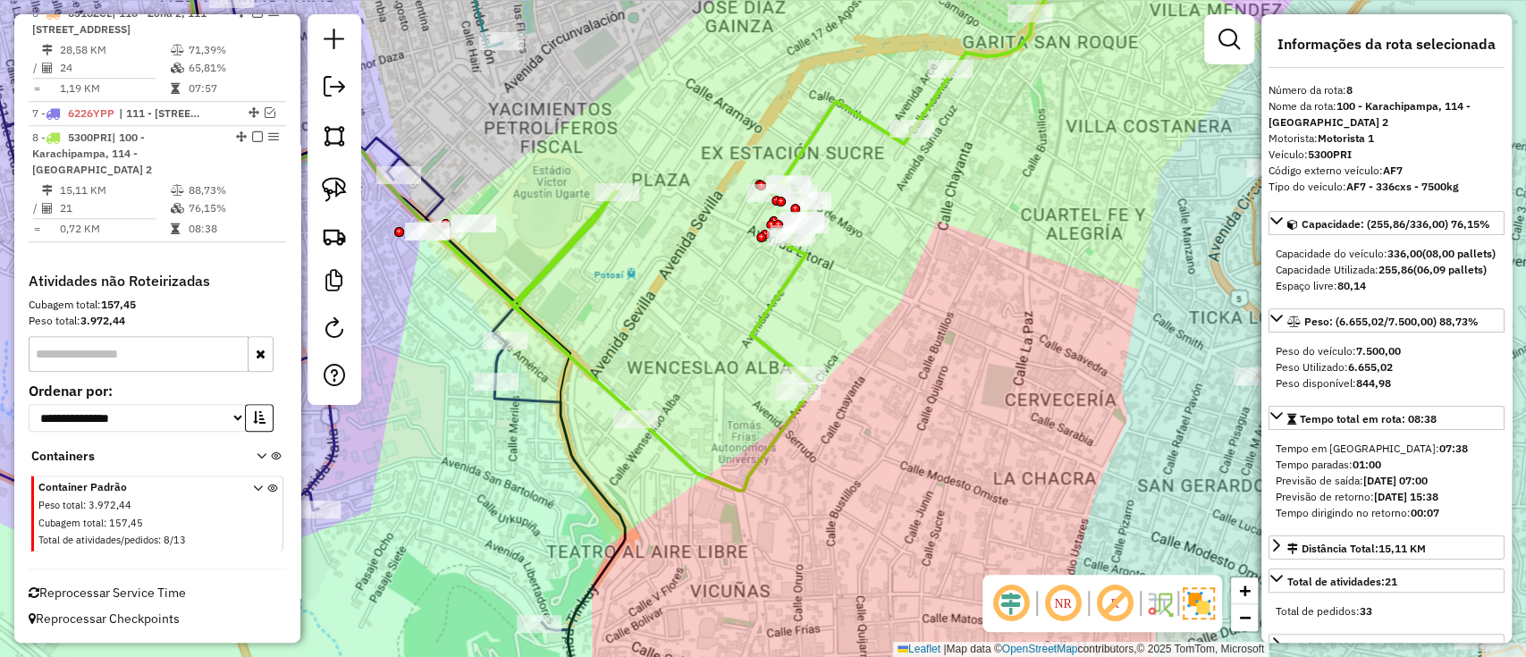
scroll to position [971, 0]
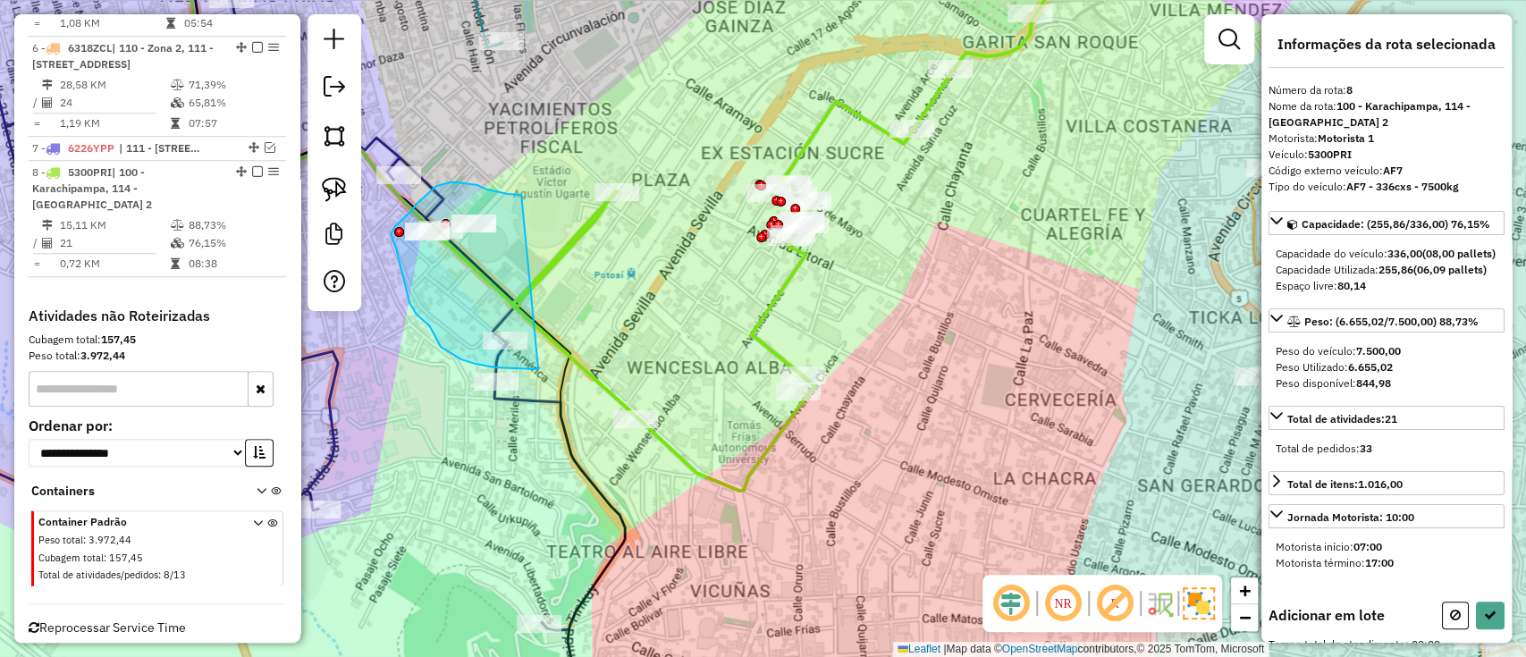
drag, startPoint x: 521, startPoint y: 195, endPoint x: 546, endPoint y: 367, distance: 174.4
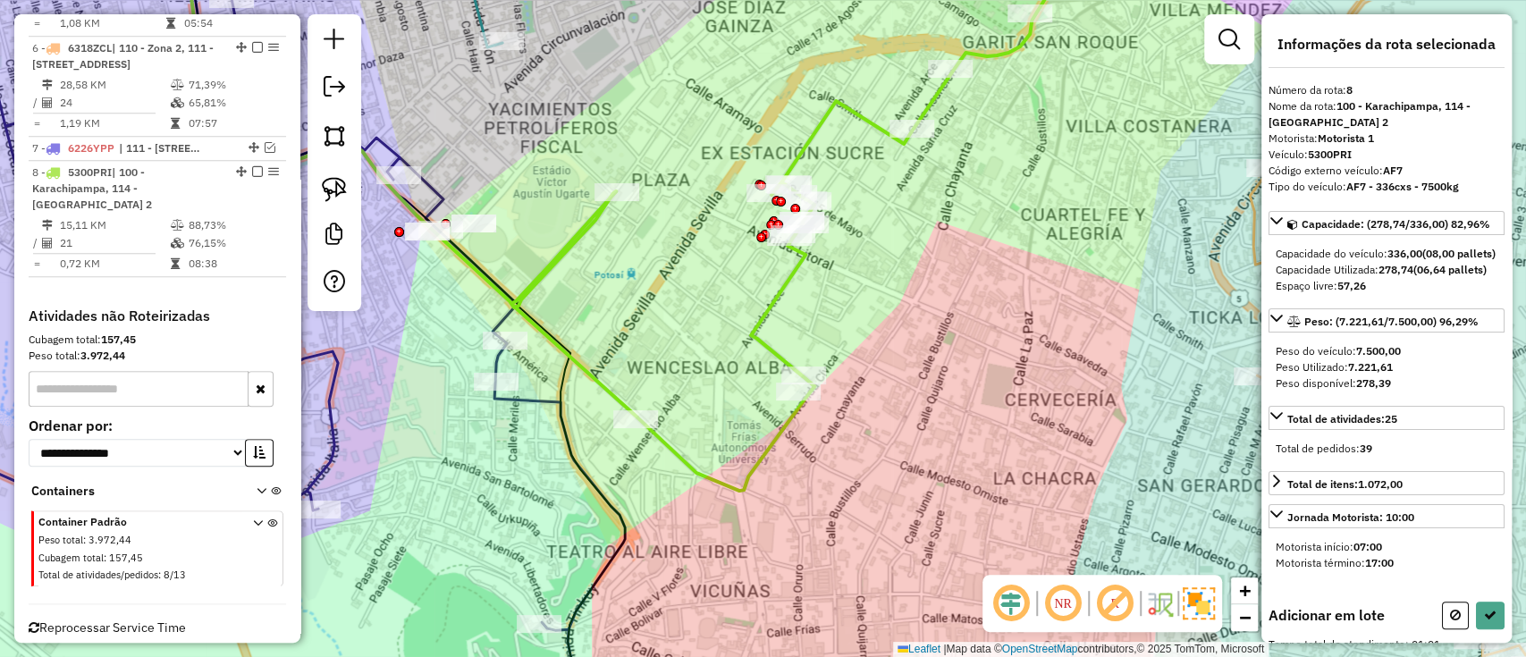
select select "**********"
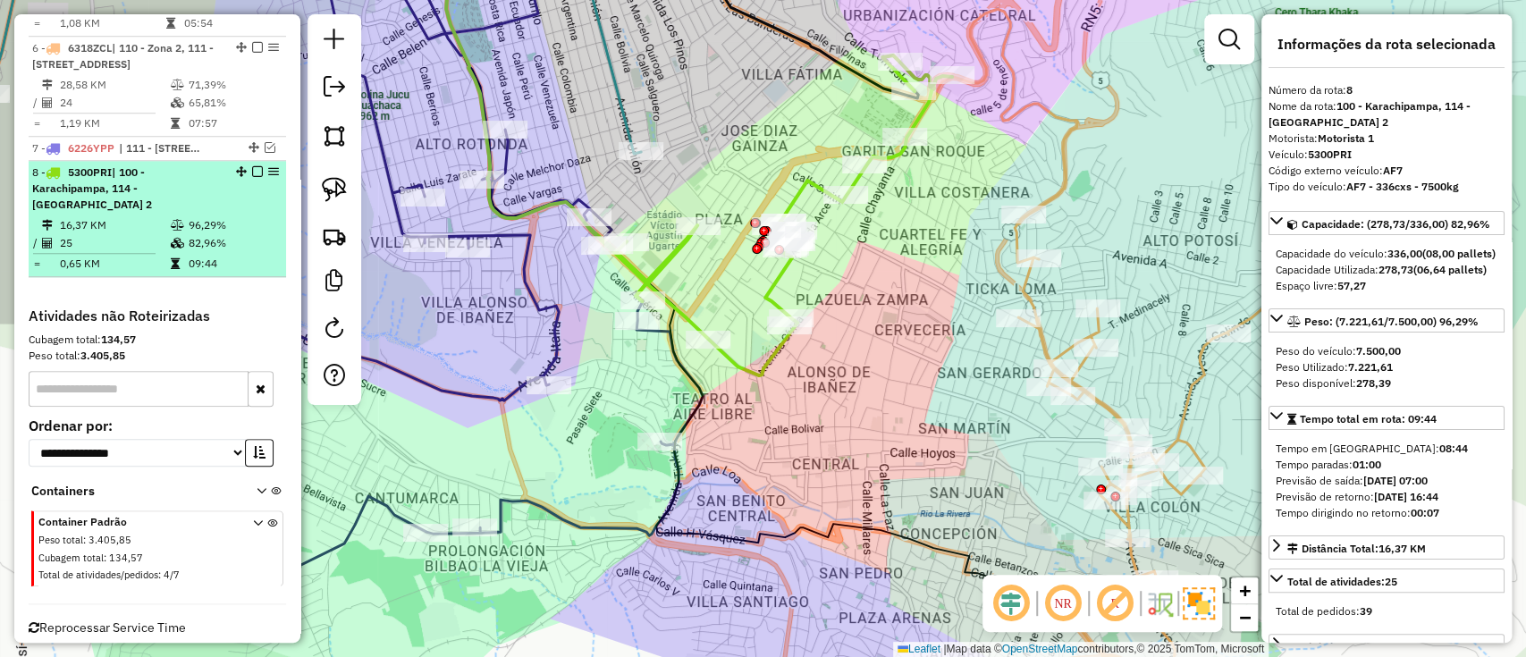
click at [245, 166] on div at bounding box center [252, 171] width 54 height 11
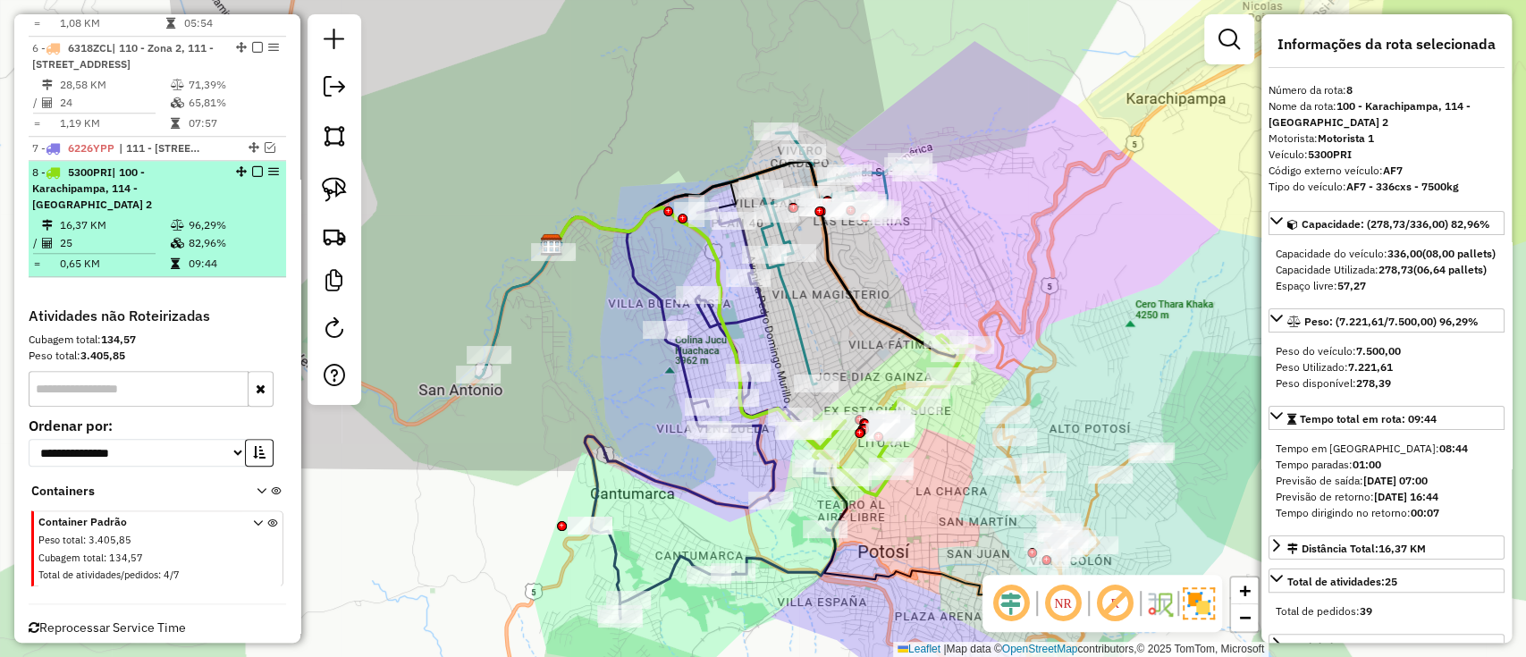
click at [252, 166] on em at bounding box center [257, 171] width 11 height 11
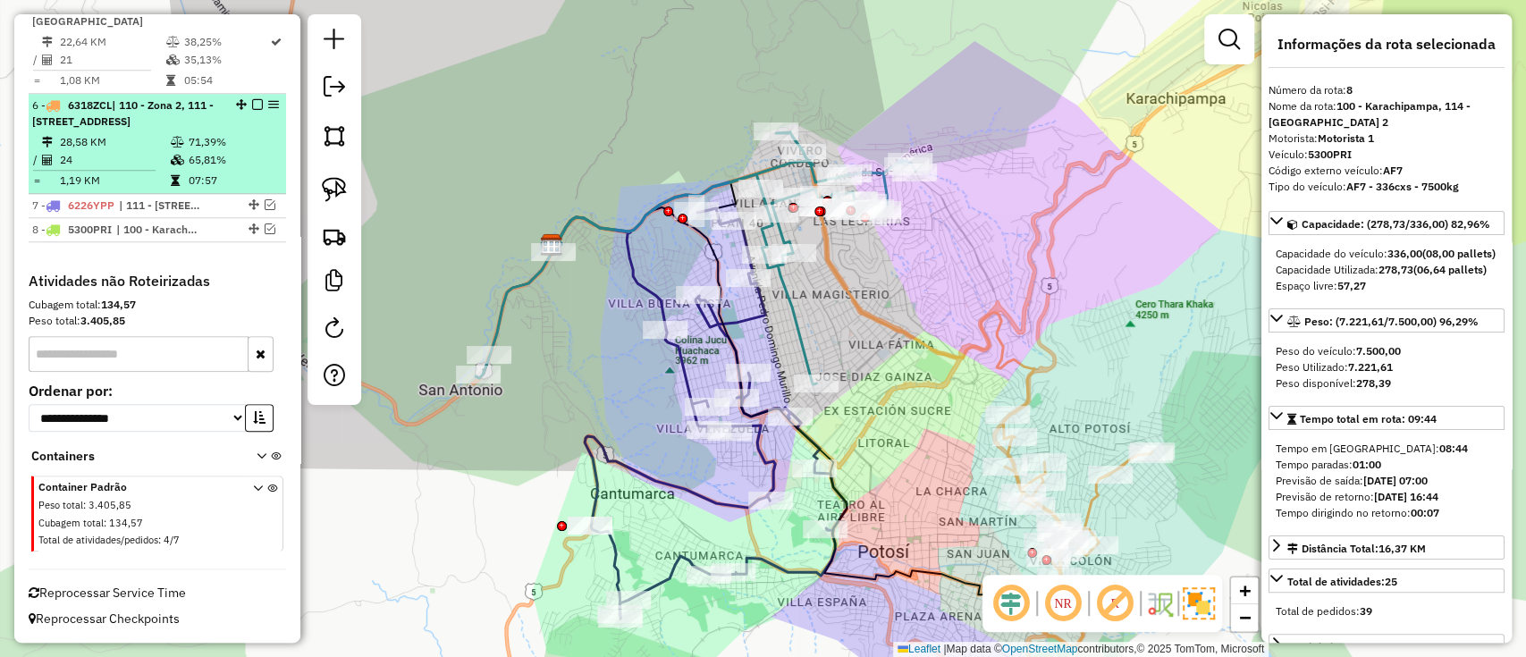
scroll to position [895, 0]
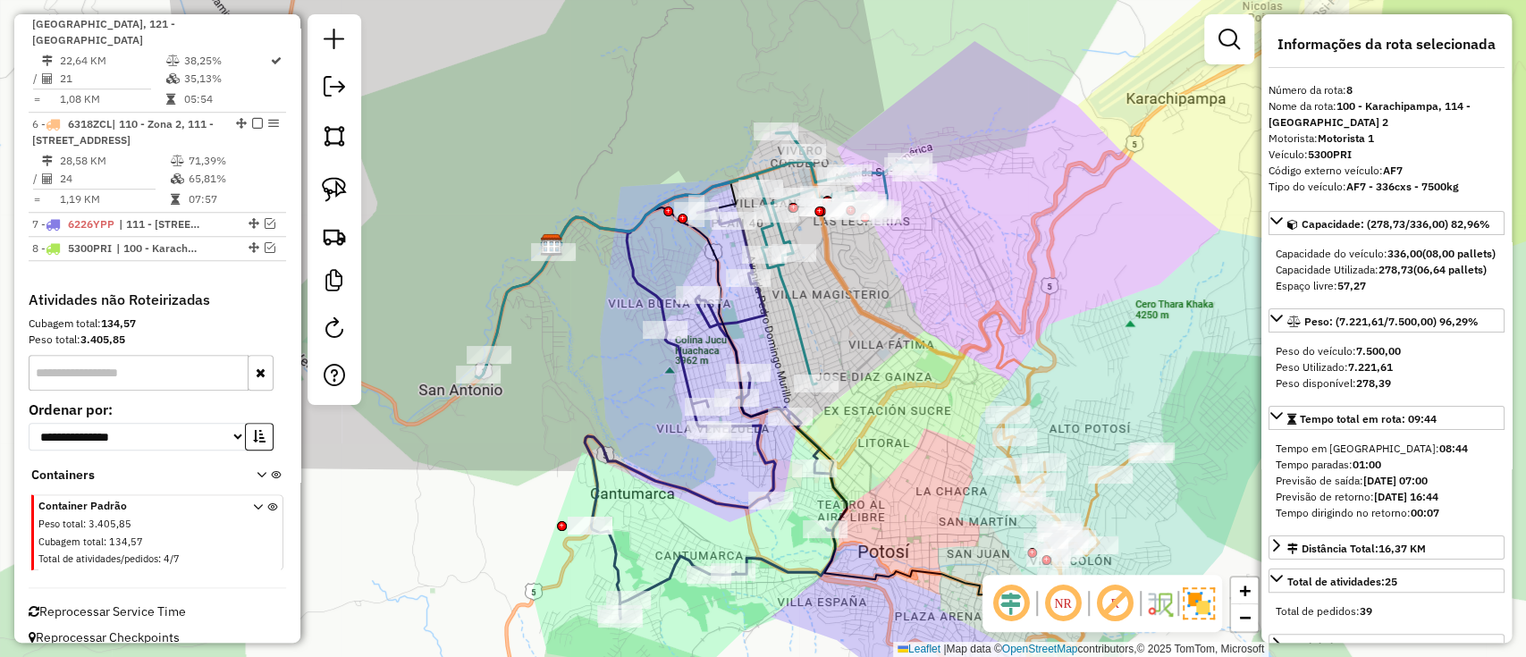
click at [694, 496] on icon at bounding box center [716, 413] width 262 height 410
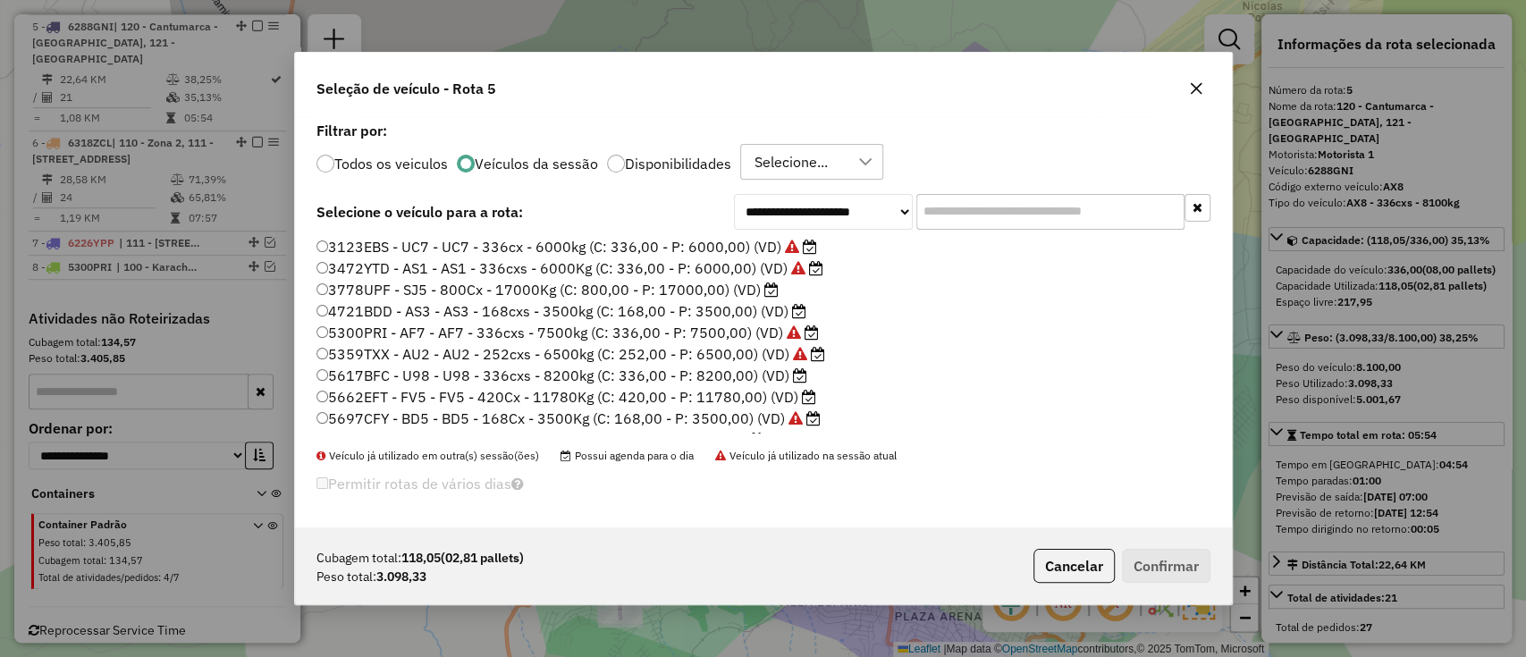
scroll to position [9, 5]
click at [758, 311] on label "4721BDD - AS3 - AS3 - 168cxs - 3500kg (C: 168,00 - P: 3500,00) (VD)" at bounding box center [562, 310] width 490 height 21
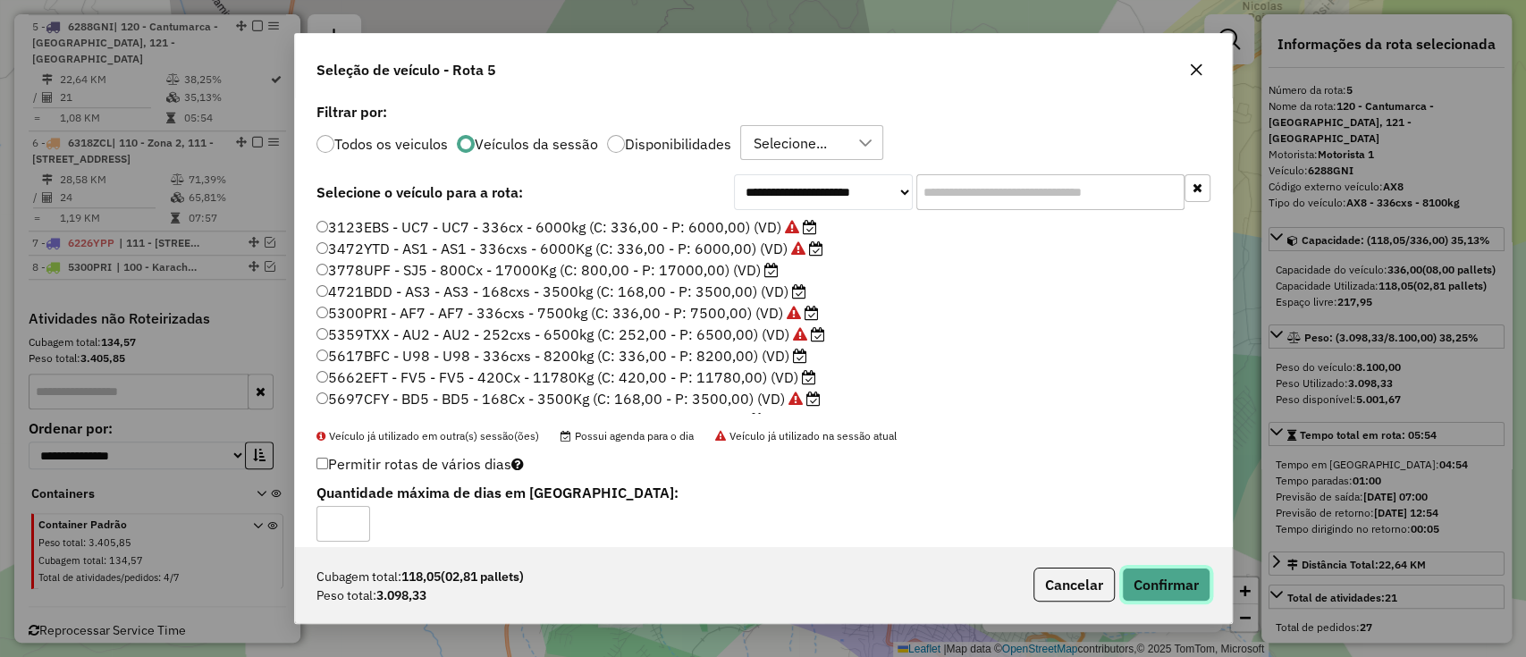
click at [1132, 595] on button "Confirmar" at bounding box center [1166, 585] width 89 height 34
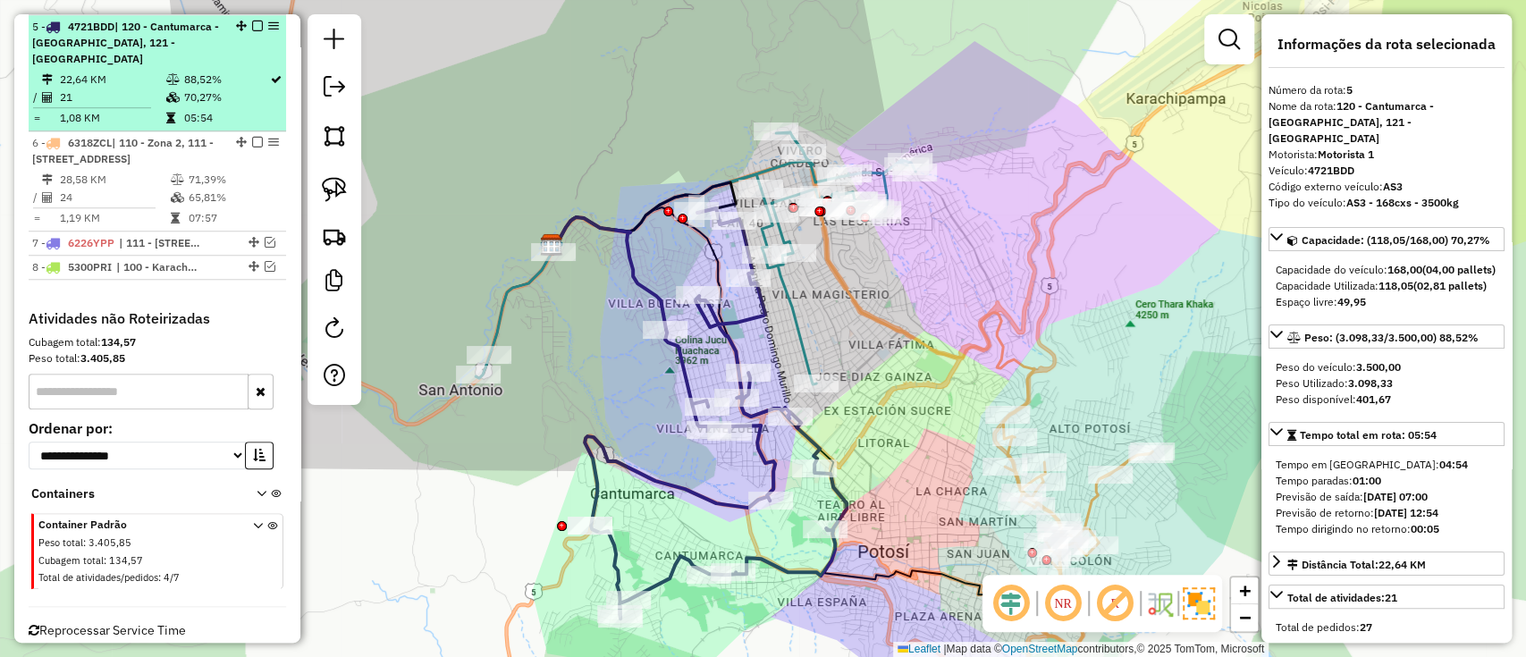
click at [256, 23] on em at bounding box center [257, 26] width 11 height 11
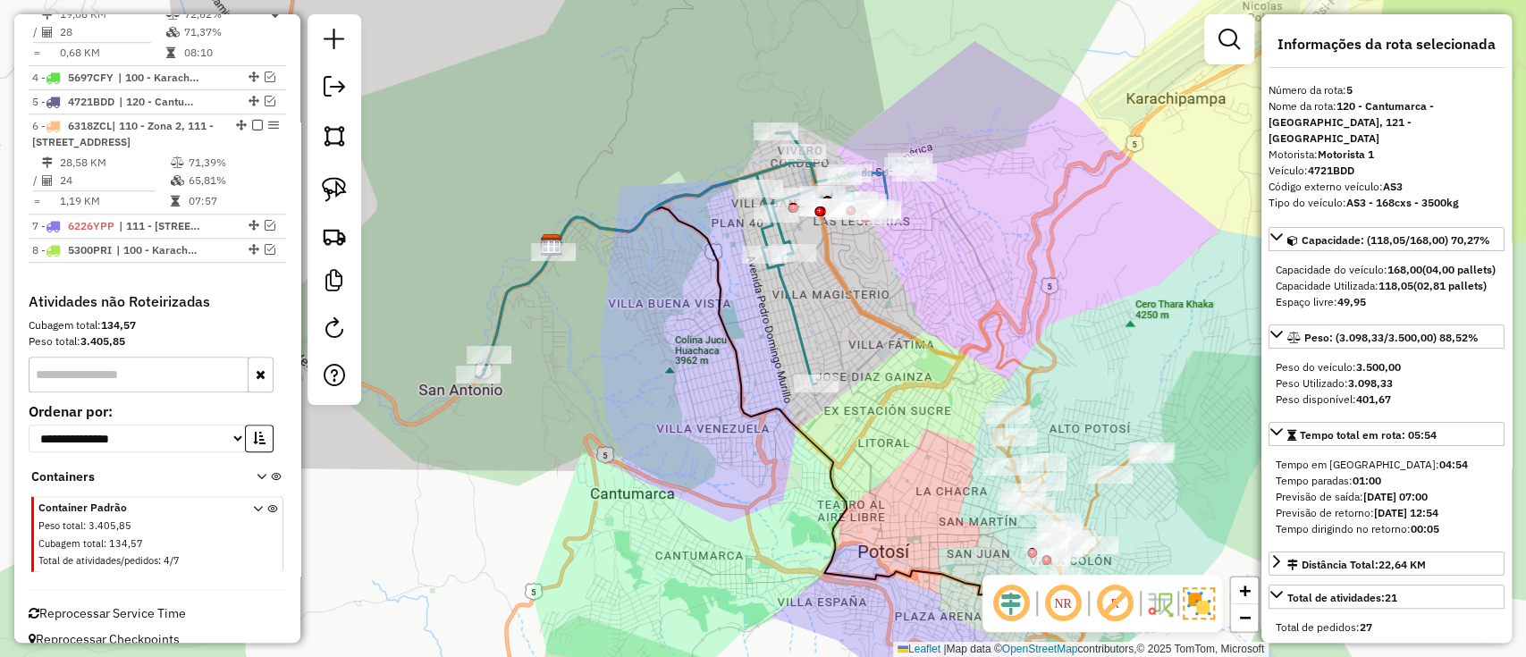
click at [526, 282] on icon at bounding box center [696, 258] width 440 height 252
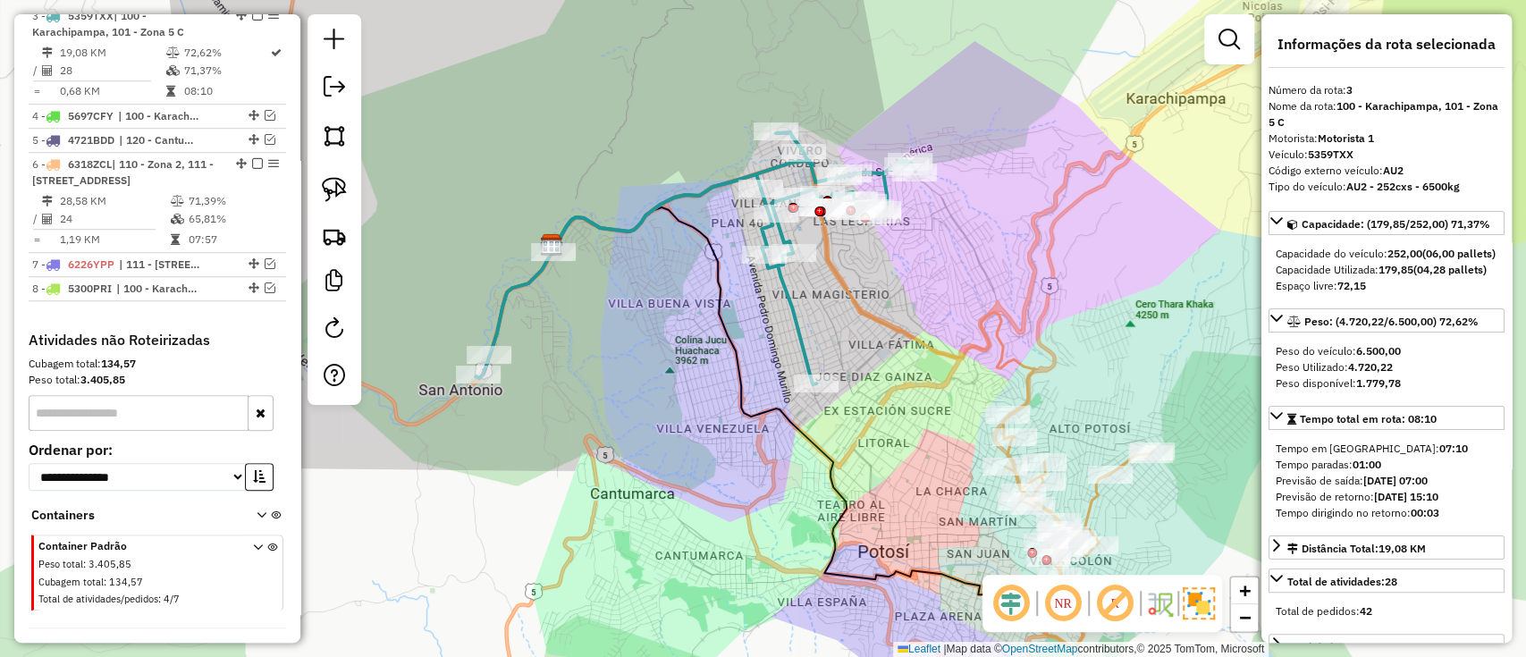
scroll to position [751, 0]
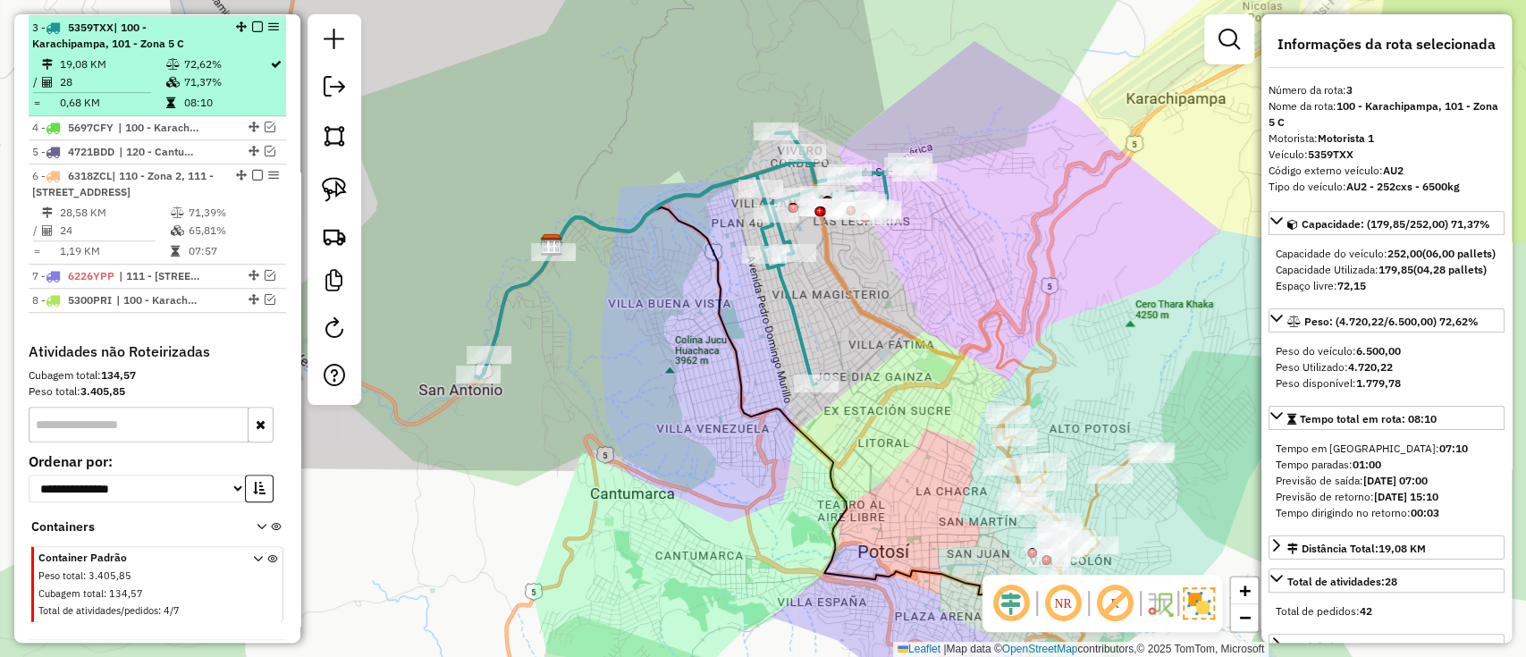
click at [254, 29] on em at bounding box center [257, 26] width 11 height 11
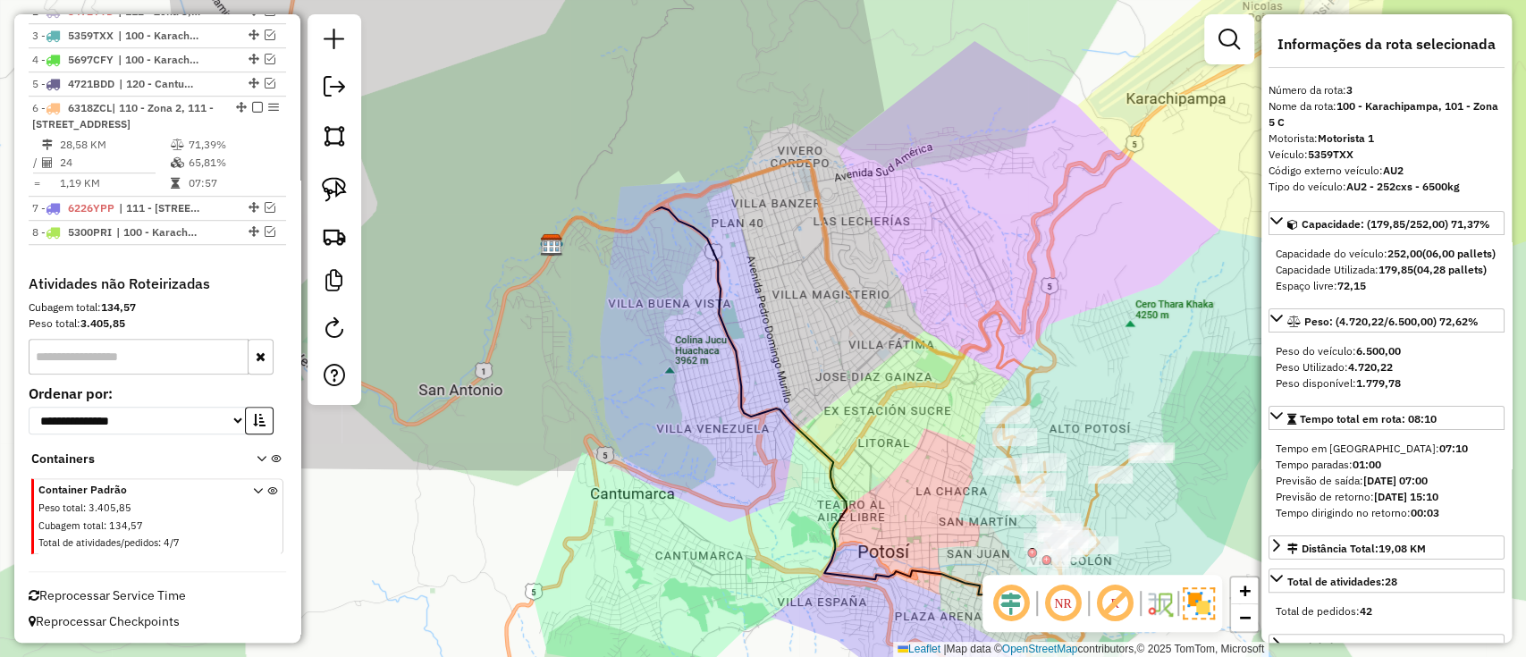
click at [1097, 516] on icon at bounding box center [1077, 532] width 149 height 232
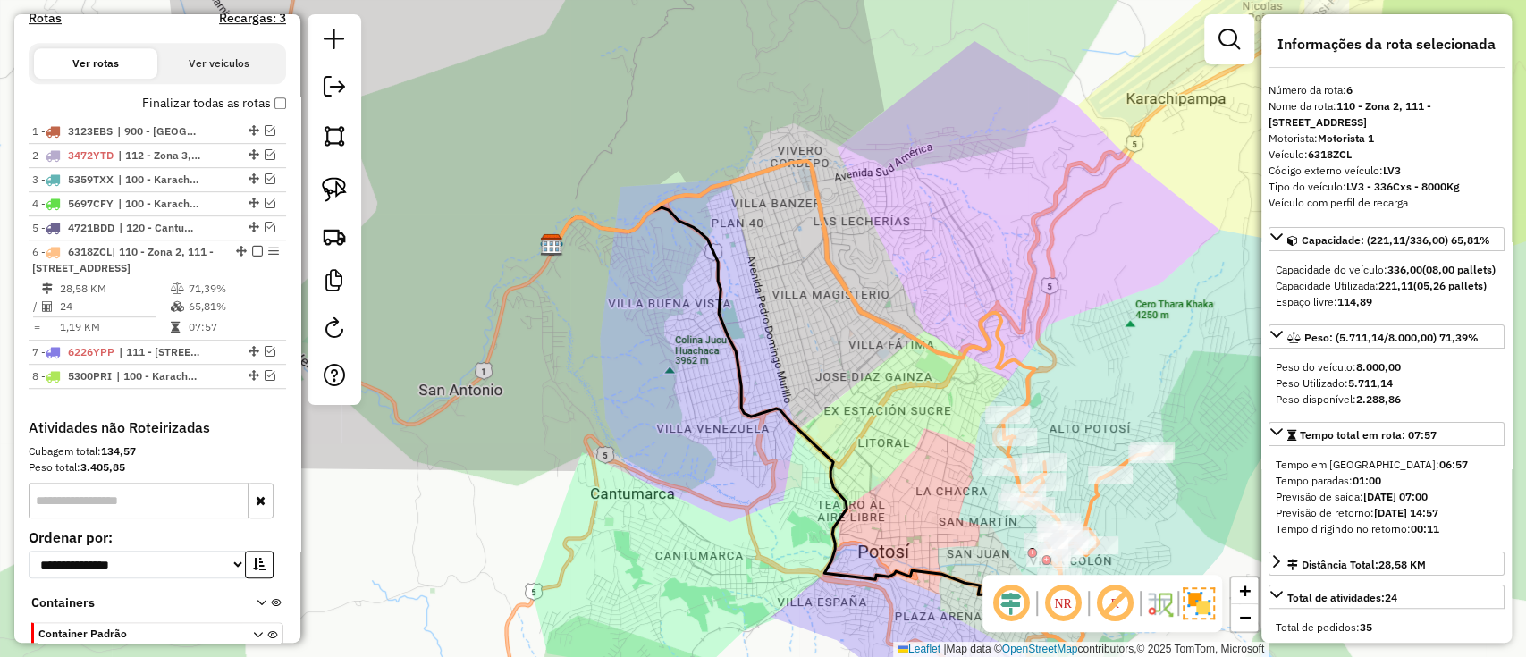
scroll to position [594, 0]
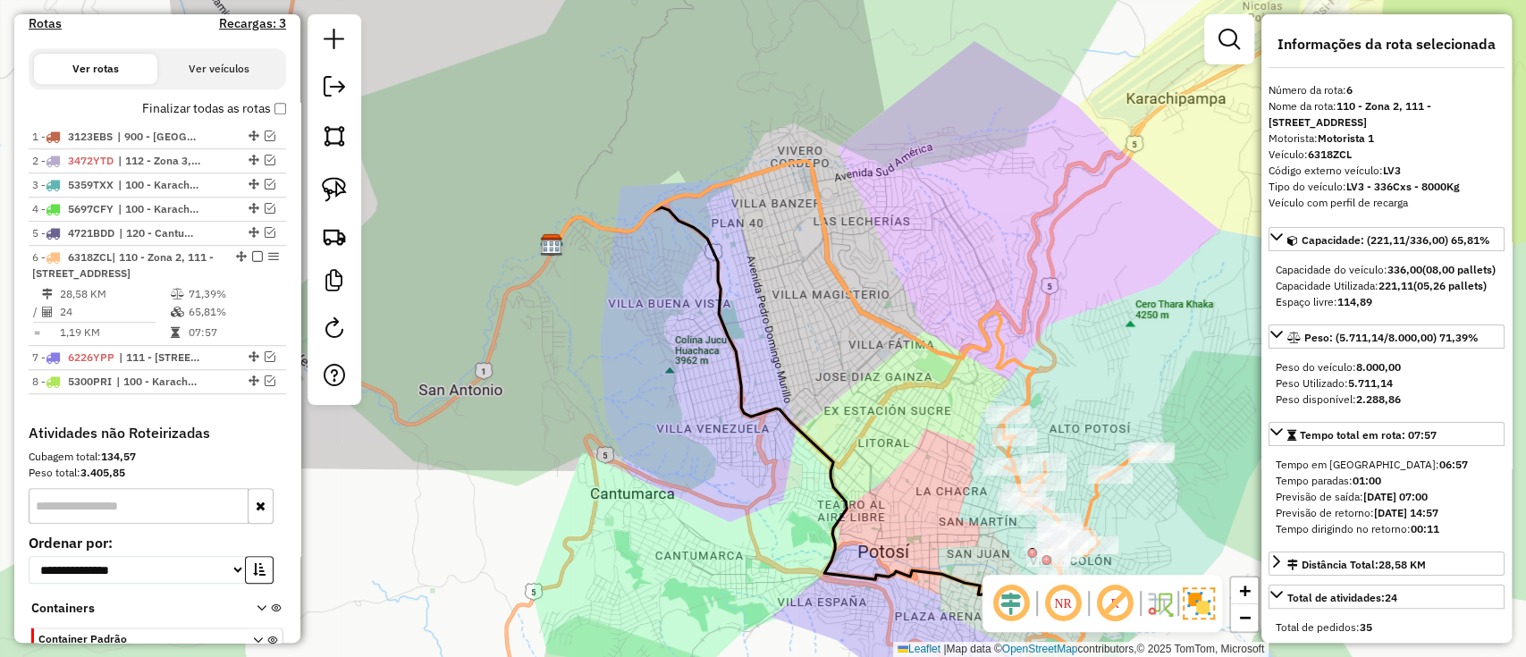
click at [192, 103] on label "Finalizar todas as rotas" at bounding box center [214, 108] width 144 height 19
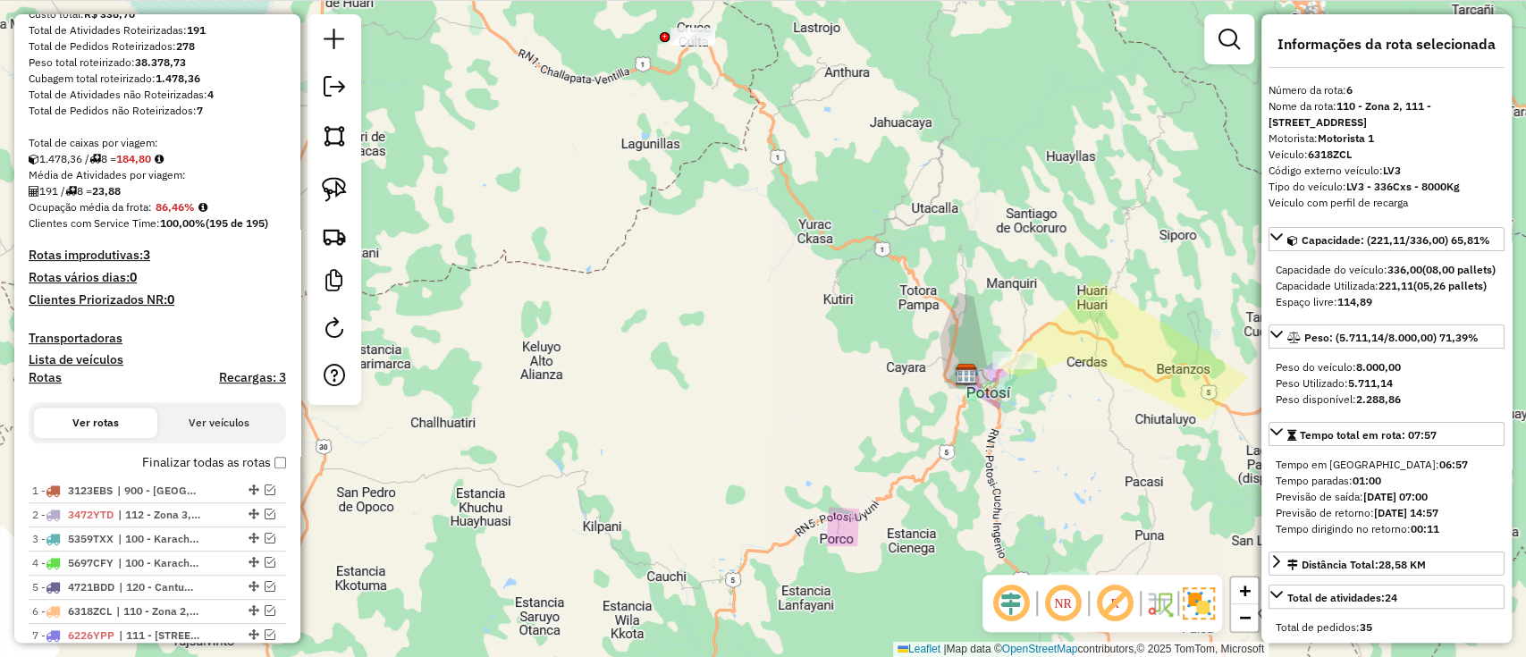
scroll to position [239, 0]
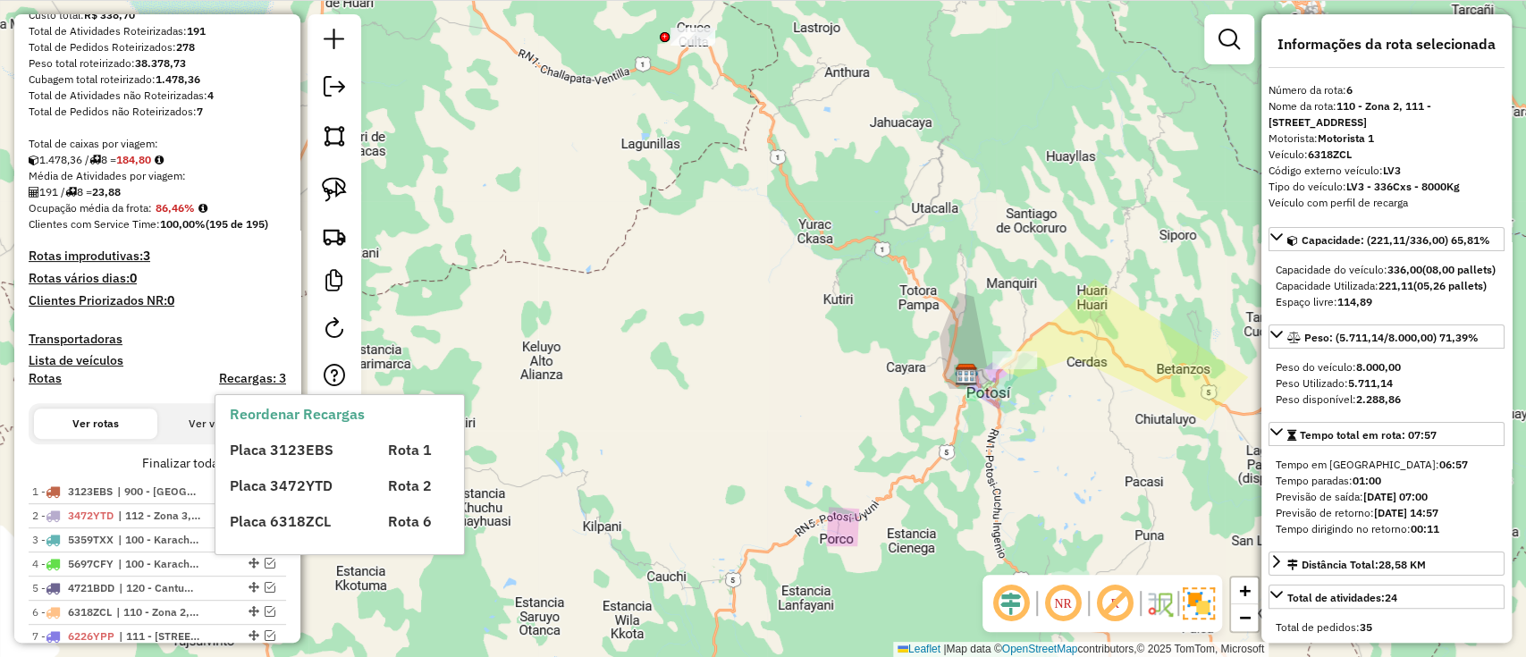
click at [260, 379] on h4 "Recargas: 3" at bounding box center [252, 378] width 67 height 15
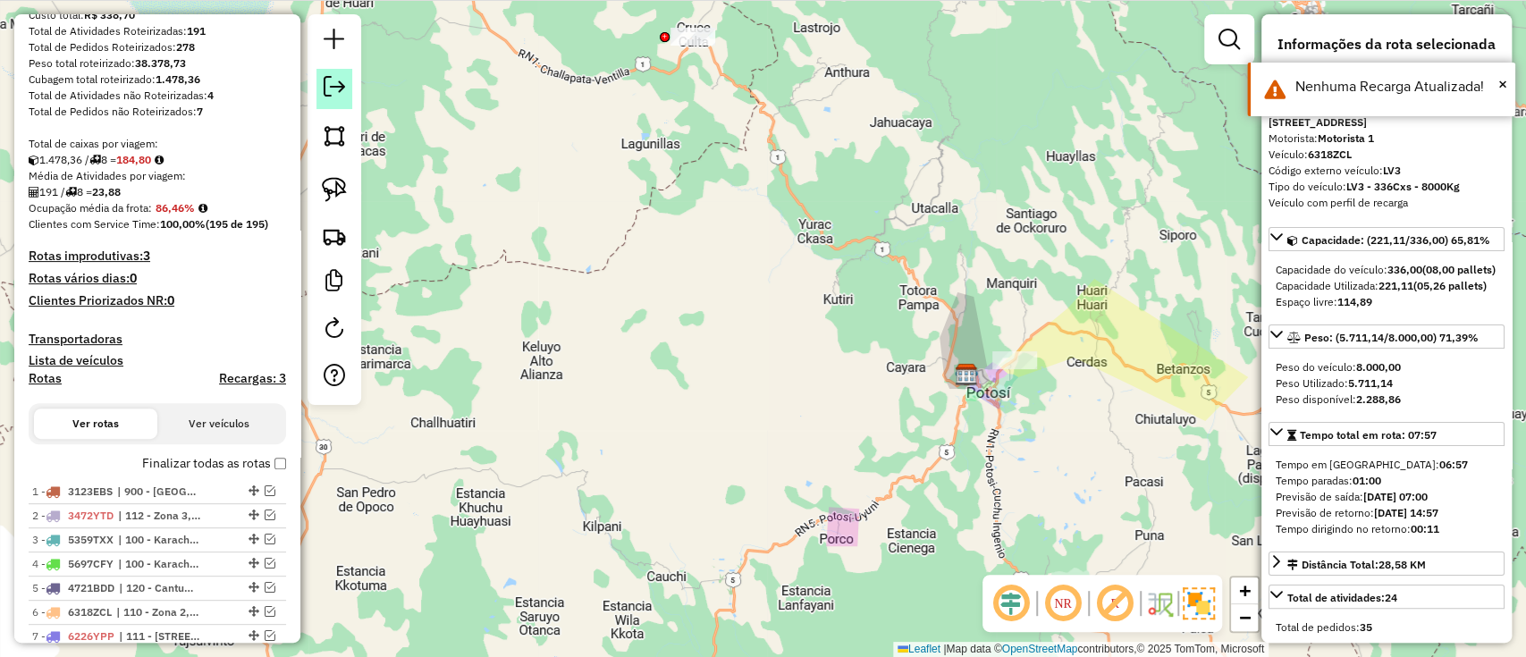
click at [326, 91] on em at bounding box center [334, 86] width 21 height 21
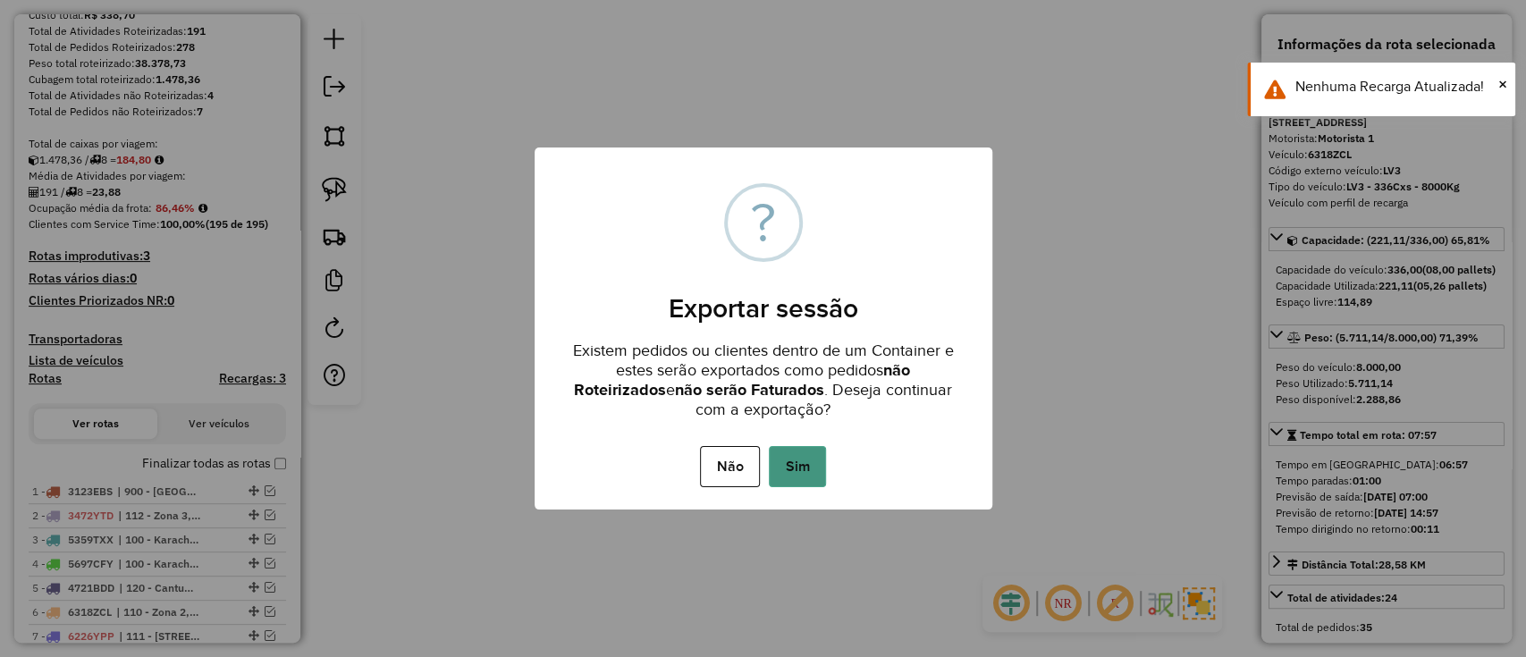
click at [792, 455] on button "Sim" at bounding box center [797, 466] width 57 height 41
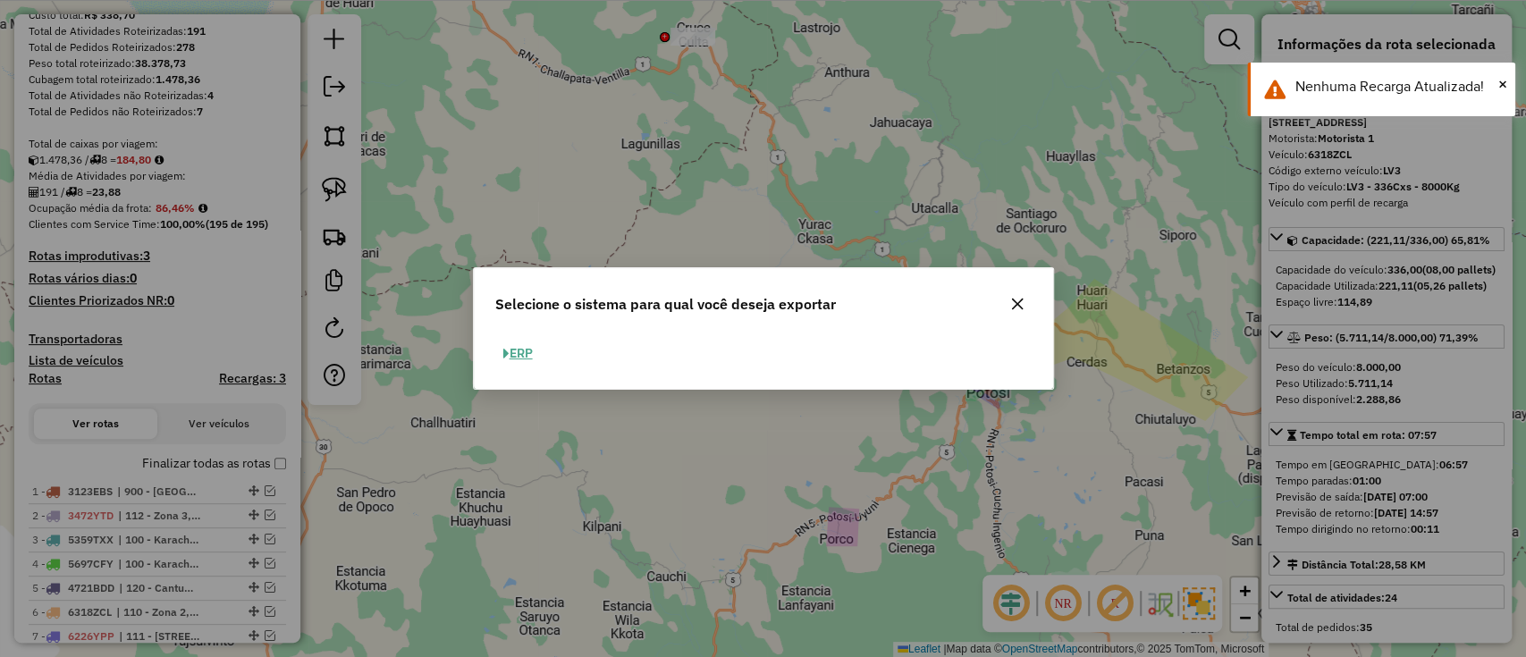
click at [519, 346] on button "ERP" at bounding box center [518, 354] width 46 height 28
select select "**"
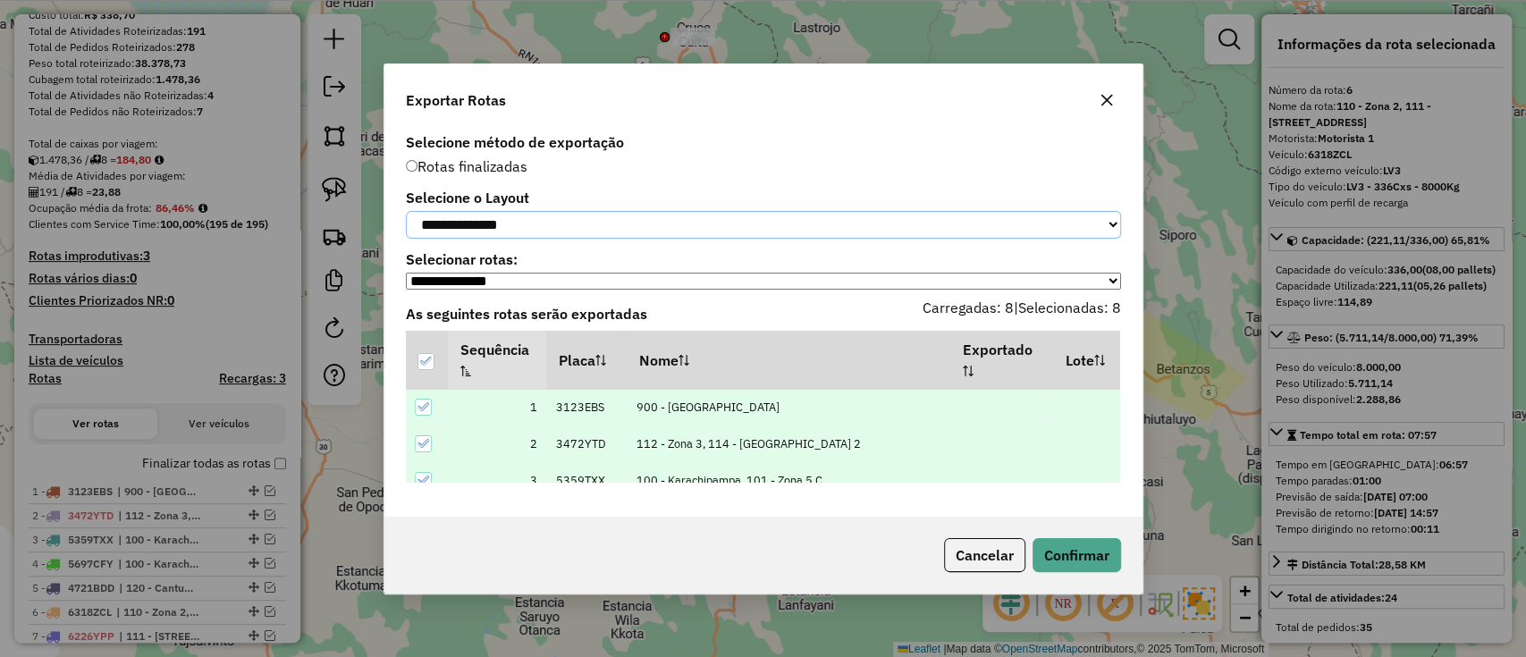
click at [630, 221] on select "**********" at bounding box center [763, 225] width 715 height 28
select select "*********"
click at [406, 211] on select "**********" at bounding box center [763, 225] width 715 height 28
click at [1065, 561] on button "Confirmar" at bounding box center [1077, 555] width 89 height 34
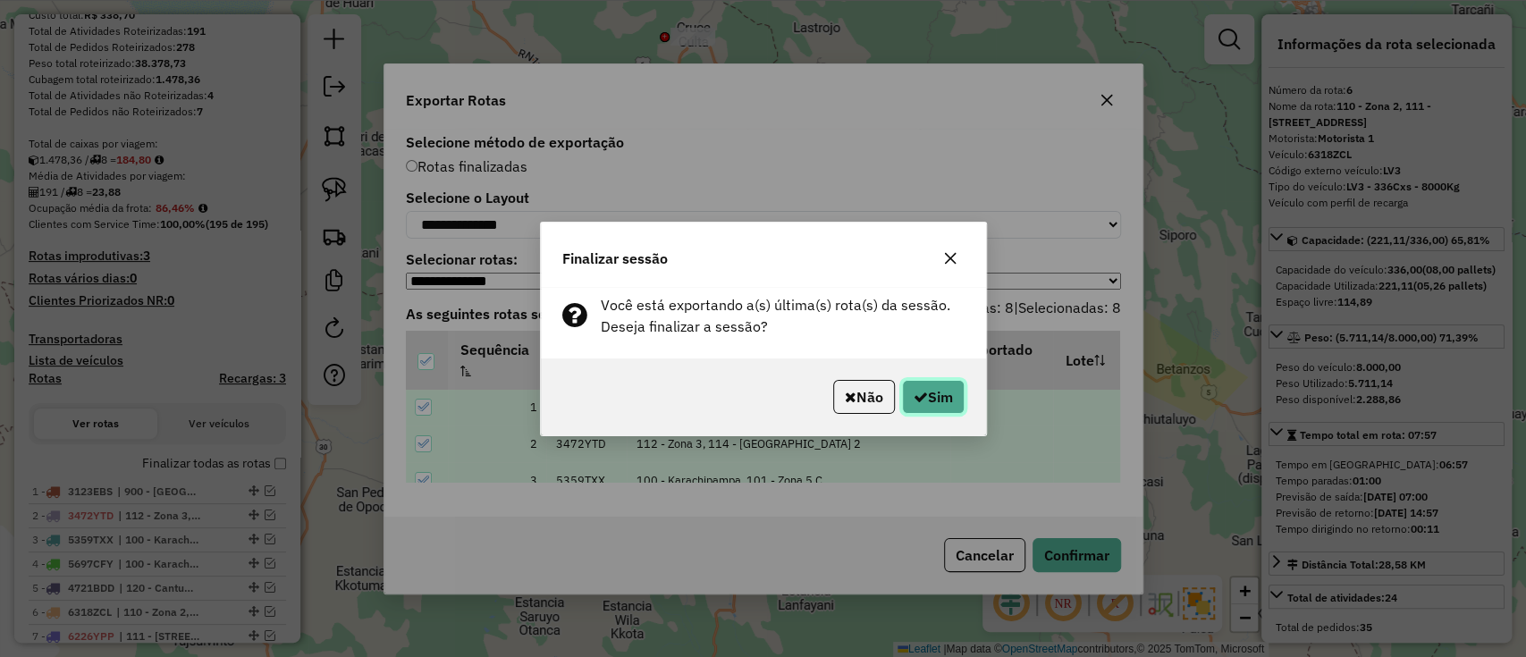
click at [949, 402] on button "Sim" at bounding box center [933, 397] width 63 height 34
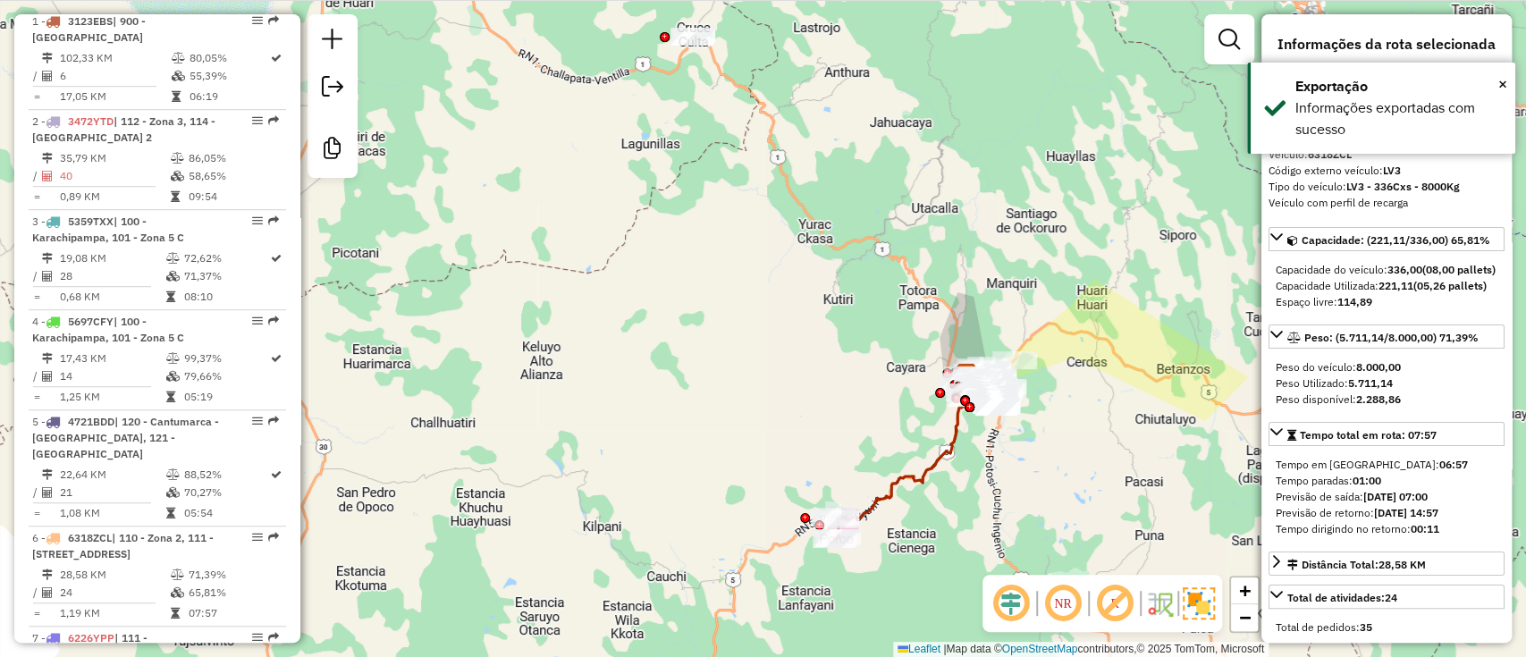
scroll to position [1199, 0]
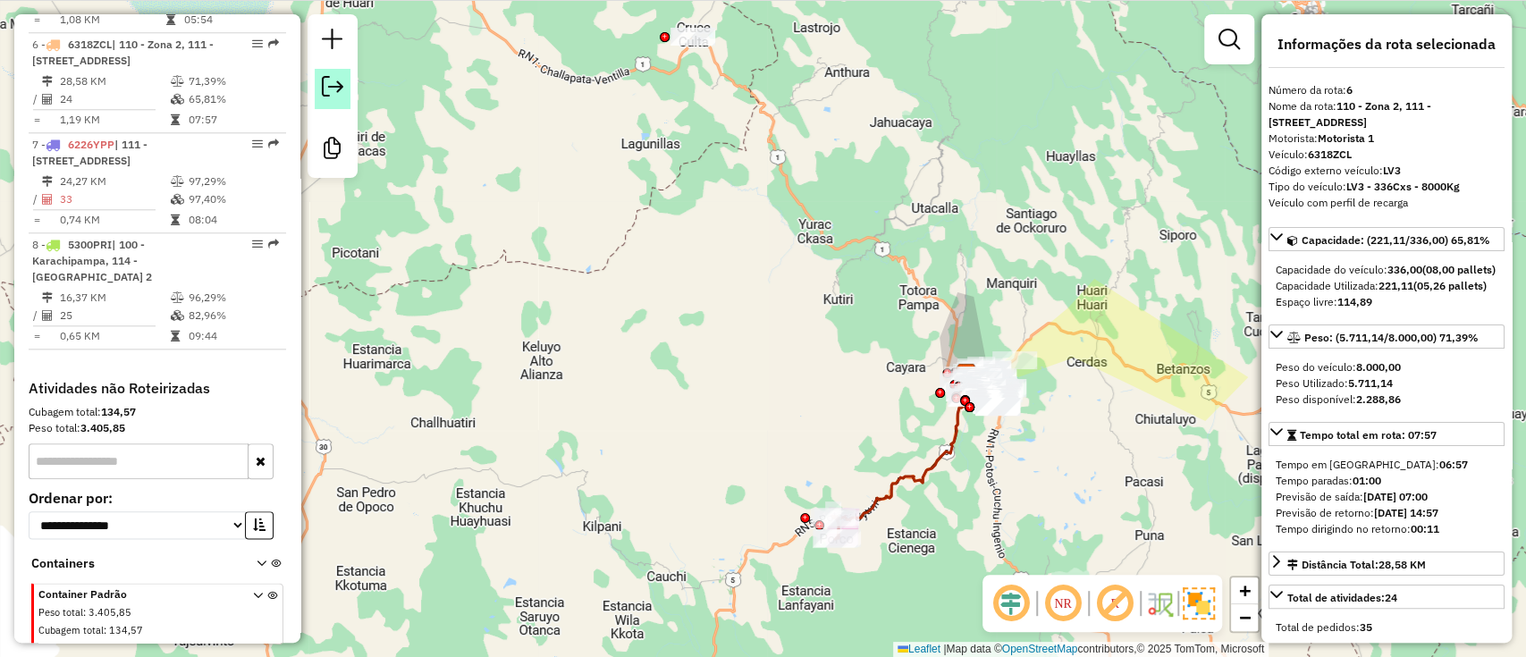
click at [329, 94] on em at bounding box center [332, 86] width 21 height 21
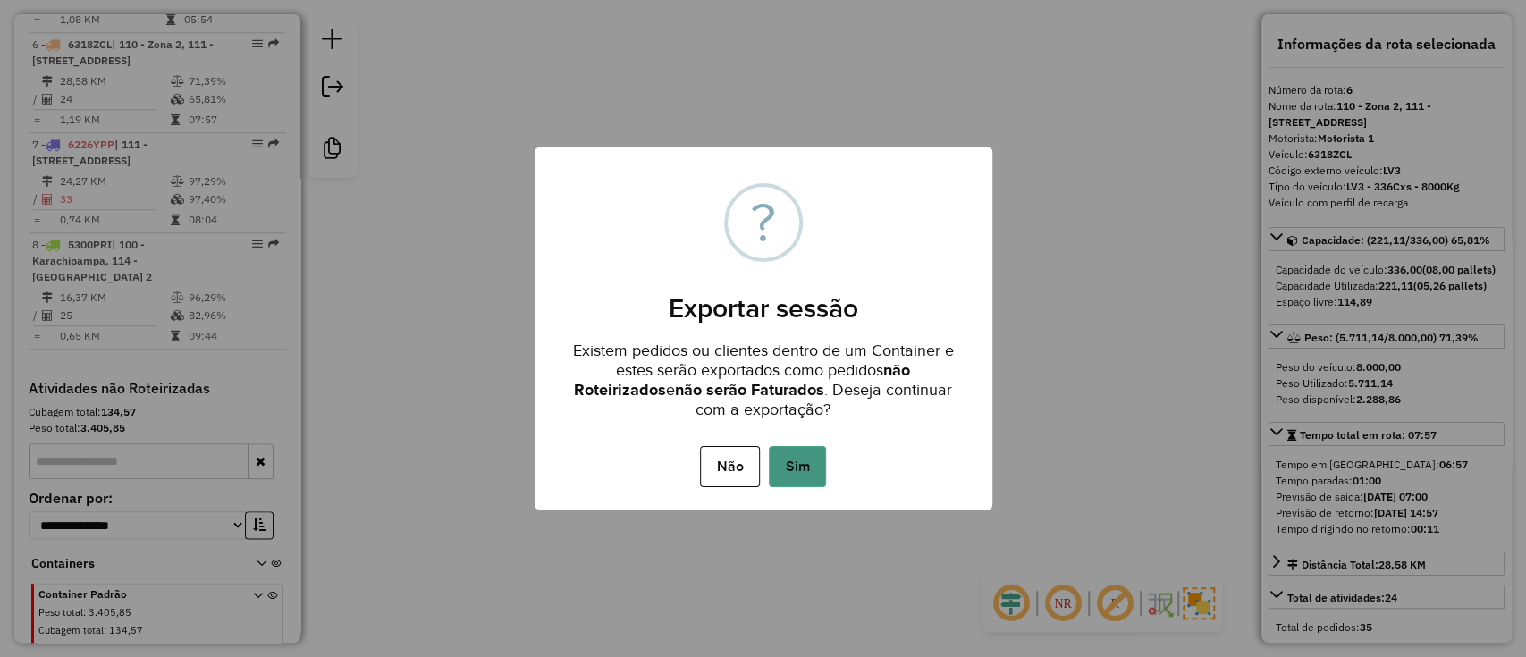
click at [811, 475] on button "Sim" at bounding box center [797, 466] width 57 height 41
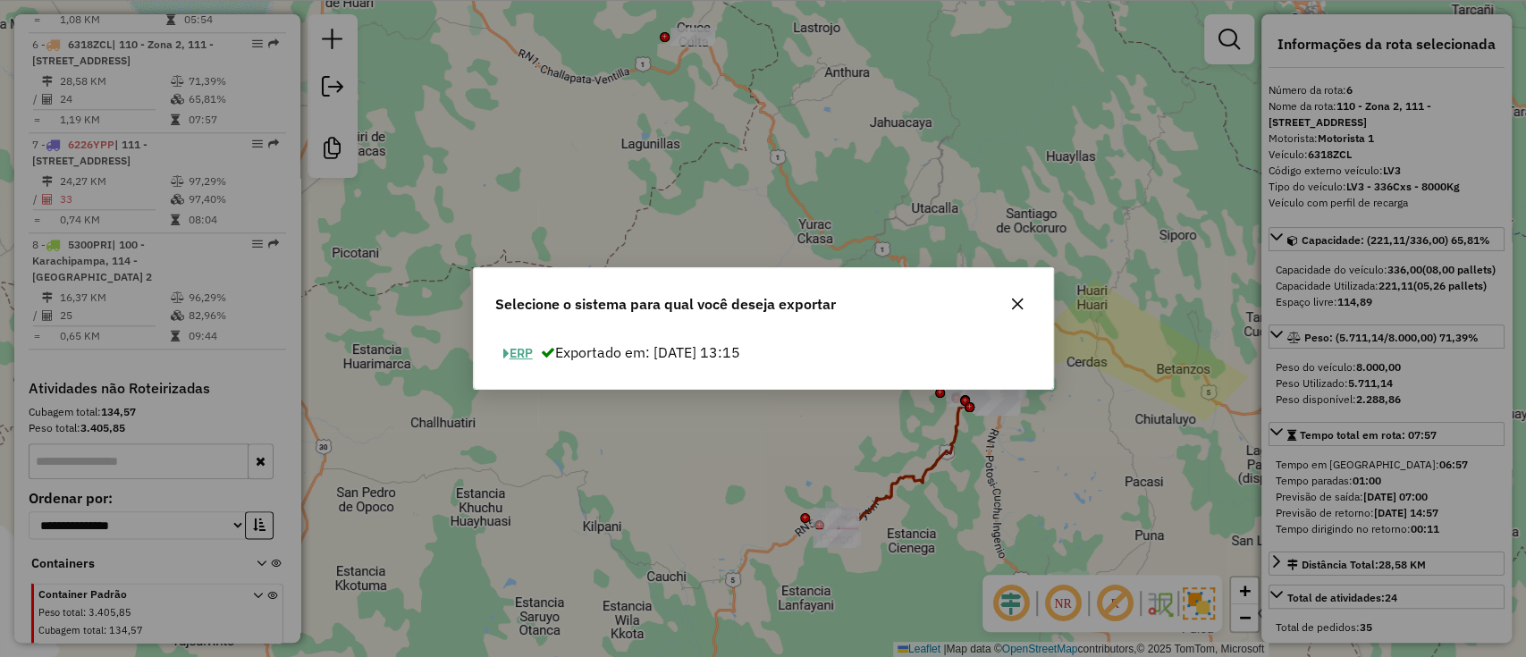
click at [525, 347] on button "ERP" at bounding box center [518, 354] width 46 height 28
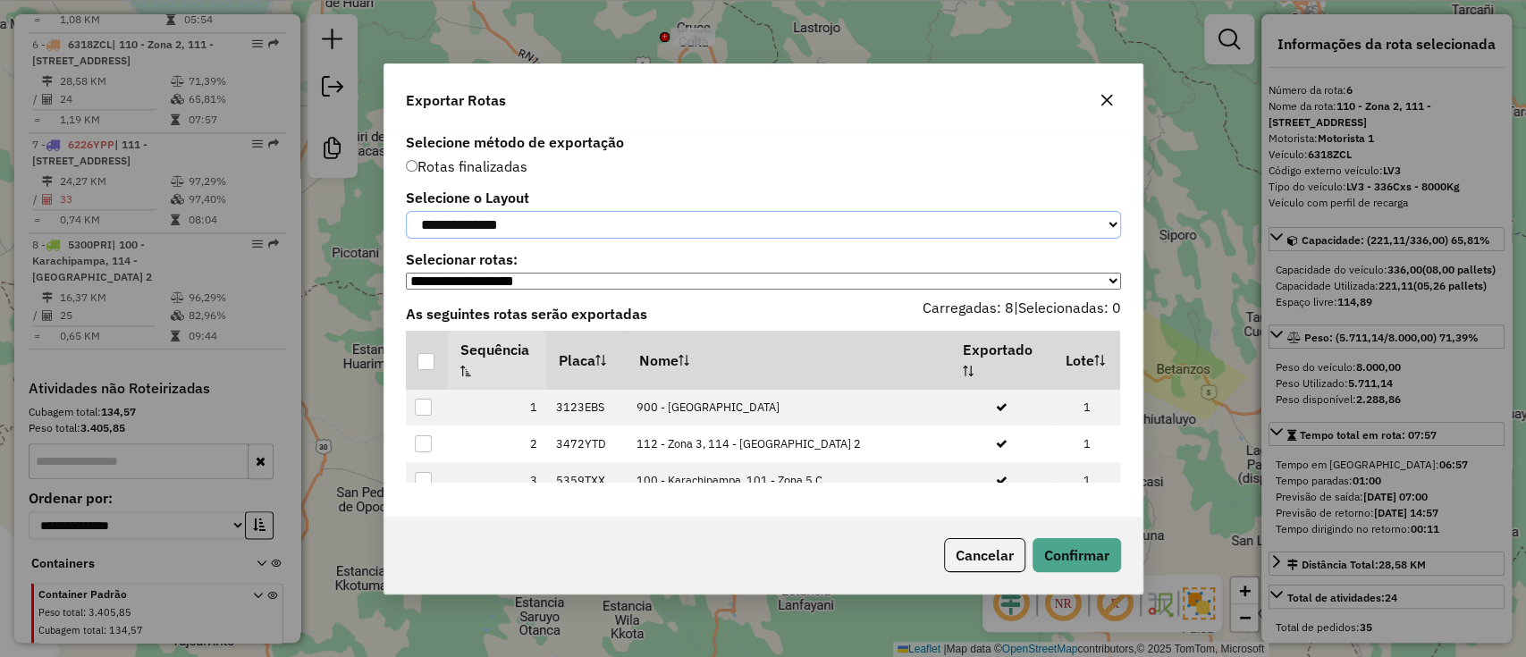
click at [629, 235] on select "**********" at bounding box center [763, 225] width 715 height 28
drag, startPoint x: 547, startPoint y: 227, endPoint x: 545, endPoint y: 251, distance: 24.2
click at [549, 237] on select "**********" at bounding box center [763, 225] width 715 height 28
drag, startPoint x: 553, startPoint y: 221, endPoint x: 552, endPoint y: 236, distance: 15.2
click at [554, 224] on select "**********" at bounding box center [763, 225] width 715 height 28
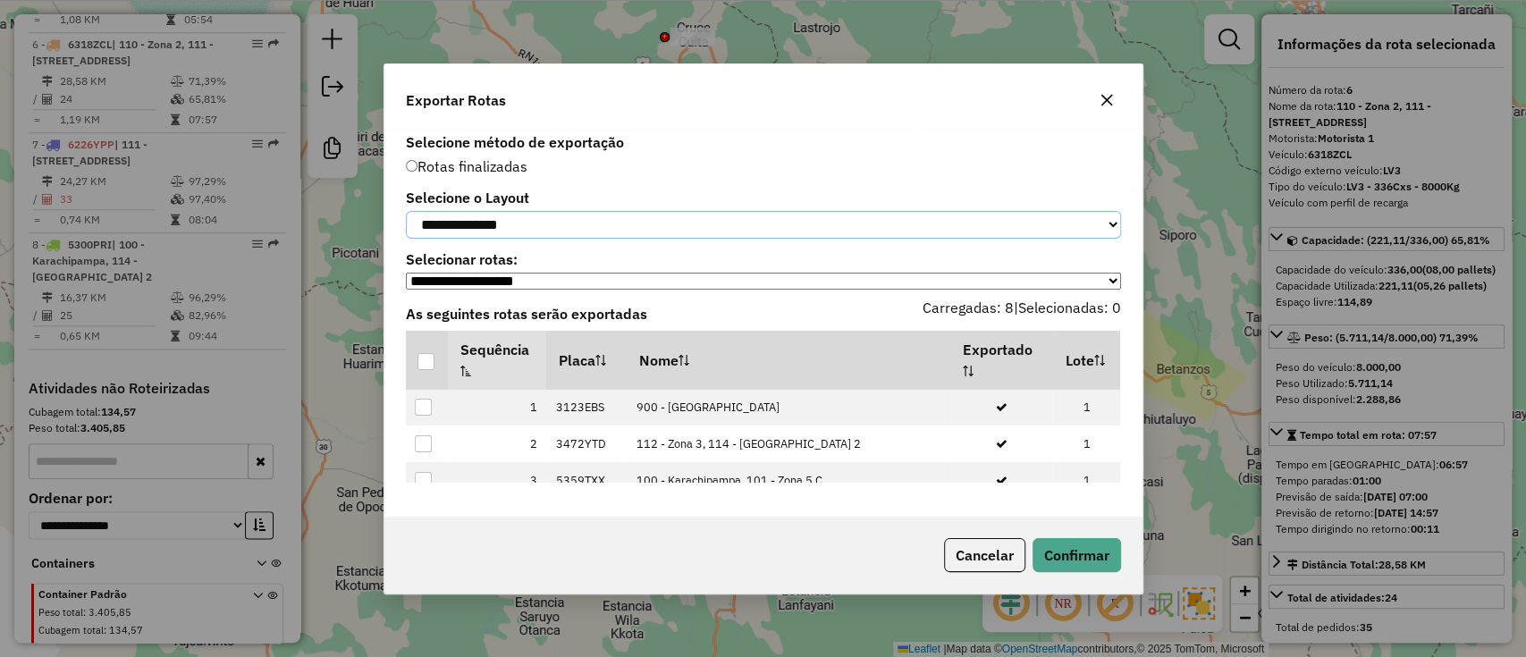
select select "*********"
click at [406, 211] on select "**********" at bounding box center [763, 225] width 715 height 28
click at [422, 362] on div at bounding box center [426, 361] width 17 height 17
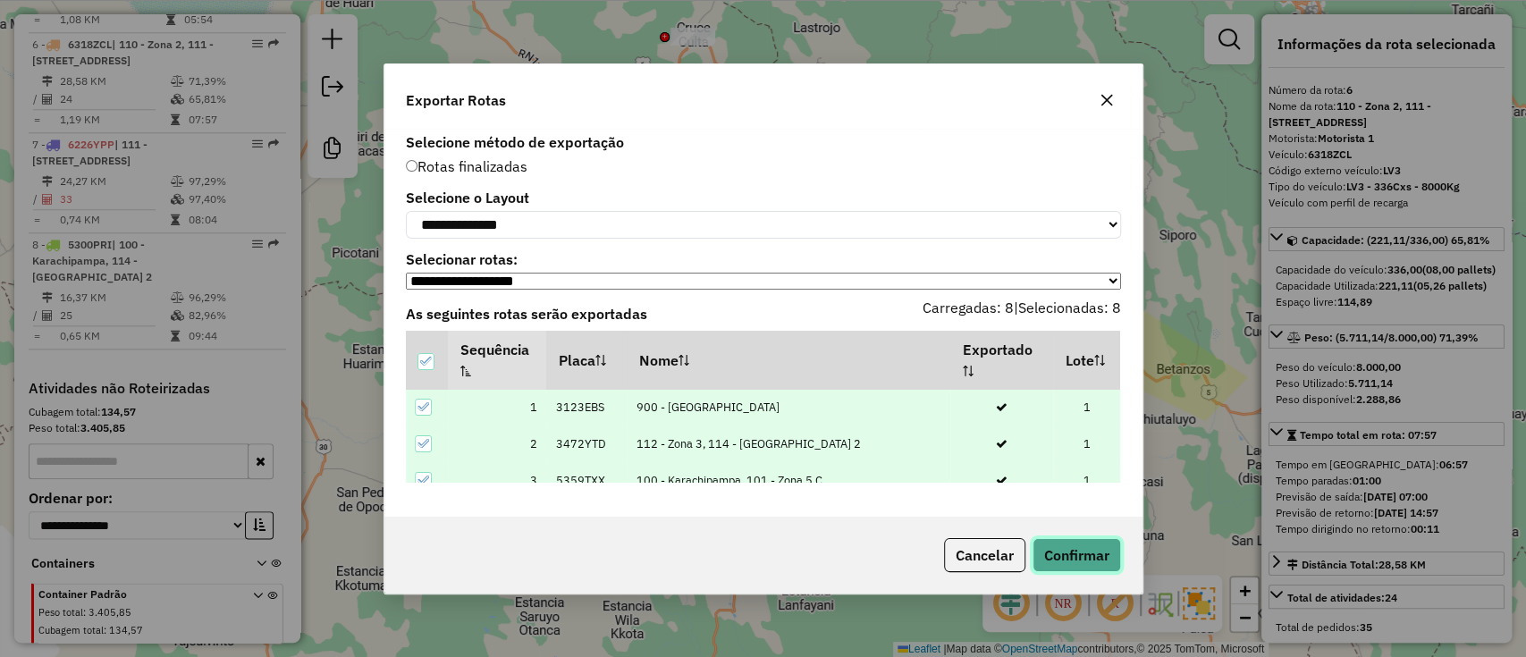
click at [1082, 560] on button "Confirmar" at bounding box center [1077, 555] width 89 height 34
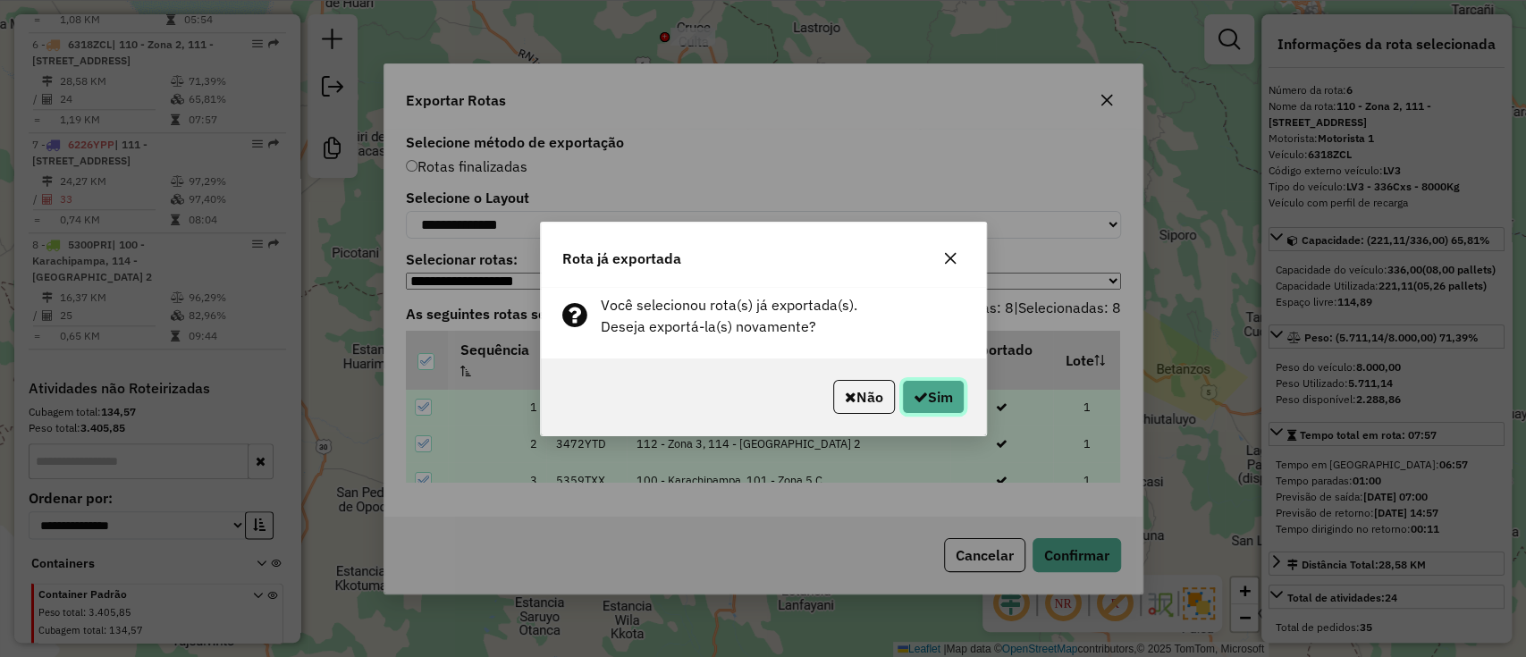
click at [923, 390] on button "Sim" at bounding box center [933, 397] width 63 height 34
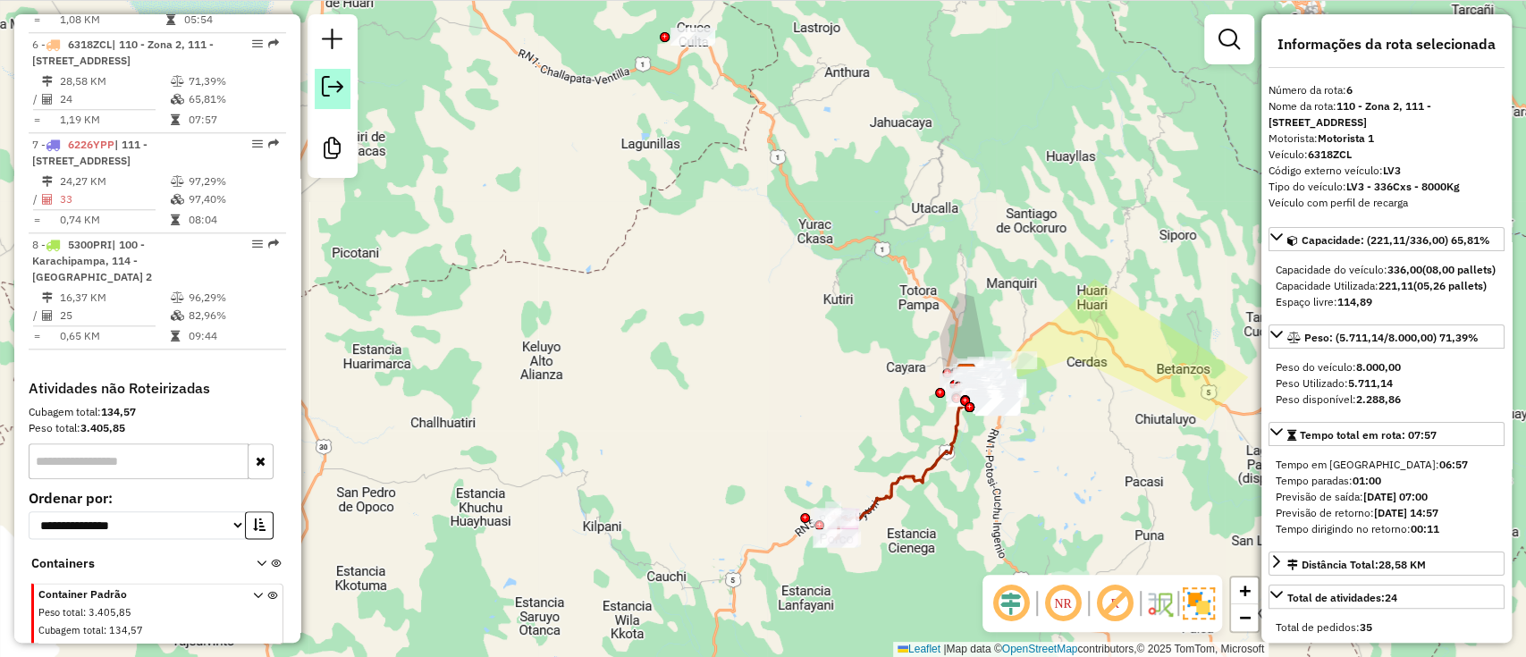
click at [315, 86] on link at bounding box center [333, 89] width 36 height 40
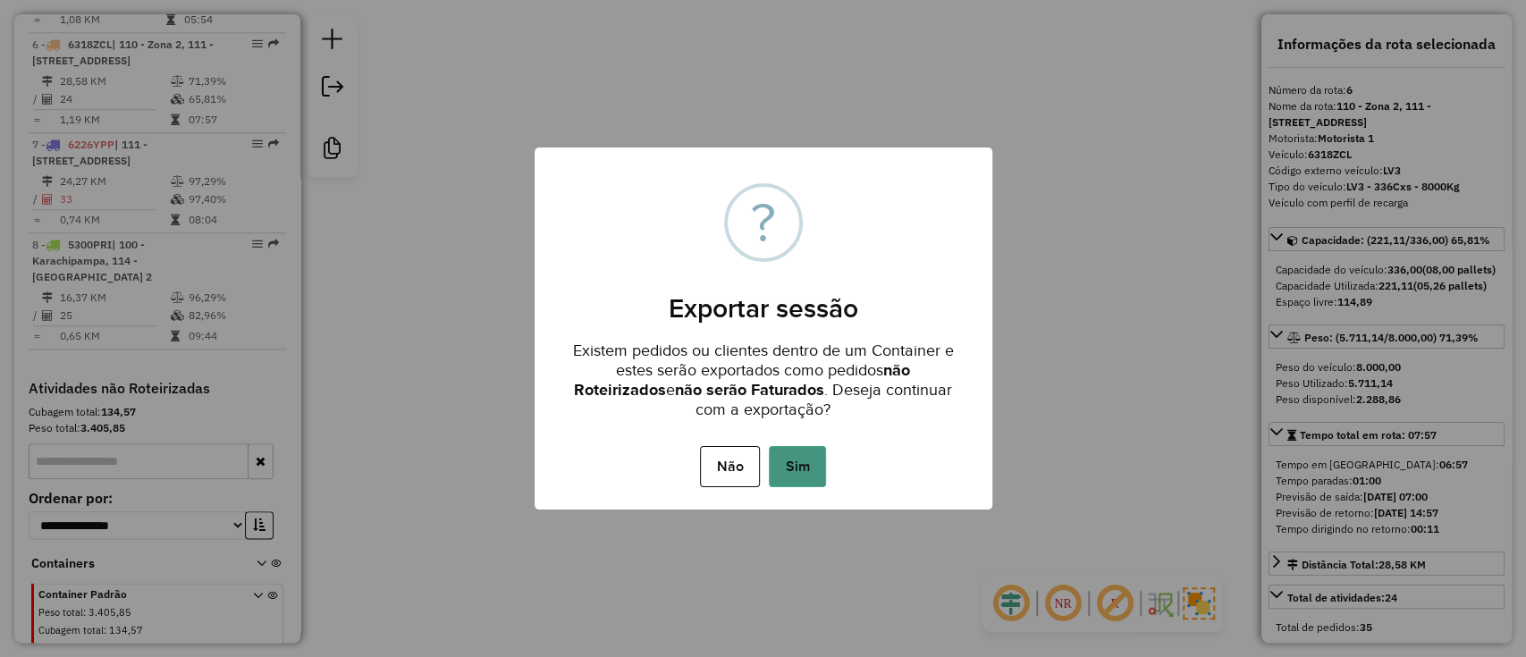
click at [787, 448] on button "Sim" at bounding box center [797, 466] width 57 height 41
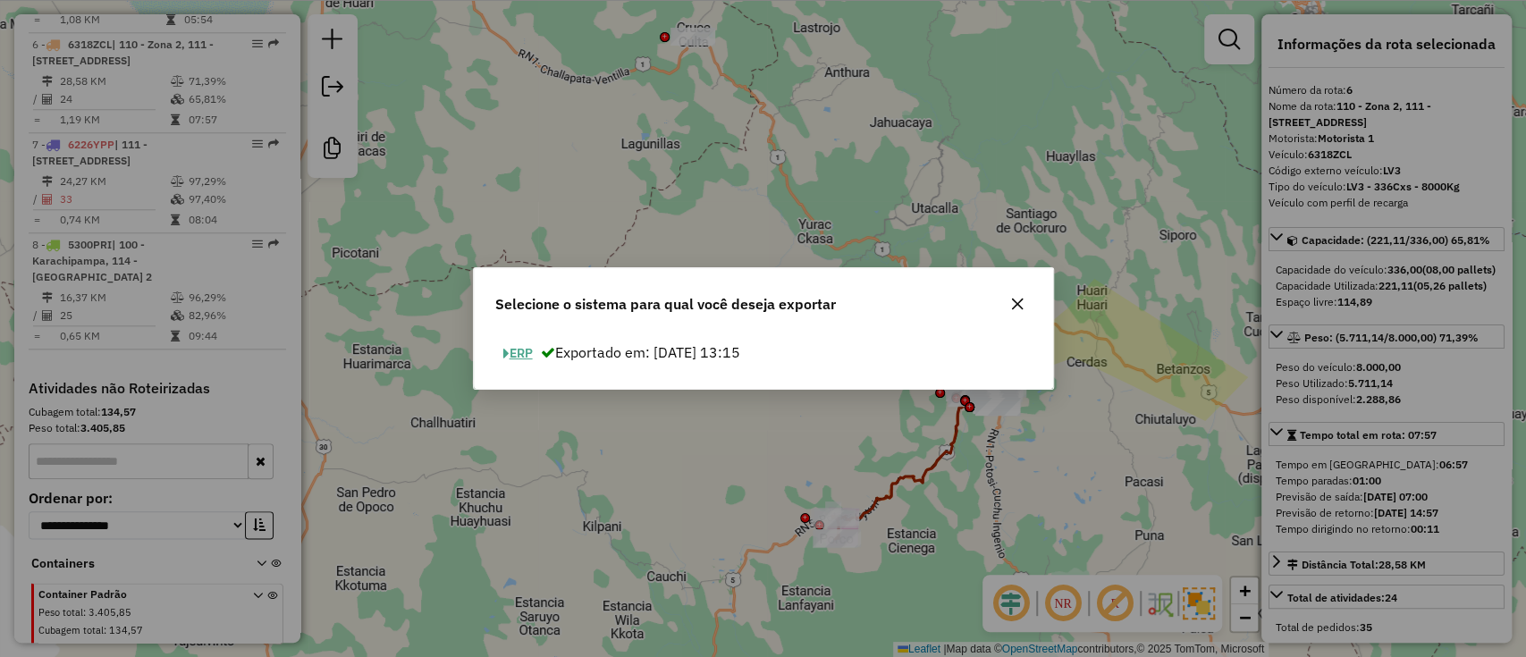
click at [536, 354] on button "ERP" at bounding box center [518, 354] width 46 height 28
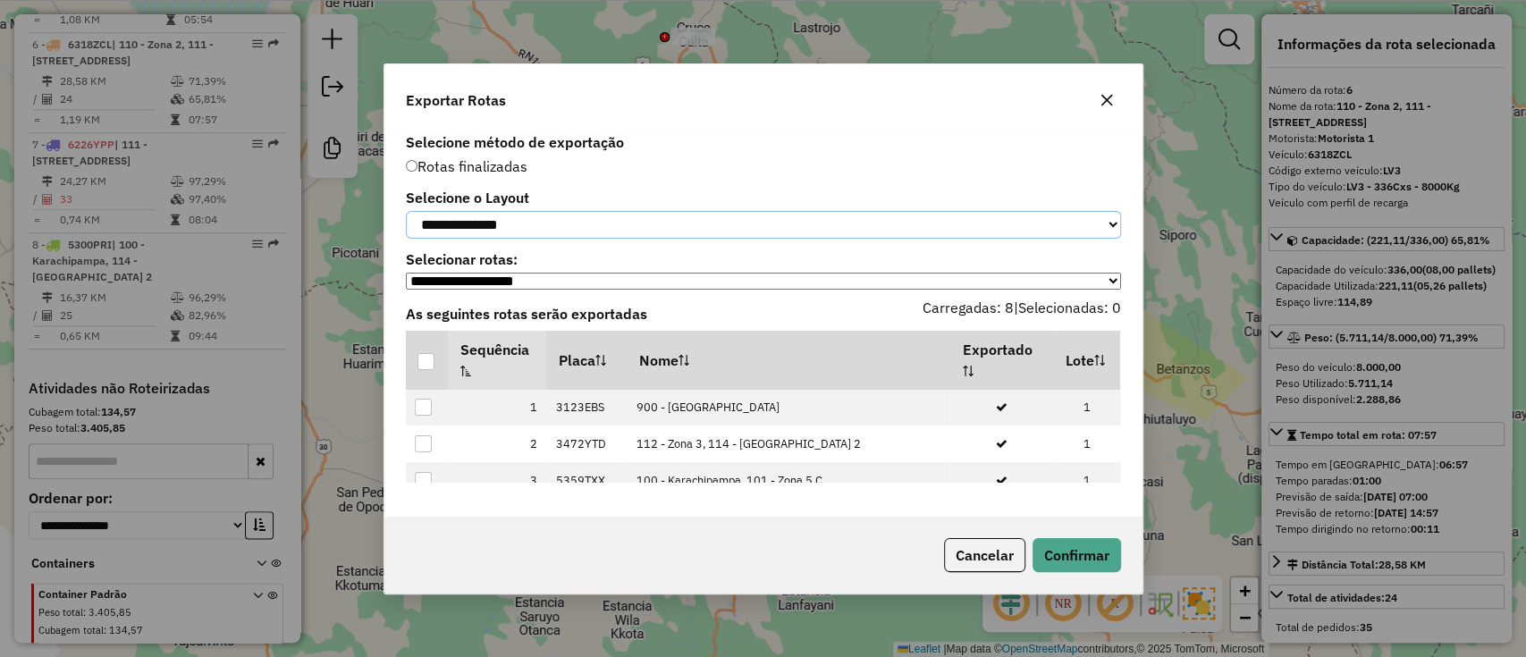
click at [676, 225] on select "**********" at bounding box center [763, 225] width 715 height 28
select select "*********"
click at [406, 211] on select "**********" at bounding box center [763, 225] width 715 height 28
click at [424, 361] on div at bounding box center [426, 361] width 17 height 17
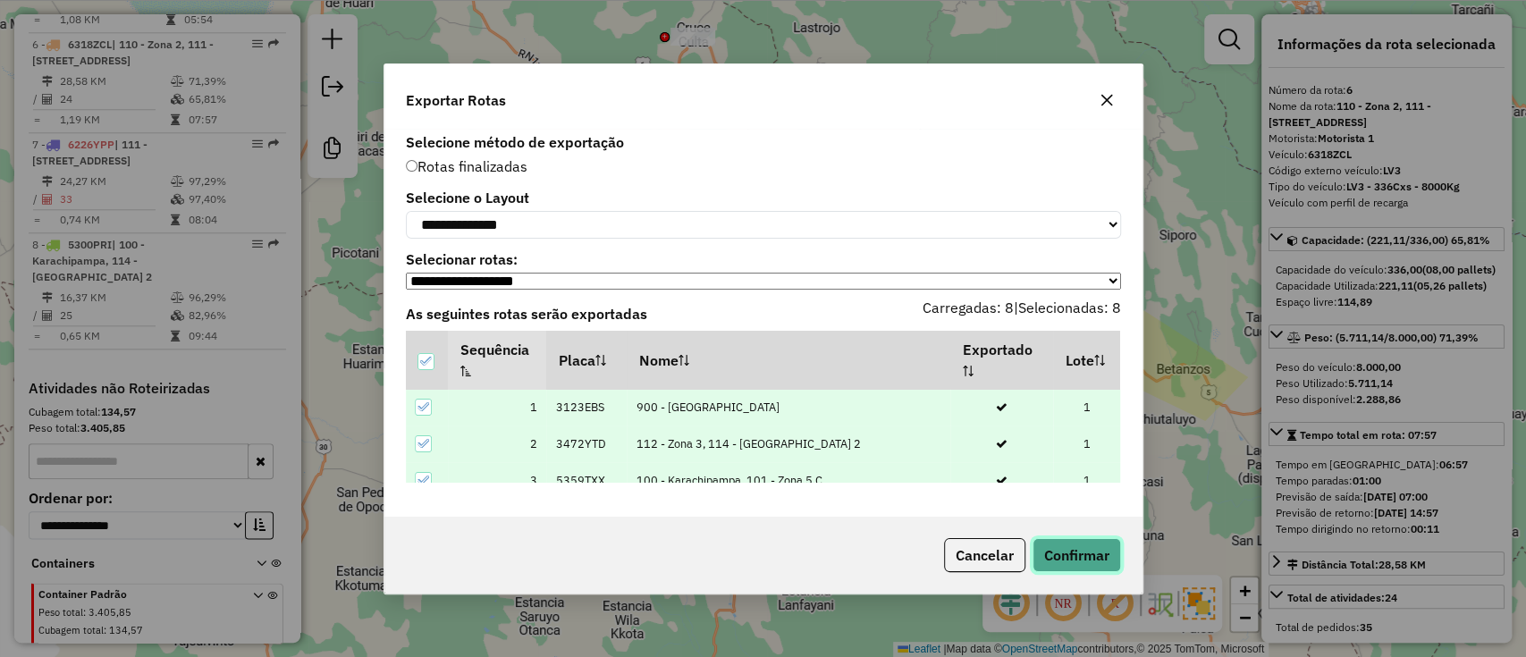
click at [1090, 557] on button "Confirmar" at bounding box center [1077, 555] width 89 height 34
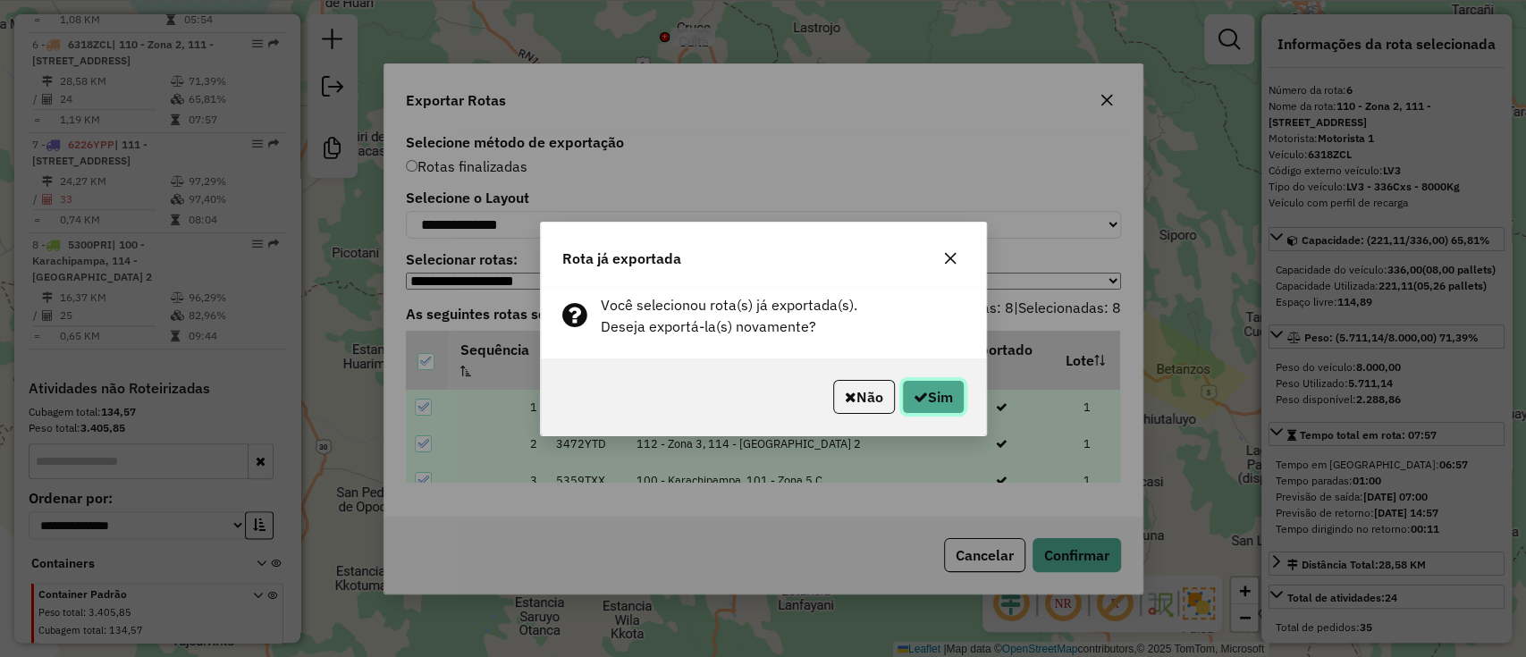
click at [936, 390] on button "Sim" at bounding box center [933, 397] width 63 height 34
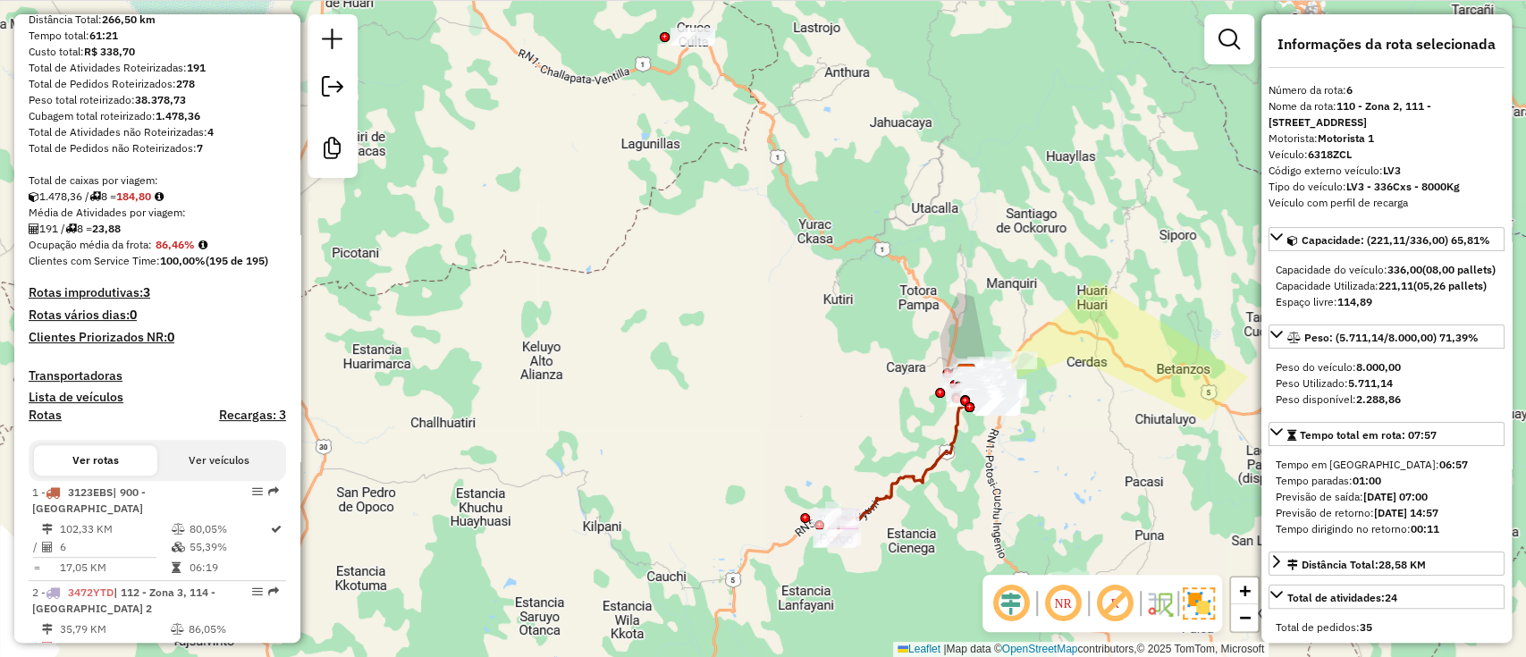
scroll to position [0, 0]
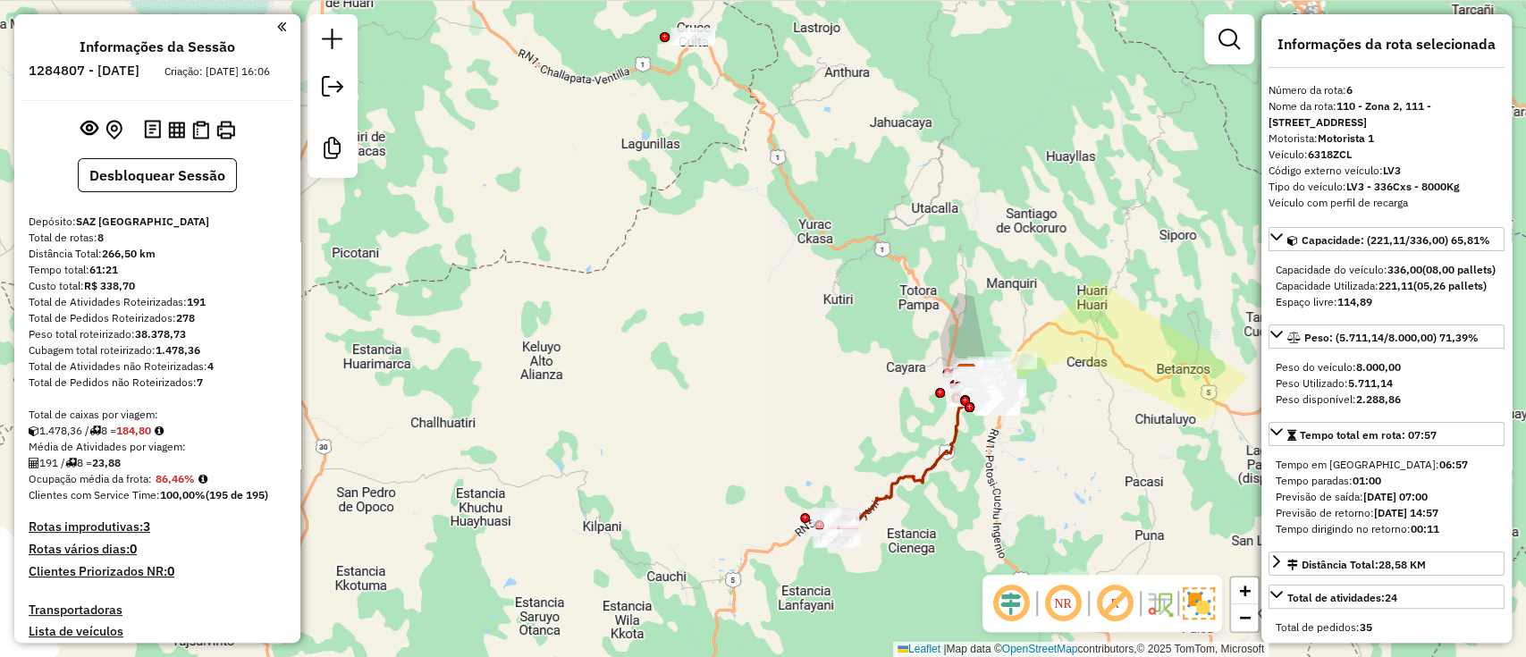
click at [153, 487] on div "Ocupação média da frota: 86,46%" at bounding box center [158, 479] width 258 height 16
drag, startPoint x: 156, startPoint y: 494, endPoint x: 195, endPoint y: 493, distance: 39.4
click at [195, 487] on div "Ocupação média da frota: 86,46%" at bounding box center [158, 479] width 258 height 16
copy strong "86,46%"
drag, startPoint x: 185, startPoint y: 316, endPoint x: 209, endPoint y: 316, distance: 24.1
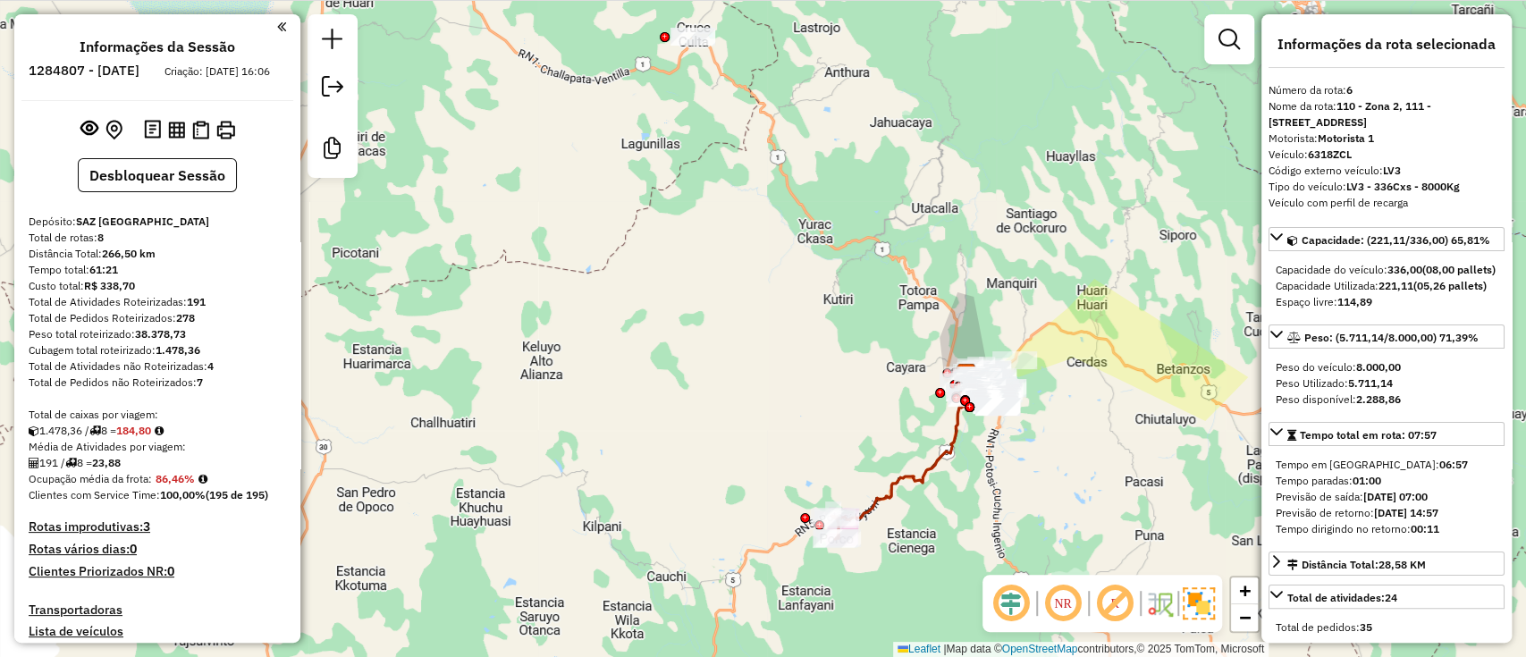
click at [209, 310] on div "Total de Atividades Roteirizadas: 191" at bounding box center [158, 302] width 258 height 16
copy div "191"
drag, startPoint x: 105, startPoint y: 476, endPoint x: 129, endPoint y: 479, distance: 24.4
click at [121, 469] on strong "23,88" at bounding box center [106, 462] width 29 height 13
copy strong "23,88"
